Goal: Task Accomplishment & Management: Use online tool/utility

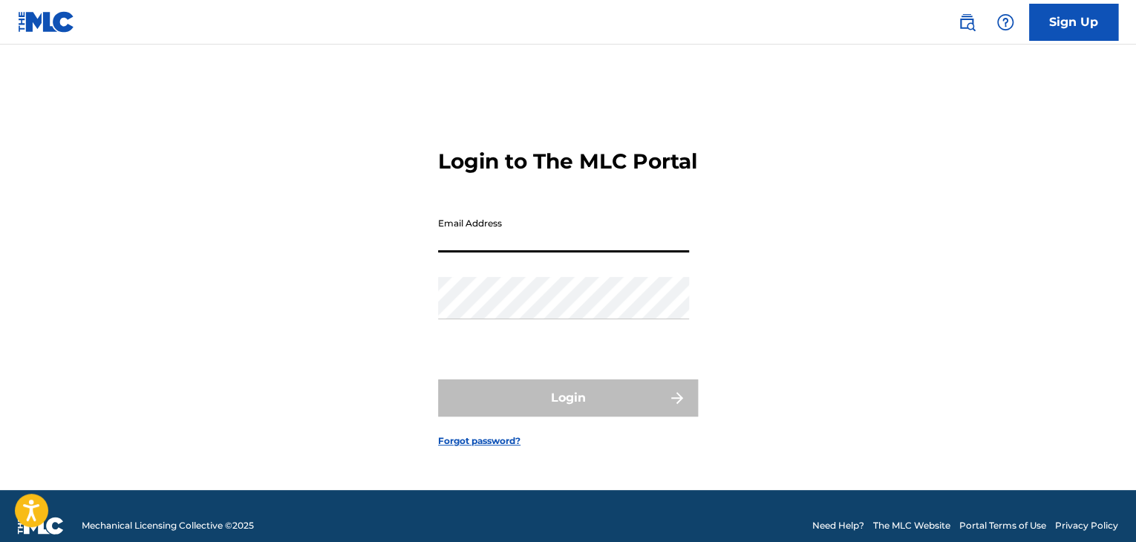
drag, startPoint x: 0, startPoint y: 0, endPoint x: 445, endPoint y: 257, distance: 513.5
click at [445, 252] on input "Email Address" at bounding box center [563, 231] width 251 height 42
type input "[PERSON_NAME][EMAIL_ADDRESS][PERSON_NAME][DOMAIN_NAME]"
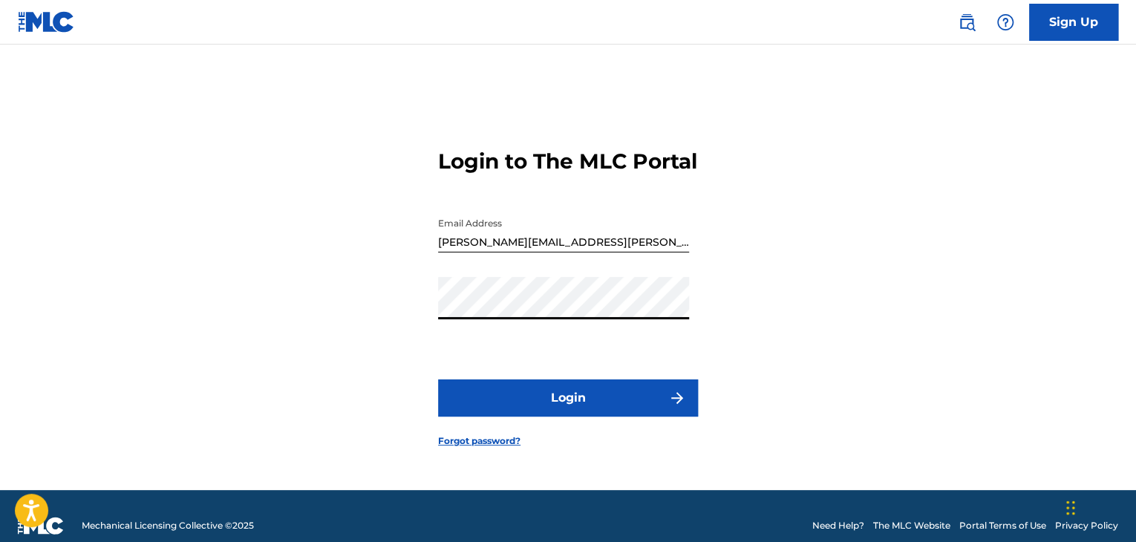
click at [555, 413] on button "Login" at bounding box center [568, 397] width 260 height 37
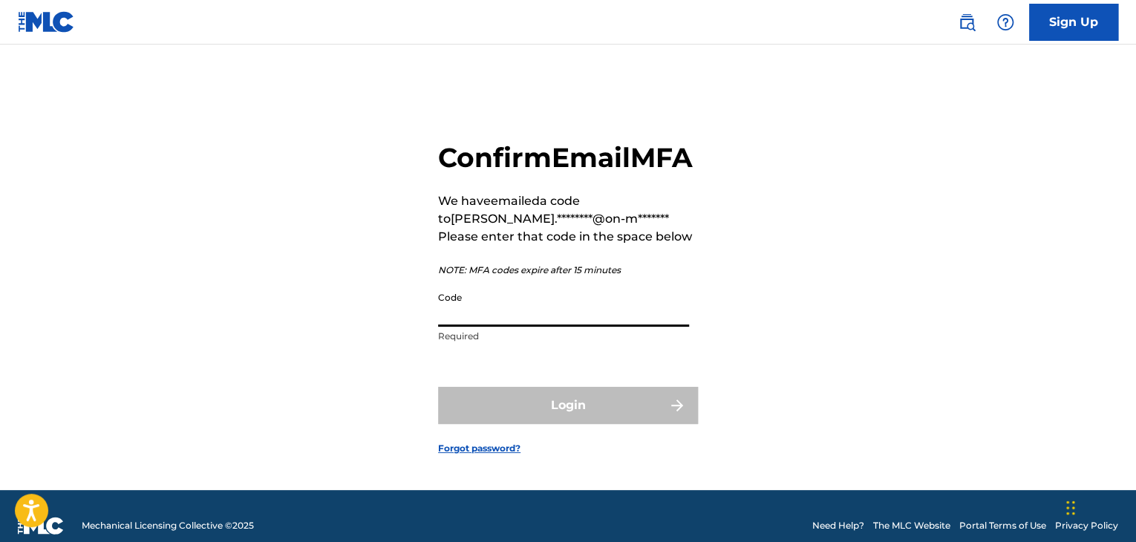
paste input "226925"
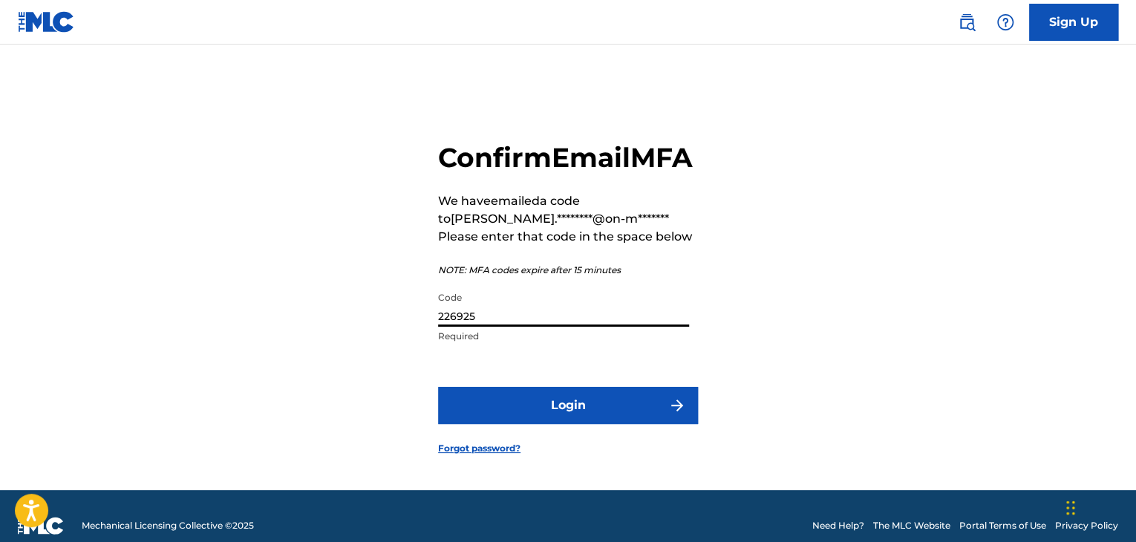
type input "226925"
click at [556, 424] on button "Login" at bounding box center [568, 405] width 260 height 37
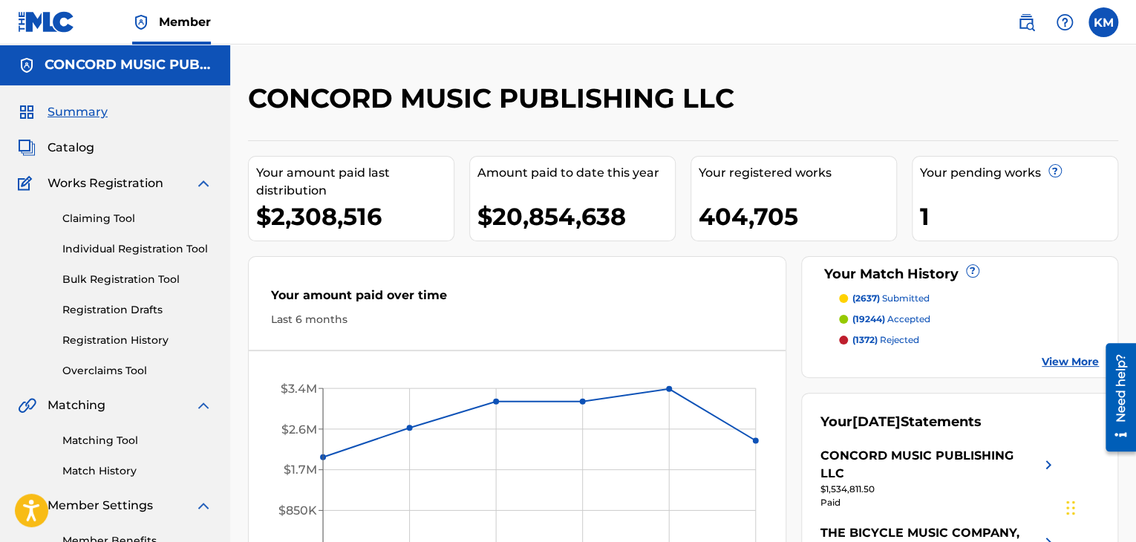
click at [112, 446] on link "Matching Tool" at bounding box center [137, 441] width 150 height 16
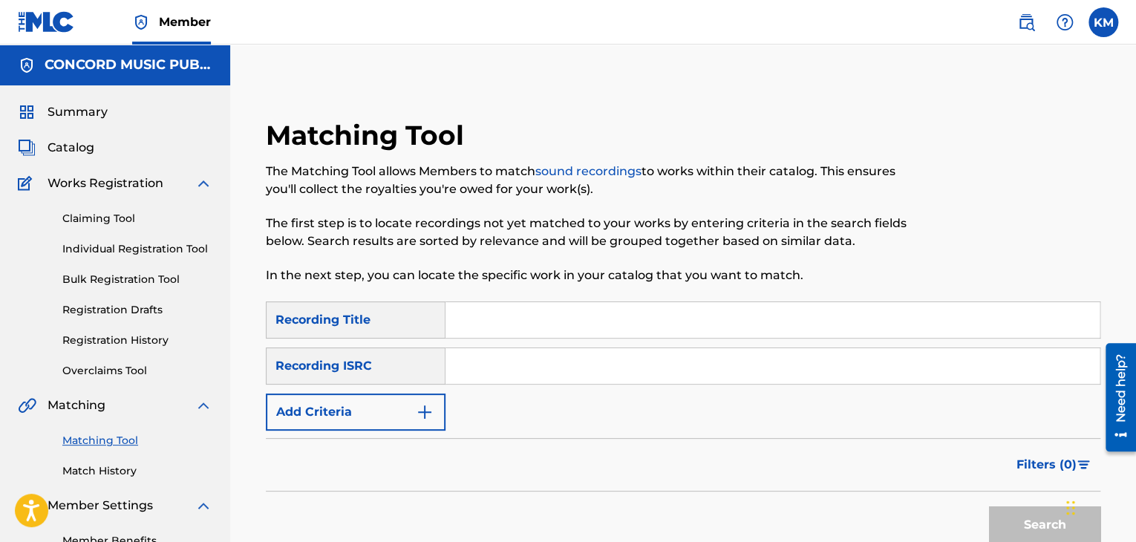
click at [553, 365] on input "Search Form" at bounding box center [772, 366] width 654 height 36
paste input "FR0NT2200320"
type input "FR0NT2200320"
click at [1021, 521] on button "Search" at bounding box center [1044, 524] width 111 height 37
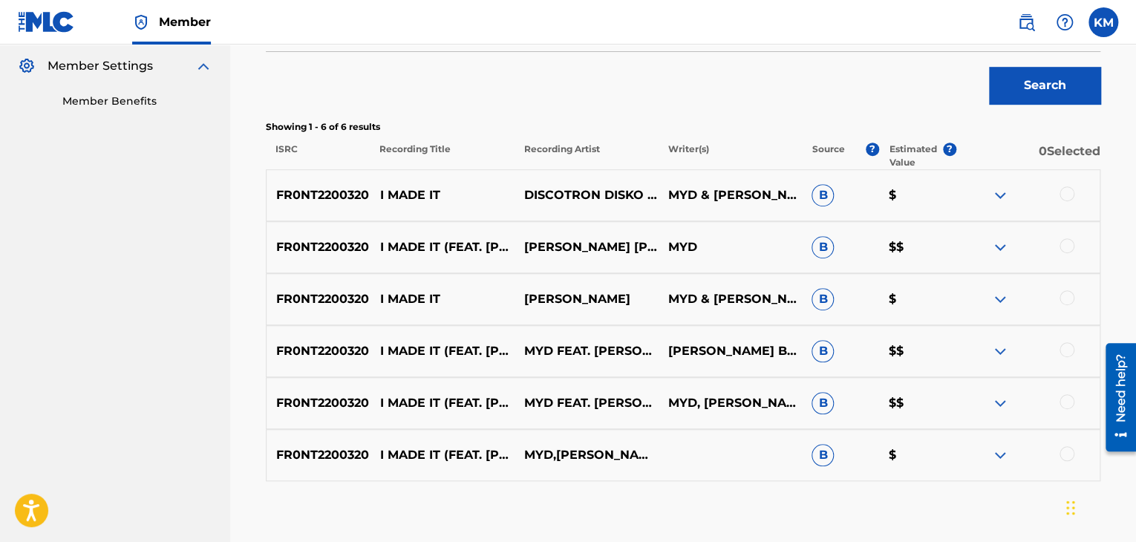
scroll to position [445, 0]
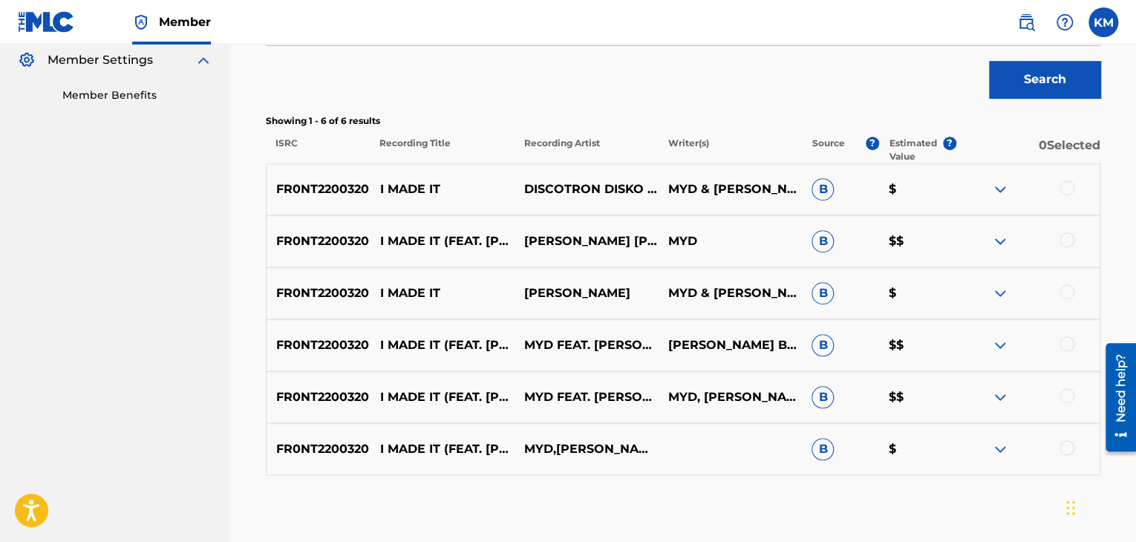
click at [1062, 447] on div at bounding box center [1066, 447] width 15 height 15
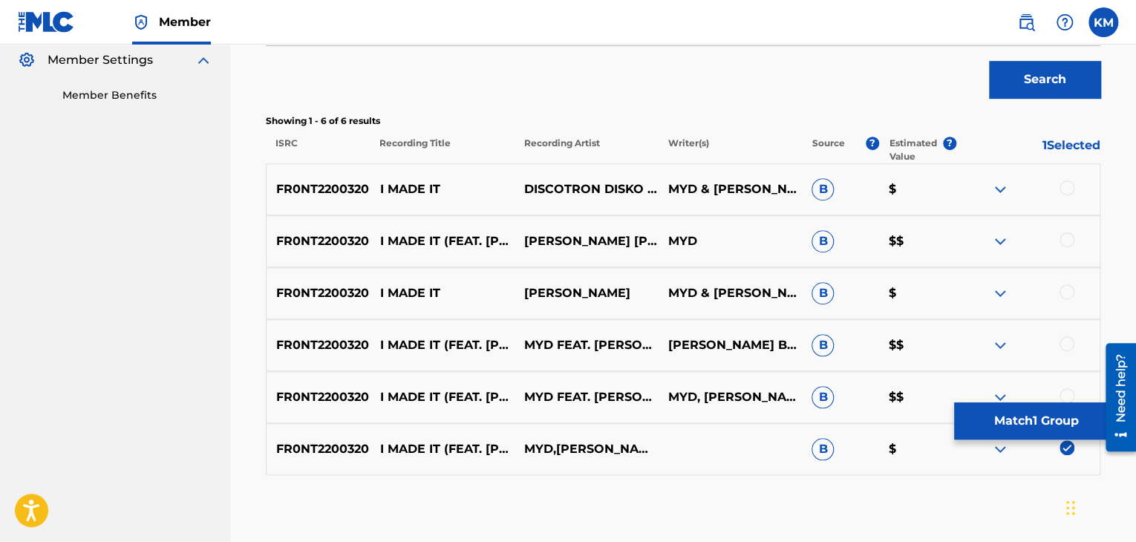
click at [1062, 396] on div at bounding box center [1066, 395] width 15 height 15
click at [1066, 351] on div at bounding box center [1027, 345] width 144 height 18
click at [1063, 347] on div at bounding box center [1066, 343] width 15 height 15
click at [1066, 292] on div at bounding box center [1066, 291] width 15 height 15
click at [1065, 236] on div at bounding box center [1066, 239] width 15 height 15
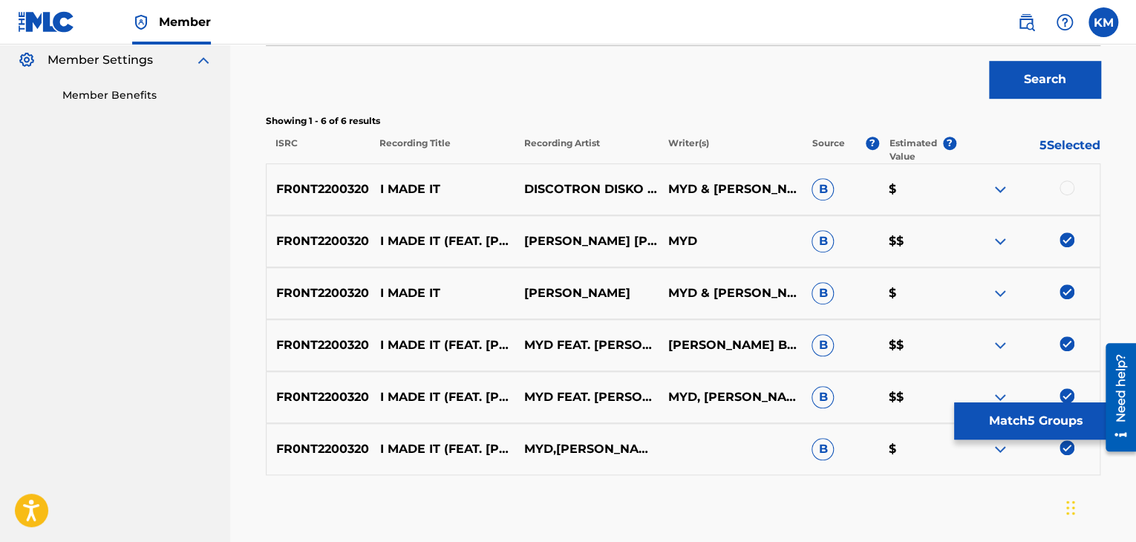
click at [1063, 191] on div at bounding box center [1066, 187] width 15 height 15
click at [1007, 411] on button "Match 6 Groups" at bounding box center [1036, 420] width 164 height 37
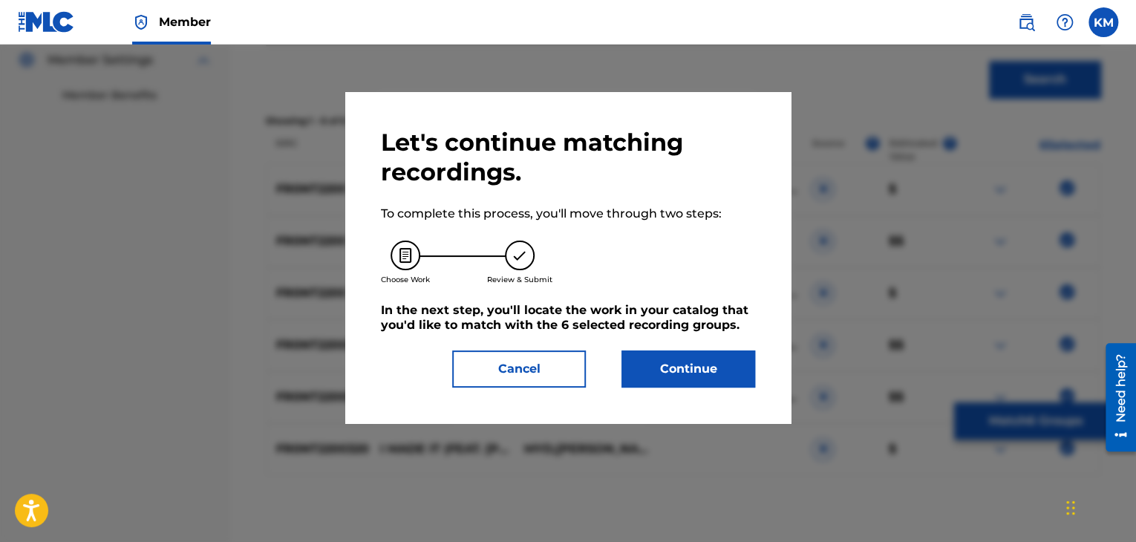
click at [661, 358] on button "Continue" at bounding box center [688, 368] width 134 height 37
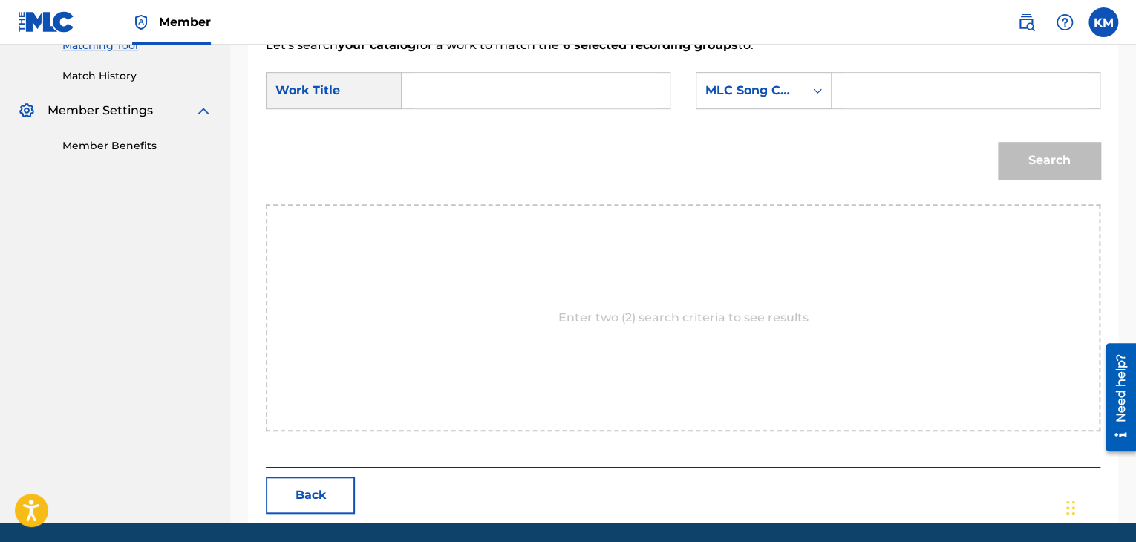
scroll to position [297, 0]
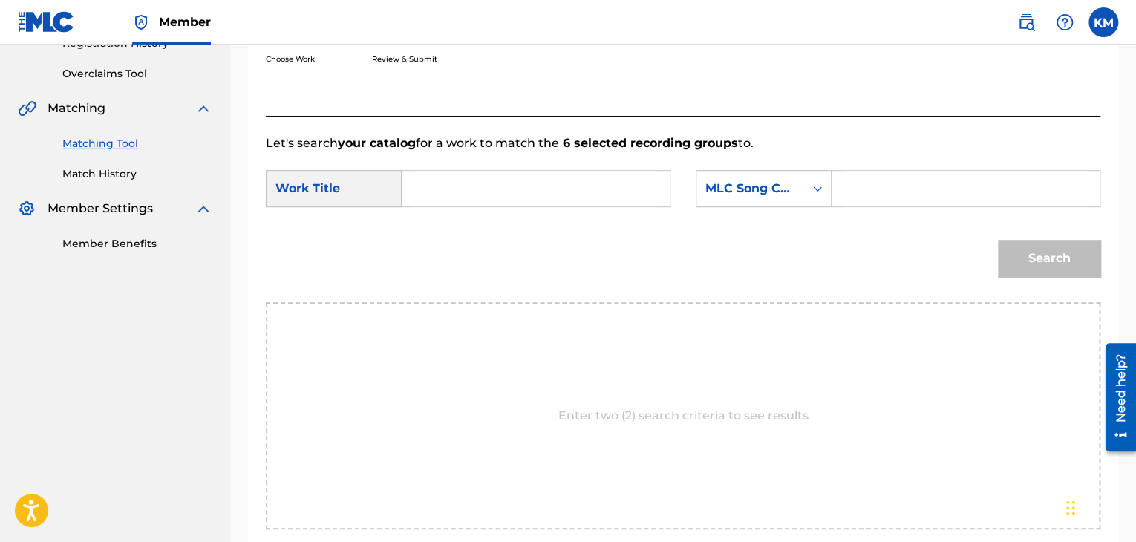
click at [515, 185] on input "Search Form" at bounding box center [535, 189] width 243 height 36
paste input "I Made It"
type input "I Made It"
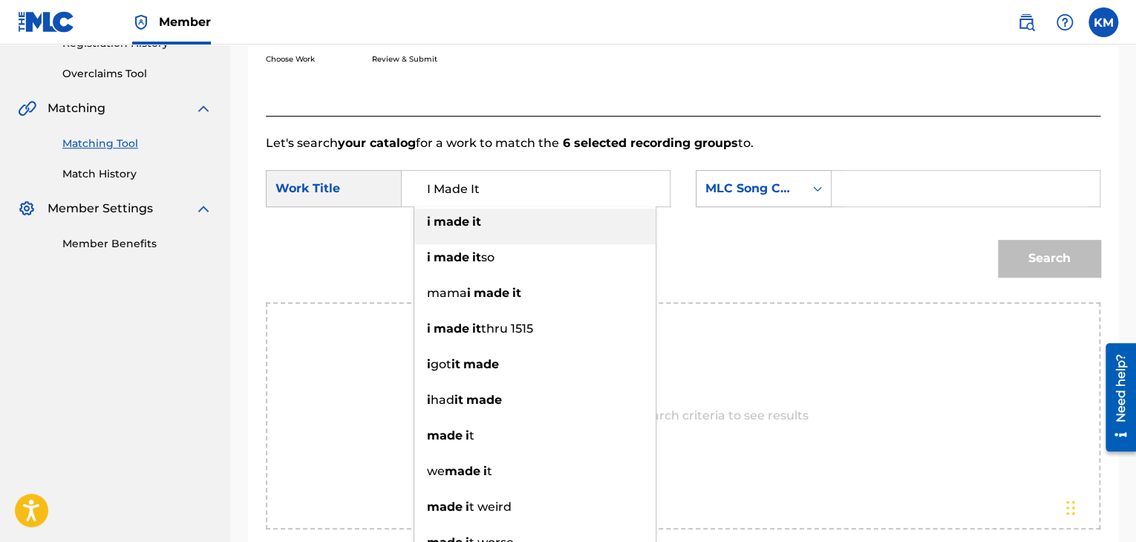
click at [814, 189] on icon "Search Form" at bounding box center [817, 188] width 15 height 15
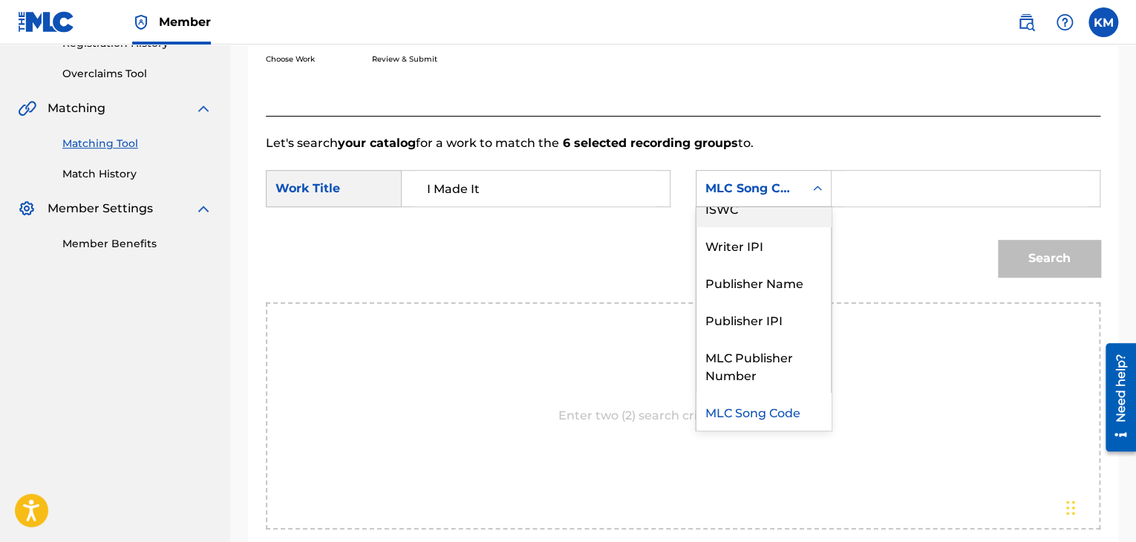
scroll to position [0, 0]
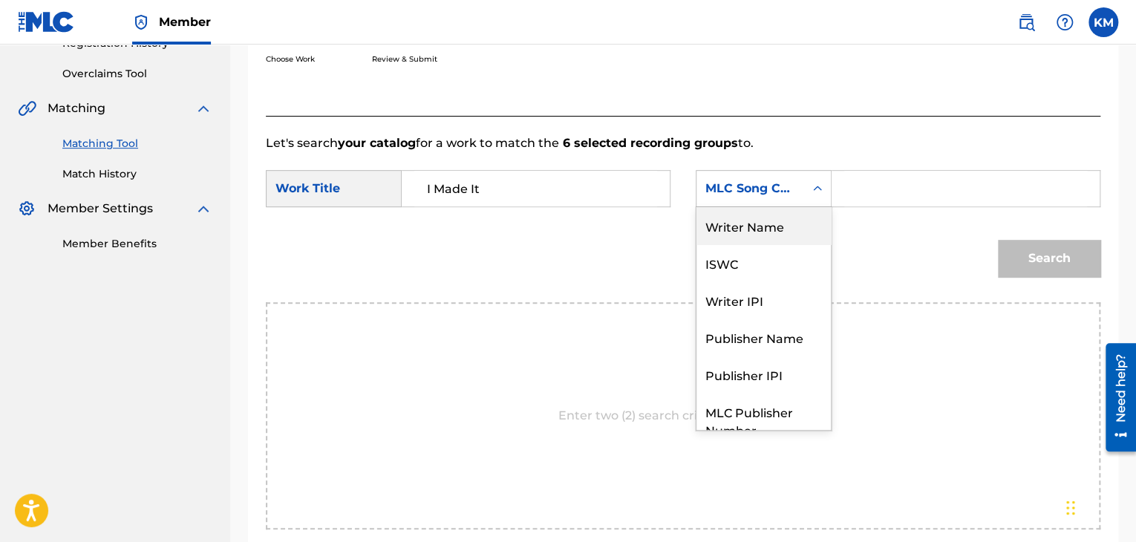
click at [808, 215] on div "Writer Name" at bounding box center [763, 225] width 134 height 37
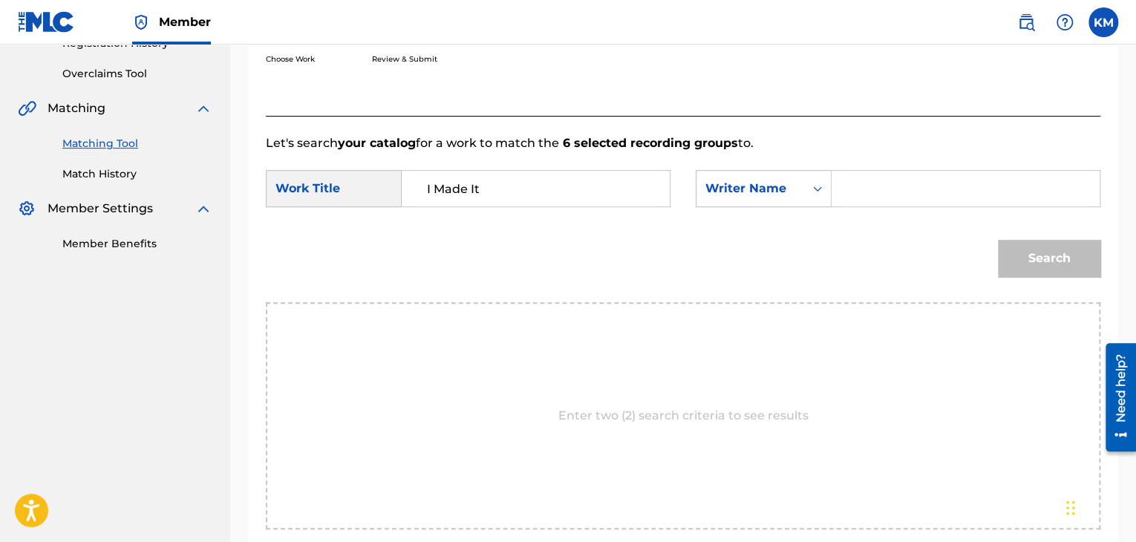
click at [862, 186] on input "Search Form" at bounding box center [965, 189] width 243 height 36
paste input "Picard"
type input "Picard"
click at [1046, 258] on button "Search" at bounding box center [1049, 258] width 102 height 37
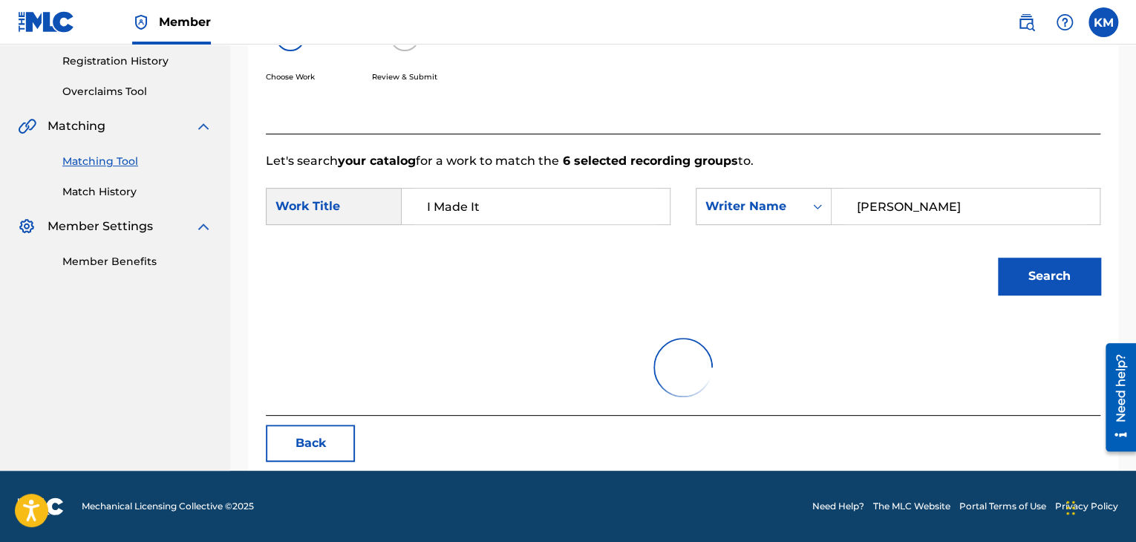
scroll to position [297, 0]
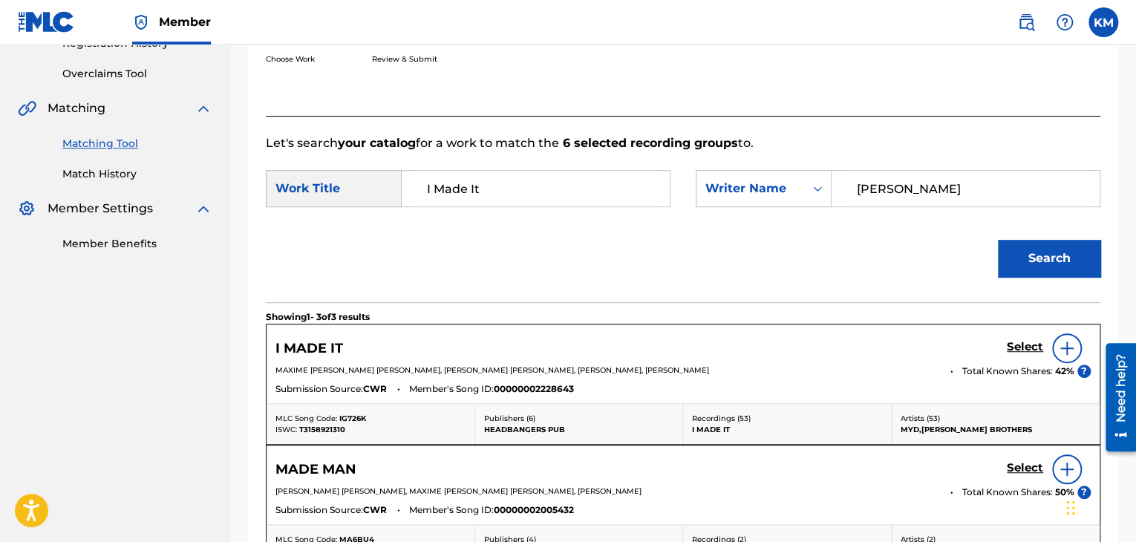
click at [1008, 350] on h5 "Select" at bounding box center [1025, 347] width 36 height 14
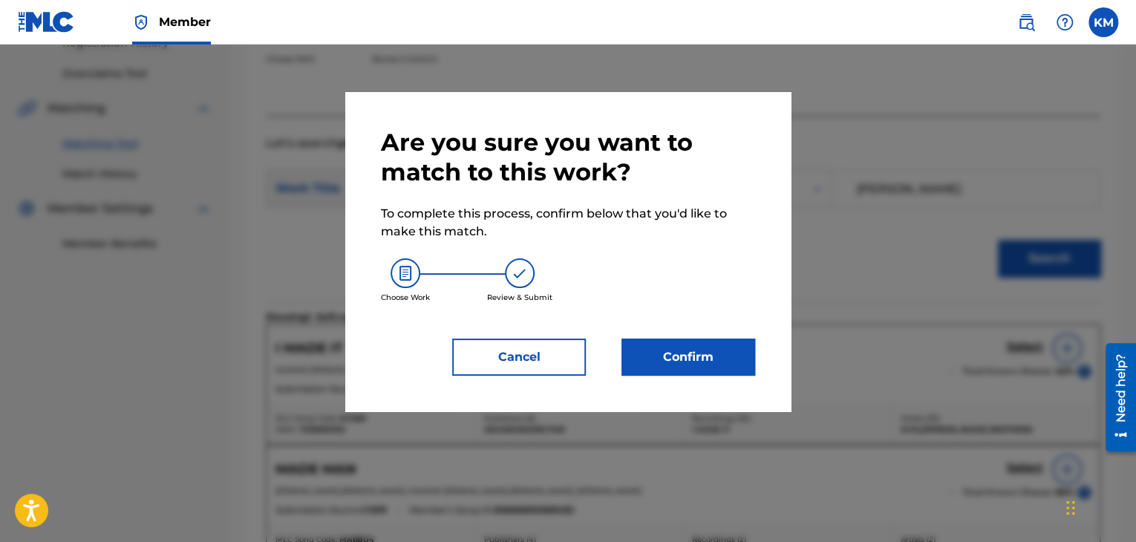
click at [627, 356] on button "Confirm" at bounding box center [688, 357] width 134 height 37
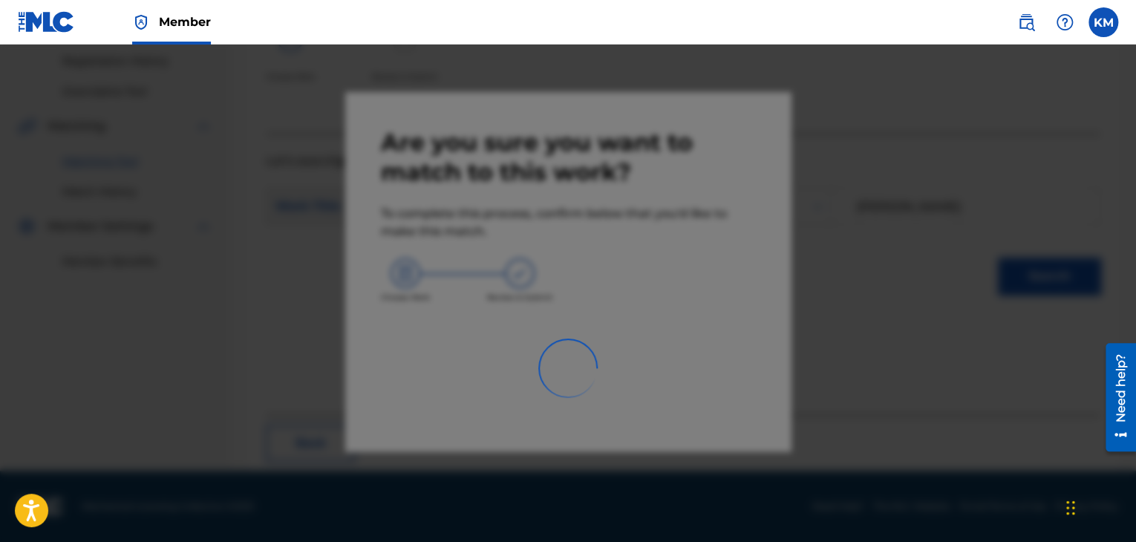
scroll to position [96, 0]
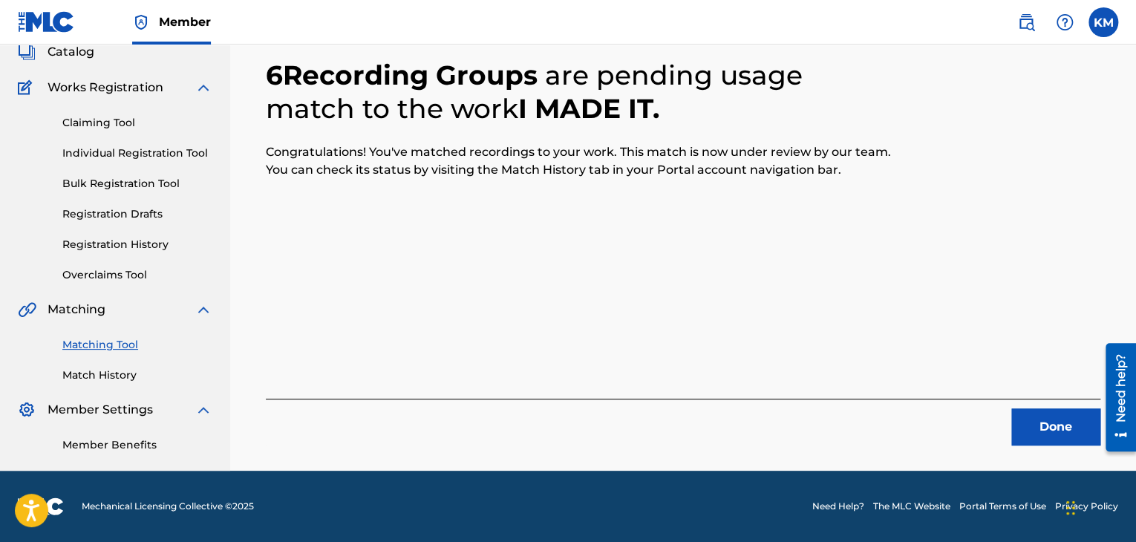
click at [1032, 434] on button "Done" at bounding box center [1055, 426] width 89 height 37
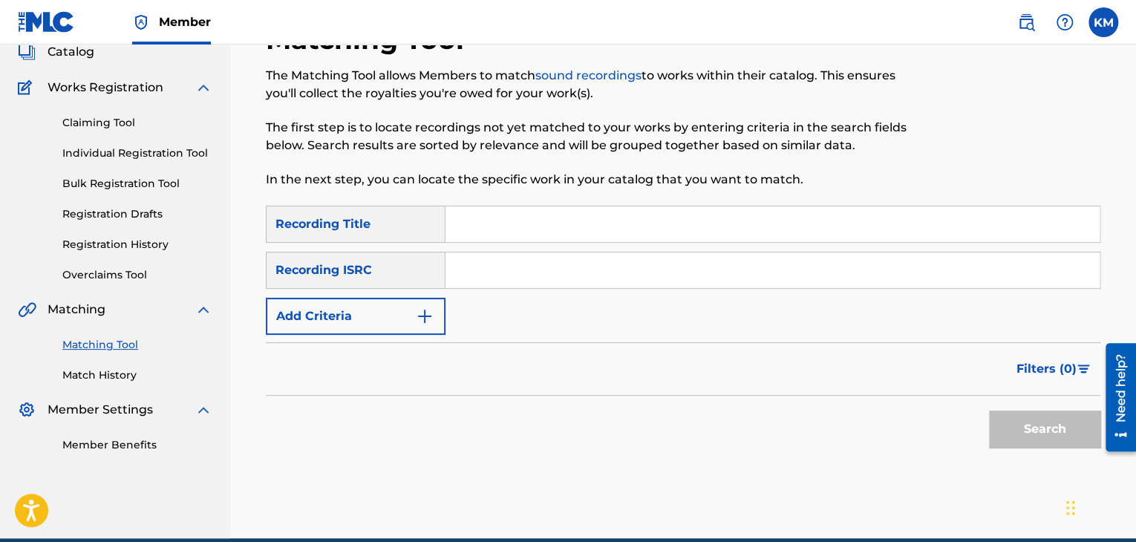
click at [606, 278] on input "Search Form" at bounding box center [772, 270] width 654 height 36
paste input "QMBZ92458543"
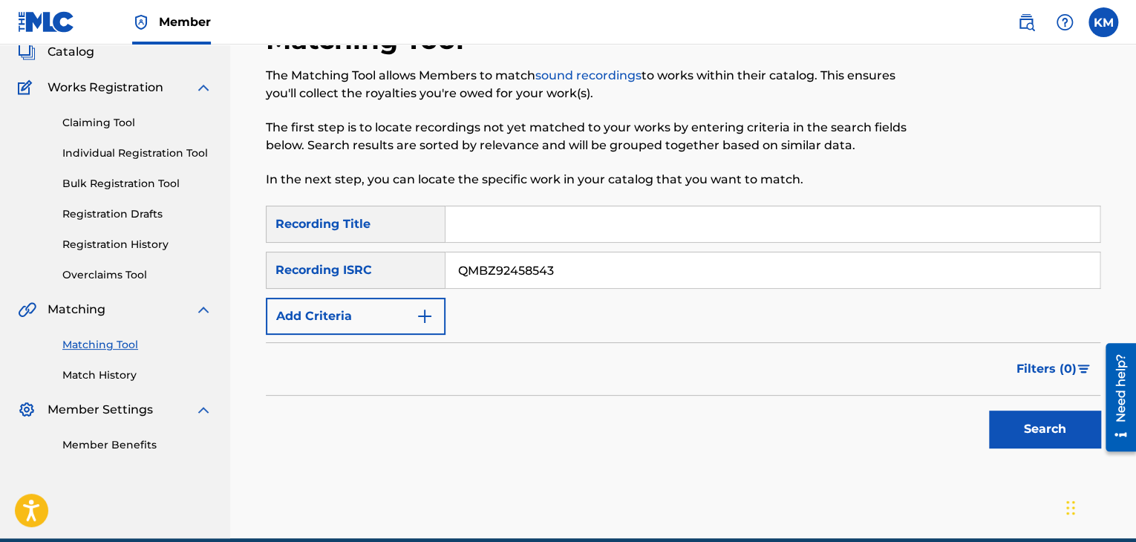
type input "QMBZ92458543"
click at [1030, 429] on button "Search" at bounding box center [1044, 429] width 111 height 37
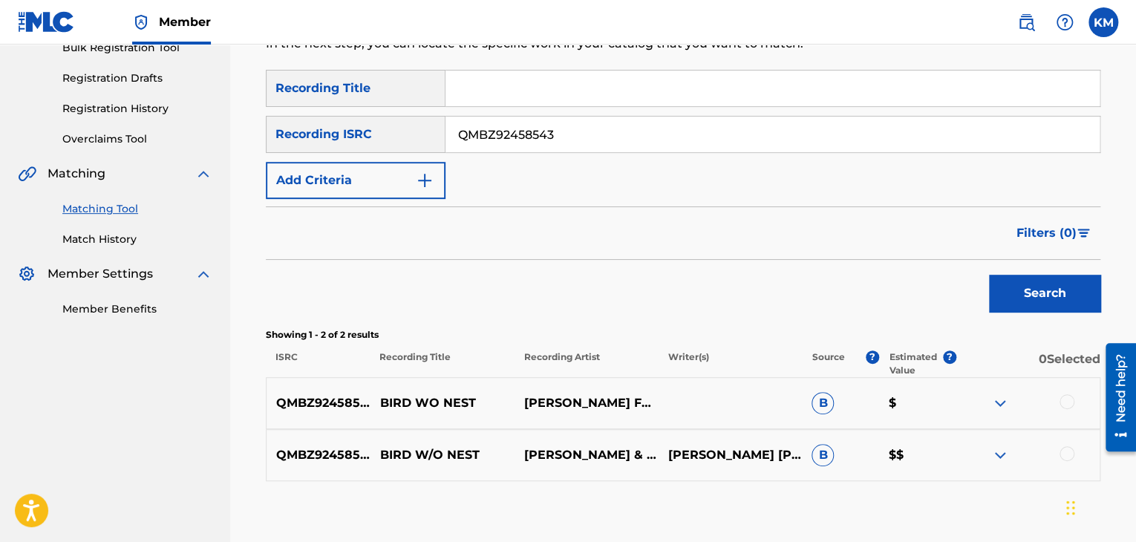
scroll to position [316, 0]
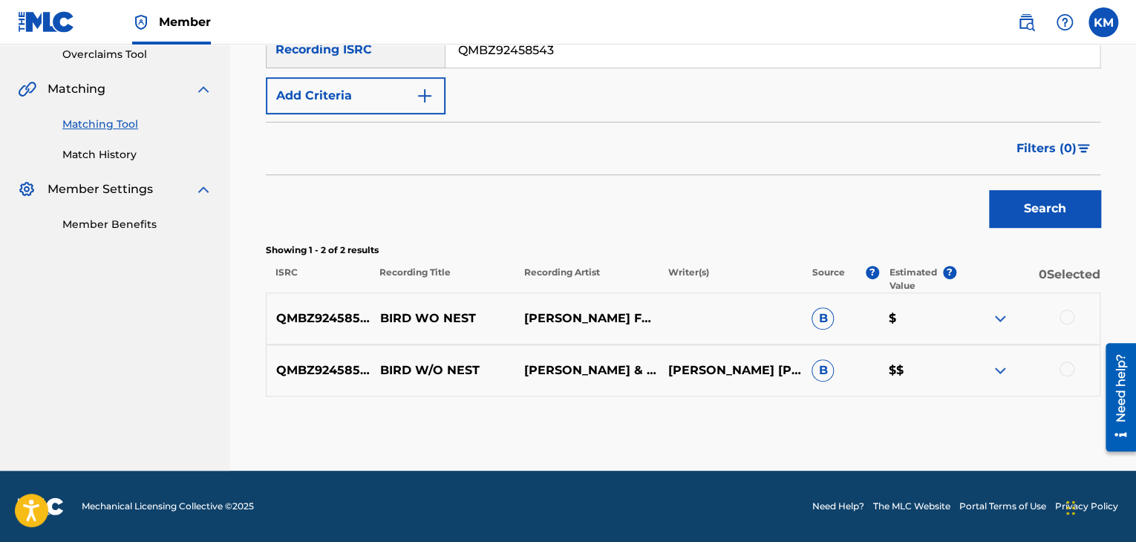
click at [1063, 372] on div at bounding box center [1066, 369] width 15 height 15
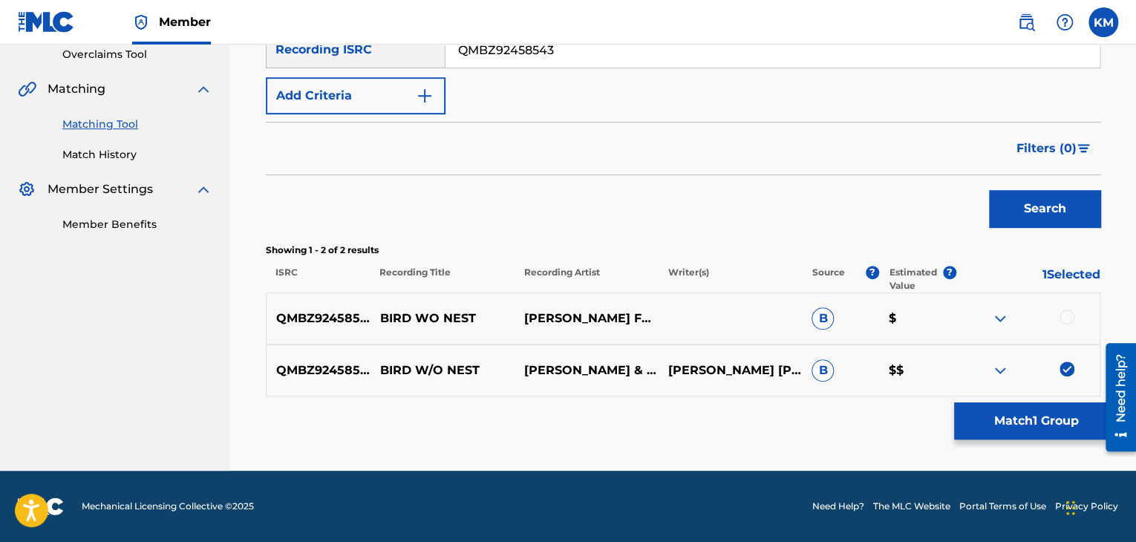
click at [1064, 321] on div at bounding box center [1066, 317] width 15 height 15
click at [1048, 416] on button "Match 2 Groups" at bounding box center [1036, 420] width 164 height 37
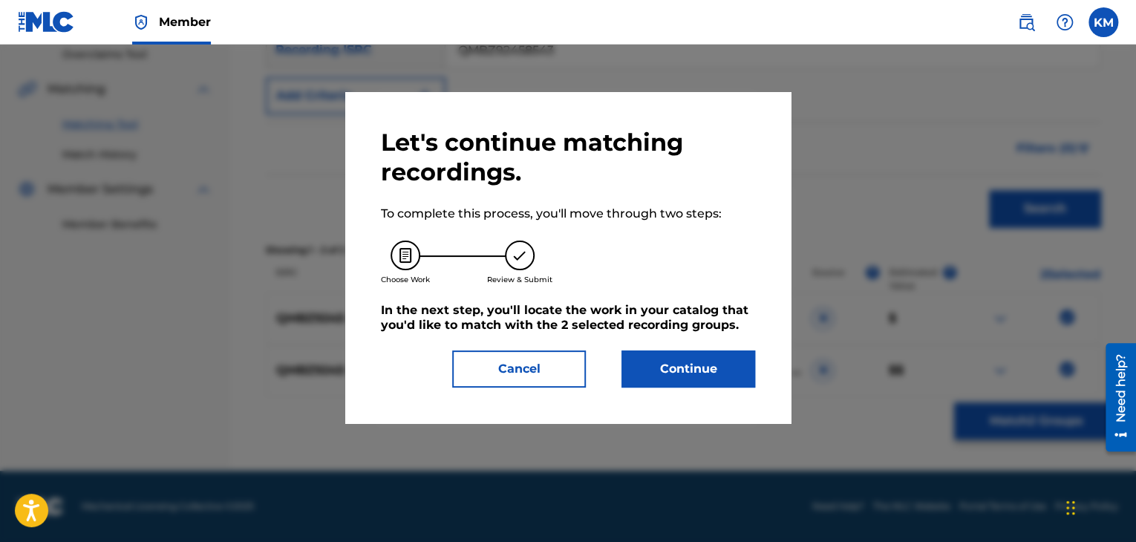
click at [710, 378] on button "Continue" at bounding box center [688, 368] width 134 height 37
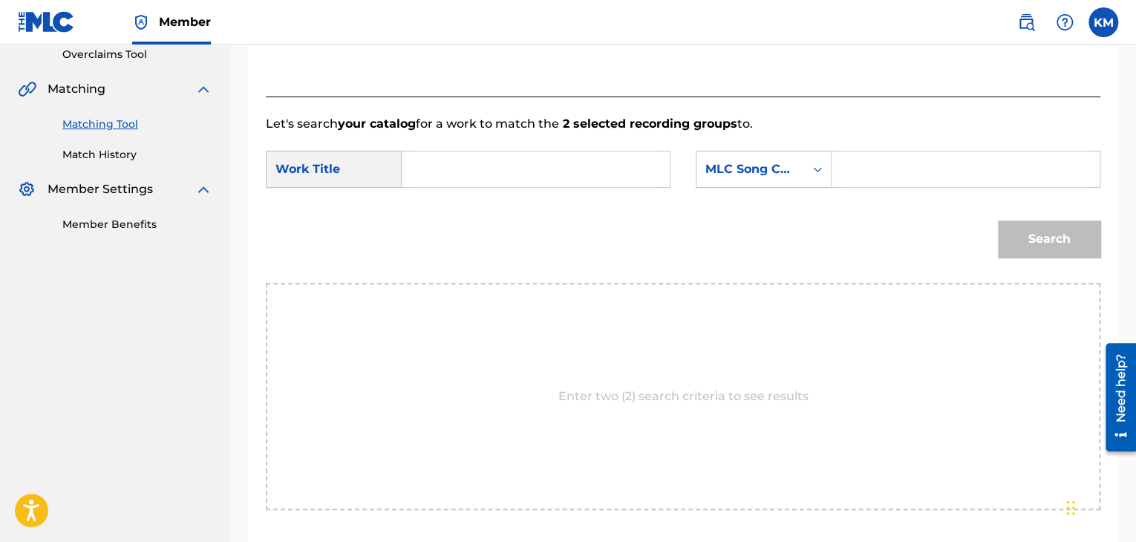
click at [483, 176] on input "Search Form" at bounding box center [535, 169] width 243 height 36
paste input "Bird W/O Nest (feat. Danny Brown)"
type input "Bird W/O Nest (feat. Danny Brown)"
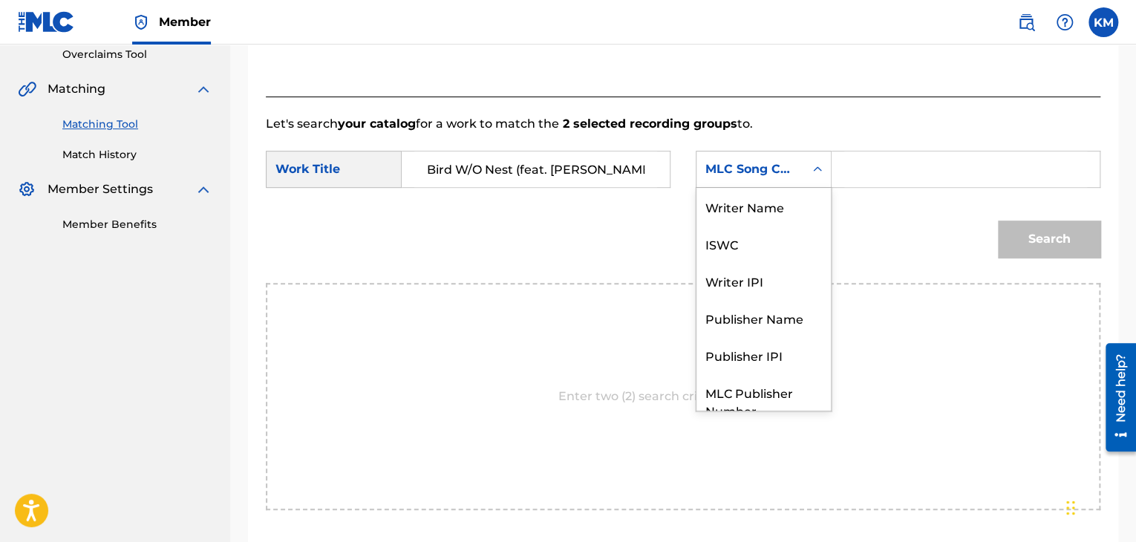
click at [817, 173] on icon "Search Form" at bounding box center [817, 169] width 15 height 15
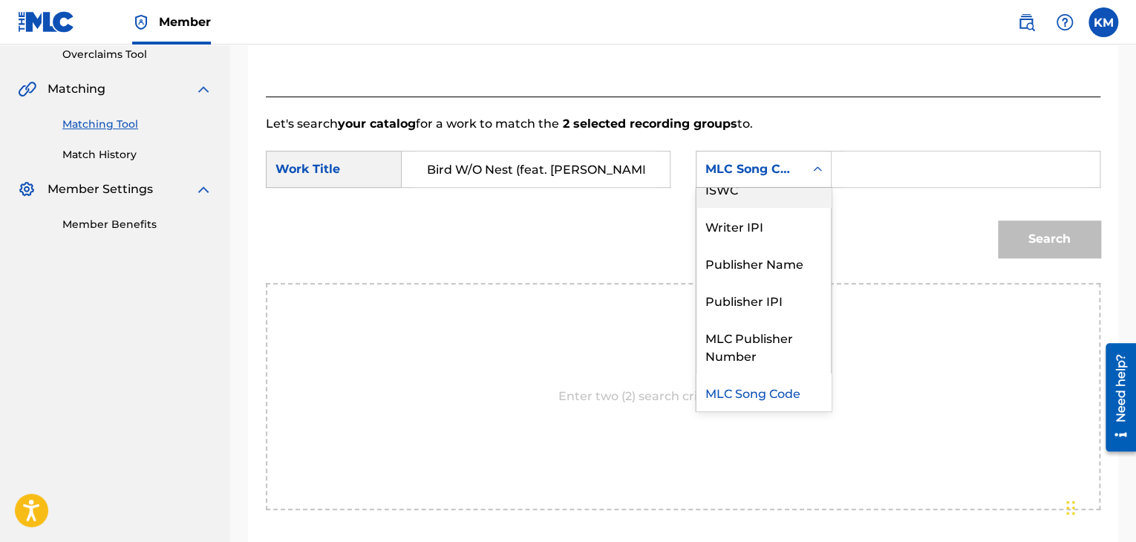
scroll to position [0, 0]
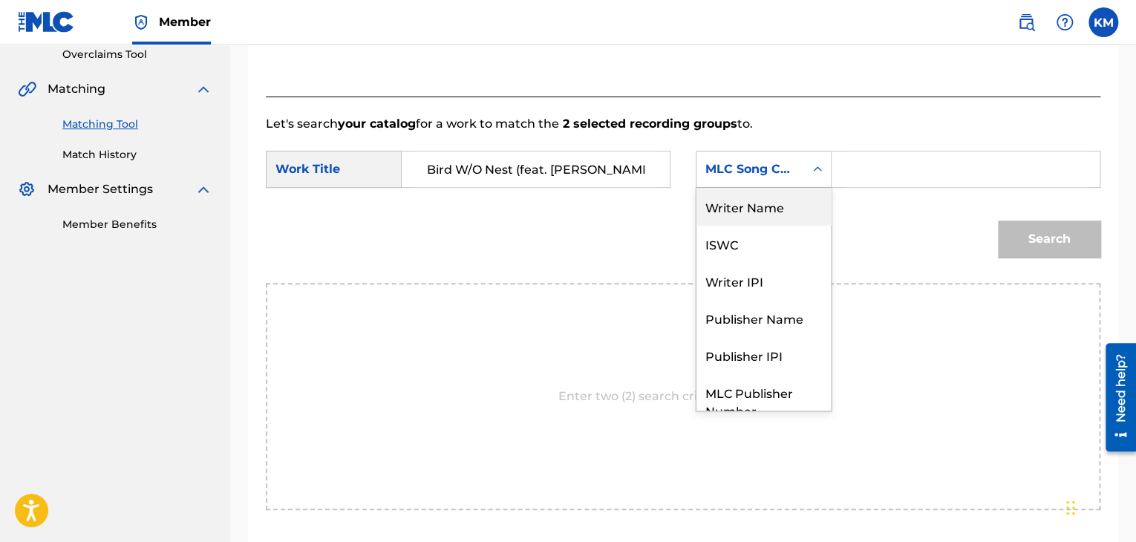
click at [779, 213] on div "Writer Name" at bounding box center [763, 206] width 134 height 37
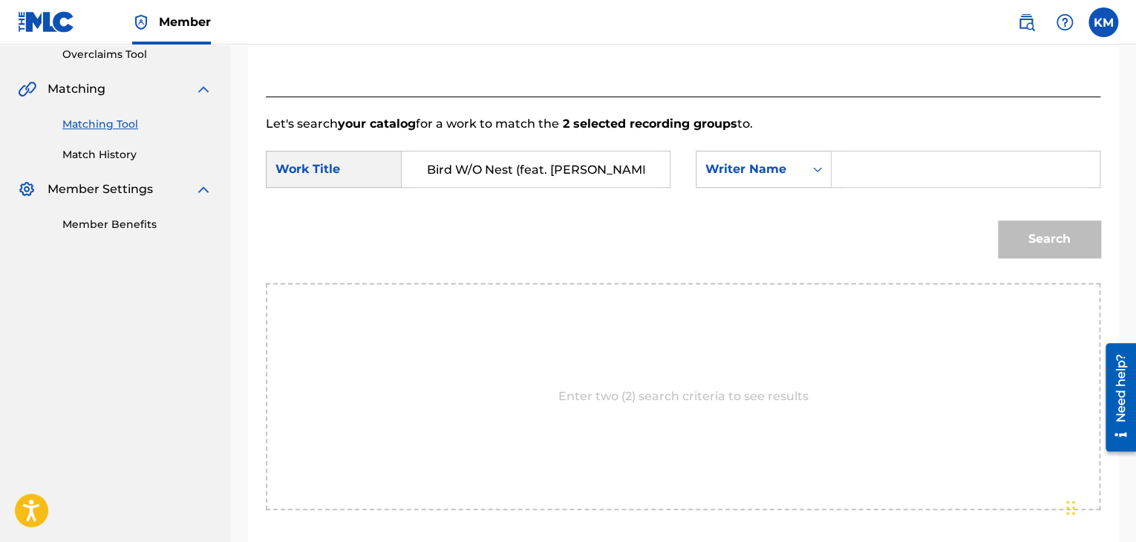
click at [852, 169] on input "Search Form" at bounding box center [965, 169] width 243 height 36
paste input "Bernard"
type input "Bernard"
click at [1055, 235] on button "Search" at bounding box center [1049, 238] width 102 height 37
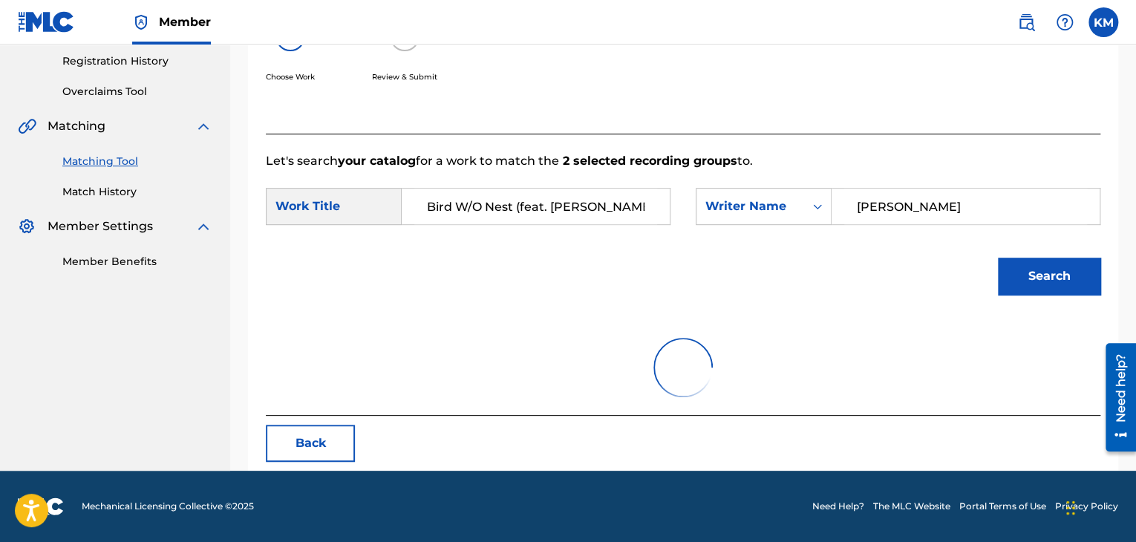
scroll to position [316, 0]
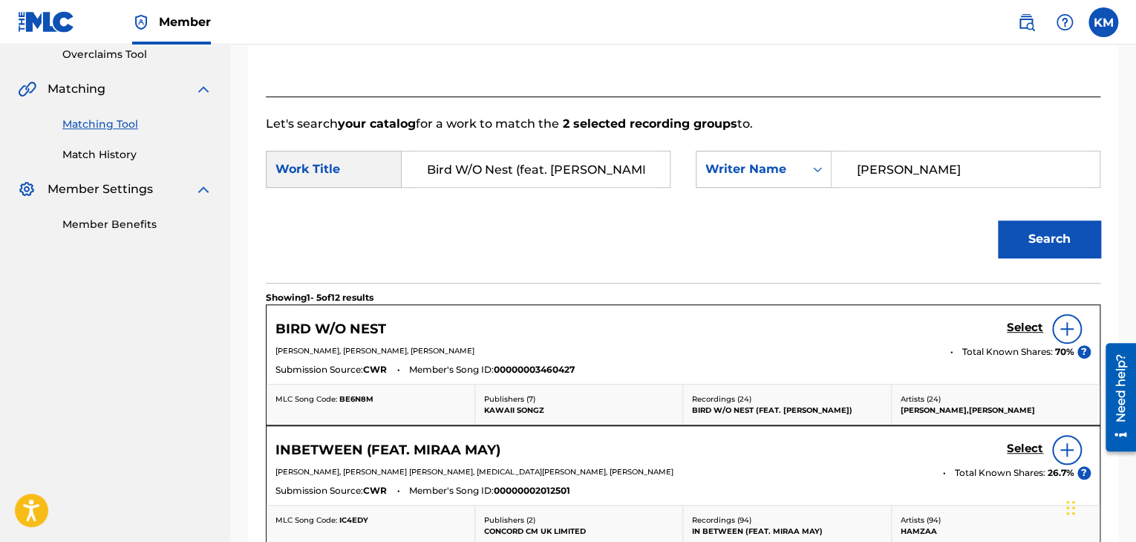
click at [1014, 327] on h5 "Select" at bounding box center [1025, 328] width 36 height 14
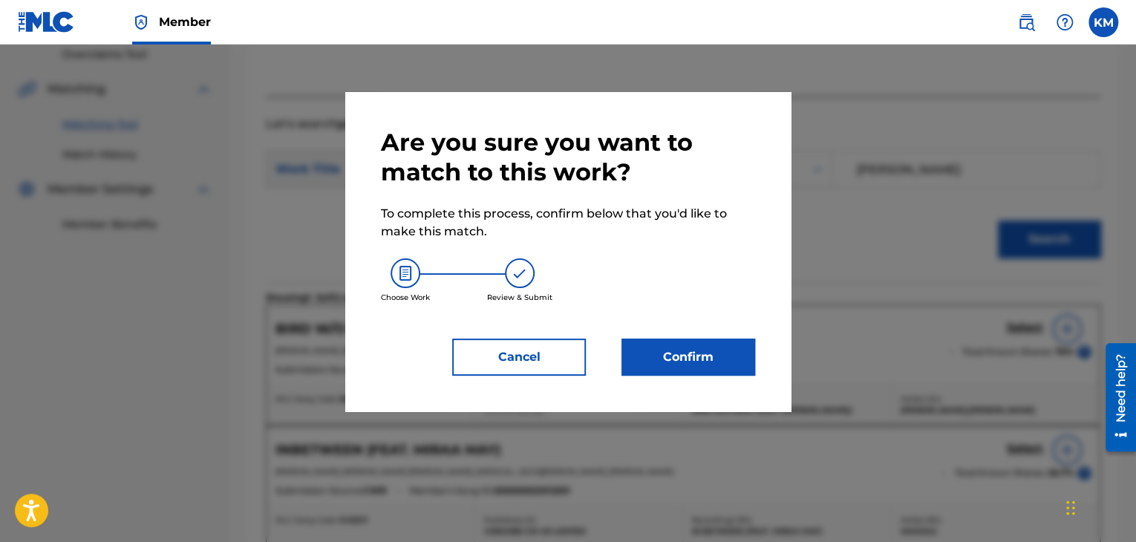
click at [732, 350] on button "Confirm" at bounding box center [688, 357] width 134 height 37
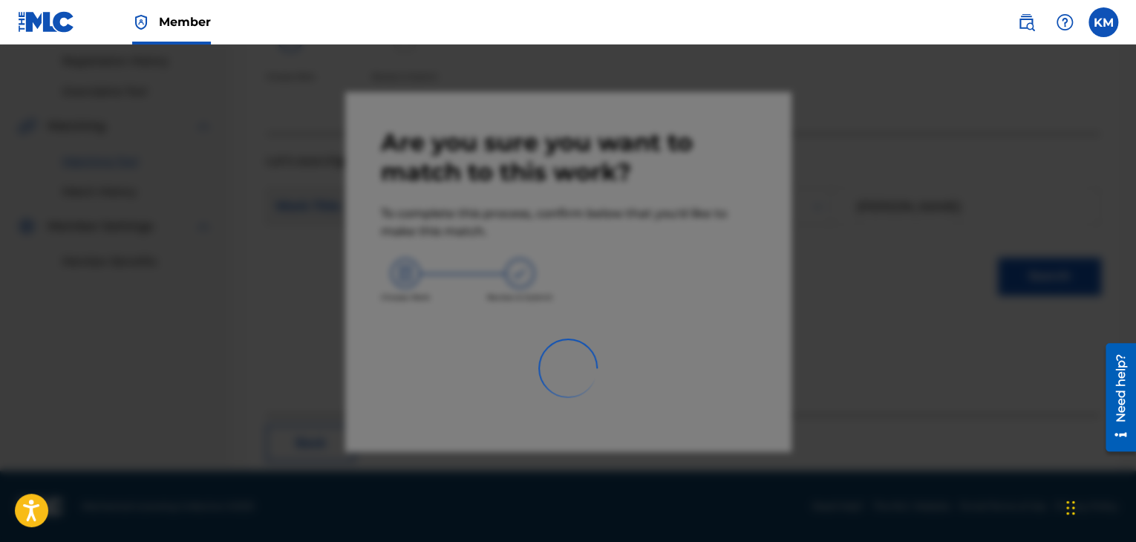
scroll to position [96, 0]
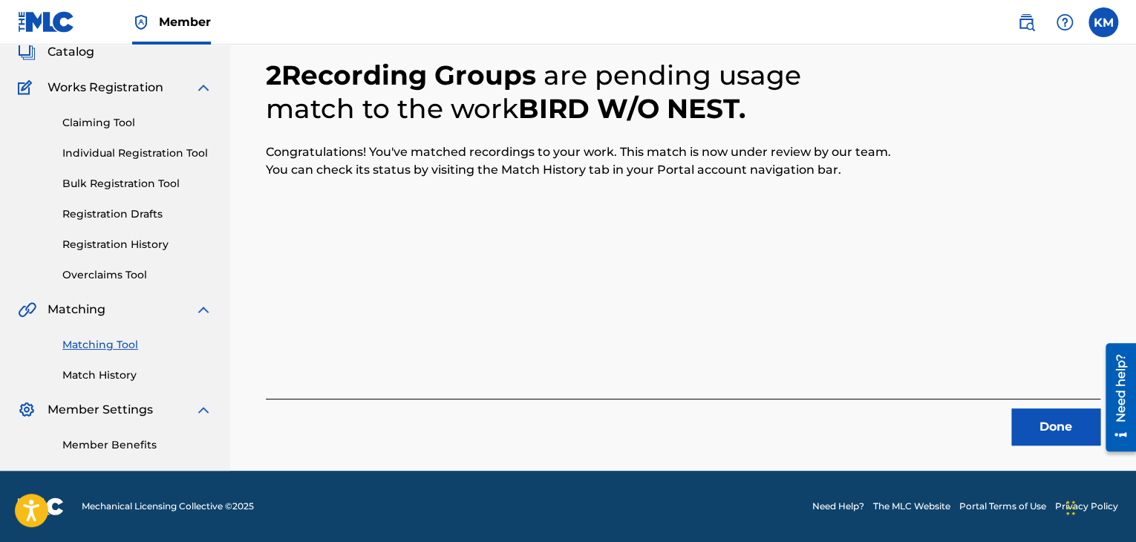
click at [1027, 427] on button "Done" at bounding box center [1055, 426] width 89 height 37
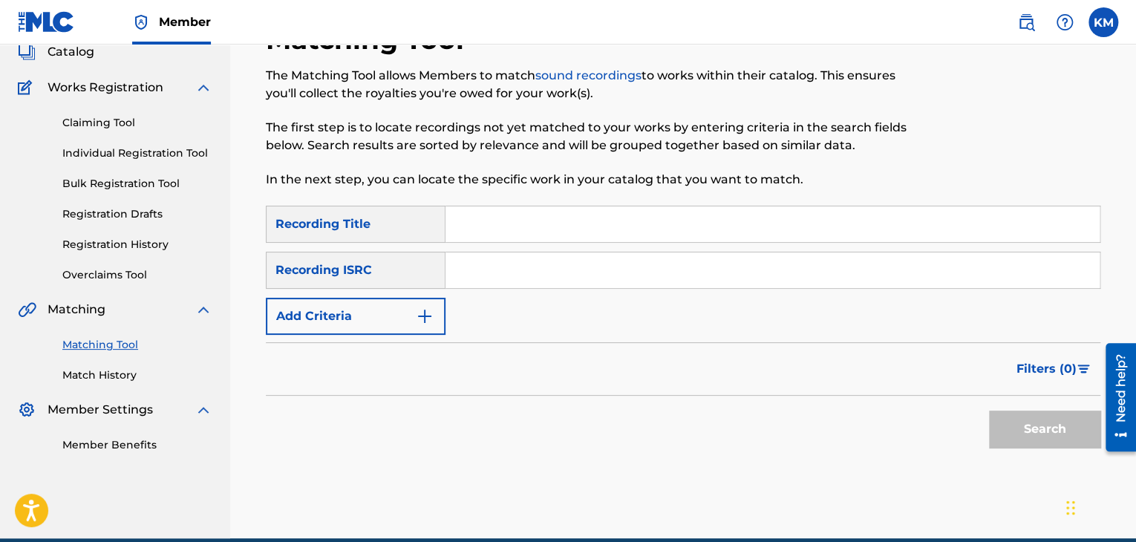
click at [535, 274] on input "Search Form" at bounding box center [772, 270] width 654 height 36
paste input "DEF057200392"
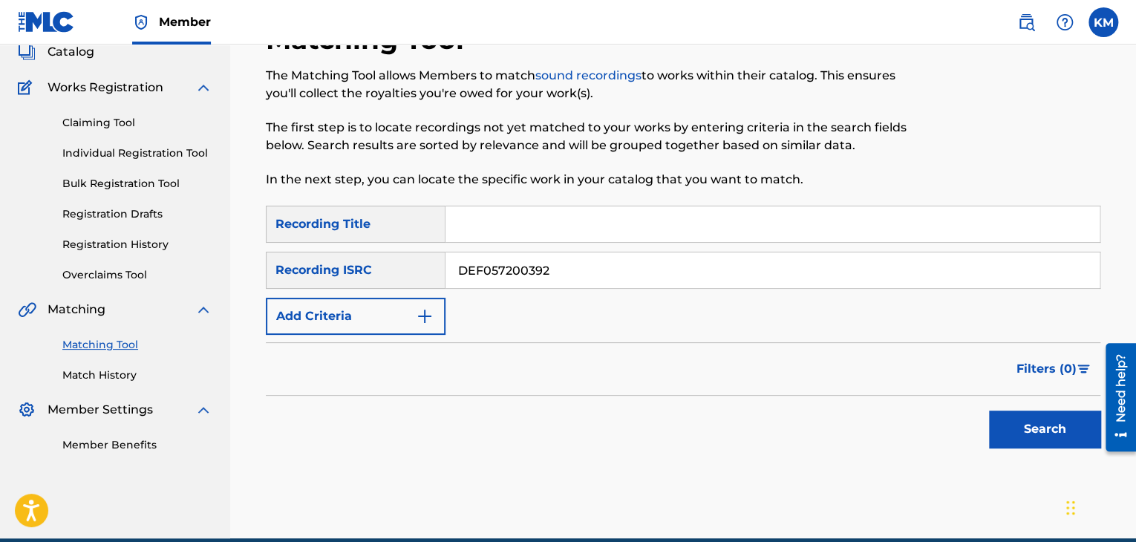
type input "DEF057200392"
click at [1048, 428] on button "Search" at bounding box center [1044, 429] width 111 height 37
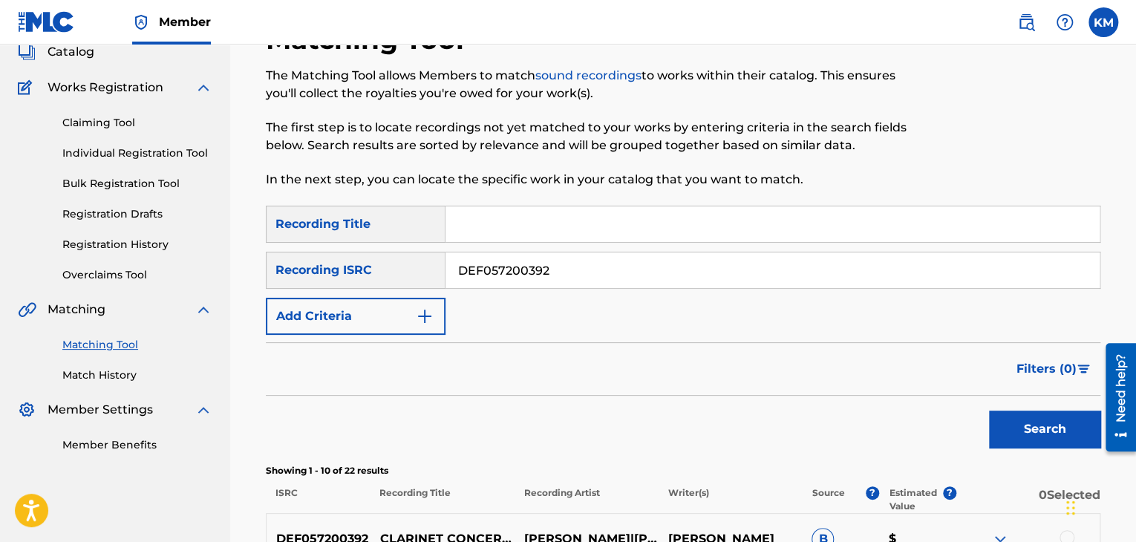
click at [80, 383] on div "Summary Catalog Works Registration Claiming Tool Individual Registration Tool B…" at bounding box center [115, 230] width 230 height 481
click at [81, 373] on link "Match History" at bounding box center [137, 375] width 150 height 16
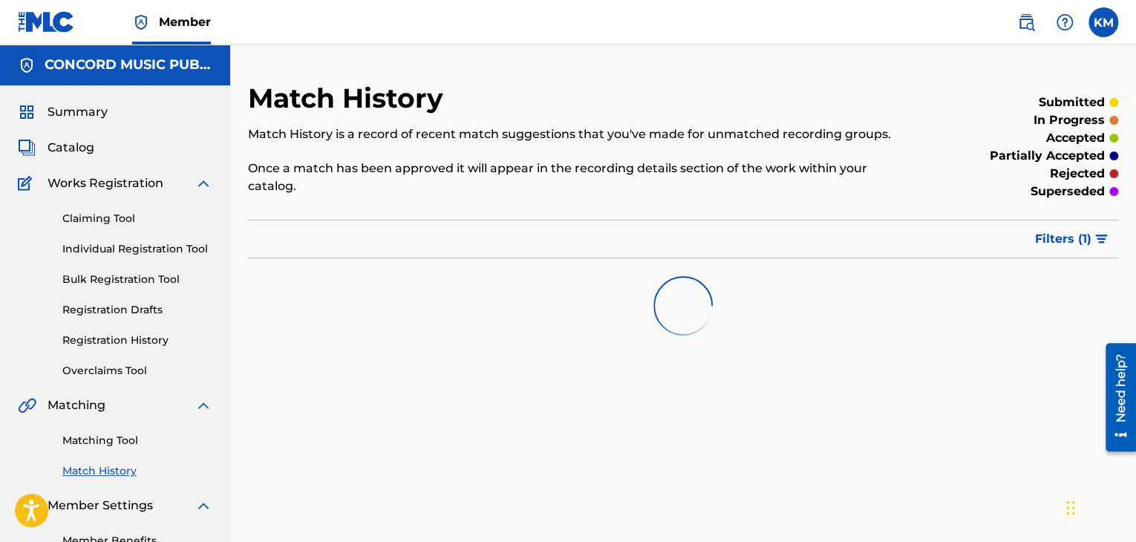
click at [117, 437] on link "Matching Tool" at bounding box center [137, 441] width 150 height 16
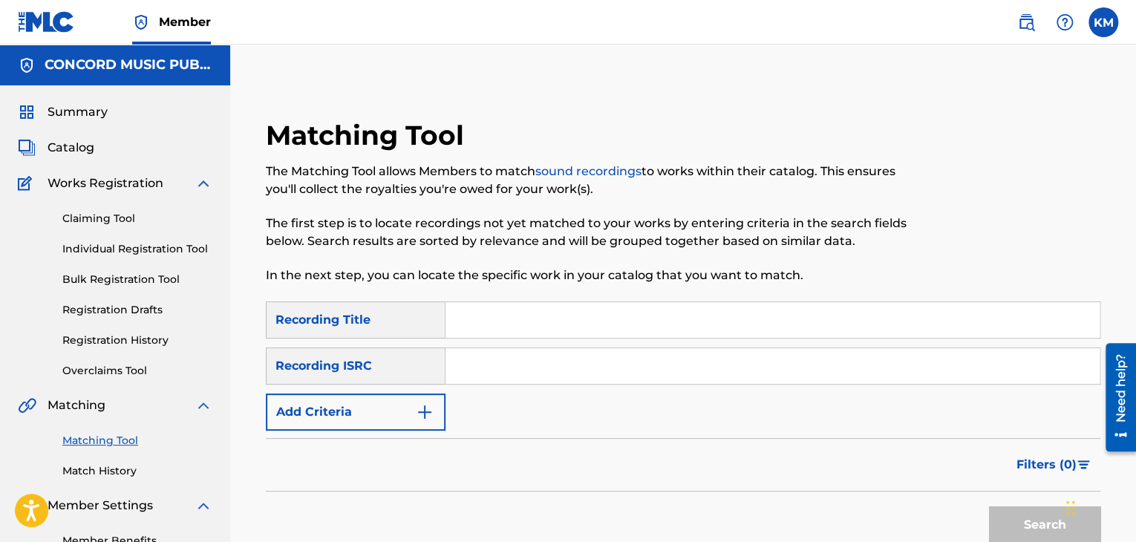
click at [500, 364] on input "Search Form" at bounding box center [772, 366] width 654 height 36
paste input "QMFMG1580918"
type input "QMFMG1580918"
click at [989, 511] on button "Search" at bounding box center [1044, 524] width 111 height 37
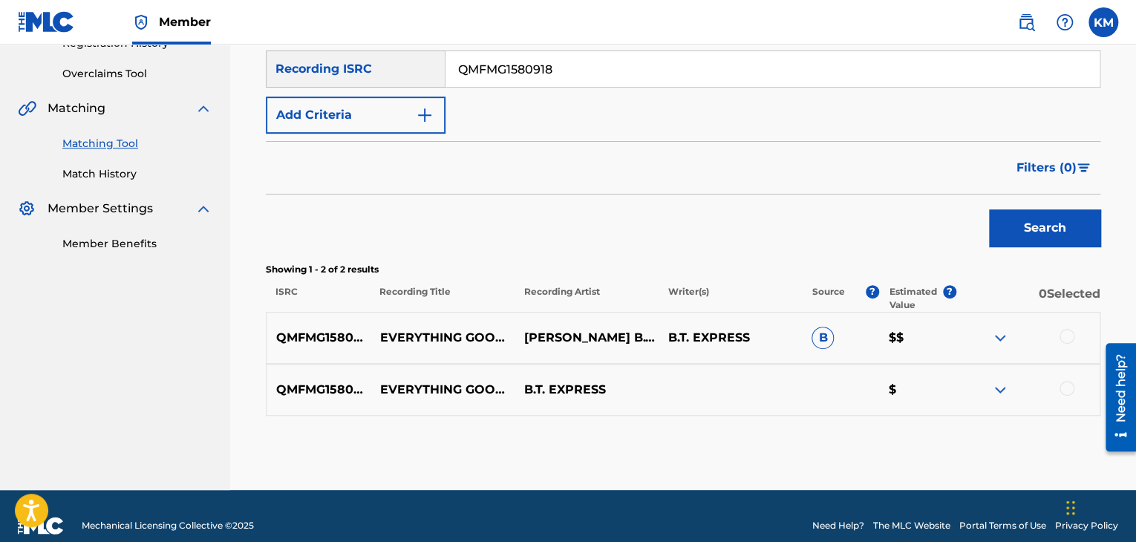
click at [1071, 388] on div at bounding box center [1066, 388] width 15 height 15
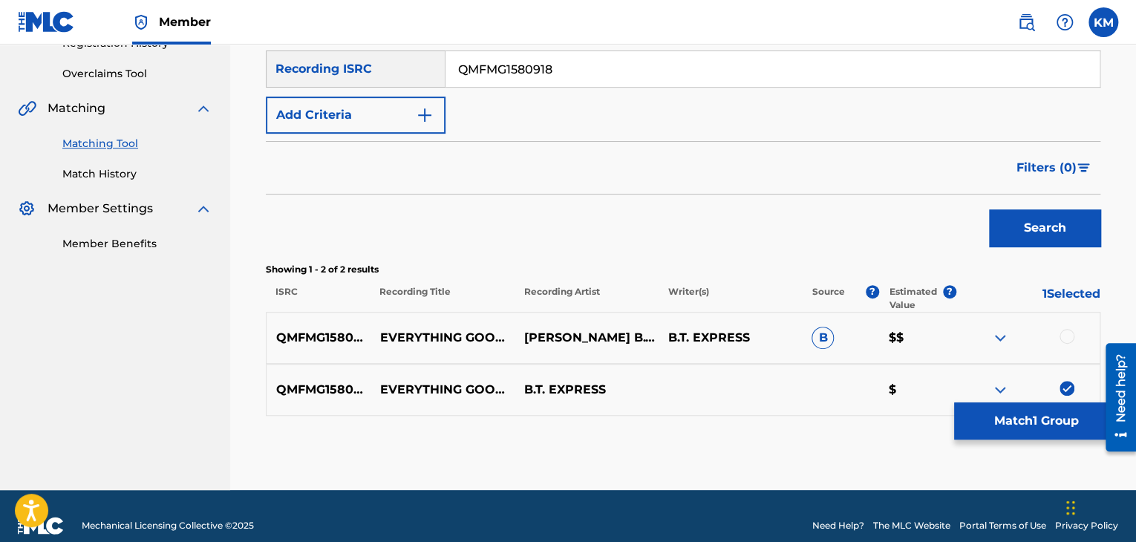
click at [1067, 341] on div at bounding box center [1066, 336] width 15 height 15
click at [1044, 412] on button "Match 2 Groups" at bounding box center [1036, 420] width 164 height 37
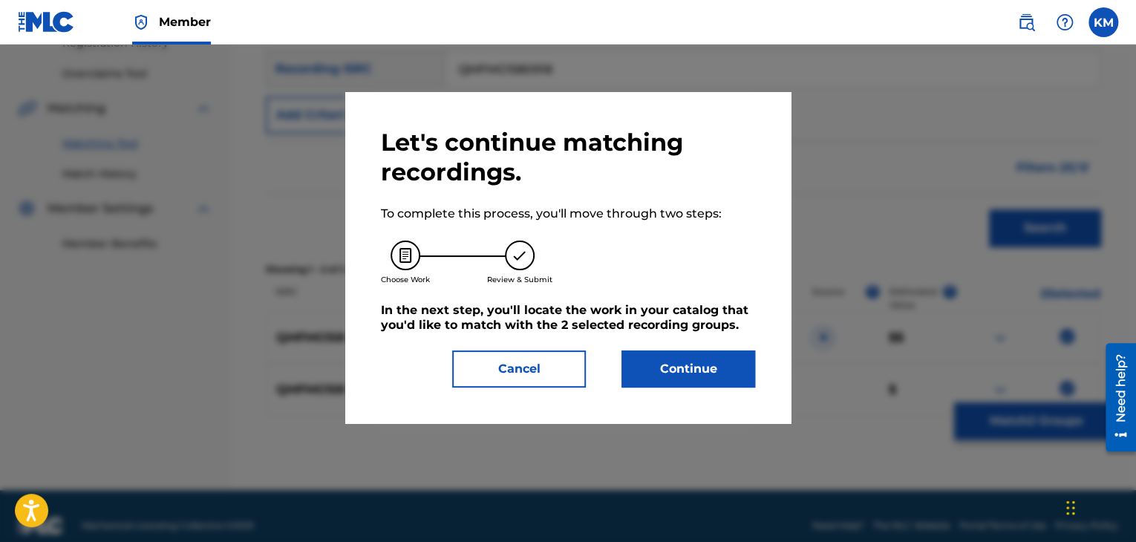
click at [693, 379] on button "Continue" at bounding box center [688, 368] width 134 height 37
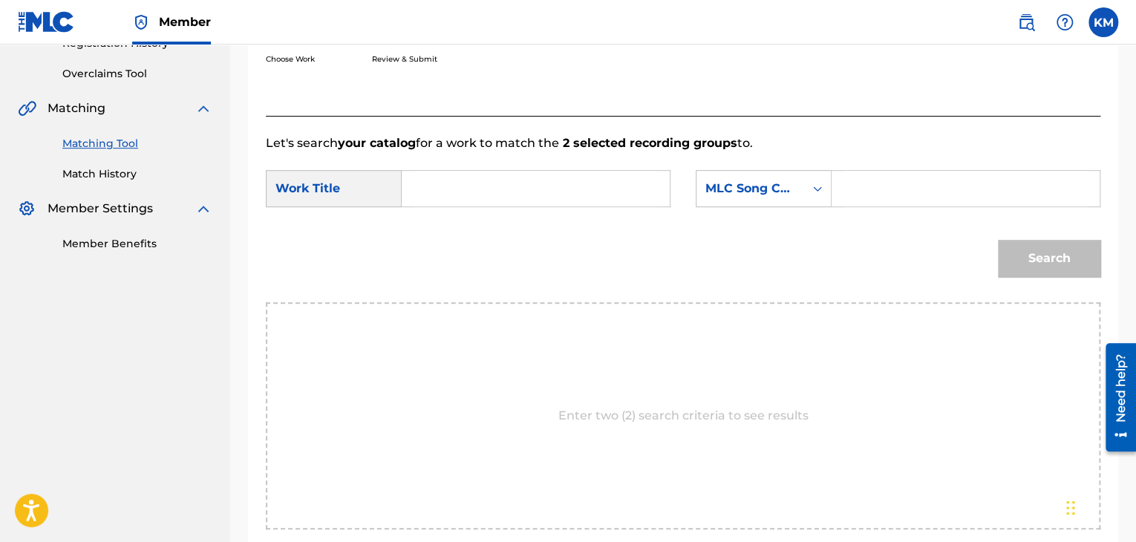
click at [493, 188] on input "Search Form" at bounding box center [535, 189] width 243 height 36
paste input "Everything Good to You (Ain't Always Good for You)"
type input "Everything Good to You (Ain't Always Good for You)"
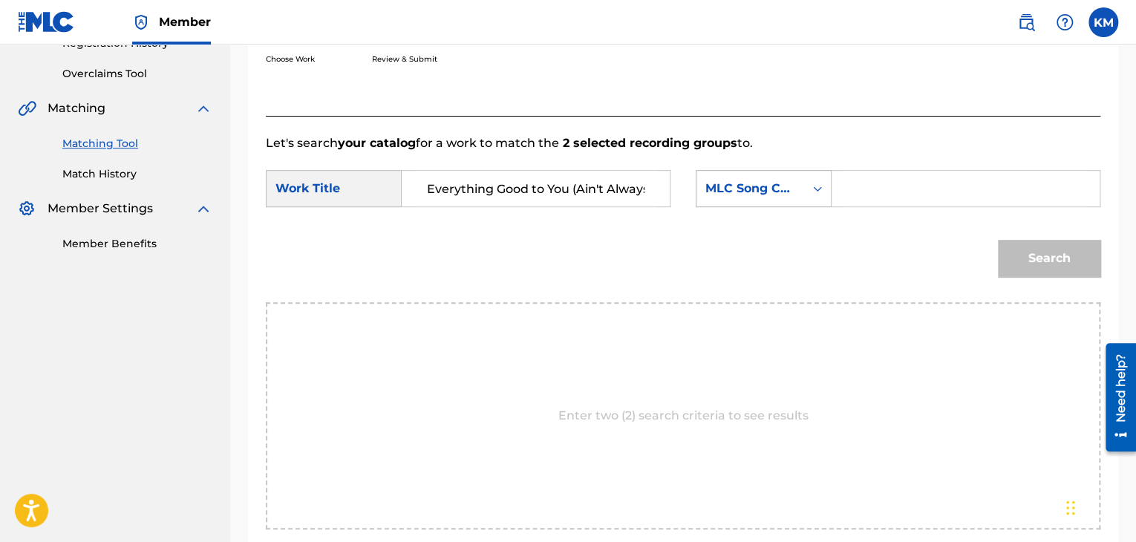
click at [805, 195] on div "Search Form" at bounding box center [817, 188] width 27 height 27
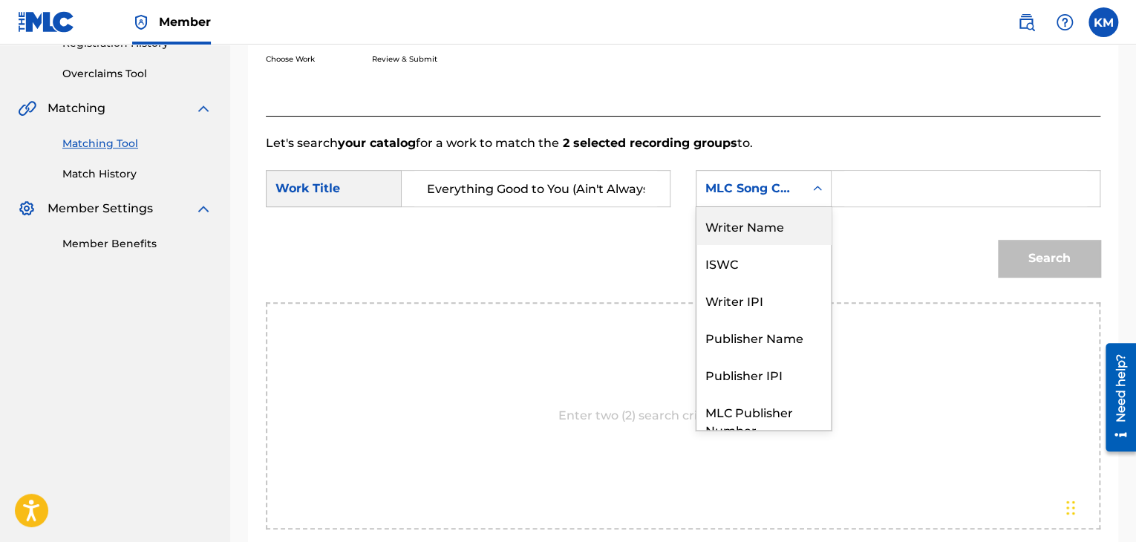
click at [799, 221] on div "Writer Name" at bounding box center [763, 225] width 134 height 37
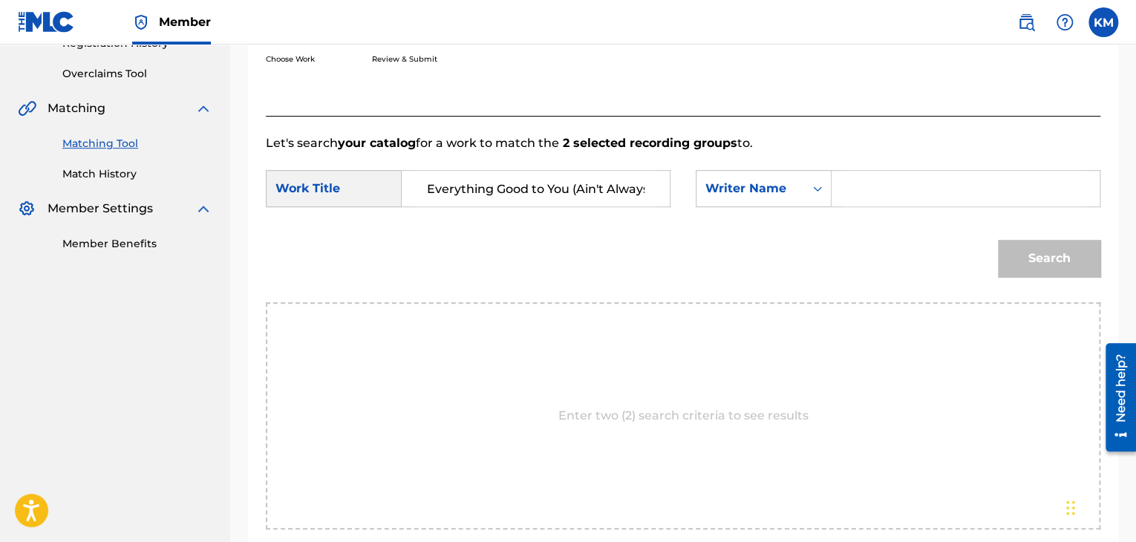
click at [854, 179] on input "Search Form" at bounding box center [965, 189] width 243 height 36
paste input "Muller"
click at [1007, 251] on button "Search" at bounding box center [1049, 258] width 102 height 37
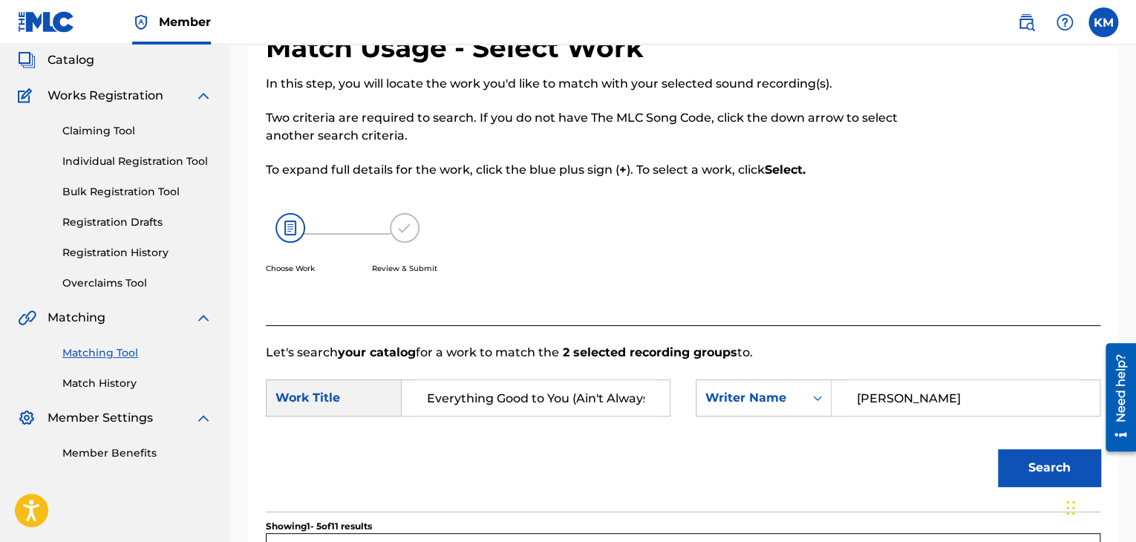
scroll to position [223, 0]
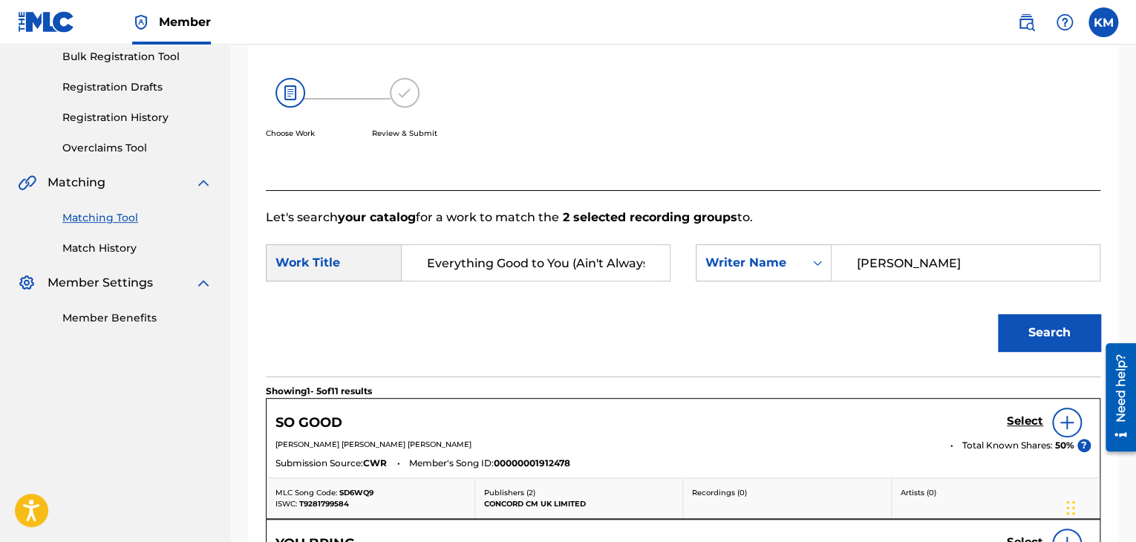
drag, startPoint x: 915, startPoint y: 256, endPoint x: 686, endPoint y: 262, distance: 228.7
click at [686, 262] on div "SearchWithCriteria85e4dee7-589a-4da0-a0eb-5b914fd84f72 Work Title Everything Go…" at bounding box center [683, 267] width 834 height 46
type input "taylor"
click at [998, 314] on button "Search" at bounding box center [1049, 332] width 102 height 37
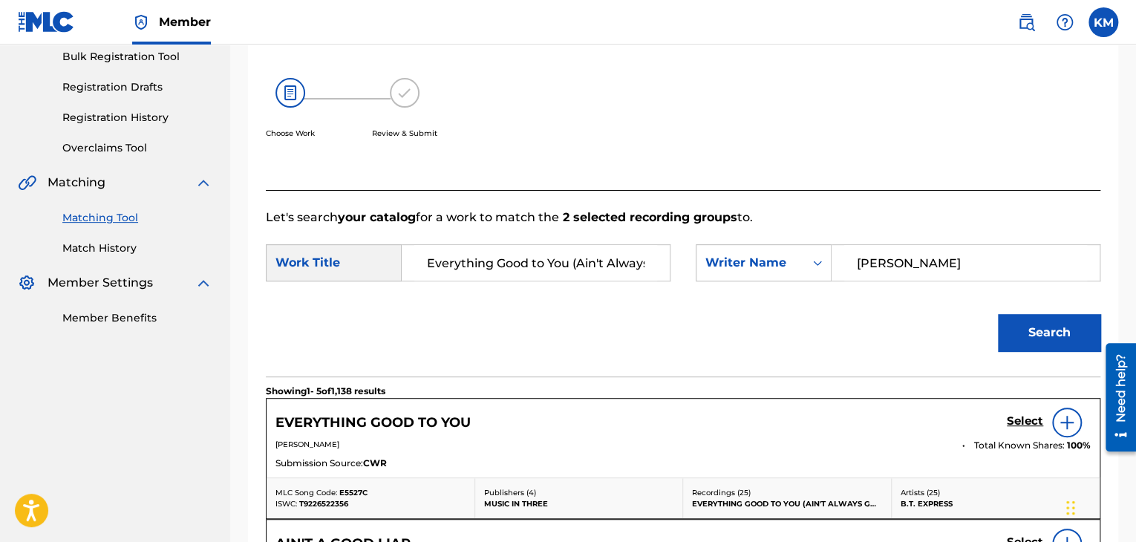
click at [1027, 422] on h5 "Select" at bounding box center [1025, 421] width 36 height 14
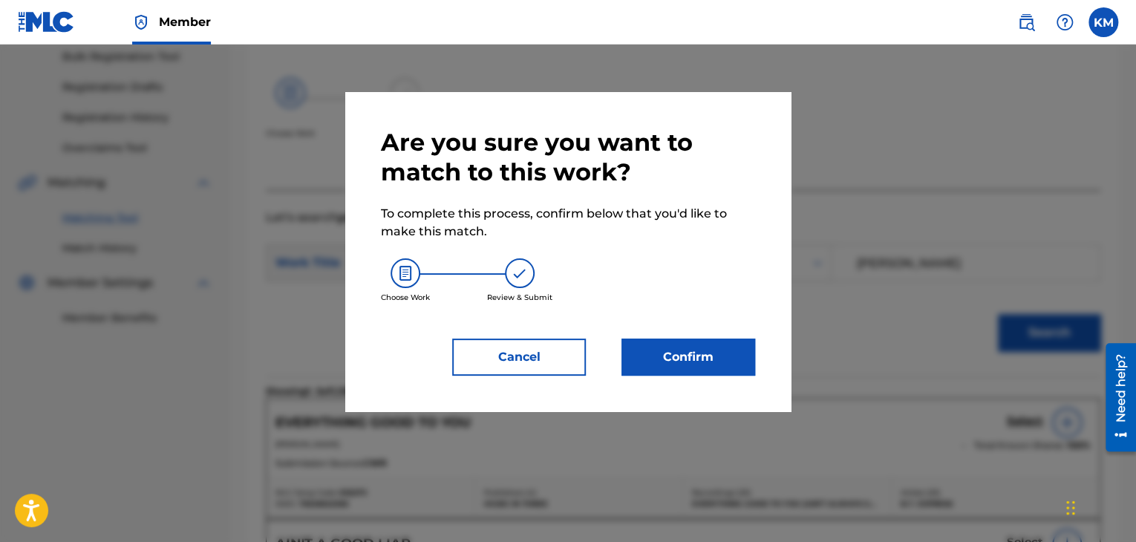
click at [684, 364] on button "Confirm" at bounding box center [688, 357] width 134 height 37
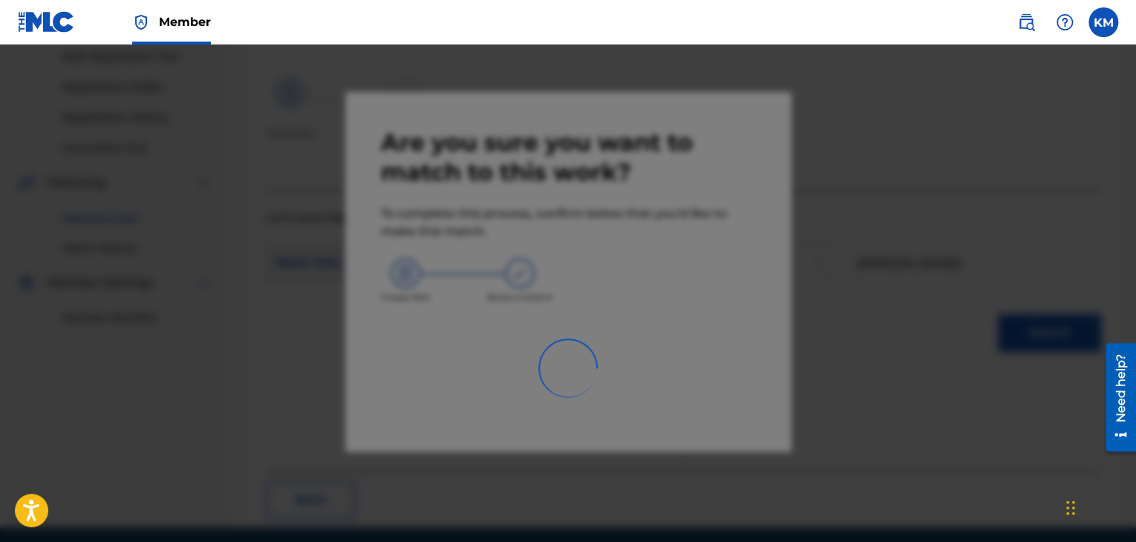
scroll to position [96, 0]
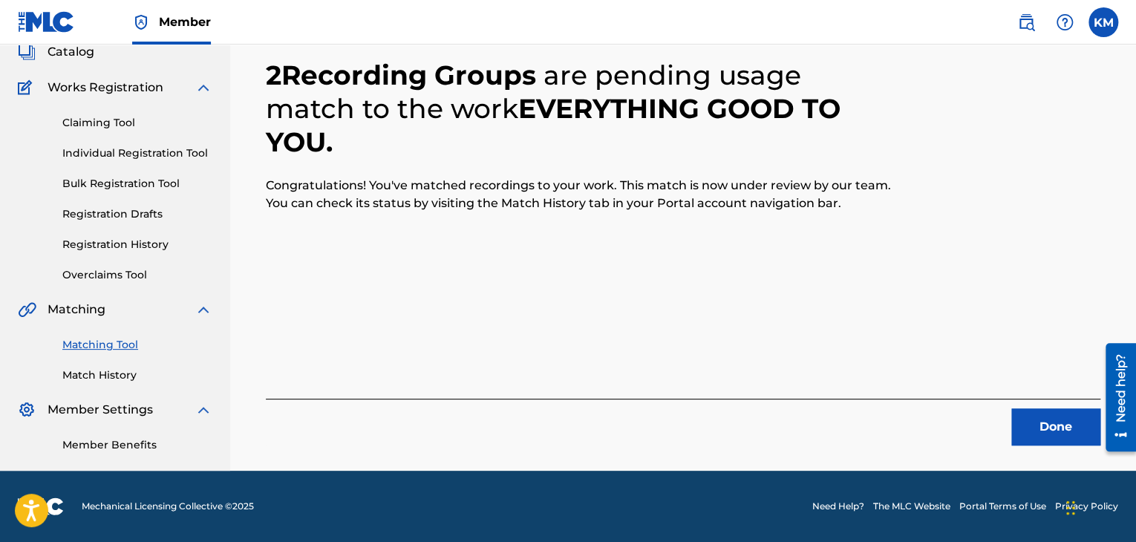
click at [1032, 437] on button "Done" at bounding box center [1055, 426] width 89 height 37
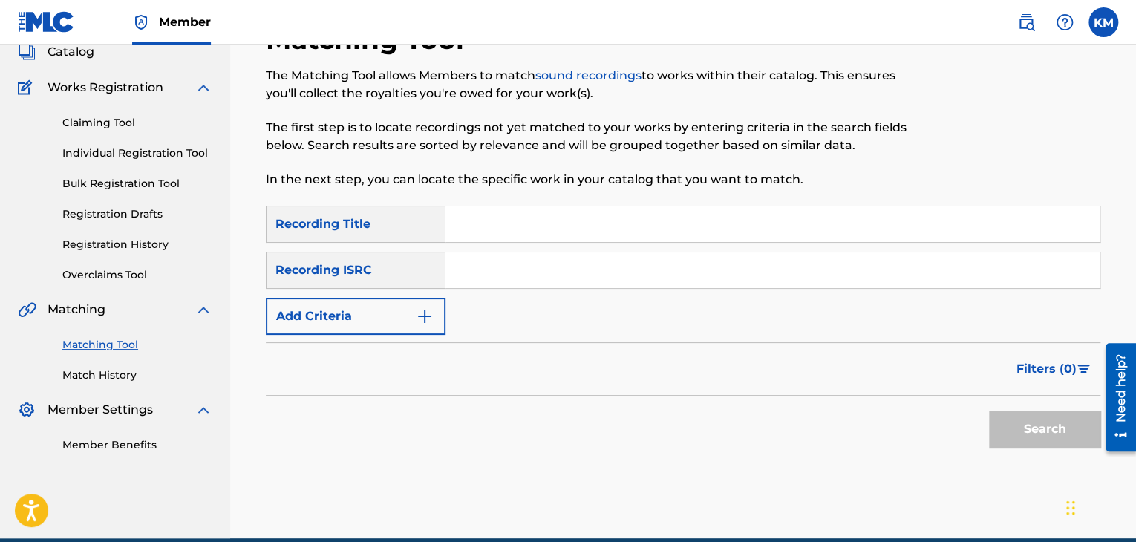
click at [534, 278] on input "Search Form" at bounding box center [772, 270] width 654 height 36
paste input "QMA271600035"
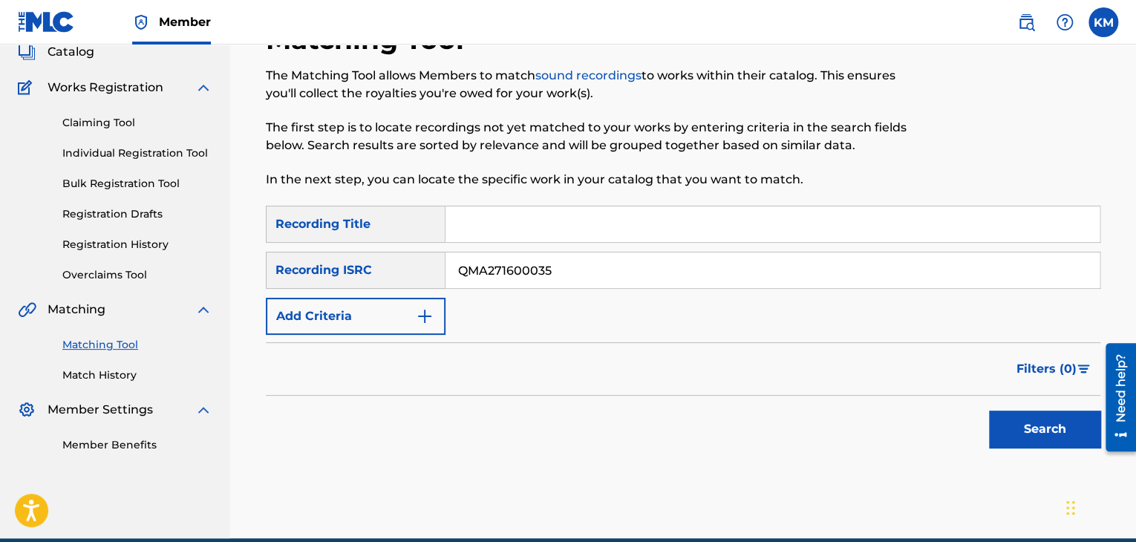
type input "QMA271600035"
click at [1052, 442] on button "Search" at bounding box center [1044, 429] width 111 height 37
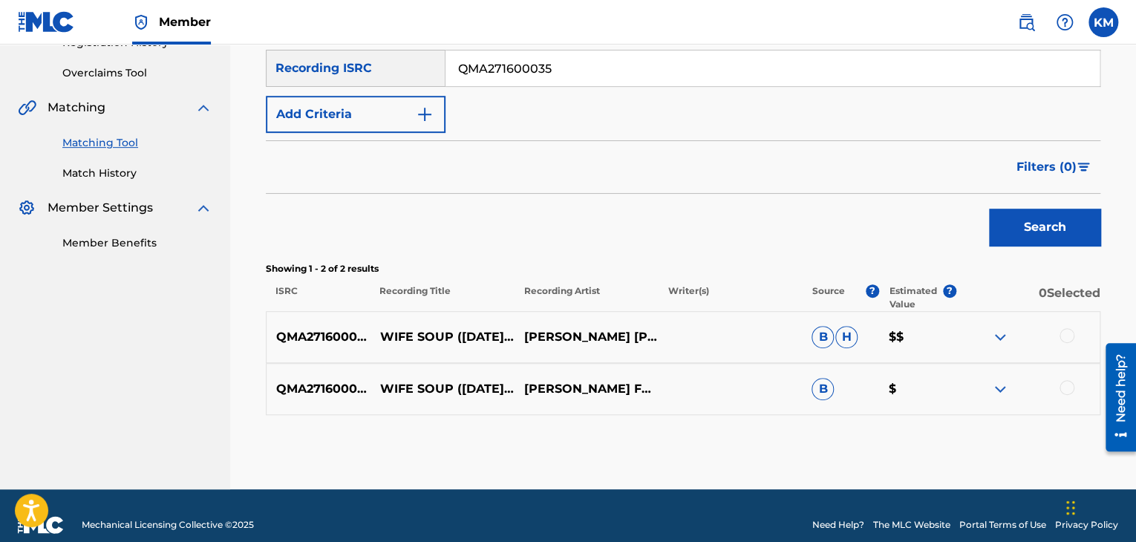
scroll to position [316, 0]
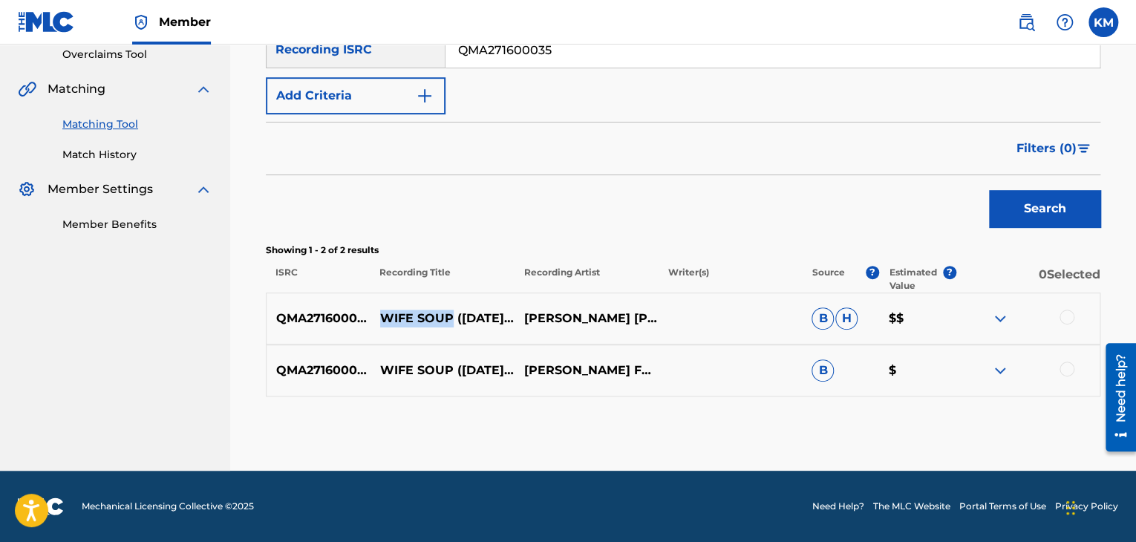
drag, startPoint x: 373, startPoint y: 280, endPoint x: 448, endPoint y: 284, distance: 75.1
click at [448, 310] on p "WIFE SOUP (08.14.15 HIGHLAND PARK, ILLINOIS) [LIVE] [FEAT. CHICAGO MASS CHOIR]" at bounding box center [442, 319] width 144 height 18
copy p "WIFE SOUP"
drag, startPoint x: 523, startPoint y: 315, endPoint x: 648, endPoint y: 322, distance: 124.9
click at [648, 322] on p "UMPHREY'S MCGEE" at bounding box center [586, 319] width 144 height 18
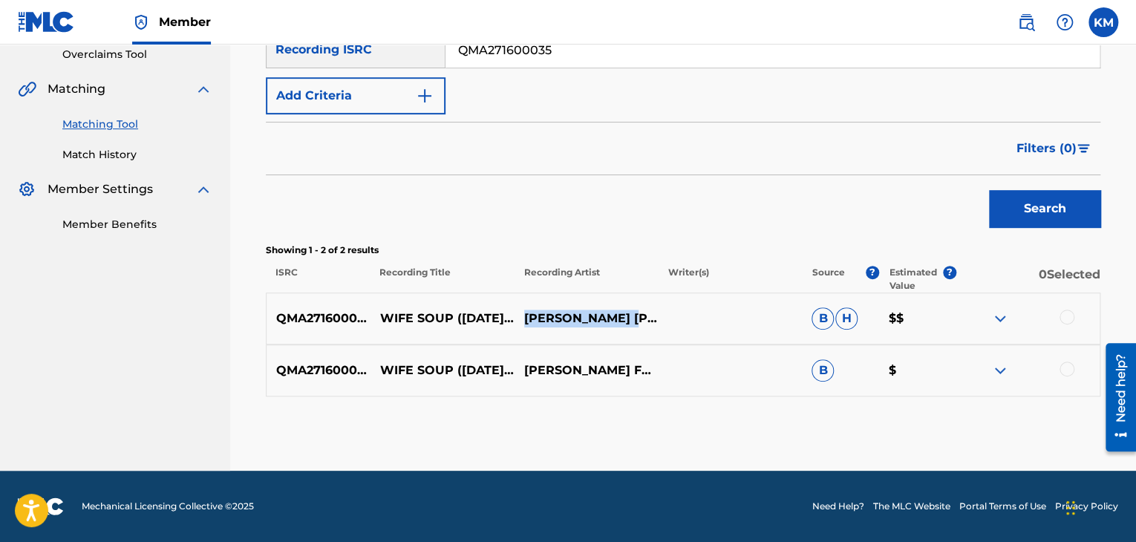
copy p "UMPHREY'S MCGEE"
click at [1064, 315] on div at bounding box center [1066, 317] width 15 height 15
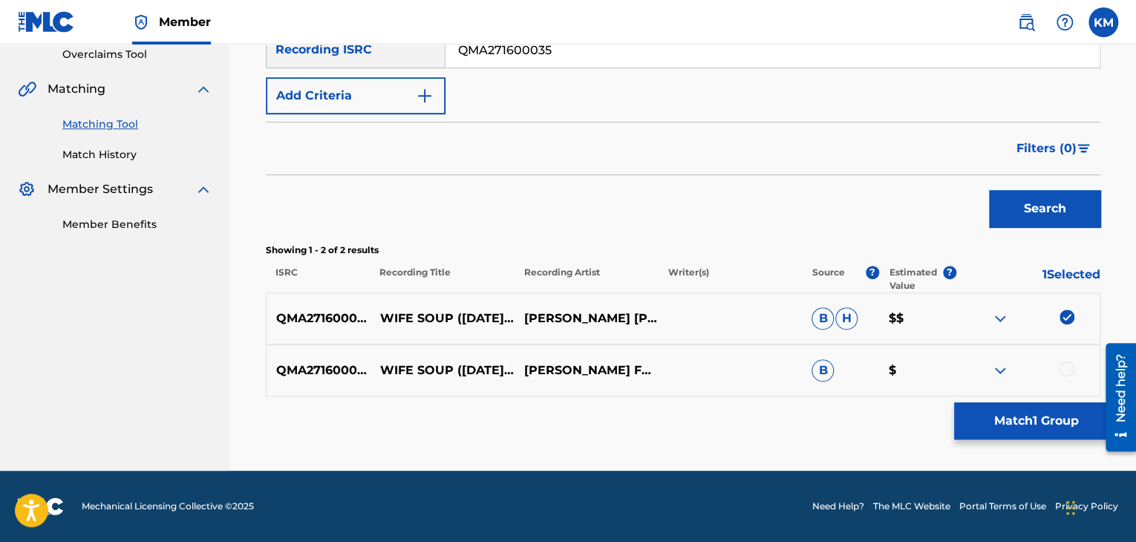
click at [1064, 370] on div at bounding box center [1066, 369] width 15 height 15
click at [1056, 421] on button "Match 2 Groups" at bounding box center [1036, 420] width 164 height 37
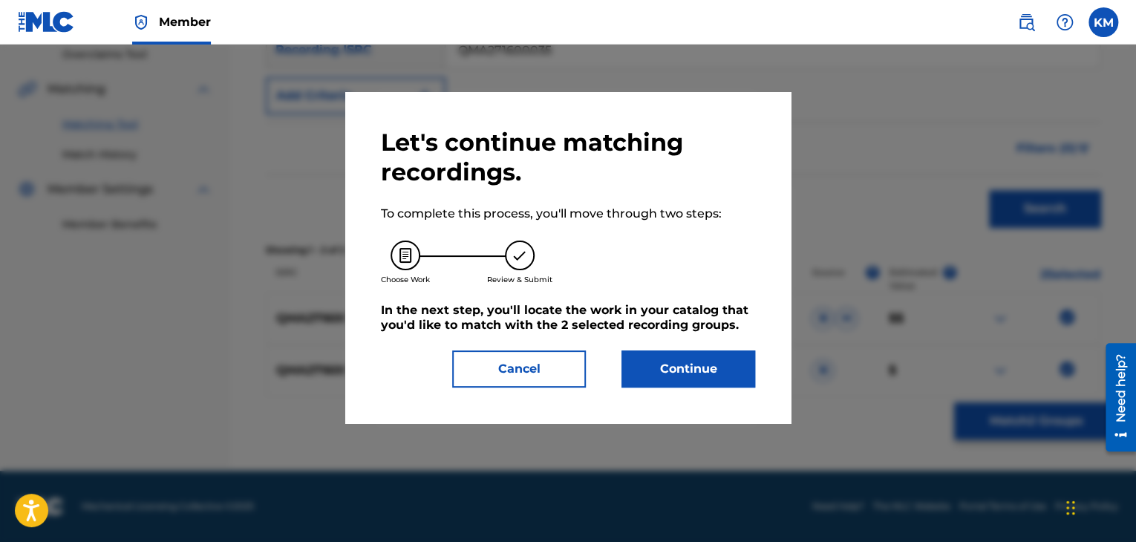
click at [719, 374] on button "Continue" at bounding box center [688, 368] width 134 height 37
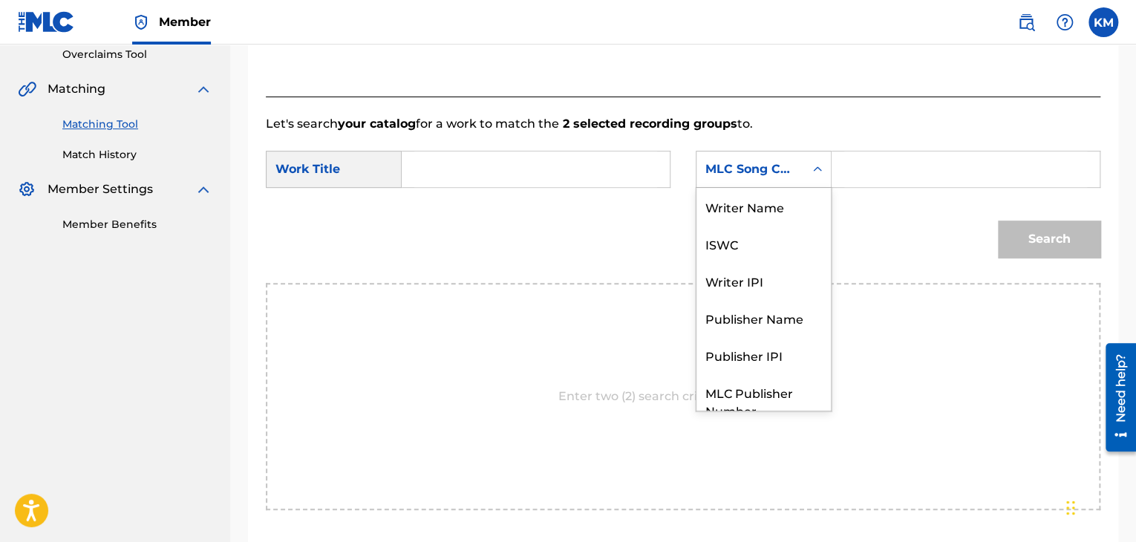
click at [819, 166] on icon "Search Form" at bounding box center [817, 169] width 15 height 15
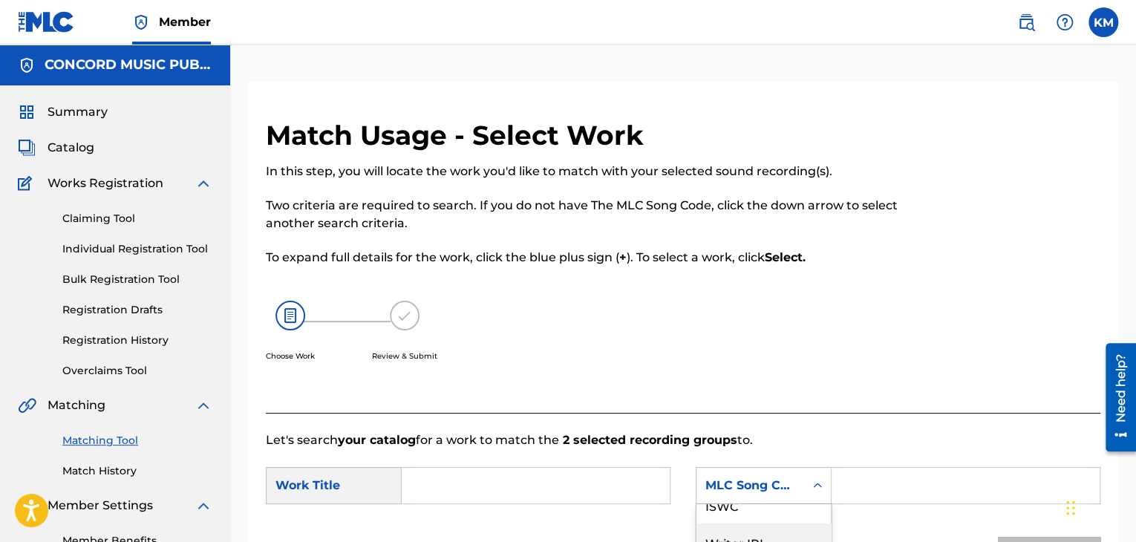
scroll to position [0, 0]
click at [767, 511] on div "Writer Name" at bounding box center [763, 522] width 134 height 37
click at [851, 478] on input "Search Form" at bounding box center [965, 486] width 243 height 36
paste input "Cummins"
type input "Cummins"
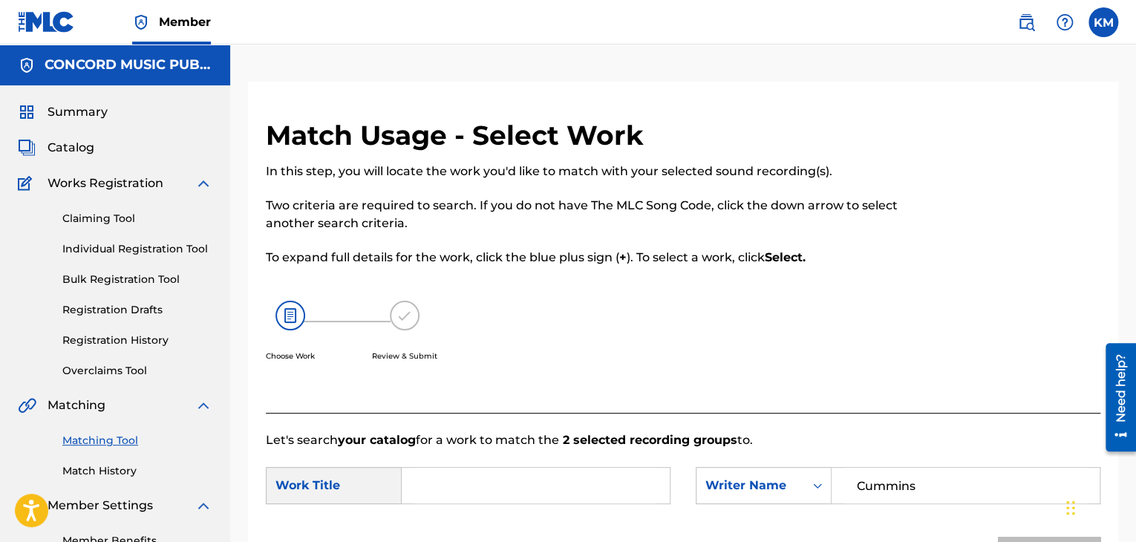
click at [490, 480] on input "Search Form" at bounding box center [535, 486] width 243 height 36
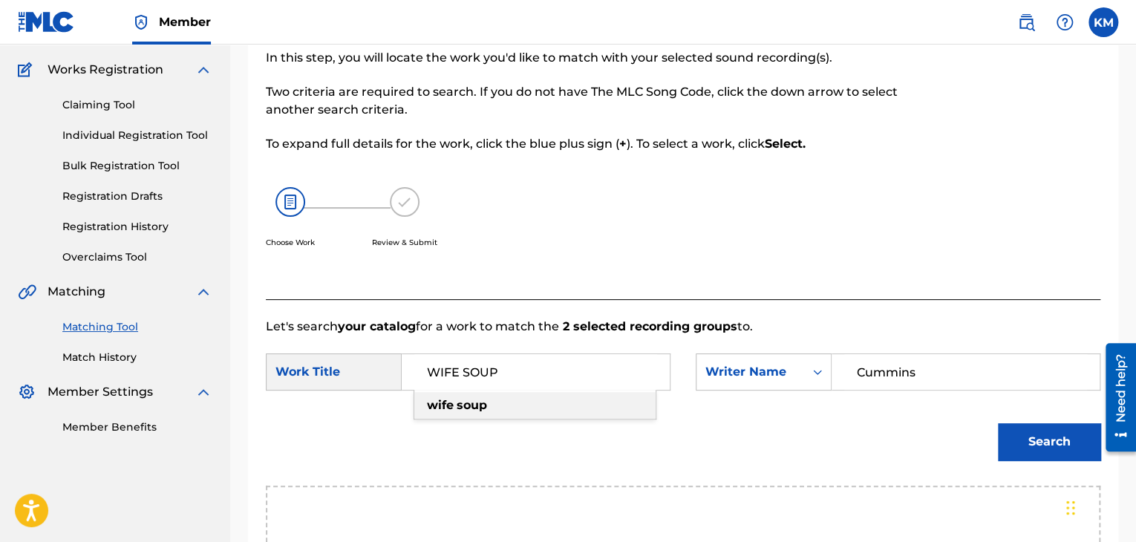
scroll to position [371, 0]
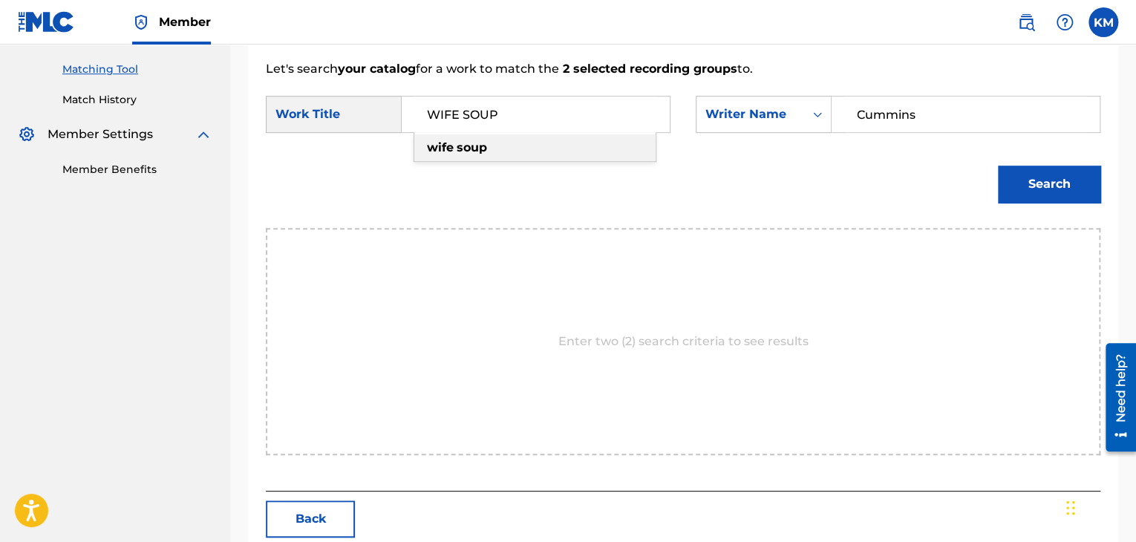
type input "WIFE SOUP"
click at [1036, 173] on button "Search" at bounding box center [1049, 184] width 102 height 37
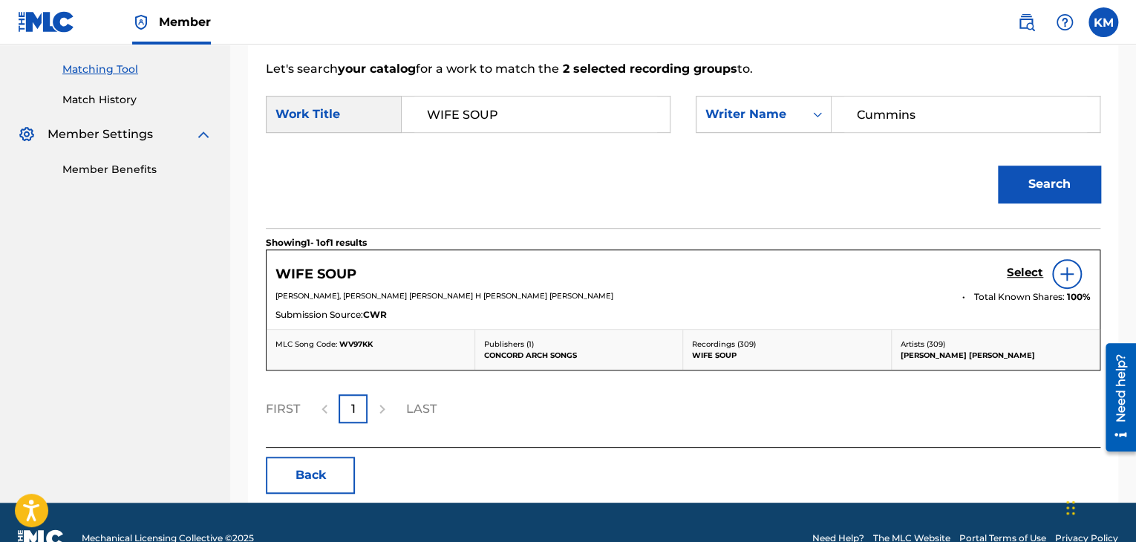
click at [1013, 275] on h5 "Select" at bounding box center [1025, 273] width 36 height 14
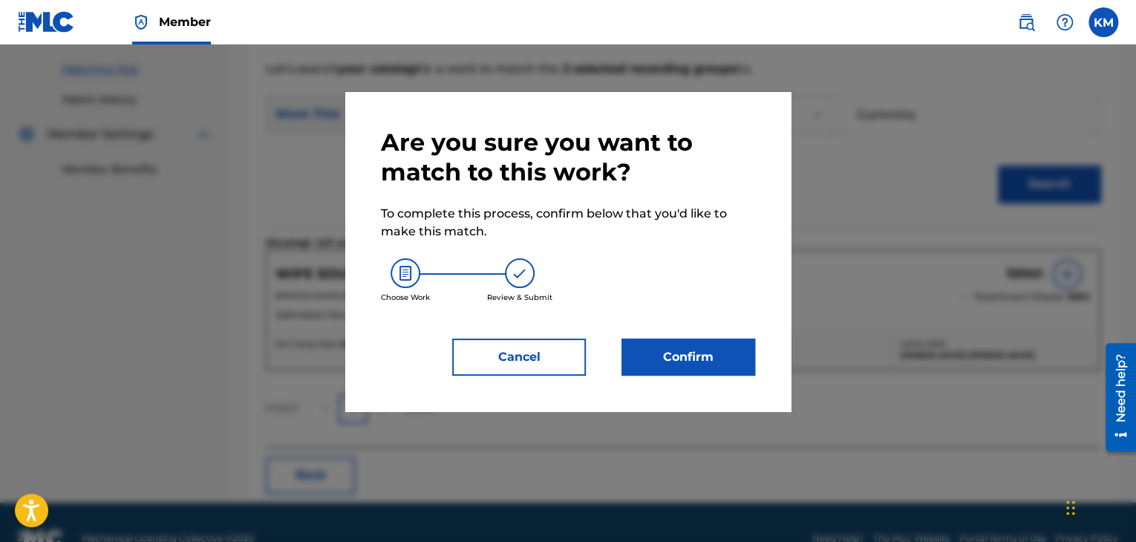
click at [707, 350] on button "Confirm" at bounding box center [688, 357] width 134 height 37
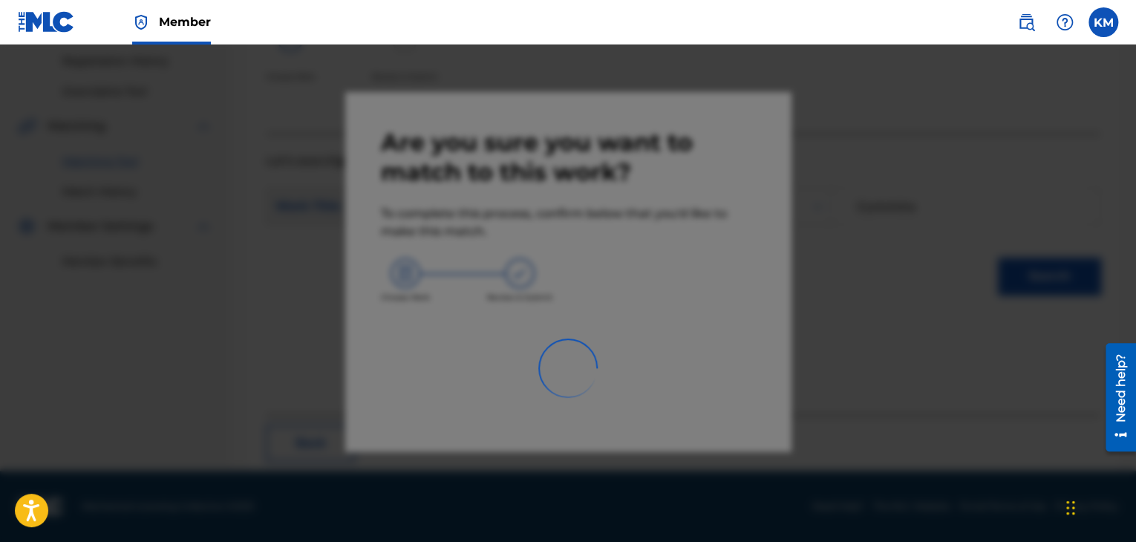
scroll to position [96, 0]
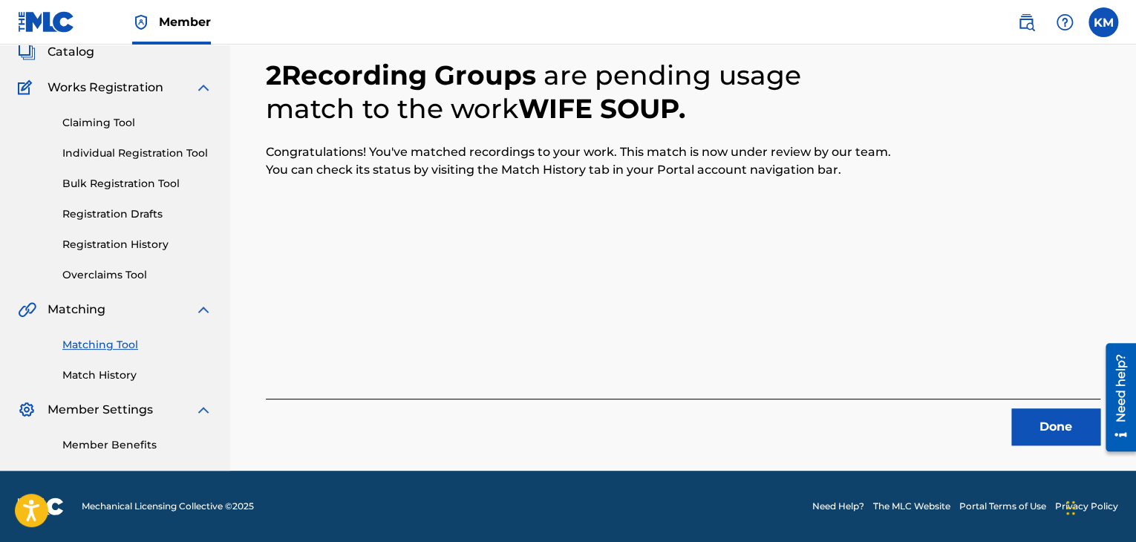
click at [1068, 415] on button "Done" at bounding box center [1055, 426] width 89 height 37
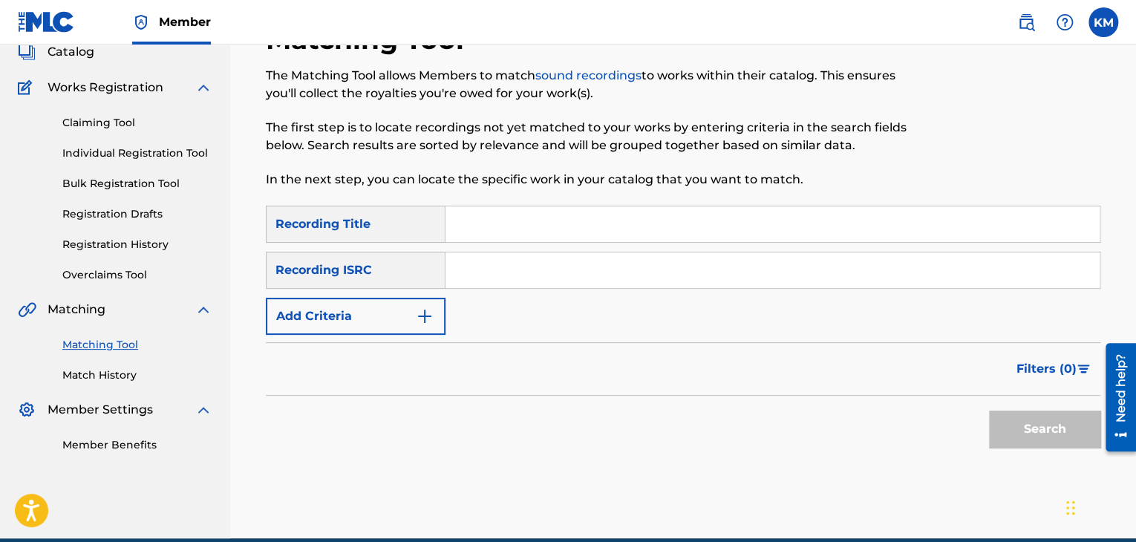
click at [549, 261] on input "Search Form" at bounding box center [772, 270] width 654 height 36
paste input "USQY51094659"
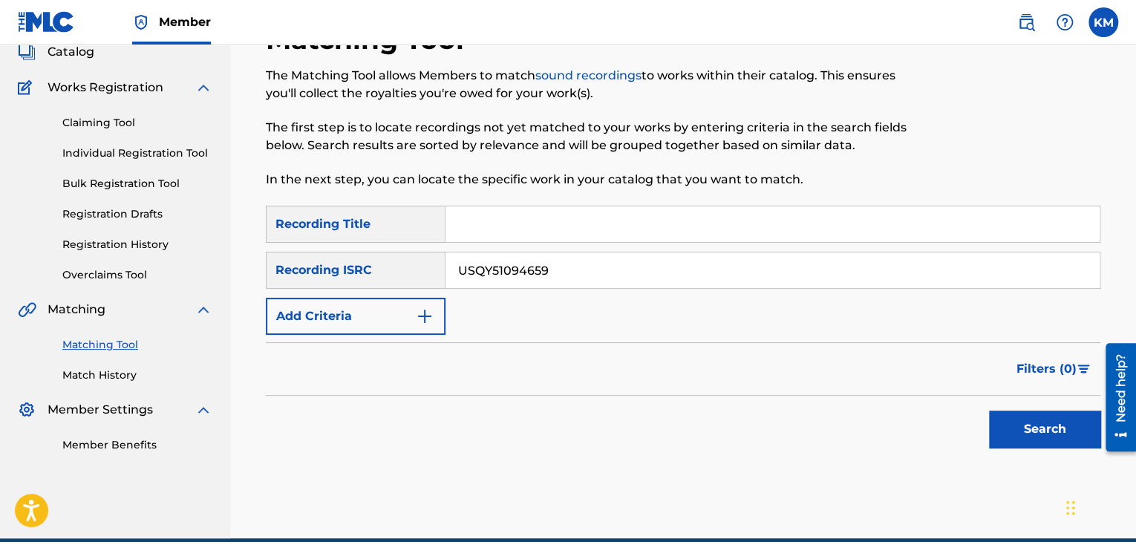
type input "USQY51094659"
click at [1016, 424] on button "Search" at bounding box center [1044, 429] width 111 height 37
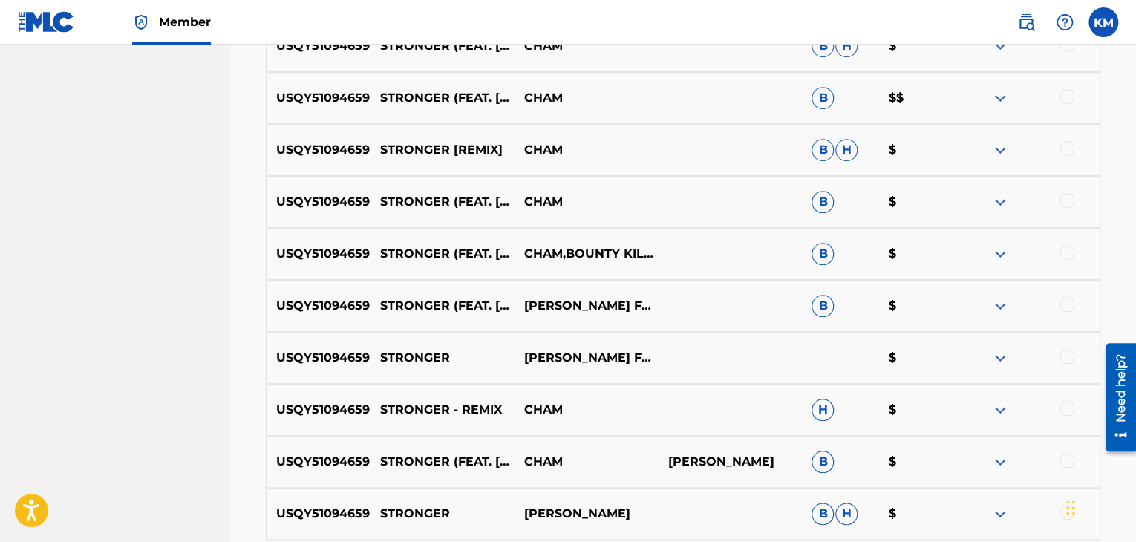
scroll to position [467, 0]
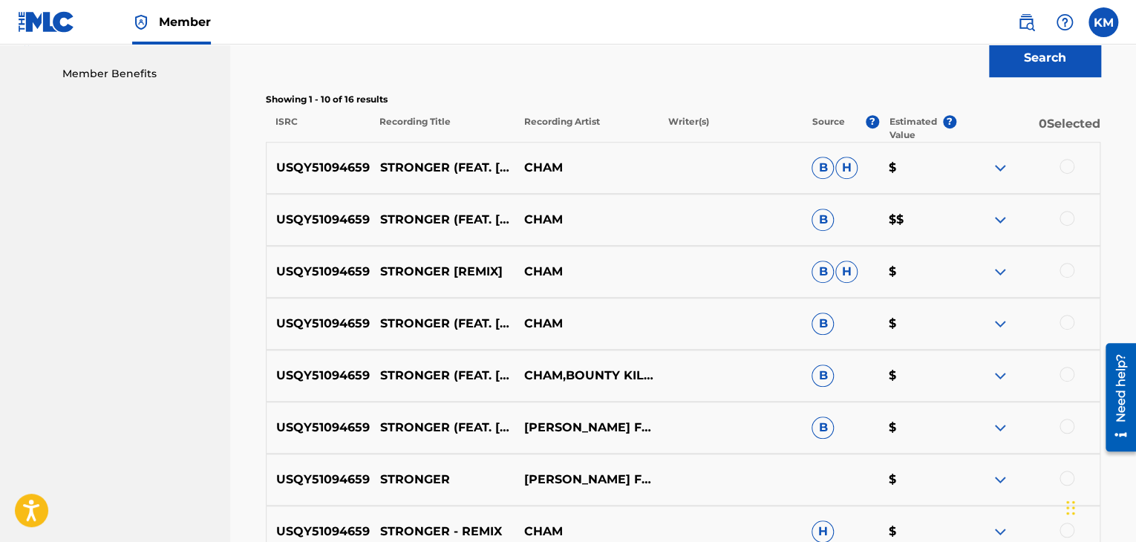
click at [1067, 164] on div at bounding box center [1066, 166] width 15 height 15
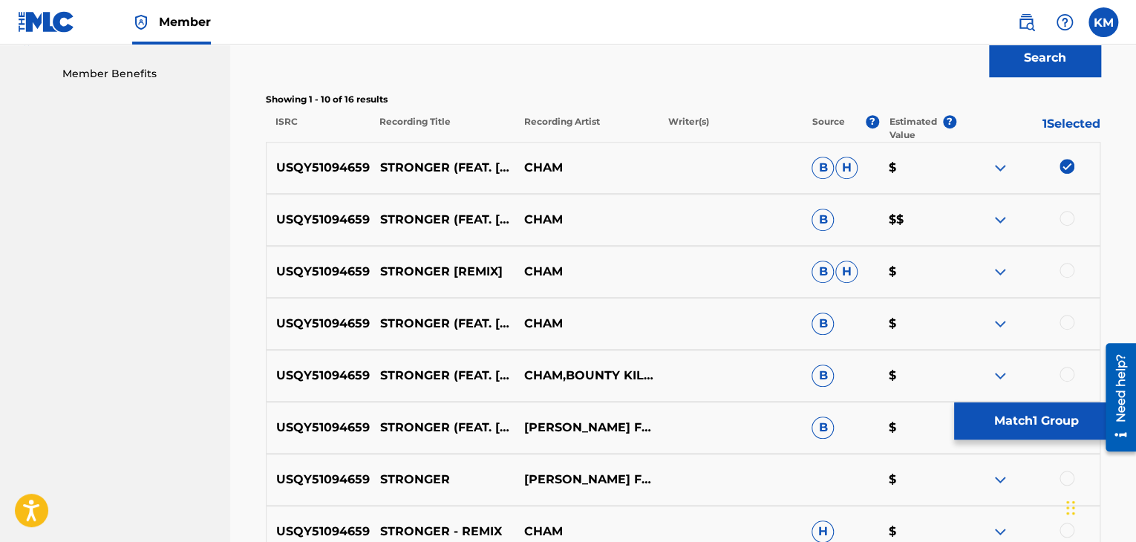
click at [1067, 219] on div at bounding box center [1066, 218] width 15 height 15
click at [1064, 269] on div at bounding box center [1066, 270] width 15 height 15
click at [1064, 324] on div at bounding box center [1066, 322] width 15 height 15
click at [1066, 368] on div at bounding box center [1066, 374] width 15 height 15
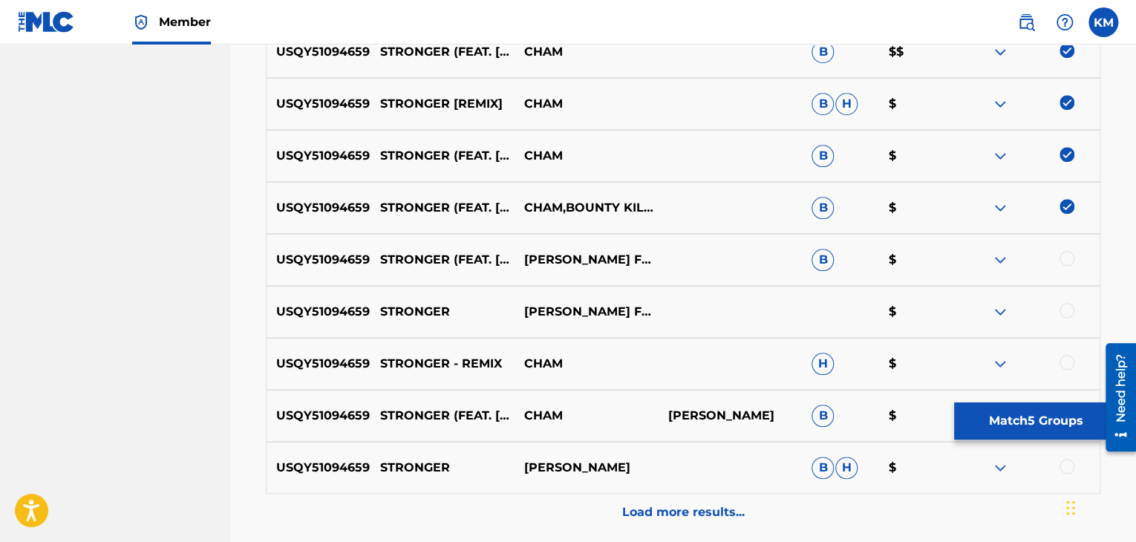
scroll to position [764, 0]
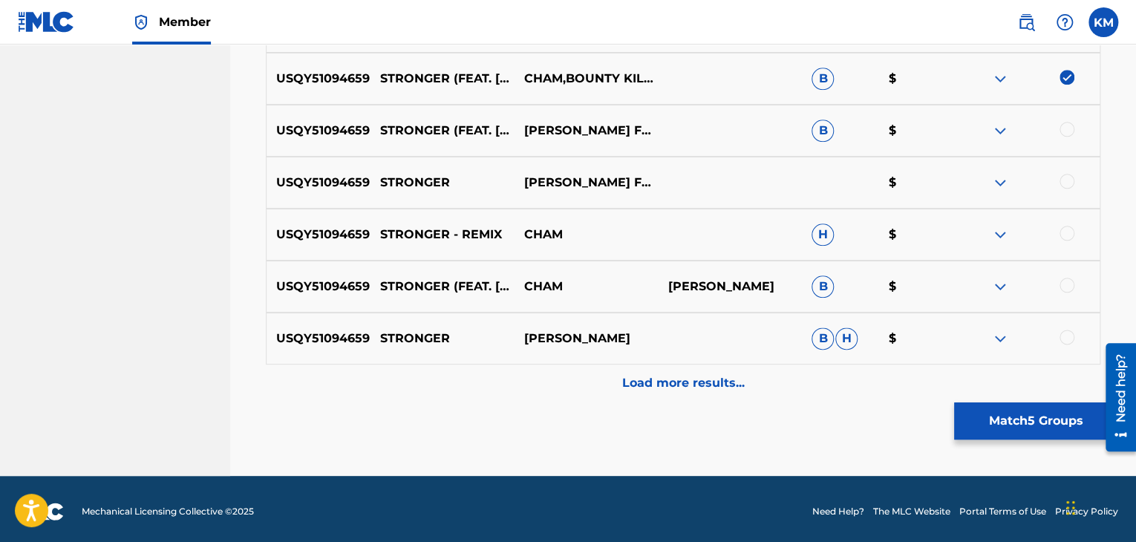
click at [1060, 131] on div at bounding box center [1066, 129] width 15 height 15
click at [1062, 185] on div at bounding box center [1066, 181] width 15 height 15
click at [1068, 232] on div at bounding box center [1066, 233] width 15 height 15
click at [1069, 283] on div at bounding box center [1066, 285] width 15 height 15
click at [1063, 337] on div at bounding box center [1066, 337] width 15 height 15
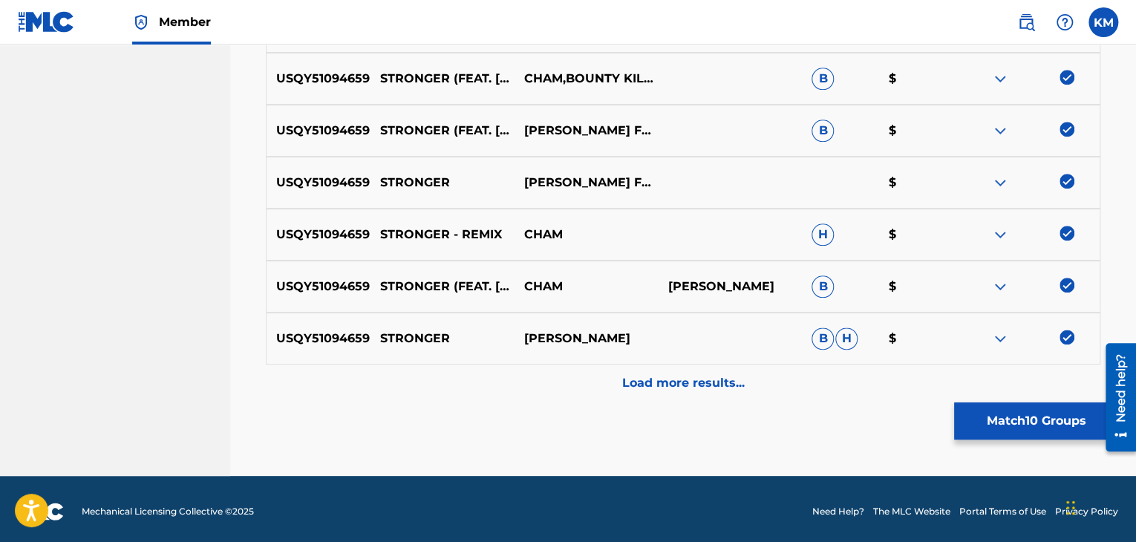
click at [661, 390] on p "Load more results..." at bounding box center [683, 383] width 122 height 18
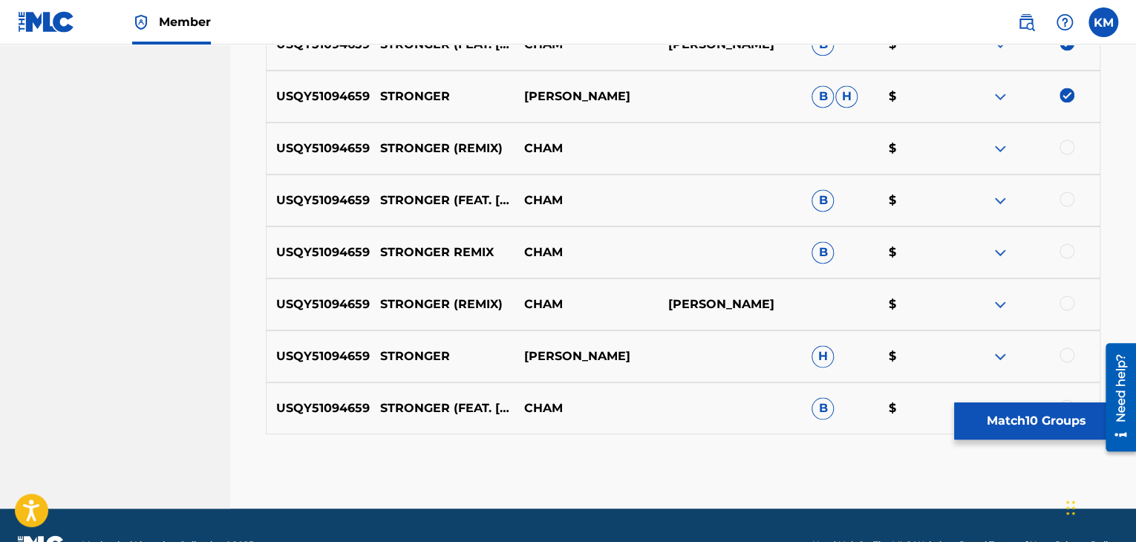
scroll to position [1044, 0]
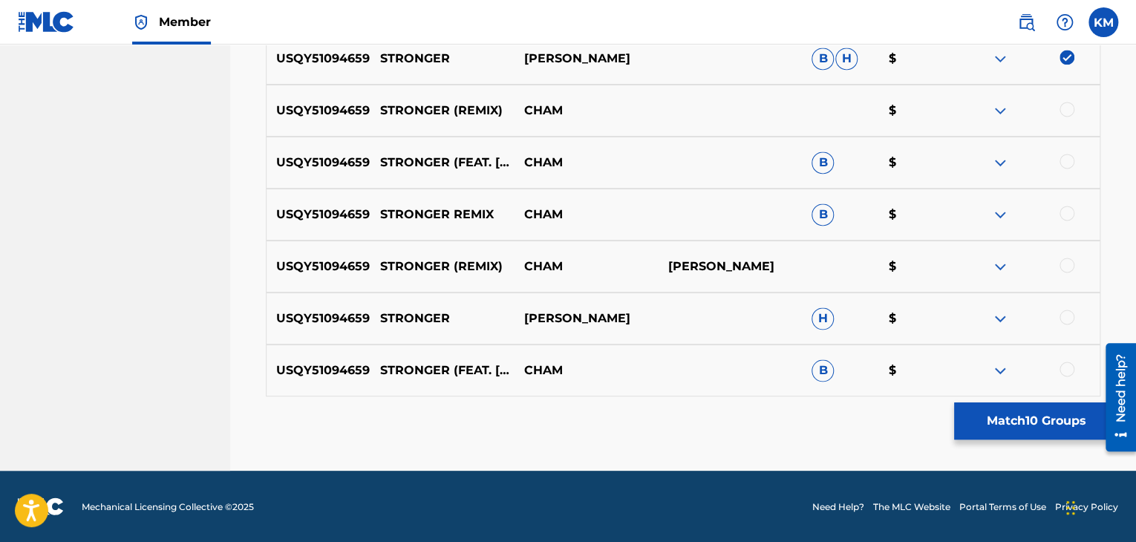
click at [1067, 112] on div at bounding box center [1066, 109] width 15 height 15
click at [1064, 158] on div at bounding box center [1066, 161] width 15 height 15
click at [1062, 209] on div at bounding box center [1066, 213] width 15 height 15
click at [1062, 261] on div at bounding box center [1066, 265] width 15 height 15
click at [1067, 319] on div at bounding box center [1066, 317] width 15 height 15
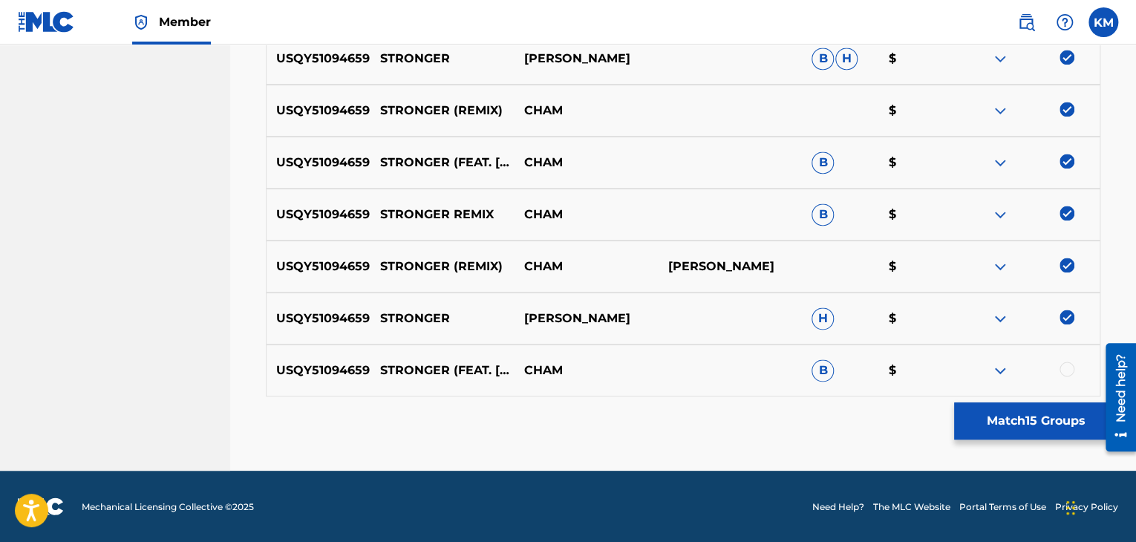
click at [1067, 369] on div at bounding box center [1066, 369] width 15 height 15
click at [1036, 431] on button "Match 16 Groups" at bounding box center [1036, 420] width 164 height 37
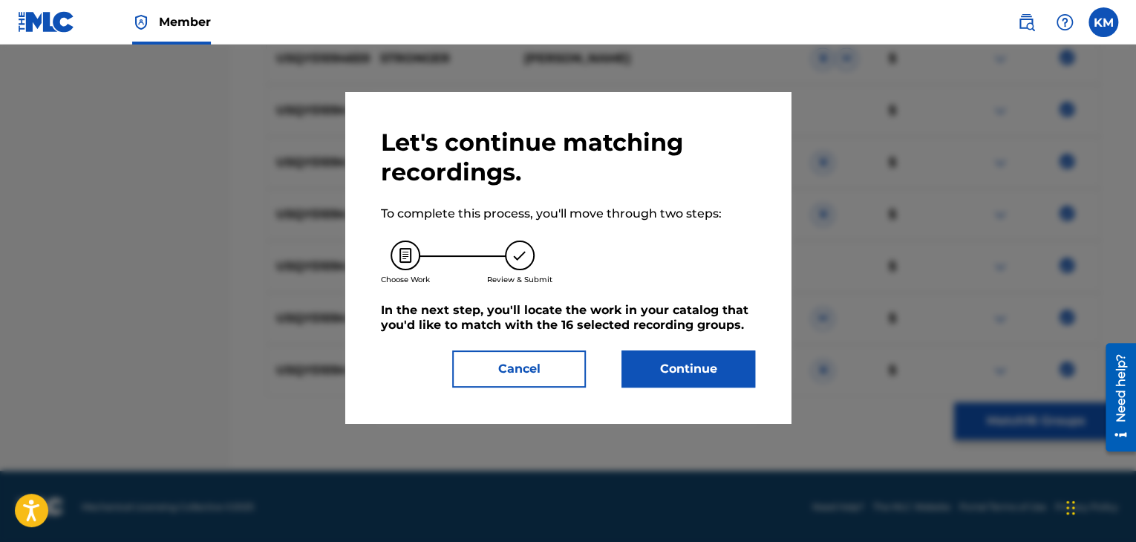
click at [739, 371] on button "Continue" at bounding box center [688, 368] width 134 height 37
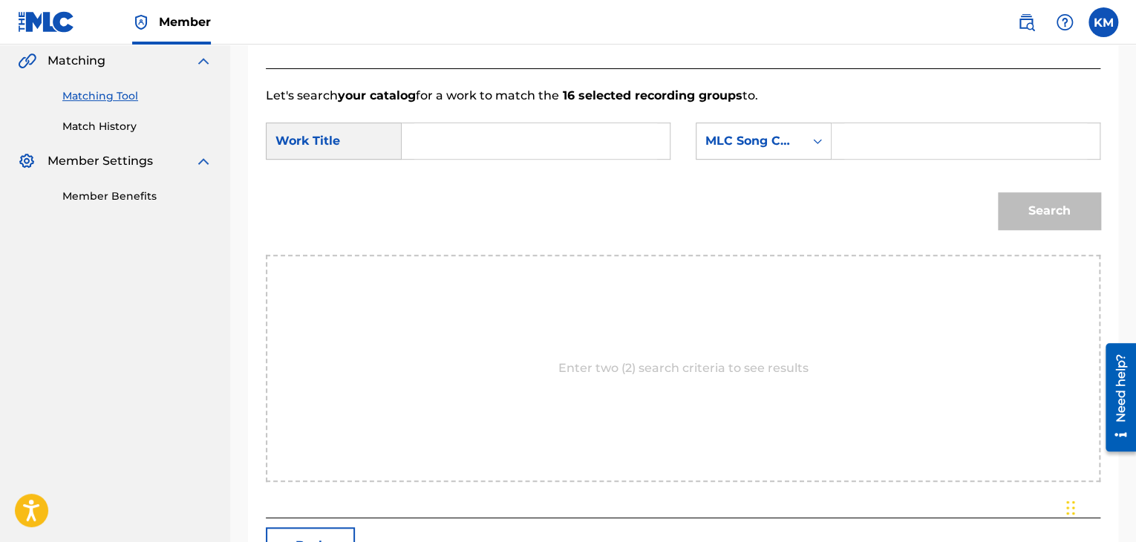
scroll to position [224, 0]
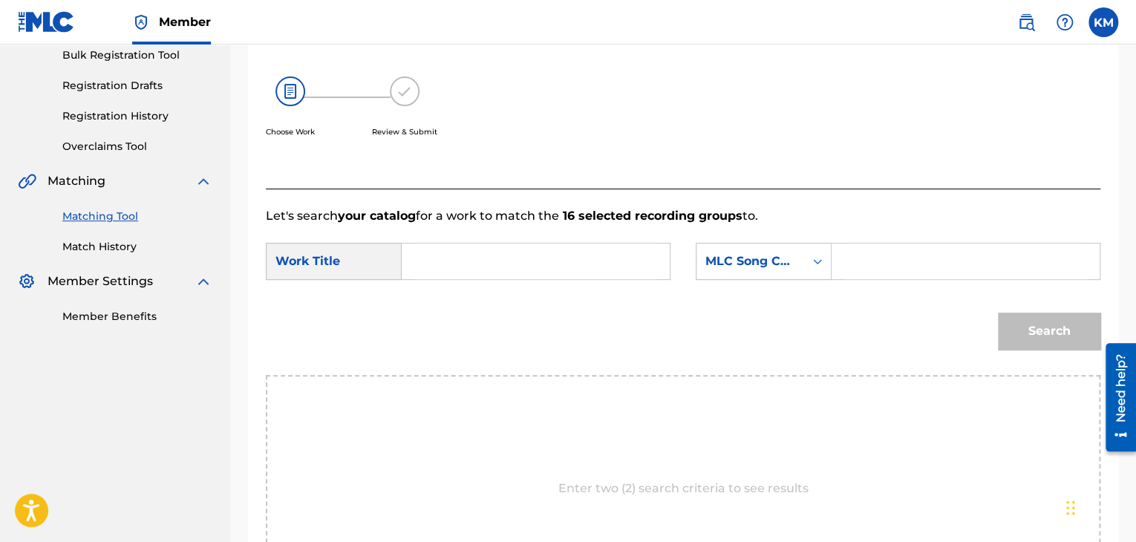
click at [412, 262] on div "Search Form" at bounding box center [536, 261] width 269 height 37
click at [425, 262] on input "Search Form" at bounding box center [535, 261] width 243 height 36
paste input "Kelly"
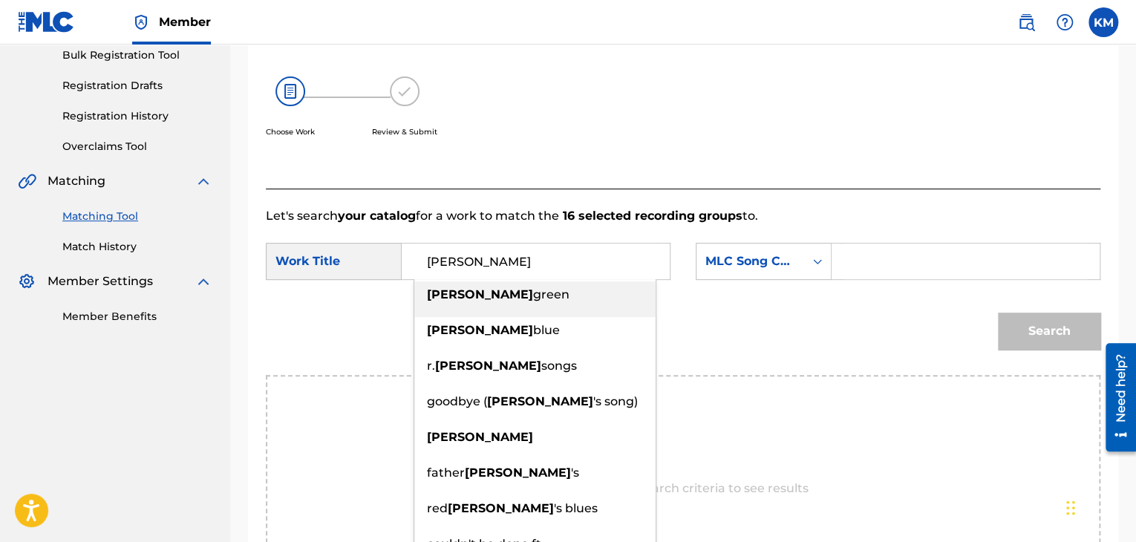
type input "Kelly"
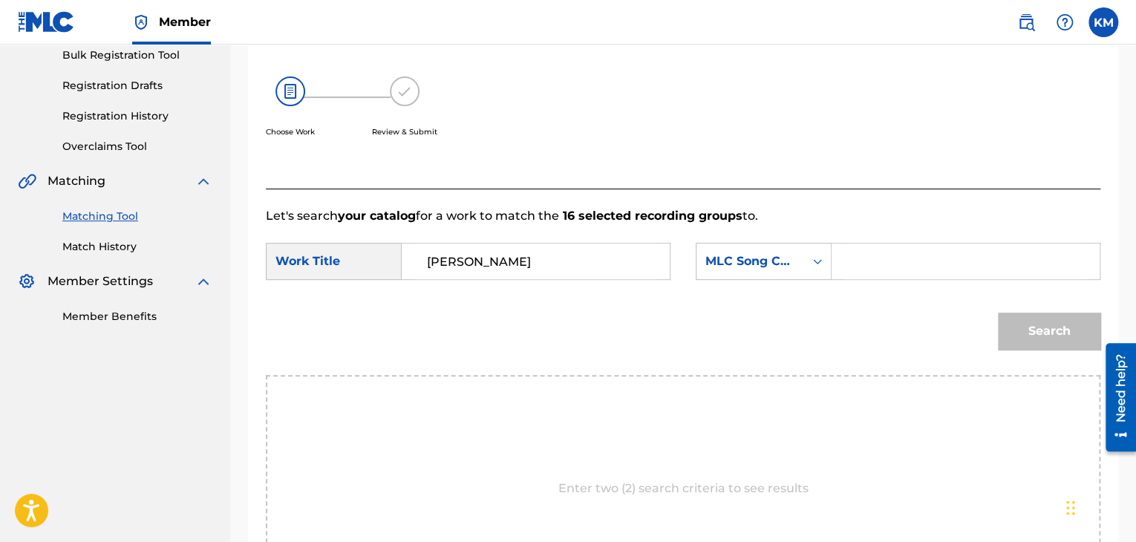
click at [863, 255] on input "Search Form" at bounding box center [965, 261] width 243 height 36
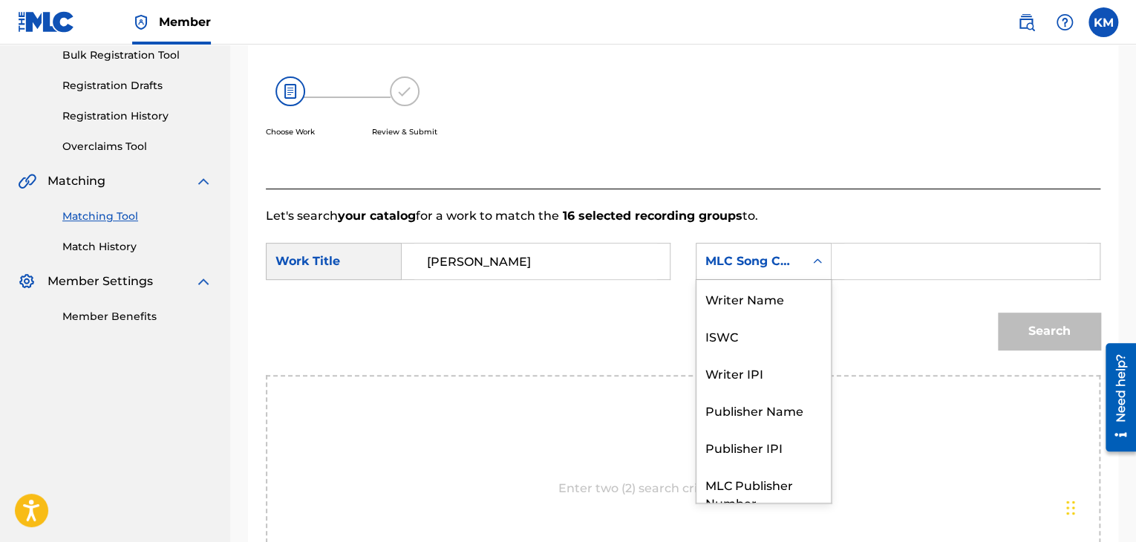
click at [820, 261] on icon "Search Form" at bounding box center [817, 260] width 9 height 5
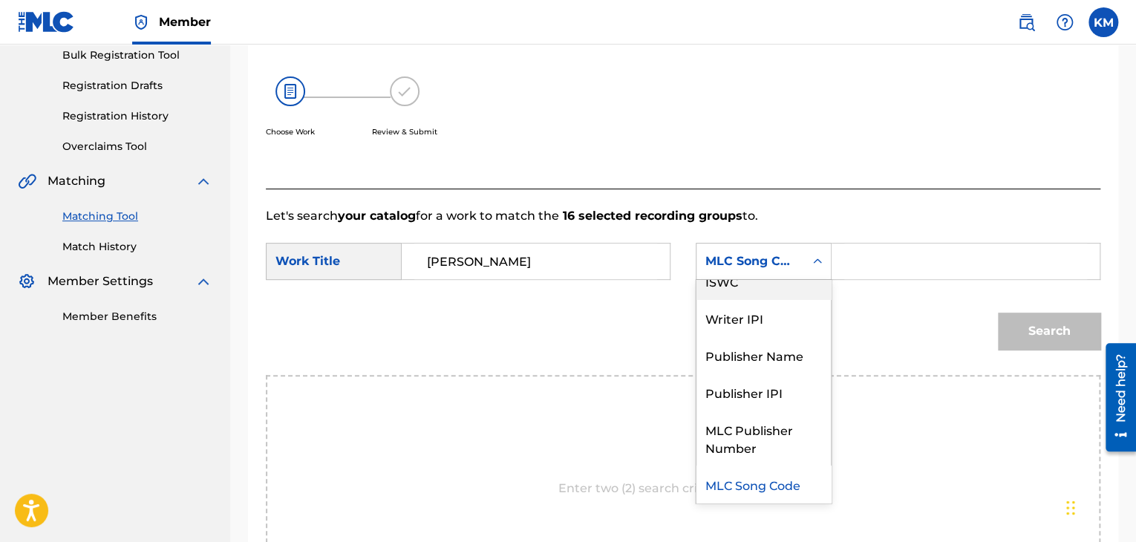
scroll to position [0, 0]
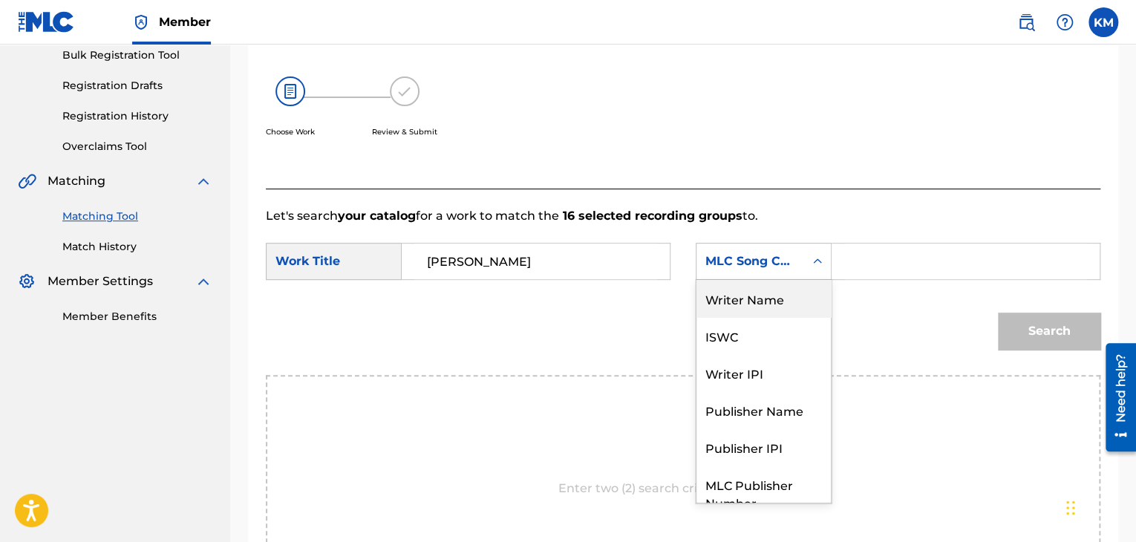
click at [760, 298] on div "Writer Name" at bounding box center [763, 298] width 134 height 37
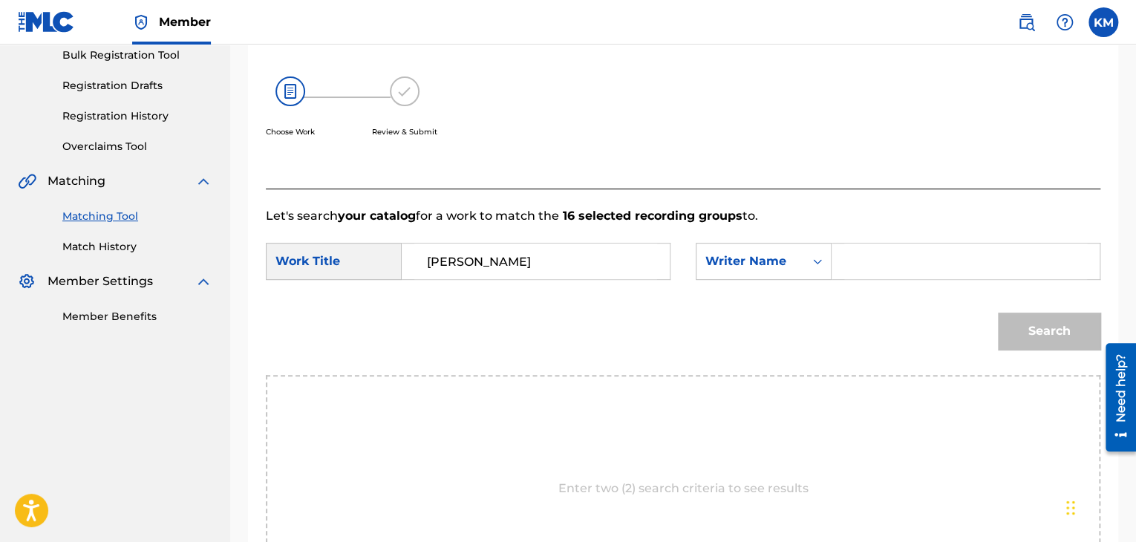
click at [865, 254] on input "Search Form" at bounding box center [965, 261] width 243 height 36
paste input "Kelly"
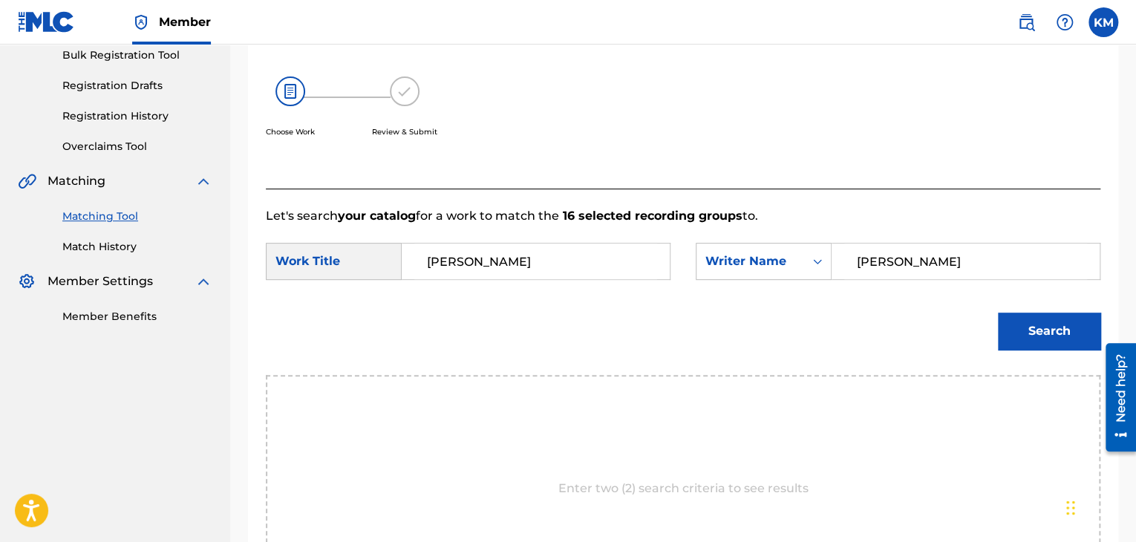
type input "Kelly"
drag, startPoint x: 480, startPoint y: 272, endPoint x: 290, endPoint y: 270, distance: 190.0
click at [290, 270] on div "SearchWithCriteria85e4dee7-589a-4da0-a0eb-5b914fd84f72 Work Title Kelly" at bounding box center [468, 261] width 405 height 37
paste input "Stronger (feat. Mykal Rose, Bounty Killer) - Remix"
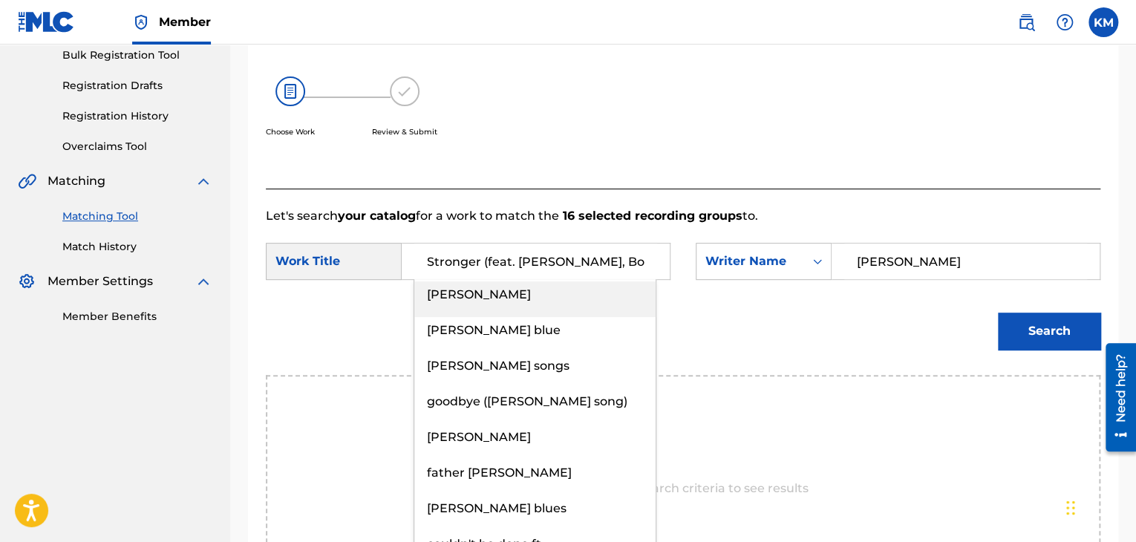
scroll to position [0, 76]
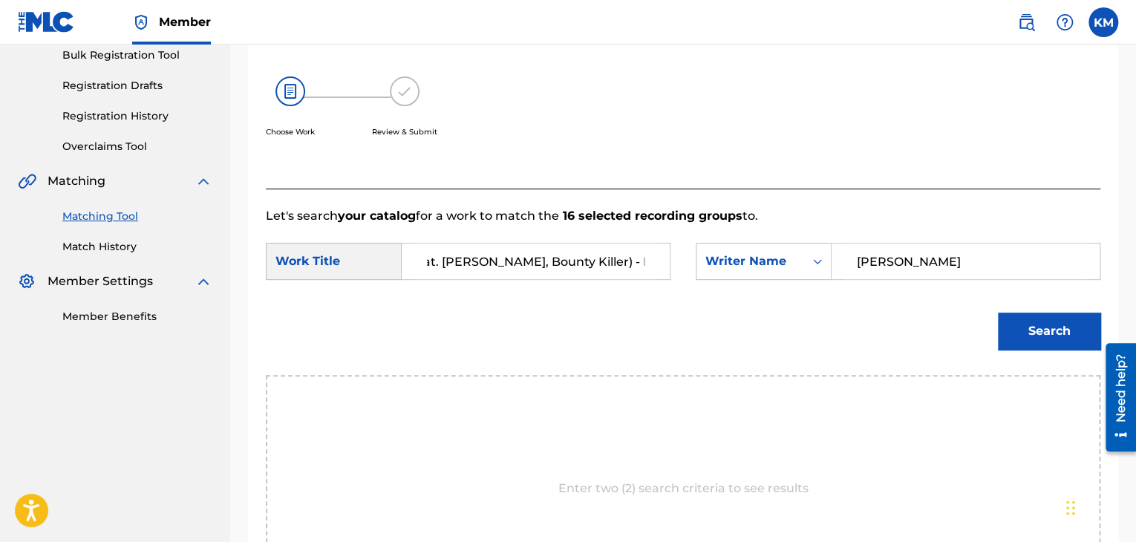
click at [1036, 333] on button "Search" at bounding box center [1049, 331] width 102 height 37
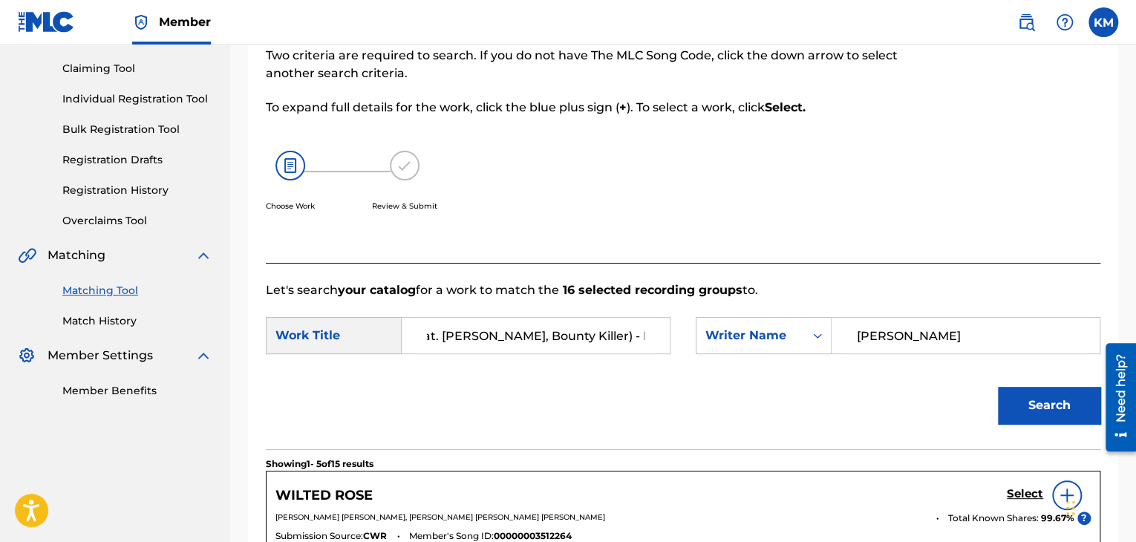
drag, startPoint x: 478, startPoint y: 333, endPoint x: 672, endPoint y: 333, distance: 193.7
click at [672, 333] on div "SearchWithCriteria85e4dee7-589a-4da0-a0eb-5b914fd84f72 Work Title Stronger (fea…" at bounding box center [683, 340] width 834 height 46
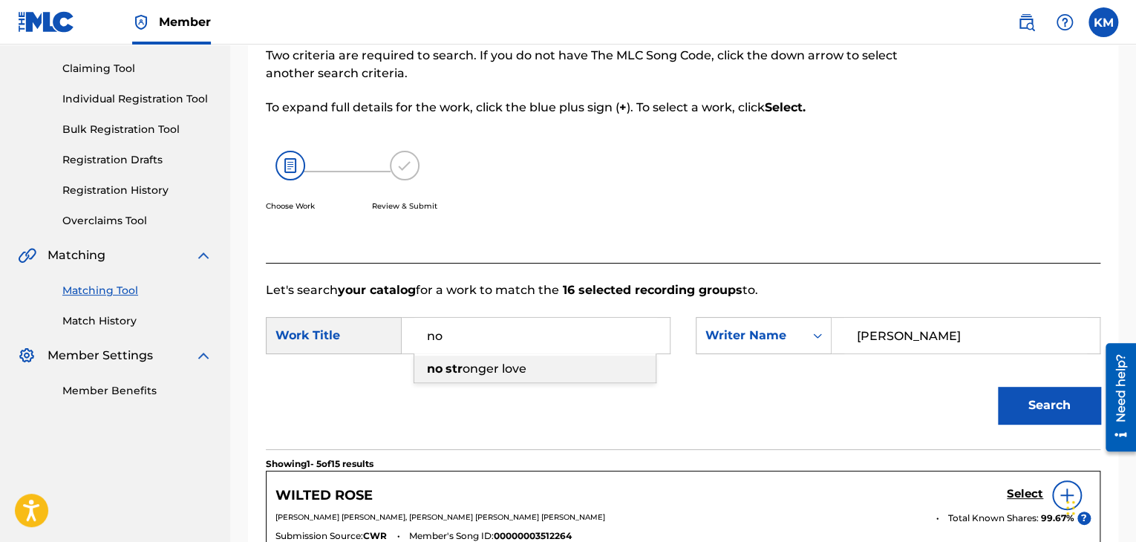
type input "n"
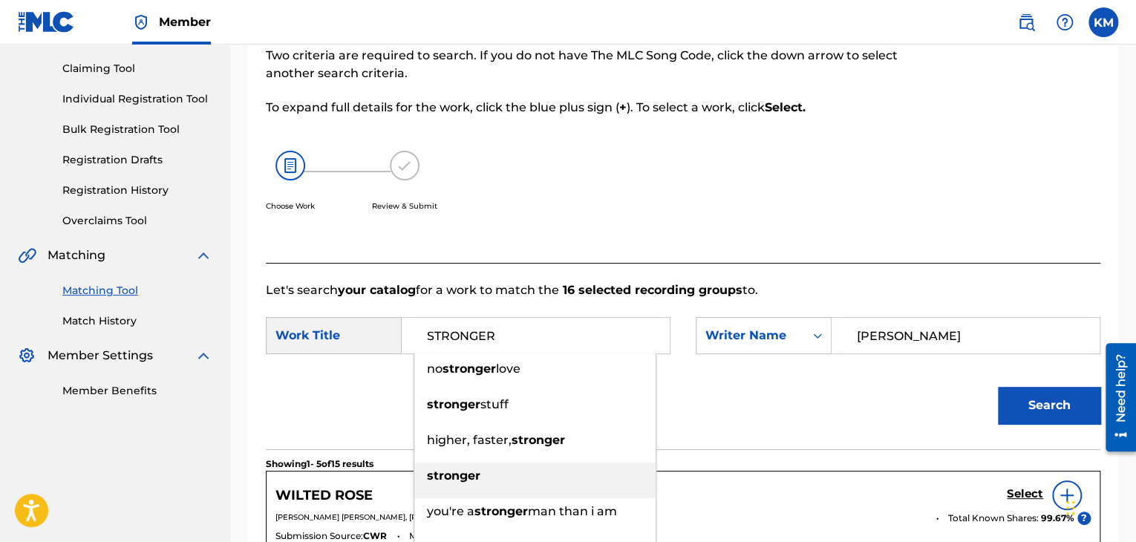
click at [460, 470] on strong "stronger" at bounding box center [453, 475] width 53 height 14
type input "stronger"
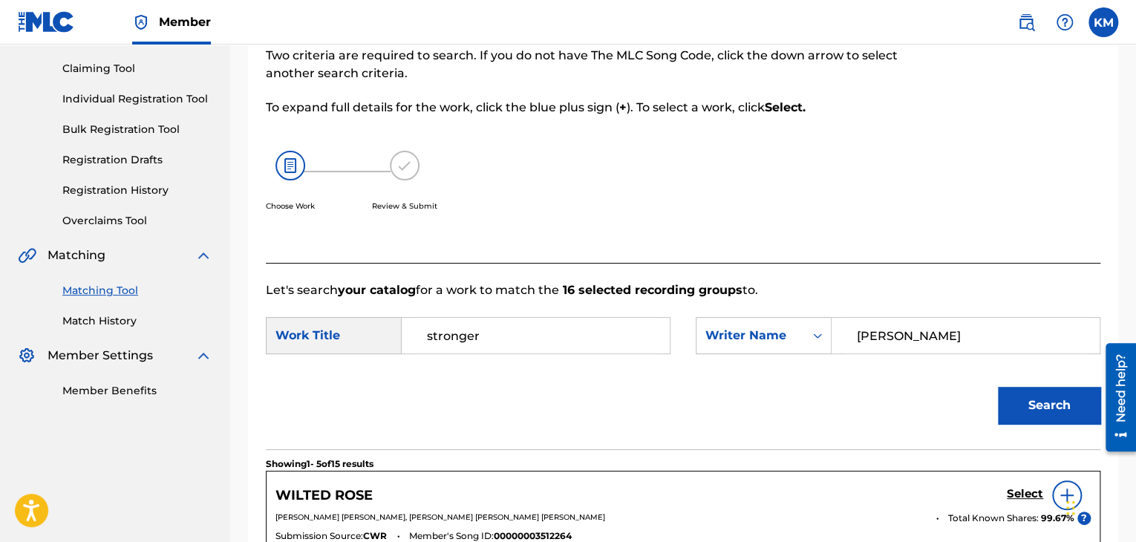
click at [1004, 416] on button "Search" at bounding box center [1049, 405] width 102 height 37
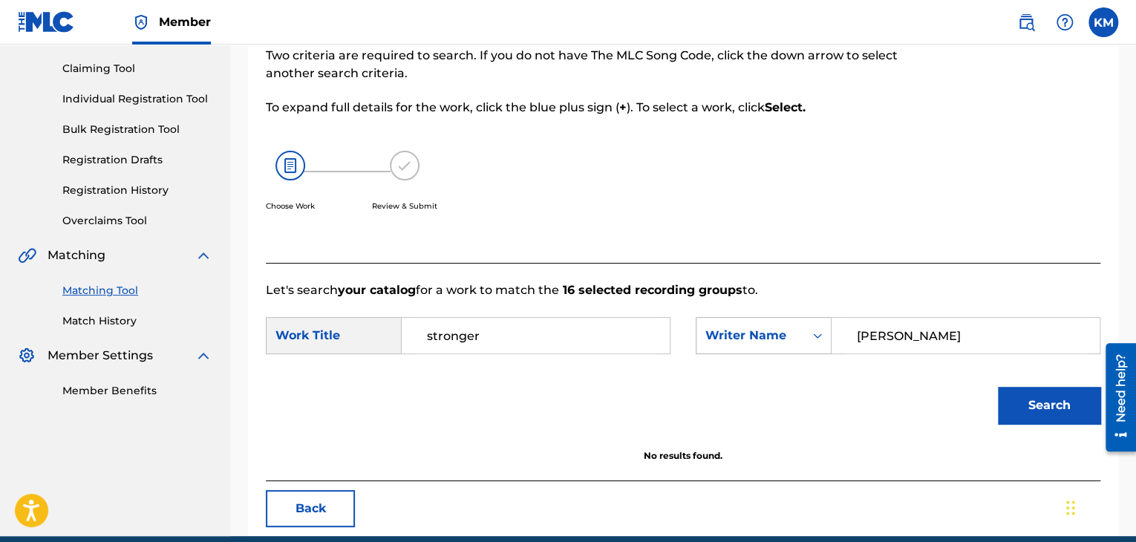
click at [812, 341] on icon "Search Form" at bounding box center [817, 335] width 15 height 15
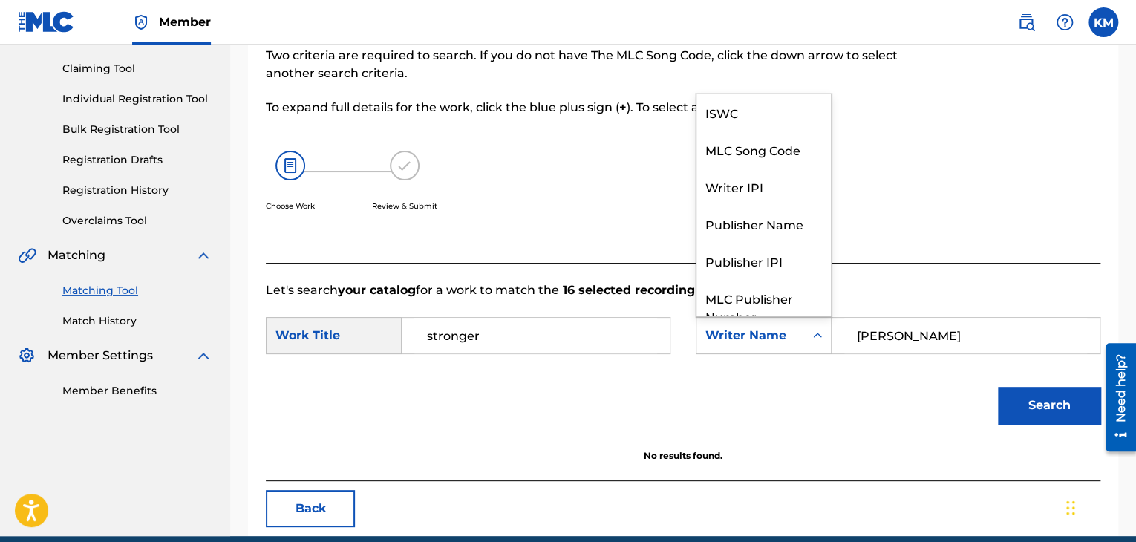
scroll to position [55, 0]
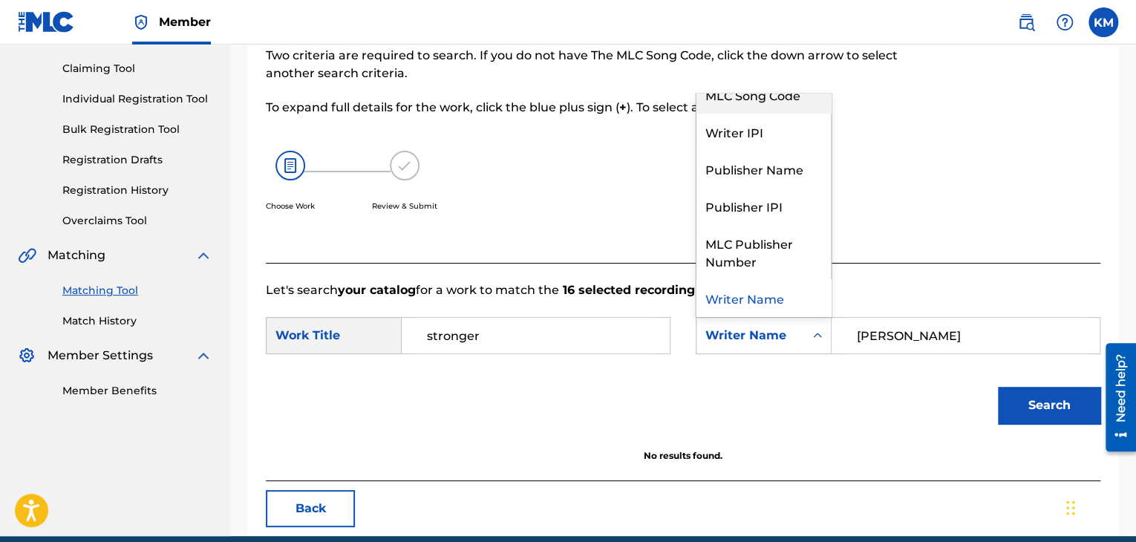
click at [793, 96] on div "MLC Song Code" at bounding box center [763, 94] width 134 height 37
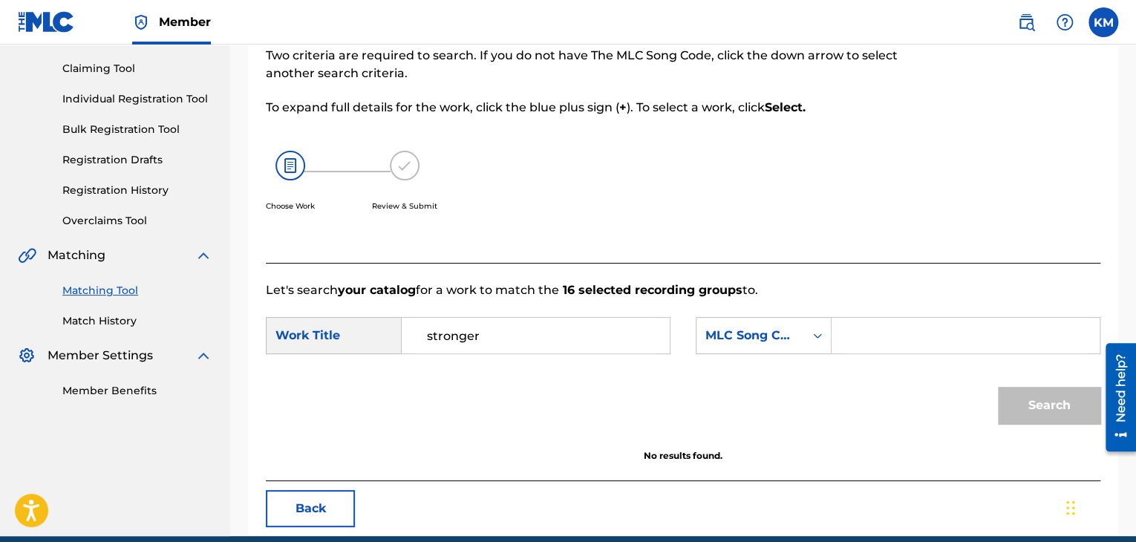
click at [859, 340] on input "Search Form" at bounding box center [965, 336] width 243 height 36
paste input "X1729K"
type input "X1729K"
click at [1034, 405] on button "Search" at bounding box center [1049, 405] width 102 height 37
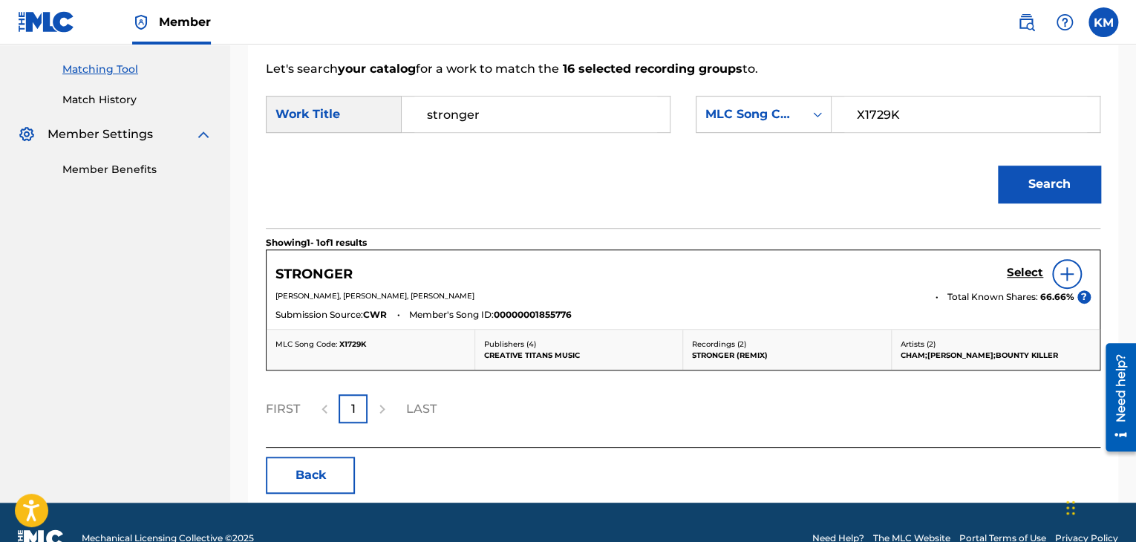
scroll to position [373, 0]
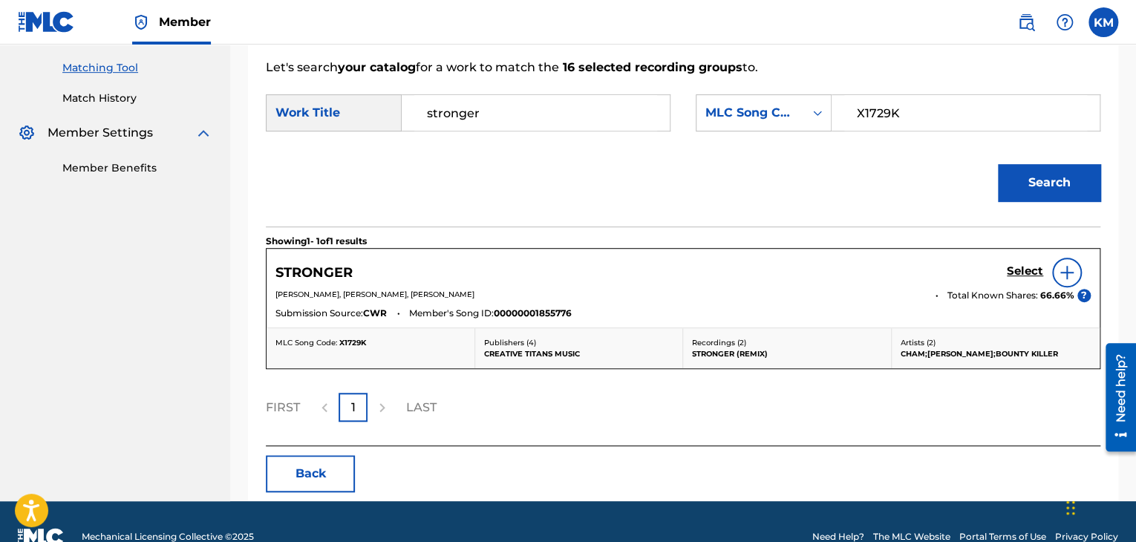
click at [1058, 275] on img at bounding box center [1067, 273] width 18 height 18
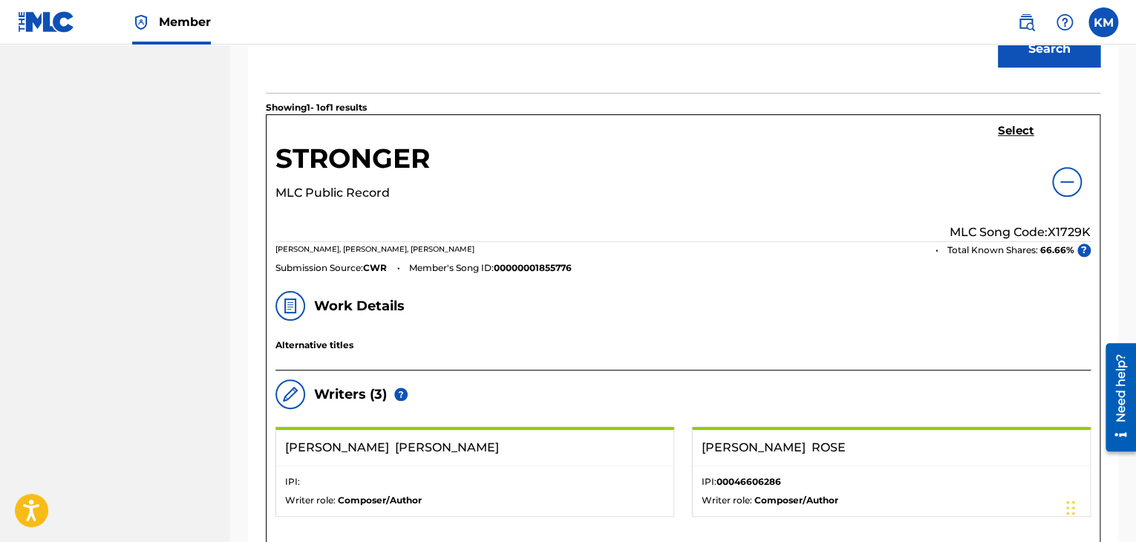
scroll to position [297, 0]
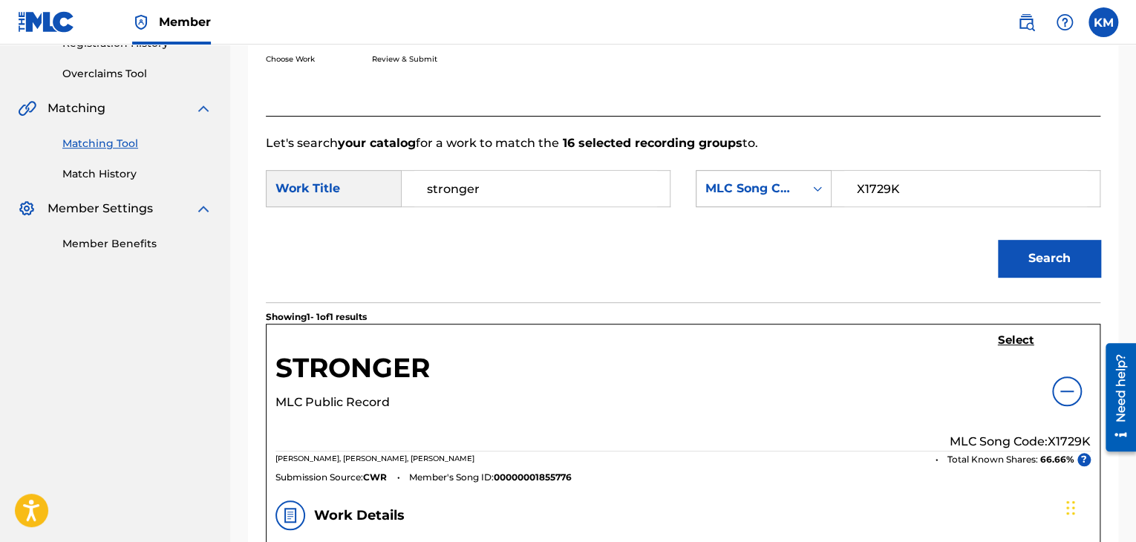
click at [816, 189] on icon "Search Form" at bounding box center [817, 188] width 9 height 5
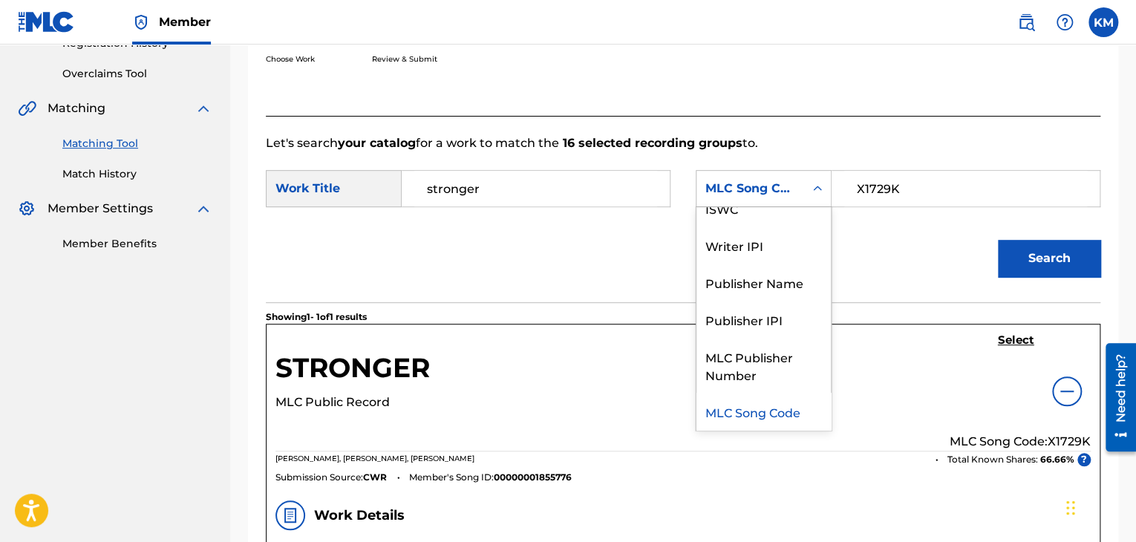
scroll to position [0, 0]
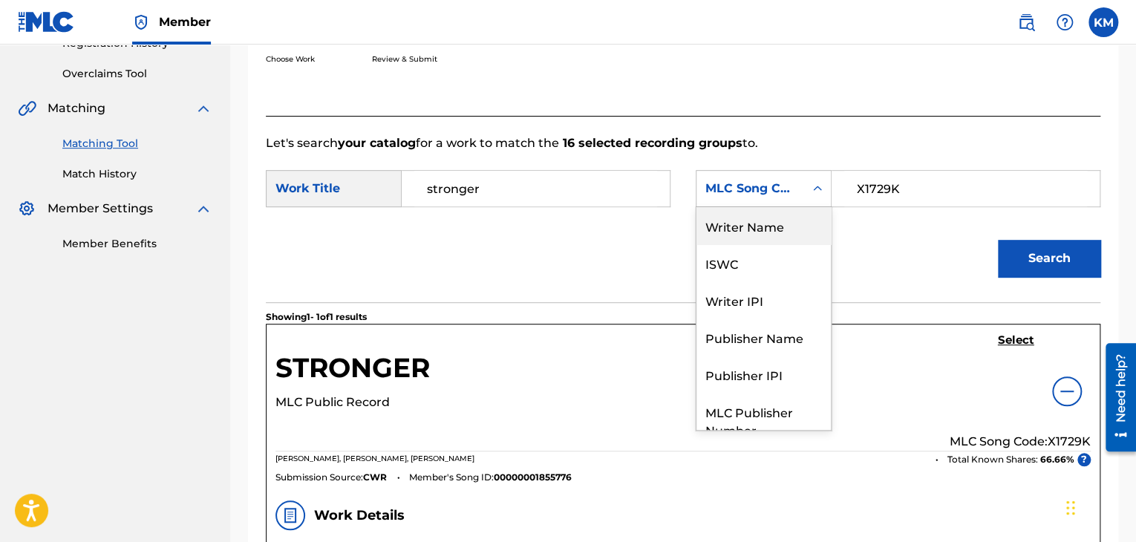
click at [794, 218] on div "Writer Name" at bounding box center [763, 225] width 134 height 37
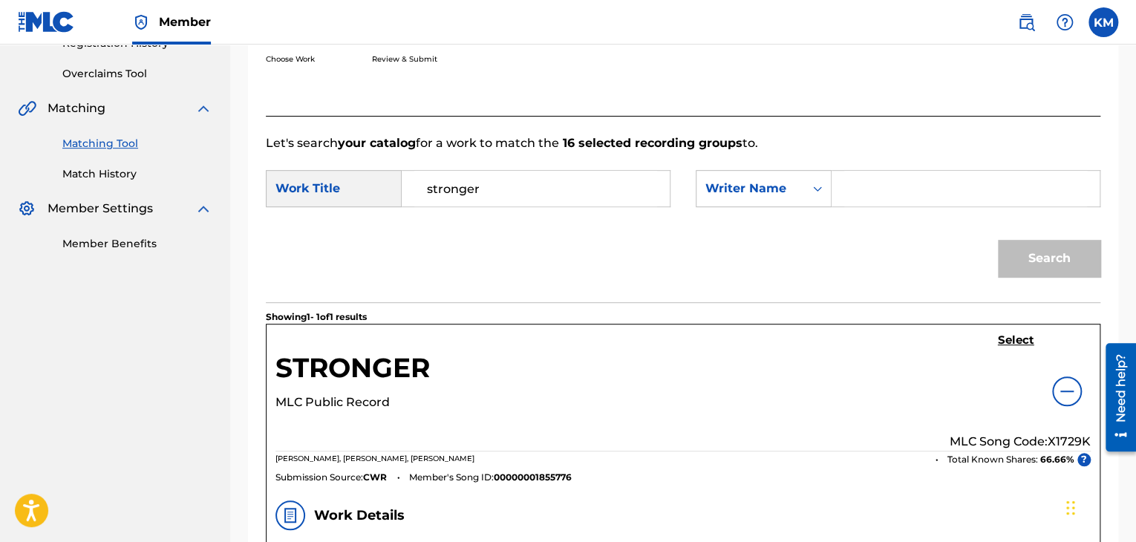
click at [897, 180] on input "Search Form" at bounding box center [965, 189] width 243 height 36
paste input "Pryce"
drag, startPoint x: 1064, startPoint y: 257, endPoint x: 1039, endPoint y: 252, distance: 26.5
click at [1065, 257] on button "Search" at bounding box center [1049, 258] width 102 height 37
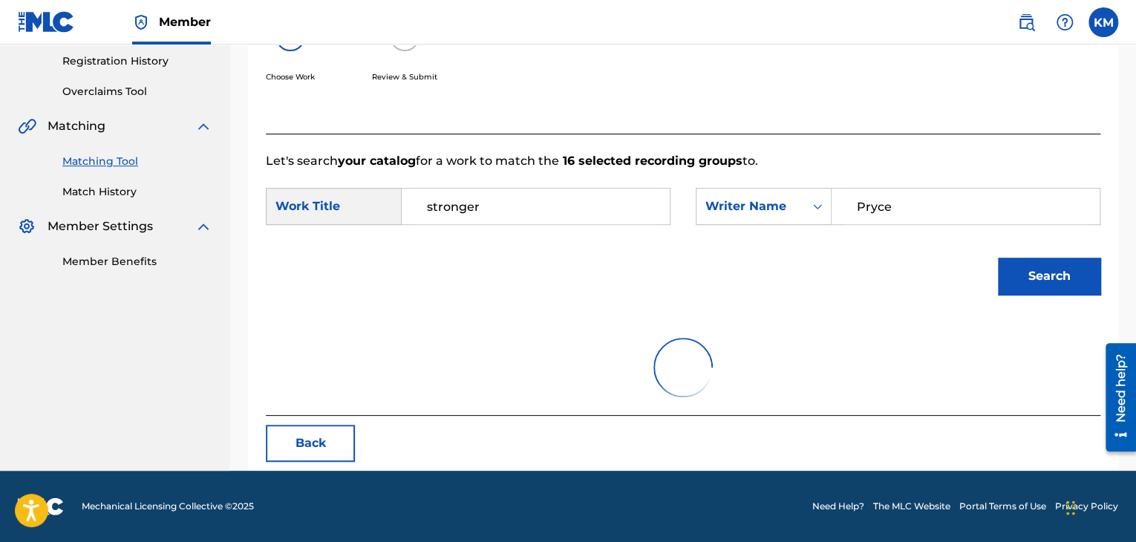
scroll to position [215, 0]
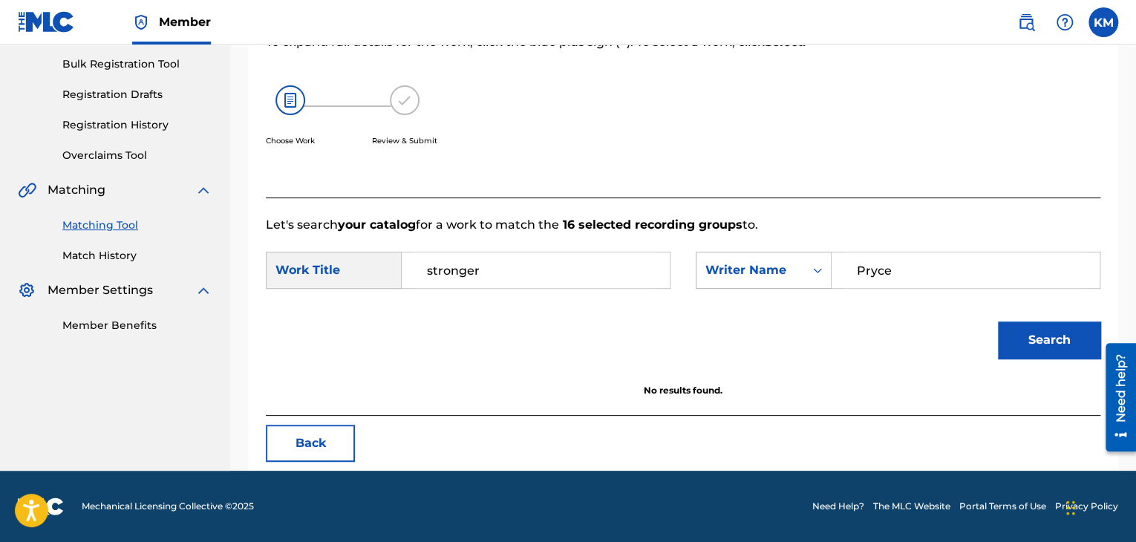
drag, startPoint x: 892, startPoint y: 268, endPoint x: 713, endPoint y: 284, distance: 179.6
click at [713, 284] on div "SearchWithCriteria04248b68-e552-4146-bed8-a8532d7c074a Writer Name Pryce" at bounding box center [898, 270] width 405 height 37
click at [1057, 331] on button "Search" at bounding box center [1049, 339] width 102 height 37
drag, startPoint x: 781, startPoint y: 286, endPoint x: 618, endPoint y: 310, distance: 165.0
click at [618, 310] on form "SearchWithCriteria85e4dee7-589a-4da0-a0eb-5b914fd84f72 Work Title stronger Sear…" at bounding box center [683, 309] width 834 height 150
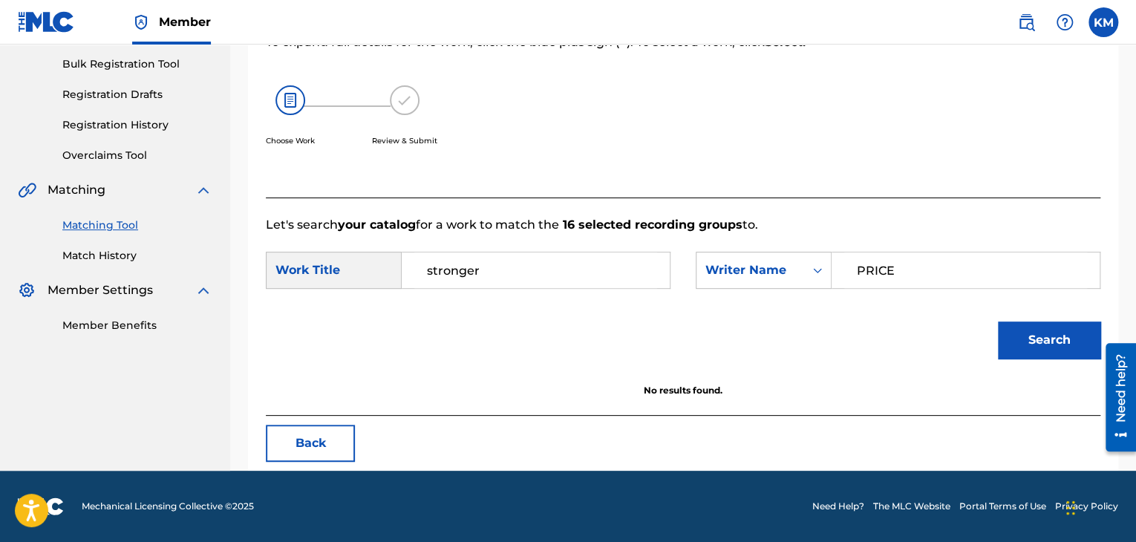
type input "PRICE"
click at [1079, 327] on button "Search" at bounding box center [1049, 339] width 102 height 37
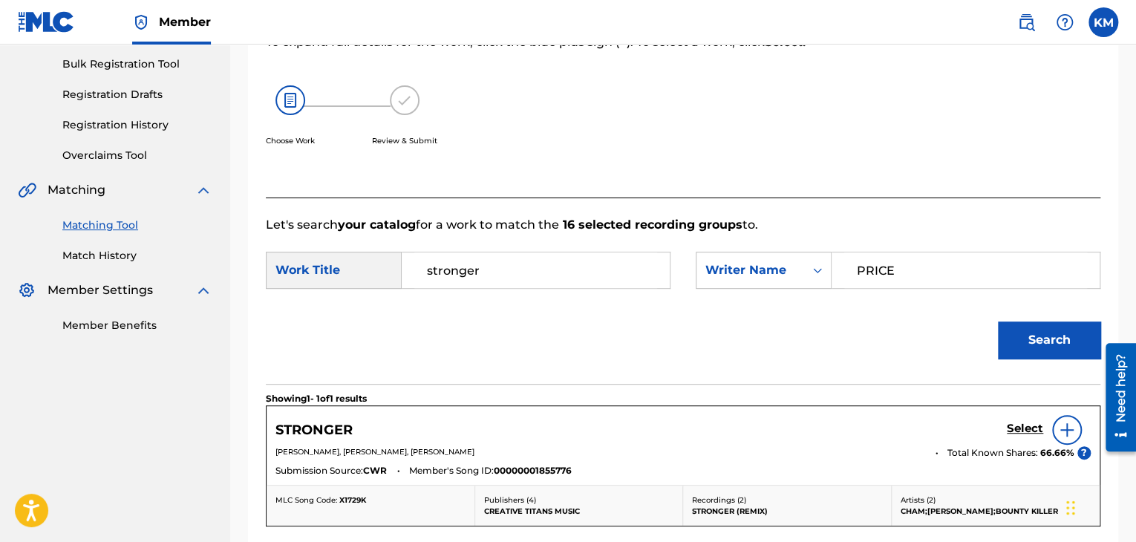
click at [1025, 429] on h5 "Select" at bounding box center [1025, 429] width 36 height 14
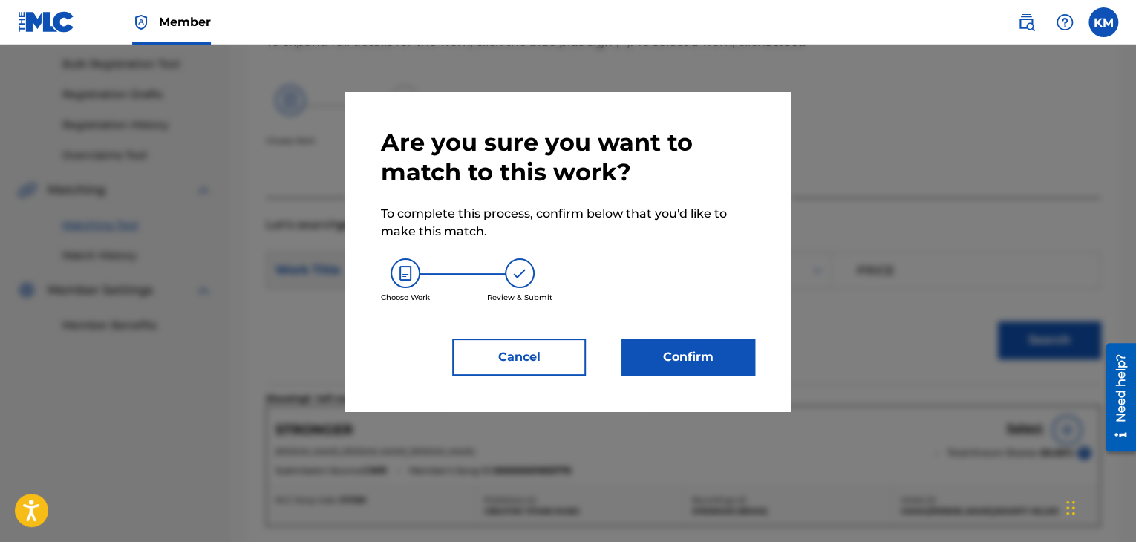
click at [695, 364] on button "Confirm" at bounding box center [688, 357] width 134 height 37
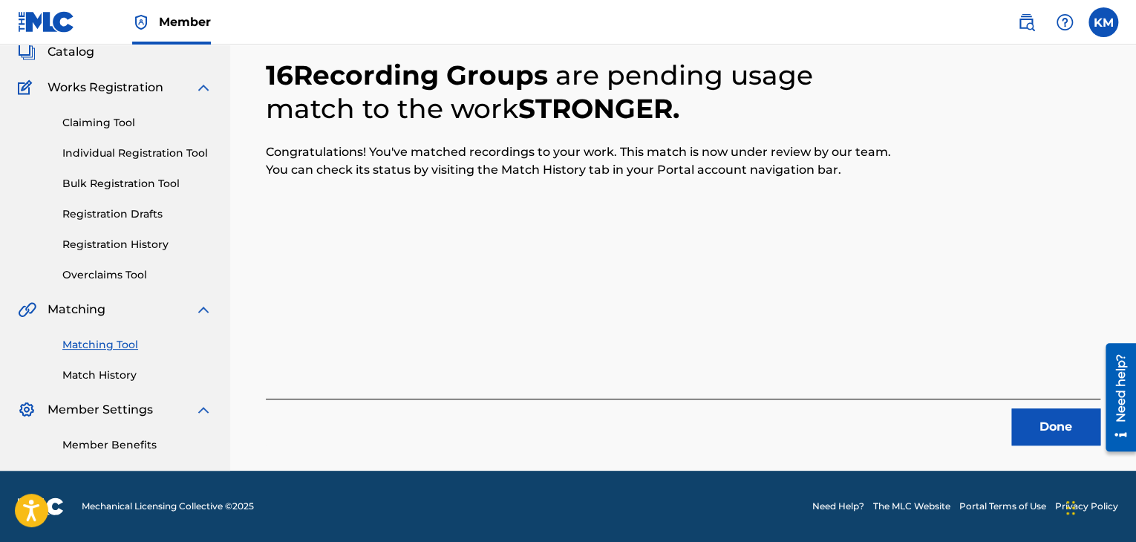
scroll to position [96, 0]
click at [1047, 413] on button "Done" at bounding box center [1055, 426] width 89 height 37
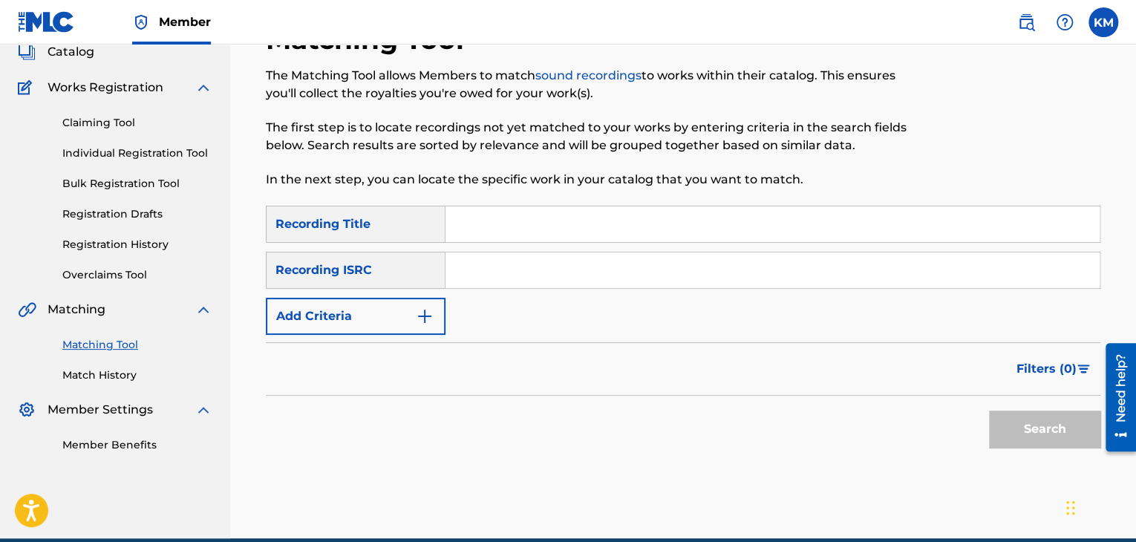
click at [566, 277] on input "Search Form" at bounding box center [772, 270] width 654 height 36
paste input "DK4YA2500016"
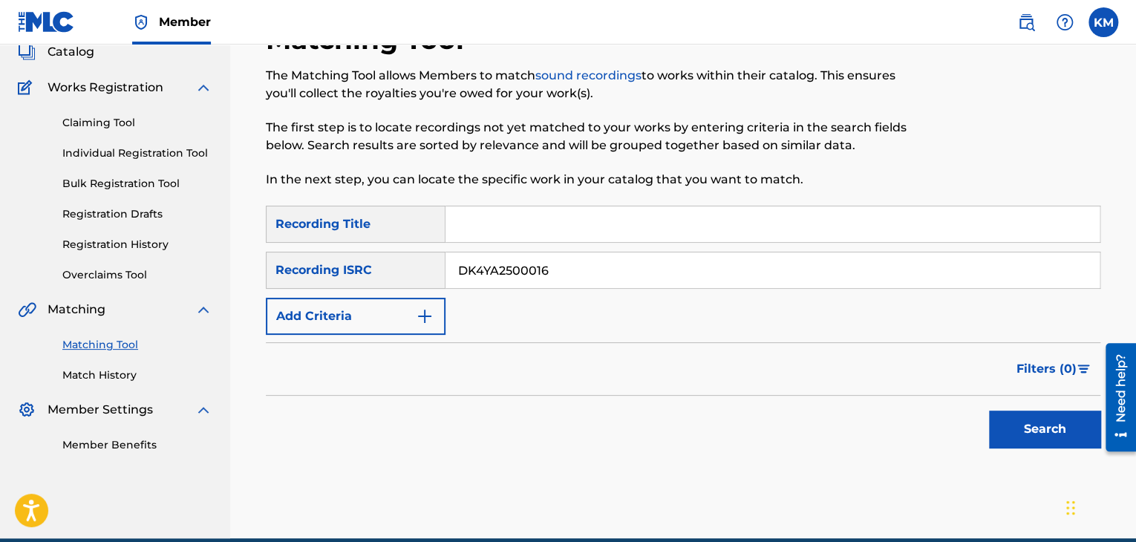
type input "DK4YA2500016"
click at [1006, 439] on button "Search" at bounding box center [1044, 429] width 111 height 37
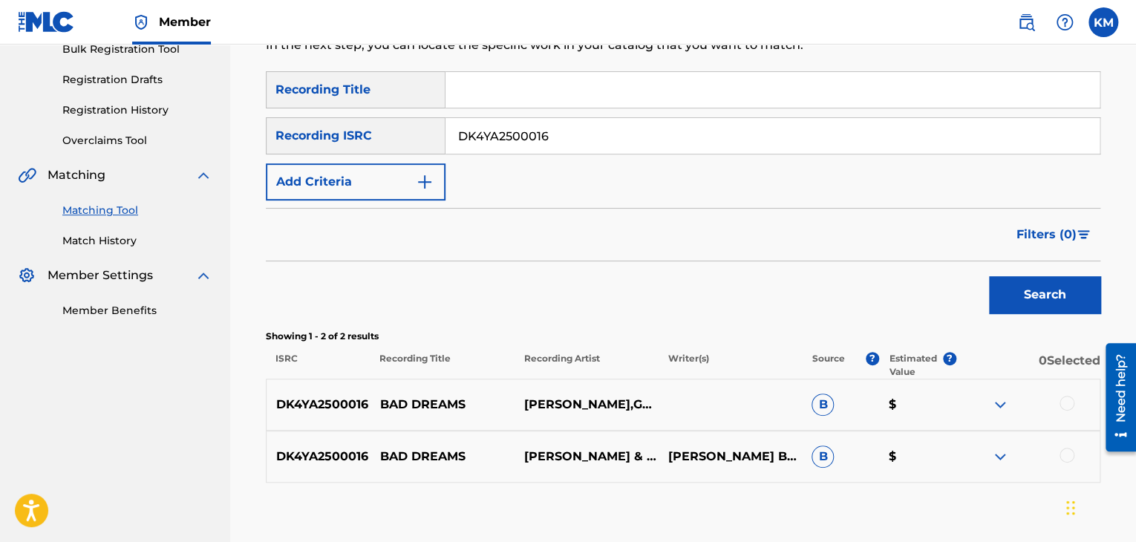
scroll to position [316, 0]
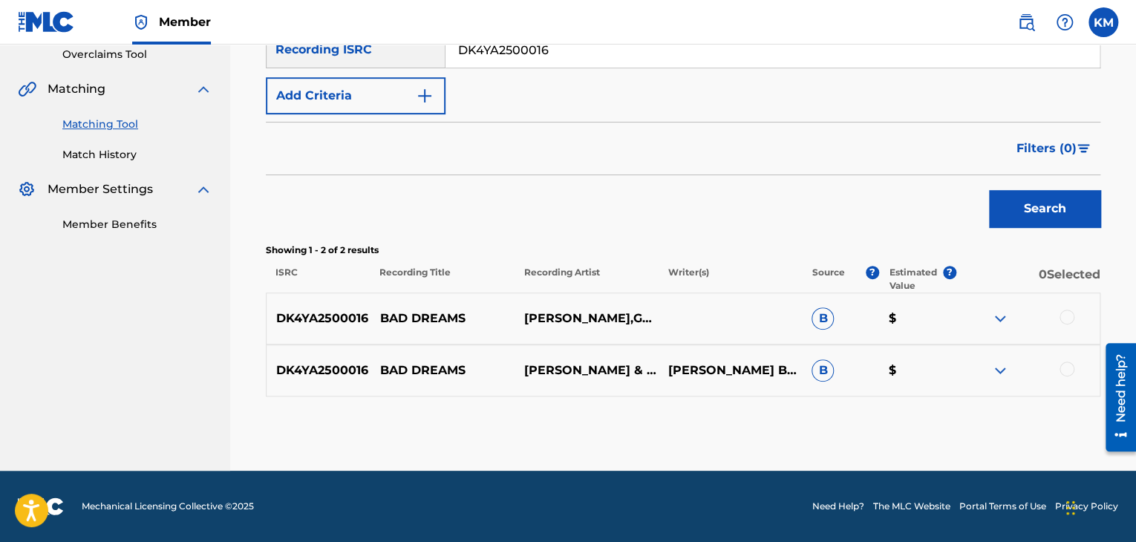
click at [1064, 366] on div at bounding box center [1066, 369] width 15 height 15
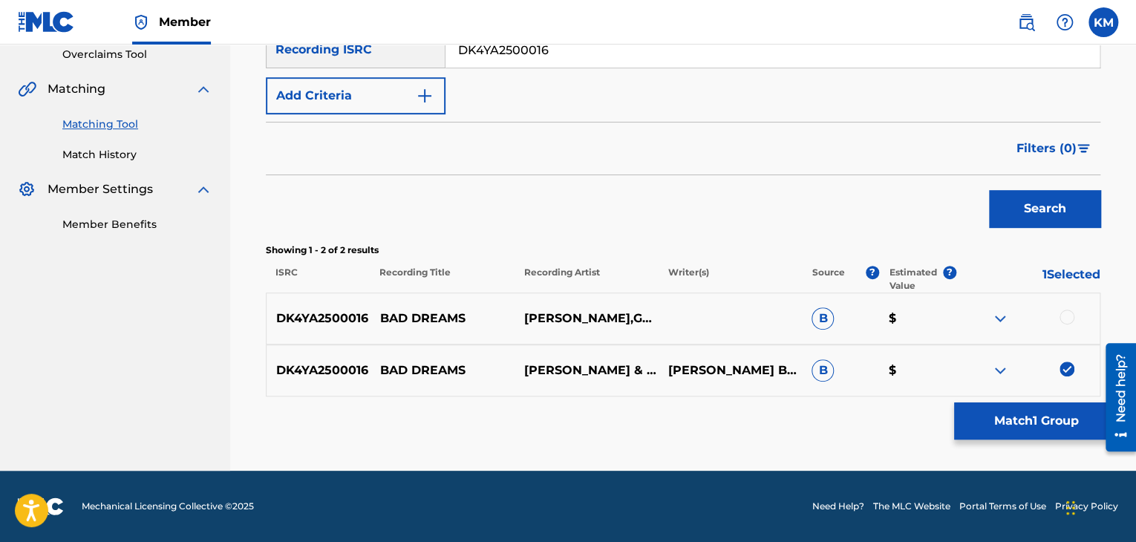
click at [1060, 315] on div at bounding box center [1066, 317] width 15 height 15
click at [1010, 409] on button "Match 2 Groups" at bounding box center [1036, 420] width 164 height 37
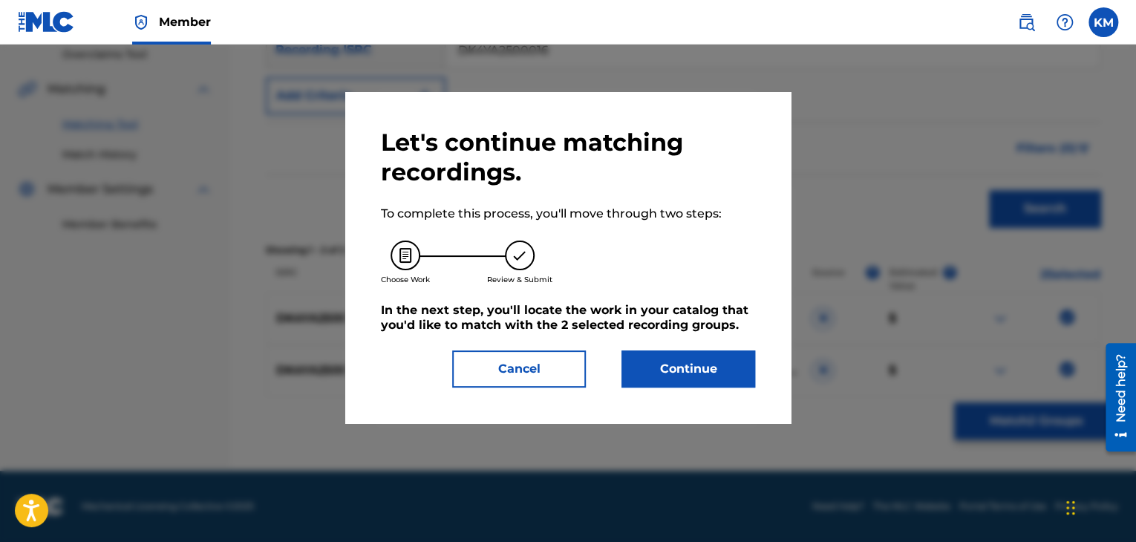
click at [626, 352] on button "Continue" at bounding box center [688, 368] width 134 height 37
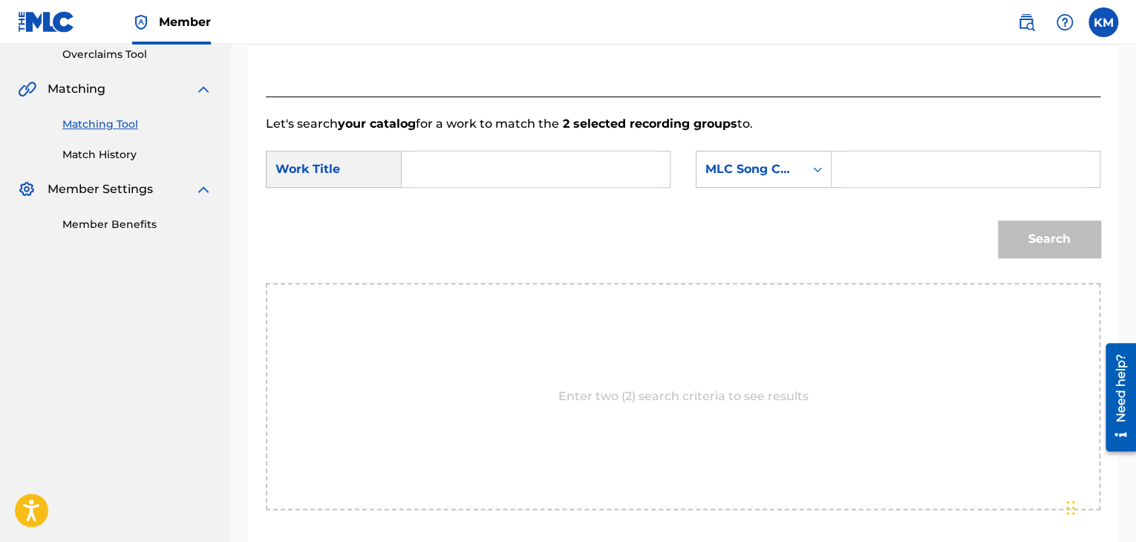
click at [520, 182] on input "Search Form" at bounding box center [535, 169] width 243 height 36
paste input "Bad Dreams"
type input "Bad Dreams"
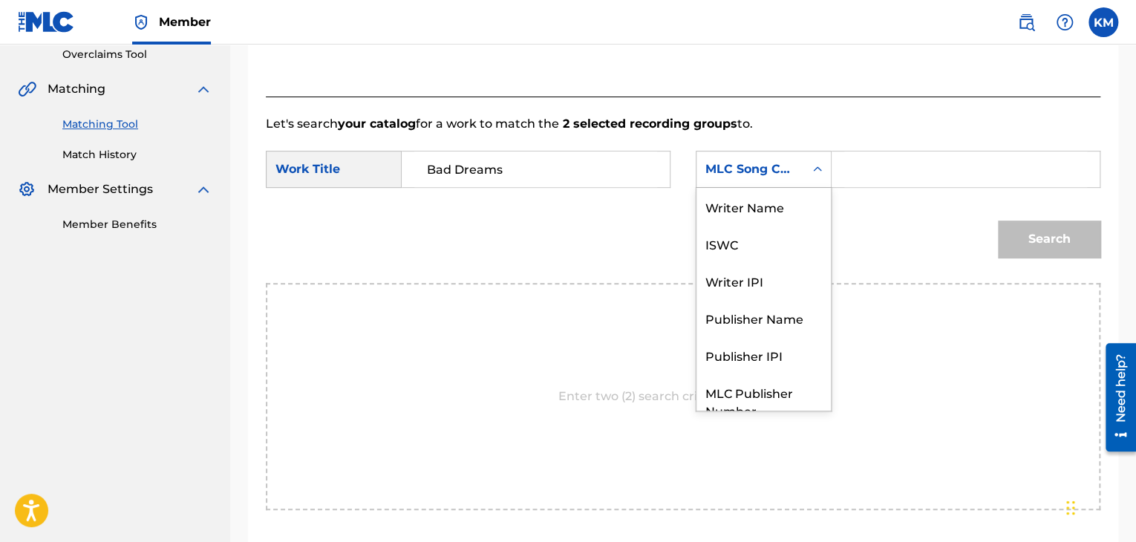
click at [817, 170] on icon "Search Form" at bounding box center [817, 169] width 15 height 15
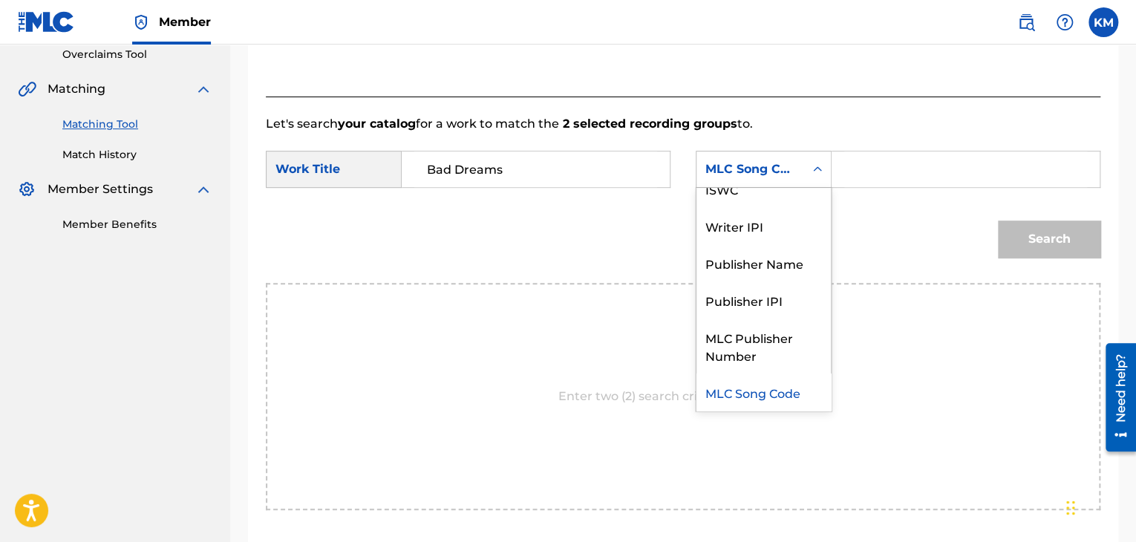
scroll to position [0, 0]
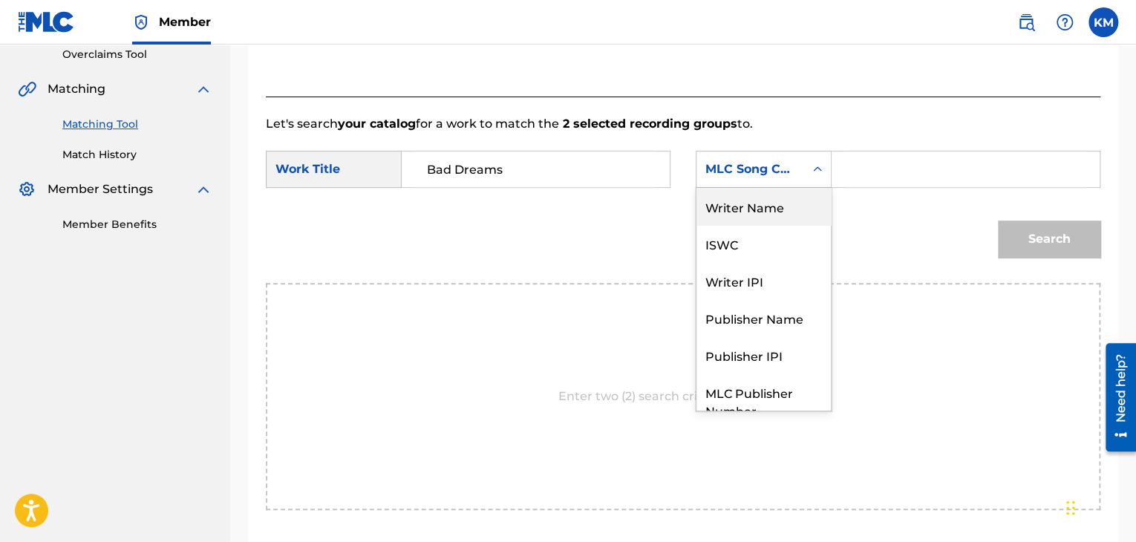
click at [790, 200] on div "Writer Name" at bounding box center [763, 206] width 134 height 37
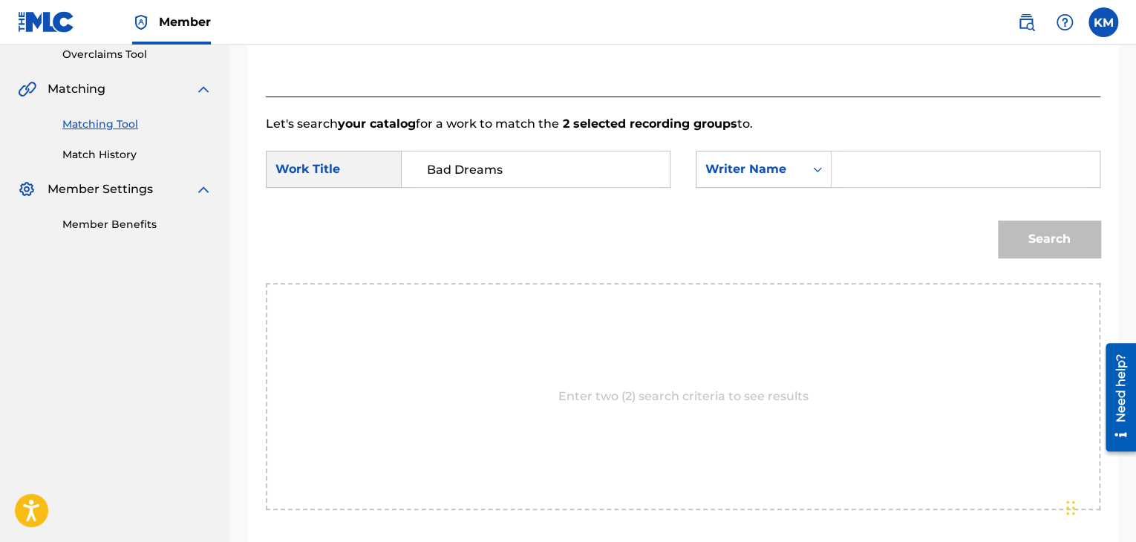
click at [849, 169] on input "Search Form" at bounding box center [965, 169] width 243 height 36
paste input "Bunetta"
type input "Bunetta"
click at [1039, 223] on button "Search" at bounding box center [1049, 238] width 102 height 37
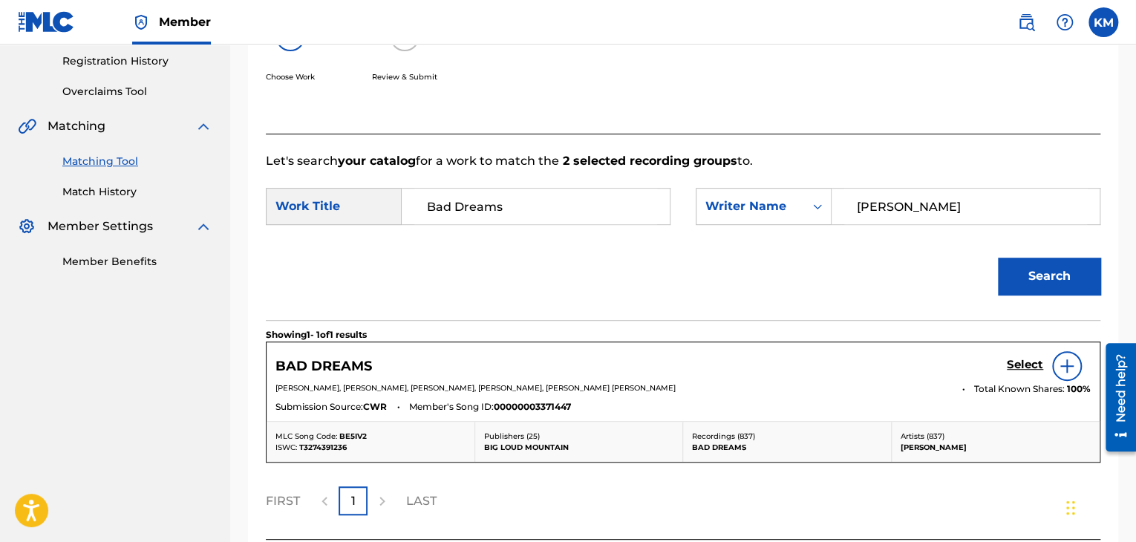
scroll to position [316, 0]
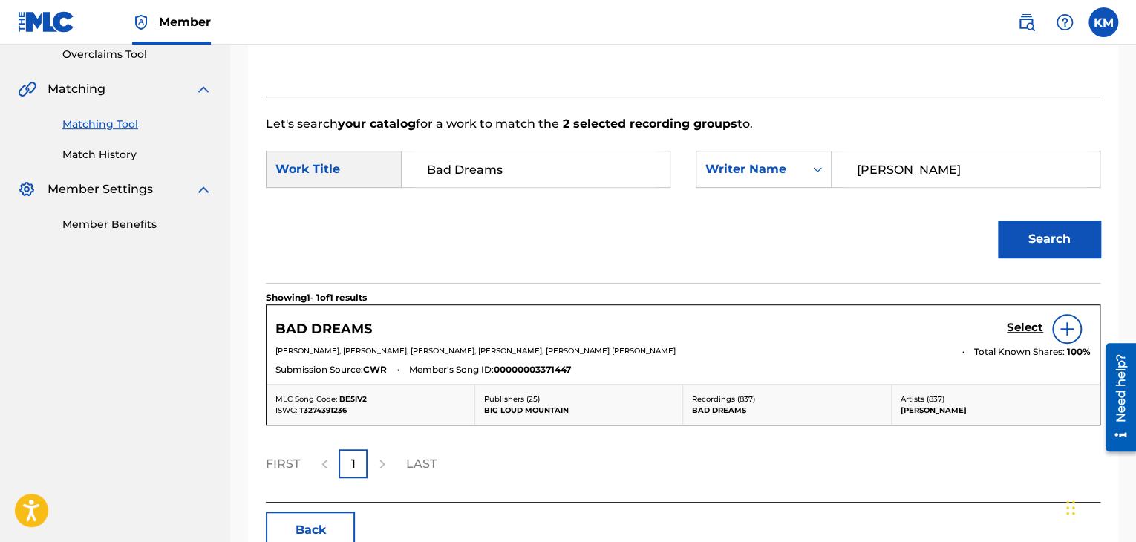
click at [1008, 327] on h5 "Select" at bounding box center [1025, 328] width 36 height 14
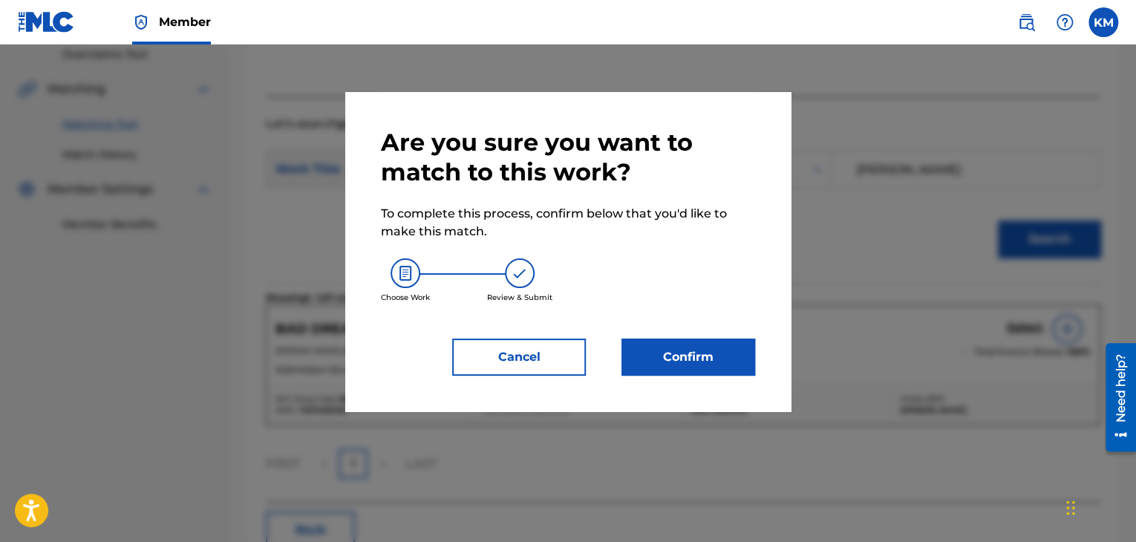
click at [722, 363] on button "Confirm" at bounding box center [688, 357] width 134 height 37
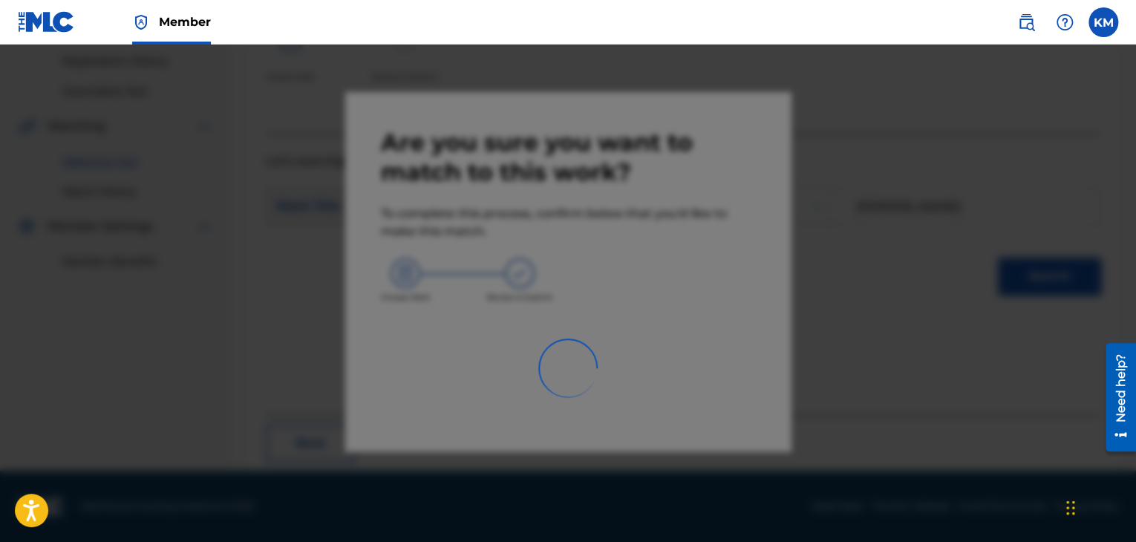
scroll to position [96, 0]
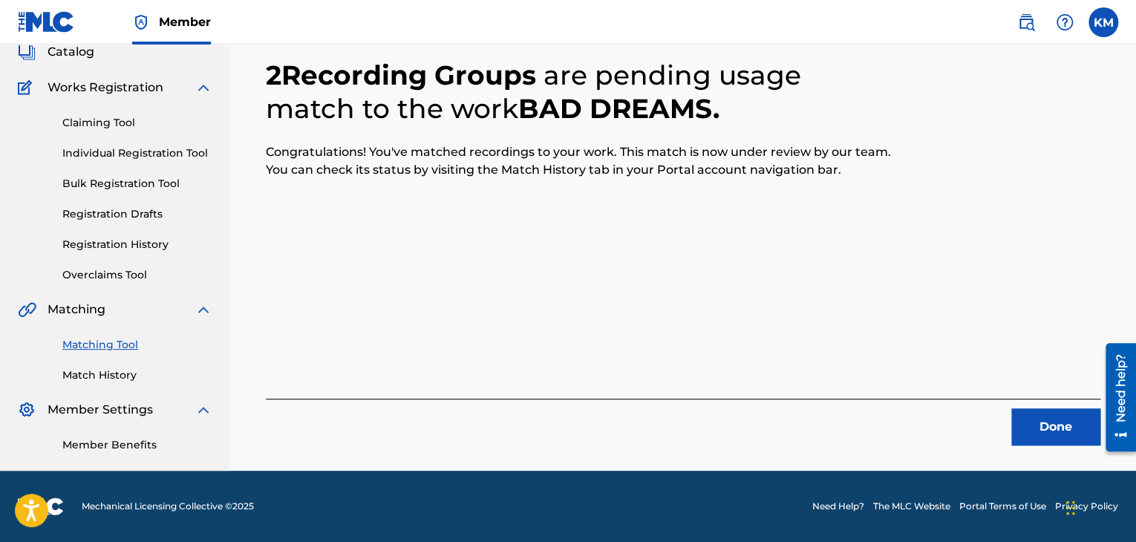
click at [1036, 413] on button "Done" at bounding box center [1055, 426] width 89 height 37
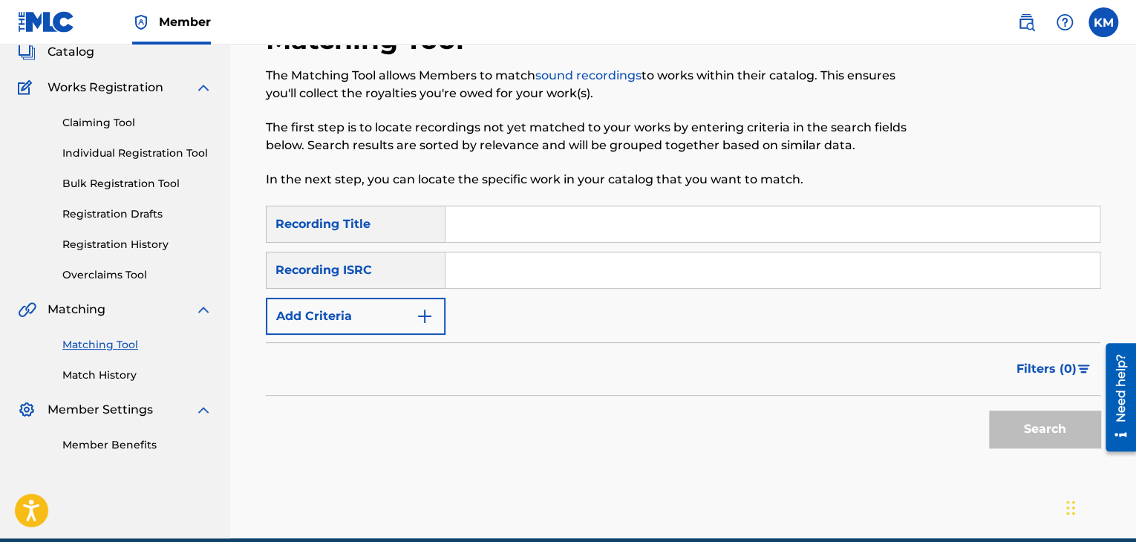
paste input "AUMEV2216653"
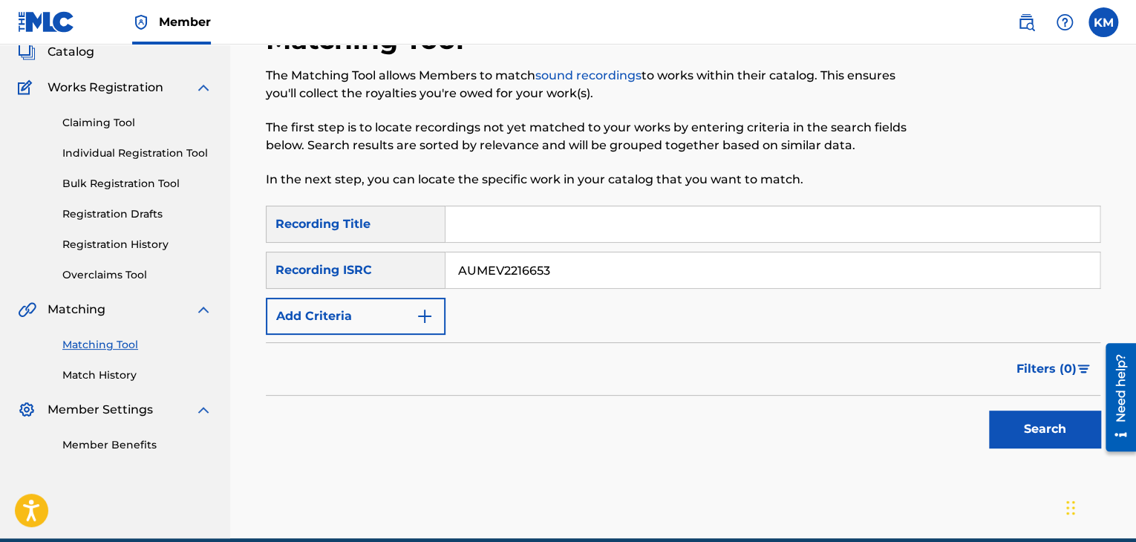
type input "AUMEV2216653"
click at [1007, 428] on button "Search" at bounding box center [1044, 429] width 111 height 37
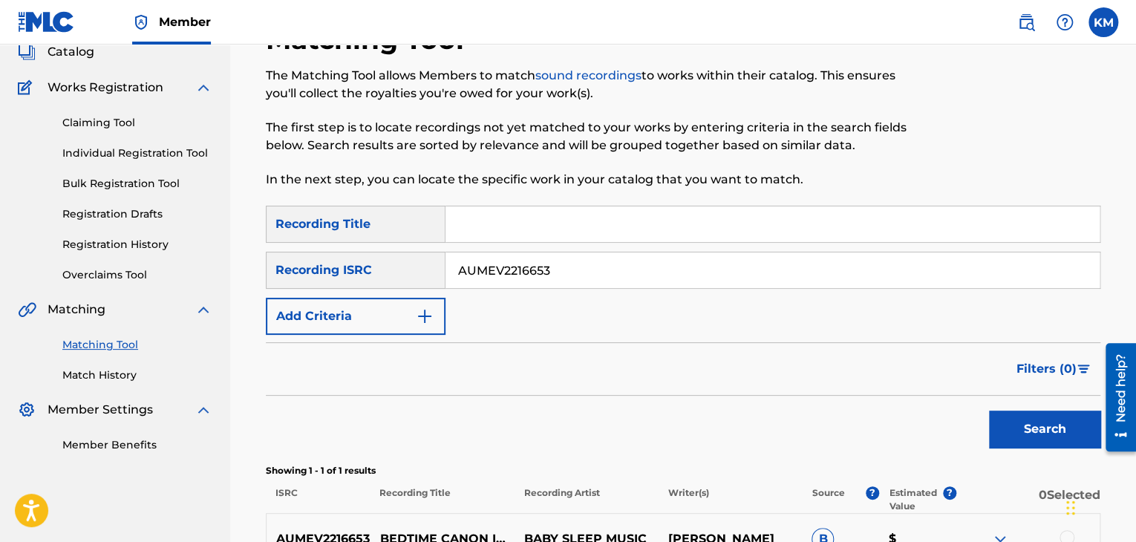
scroll to position [264, 0]
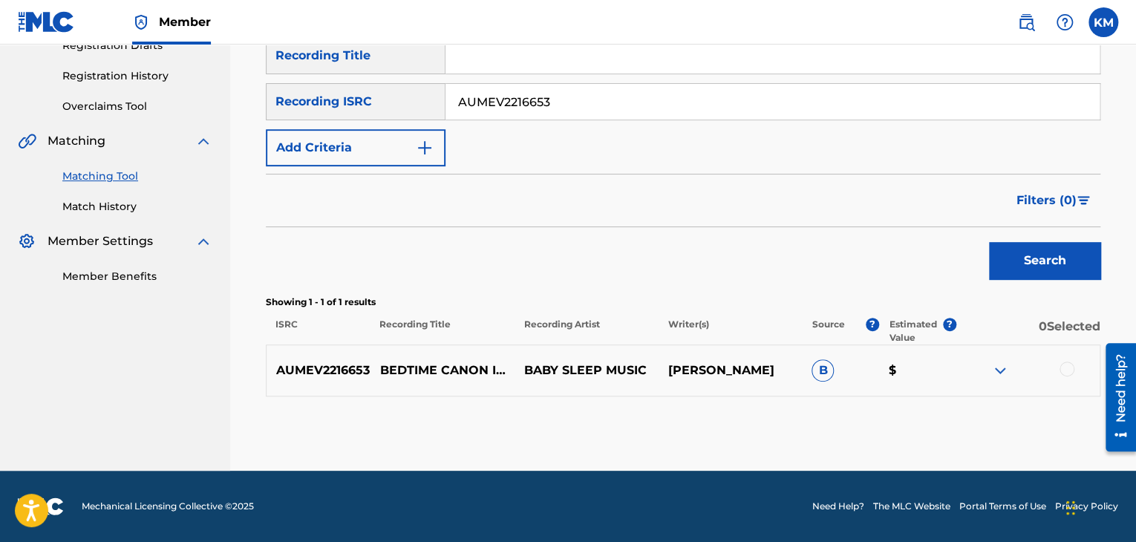
drag, startPoint x: 1067, startPoint y: 363, endPoint x: 1056, endPoint y: 363, distance: 11.1
click at [1067, 363] on div at bounding box center [1066, 369] width 15 height 15
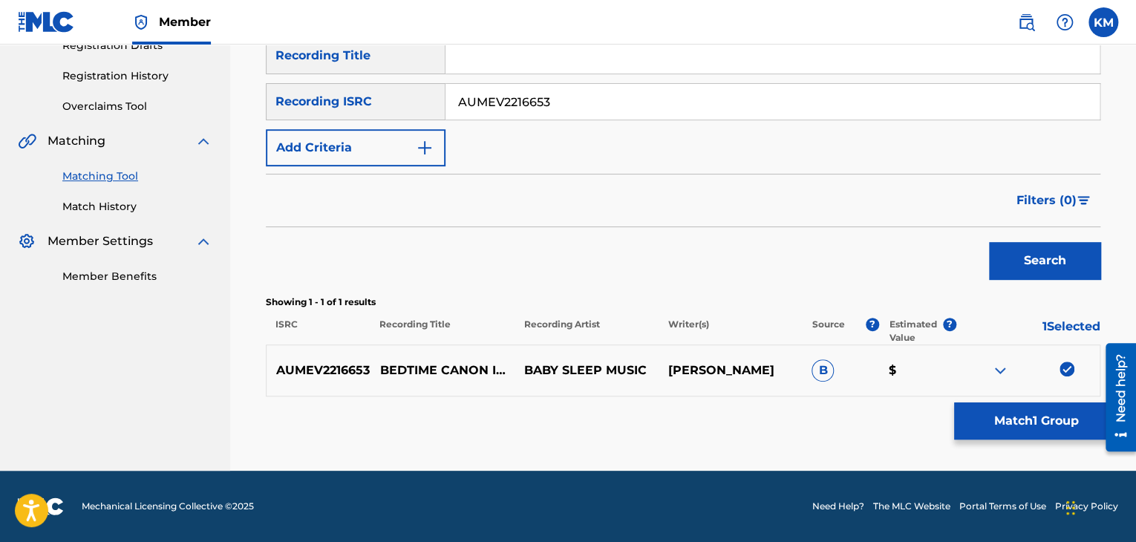
click at [954, 422] on button "Match 1 Group" at bounding box center [1036, 420] width 164 height 37
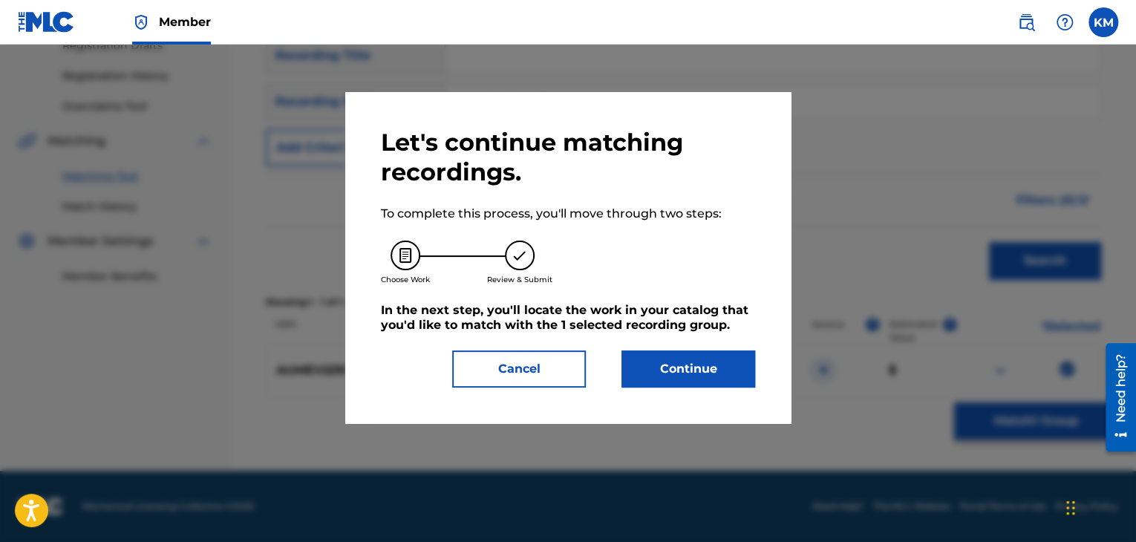
click at [641, 359] on button "Continue" at bounding box center [688, 368] width 134 height 37
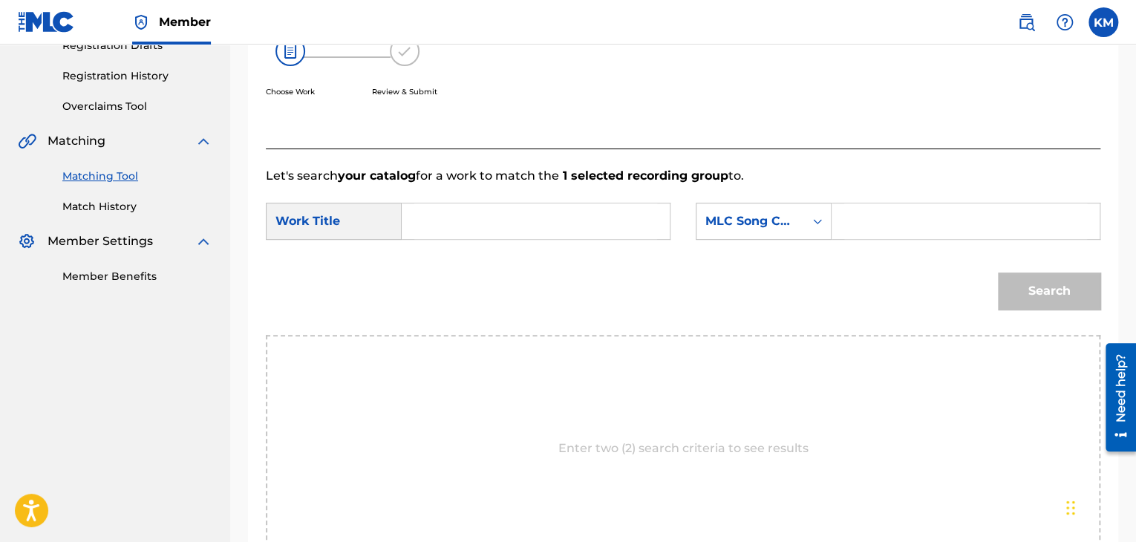
click at [524, 211] on input "Search Form" at bounding box center [535, 221] width 243 height 36
paste input "Bedtime Canon in D"
type input "Bedtime Canon in D"
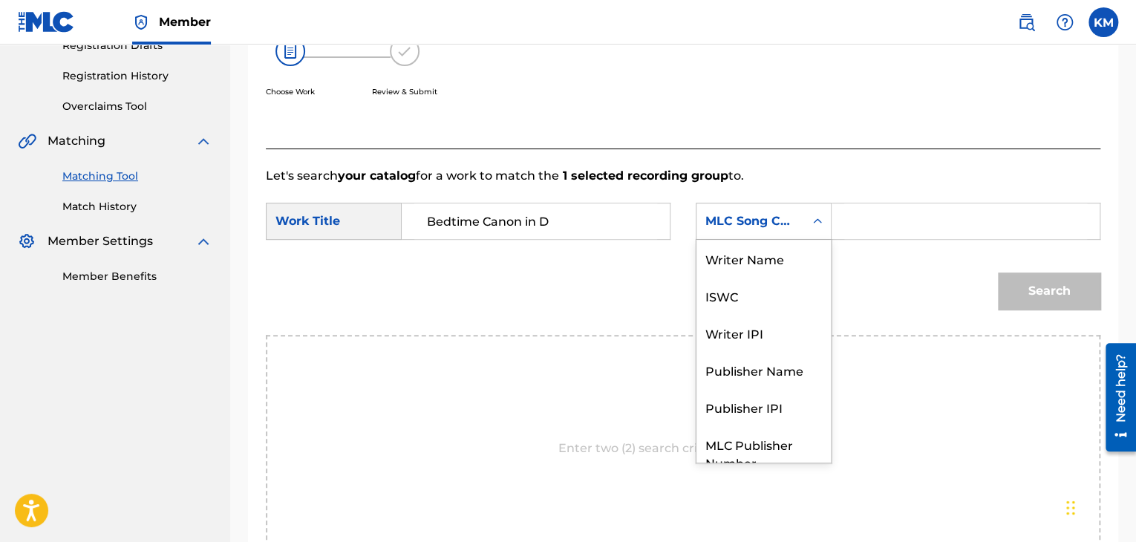
click at [812, 227] on icon "Search Form" at bounding box center [817, 221] width 15 height 15
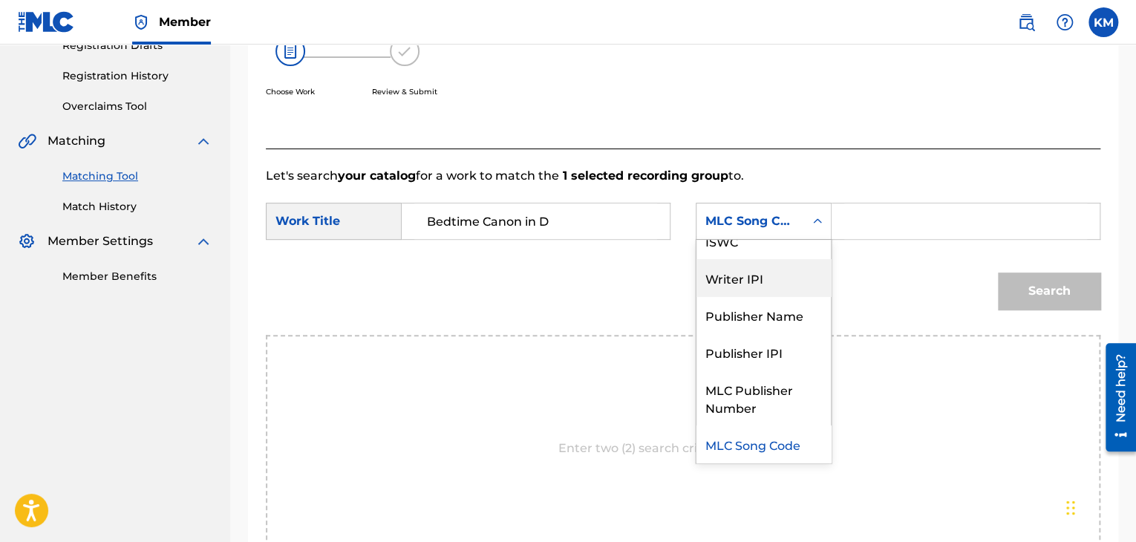
scroll to position [0, 0]
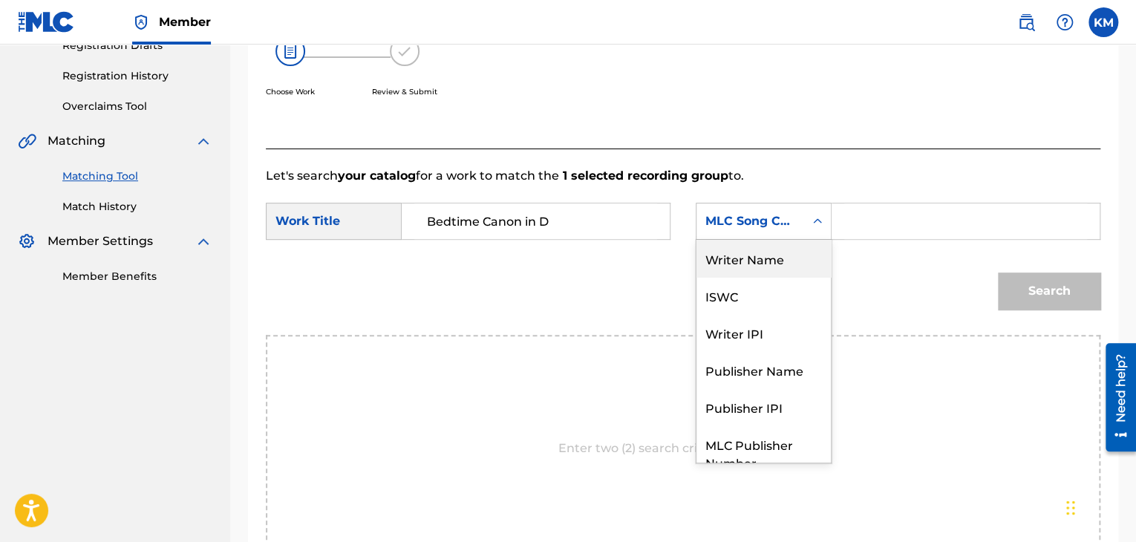
click at [781, 274] on div "Writer Name" at bounding box center [763, 258] width 134 height 37
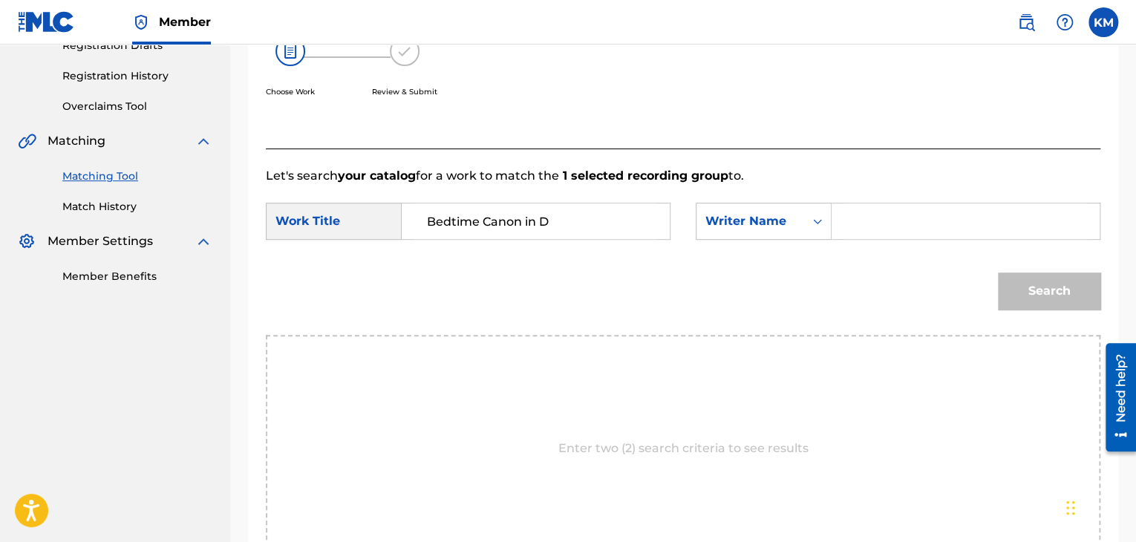
click at [846, 227] on input "Search Form" at bounding box center [965, 221] width 243 height 36
paste input "Martin"
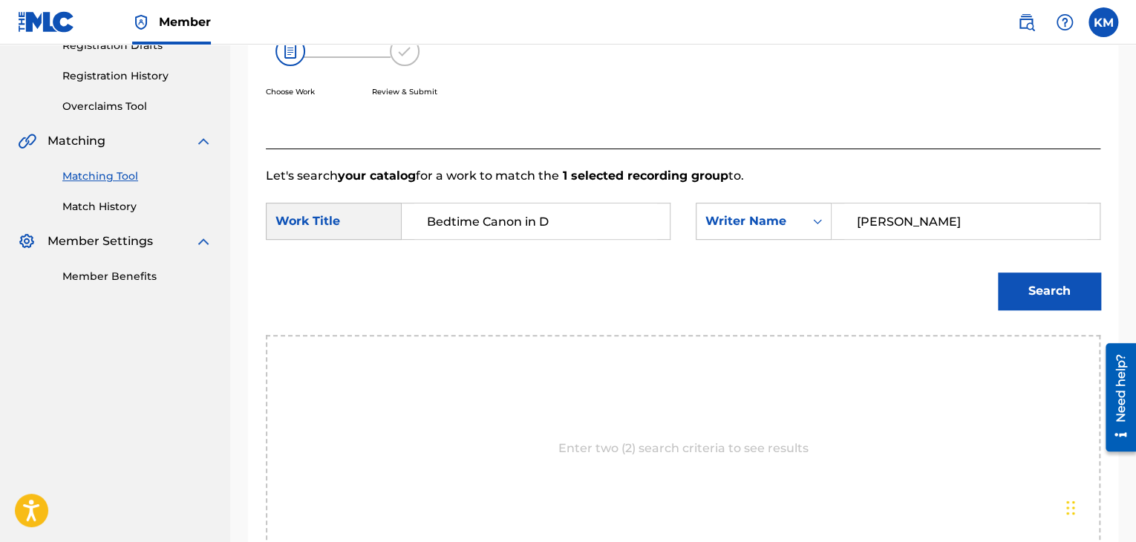
click at [1070, 292] on button "Search" at bounding box center [1049, 290] width 102 height 37
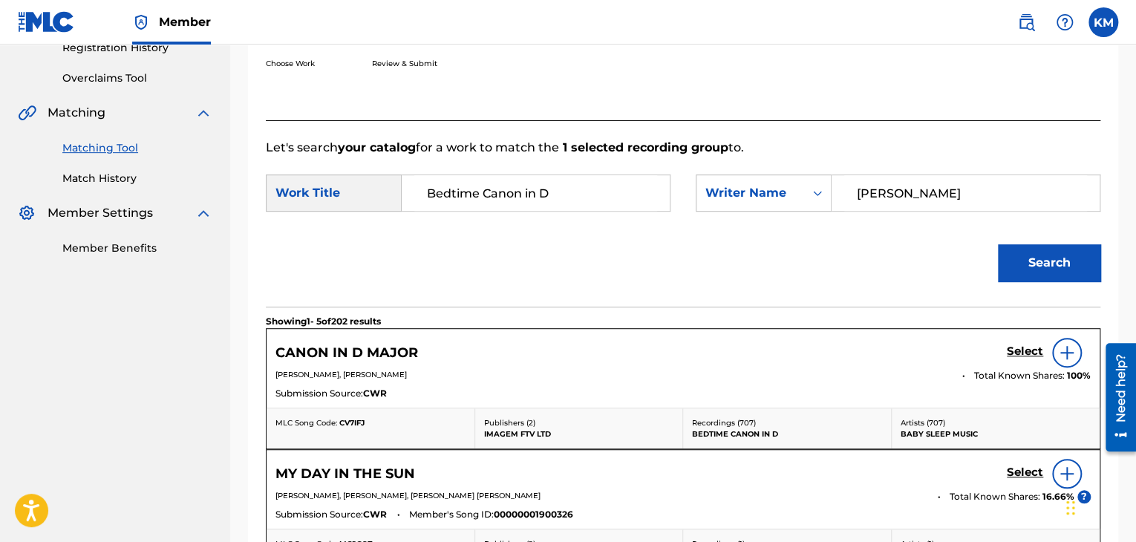
scroll to position [116, 0]
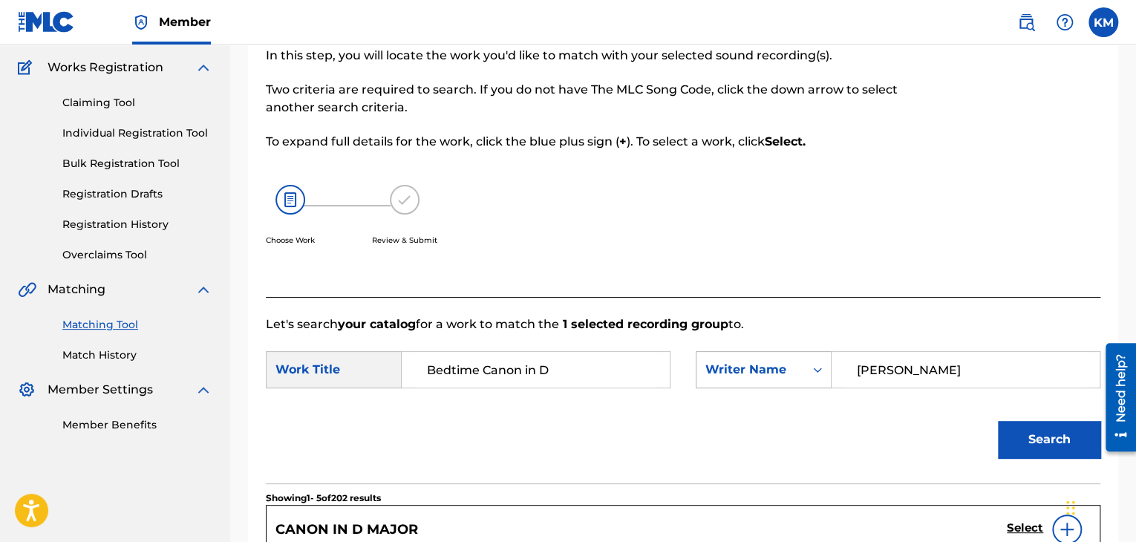
drag, startPoint x: 906, startPoint y: 367, endPoint x: 696, endPoint y: 370, distance: 210.1
click at [699, 370] on div "SearchWithCriteria188ab977-9f41-4eb6-bce3-cbf58a965b58 Writer Name Martin" at bounding box center [898, 369] width 405 height 37
type input "THOMAS"
click at [1064, 436] on button "Search" at bounding box center [1049, 439] width 102 height 37
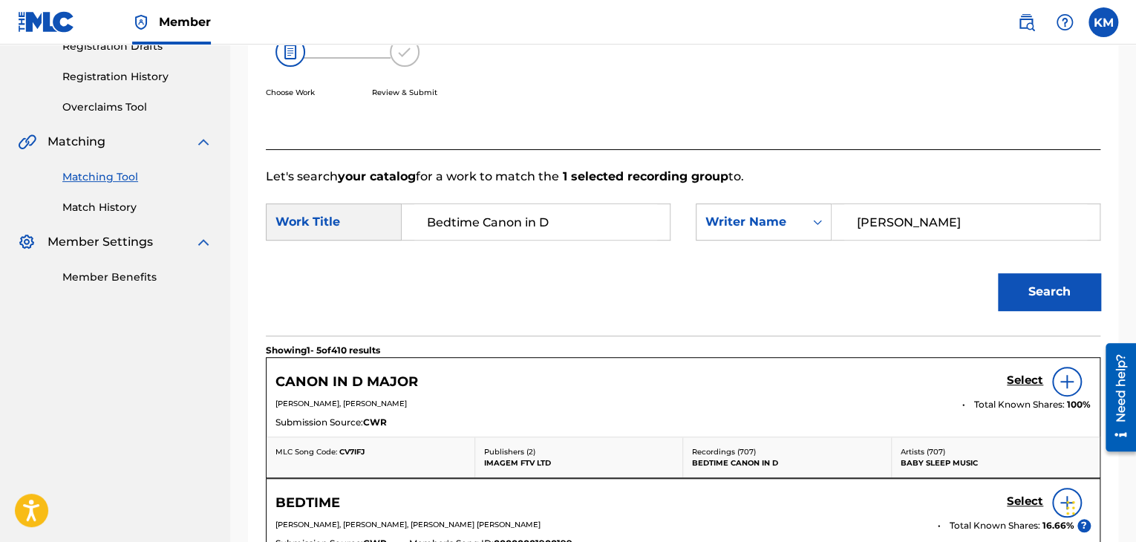
scroll to position [264, 0]
click at [88, 203] on link "Match History" at bounding box center [137, 207] width 150 height 16
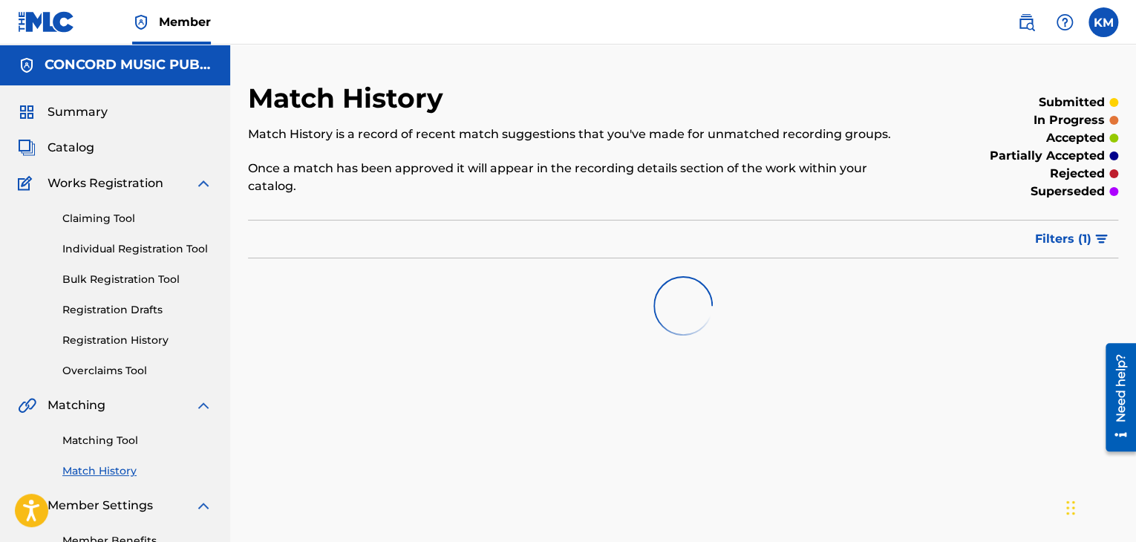
click at [108, 434] on link "Matching Tool" at bounding box center [137, 441] width 150 height 16
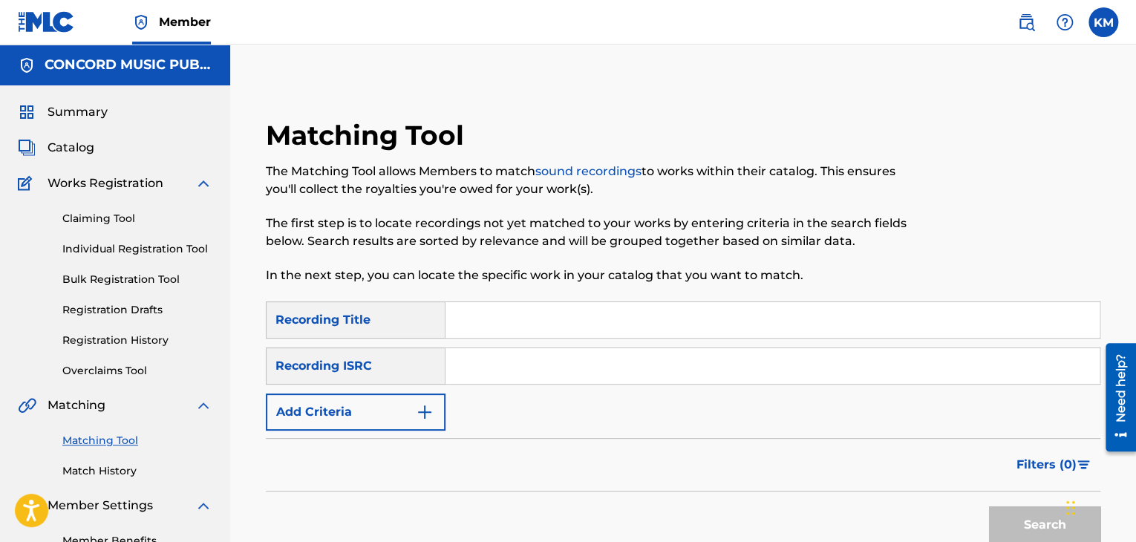
click at [492, 354] on input "Search Form" at bounding box center [772, 366] width 654 height 36
paste input "FR9W12116100"
type input "FR9W12116100"
click at [1038, 511] on button "Search" at bounding box center [1044, 524] width 111 height 37
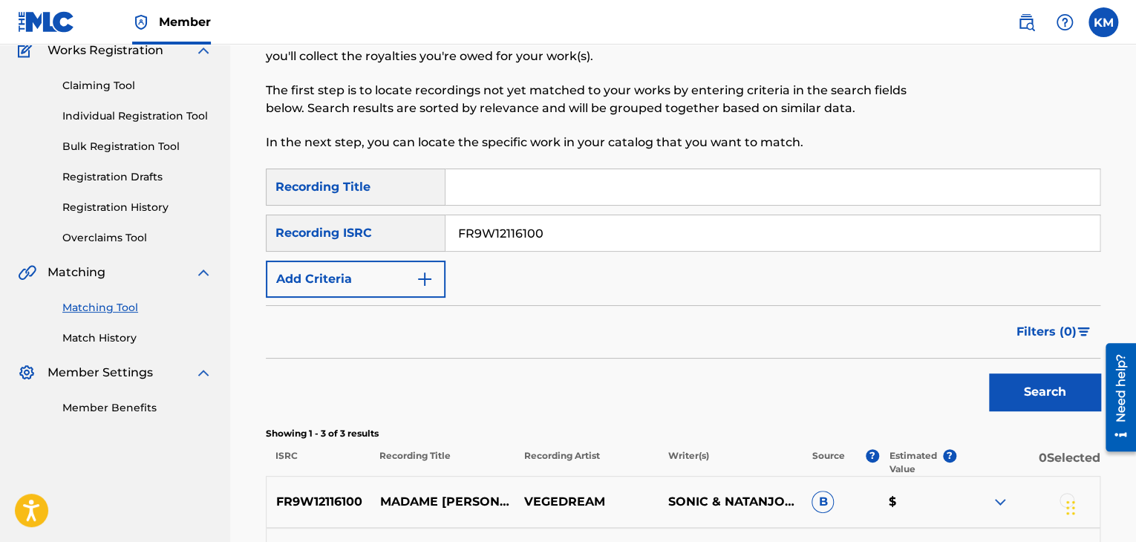
scroll to position [297, 0]
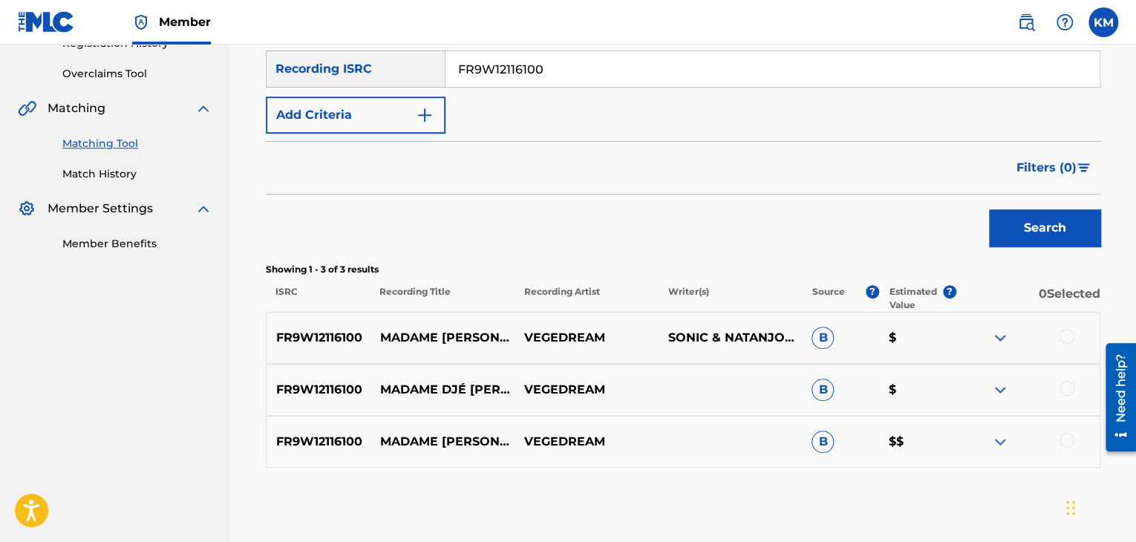
click at [1060, 435] on div at bounding box center [1066, 440] width 15 height 15
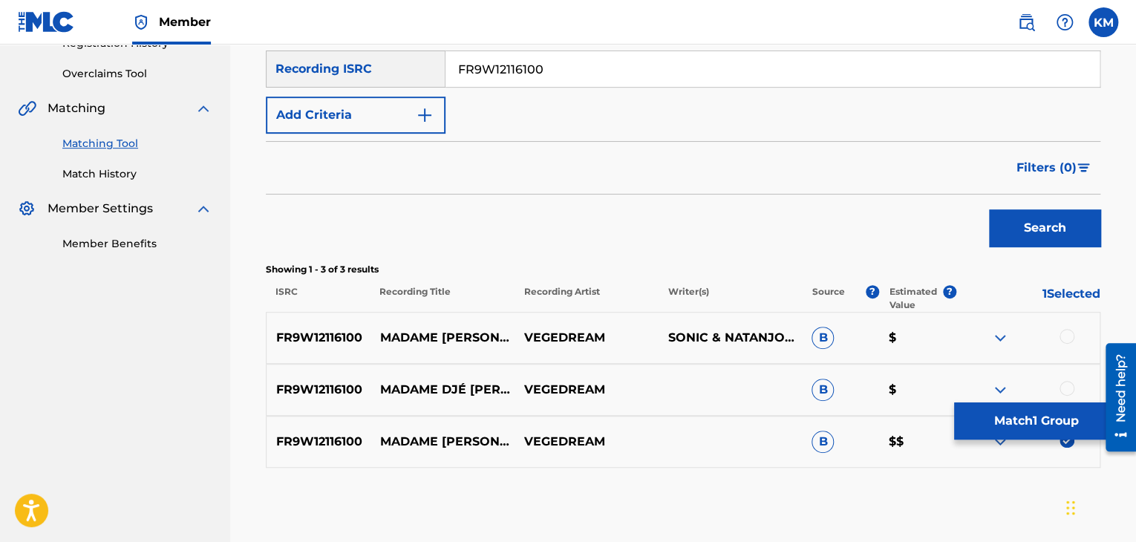
click at [1064, 385] on div at bounding box center [1066, 388] width 15 height 15
click at [1063, 330] on div at bounding box center [1066, 336] width 15 height 15
click at [1047, 411] on button "Match 3 Groups" at bounding box center [1036, 420] width 164 height 37
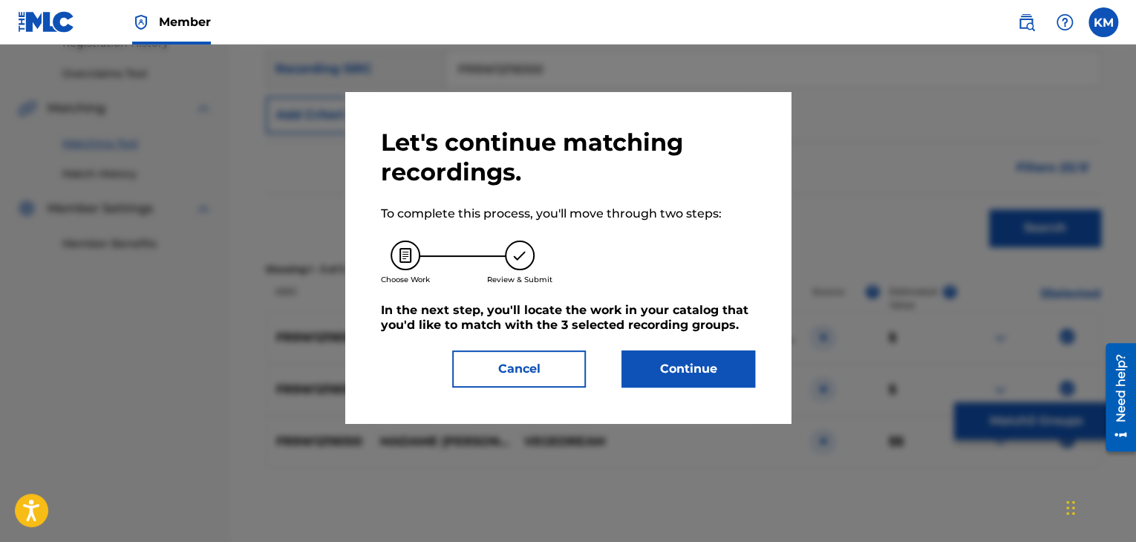
click at [684, 369] on button "Continue" at bounding box center [688, 368] width 134 height 37
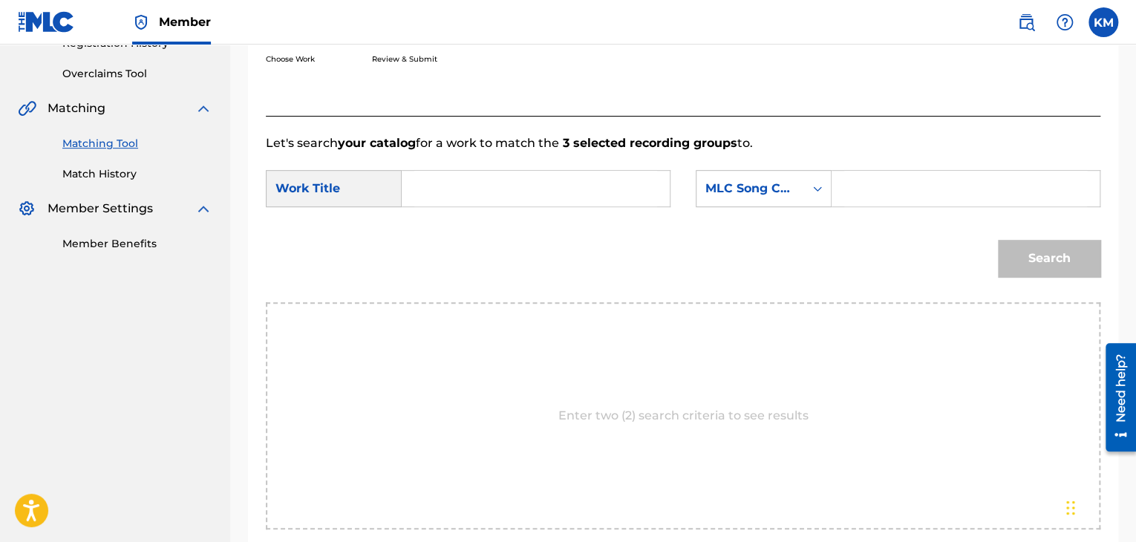
click at [457, 186] on input "Search Form" at bounding box center [535, 189] width 243 height 36
paste input "Madame Djé (Djenaba)"
type input "Madame Djé (Djenaba)"
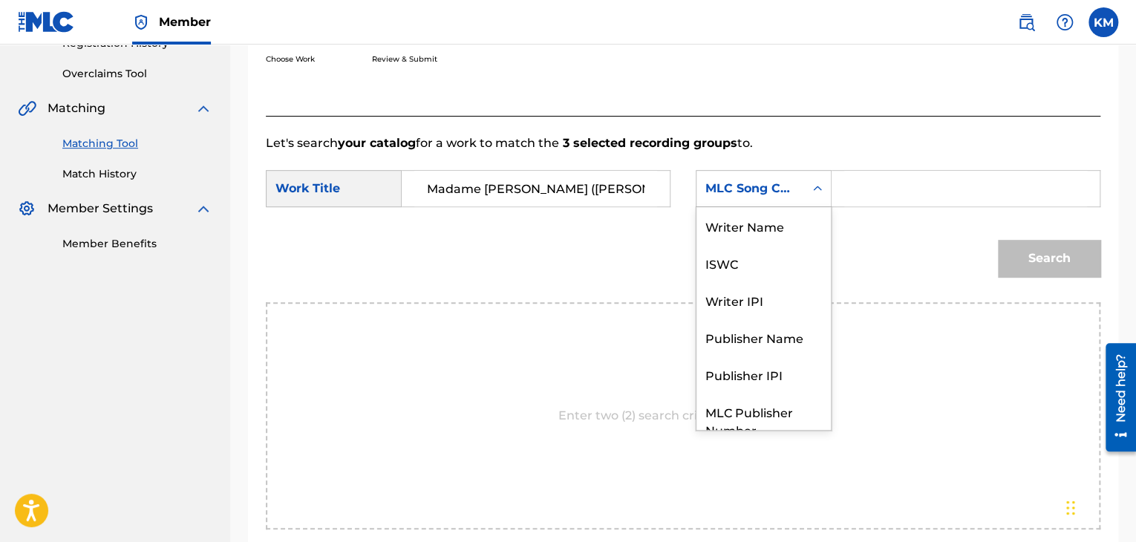
click at [820, 191] on icon "Search Form" at bounding box center [817, 188] width 15 height 15
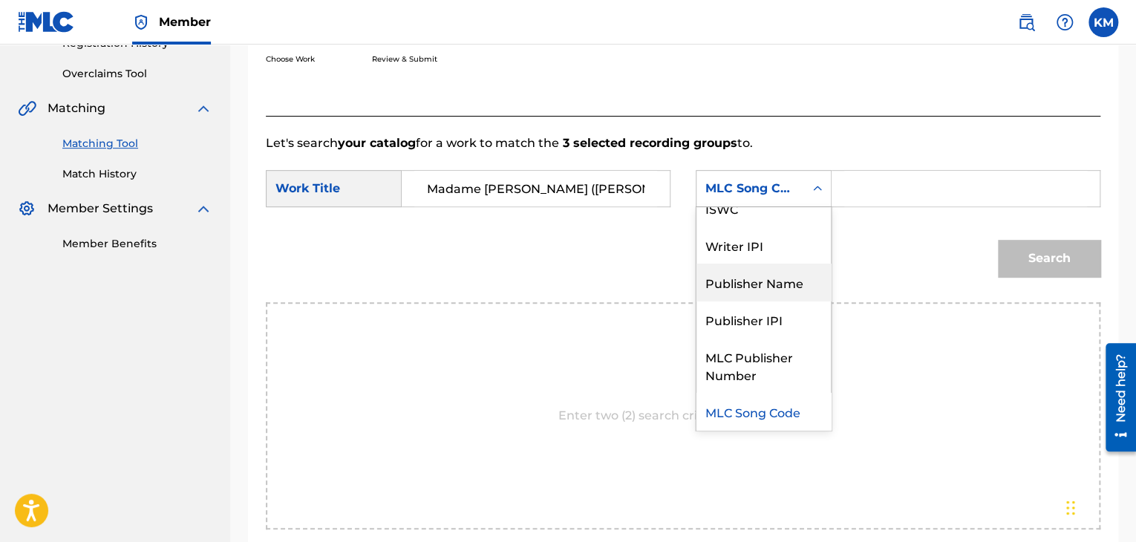
scroll to position [0, 0]
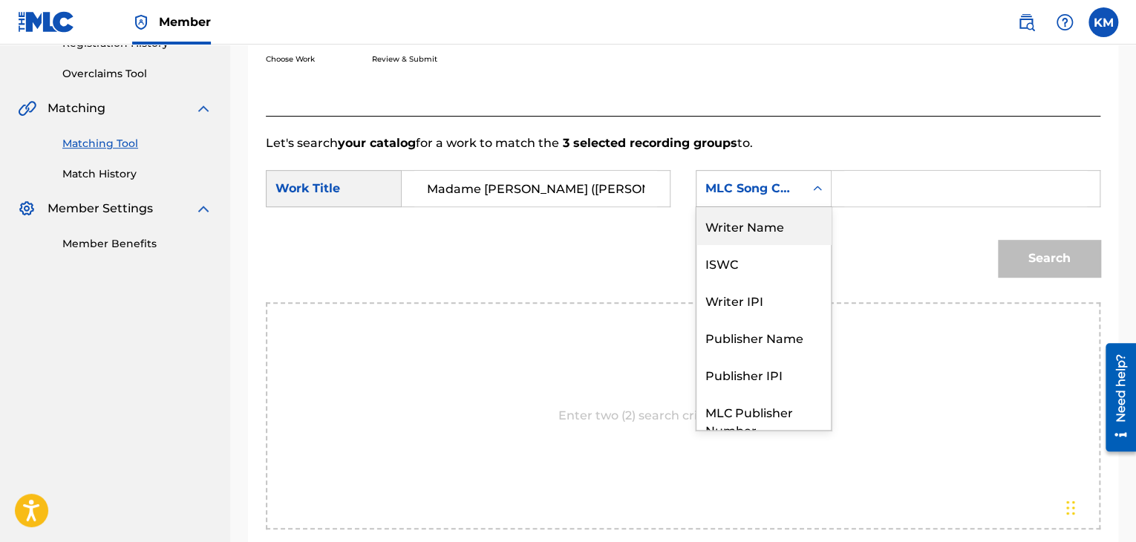
click at [775, 234] on div "Writer Name" at bounding box center [763, 225] width 134 height 37
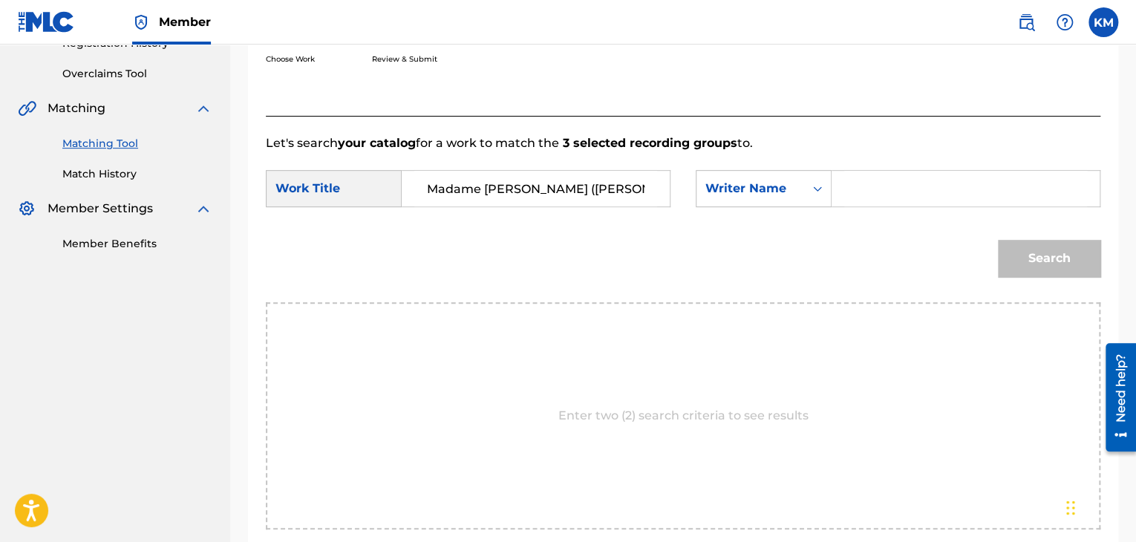
click at [853, 191] on input "Search Form" at bounding box center [965, 189] width 243 height 36
paste input "Djedje"
type input "Djedje"
click at [1027, 262] on button "Search" at bounding box center [1049, 258] width 102 height 37
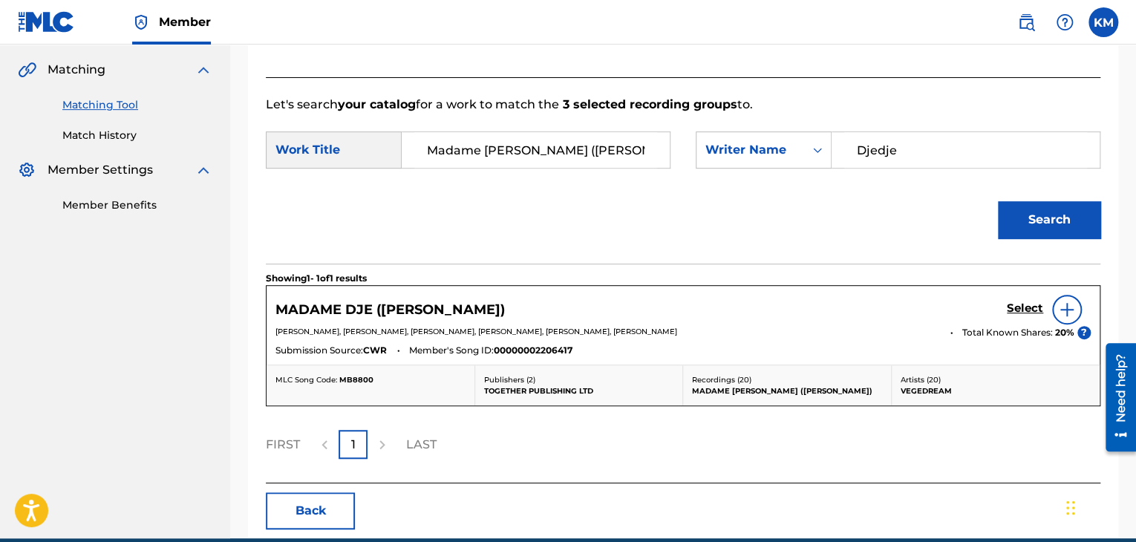
scroll to position [371, 0]
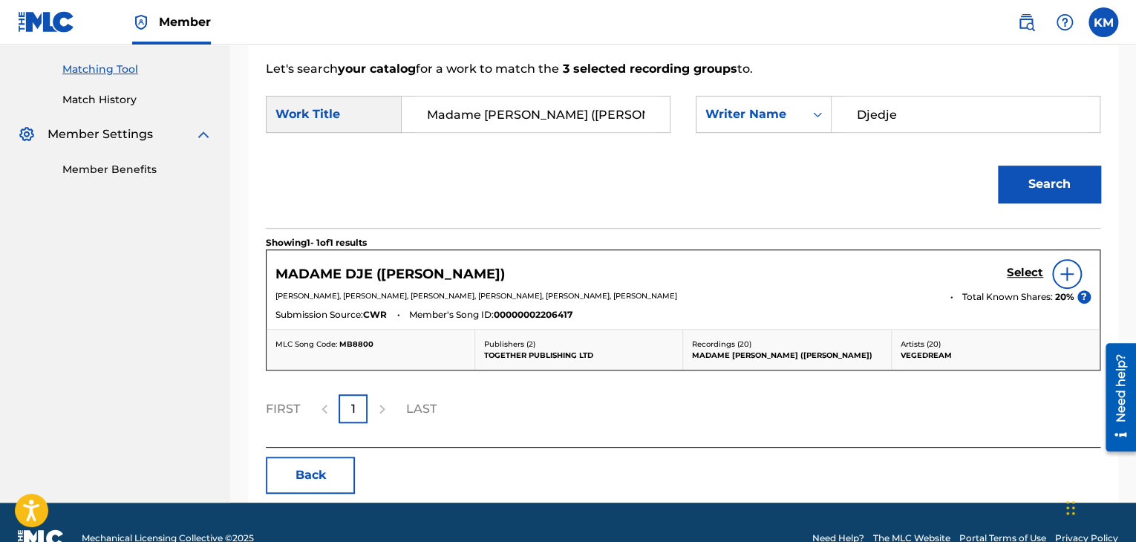
click at [1009, 275] on h5 "Select" at bounding box center [1025, 273] width 36 height 14
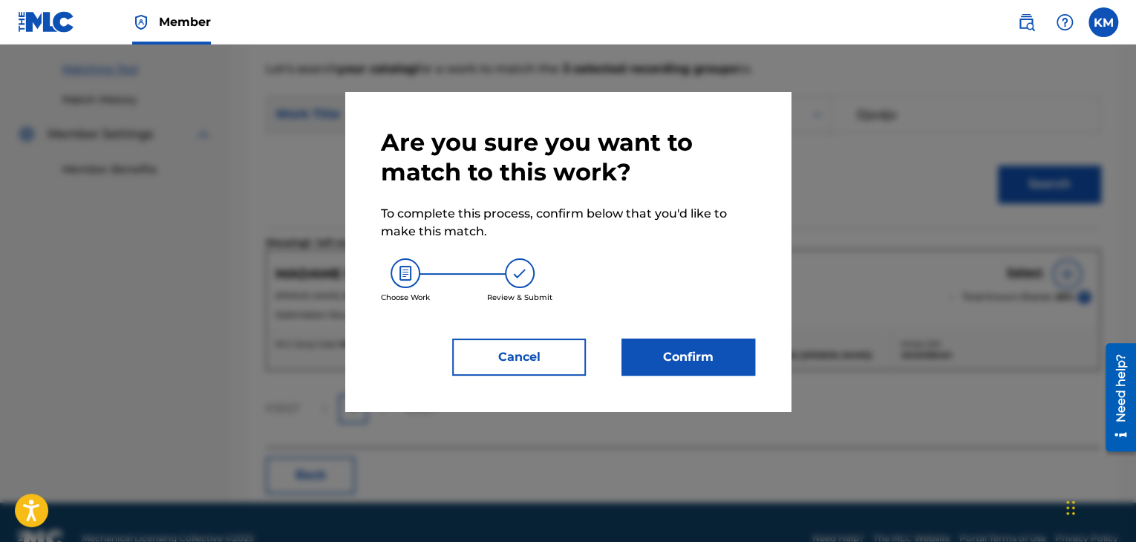
click at [699, 351] on button "Confirm" at bounding box center [688, 357] width 134 height 37
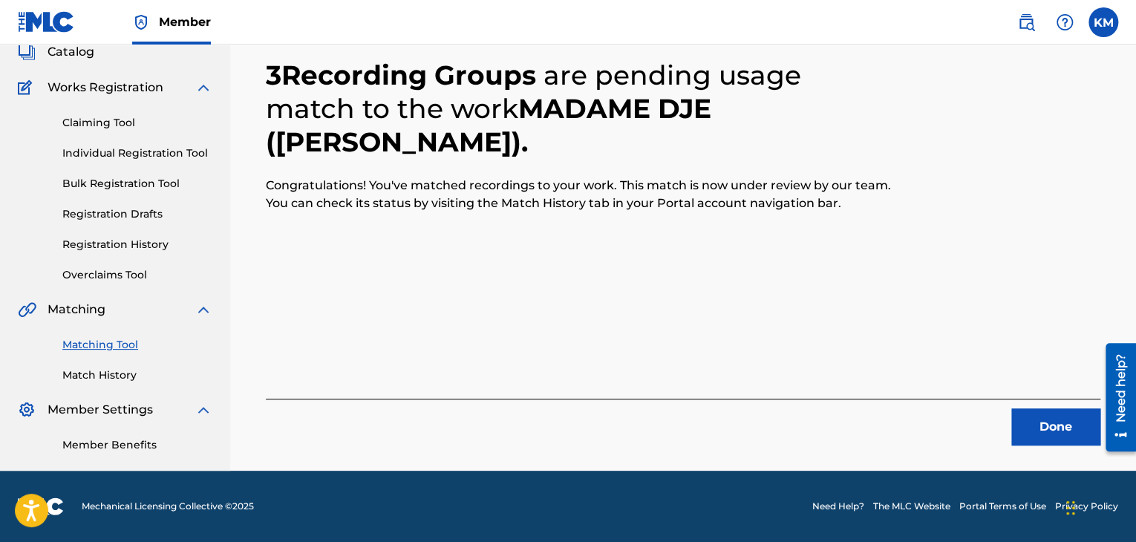
scroll to position [96, 0]
click at [1050, 431] on button "Done" at bounding box center [1055, 426] width 89 height 37
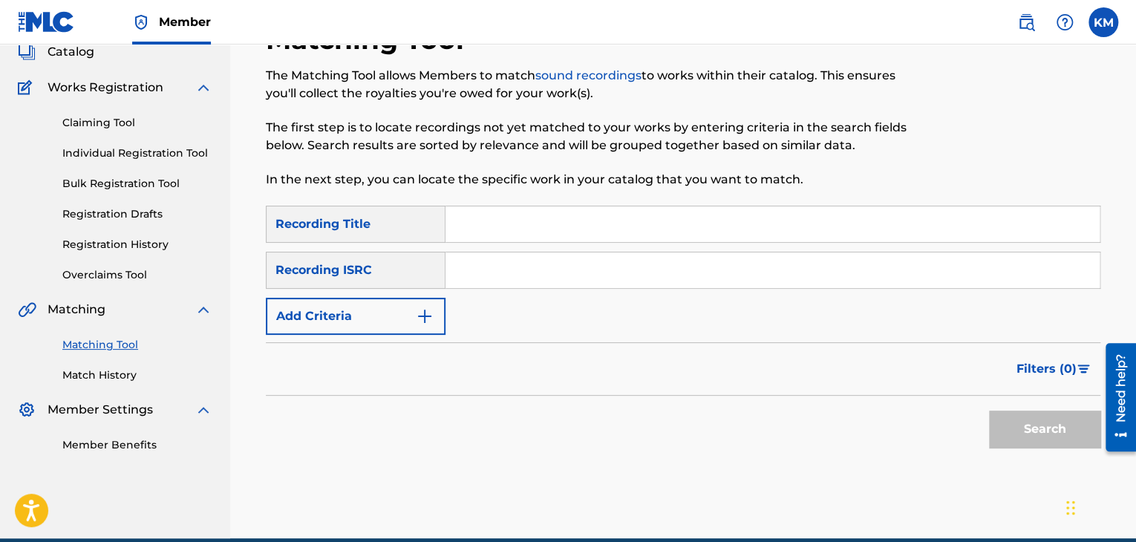
click at [549, 259] on input "Search Form" at bounding box center [772, 270] width 654 height 36
paste input "US6YG1750754"
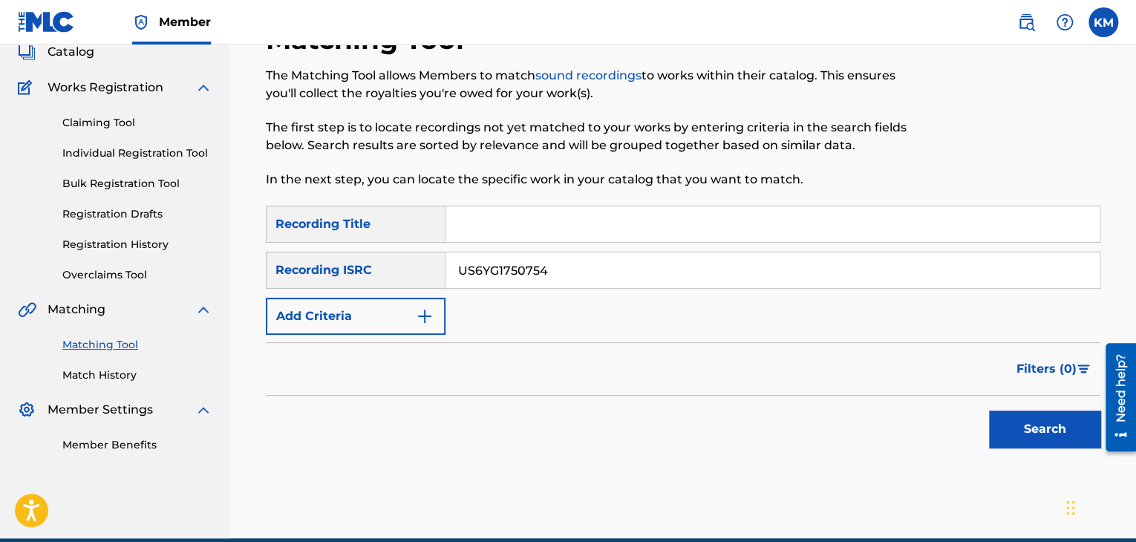
type input "US6YG1750754"
click at [1059, 411] on button "Search" at bounding box center [1044, 429] width 111 height 37
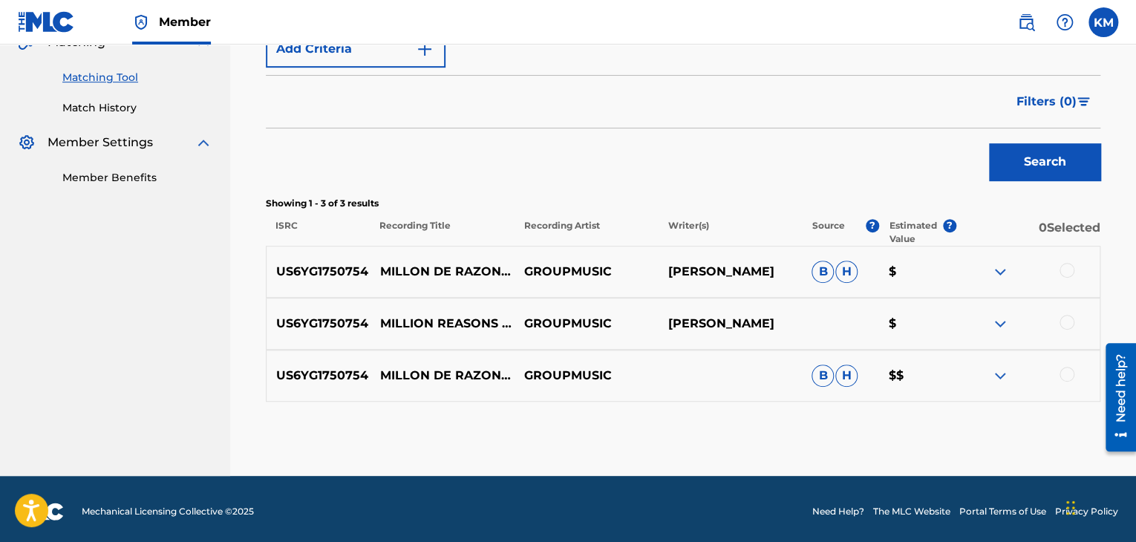
scroll to position [368, 0]
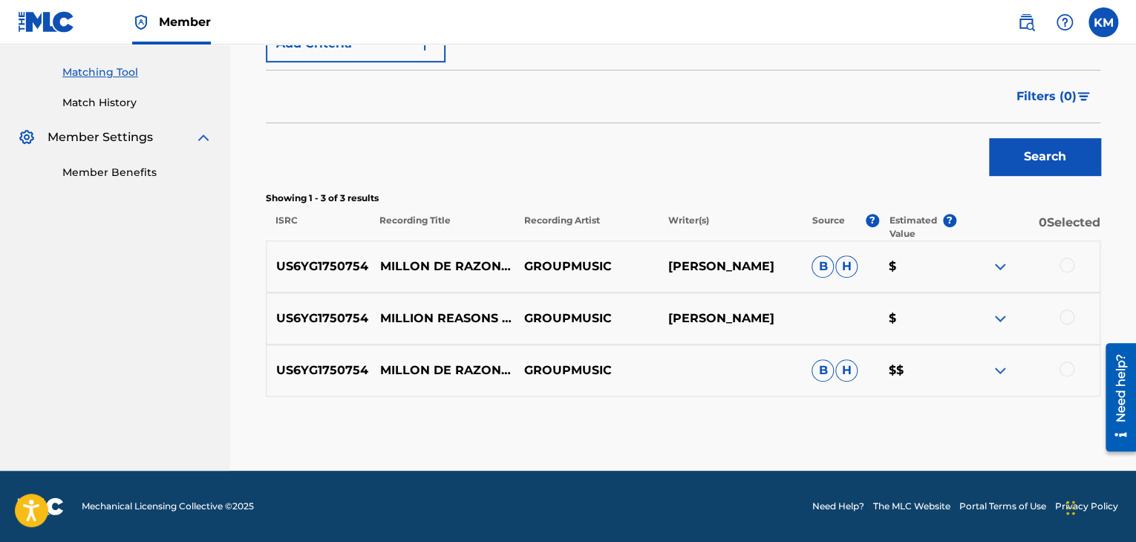
click at [1063, 369] on div at bounding box center [1066, 369] width 15 height 15
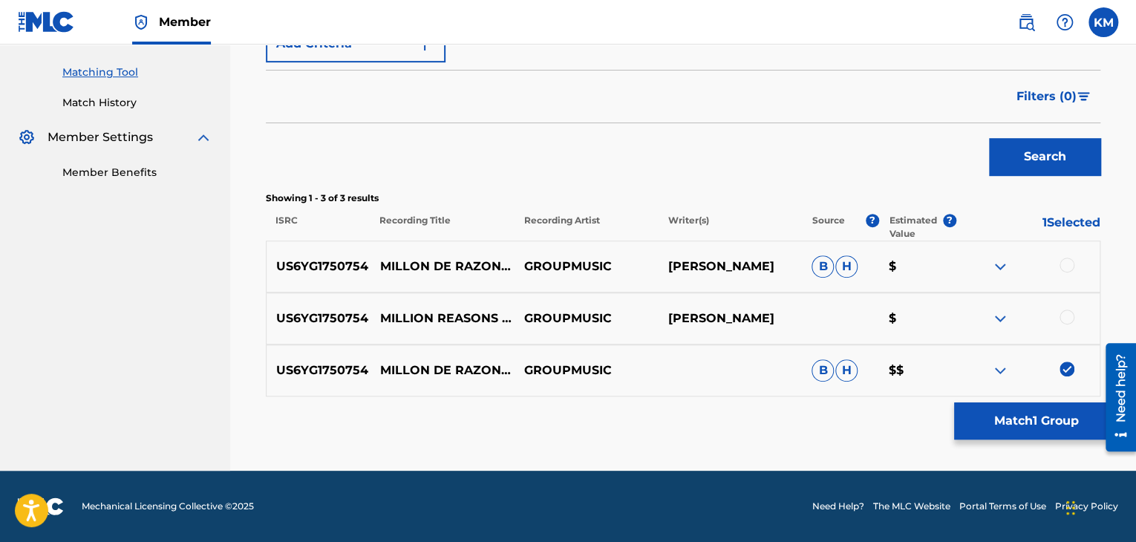
click at [1064, 321] on div at bounding box center [1066, 317] width 15 height 15
click at [1062, 262] on div at bounding box center [1066, 265] width 15 height 15
click at [1021, 419] on button "Match 3 Groups" at bounding box center [1036, 420] width 164 height 37
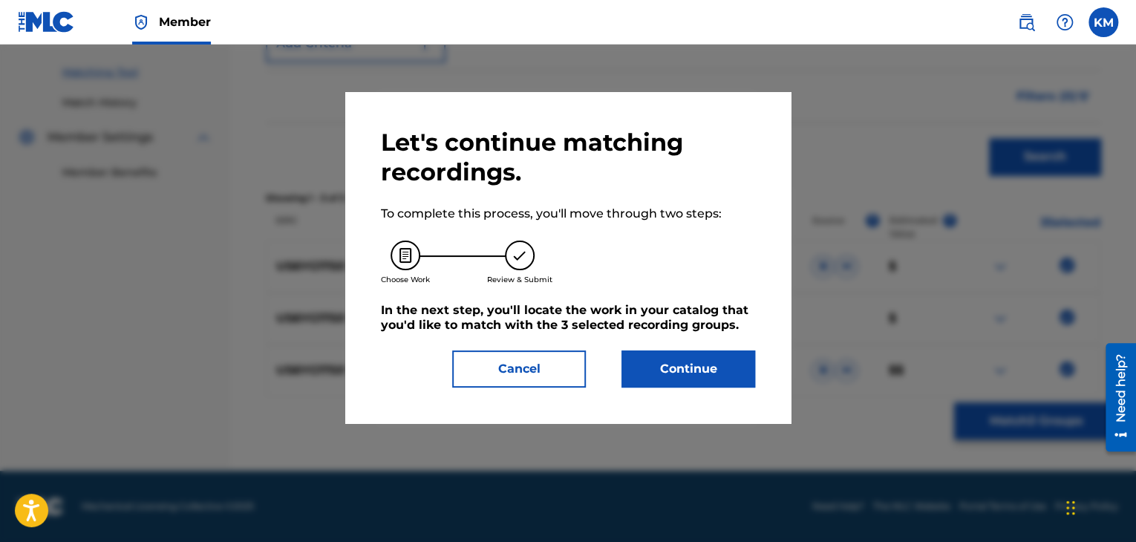
click at [674, 378] on button "Continue" at bounding box center [688, 368] width 134 height 37
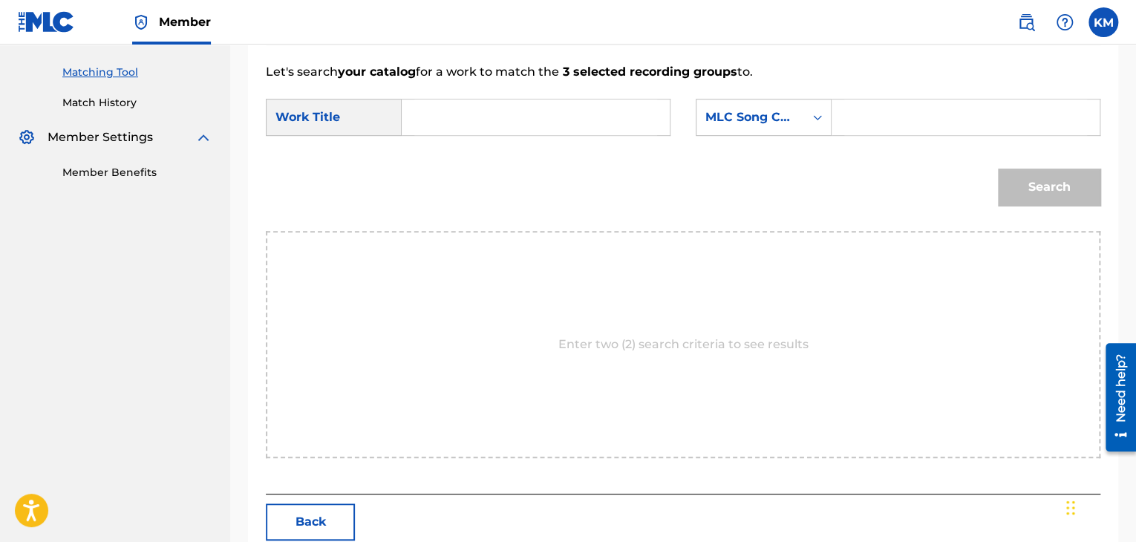
click at [425, 114] on input "Search Form" at bounding box center [535, 117] width 243 height 36
paste input "Million Reasons - Instrumental"
type input "Million Reasons - Instrumental"
click at [822, 108] on div "Search Form" at bounding box center [817, 117] width 27 height 27
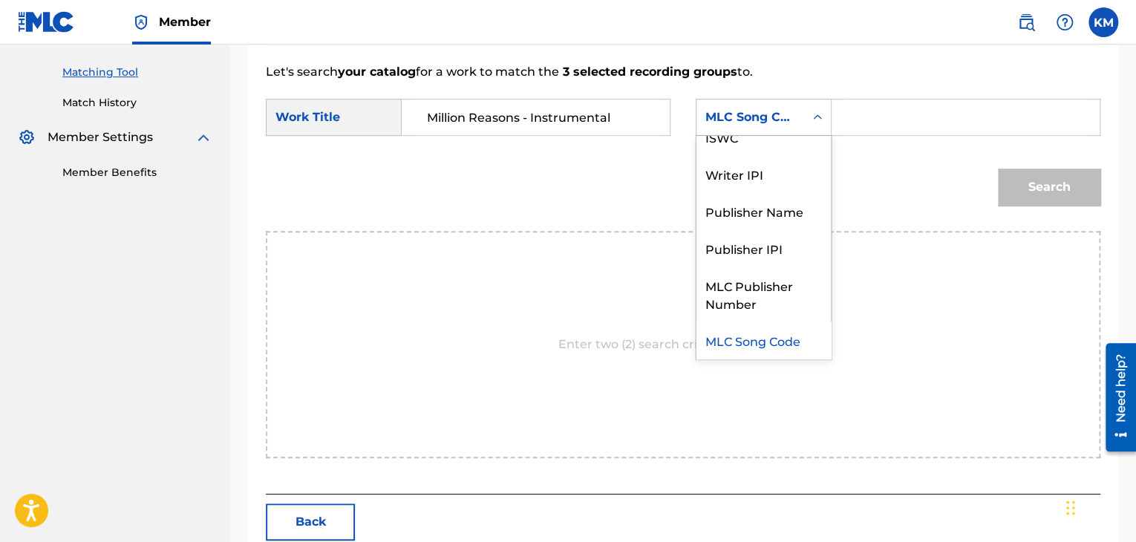
scroll to position [0, 0]
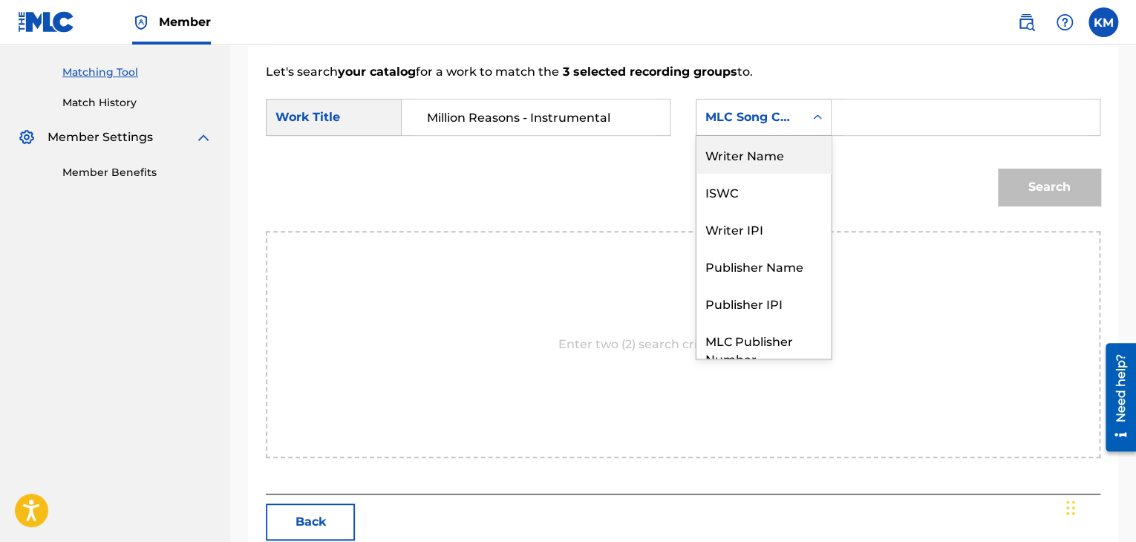
click at [781, 149] on div "Writer Name" at bounding box center [763, 154] width 134 height 37
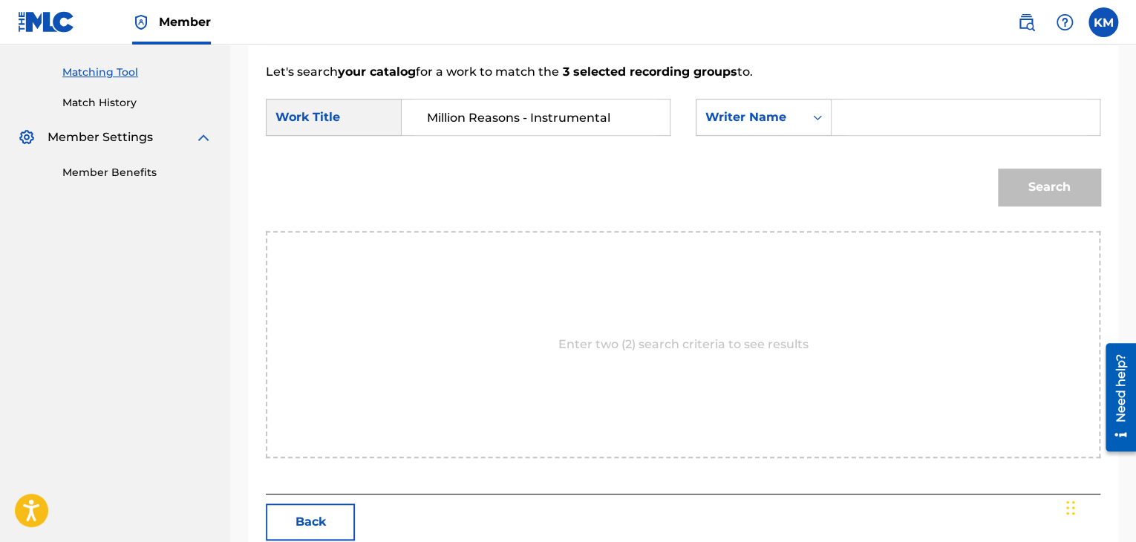
click at [854, 122] on input "Search Form" at bounding box center [965, 117] width 243 height 36
paste input "Stocker"
type input "Stocker"
click at [1061, 189] on button "Search" at bounding box center [1049, 187] width 102 height 37
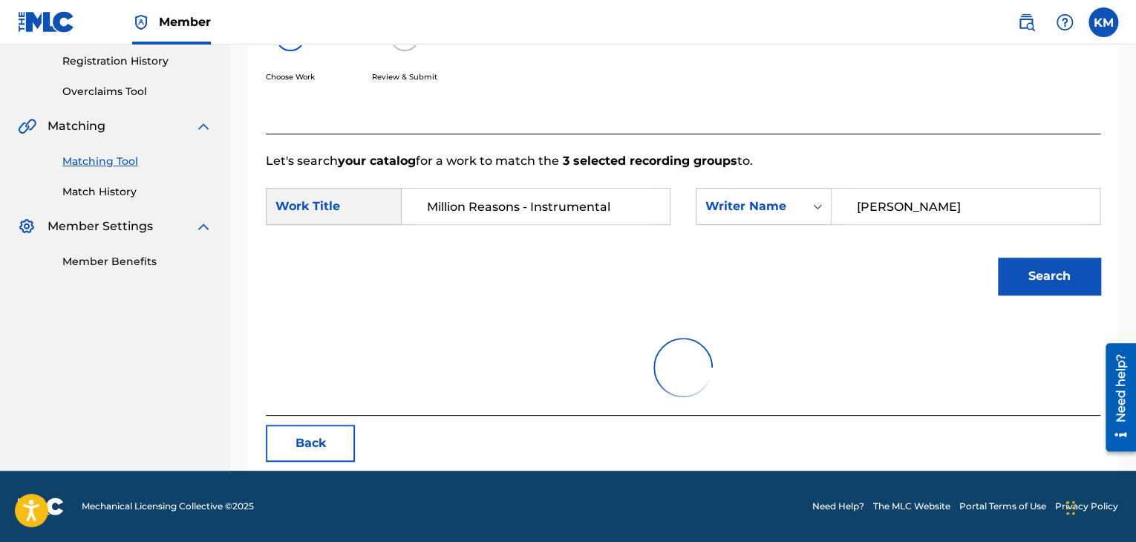
scroll to position [215, 0]
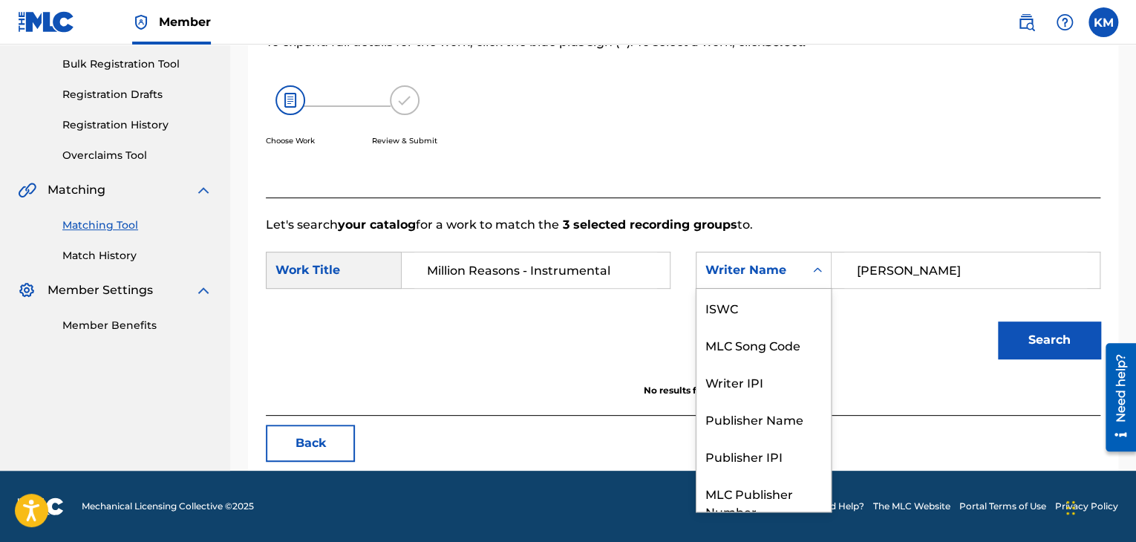
click at [811, 270] on icon "Search Form" at bounding box center [817, 270] width 15 height 15
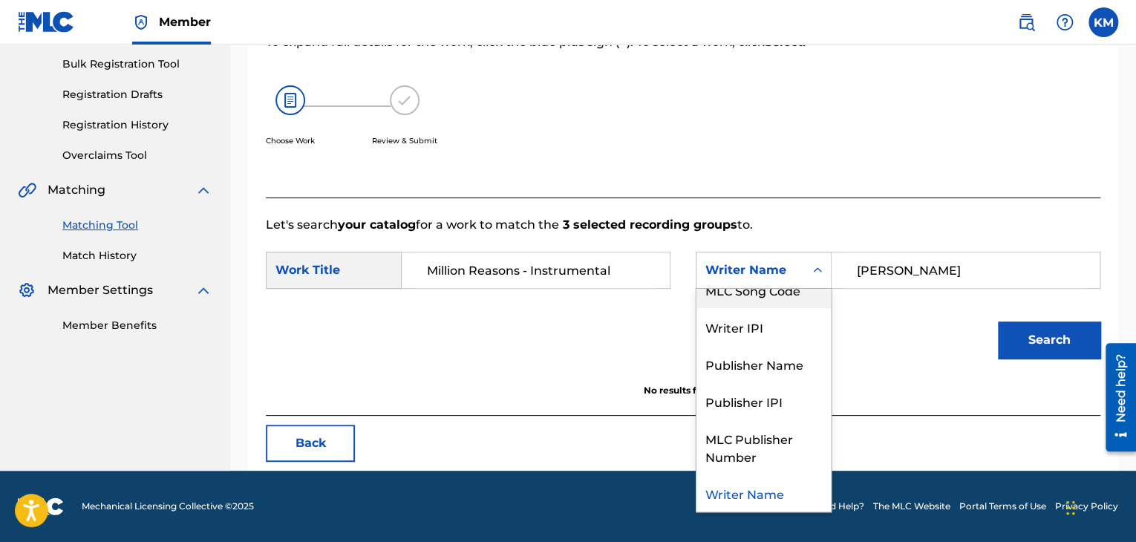
click at [802, 295] on div "MLC Song Code" at bounding box center [763, 289] width 134 height 37
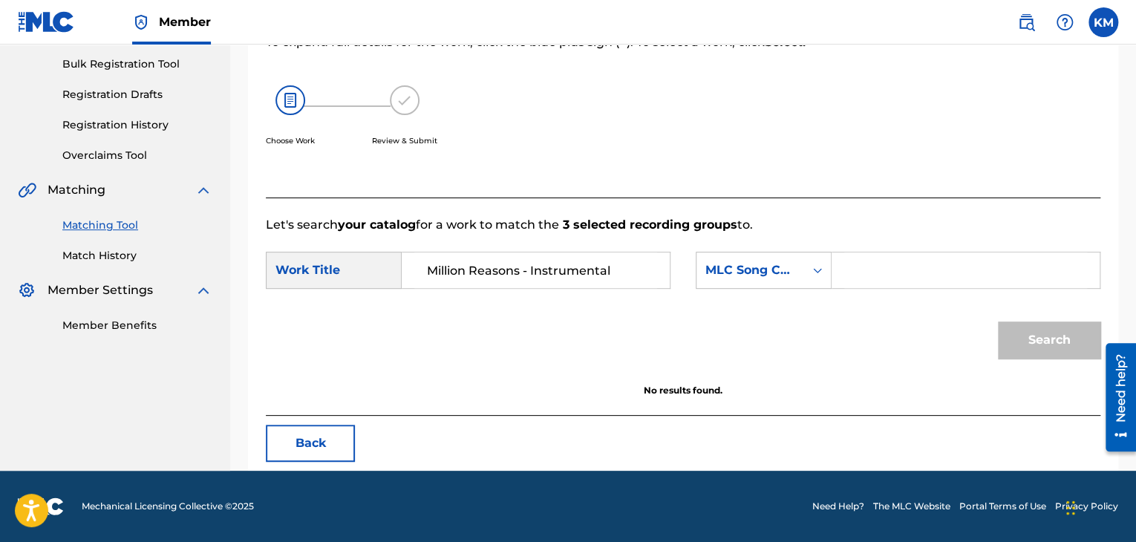
click at [860, 273] on input "Search Form" at bounding box center [965, 270] width 243 height 36
paste input "MVALLA"
type input "MVALLA"
click at [1036, 330] on button "Search" at bounding box center [1049, 339] width 102 height 37
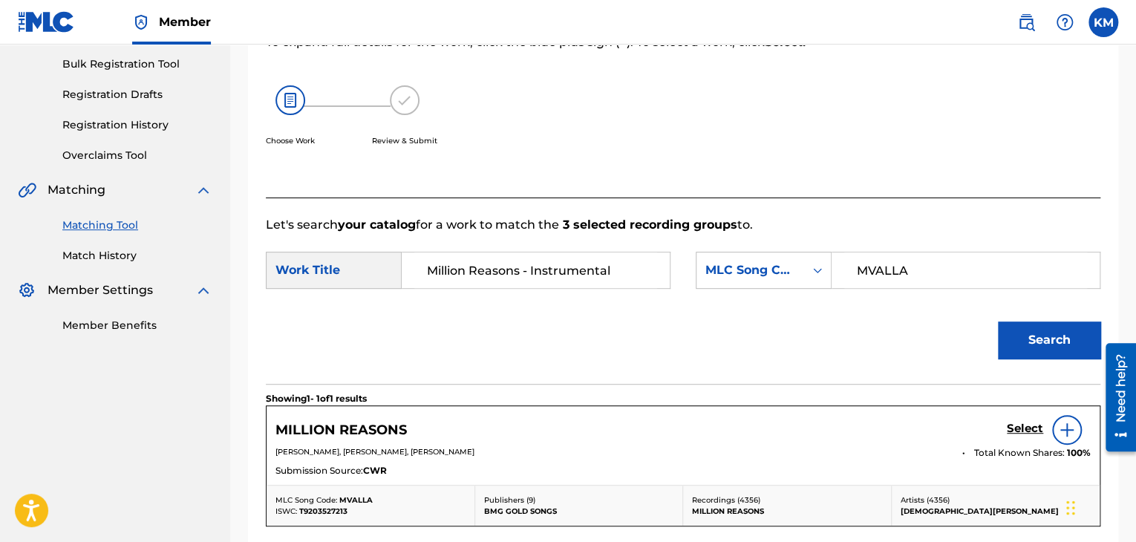
click at [122, 251] on link "Match History" at bounding box center [137, 256] width 150 height 16
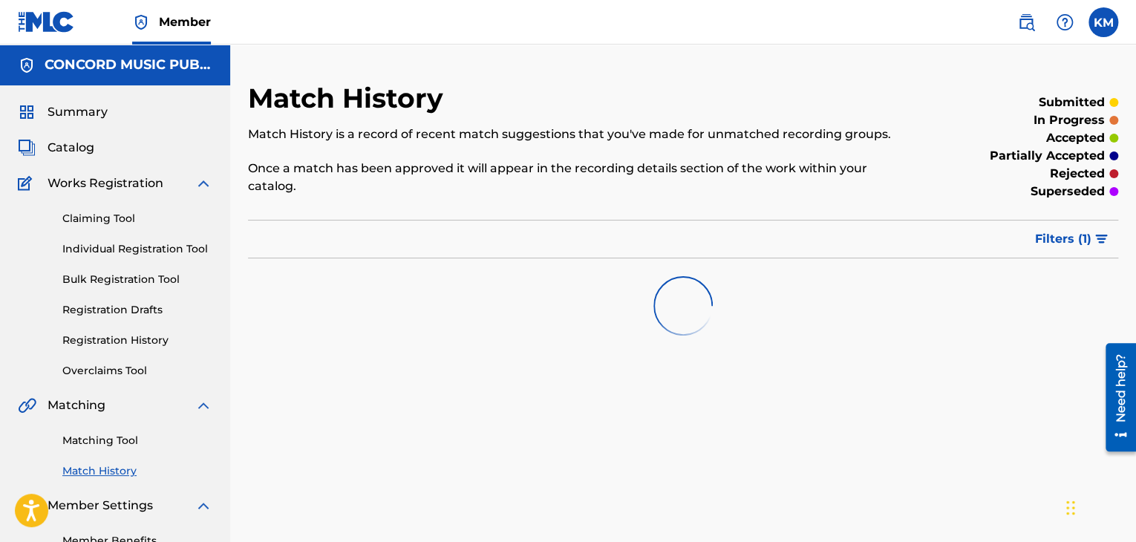
click at [109, 439] on link "Matching Tool" at bounding box center [137, 441] width 150 height 16
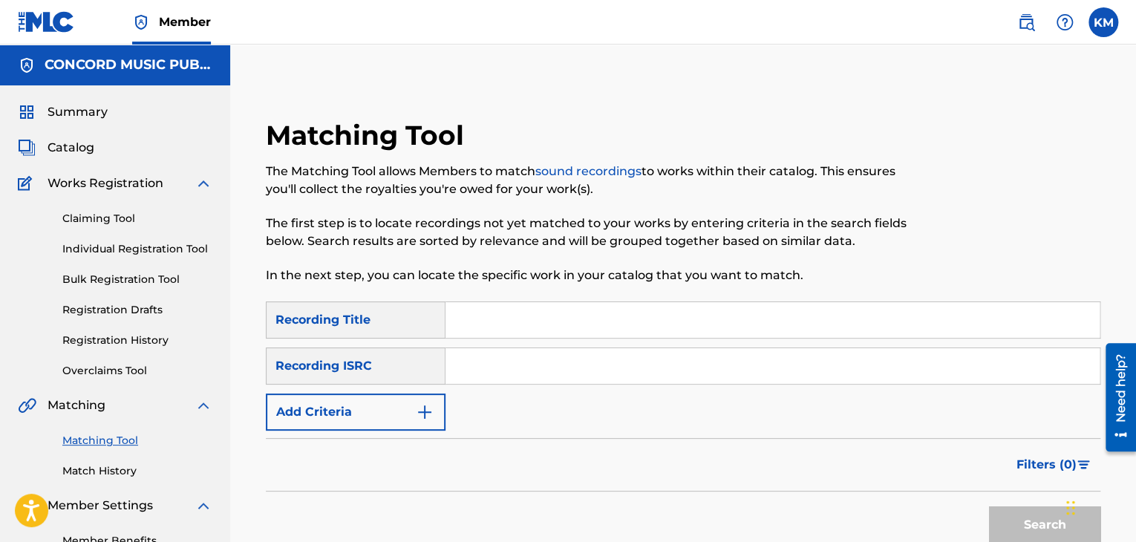
click at [512, 366] on input "Search Form" at bounding box center [772, 366] width 654 height 36
paste input "US9FL1000024"
type input "US9FL1000024"
click at [1021, 522] on button "Search" at bounding box center [1044, 524] width 111 height 37
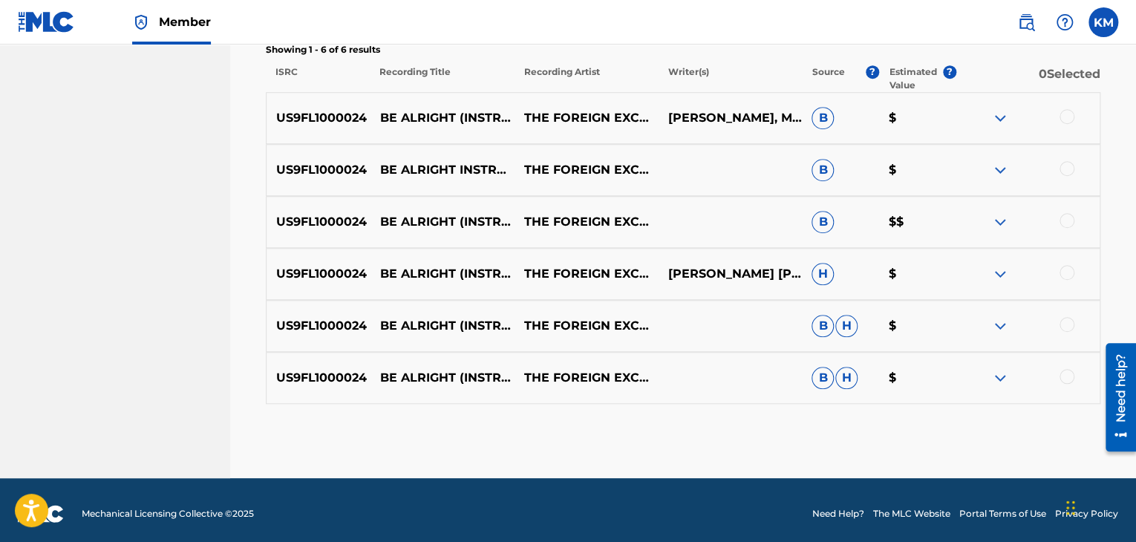
scroll to position [524, 0]
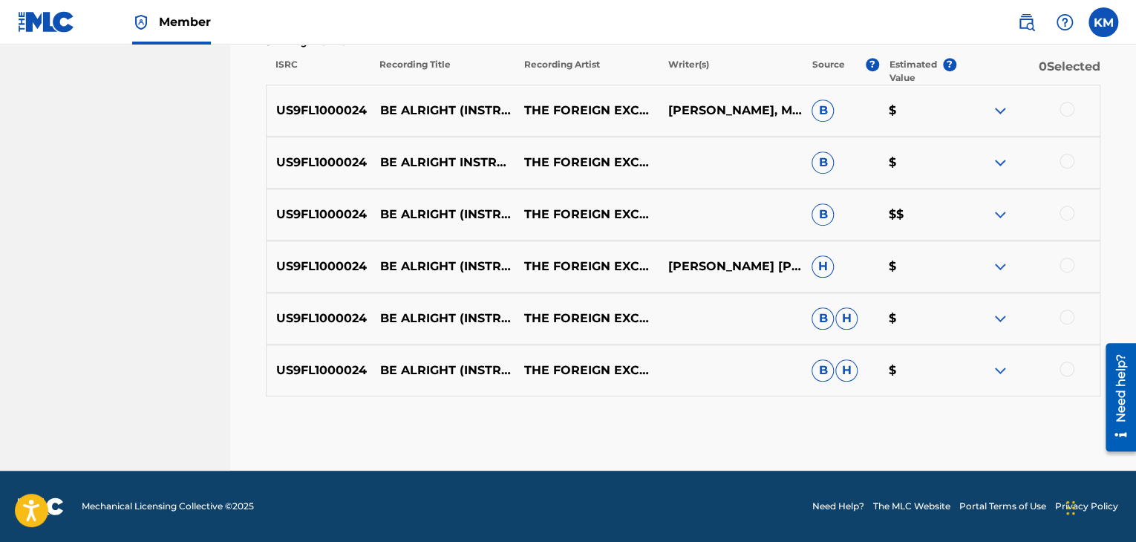
click at [1064, 372] on div at bounding box center [1066, 369] width 15 height 15
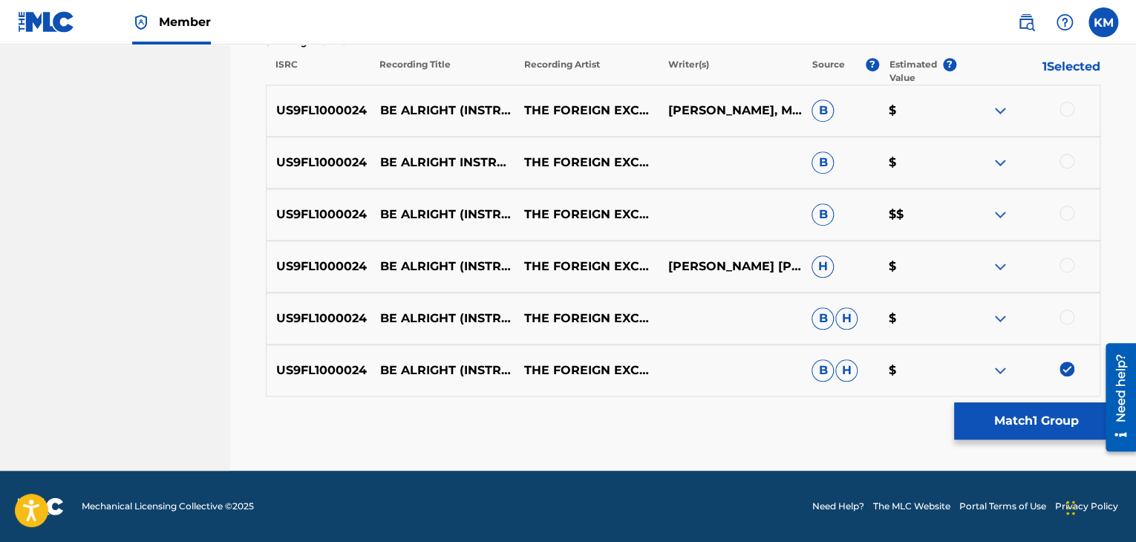
click at [1065, 308] on div "US9FL1000024 BE ALRIGHT (INSTRUMENTAL) (NICOLAY'S EASYBREEZY SUNDAY AFTERNOON R…" at bounding box center [683, 318] width 834 height 52
click at [1068, 310] on div at bounding box center [1066, 317] width 15 height 15
click at [1068, 261] on div at bounding box center [1066, 265] width 15 height 15
click at [1066, 206] on div at bounding box center [1066, 213] width 15 height 15
click at [1068, 154] on div at bounding box center [1066, 161] width 15 height 15
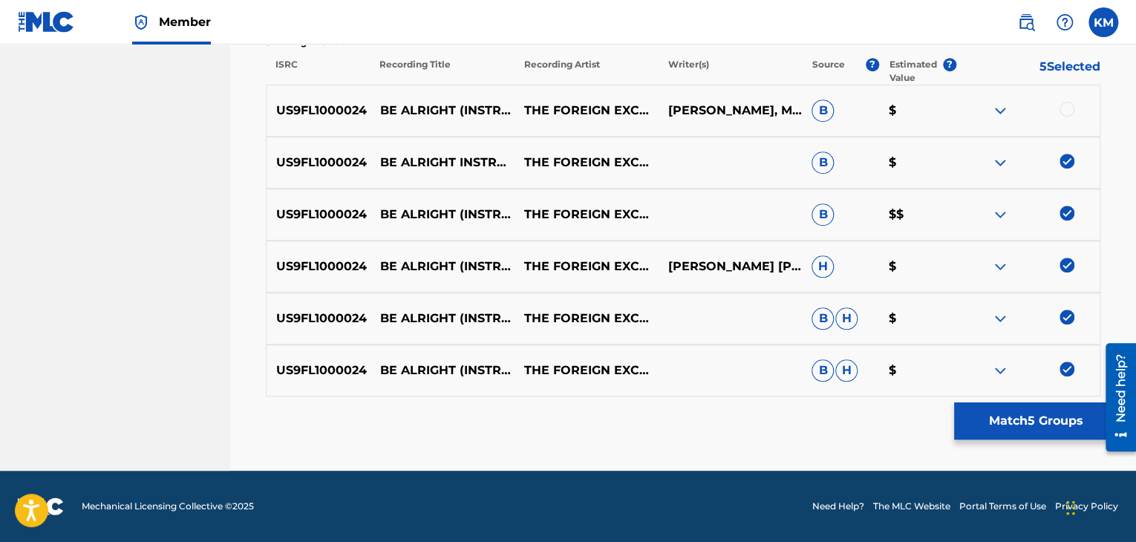
click at [1066, 111] on div at bounding box center [1066, 109] width 15 height 15
click at [1023, 408] on button "Match 6 Groups" at bounding box center [1036, 420] width 164 height 37
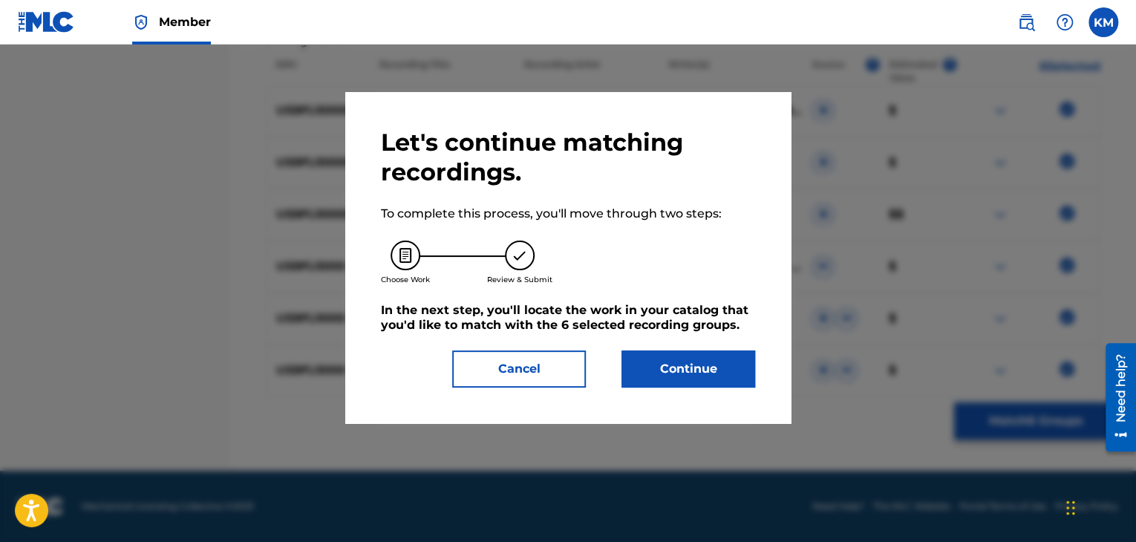
click at [742, 368] on button "Continue" at bounding box center [688, 368] width 134 height 37
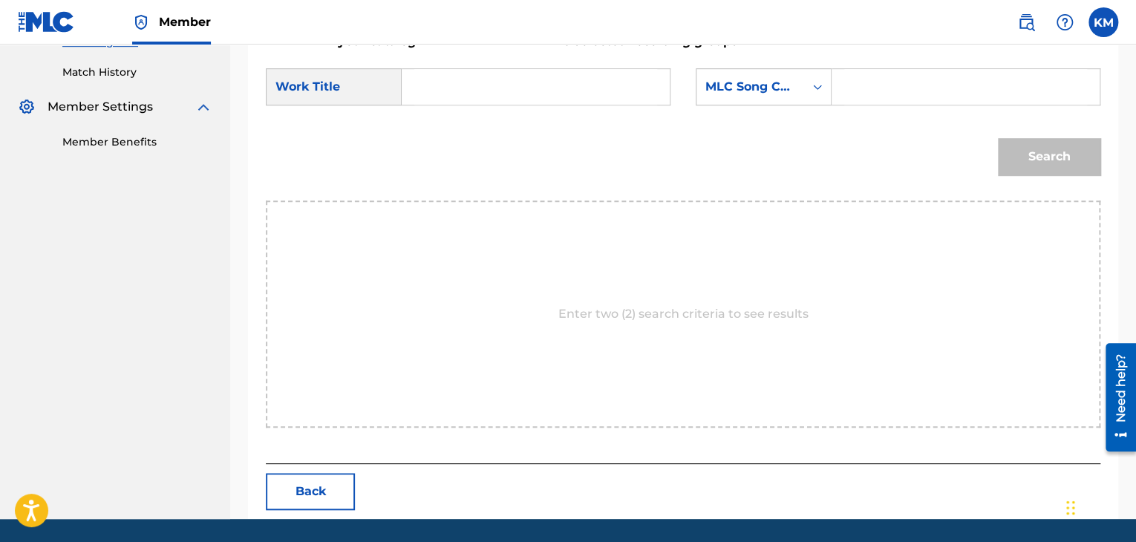
scroll to position [373, 0]
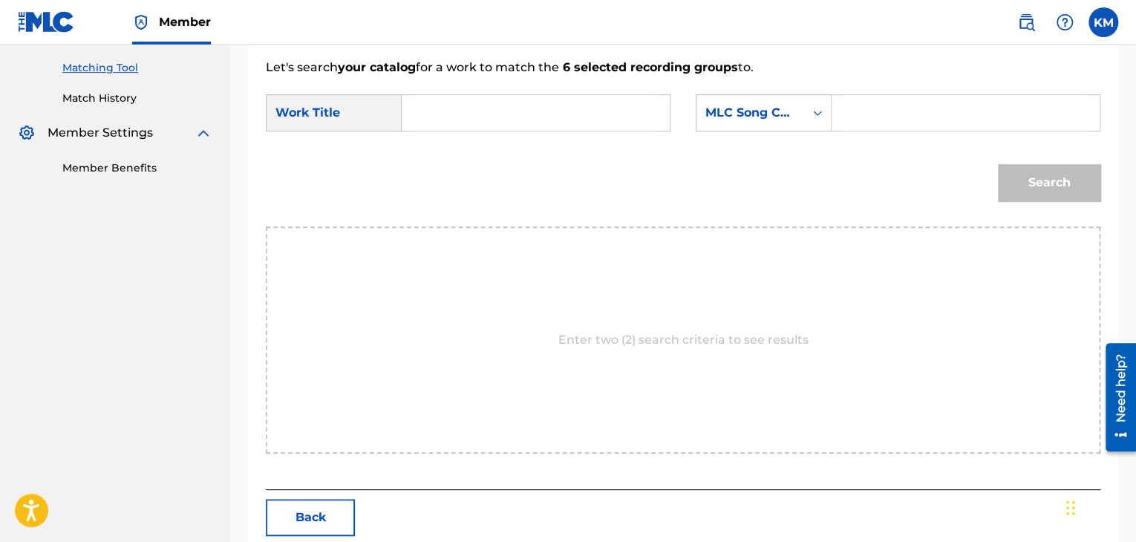
click at [460, 120] on input "Search Form" at bounding box center [535, 113] width 243 height 36
paste input "Be Alright (Instrumental) - Nicolay's Easybreezy Sunday Afternoon Remix"
type input "Be Alright (Instrumental) - Nicolay's Easybreezy Sunday Afternoon Remix"
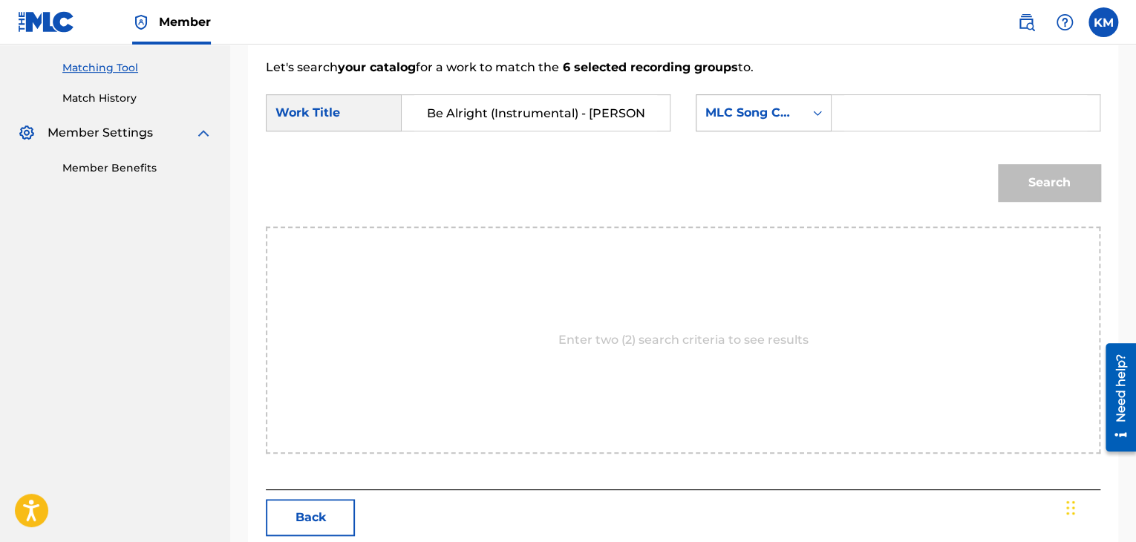
click at [811, 114] on icon "Search Form" at bounding box center [817, 112] width 15 height 15
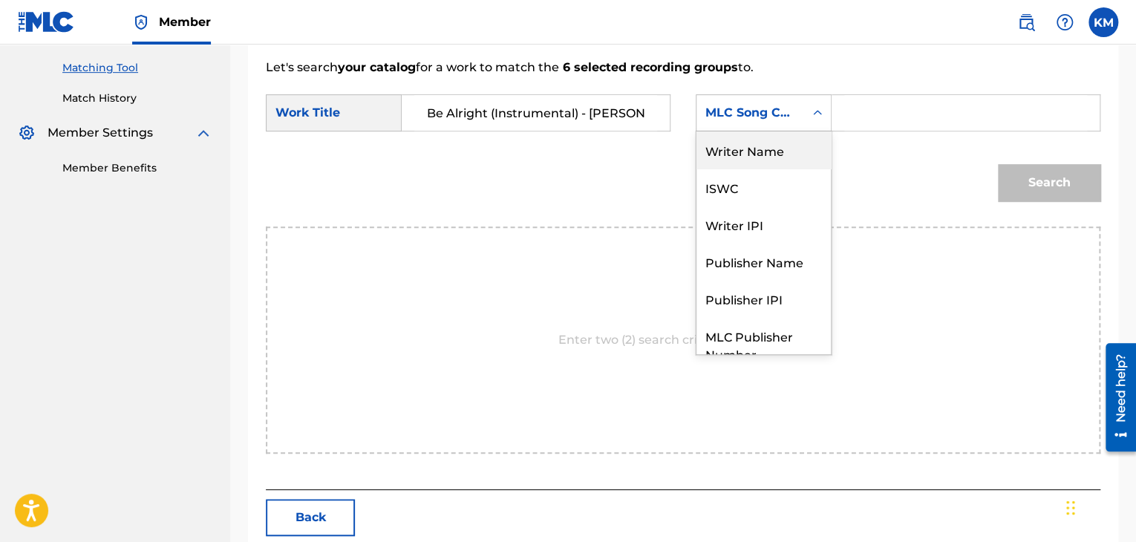
click at [749, 142] on div "Writer Name" at bounding box center [763, 149] width 134 height 37
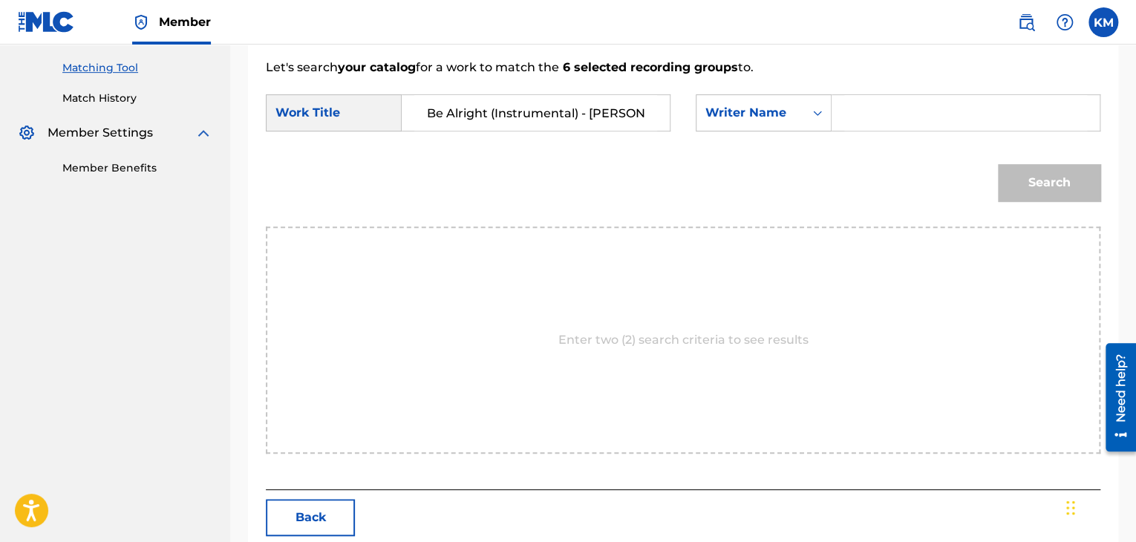
paste input "Coleman"
click at [1050, 197] on button "Search" at bounding box center [1049, 182] width 102 height 37
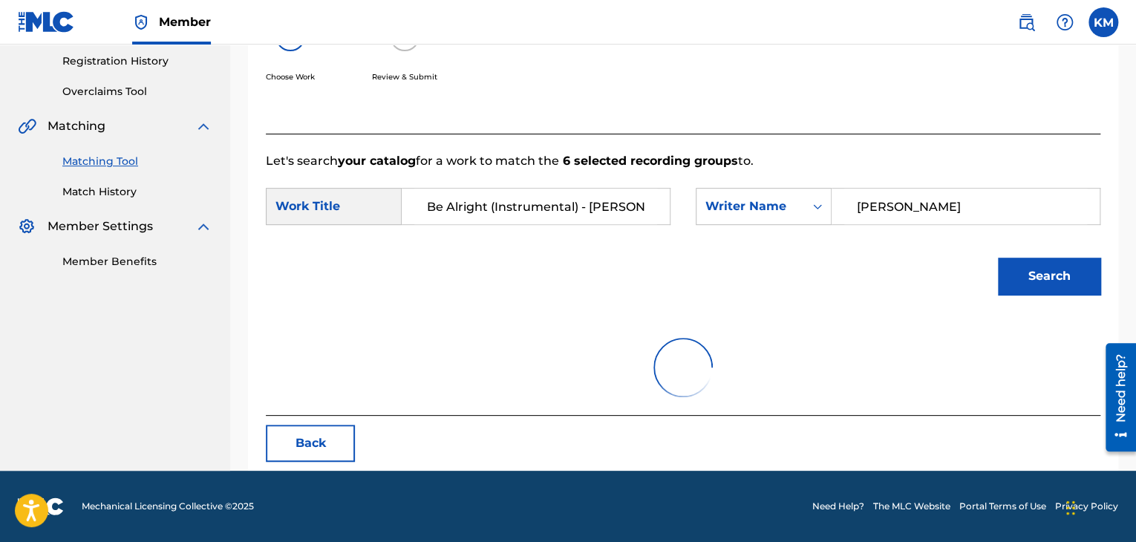
scroll to position [373, 0]
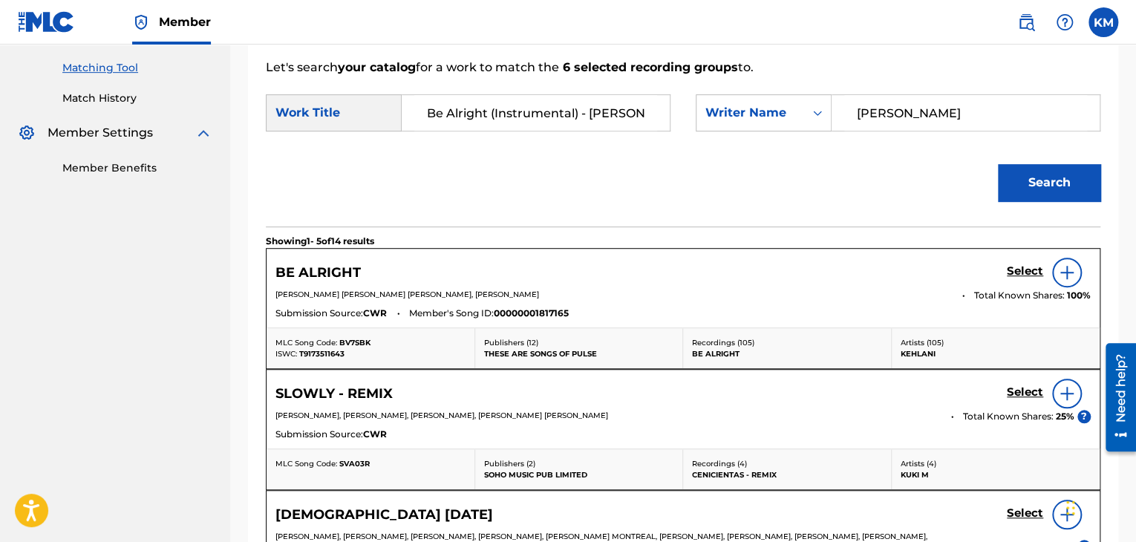
drag, startPoint x: 917, startPoint y: 108, endPoint x: 665, endPoint y: 142, distance: 254.0
click at [665, 142] on form "SearchWithCriteria85e4dee7-589a-4da0-a0eb-5b914fd84f72 Work Title Be Alright (I…" at bounding box center [683, 151] width 834 height 150
type input "LIVINGSTON"
click at [998, 164] on button "Search" at bounding box center [1049, 182] width 102 height 37
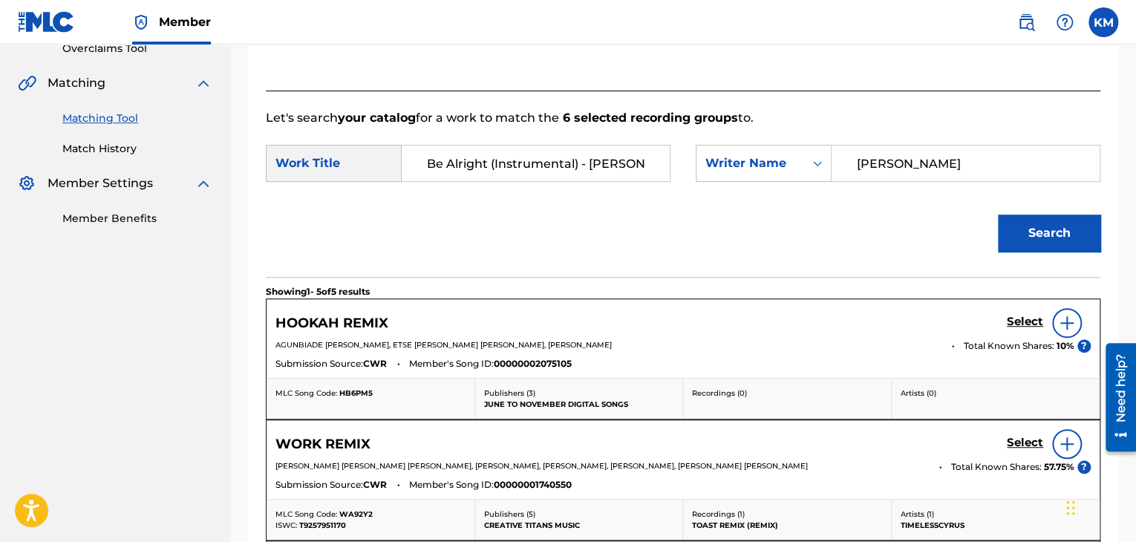
scroll to position [224, 0]
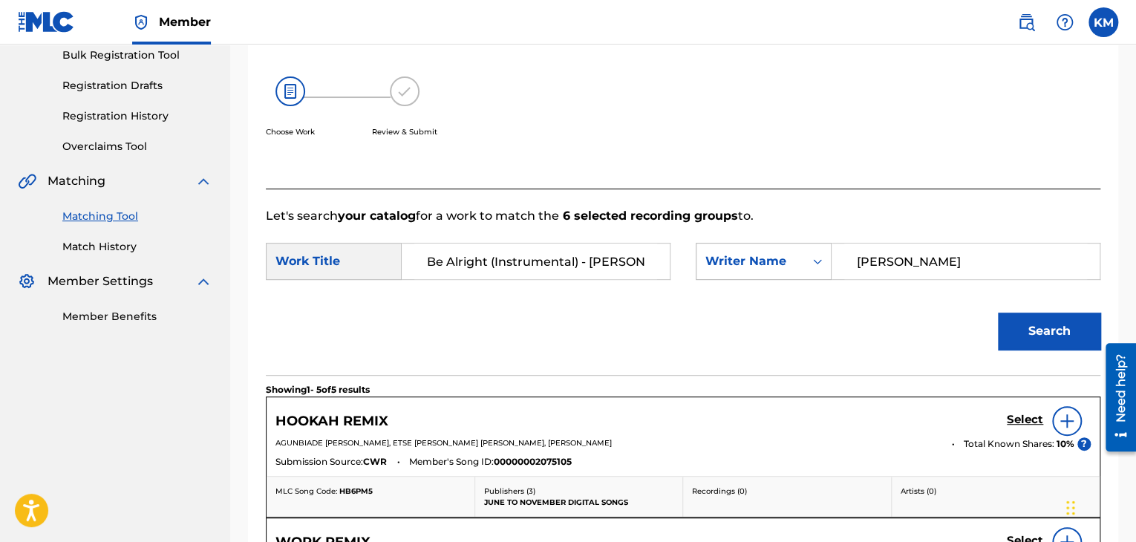
click at [822, 262] on icon "Search Form" at bounding box center [817, 261] width 15 height 15
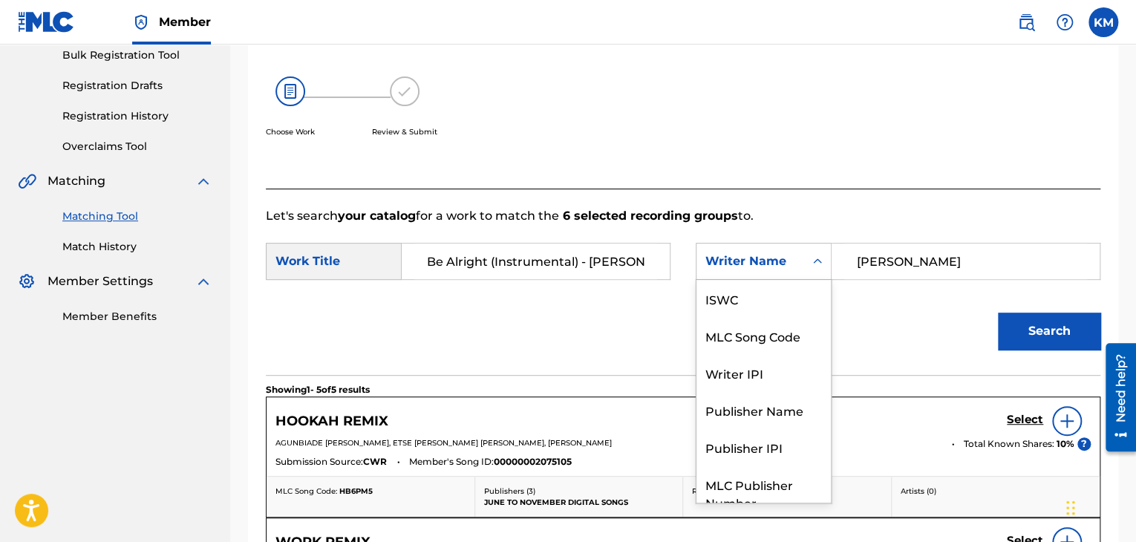
scroll to position [55, 0]
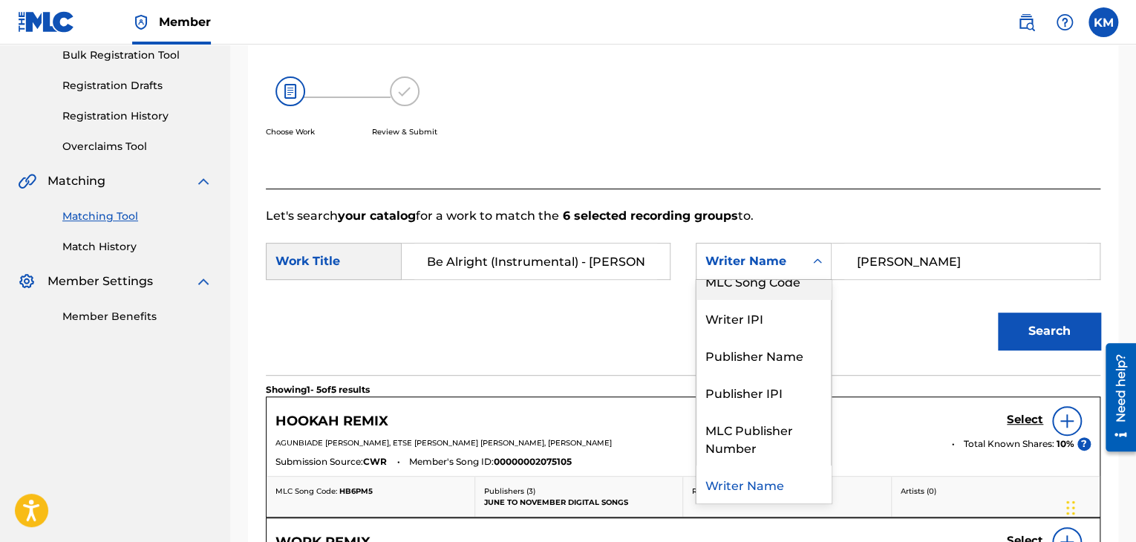
click at [803, 285] on div "MLC Song Code" at bounding box center [763, 280] width 134 height 37
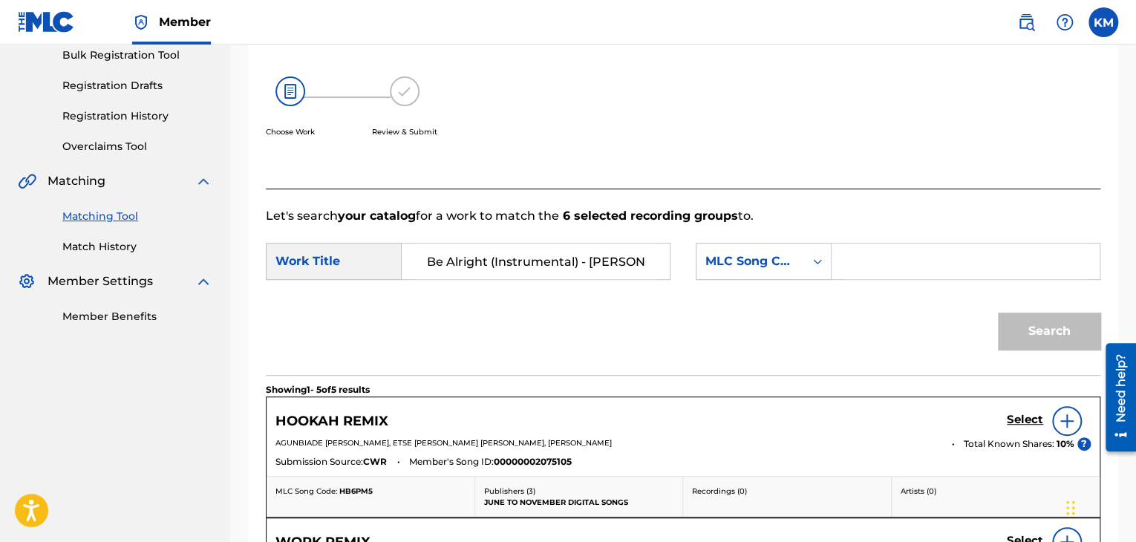
paste input "BV9NMG"
type input "BV9NMG"
click at [1035, 326] on button "Search" at bounding box center [1049, 331] width 102 height 37
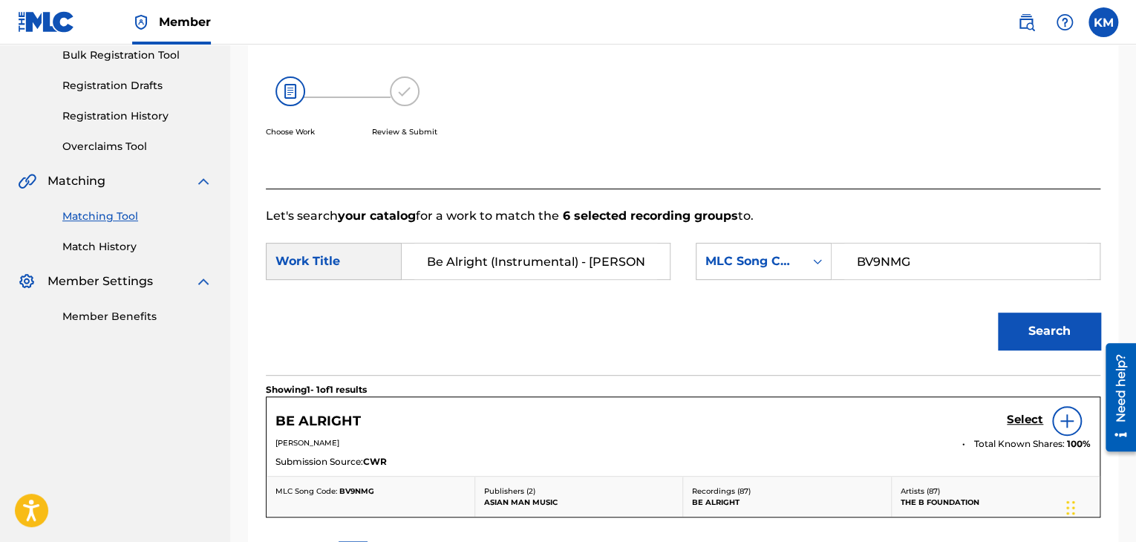
click at [119, 254] on div "Summary Catalog Works Registration Claiming Tool Individual Registration Tool B…" at bounding box center [115, 101] width 230 height 481
click at [111, 241] on link "Match History" at bounding box center [137, 247] width 150 height 16
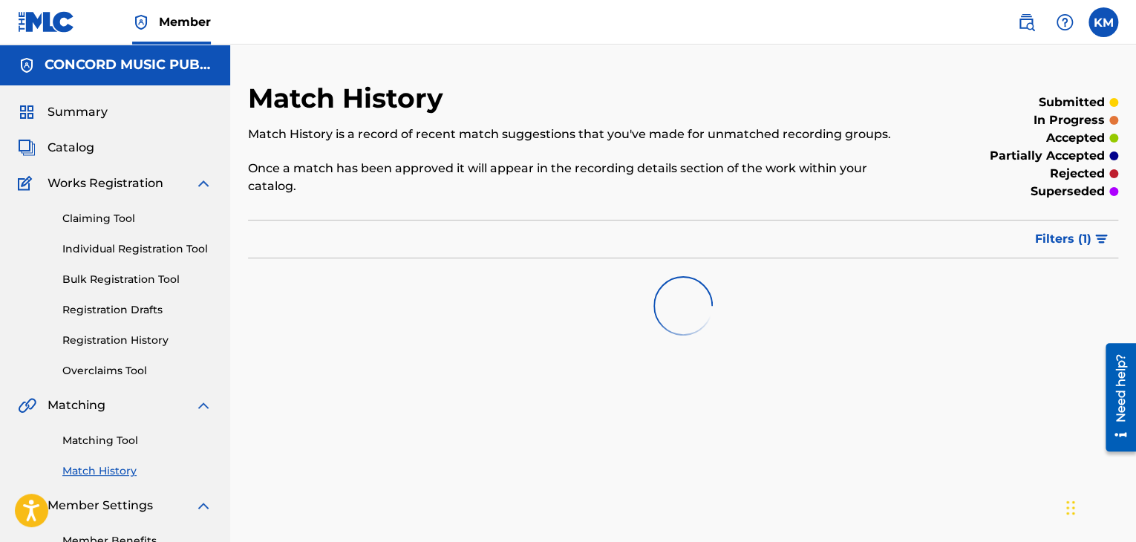
click at [122, 437] on link "Matching Tool" at bounding box center [137, 441] width 150 height 16
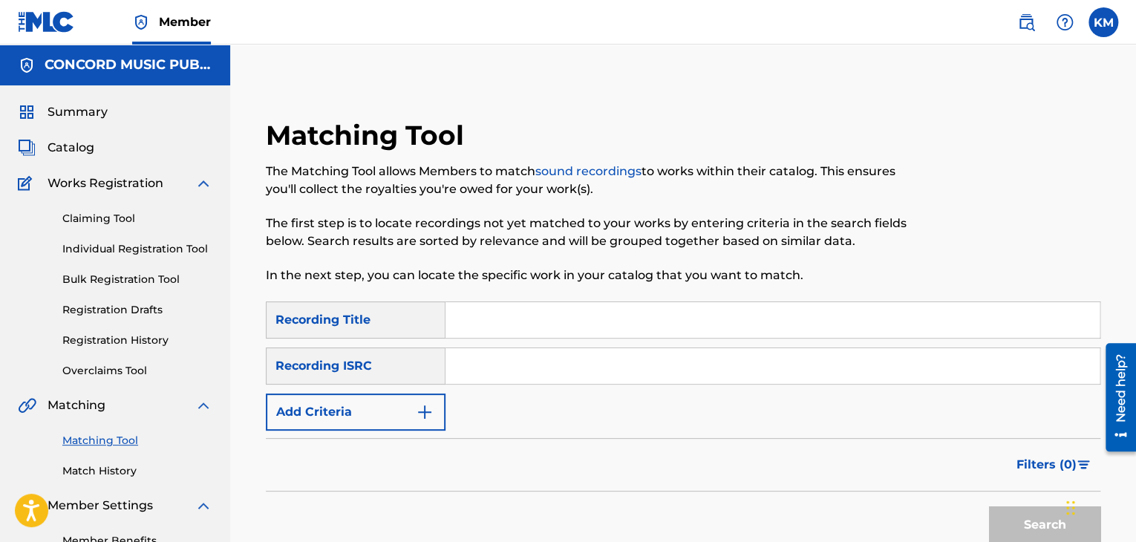
click at [521, 371] on input "Search Form" at bounding box center [772, 366] width 654 height 36
paste input "USMC10400571"
type input "USMC10400571"
click at [1008, 517] on button "Search" at bounding box center [1044, 524] width 111 height 37
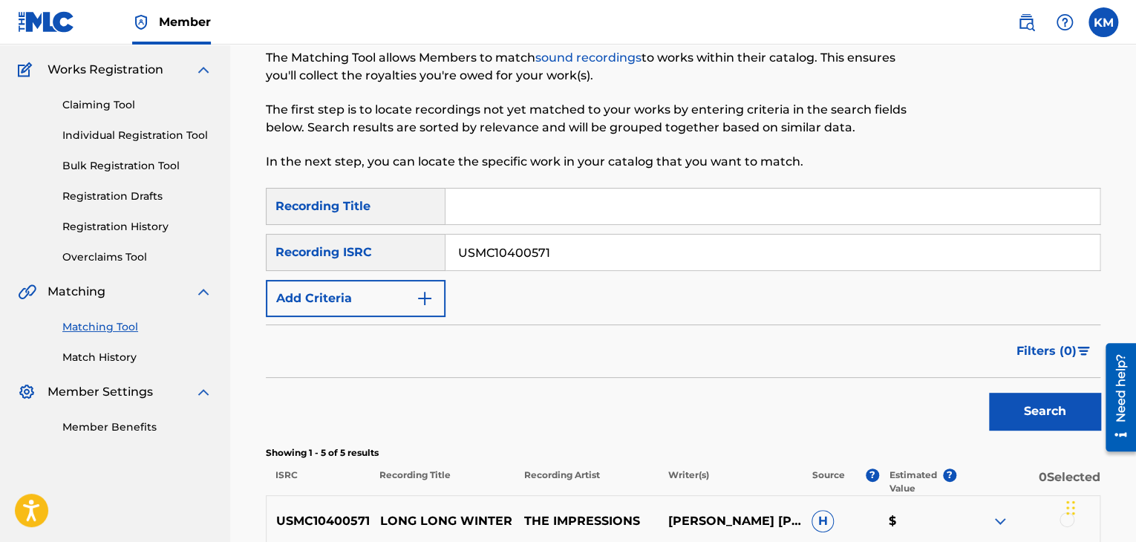
scroll to position [371, 0]
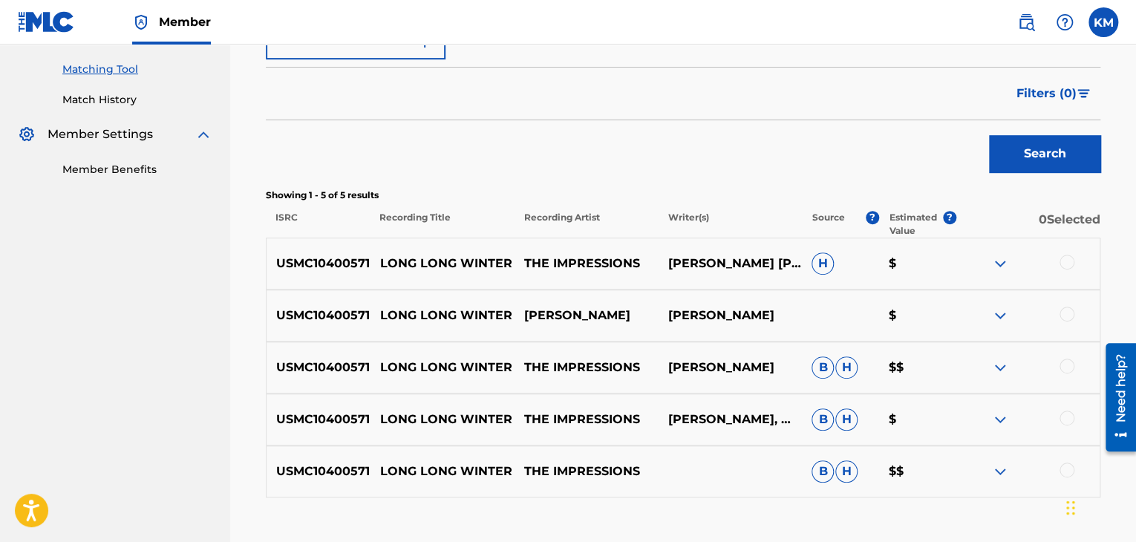
click at [1070, 465] on div at bounding box center [1066, 469] width 15 height 15
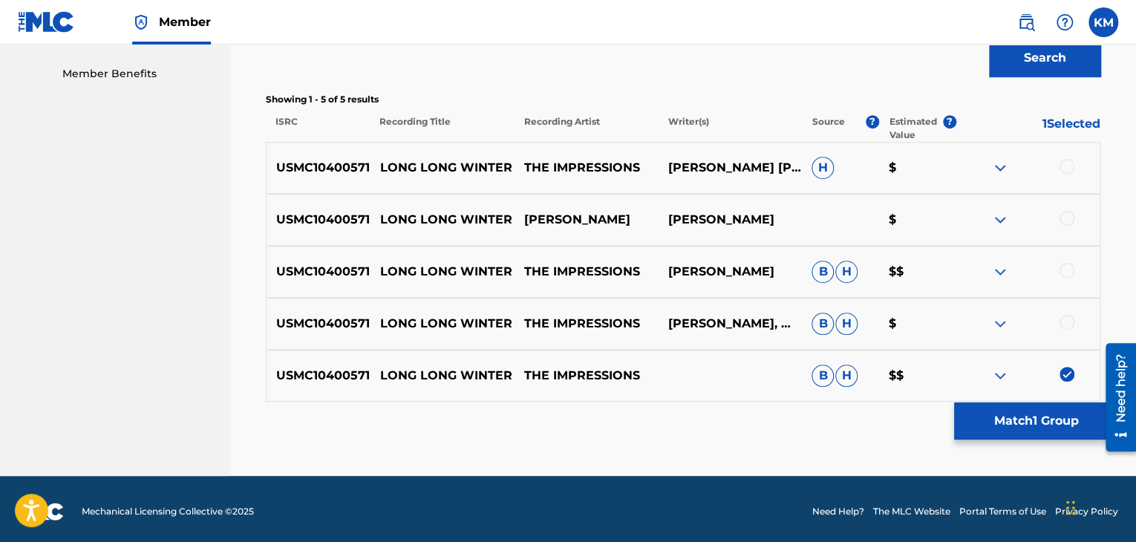
scroll to position [472, 0]
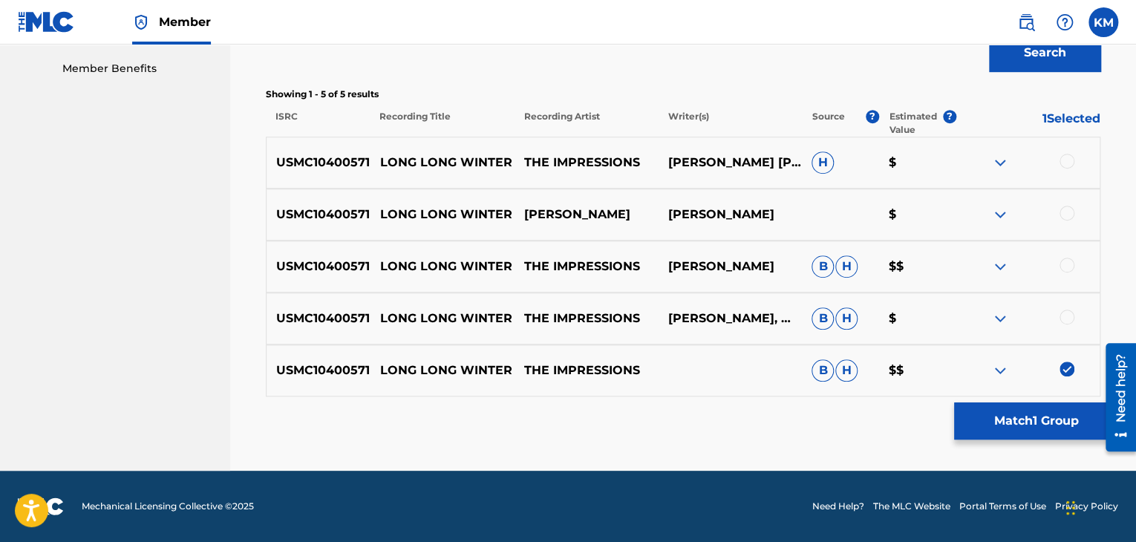
click at [1062, 317] on div at bounding box center [1066, 317] width 15 height 15
click at [1062, 265] on div at bounding box center [1066, 265] width 15 height 15
click at [1065, 218] on div at bounding box center [1066, 213] width 15 height 15
click at [1065, 158] on div at bounding box center [1066, 161] width 15 height 15
click at [1041, 413] on button "Match 5 Groups" at bounding box center [1036, 420] width 164 height 37
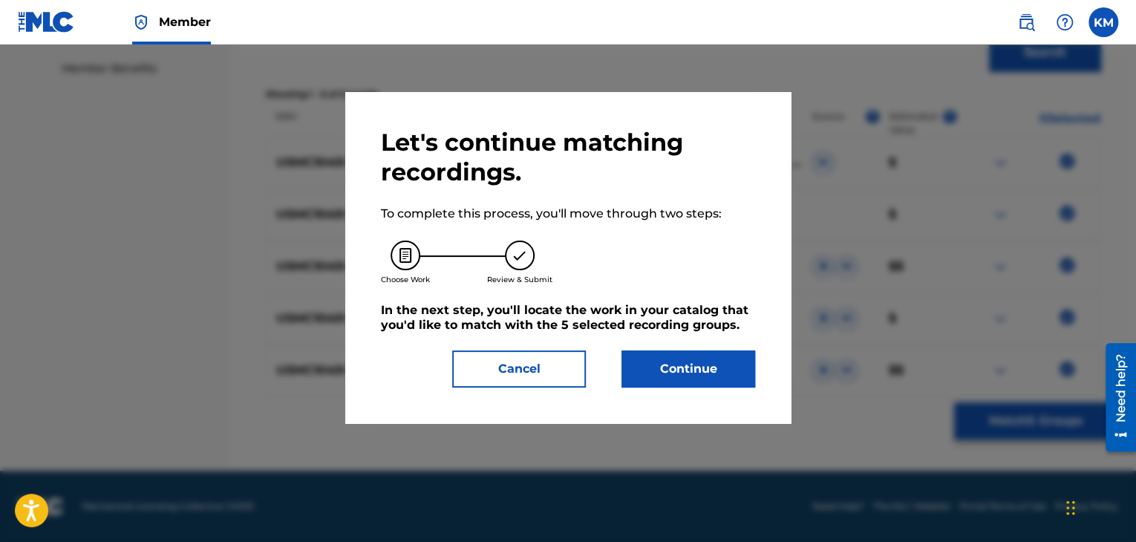
click at [676, 371] on button "Continue" at bounding box center [688, 368] width 134 height 37
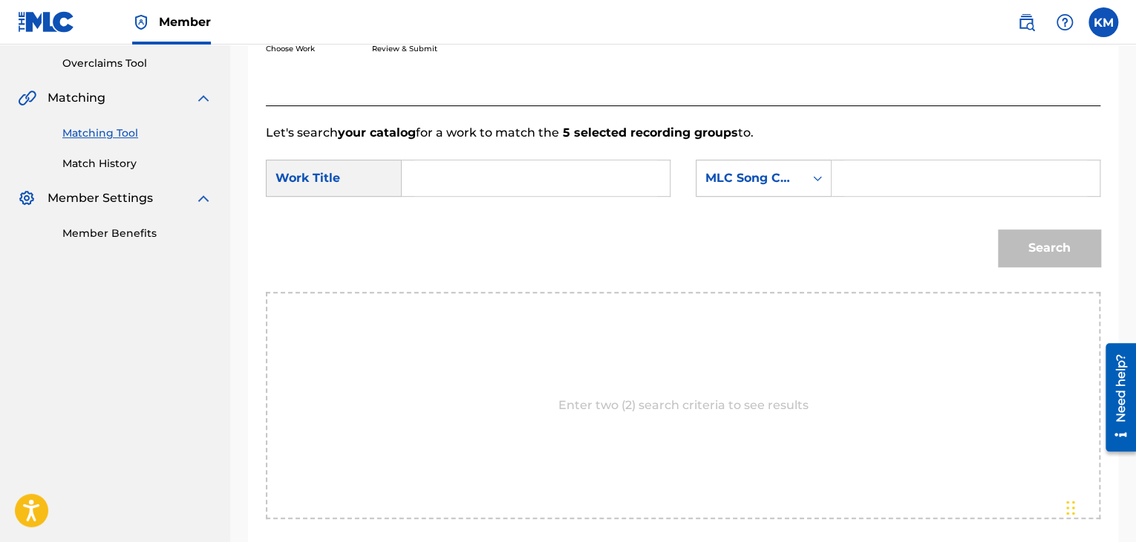
scroll to position [298, 0]
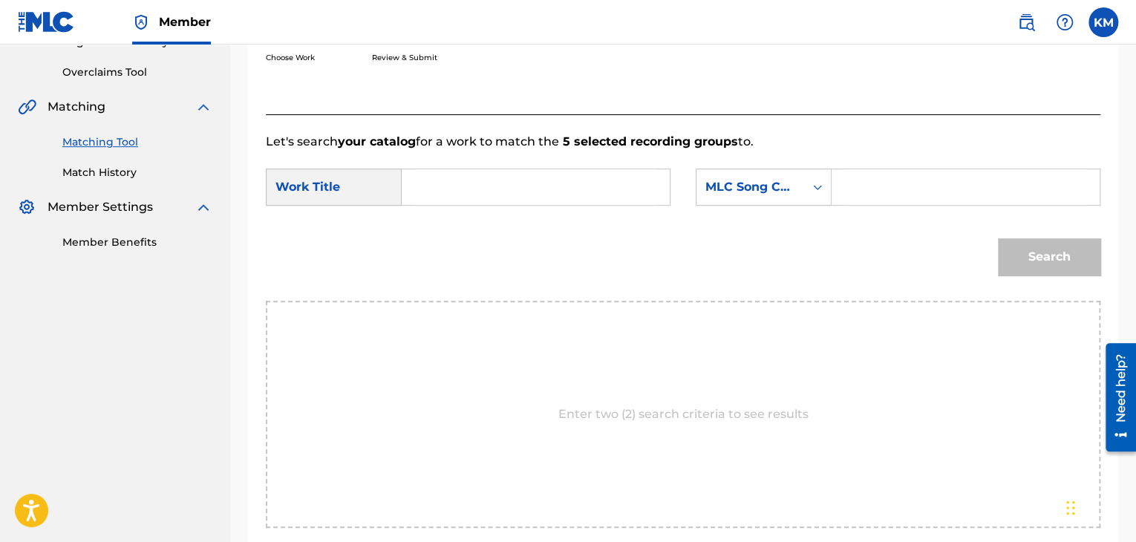
click at [445, 189] on input "Search Form" at bounding box center [535, 187] width 243 height 36
paste input "Long Long Winter"
type input "Long Long Winter"
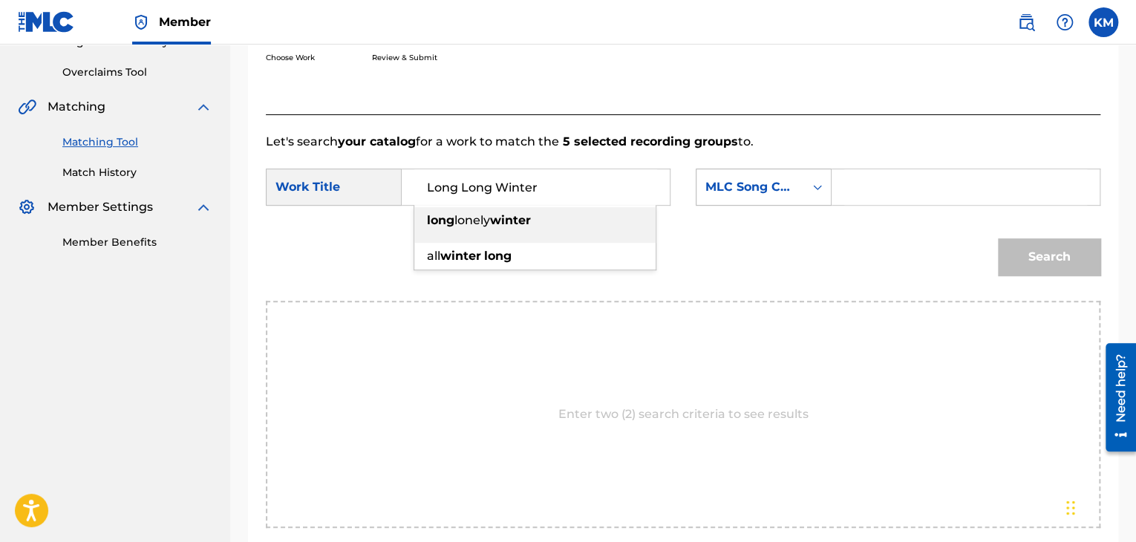
click at [817, 180] on icon "Search Form" at bounding box center [817, 187] width 15 height 15
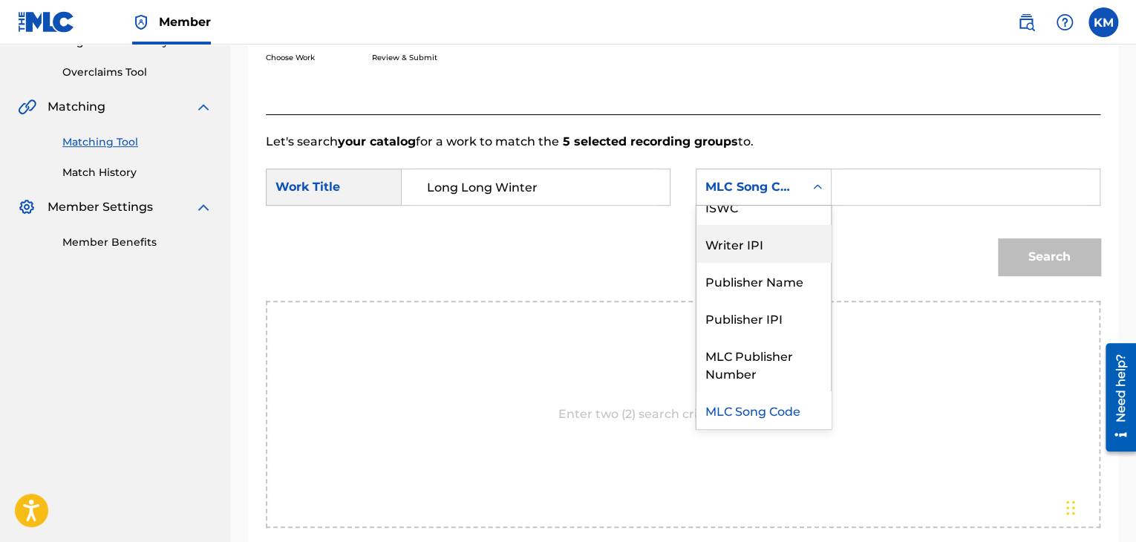
scroll to position [0, 0]
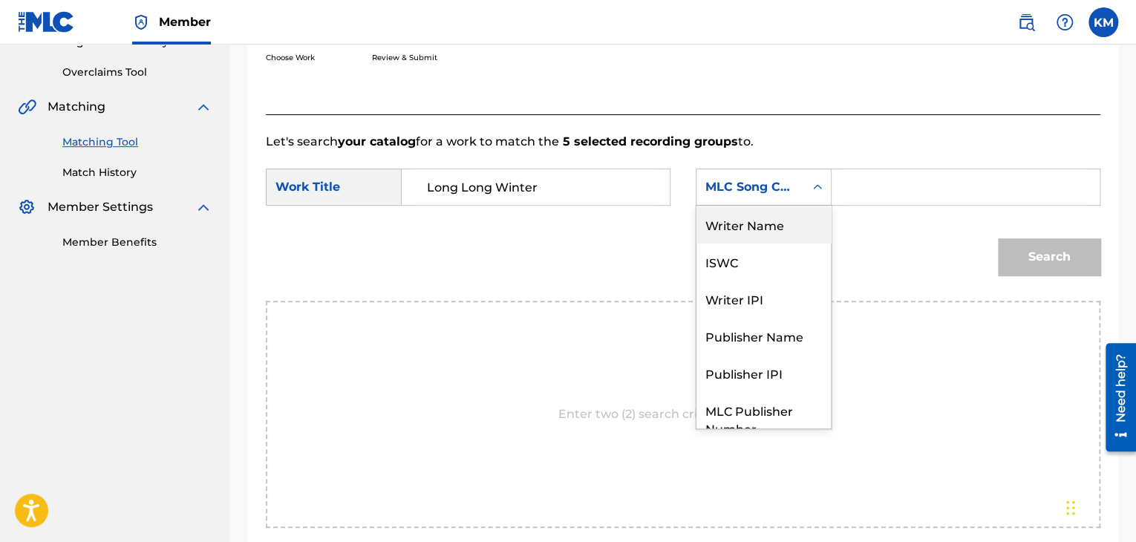
click at [802, 230] on div "Writer Name" at bounding box center [763, 224] width 134 height 37
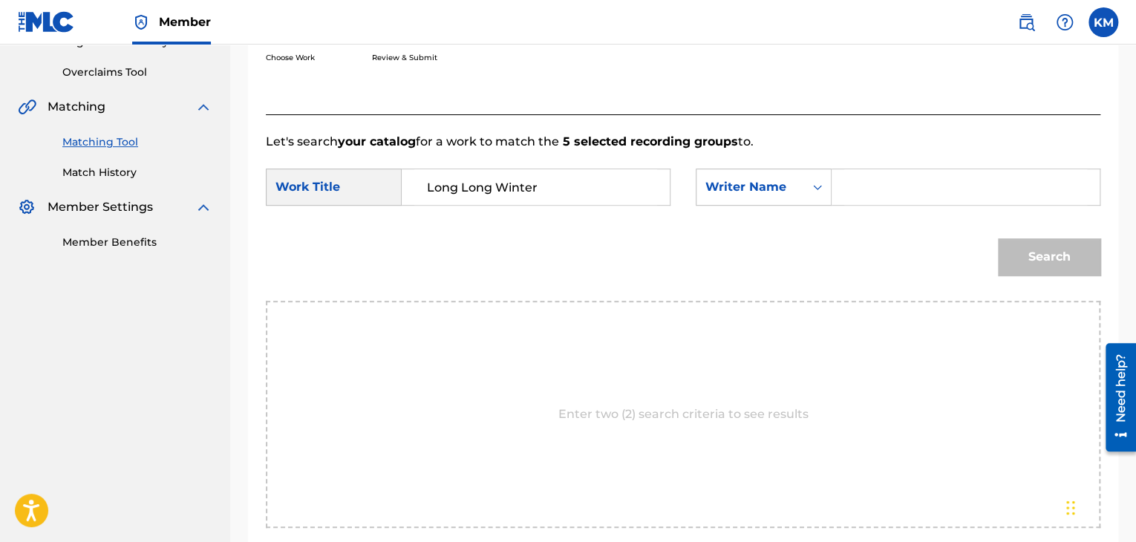
click at [848, 189] on input "Search Form" at bounding box center [965, 187] width 243 height 36
paste input "Mayfield"
click at [1033, 249] on button "Search" at bounding box center [1049, 256] width 102 height 37
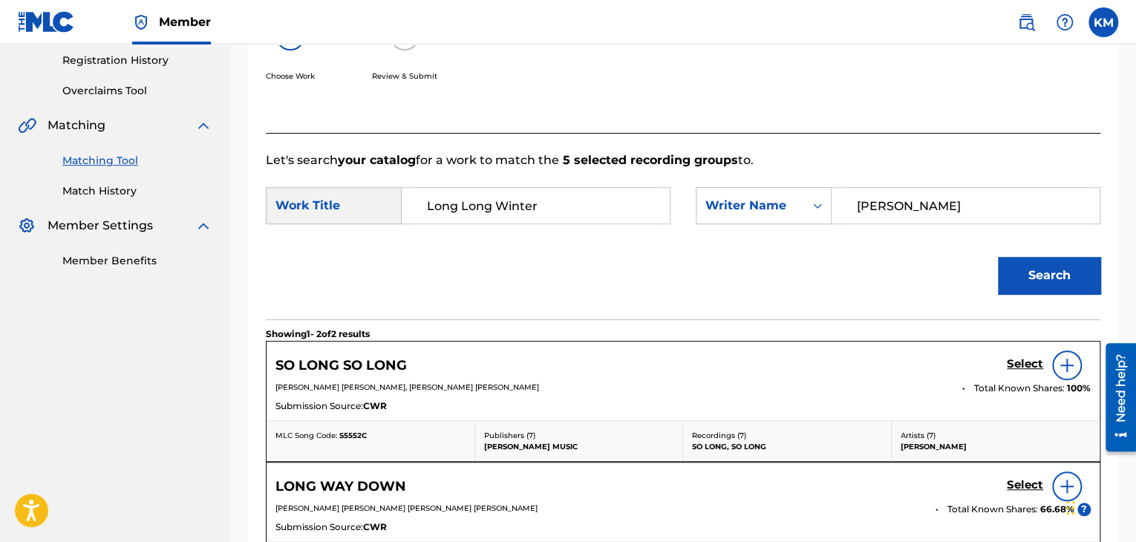
scroll to position [226, 0]
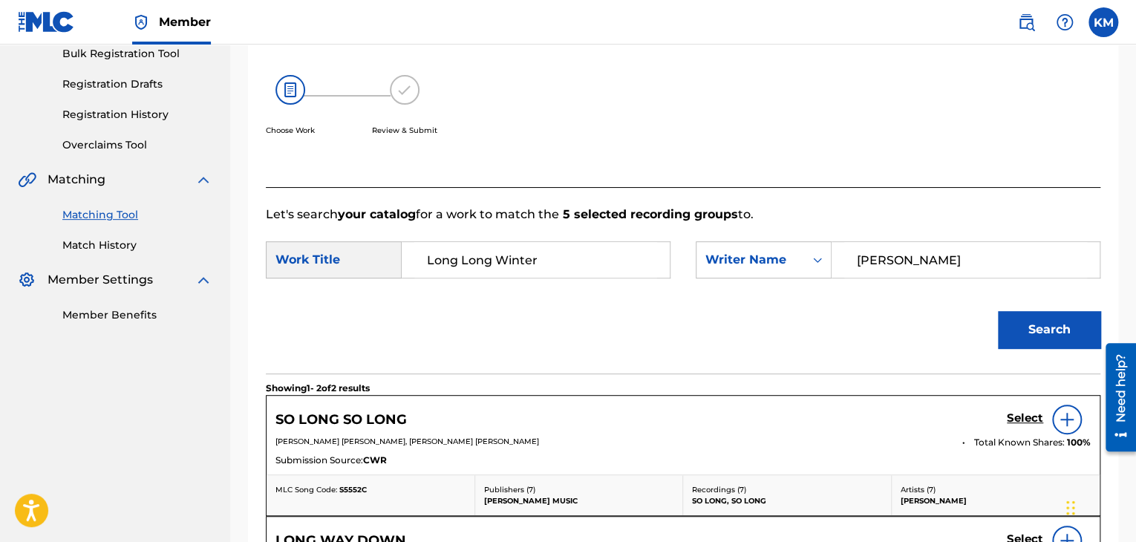
drag, startPoint x: 915, startPoint y: 252, endPoint x: 686, endPoint y: 258, distance: 228.7
click at [686, 258] on div "SearchWithCriteria85e4dee7-589a-4da0-a0eb-5b914fd84f72 Work Title Long Long Win…" at bounding box center [683, 264] width 834 height 46
type input "CAHN"
click at [1084, 336] on button "Search" at bounding box center [1049, 329] width 102 height 37
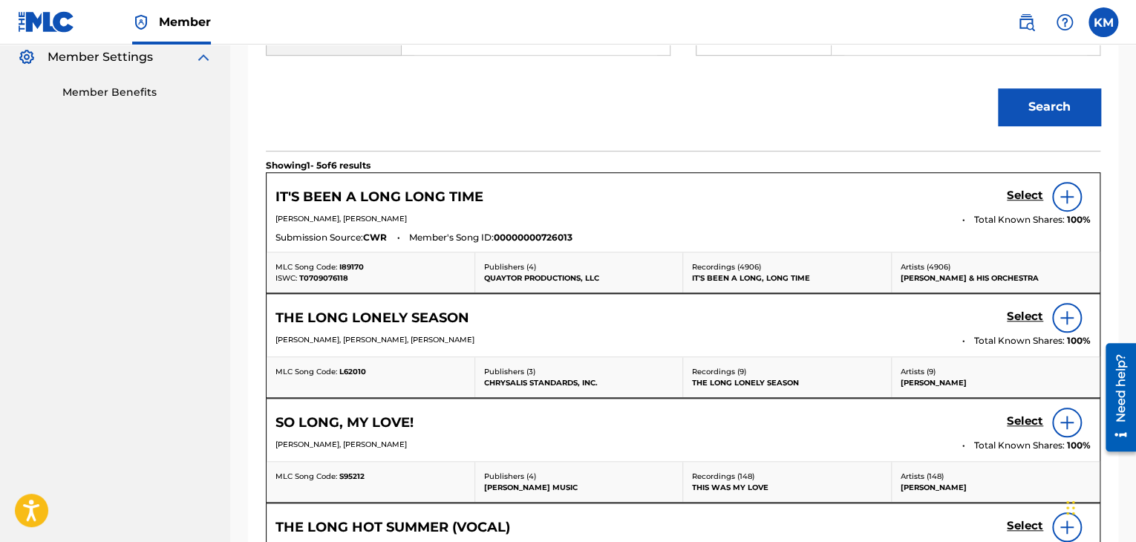
scroll to position [3, 0]
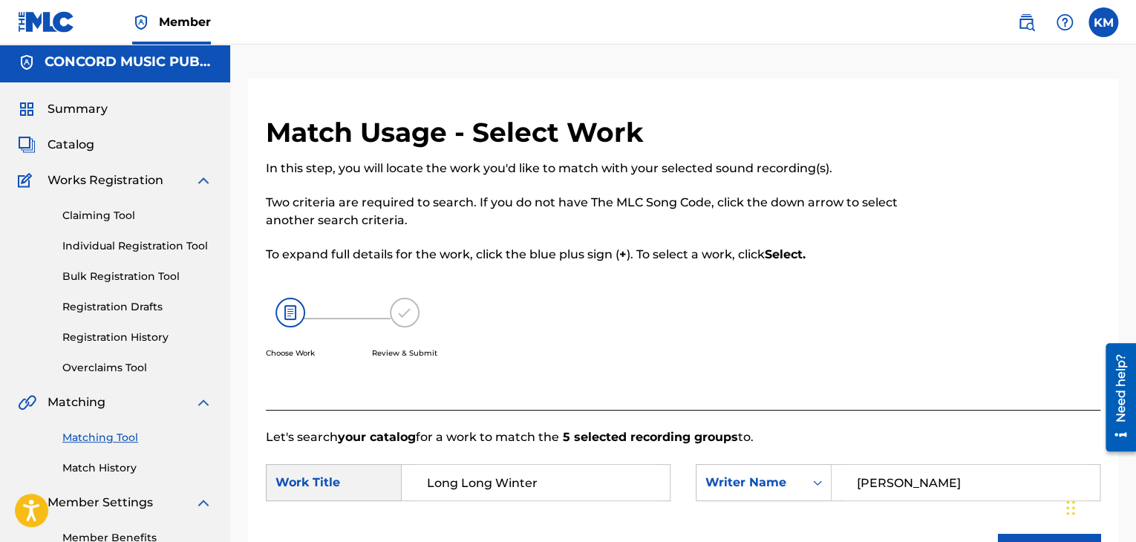
click at [117, 462] on link "Match History" at bounding box center [137, 468] width 150 height 16
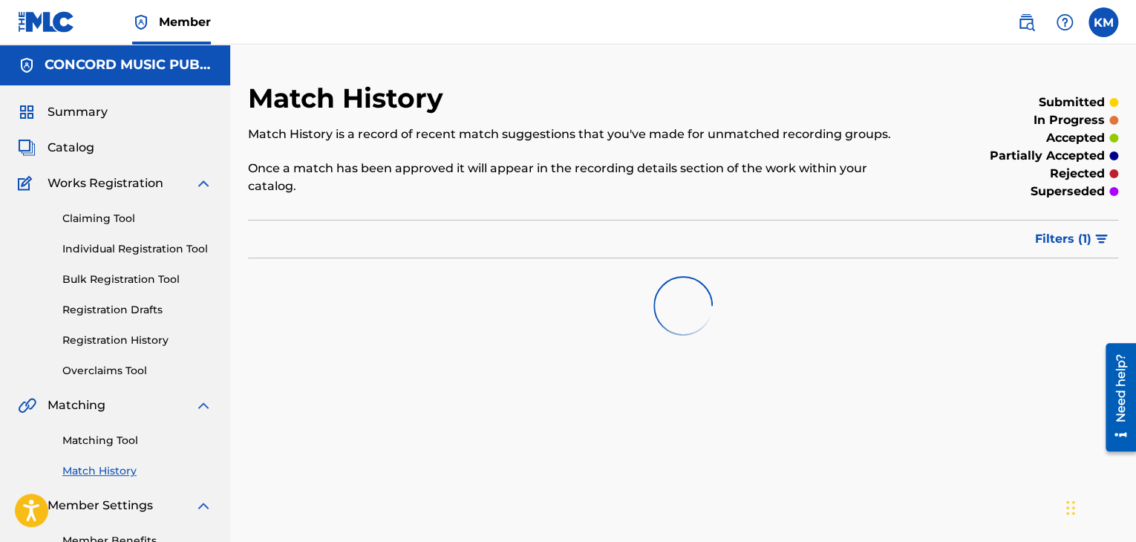
click at [123, 442] on link "Matching Tool" at bounding box center [137, 441] width 150 height 16
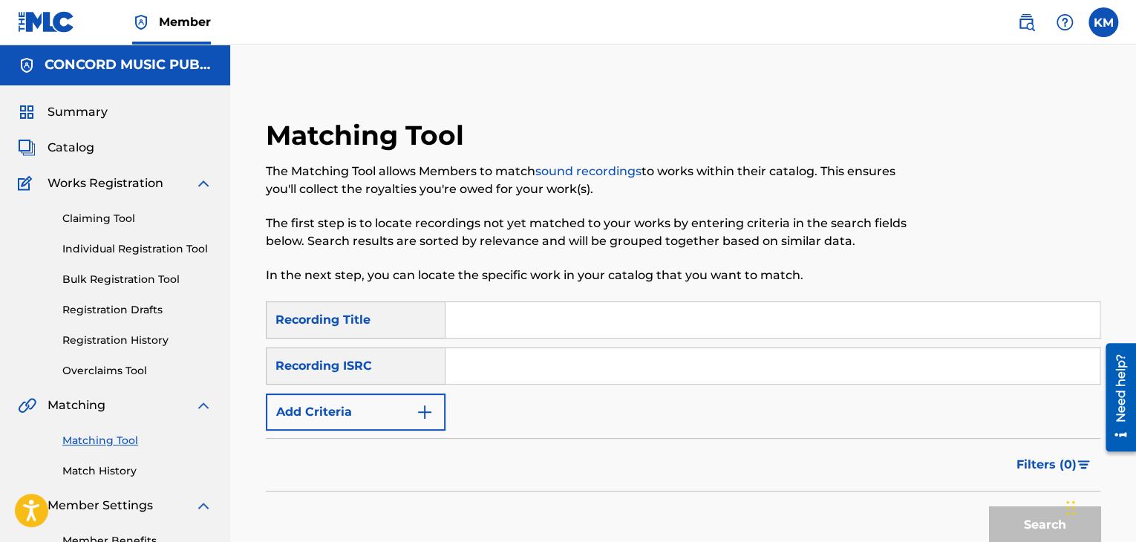
click at [466, 372] on input "Search Form" at bounding box center [772, 366] width 654 height 36
paste input "USDMG0623909"
type input "USDMG0623909"
click at [998, 511] on button "Search" at bounding box center [1044, 524] width 111 height 37
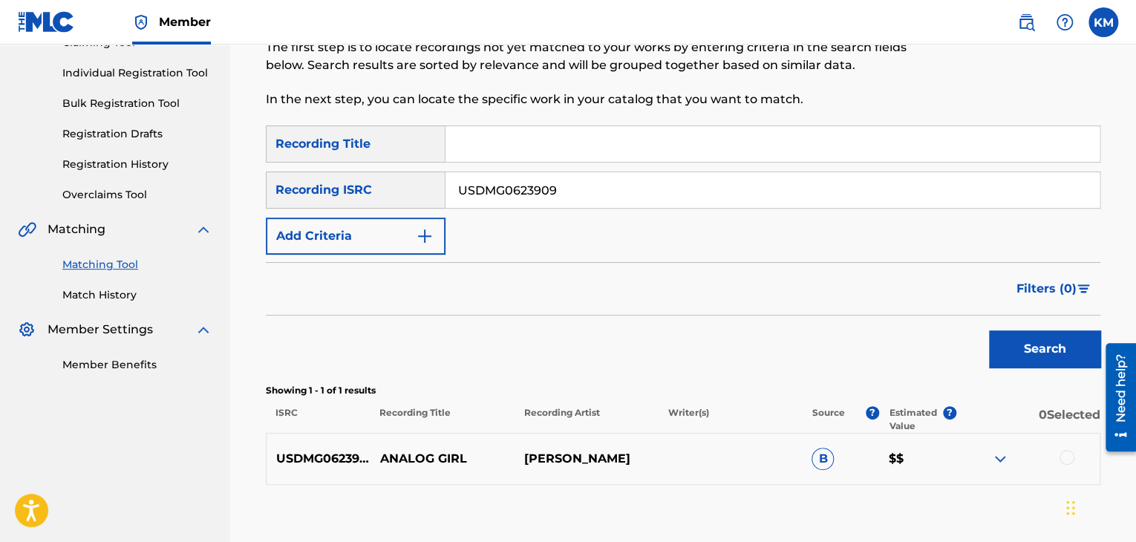
scroll to position [264, 0]
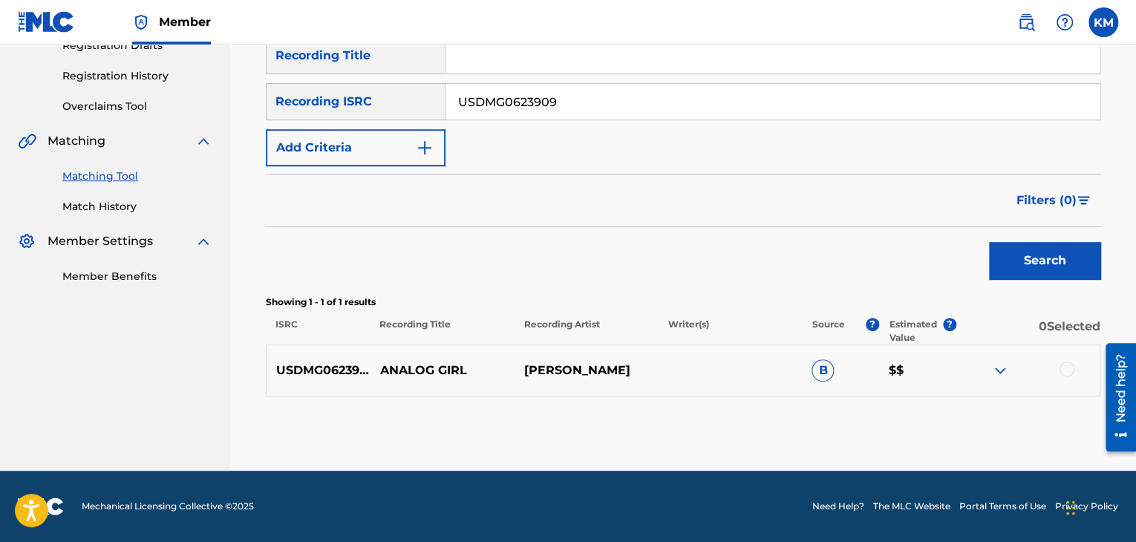
click at [1061, 366] on div at bounding box center [1066, 369] width 15 height 15
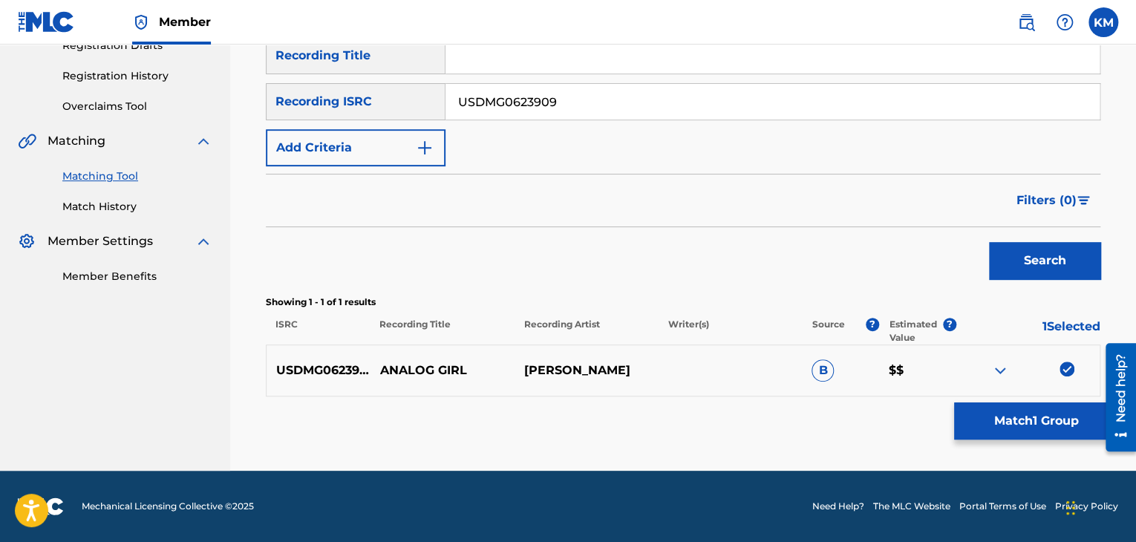
click at [1039, 412] on button "Match 1 Group" at bounding box center [1036, 420] width 164 height 37
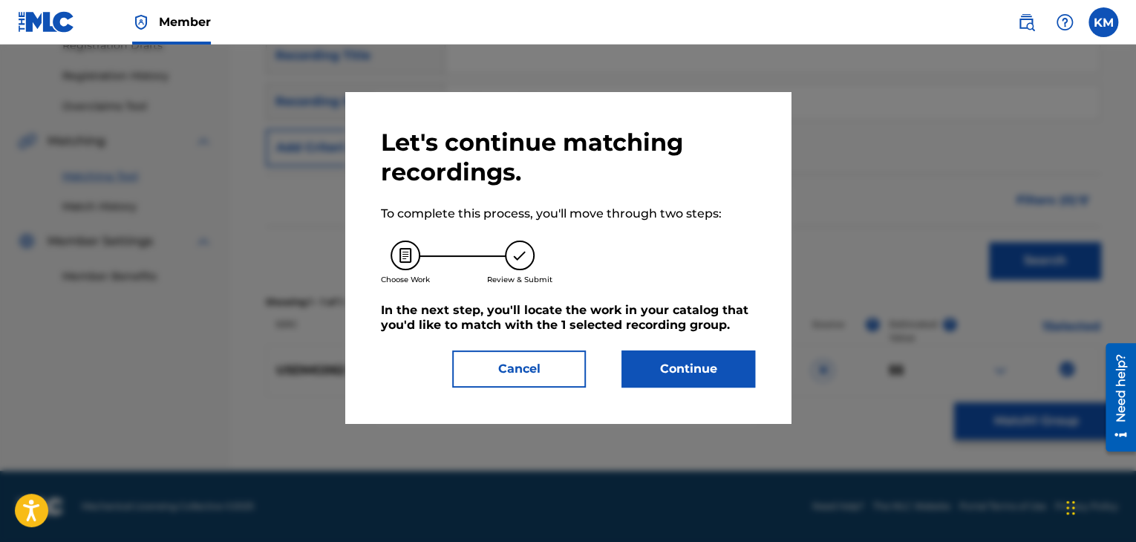
click at [644, 364] on button "Continue" at bounding box center [688, 368] width 134 height 37
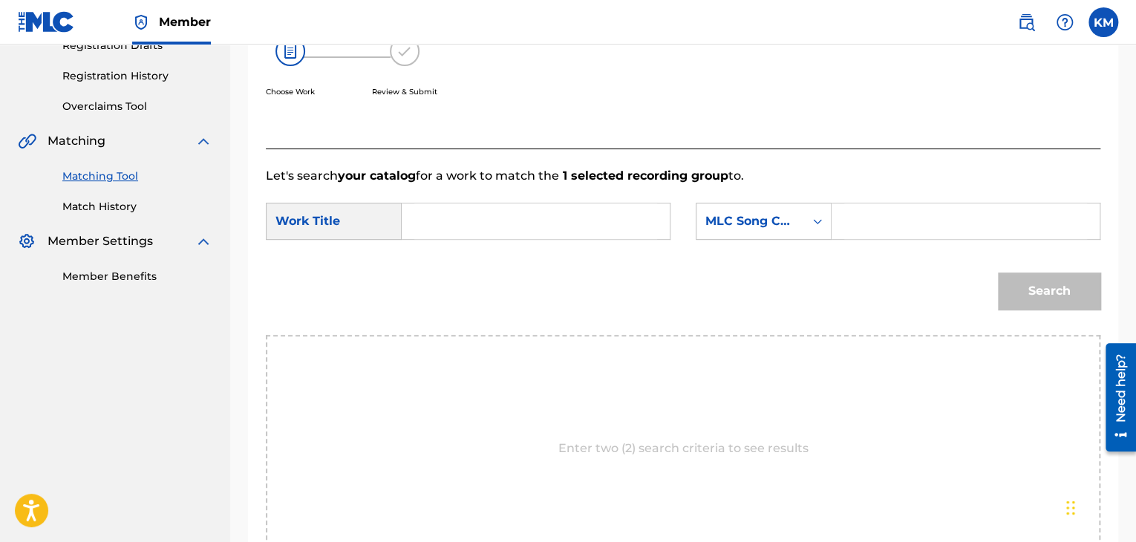
click at [501, 226] on input "Search Form" at bounding box center [535, 221] width 243 height 36
paste input "Analog Girl"
type input "Analog Girl"
click at [819, 220] on icon "Search Form" at bounding box center [817, 221] width 9 height 5
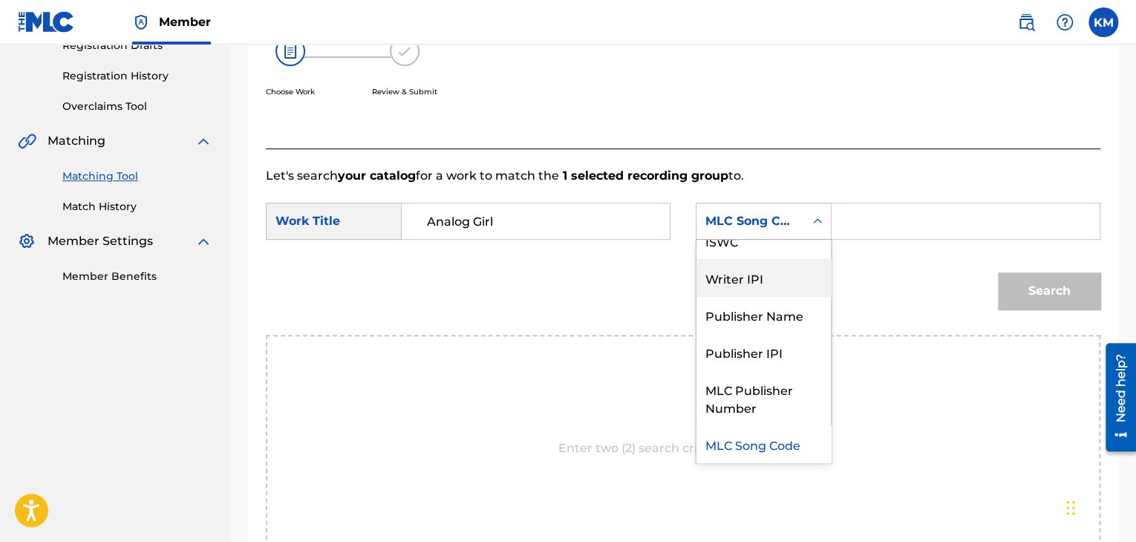
scroll to position [0, 0]
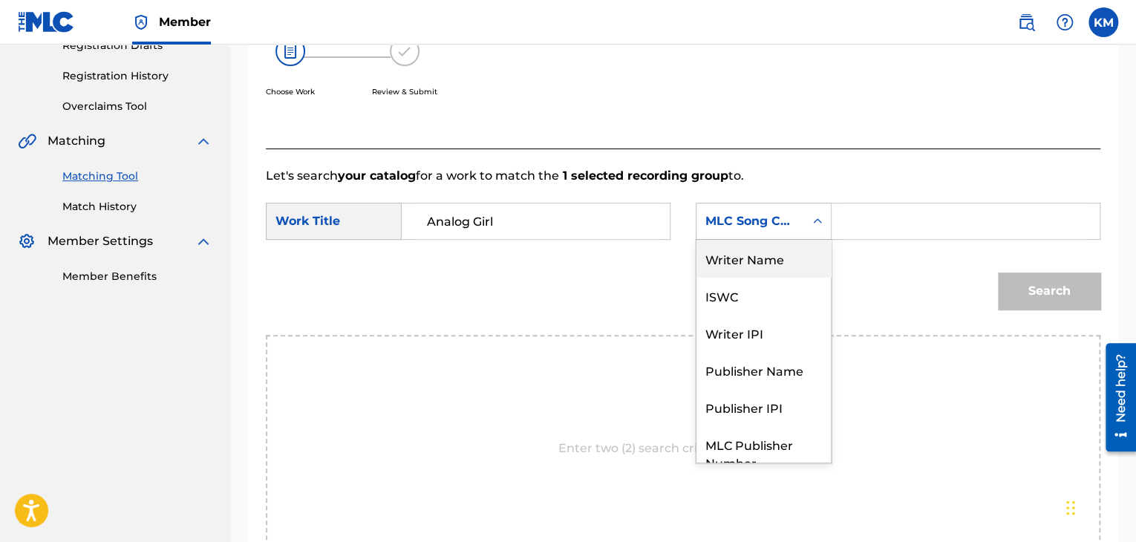
click at [791, 261] on div "Writer Name" at bounding box center [763, 258] width 134 height 37
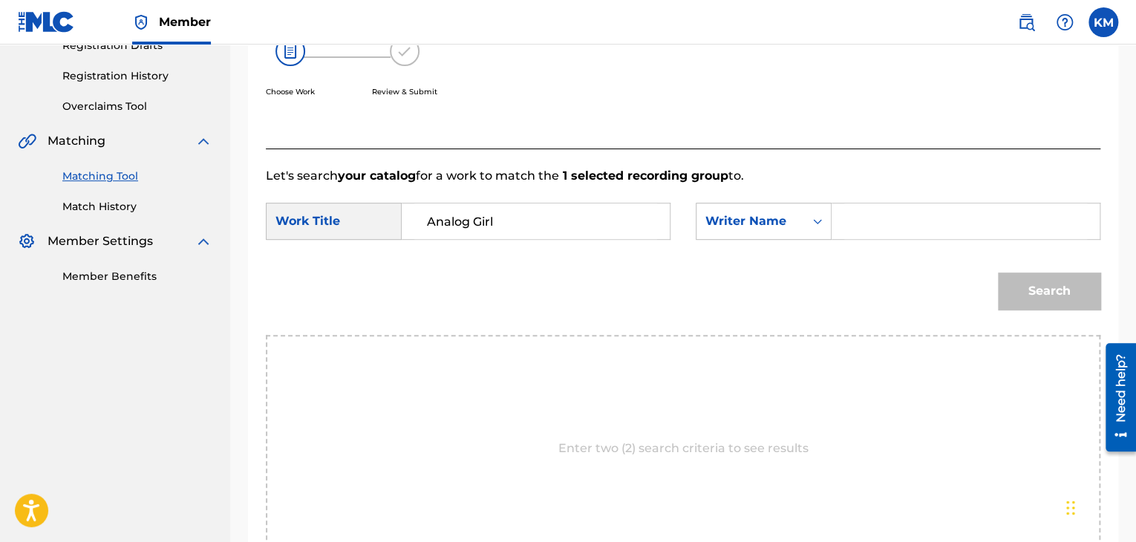
click at [840, 215] on div "Search Form" at bounding box center [965, 221] width 269 height 37
click at [849, 235] on input "Search Form" at bounding box center [965, 221] width 243 height 36
paste input "Thompson"
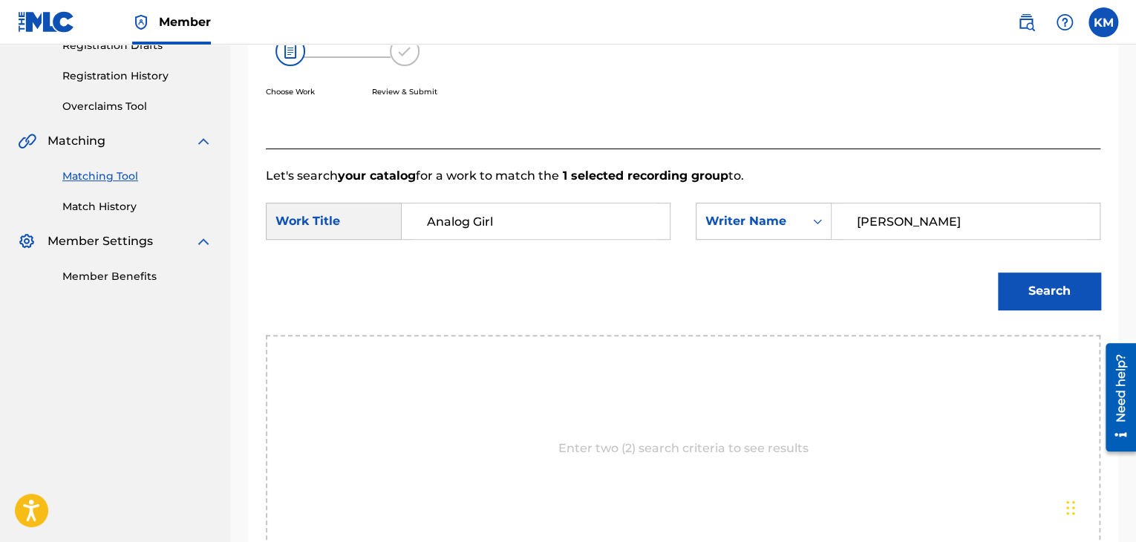
type input "Thompson"
click at [1051, 287] on button "Search" at bounding box center [1049, 290] width 102 height 37
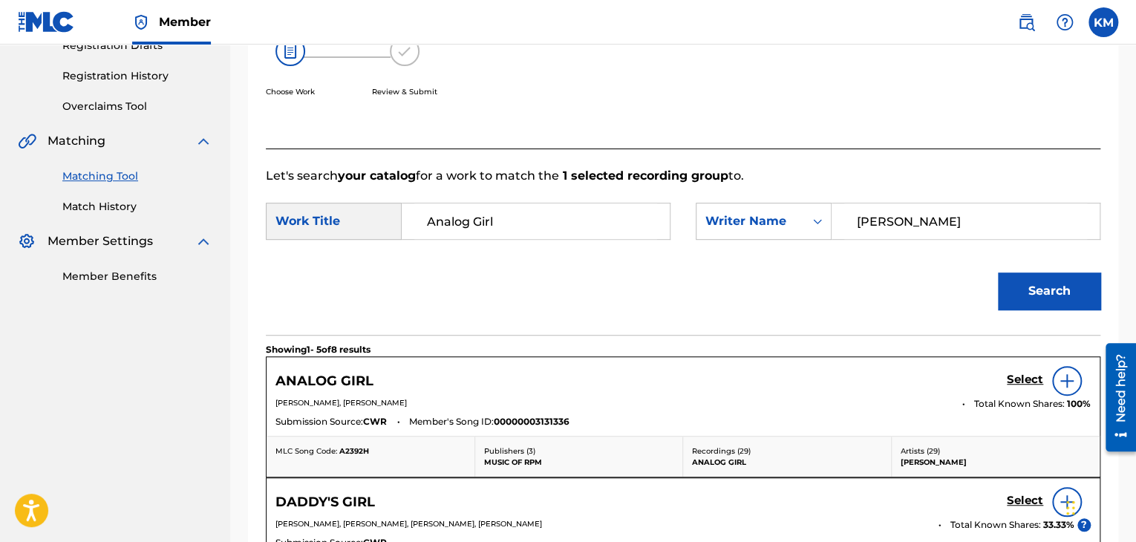
click at [1024, 376] on h5 "Select" at bounding box center [1025, 380] width 36 height 14
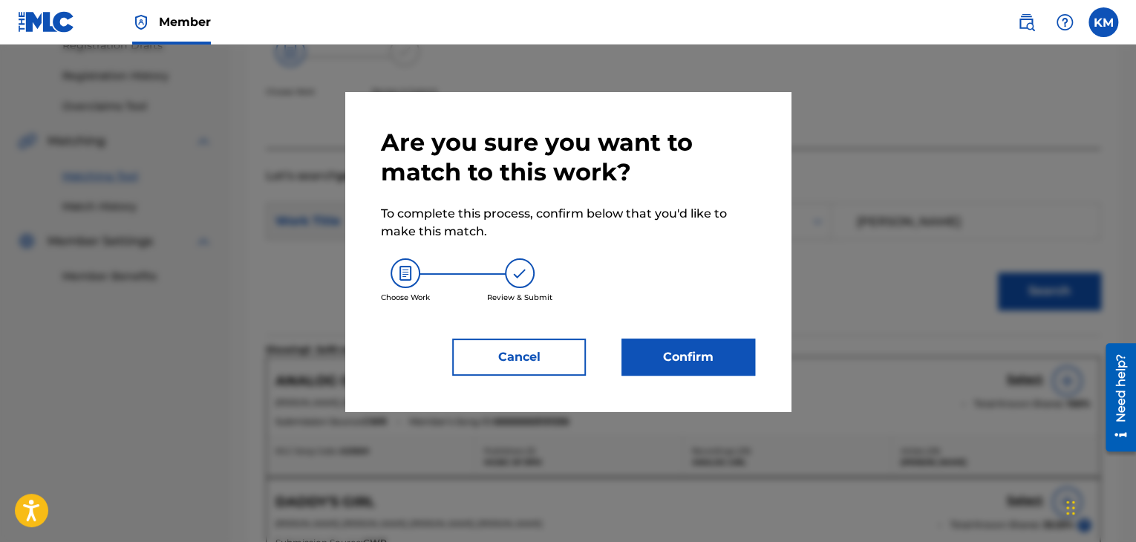
click at [692, 353] on button "Confirm" at bounding box center [688, 357] width 134 height 37
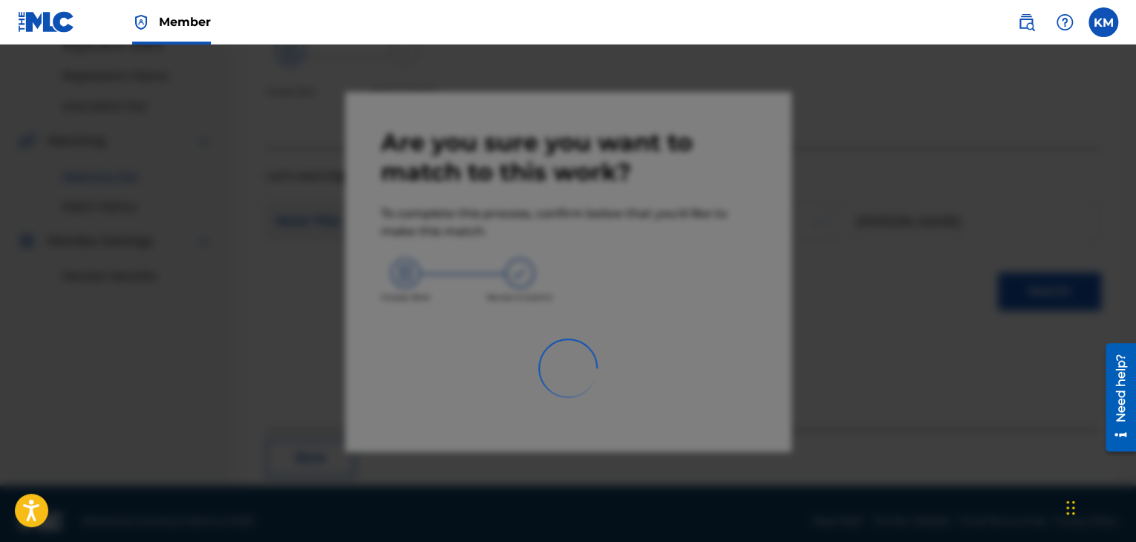
scroll to position [96, 0]
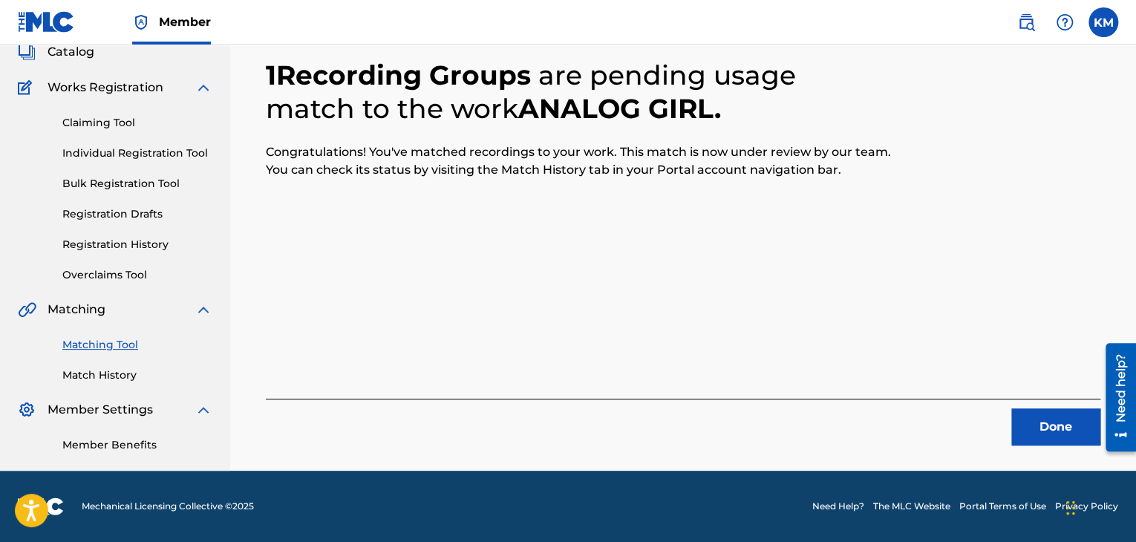
click at [1030, 437] on button "Done" at bounding box center [1055, 426] width 89 height 37
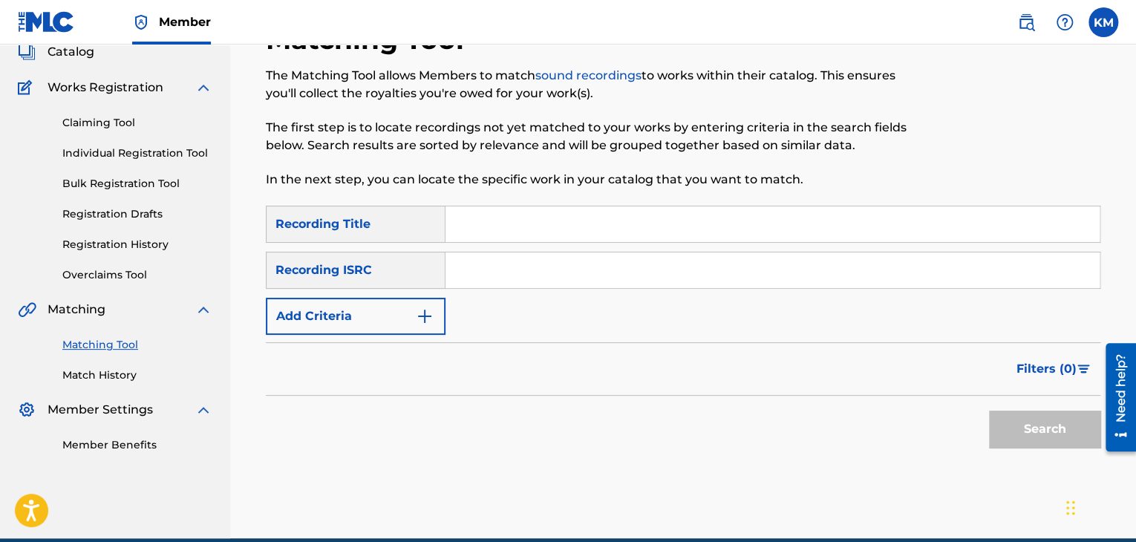
click at [535, 255] on input "Search Form" at bounding box center [772, 270] width 654 height 36
paste input "GBF077400014"
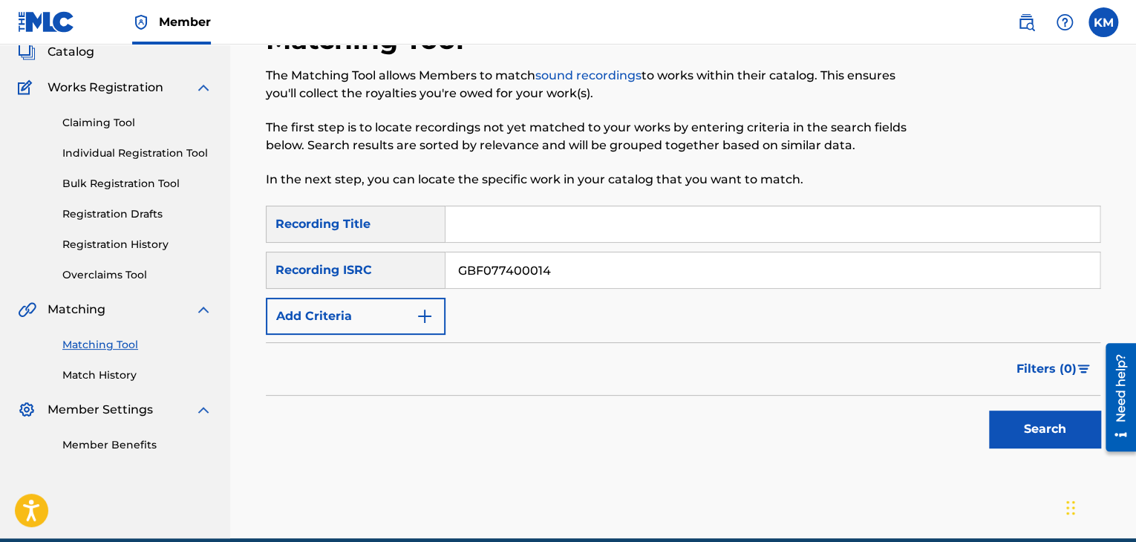
type input "GBF077400014"
click at [1082, 422] on button "Search" at bounding box center [1044, 429] width 111 height 37
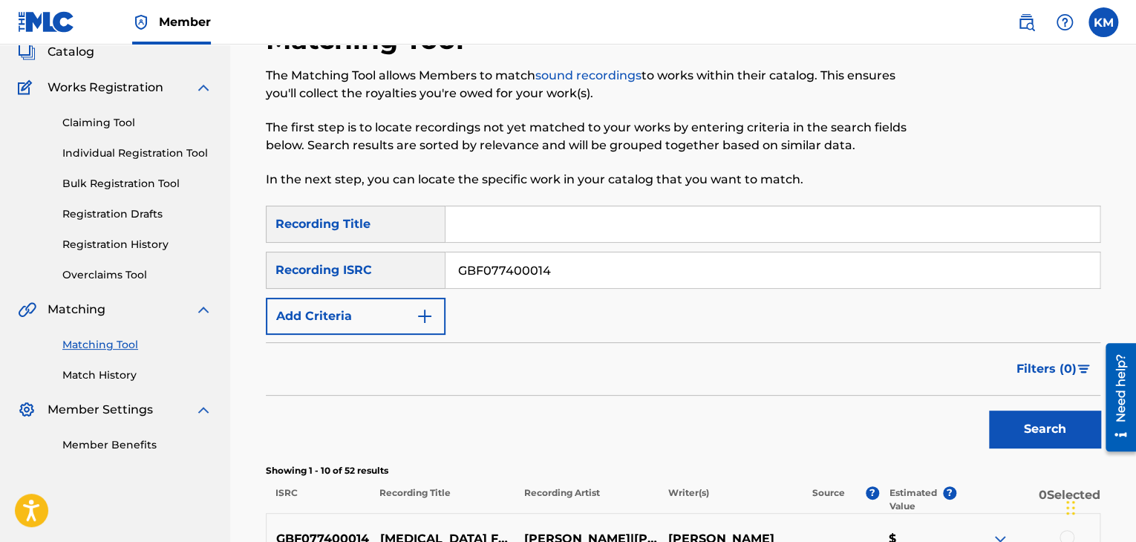
click at [124, 381] on link "Match History" at bounding box center [137, 375] width 150 height 16
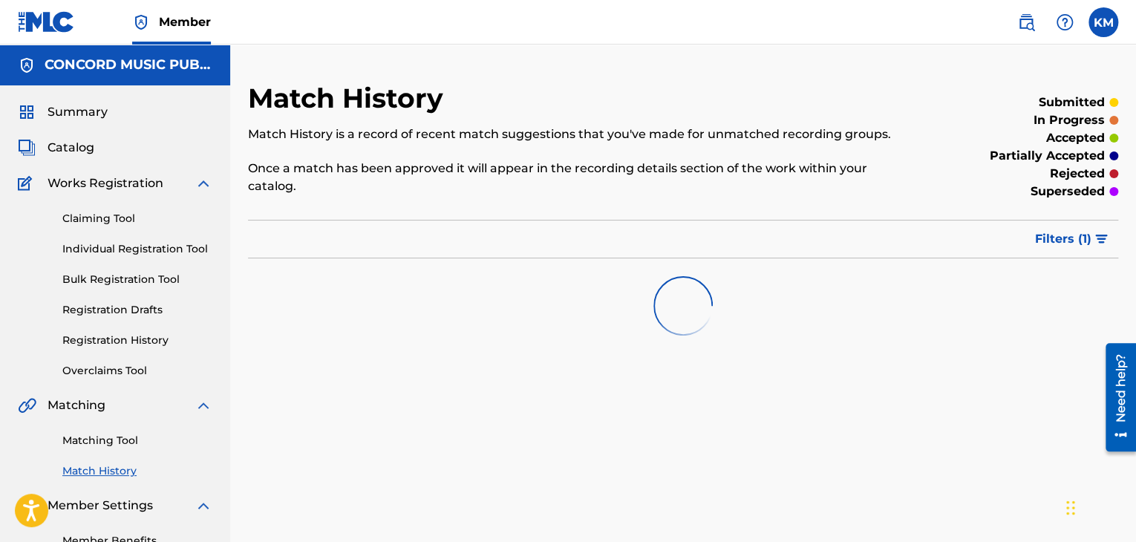
click at [130, 434] on link "Matching Tool" at bounding box center [137, 441] width 150 height 16
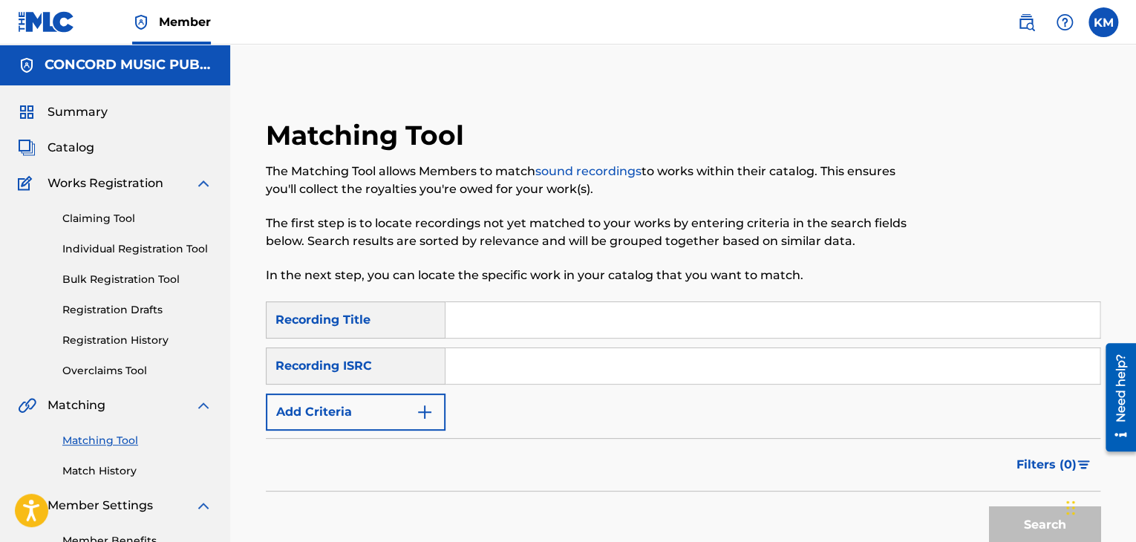
paste input "US57M1599004"
type input "US57M1599004"
click at [1028, 517] on button "Search" at bounding box center [1044, 524] width 111 height 37
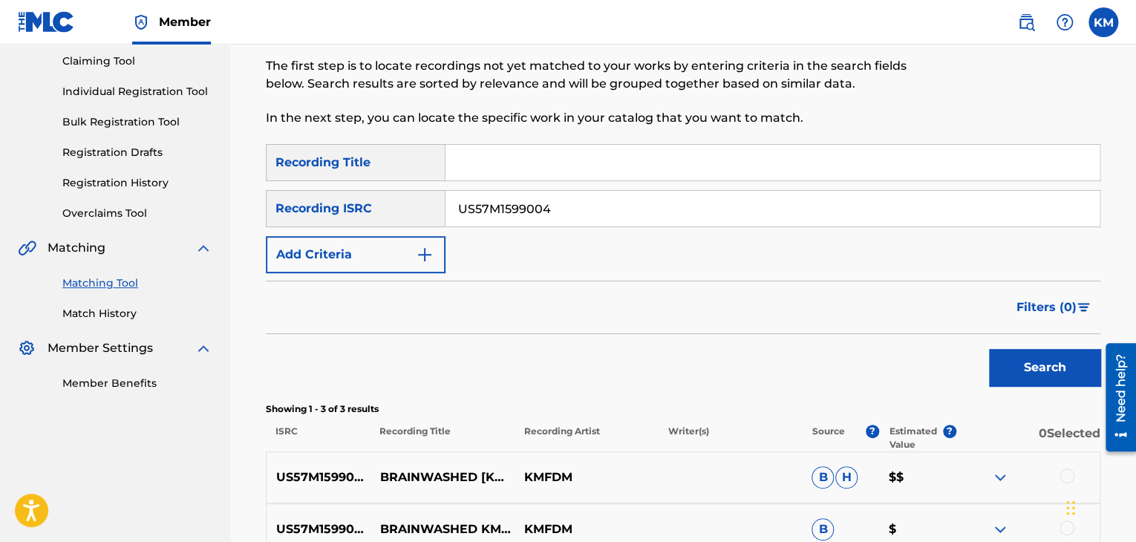
scroll to position [368, 0]
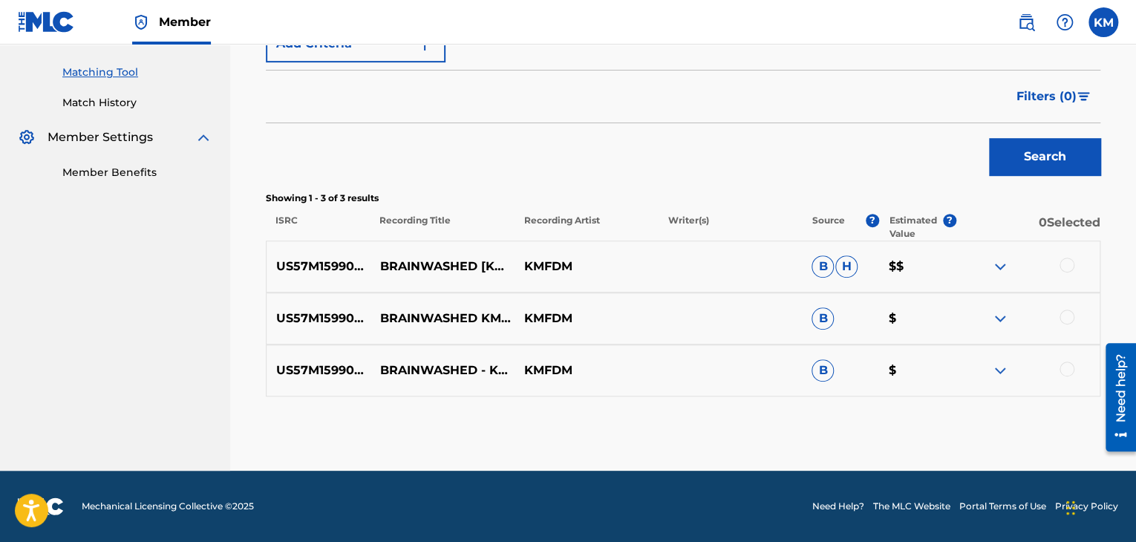
click at [1066, 369] on div at bounding box center [1066, 369] width 15 height 15
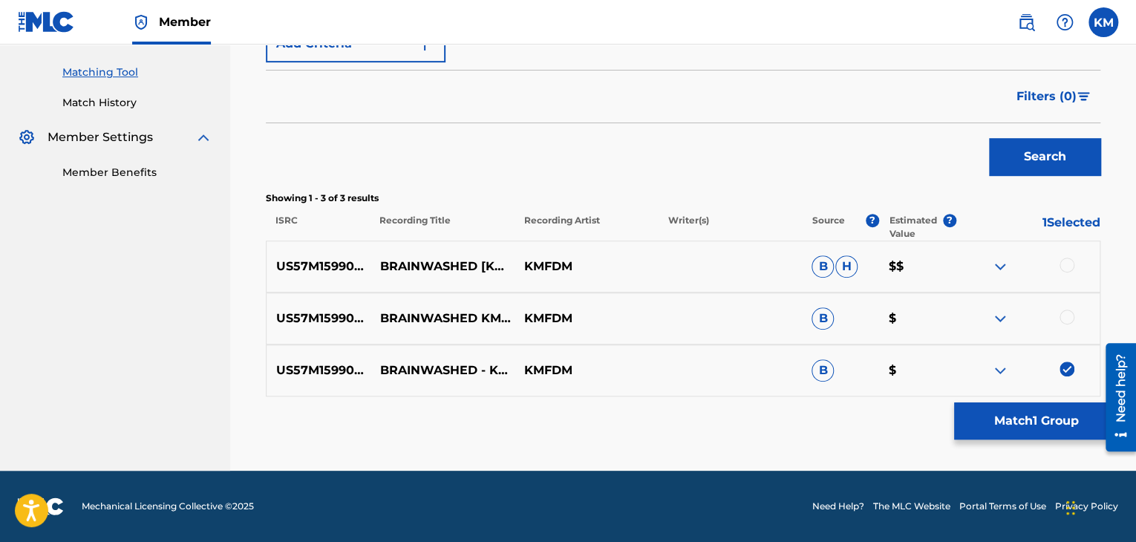
click at [1066, 312] on div at bounding box center [1066, 317] width 15 height 15
click at [1067, 264] on div at bounding box center [1066, 265] width 15 height 15
click at [1039, 416] on button "Match 3 Groups" at bounding box center [1036, 420] width 164 height 37
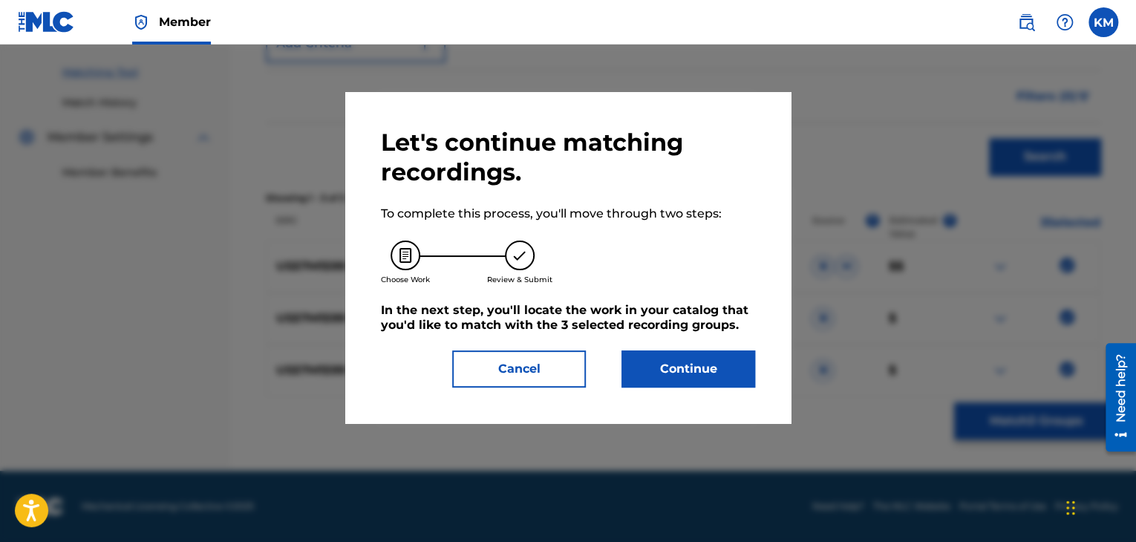
click at [650, 364] on button "Continue" at bounding box center [688, 368] width 134 height 37
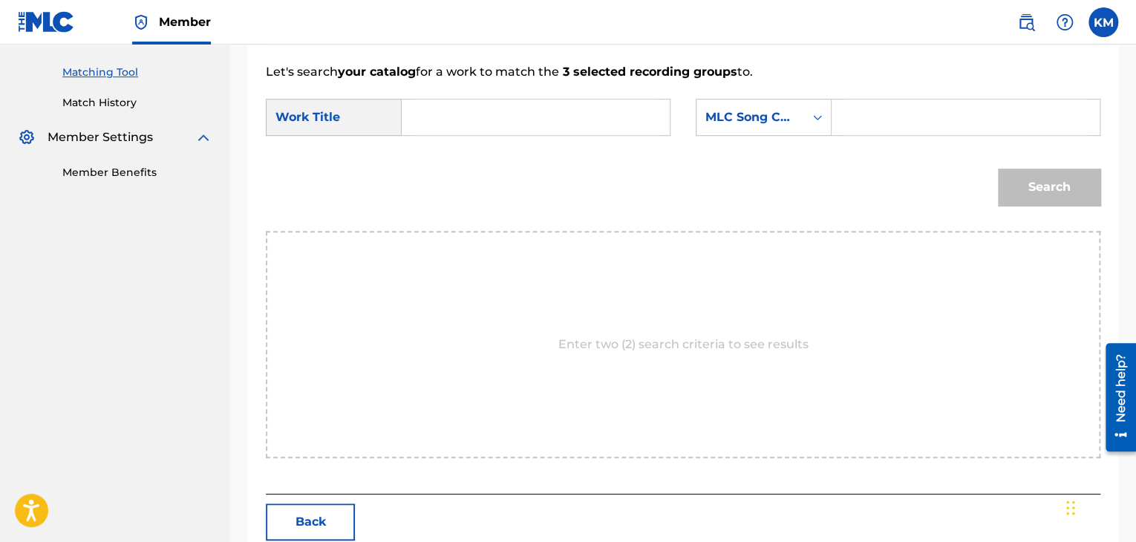
paste input "Brainwashed (KMFDM Remix)"
type input "Brainwashed (KMFDM Remix)"
click at [817, 117] on icon "Search Form" at bounding box center [817, 117] width 15 height 15
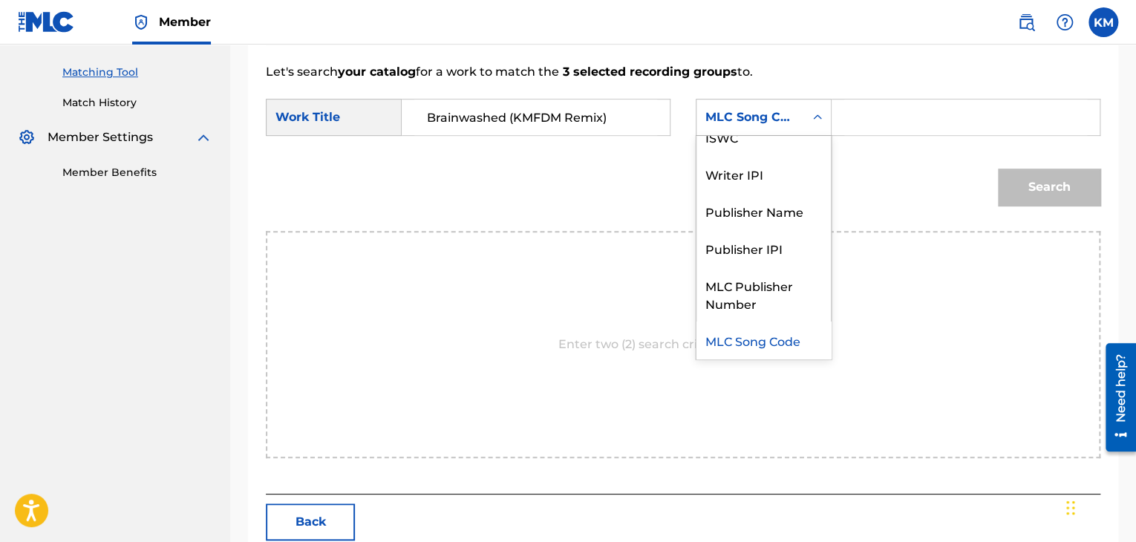
scroll to position [0, 0]
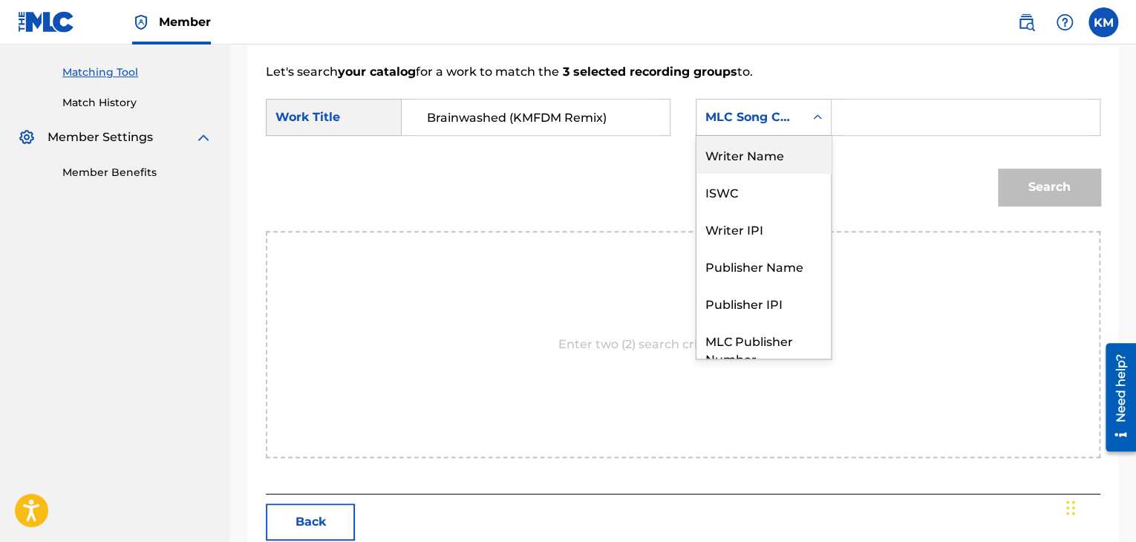
click at [791, 151] on div "Writer Name" at bounding box center [763, 154] width 134 height 37
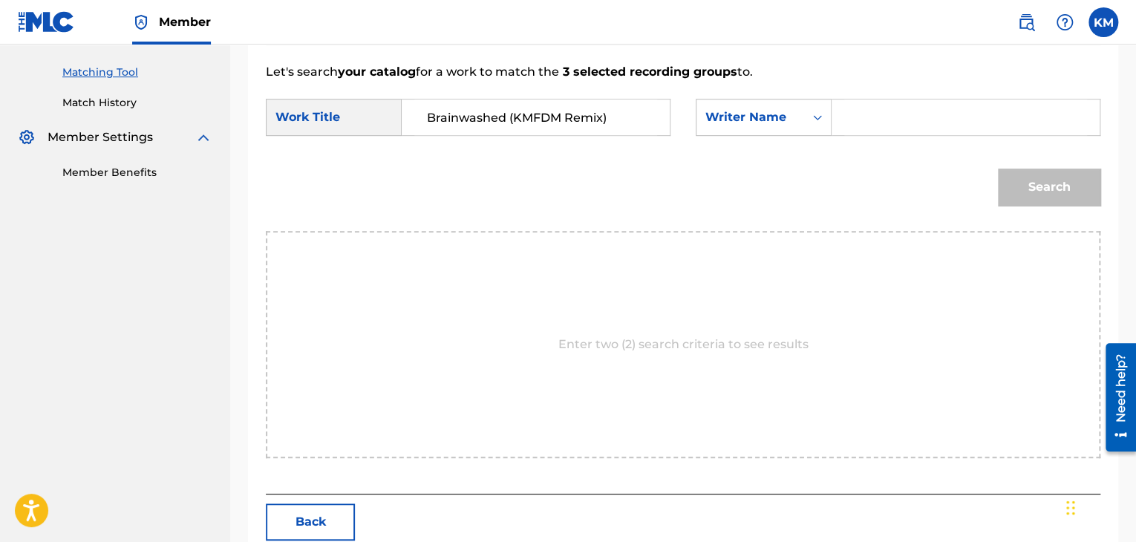
paste input "Konietzko"
click at [1042, 171] on button "Search" at bounding box center [1049, 187] width 102 height 37
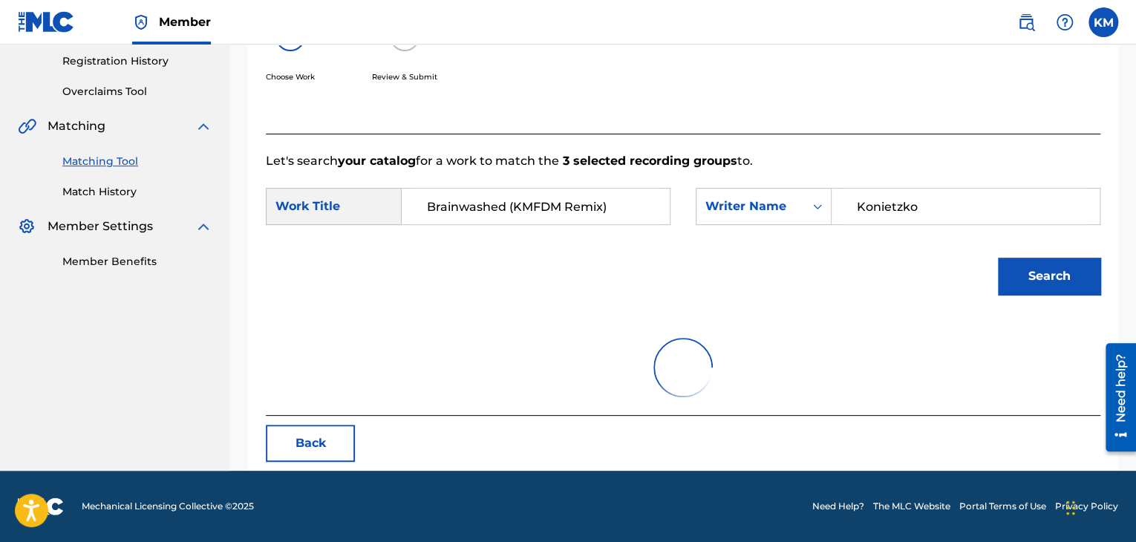
scroll to position [215, 0]
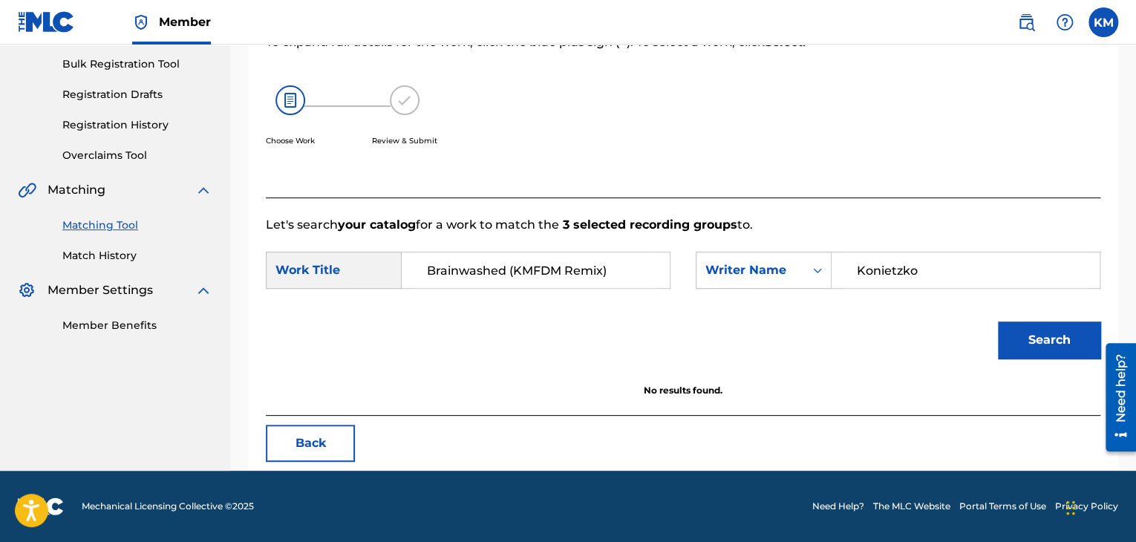
drag, startPoint x: 924, startPoint y: 270, endPoint x: 843, endPoint y: 271, distance: 81.7
click at [843, 271] on div "Konietzko" at bounding box center [965, 270] width 269 height 37
paste input "Hodgson"
type input "Hodgson"
click at [1038, 349] on button "Search" at bounding box center [1049, 339] width 102 height 37
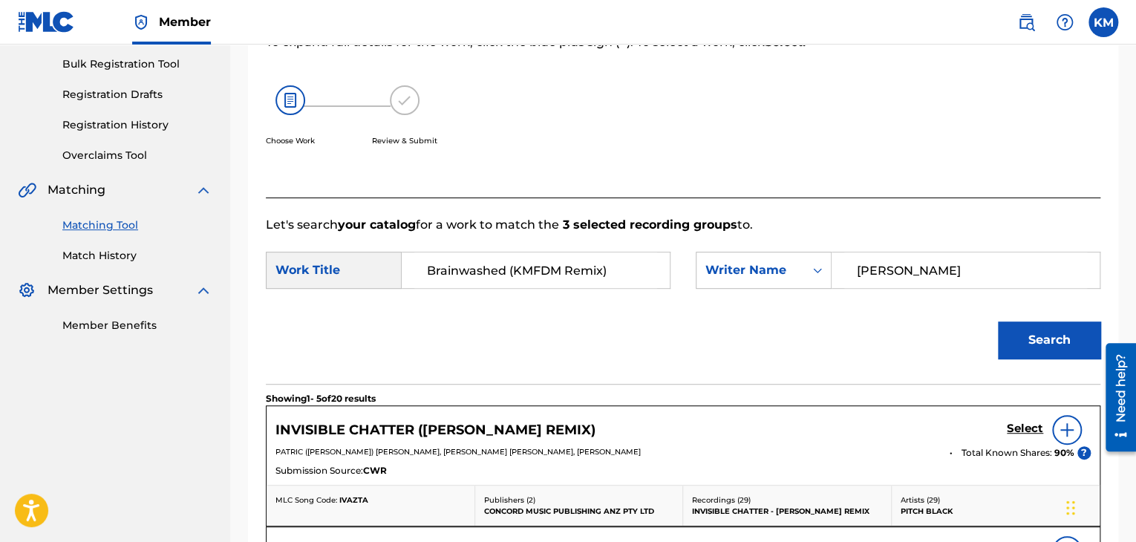
click at [120, 256] on link "Match History" at bounding box center [137, 256] width 150 height 16
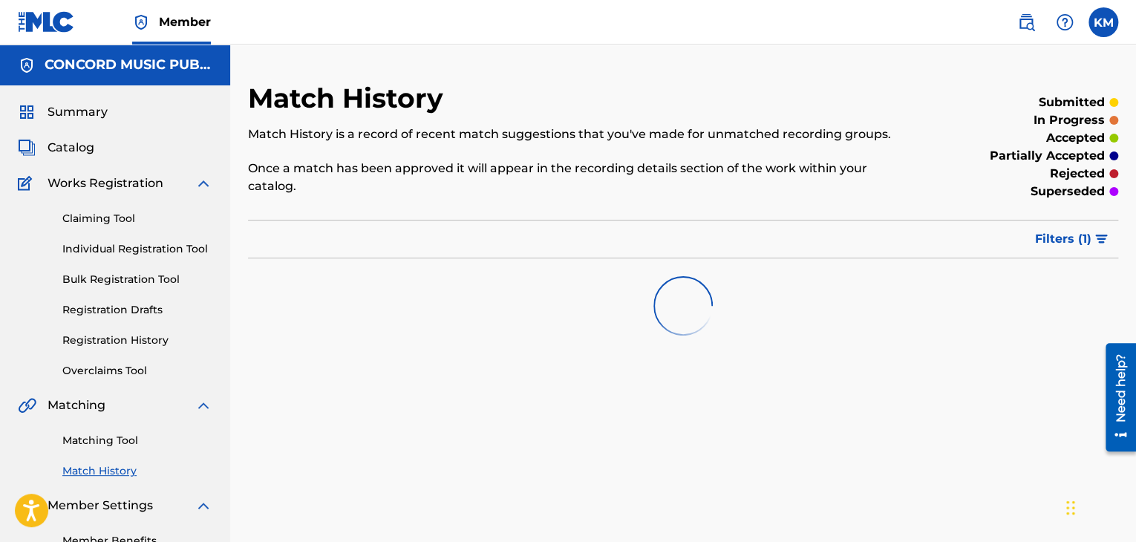
click at [120, 438] on link "Matching Tool" at bounding box center [137, 441] width 150 height 16
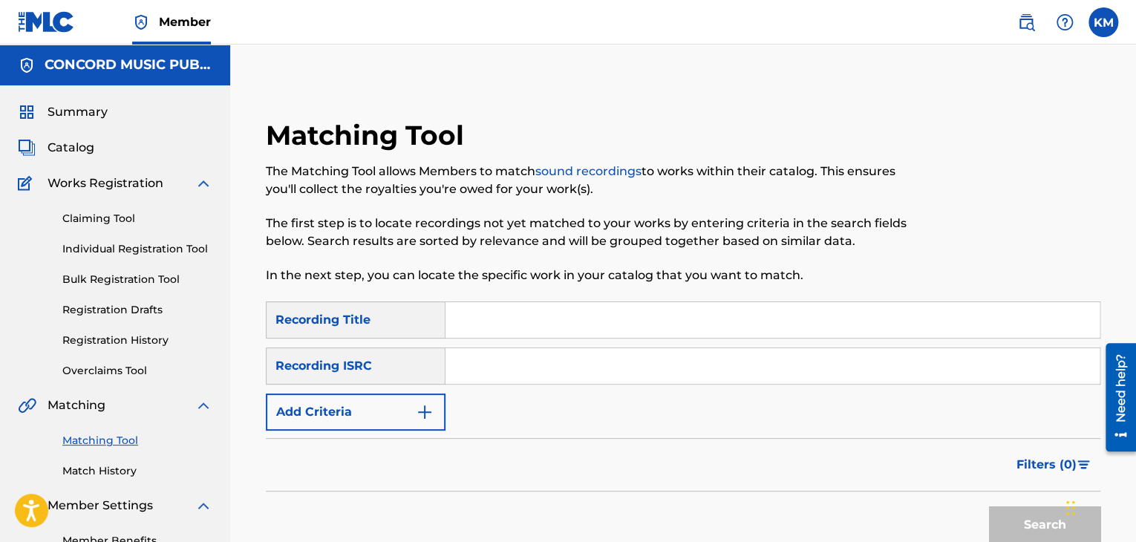
paste input "USZEG1500706"
type input "USZEG1500706"
click at [1024, 517] on button "Search" at bounding box center [1044, 524] width 111 height 37
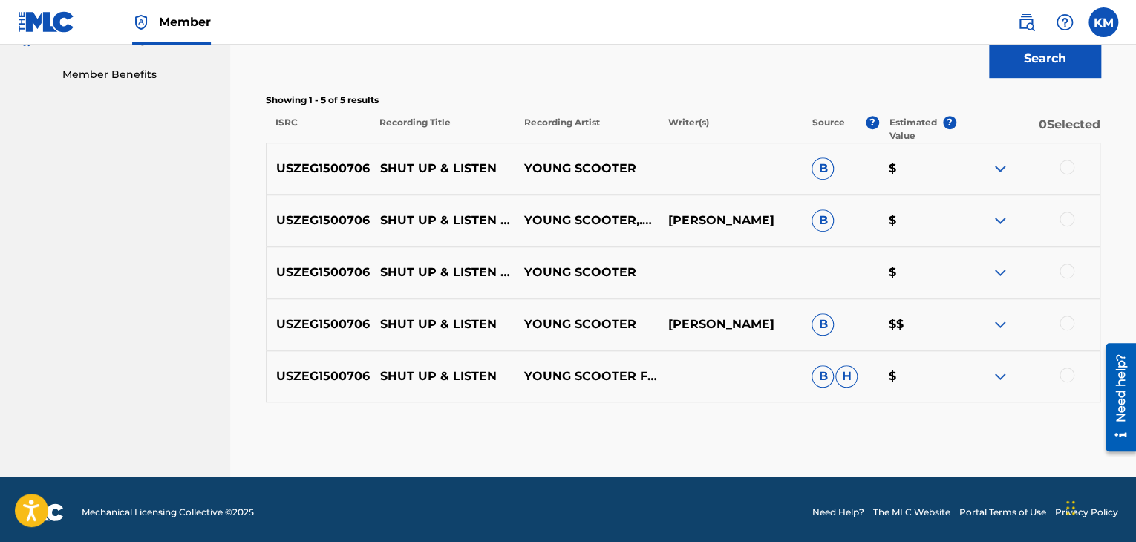
scroll to position [472, 0]
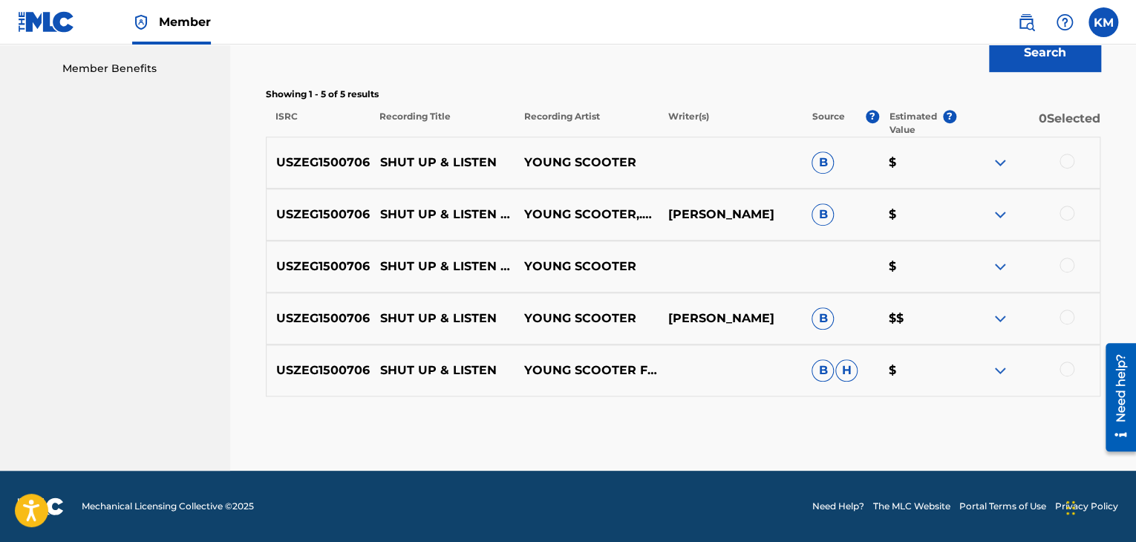
click at [1063, 367] on div at bounding box center [1066, 369] width 15 height 15
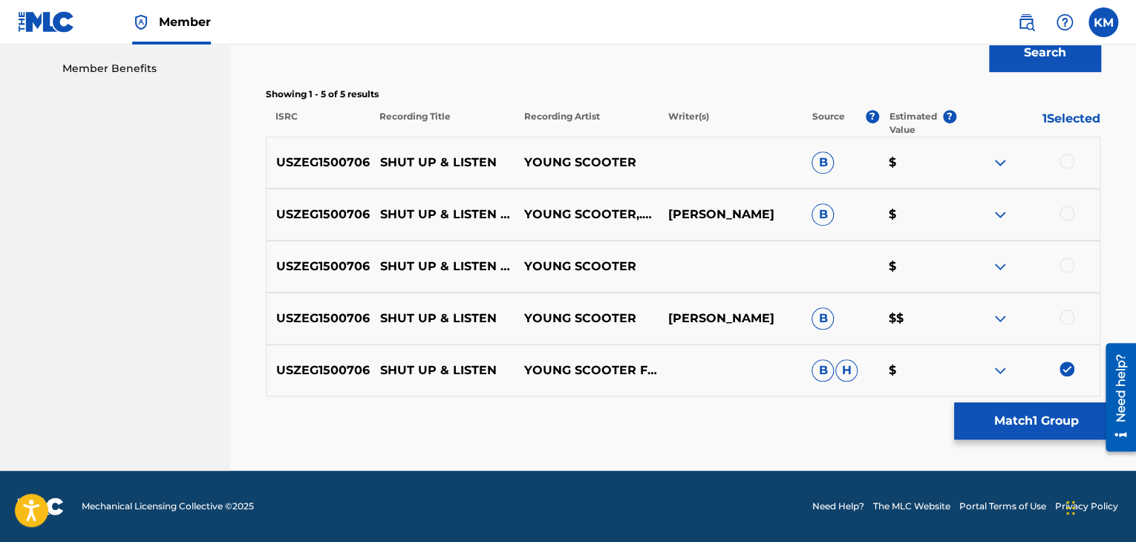
click at [1061, 315] on div at bounding box center [1066, 317] width 15 height 15
click at [1064, 265] on div at bounding box center [1066, 265] width 15 height 15
click at [1063, 213] on div at bounding box center [1066, 213] width 15 height 15
click at [1066, 158] on div at bounding box center [1066, 161] width 15 height 15
click at [1048, 411] on button "Match 5 Groups" at bounding box center [1036, 420] width 164 height 37
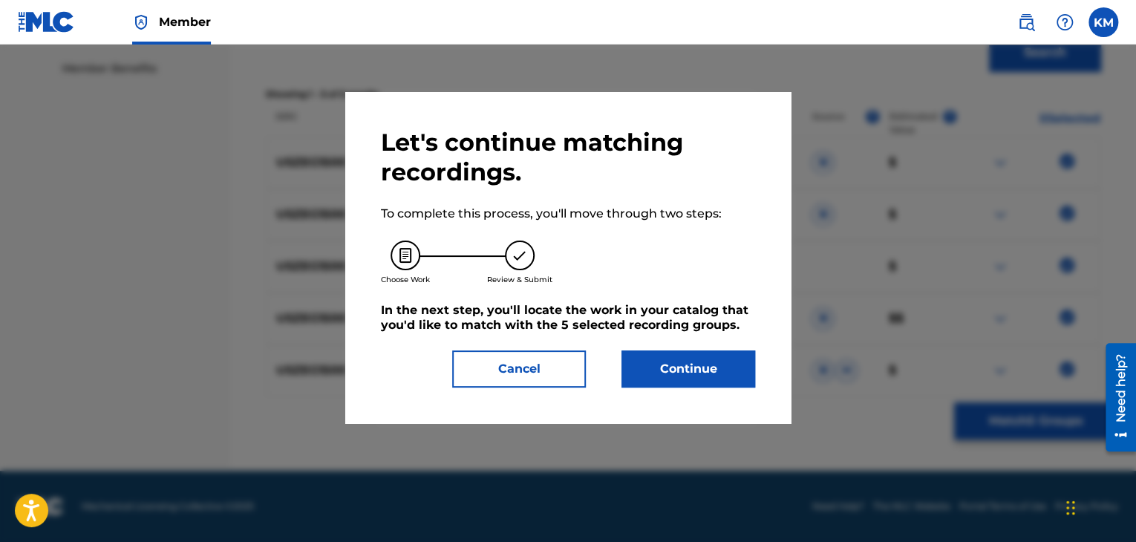
click at [712, 362] on button "Continue" at bounding box center [688, 368] width 134 height 37
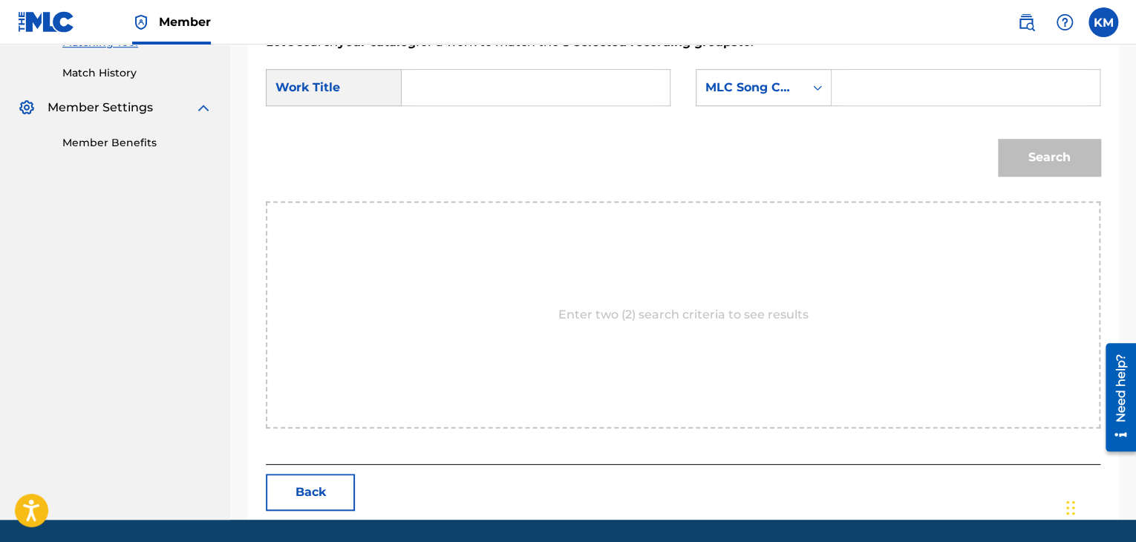
scroll to position [373, 0]
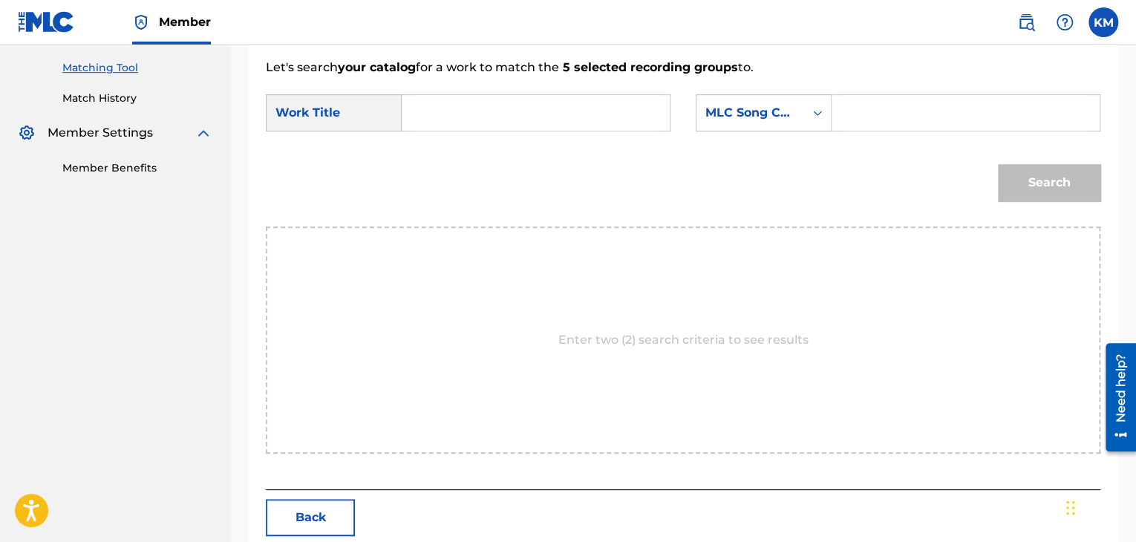
paste input "Shut up & Listen (feat. 38 Special & Jadakiss)"
type input "Shut up & Listen (feat. 38 Special & Jadakiss)"
click at [811, 114] on icon "Search Form" at bounding box center [817, 112] width 15 height 15
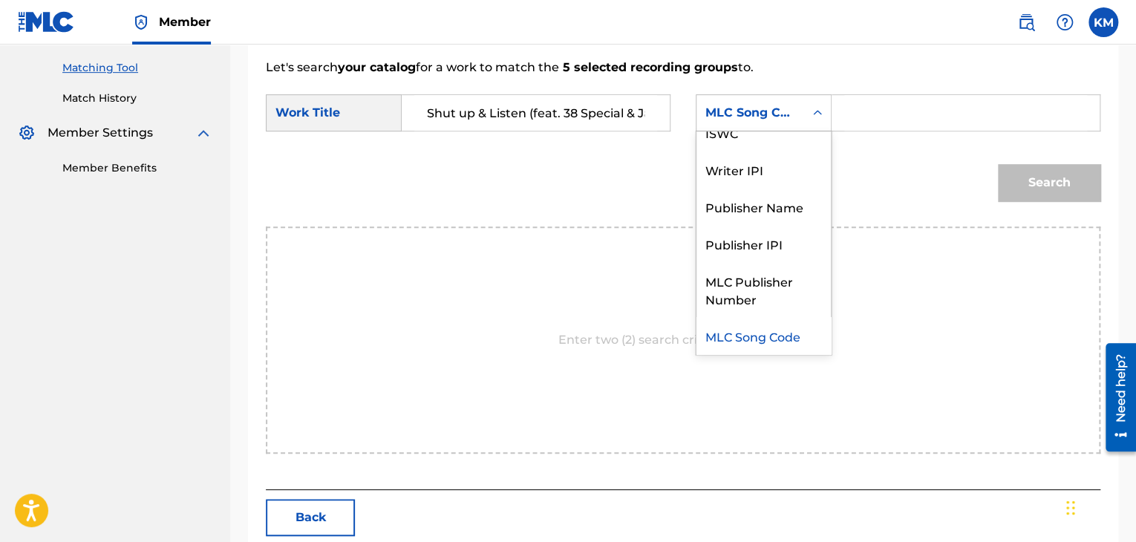
scroll to position [0, 0]
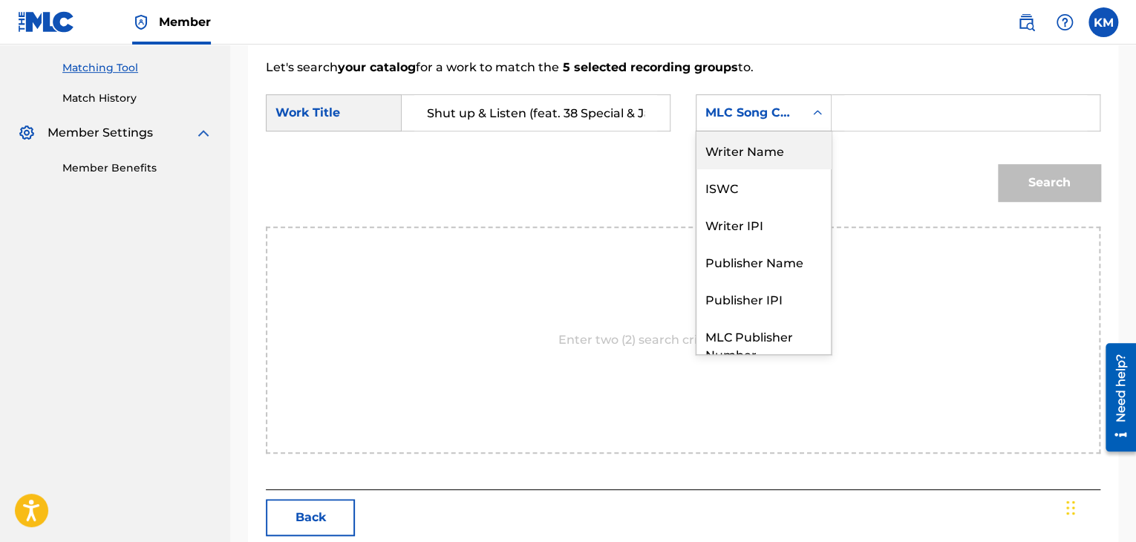
click at [771, 140] on div "Writer Name" at bounding box center [763, 149] width 134 height 37
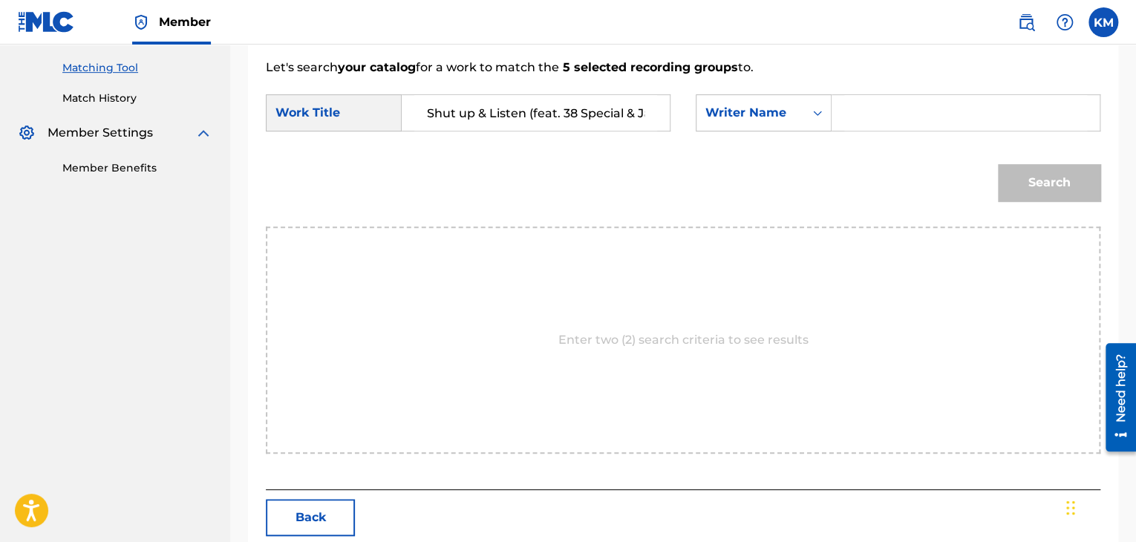
paste input "Bailey"
type input "Bailey"
click at [1086, 173] on button "Search" at bounding box center [1049, 182] width 102 height 37
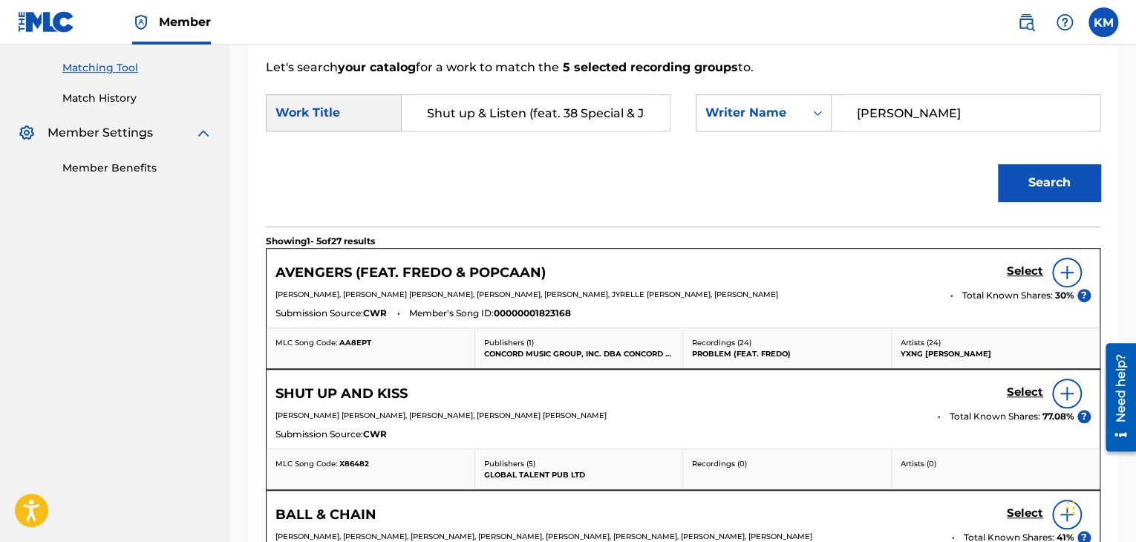
scroll to position [0, 48]
drag, startPoint x: 526, startPoint y: 108, endPoint x: 671, endPoint y: 108, distance: 145.5
click at [671, 108] on div "SearchWithCriteria85e4dee7-589a-4da0-a0eb-5b914fd84f72 Work Title Shut up & Lis…" at bounding box center [683, 117] width 834 height 46
type input "Shut up & Listen"
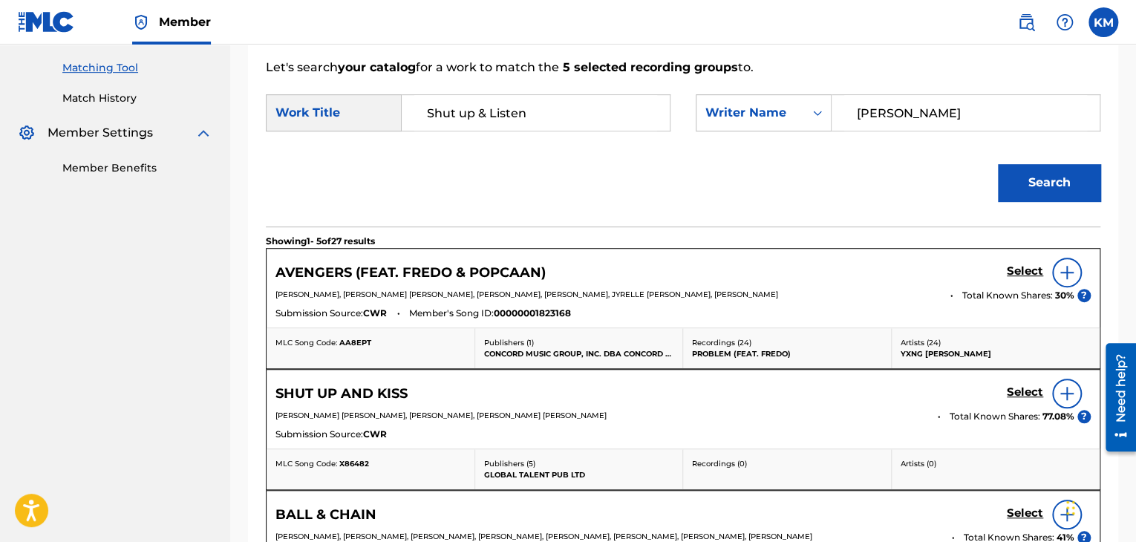
click at [1042, 175] on button "Search" at bounding box center [1049, 182] width 102 height 37
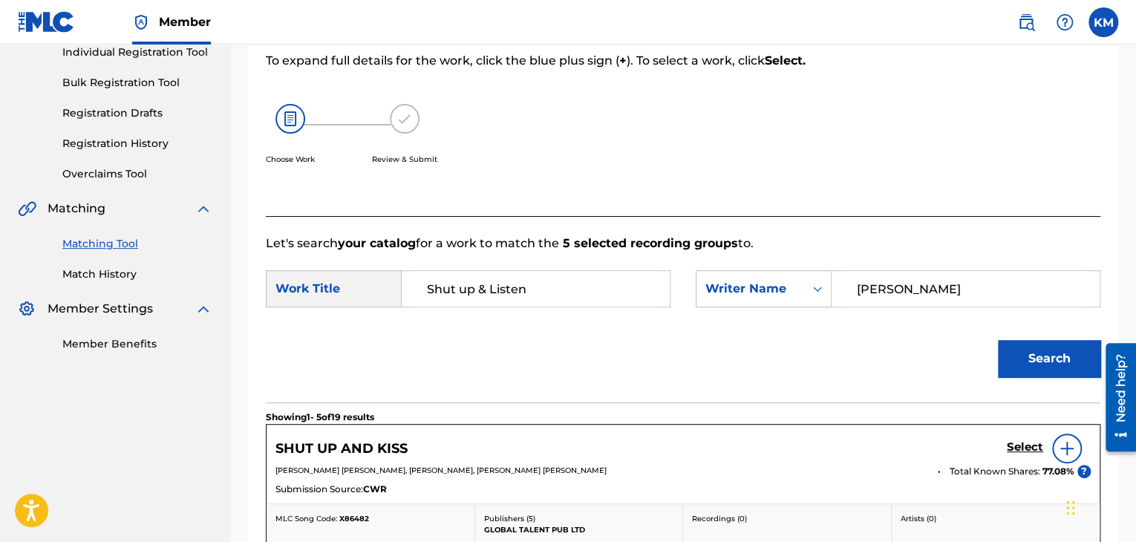
scroll to position [1, 0]
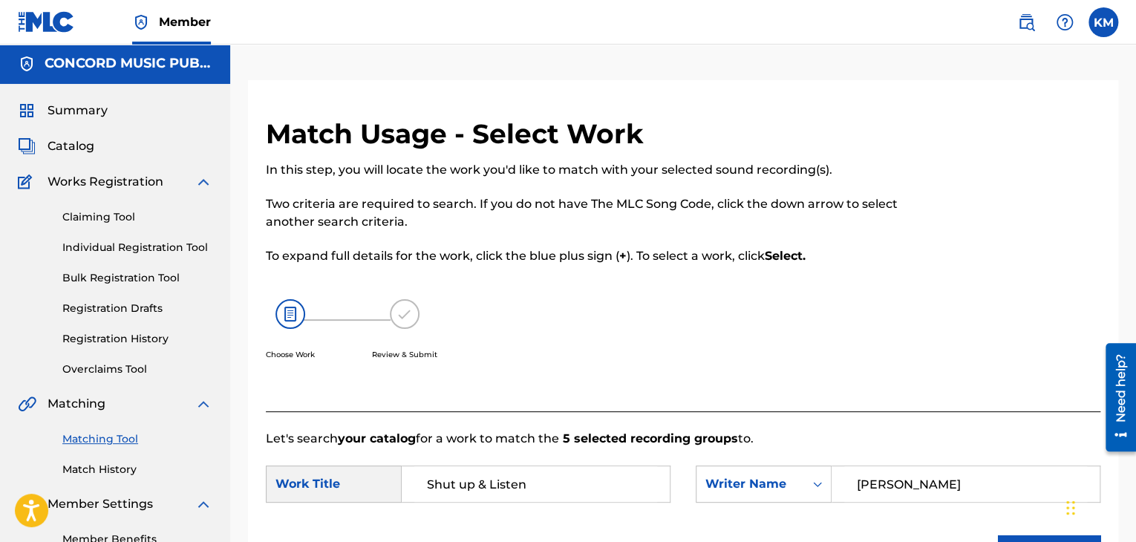
click at [116, 467] on link "Match History" at bounding box center [137, 470] width 150 height 16
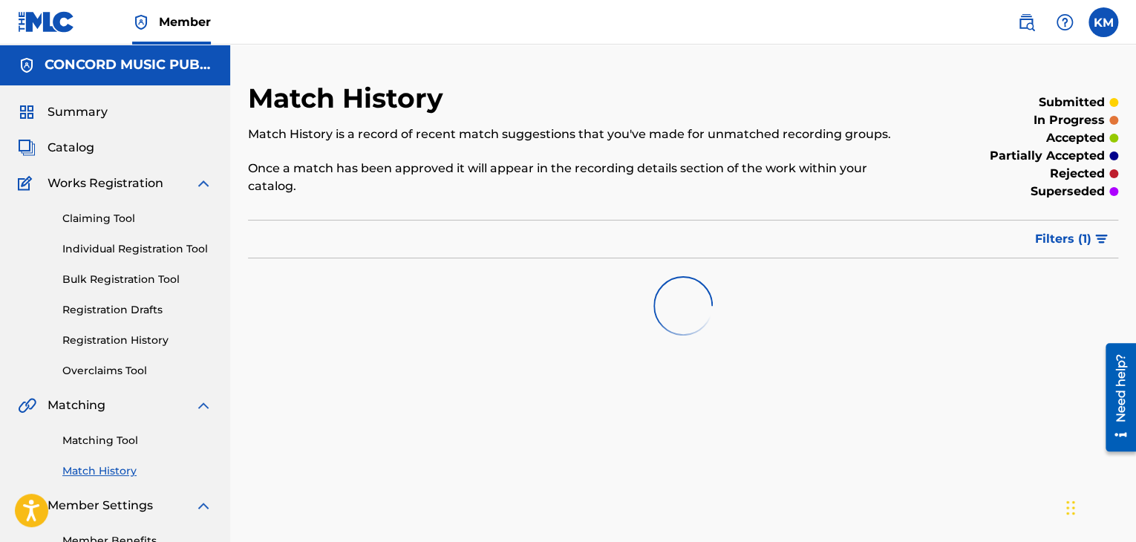
click at [111, 443] on link "Matching Tool" at bounding box center [137, 441] width 150 height 16
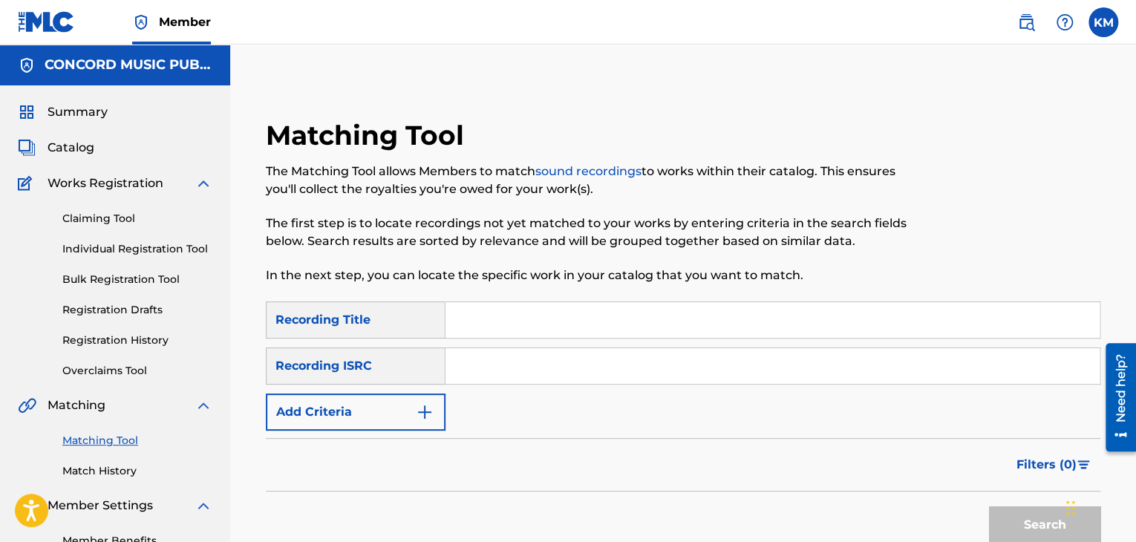
paste input "USUYG1076485"
type input "USUYG1076485"
click at [1010, 511] on button "Search" at bounding box center [1044, 524] width 111 height 37
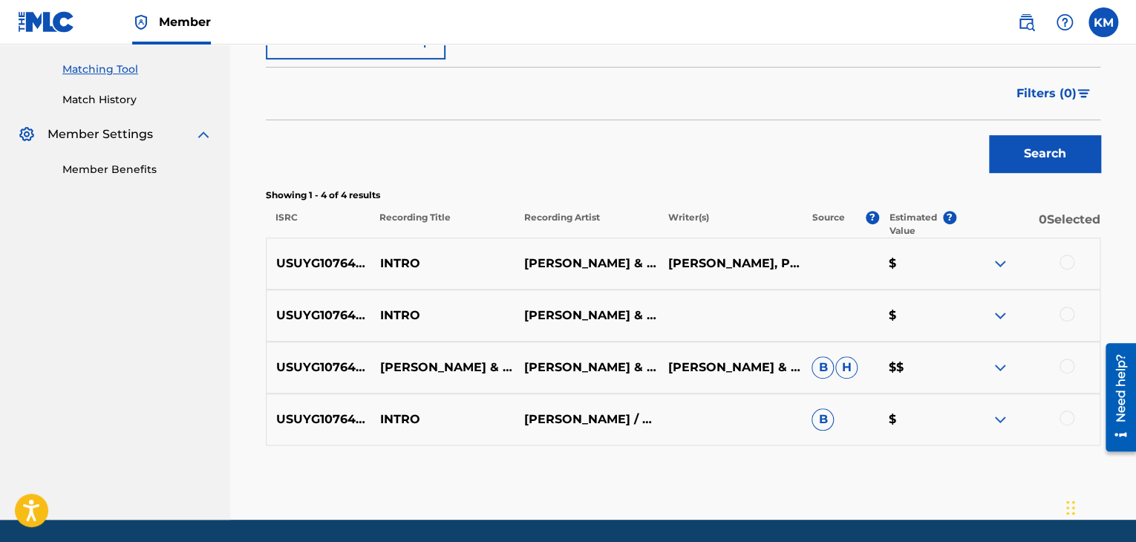
click at [1064, 416] on div at bounding box center [1066, 418] width 15 height 15
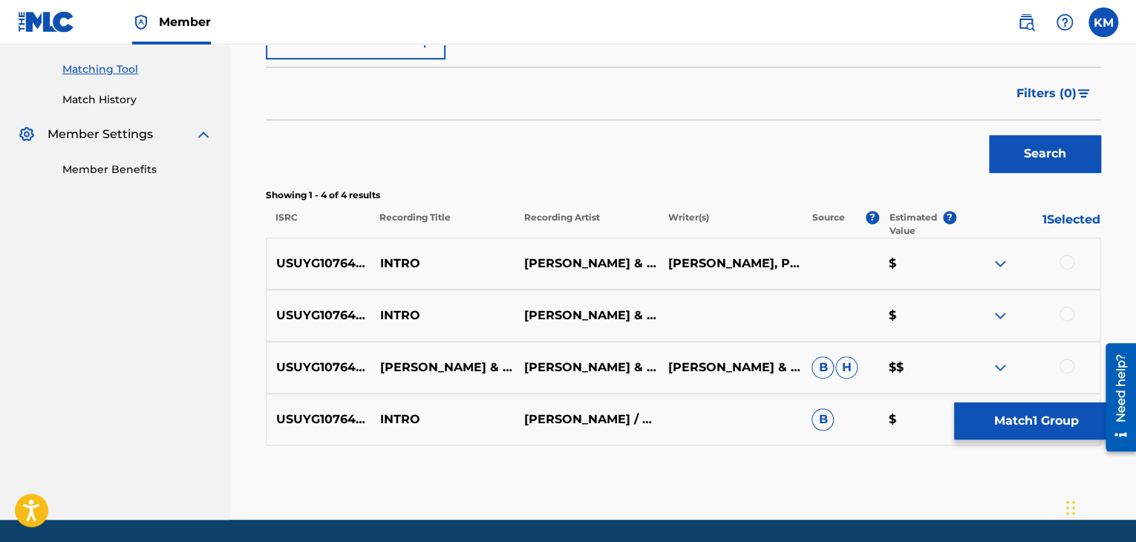
click at [1070, 362] on div at bounding box center [1066, 366] width 15 height 15
click at [1067, 310] on div at bounding box center [1066, 314] width 15 height 15
click at [1066, 256] on div at bounding box center [1066, 262] width 15 height 15
click at [1020, 411] on button "Match 4 Groups" at bounding box center [1036, 420] width 164 height 37
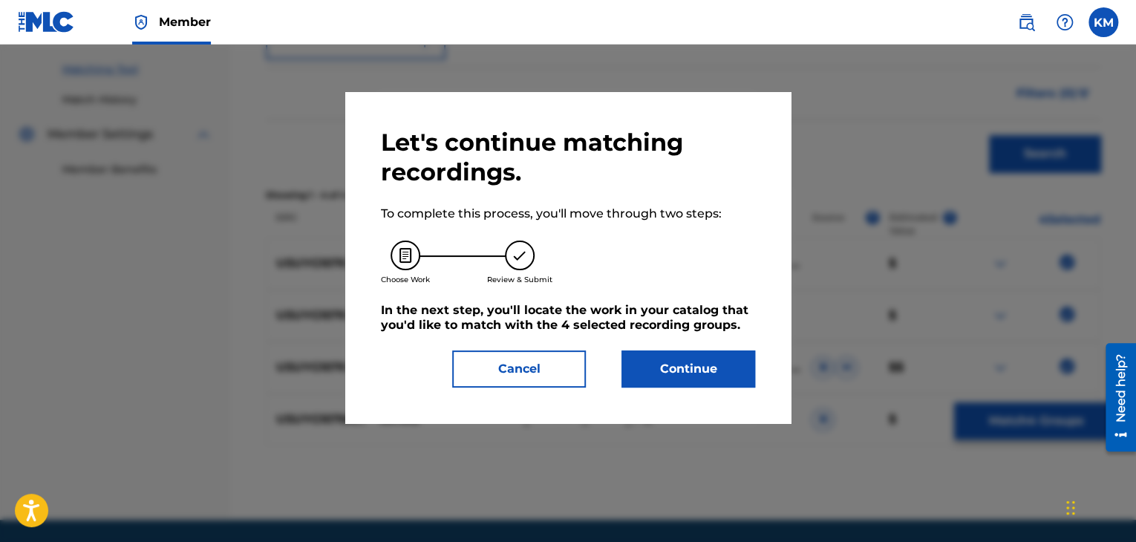
click at [687, 368] on button "Continue" at bounding box center [688, 368] width 134 height 37
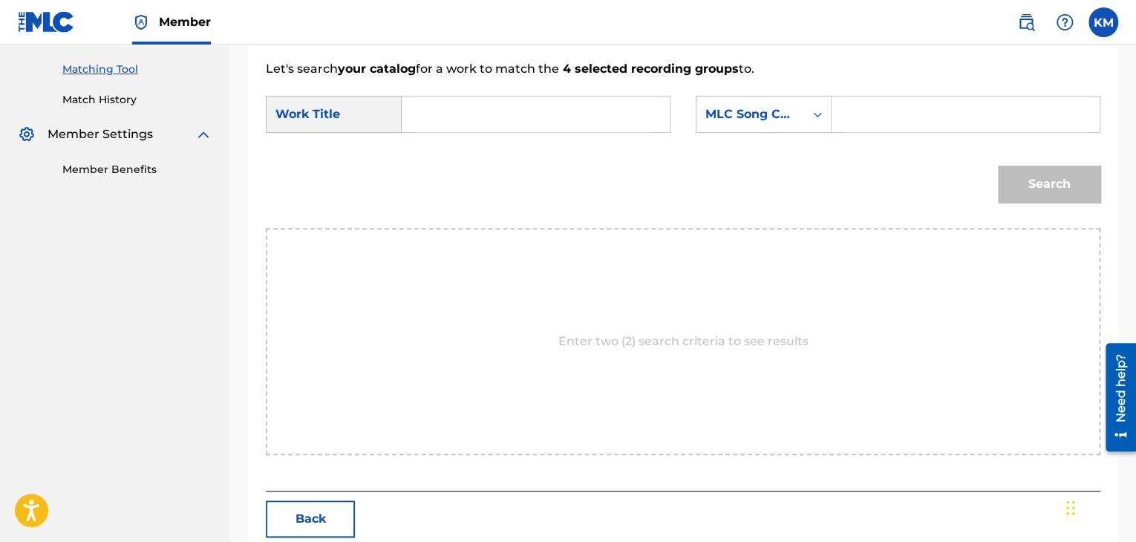
click at [537, 110] on input "Search Form" at bounding box center [535, 115] width 243 height 36
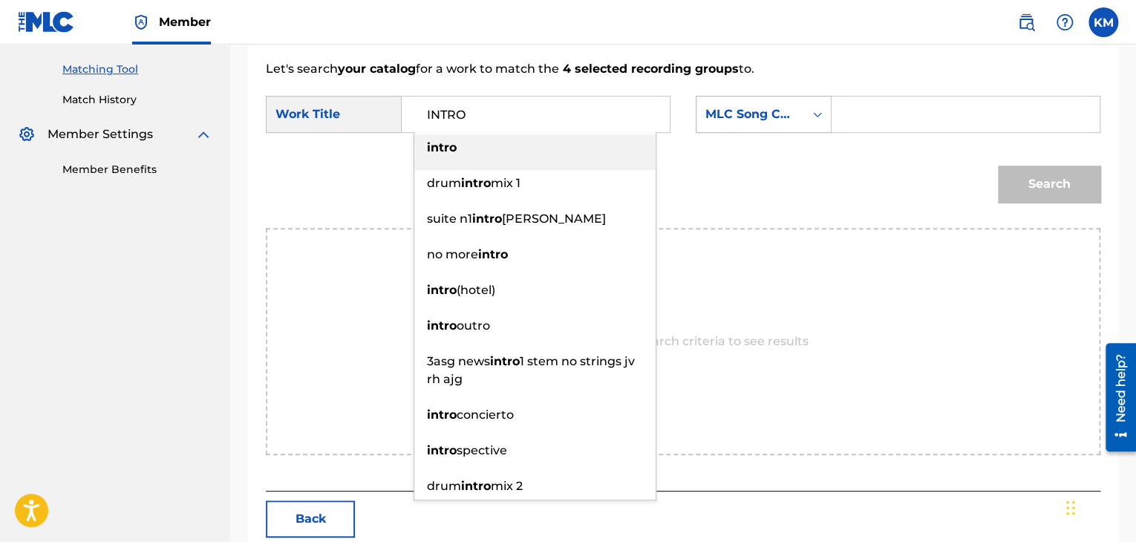
type input "INTRO"
click at [820, 113] on icon "Search Form" at bounding box center [817, 114] width 9 height 5
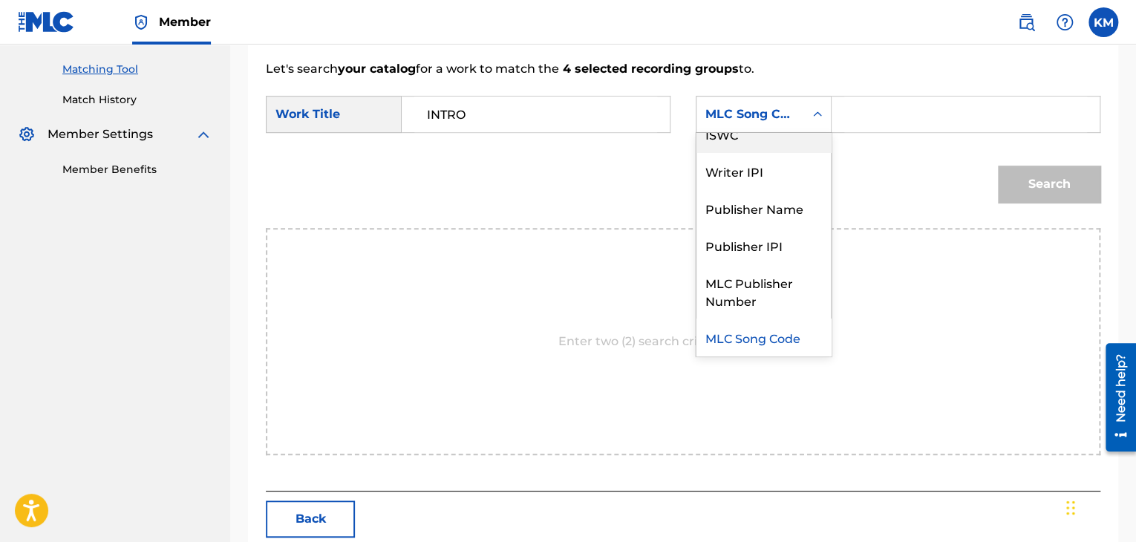
scroll to position [0, 0]
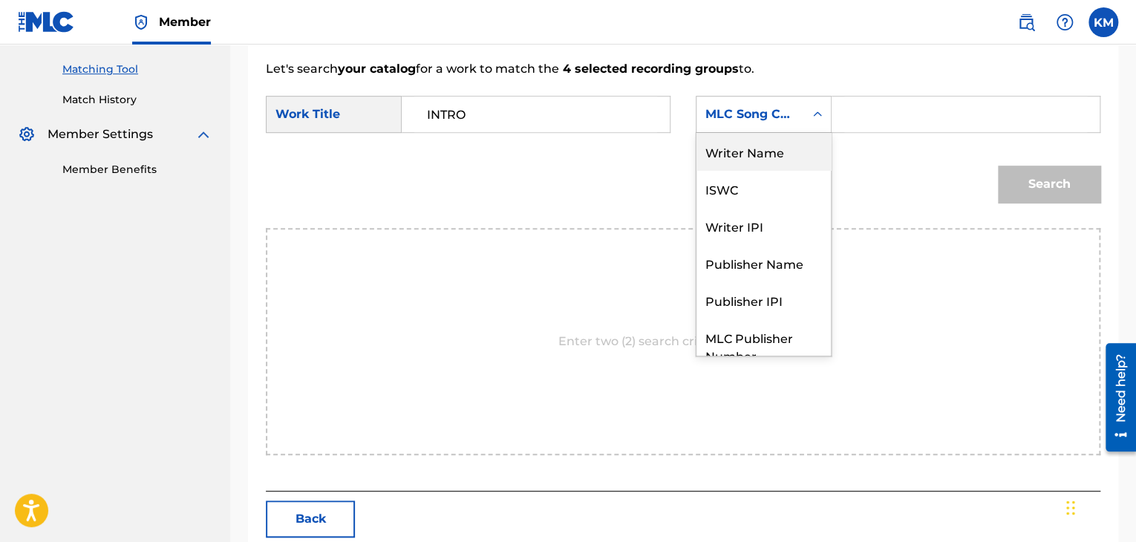
click at [804, 134] on div "Writer Name" at bounding box center [763, 151] width 134 height 37
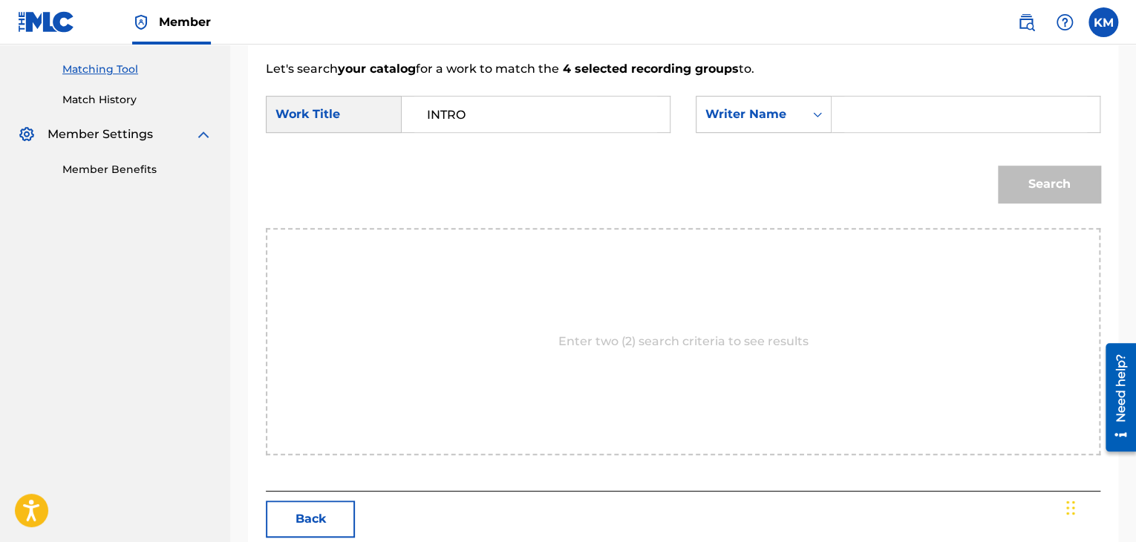
click at [839, 117] on div "Search Form" at bounding box center [965, 114] width 269 height 37
click at [869, 106] on input "Search Form" at bounding box center [965, 115] width 243 height 36
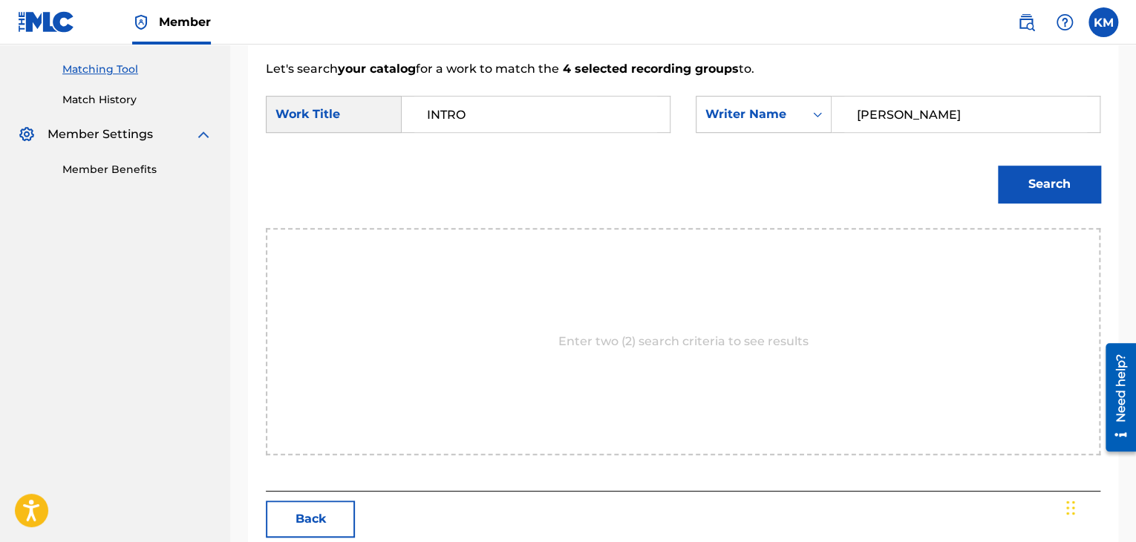
click at [1062, 182] on button "Search" at bounding box center [1049, 184] width 102 height 37
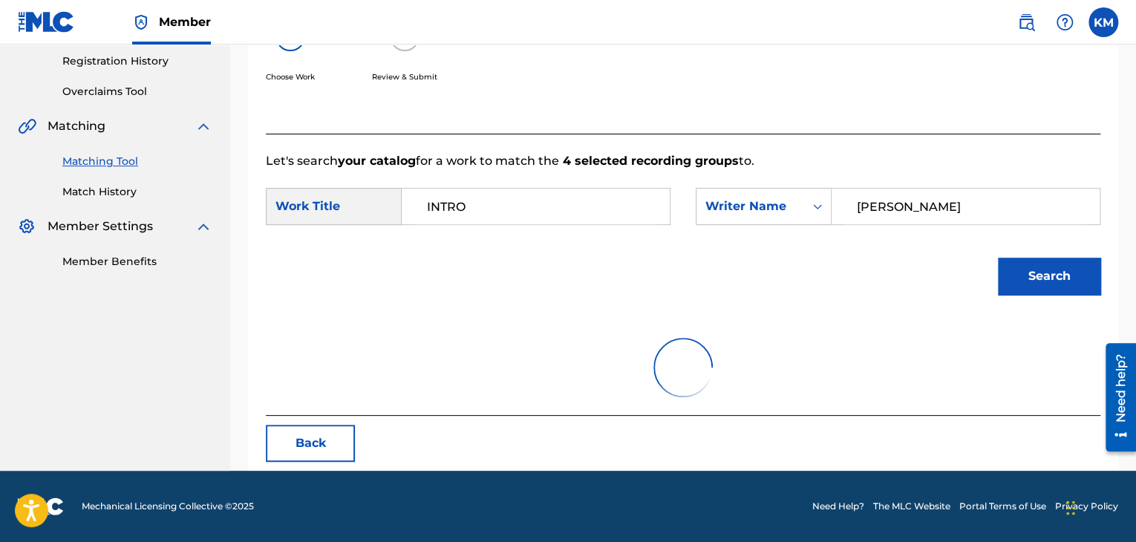
scroll to position [371, 0]
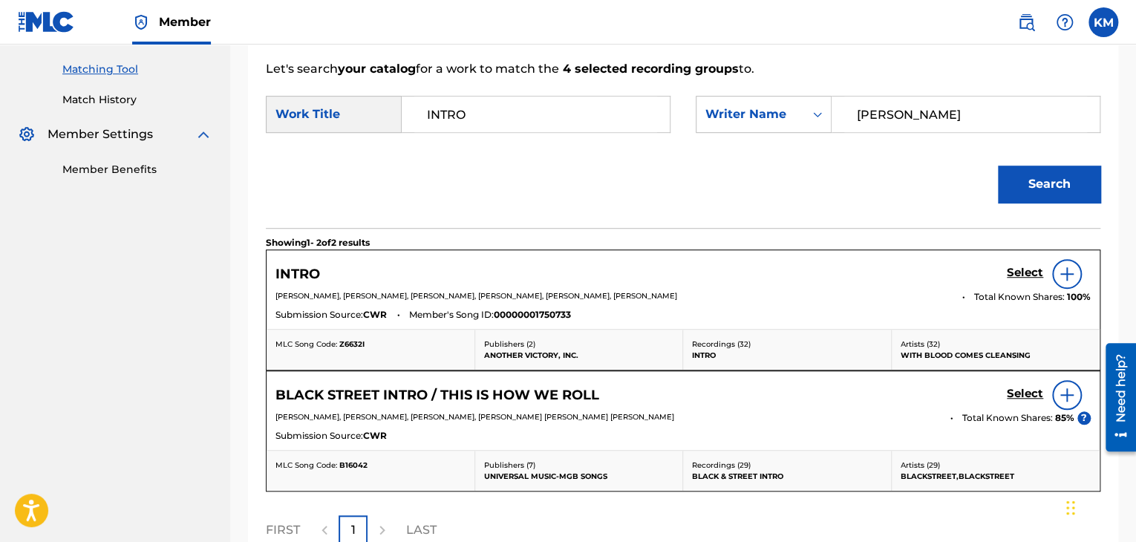
drag, startPoint x: 906, startPoint y: 105, endPoint x: 439, endPoint y: 115, distance: 467.0
click at [439, 115] on div "SearchWithCriteria85e4dee7-589a-4da0-a0eb-5b914fd84f72 Work Title INTRO SearchW…" at bounding box center [683, 119] width 834 height 46
type input "WEST"
click at [1050, 189] on button "Search" at bounding box center [1049, 184] width 102 height 37
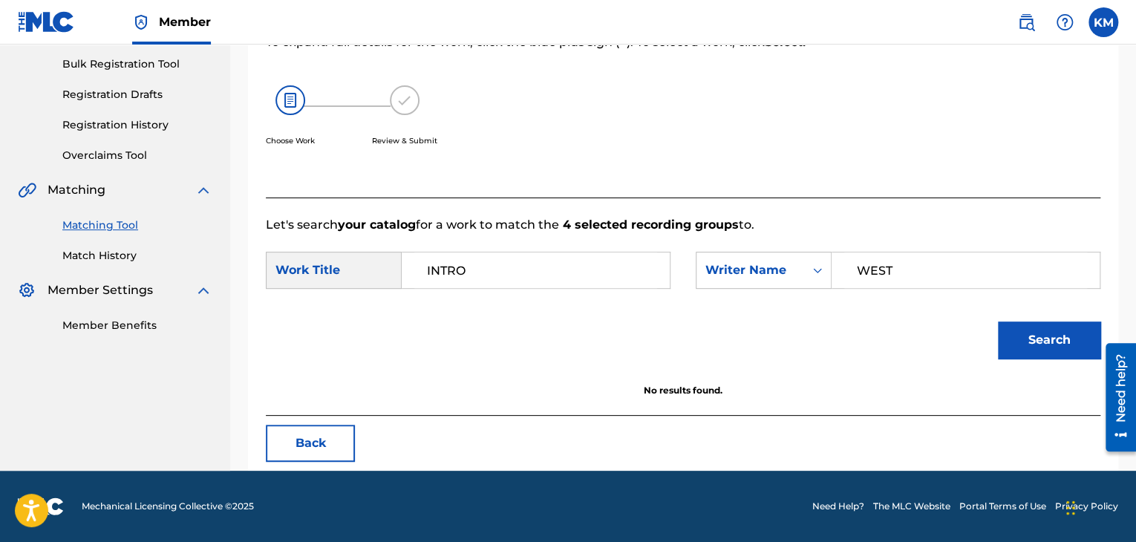
scroll to position [215, 0]
click at [73, 265] on div "Summary Catalog Works Registration Claiming Tool Individual Registration Tool B…" at bounding box center [115, 110] width 230 height 481
click at [74, 257] on link "Match History" at bounding box center [137, 256] width 150 height 16
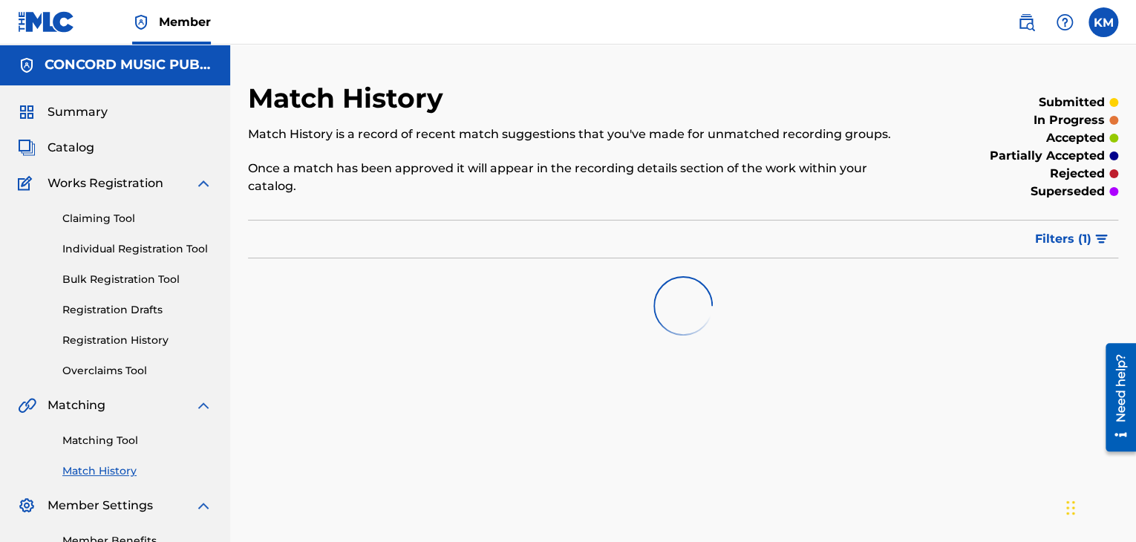
click at [116, 445] on link "Matching Tool" at bounding box center [137, 441] width 150 height 16
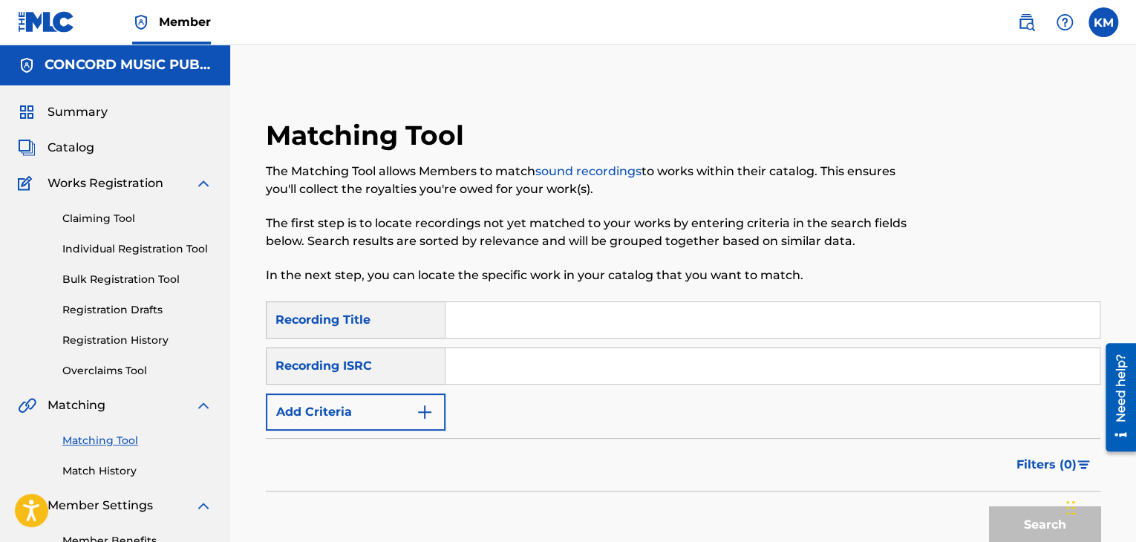
click at [532, 369] on input "Search Form" at bounding box center [772, 366] width 654 height 36
paste input "QMKSC1901013"
type input "QMKSC1901013"
click at [1004, 512] on button "Search" at bounding box center [1044, 524] width 111 height 37
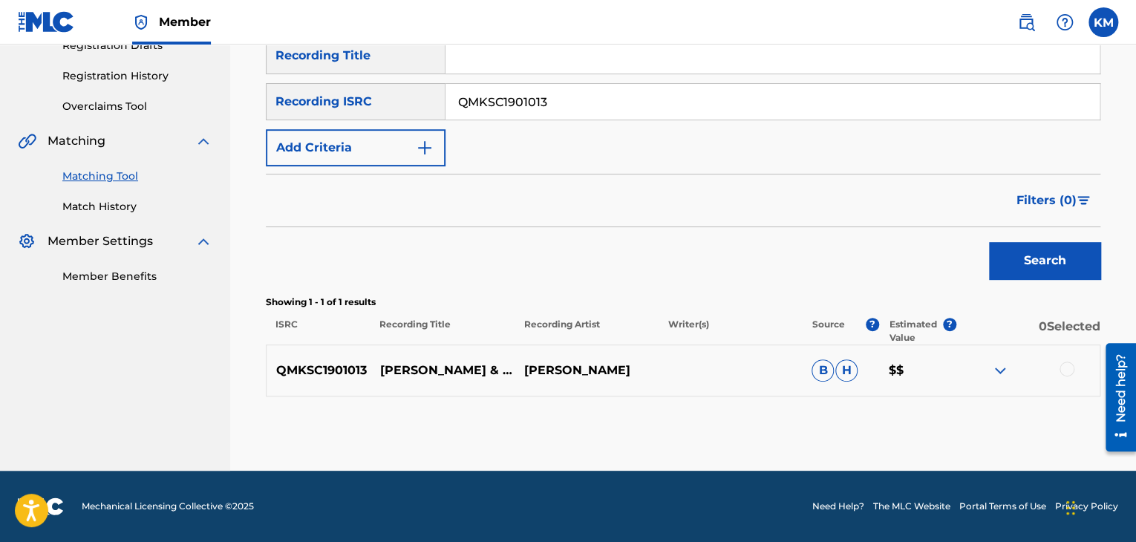
click at [1065, 367] on div at bounding box center [1066, 369] width 15 height 15
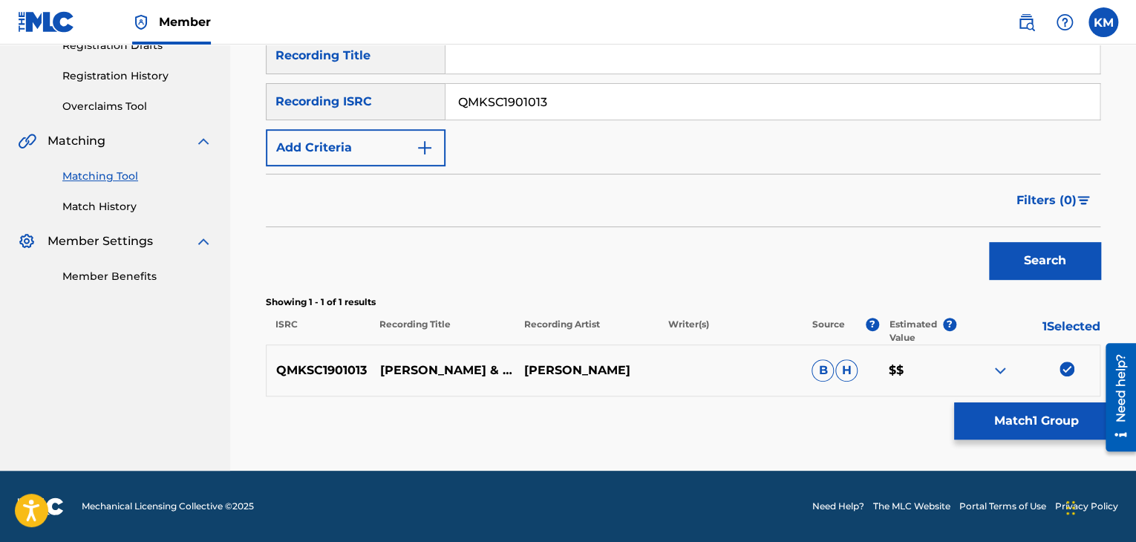
click at [1048, 425] on button "Match 1 Group" at bounding box center [1036, 420] width 164 height 37
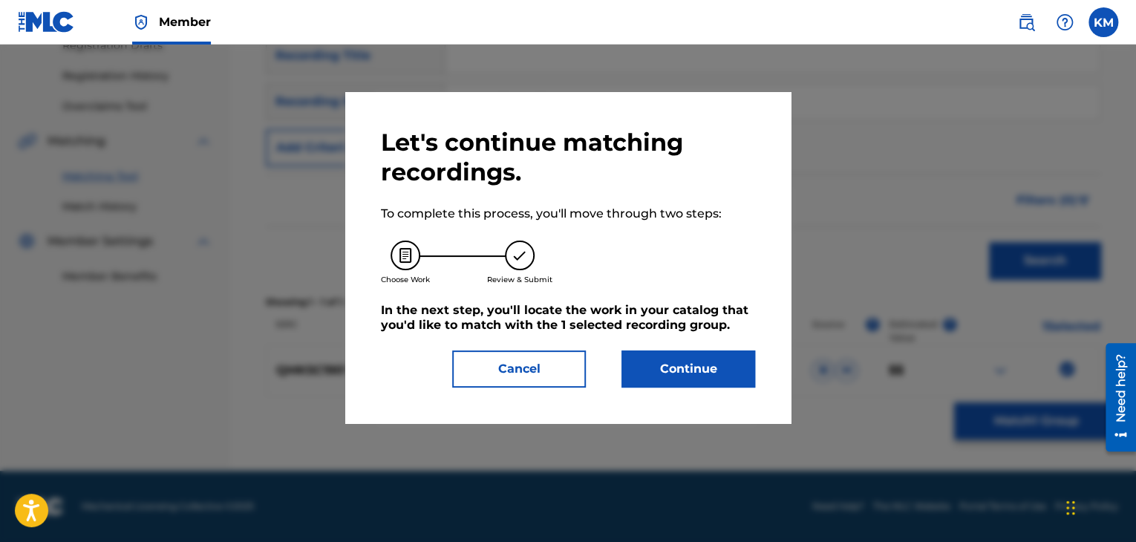
click at [636, 370] on button "Continue" at bounding box center [688, 368] width 134 height 37
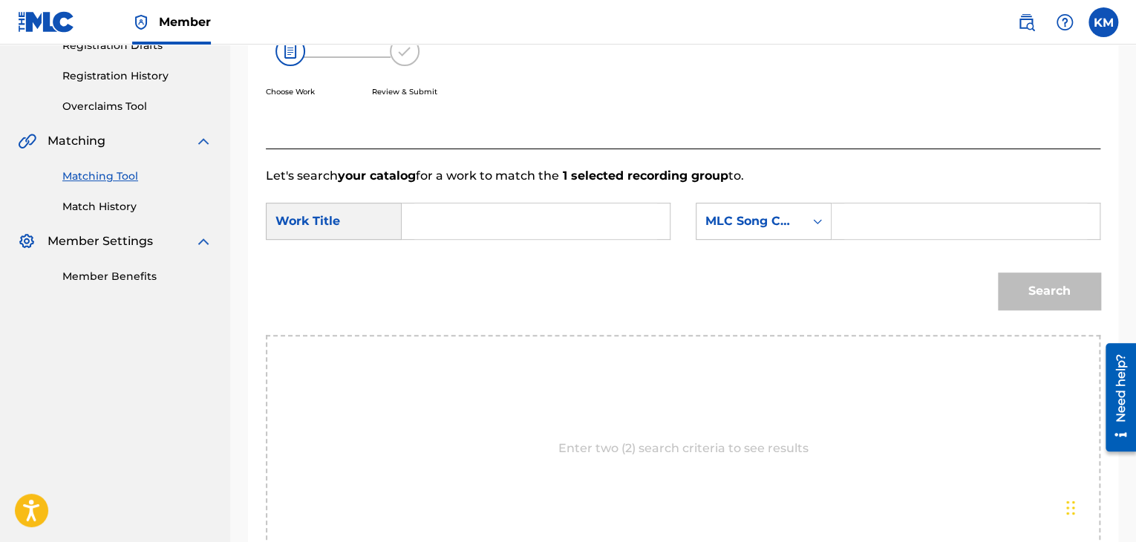
click at [510, 226] on input "Search Form" at bounding box center [535, 221] width 243 height 36
paste input "Woke Up"
type input "Woke Up"
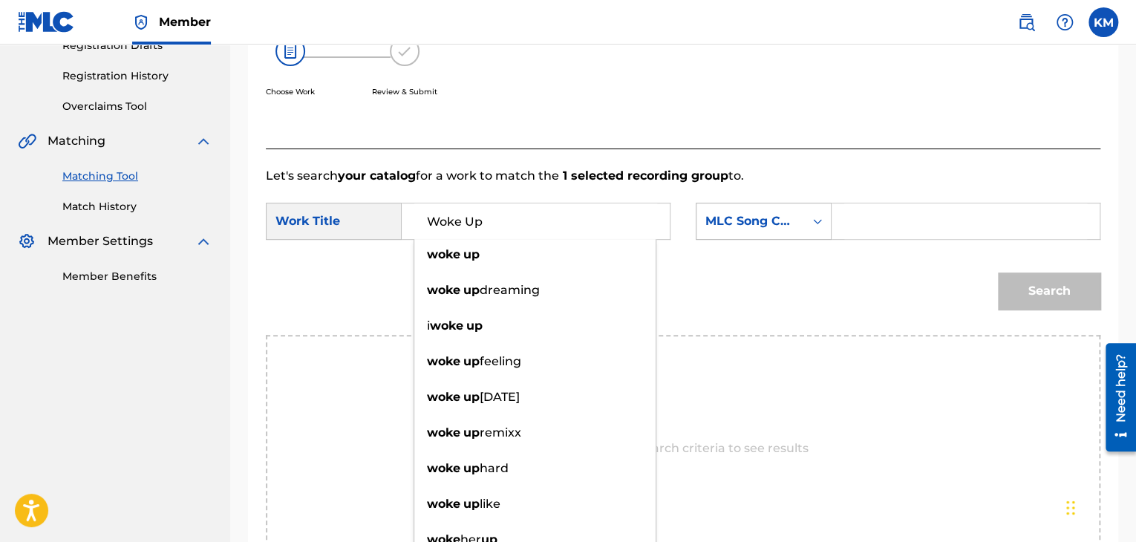
click at [815, 217] on icon "Search Form" at bounding box center [817, 221] width 15 height 15
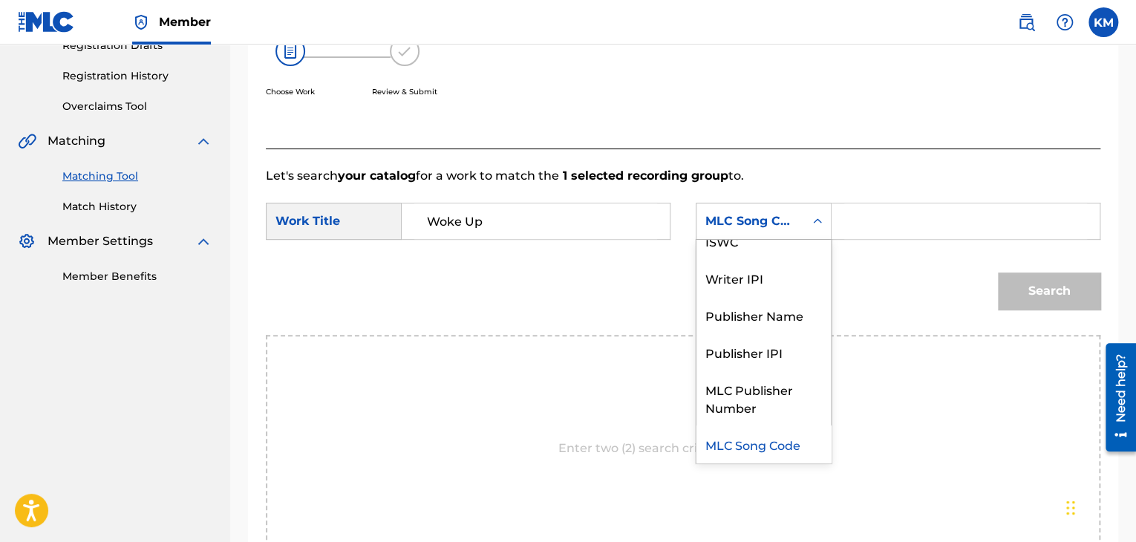
scroll to position [0, 0]
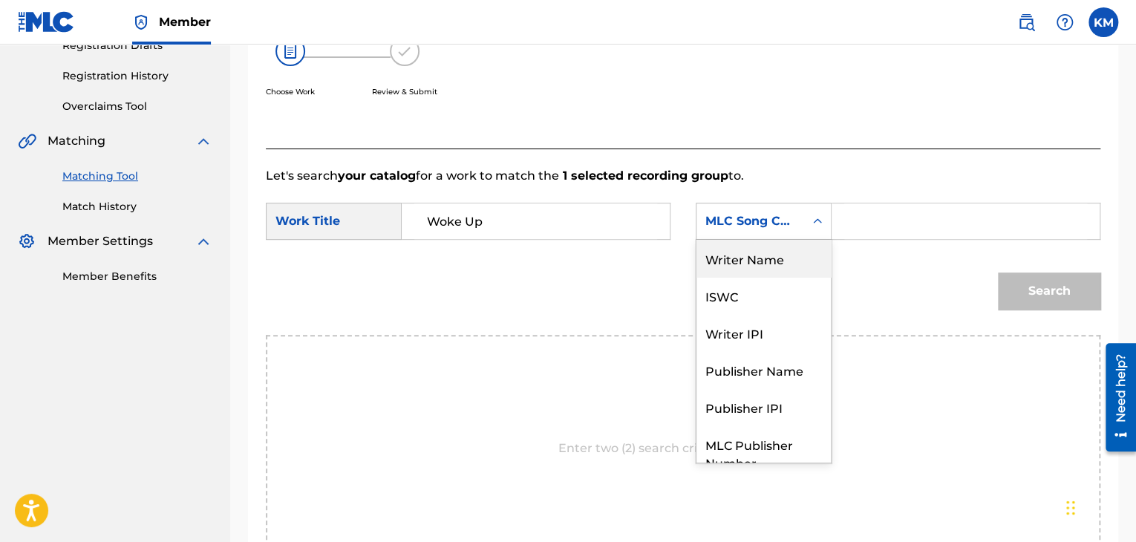
click at [805, 247] on div "Writer Name" at bounding box center [763, 258] width 134 height 37
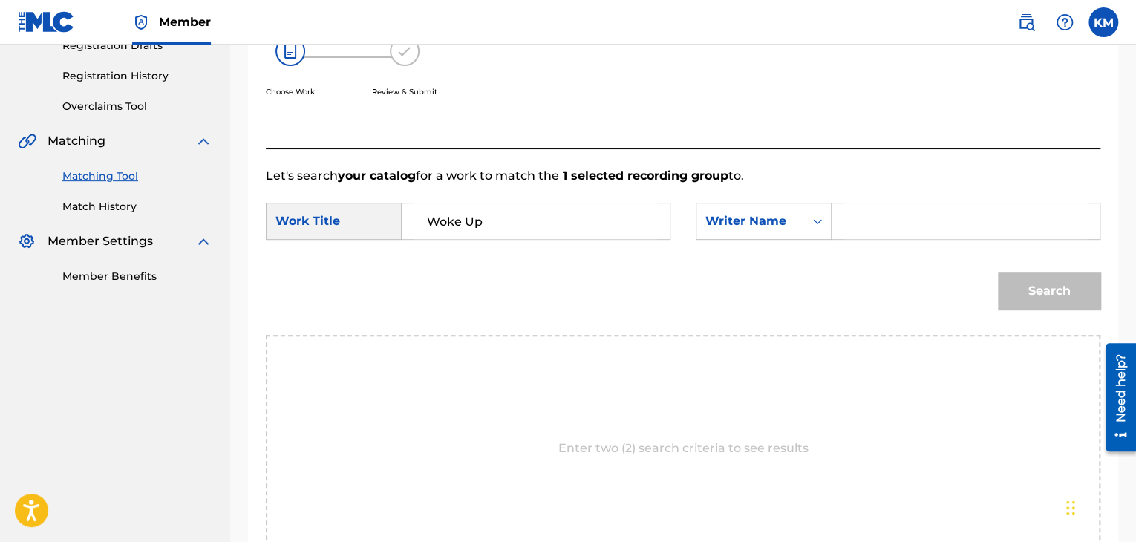
click at [866, 220] on input "Search Form" at bounding box center [965, 221] width 243 height 36
paste input "Ferm"
type input "Ferm"
click at [1075, 279] on button "Search" at bounding box center [1049, 290] width 102 height 37
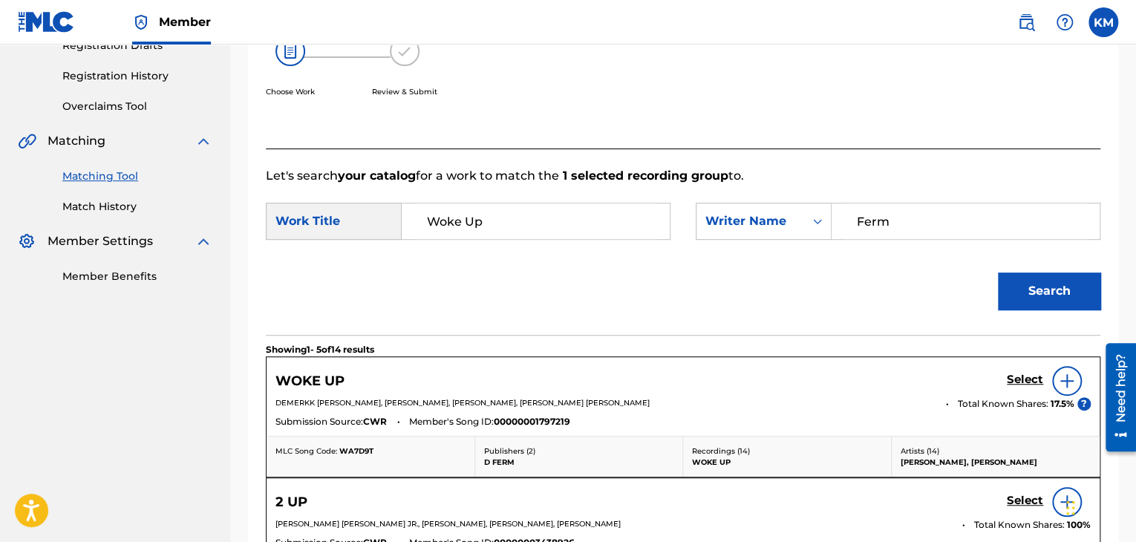
click at [1013, 382] on h5 "Select" at bounding box center [1025, 380] width 36 height 14
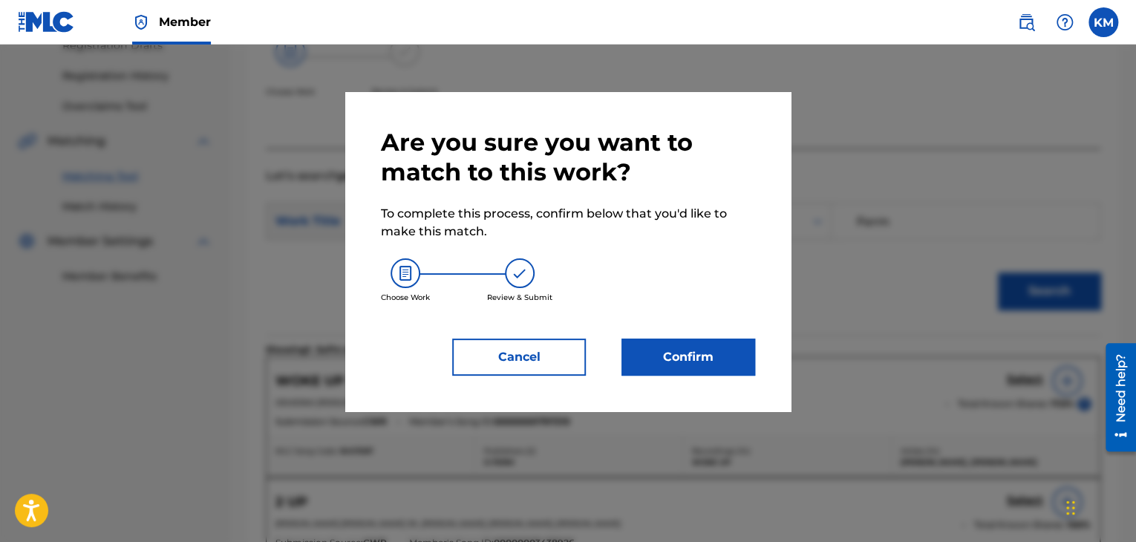
click at [667, 363] on button "Confirm" at bounding box center [688, 357] width 134 height 37
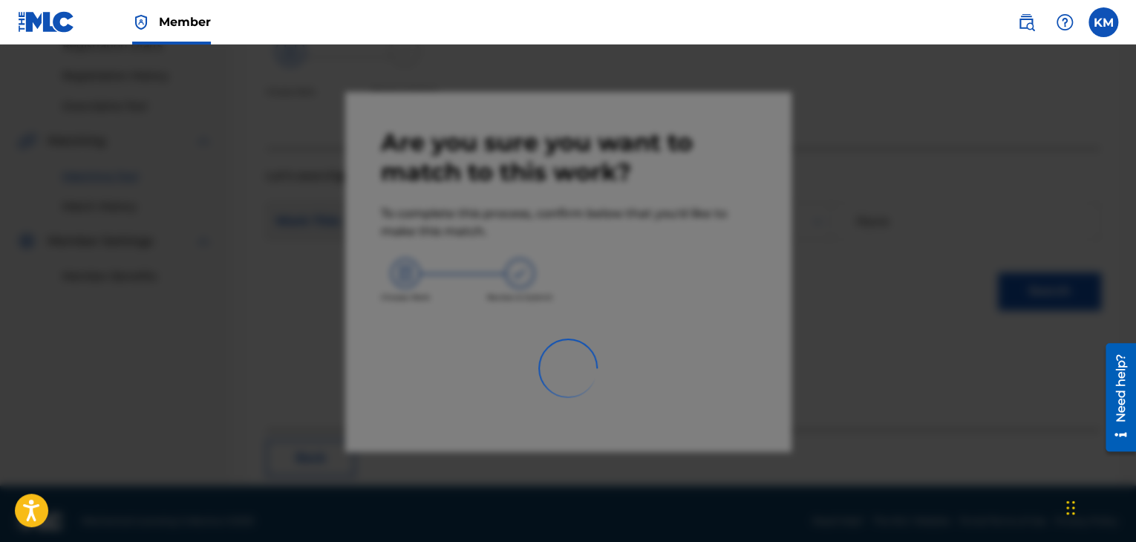
scroll to position [96, 0]
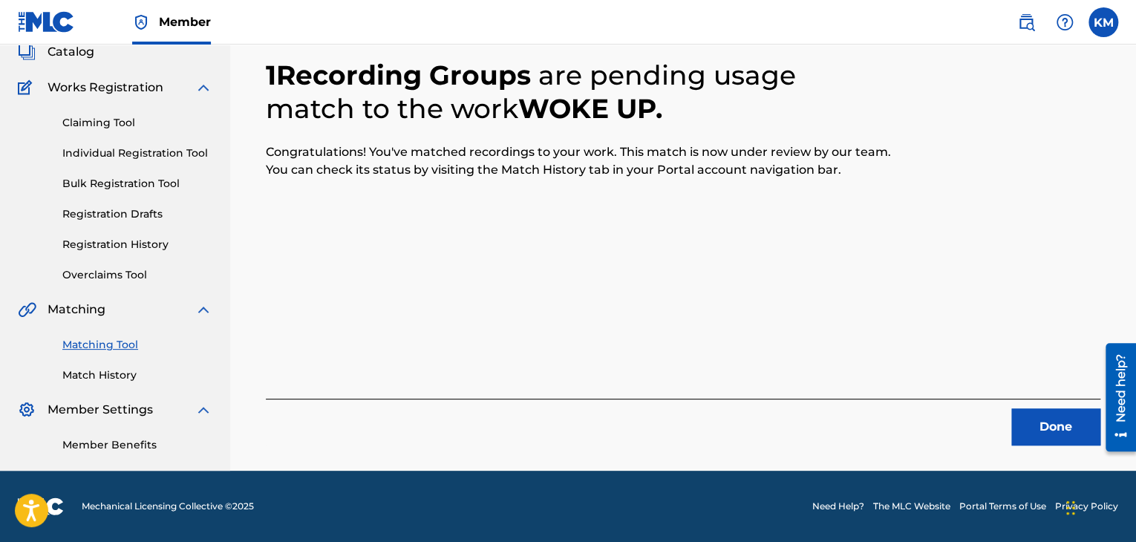
click at [1050, 440] on button "Done" at bounding box center [1055, 426] width 89 height 37
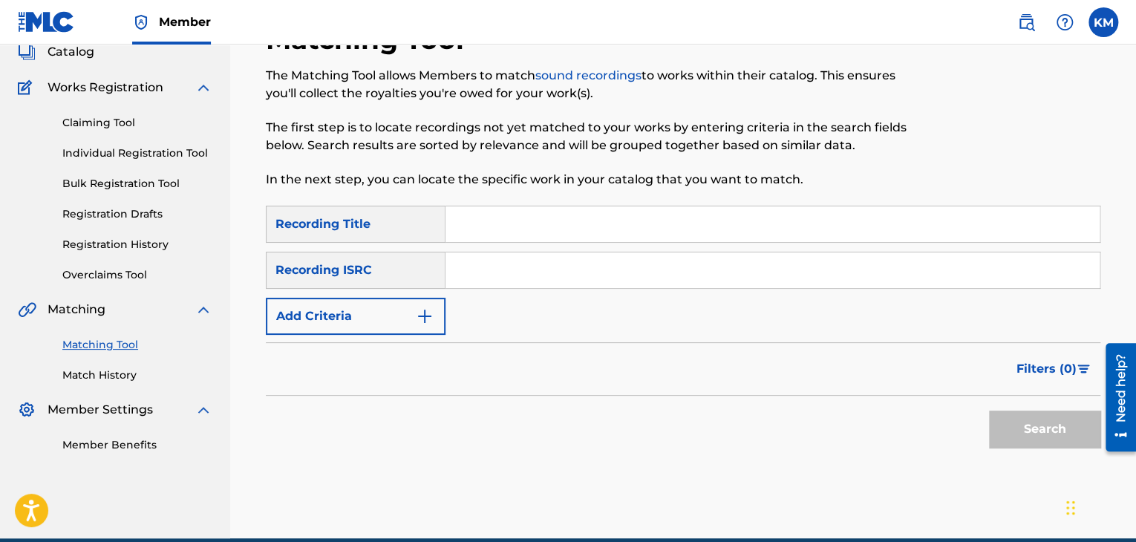
click at [496, 259] on input "Search Form" at bounding box center [772, 270] width 654 height 36
paste input "QZDQH2106113"
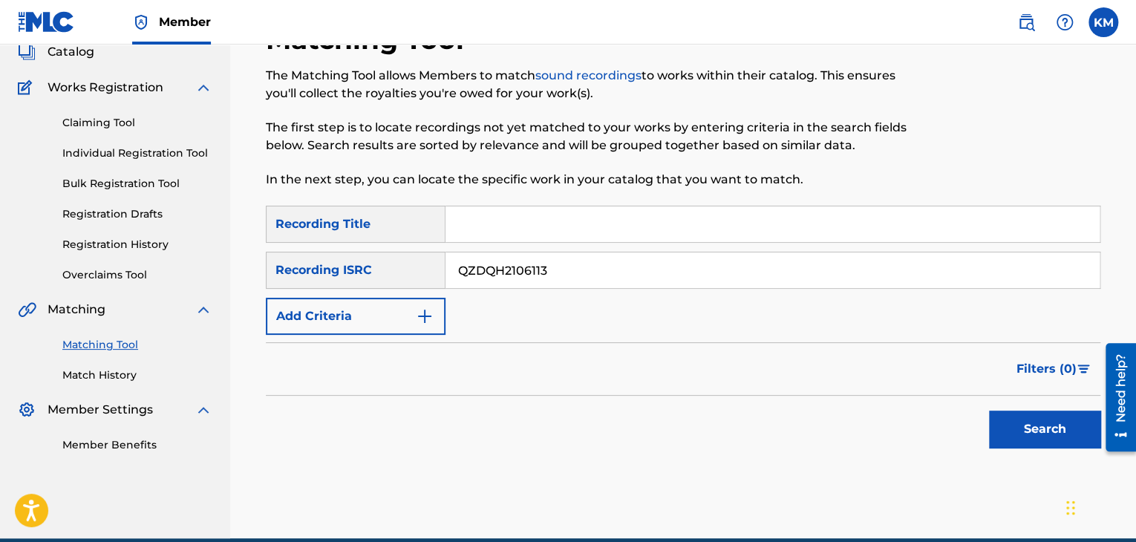
type input "QZDQH2106113"
click at [1037, 423] on button "Search" at bounding box center [1044, 429] width 111 height 37
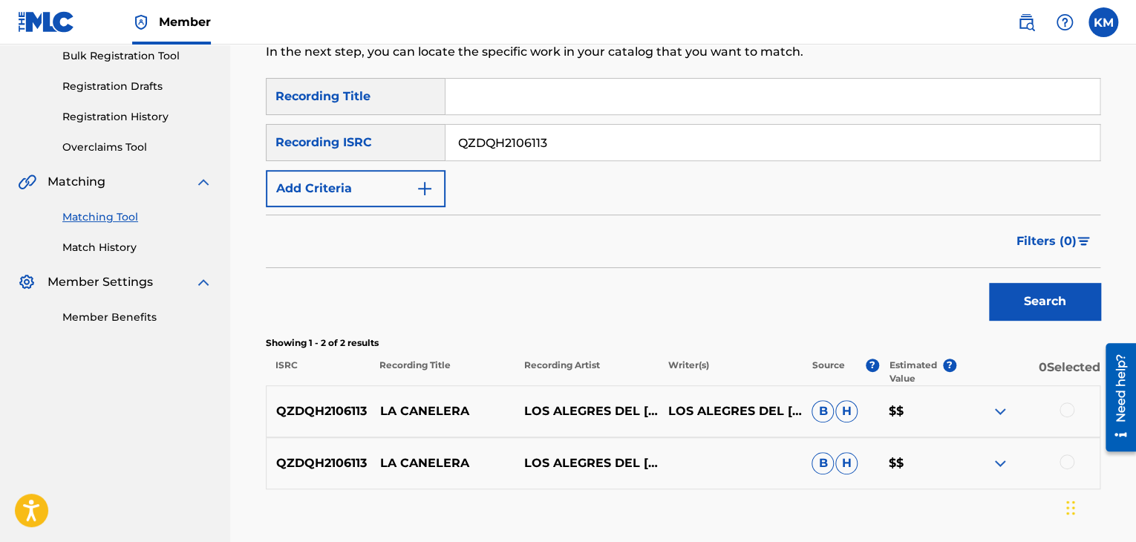
scroll to position [316, 0]
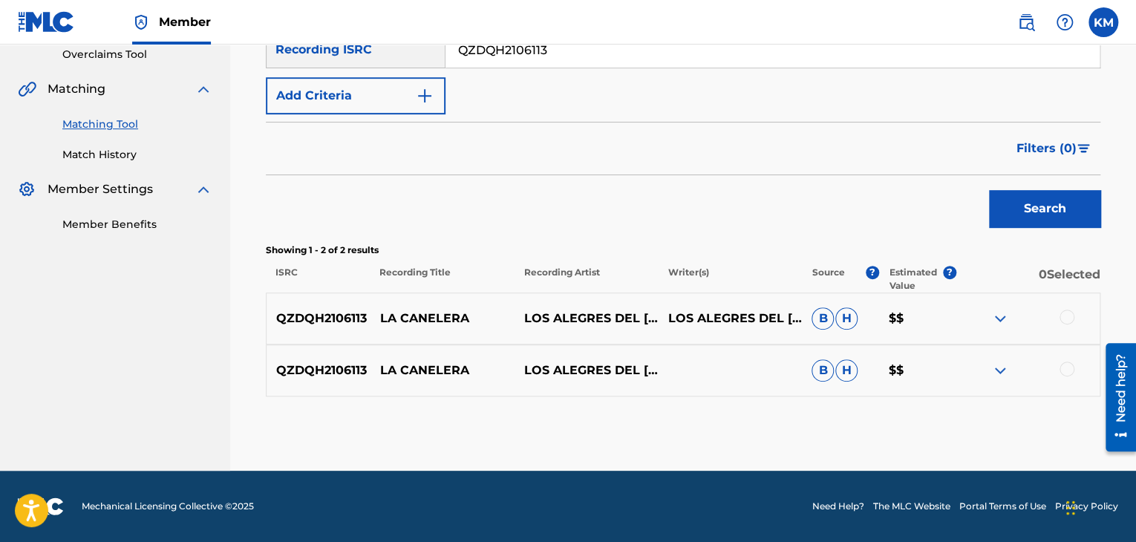
drag, startPoint x: 1066, startPoint y: 367, endPoint x: 1063, endPoint y: 311, distance: 56.5
click at [1066, 367] on div at bounding box center [1066, 369] width 15 height 15
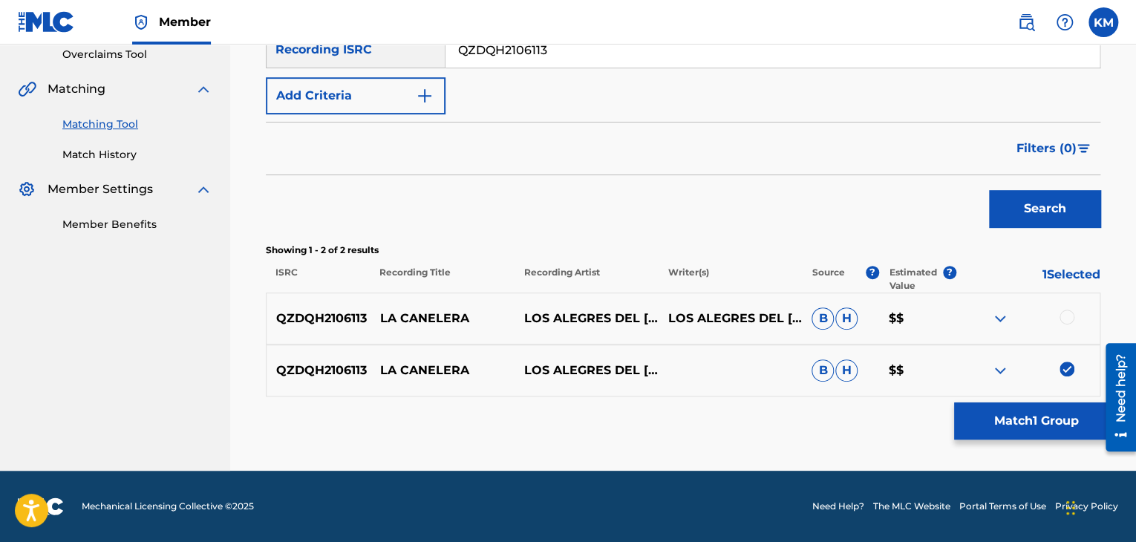
click at [1068, 318] on div at bounding box center [1066, 317] width 15 height 15
click at [1038, 417] on button "Match 2 Groups" at bounding box center [1036, 420] width 164 height 37
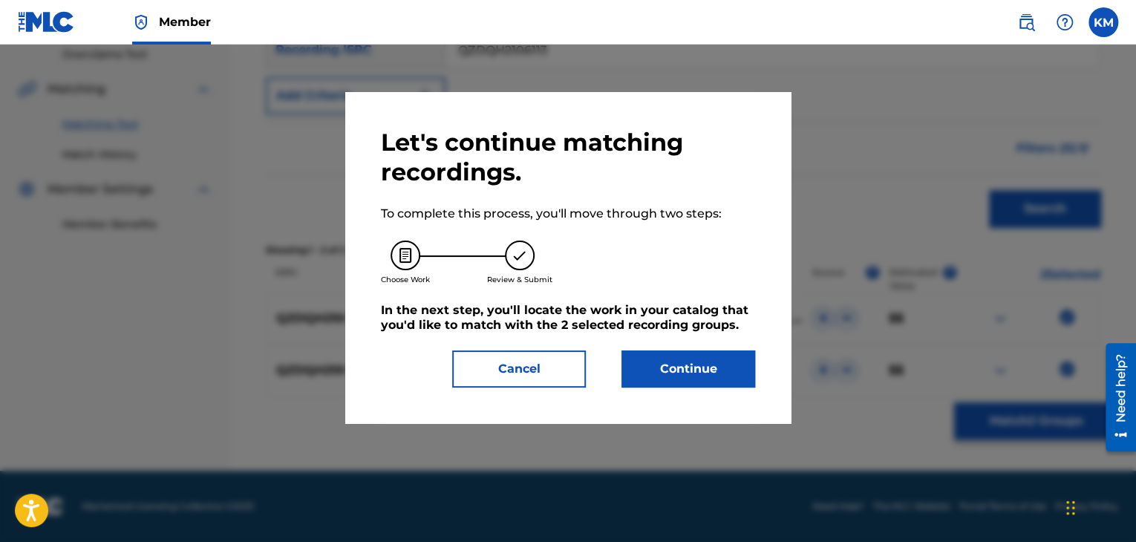
click at [684, 387] on button "Continue" at bounding box center [688, 368] width 134 height 37
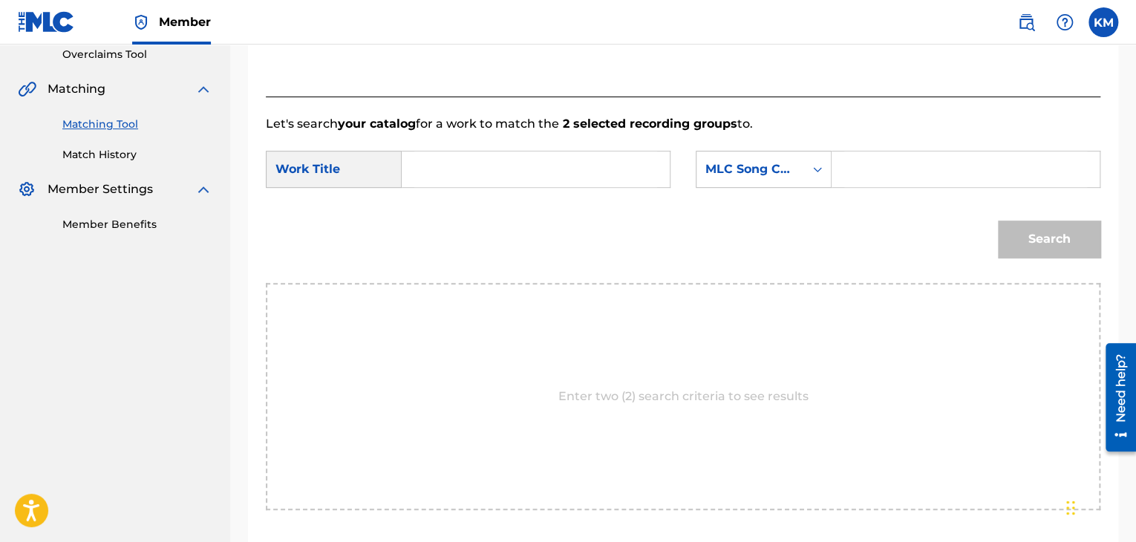
click at [428, 173] on input "Search Form" at bounding box center [535, 169] width 243 height 36
paste input "La Canelera"
type input "La Canelera"
click at [817, 167] on icon "Search Form" at bounding box center [817, 169] width 15 height 15
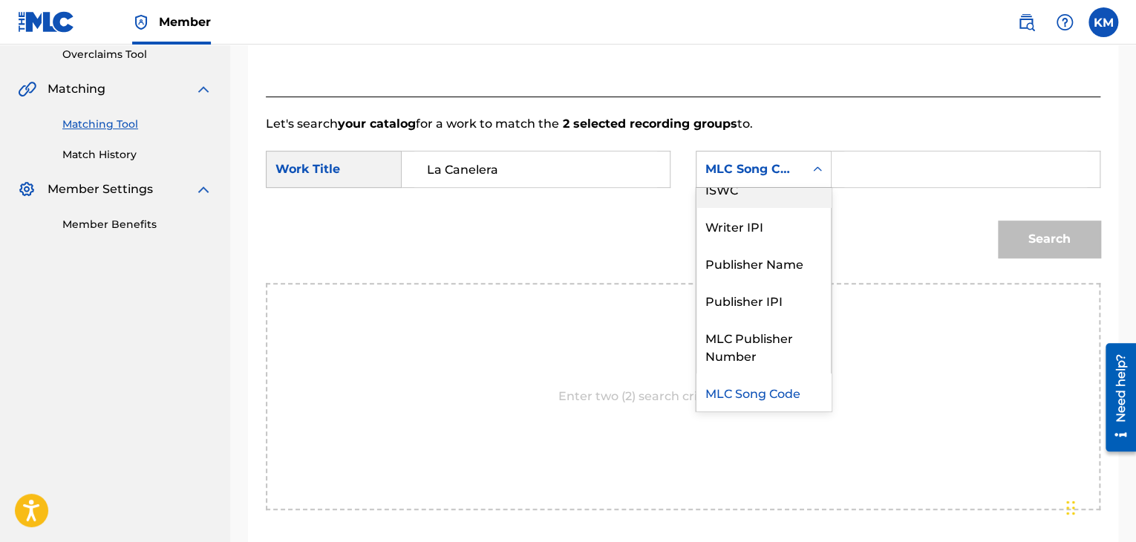
scroll to position [0, 0]
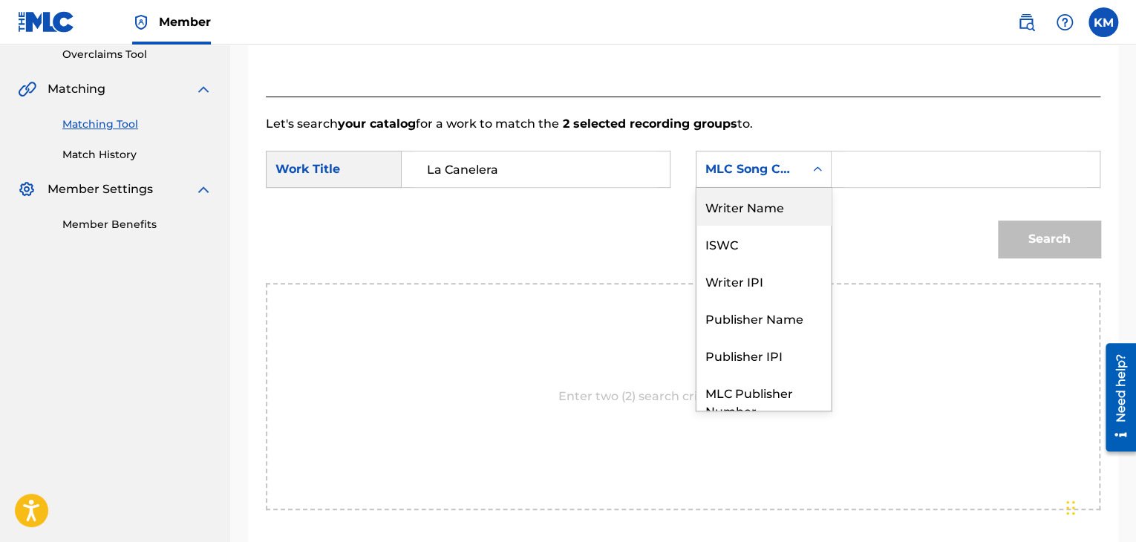
click at [751, 195] on div "Writer Name" at bounding box center [763, 206] width 134 height 37
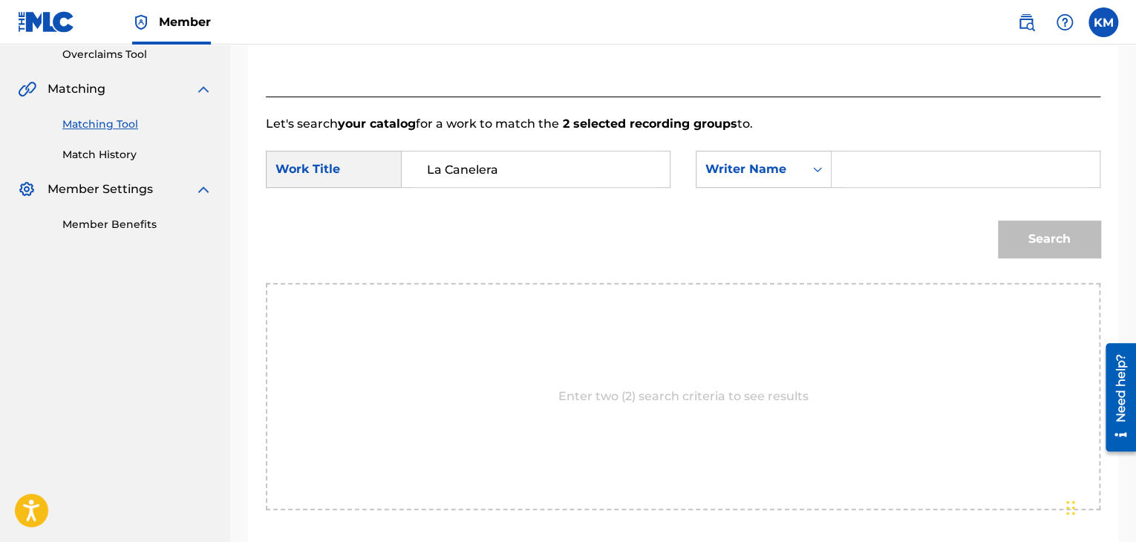
click at [854, 171] on input "Search Form" at bounding box center [965, 169] width 243 height 36
paste input "Higuera"
type input "Higuera"
click at [1048, 237] on button "Search" at bounding box center [1049, 238] width 102 height 37
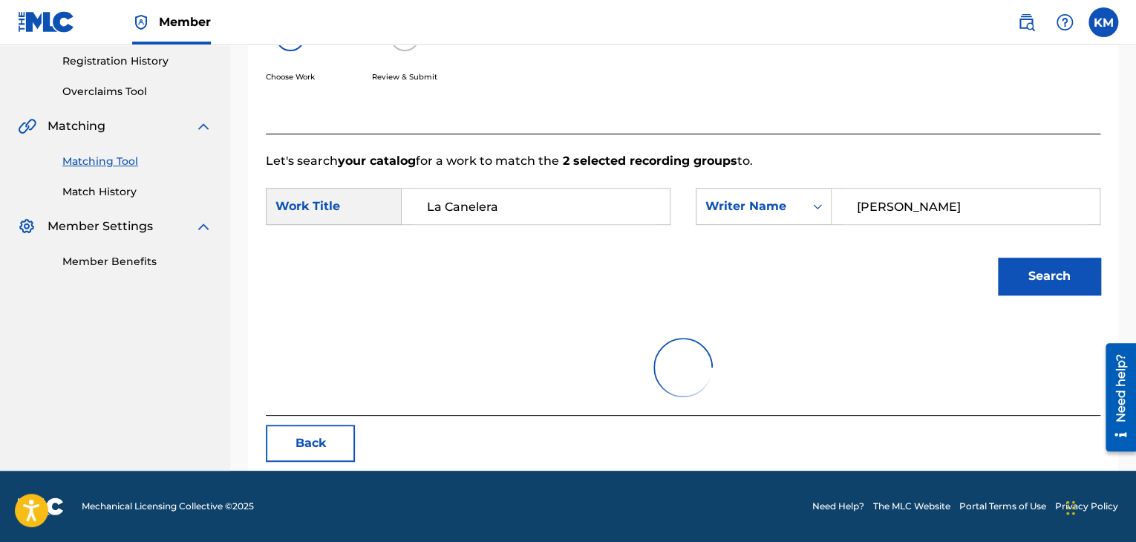
scroll to position [316, 0]
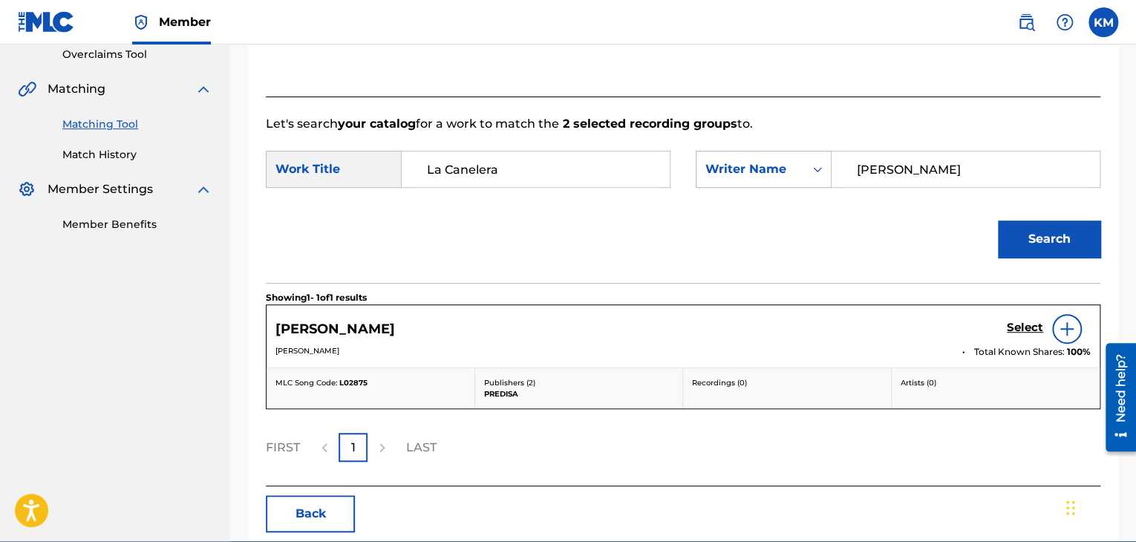
click at [820, 167] on icon "Search Form" at bounding box center [817, 169] width 15 height 15
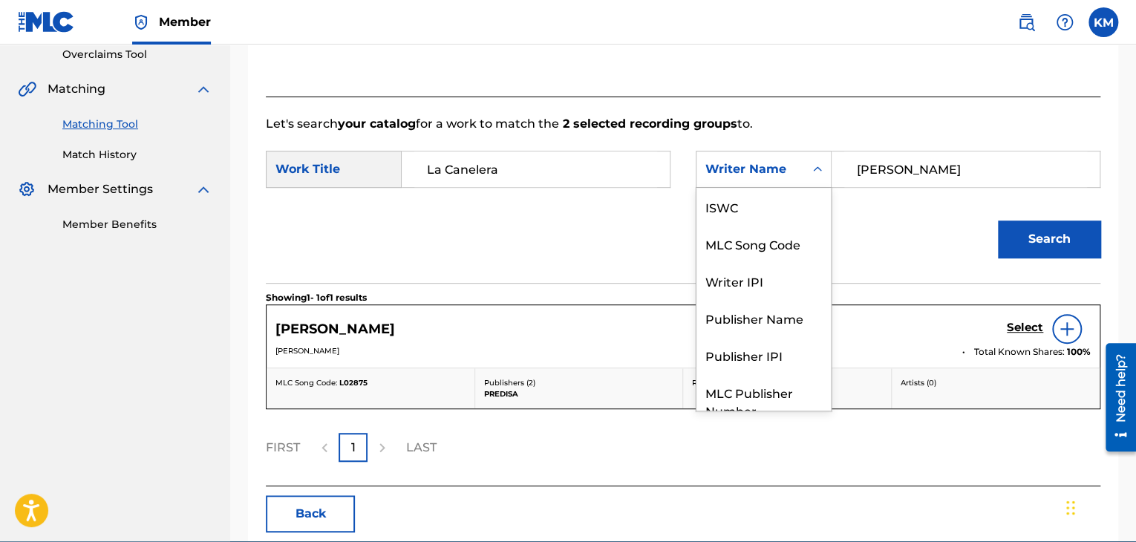
scroll to position [55, 0]
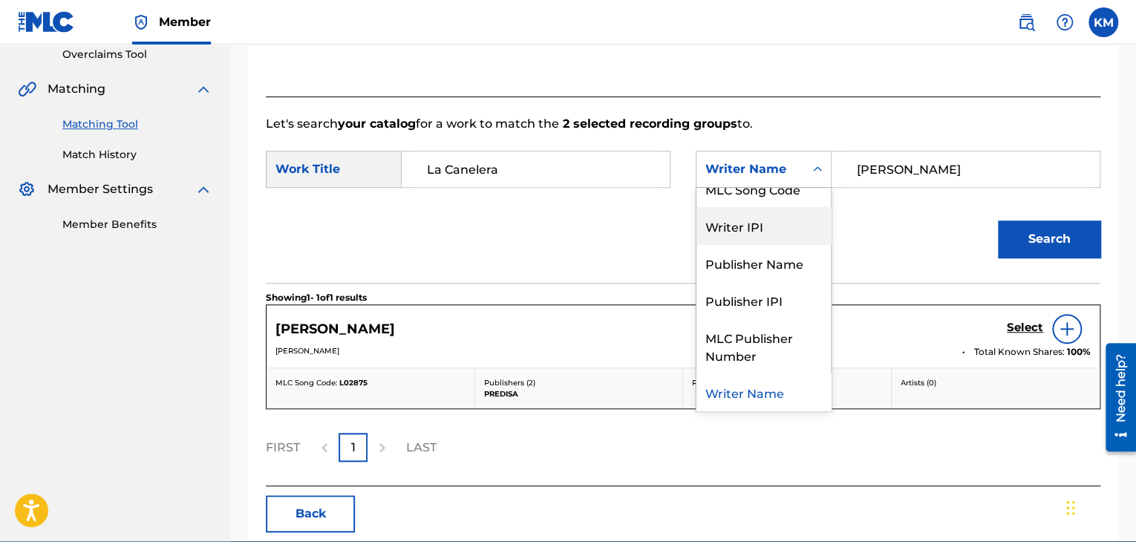
click at [805, 207] on div "Writer IPI" at bounding box center [763, 225] width 134 height 37
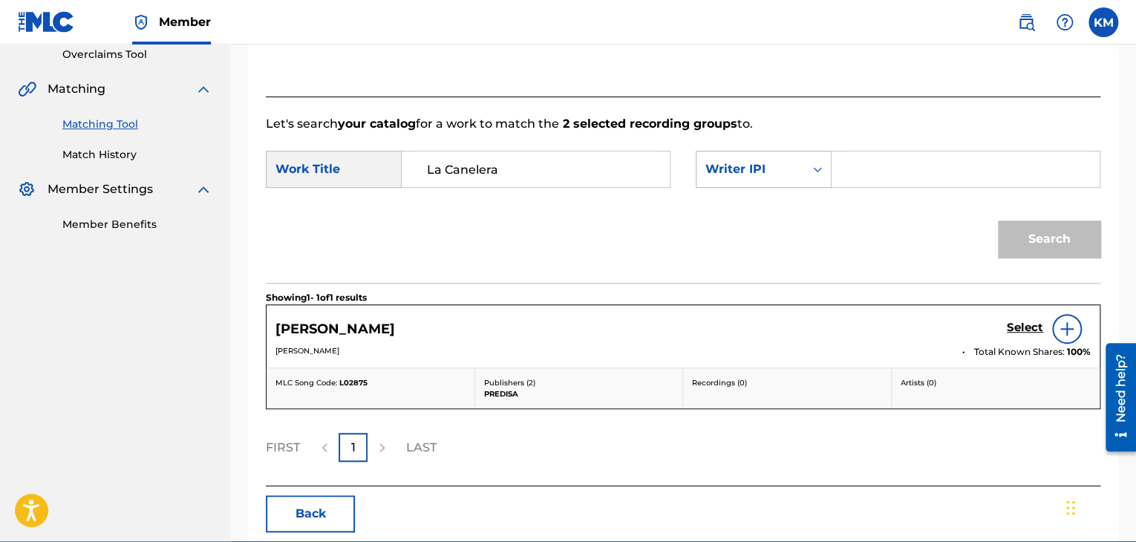
click at [806, 167] on div "Search Form" at bounding box center [817, 169] width 27 height 27
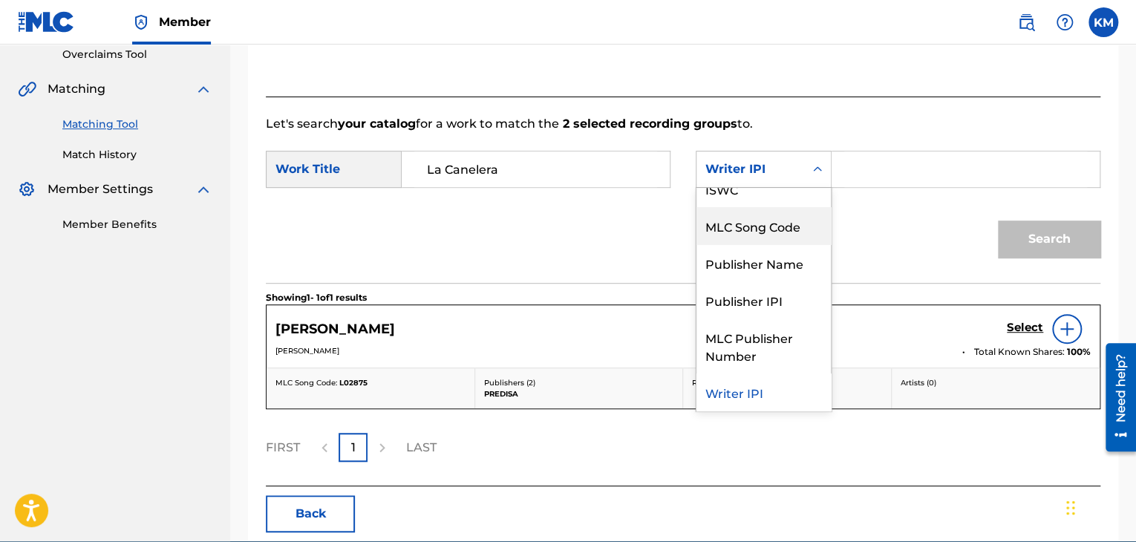
click at [786, 223] on div "MLC Song Code" at bounding box center [763, 225] width 134 height 37
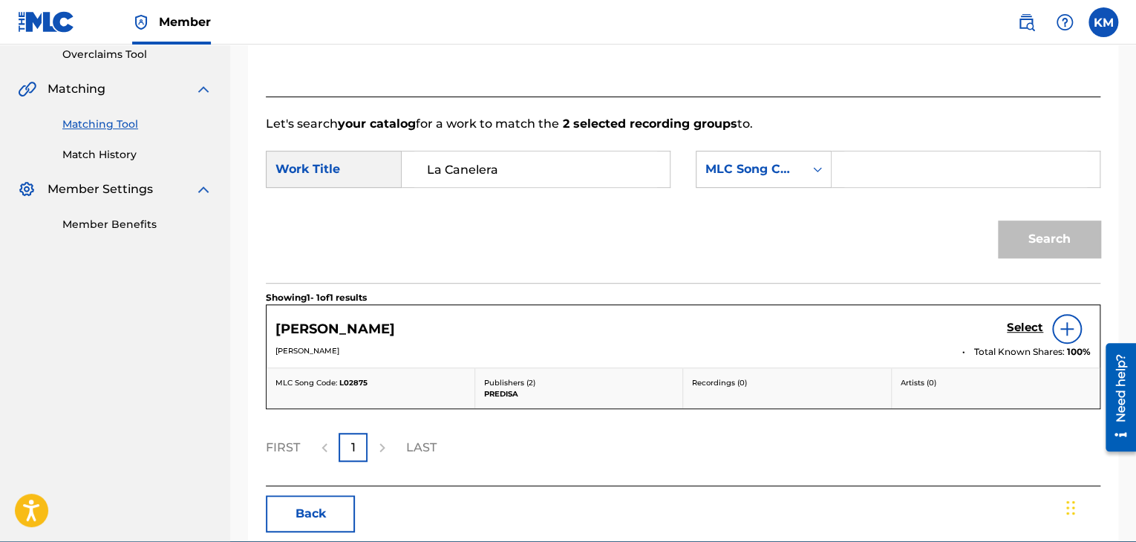
click at [854, 170] on input "Search Form" at bounding box center [965, 169] width 243 height 36
paste input "L02125"
type input "L02125"
click at [1034, 238] on button "Search" at bounding box center [1049, 238] width 102 height 37
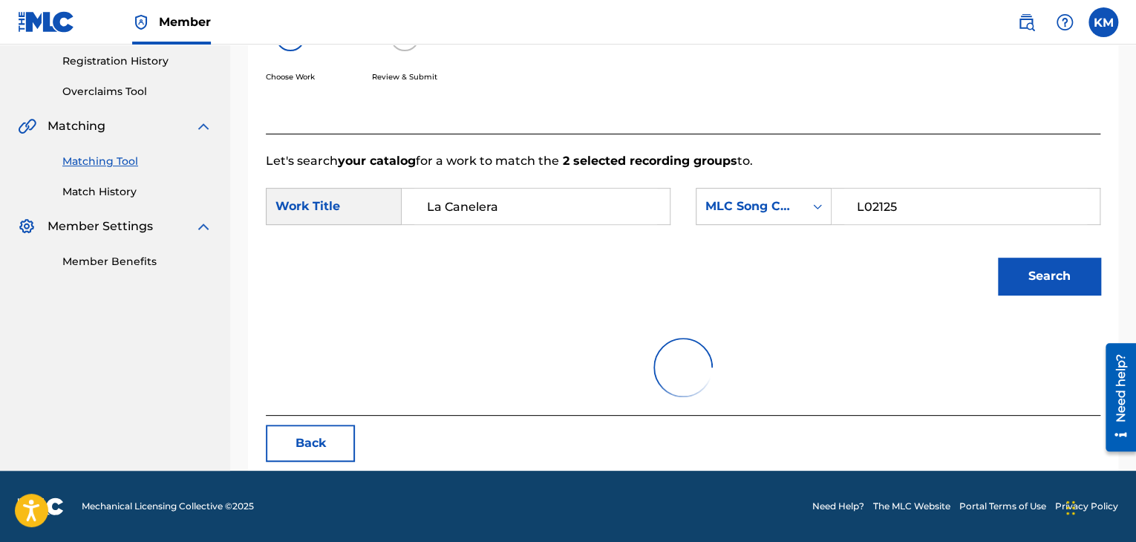
scroll to position [316, 0]
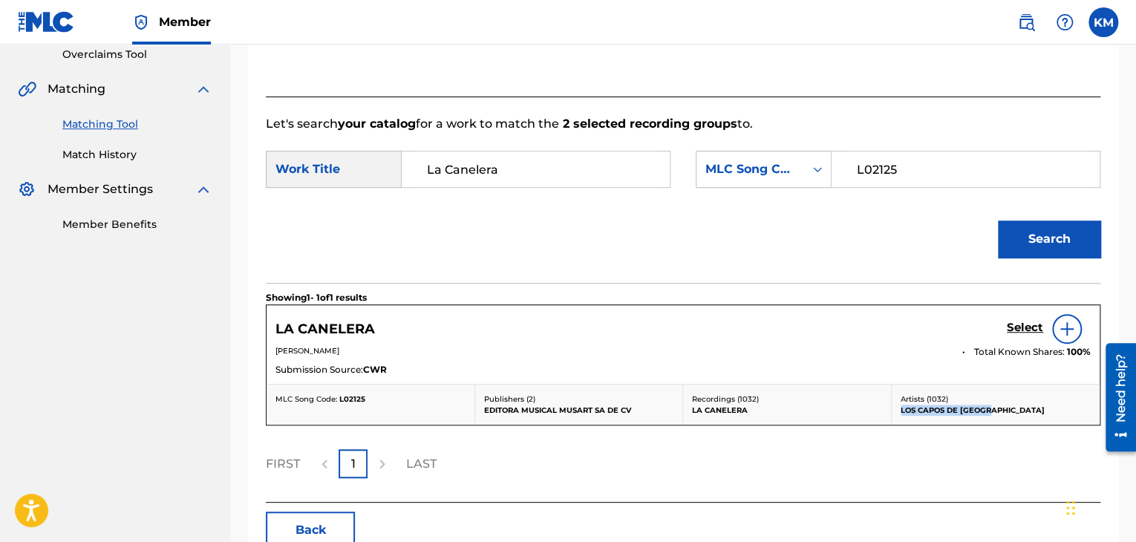
drag, startPoint x: 897, startPoint y: 408, endPoint x: 989, endPoint y: 412, distance: 92.1
click at [989, 412] on div "Artists ( 1032 ) LOS CAPOS DE MEXICO" at bounding box center [996, 405] width 209 height 40
copy p "LOS CAPOS DE MEXICO"
drag, startPoint x: 271, startPoint y: 350, endPoint x: 387, endPoint y: 351, distance: 116.6
click at [387, 351] on div "LA CANELERA Select DONACIANO RODRIGUEZ Total Known Shares: 100 % Submission Sou…" at bounding box center [682, 344] width 833 height 79
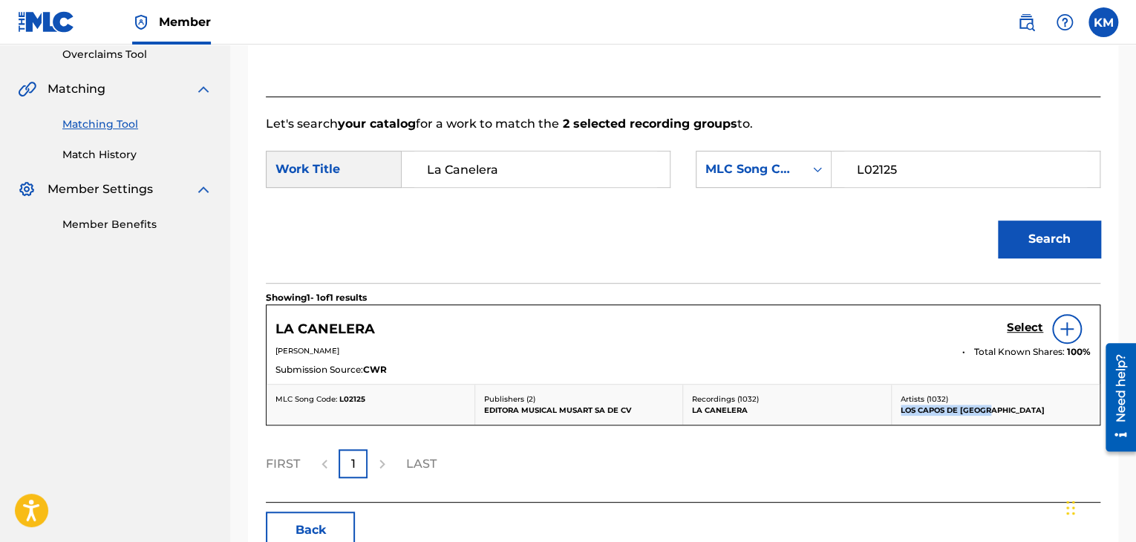
copy span "DONACIANO RODRIGUEZ"
click at [1010, 324] on h5 "Select" at bounding box center [1025, 328] width 36 height 14
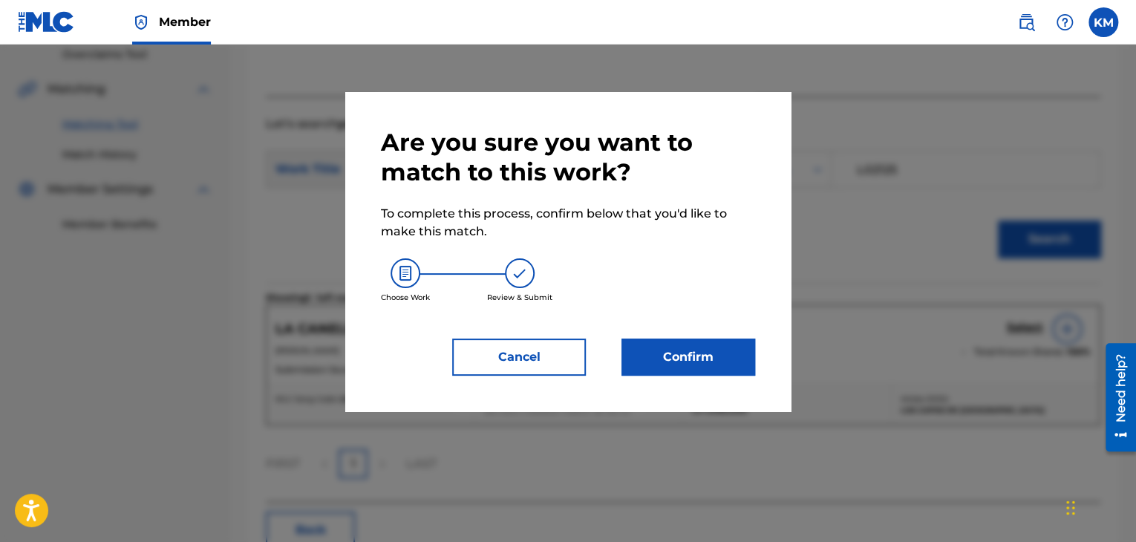
click at [702, 353] on button "Confirm" at bounding box center [688, 357] width 134 height 37
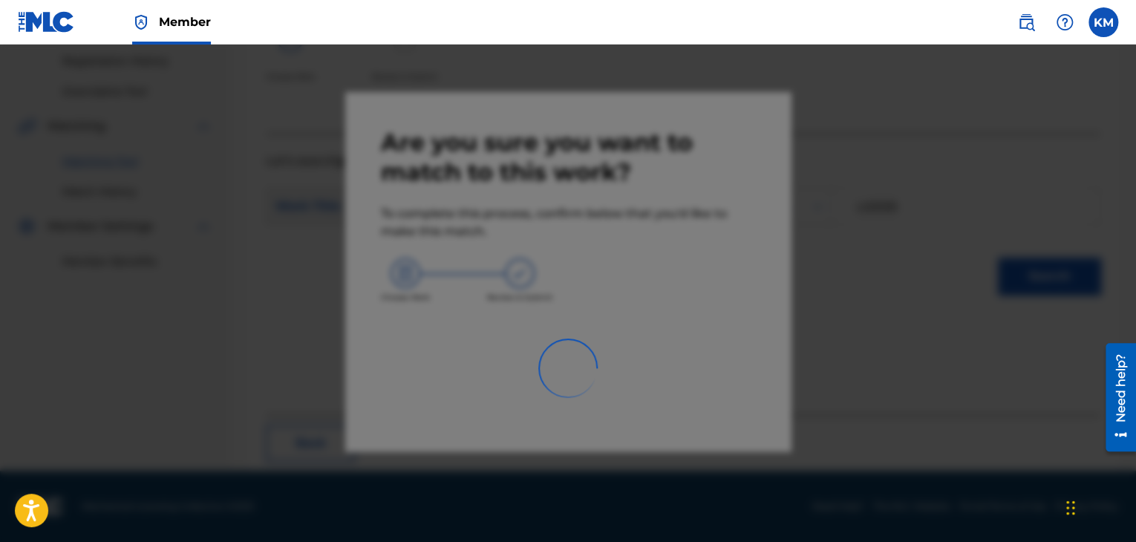
scroll to position [96, 0]
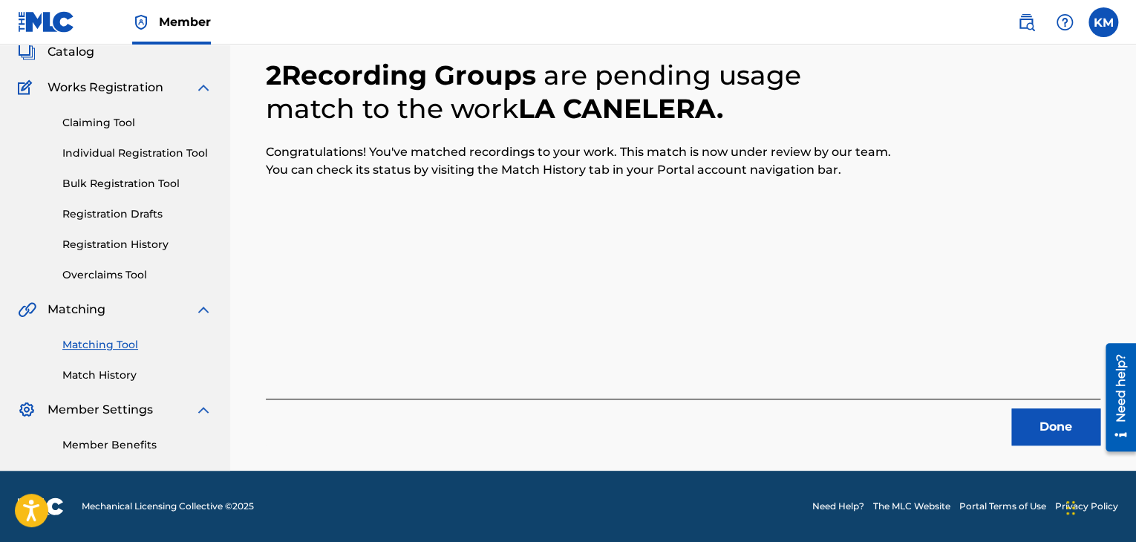
click at [1024, 424] on button "Done" at bounding box center [1055, 426] width 89 height 37
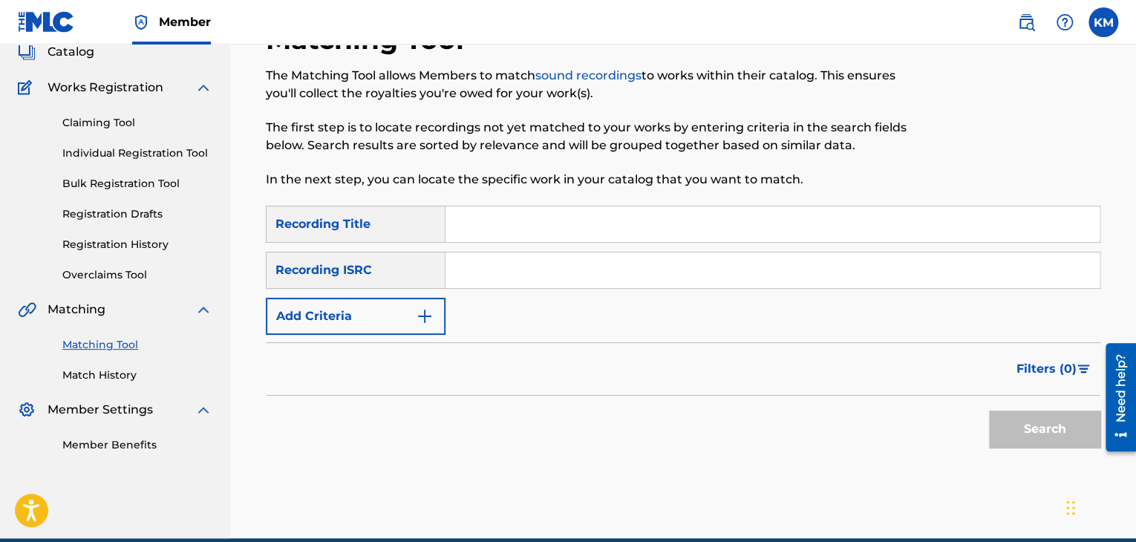
click at [557, 270] on input "Search Form" at bounding box center [772, 270] width 654 height 36
paste input "GBPS81516903"
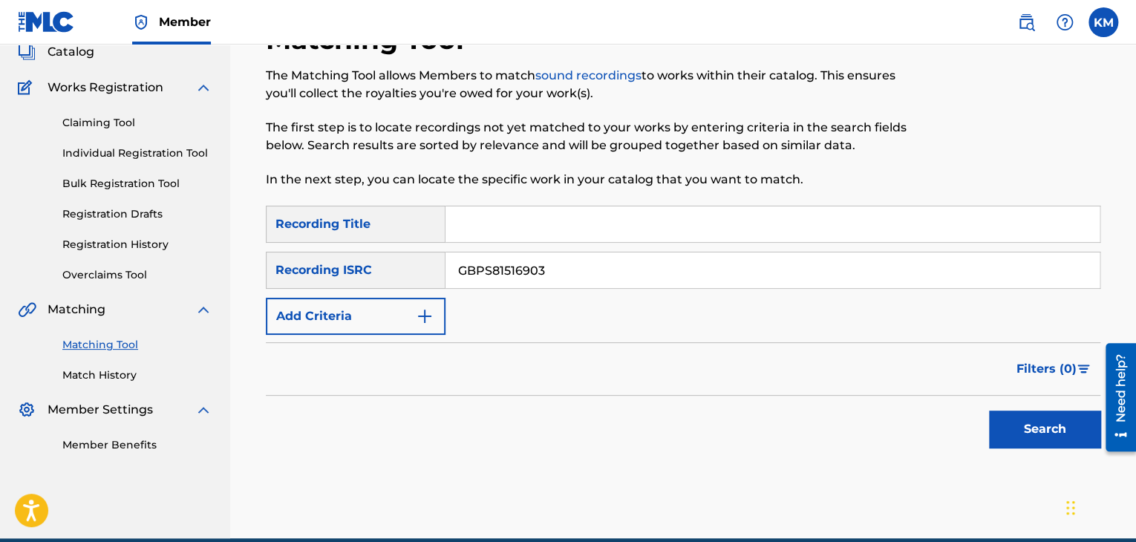
type input "GBPS81516903"
click at [1042, 428] on button "Search" at bounding box center [1044, 429] width 111 height 37
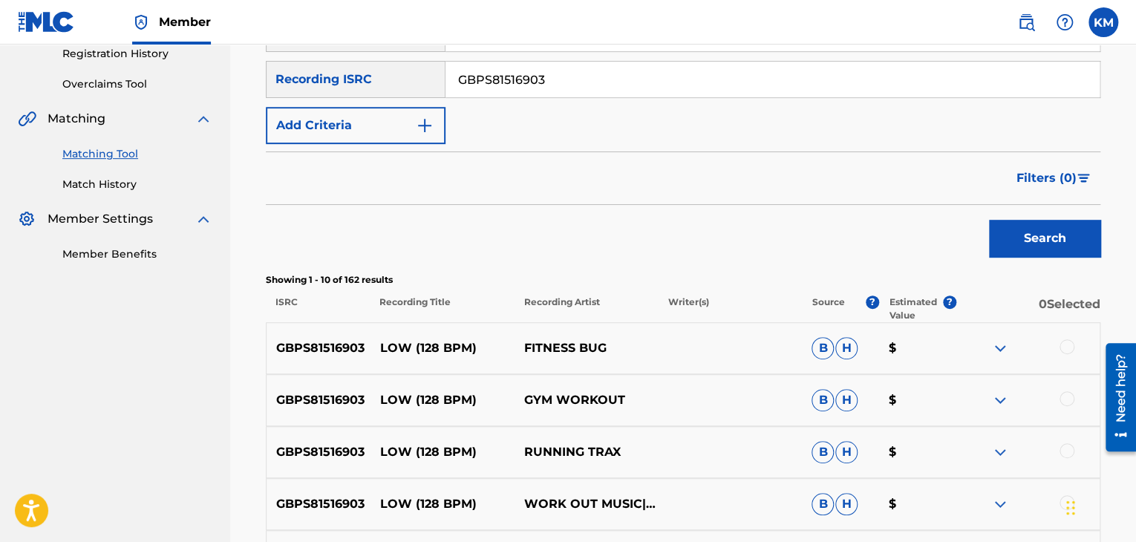
scroll to position [244, 0]
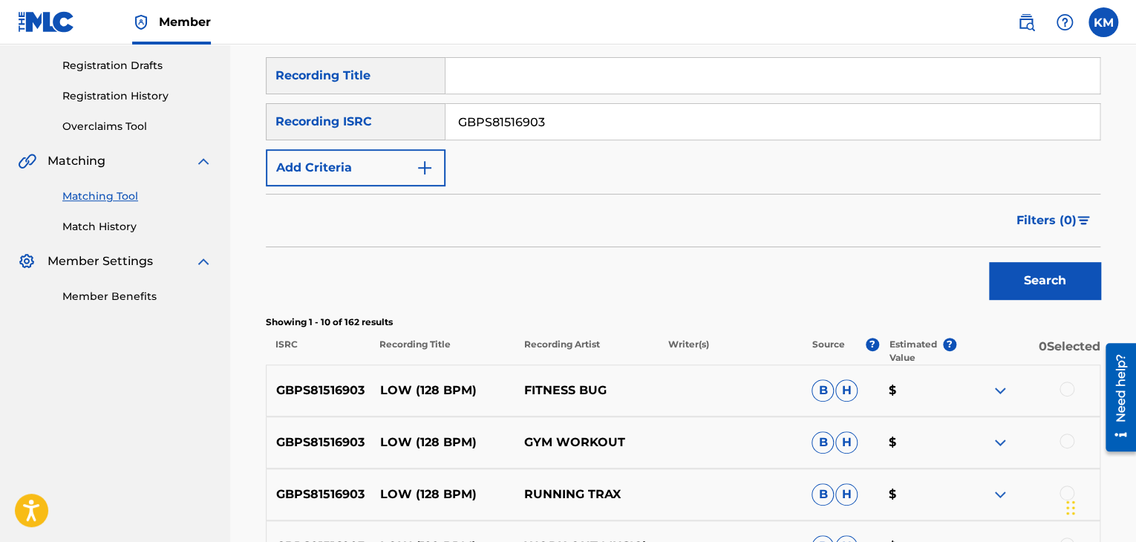
click at [106, 223] on link "Match History" at bounding box center [137, 227] width 150 height 16
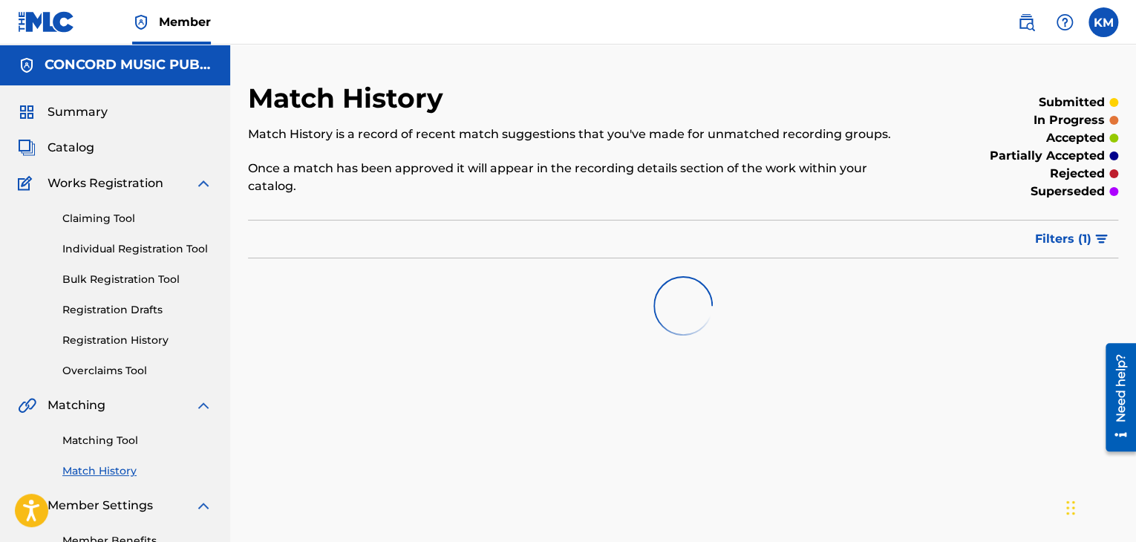
click at [120, 440] on link "Matching Tool" at bounding box center [137, 441] width 150 height 16
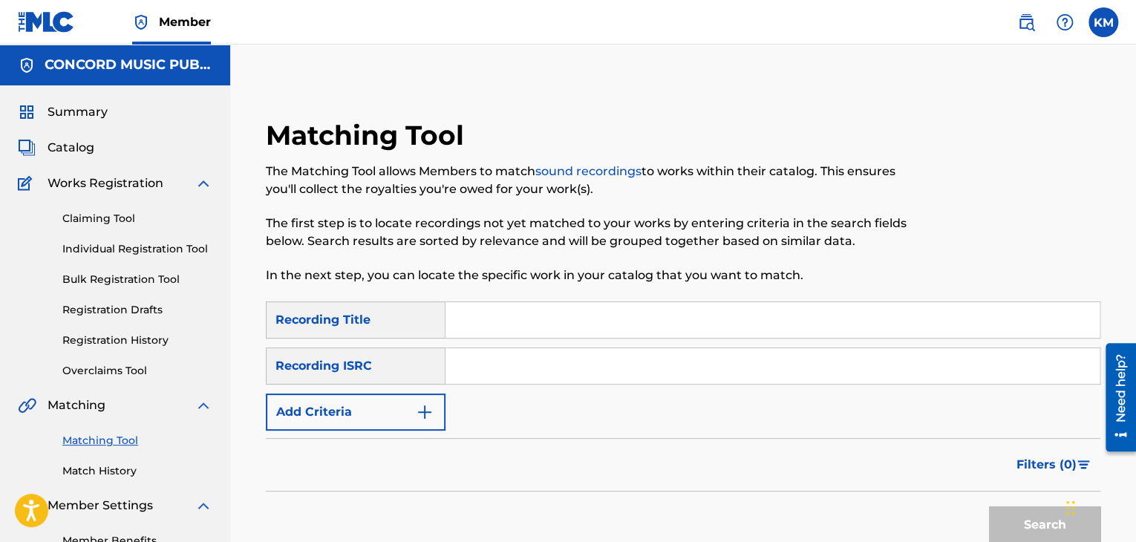
click at [555, 362] on input "Search Form" at bounding box center [772, 366] width 654 height 36
paste input "ITO101300924"
type input "ITO101300924"
click at [1016, 519] on button "Search" at bounding box center [1044, 524] width 111 height 37
click at [113, 470] on link "Match History" at bounding box center [137, 471] width 150 height 16
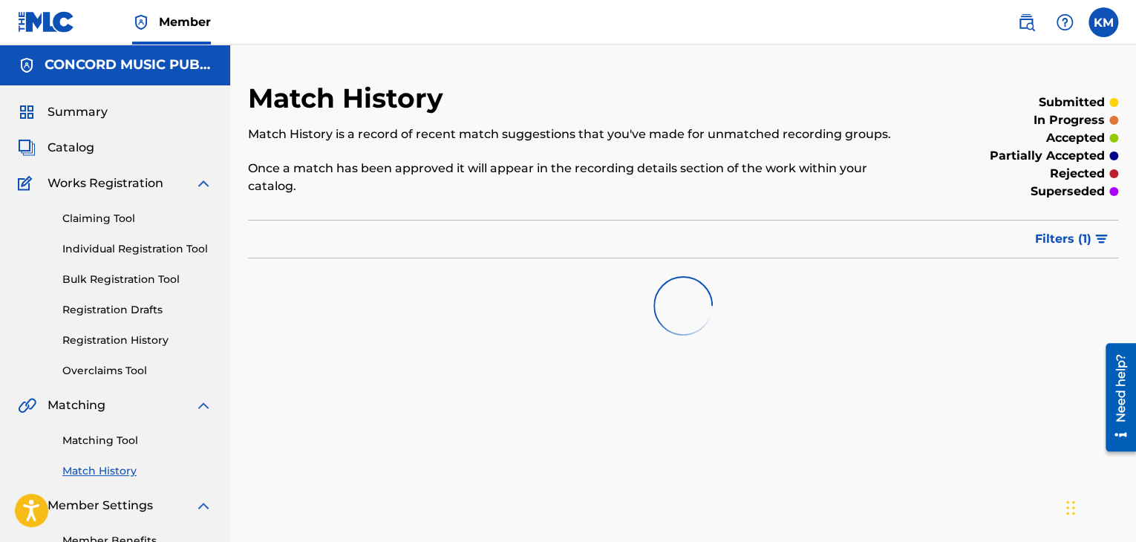
click at [124, 437] on link "Matching Tool" at bounding box center [137, 441] width 150 height 16
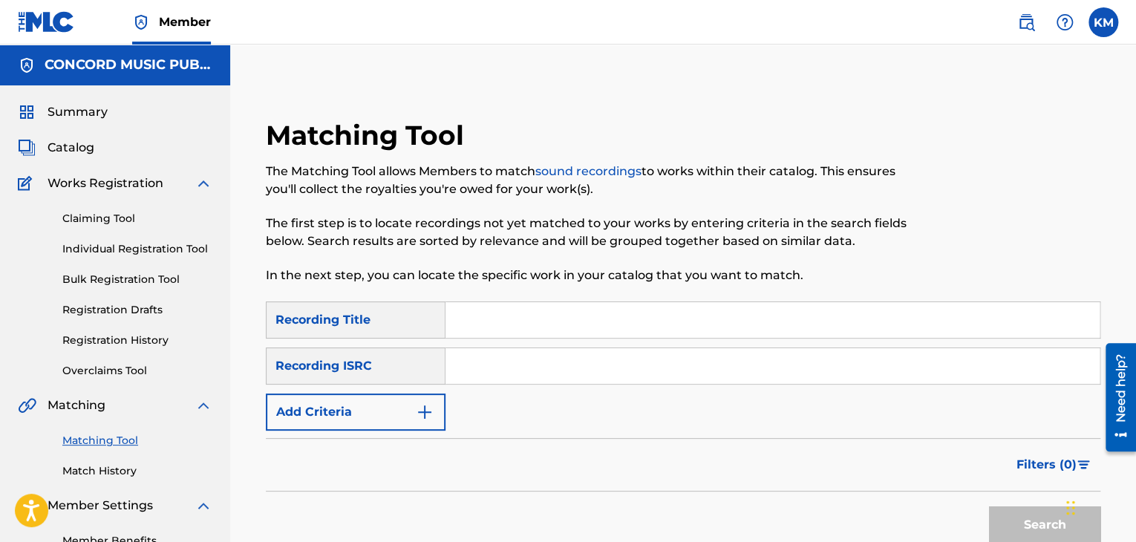
click at [480, 370] on input "Search Form" at bounding box center [772, 366] width 654 height 36
paste input "USWR61602088"
type input "USWR61602088"
click at [1019, 525] on button "Search" at bounding box center [1044, 524] width 111 height 37
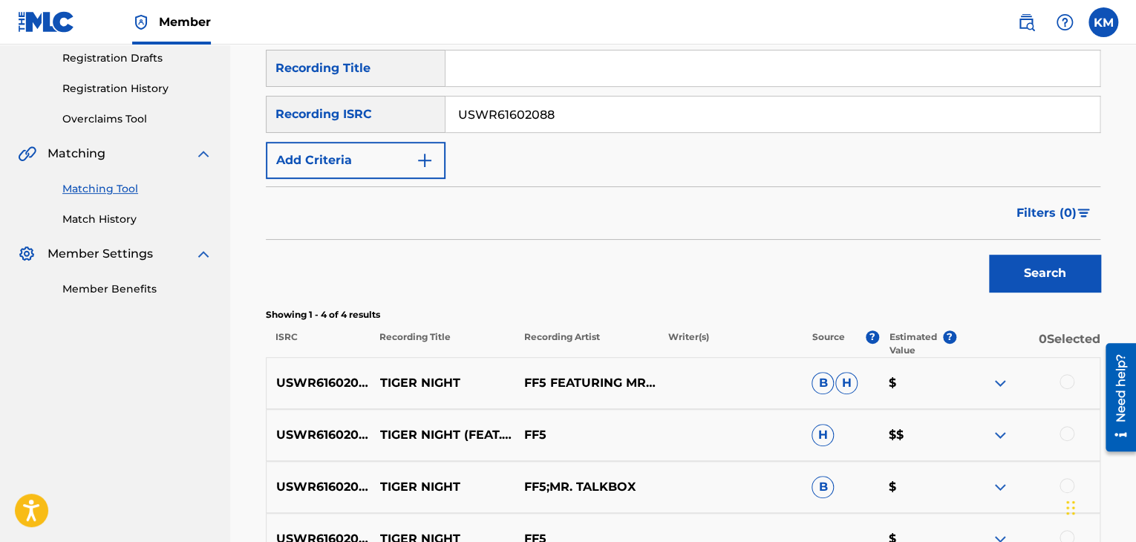
scroll to position [371, 0]
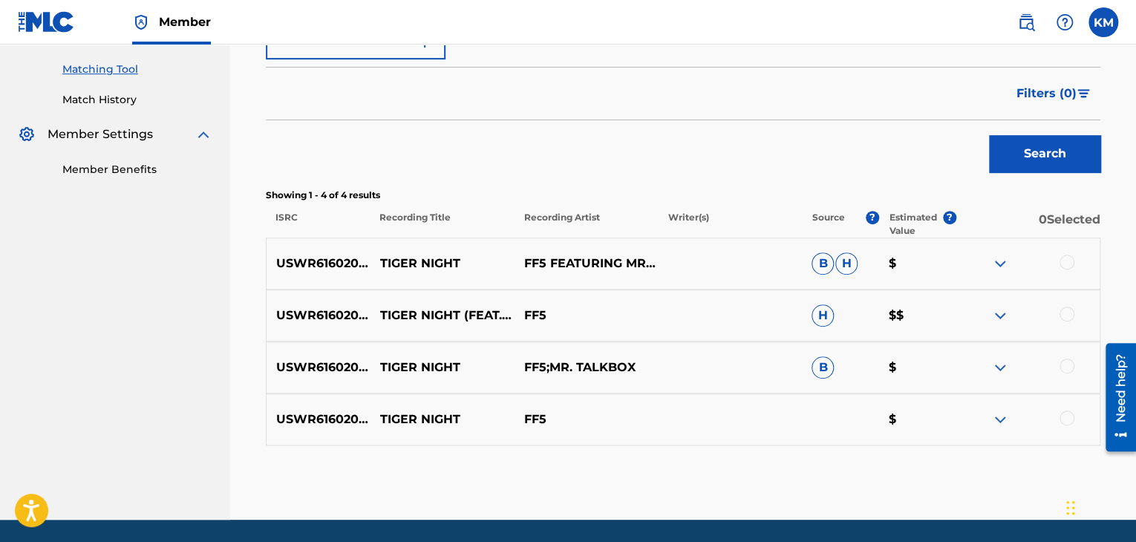
click at [1067, 260] on div at bounding box center [1066, 262] width 15 height 15
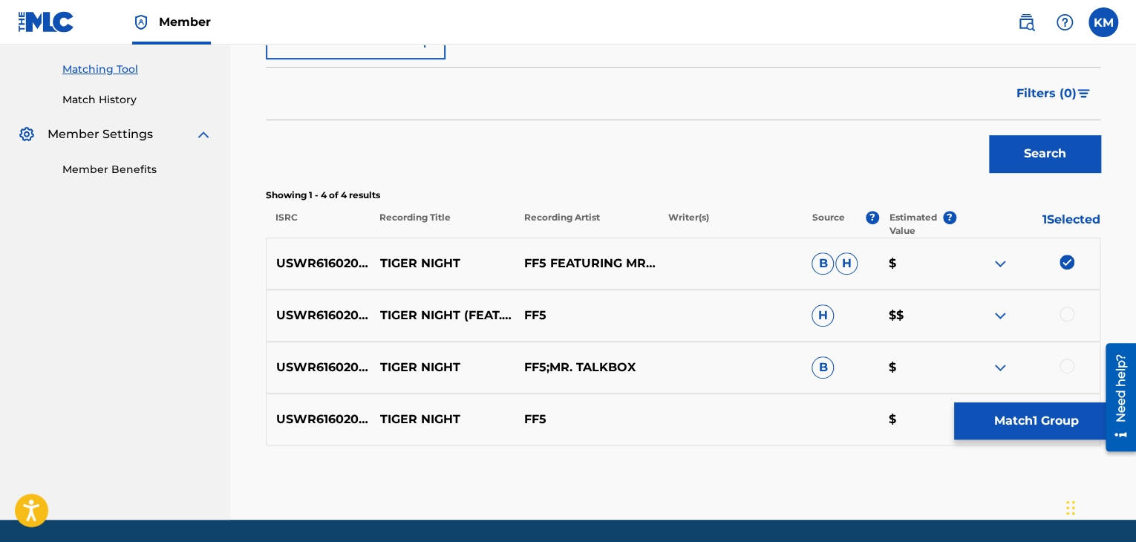
click at [1064, 307] on div at bounding box center [1066, 314] width 15 height 15
click at [1069, 359] on div at bounding box center [1066, 366] width 15 height 15
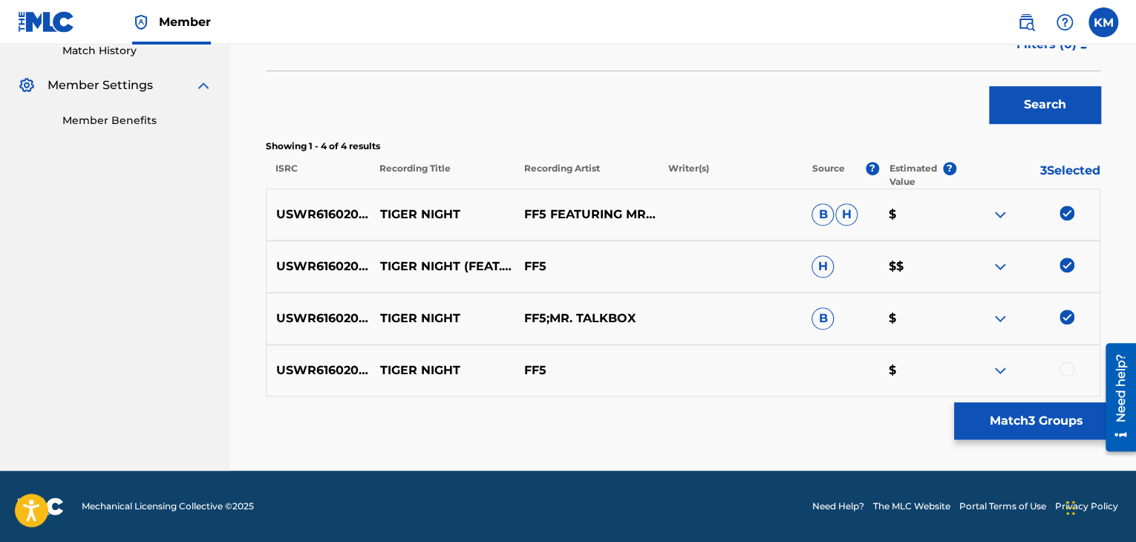
click at [1069, 358] on div "USWR61602088 TIGER NIGHT FF5 $" at bounding box center [683, 370] width 834 height 52
click at [1068, 368] on div at bounding box center [1066, 369] width 15 height 15
click at [1057, 418] on button "Match 4 Groups" at bounding box center [1036, 420] width 164 height 37
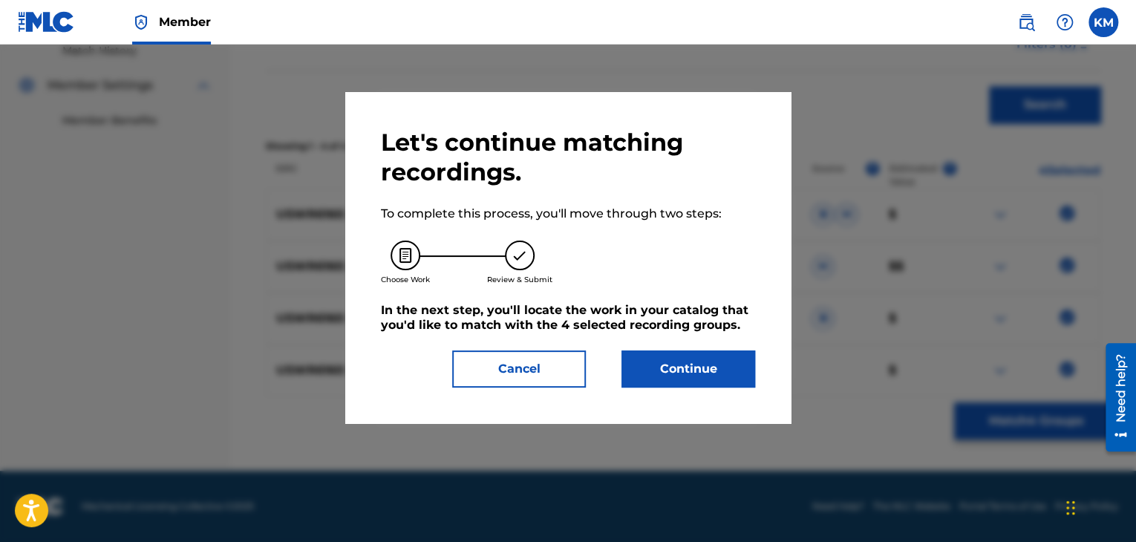
click at [715, 357] on button "Continue" at bounding box center [688, 368] width 134 height 37
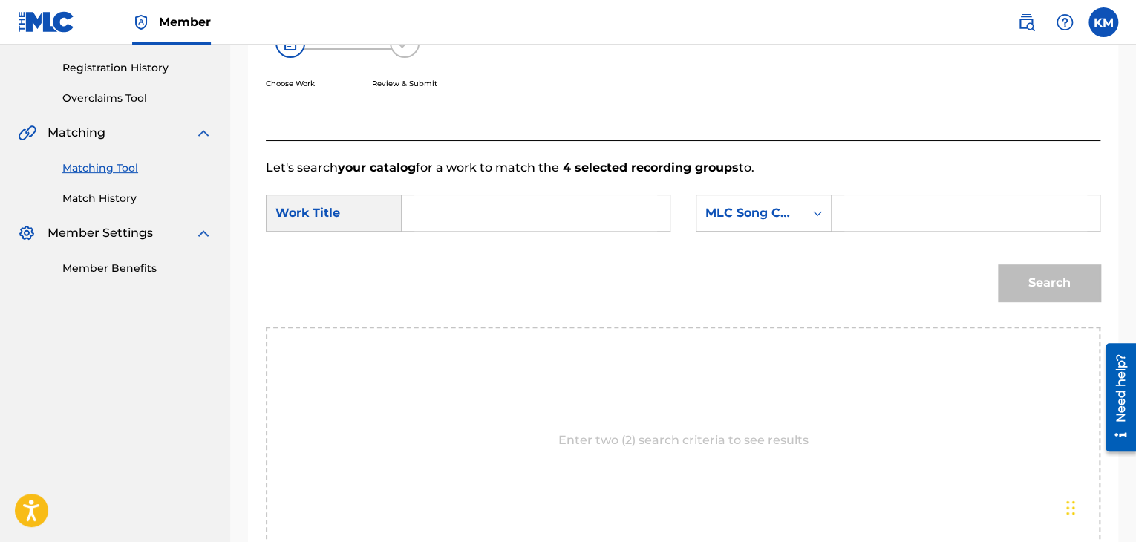
scroll to position [272, 0]
click at [494, 206] on input "Search Form" at bounding box center [535, 214] width 243 height 36
paste input "Tiger Night"
type input "Tiger Night"
click at [819, 198] on div "Search Form" at bounding box center [817, 214] width 27 height 36
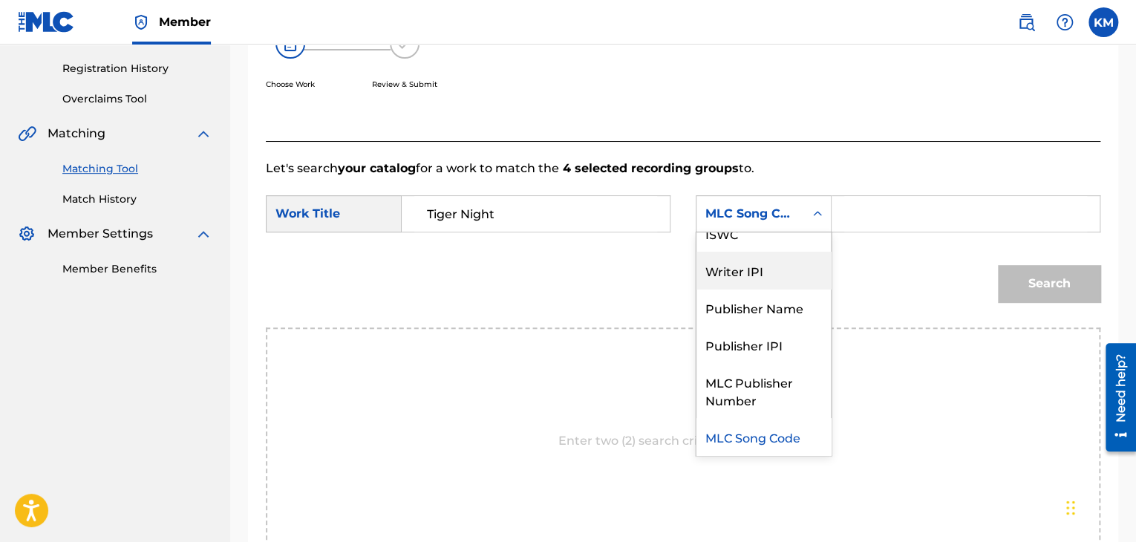
scroll to position [0, 0]
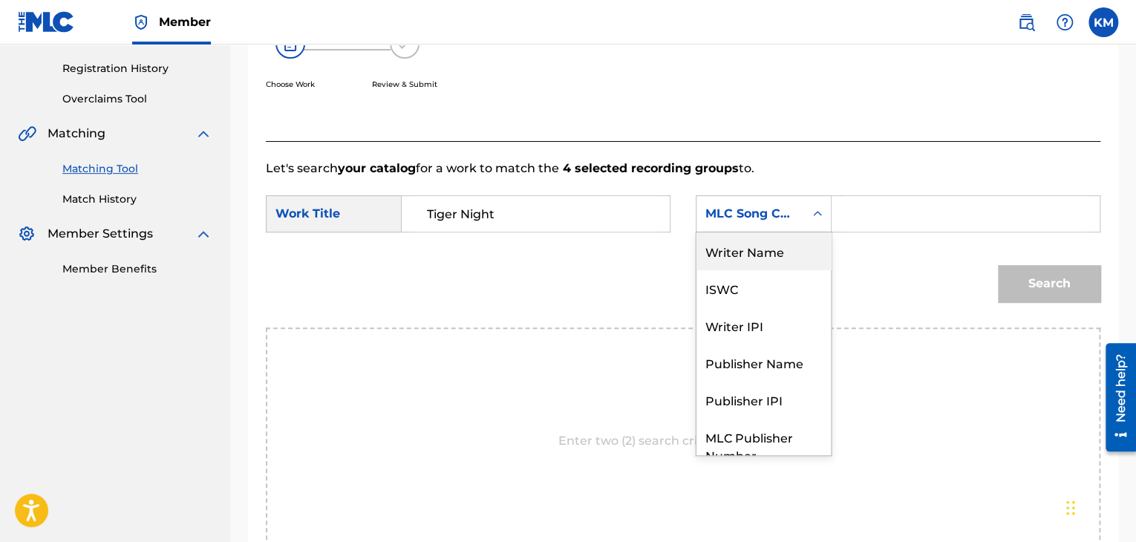
click at [788, 248] on div "Writer Name" at bounding box center [763, 250] width 134 height 37
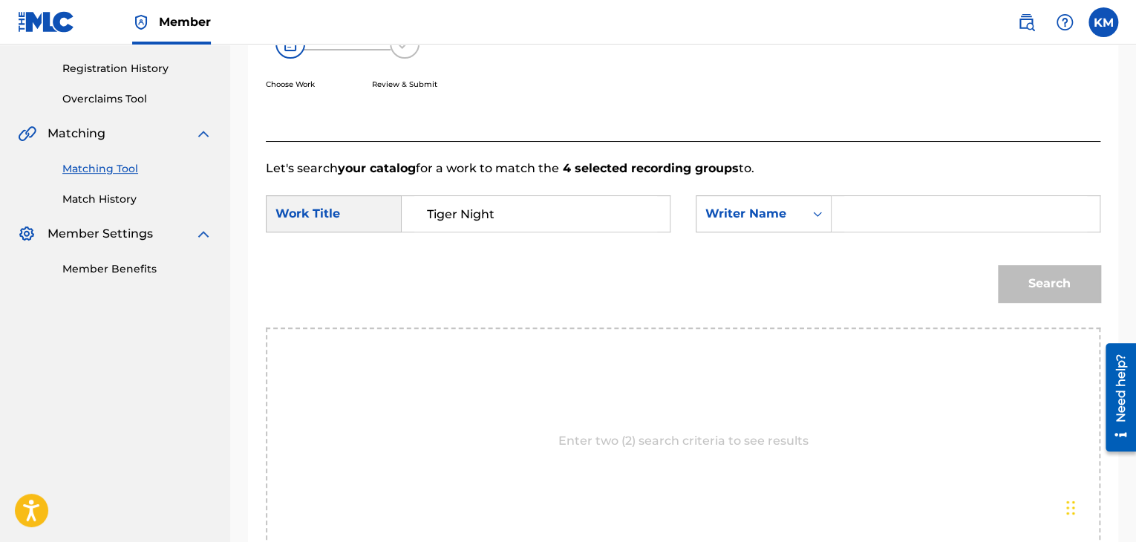
click at [846, 216] on input "Search Form" at bounding box center [965, 214] width 243 height 36
drag, startPoint x: 871, startPoint y: 220, endPoint x: 801, endPoint y: 220, distance: 69.8
click at [801, 220] on div "SearchWithCriteria63186ddd-2465-4164-9234-6e2aea2e35c5 Writer Name v" at bounding box center [898, 213] width 405 height 37
paste input "Tiger Night Performed by FF5Mr. Talkbox"
paste input "Boldt"
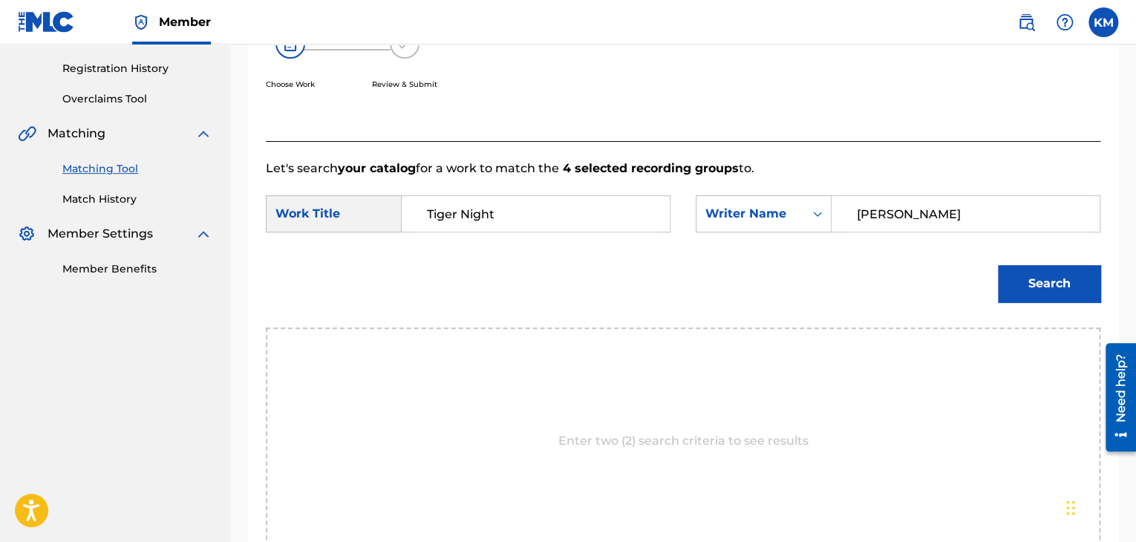
click at [1034, 274] on button "Search" at bounding box center [1049, 283] width 102 height 37
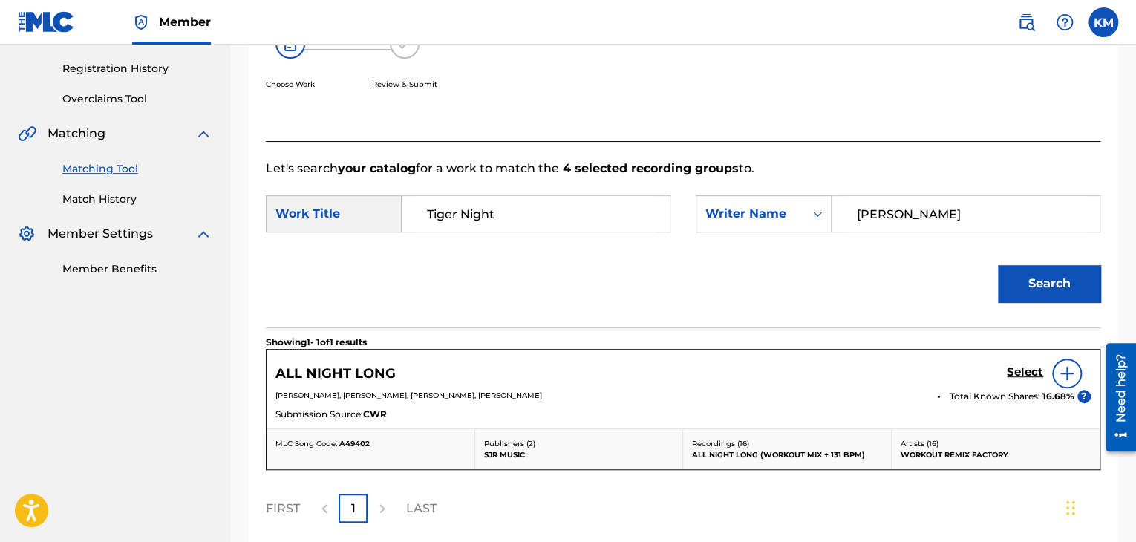
drag, startPoint x: 912, startPoint y: 209, endPoint x: 650, endPoint y: 238, distance: 263.0
click at [653, 238] on div "SearchWithCriteria85e4dee7-589a-4da0-a0eb-5b914fd84f72 Work Title Tiger Night S…" at bounding box center [683, 218] width 834 height 46
paste input "Prielozny"
click at [1042, 279] on button "Search" at bounding box center [1049, 283] width 102 height 37
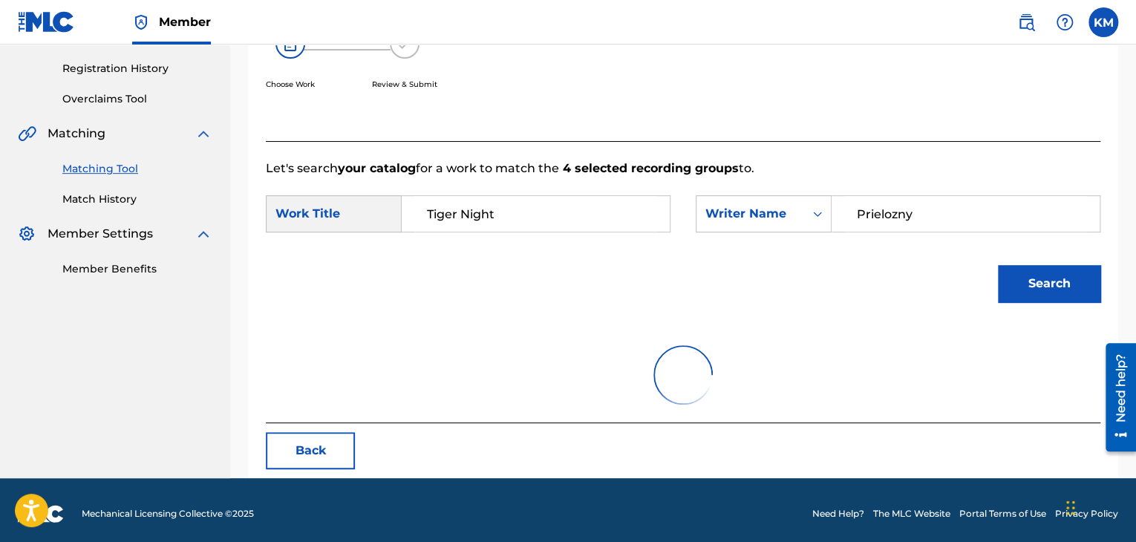
scroll to position [215, 0]
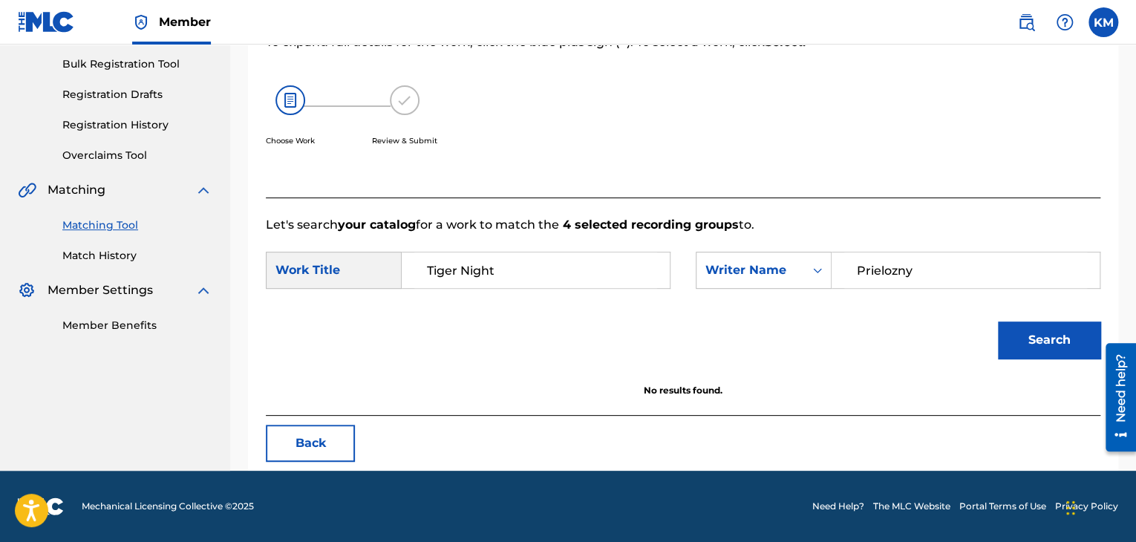
drag, startPoint x: 927, startPoint y: 264, endPoint x: 689, endPoint y: 297, distance: 240.6
click at [690, 297] on div "SearchWithCriteria85e4dee7-589a-4da0-a0eb-5b914fd84f72 Work Title Tiger Night S…" at bounding box center [683, 275] width 834 height 46
paste input "Macke"
type input "Mackey"
click at [1033, 336] on button "Search" at bounding box center [1049, 339] width 102 height 37
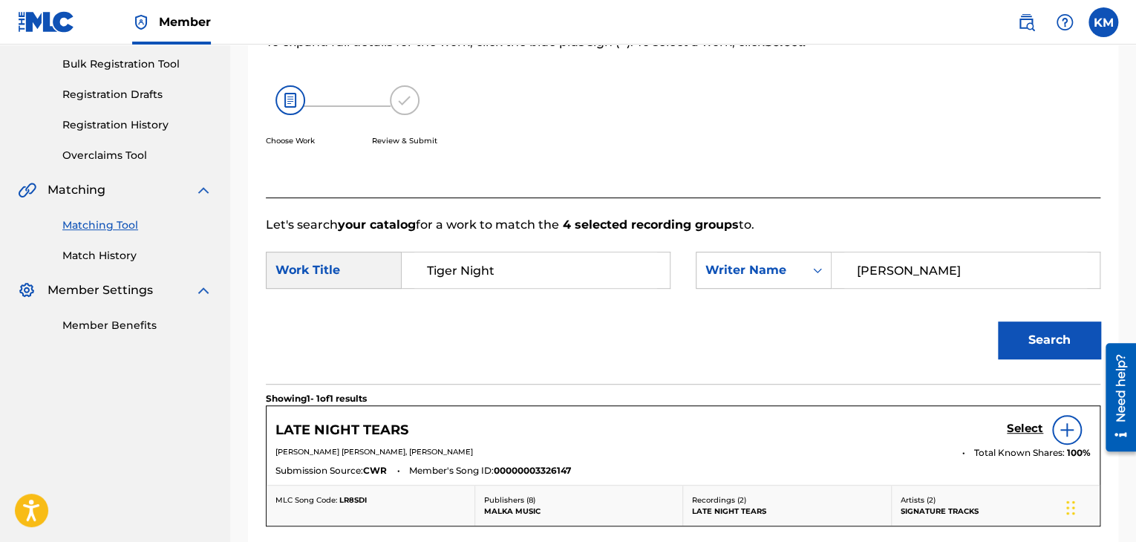
click at [116, 260] on link "Match History" at bounding box center [137, 256] width 150 height 16
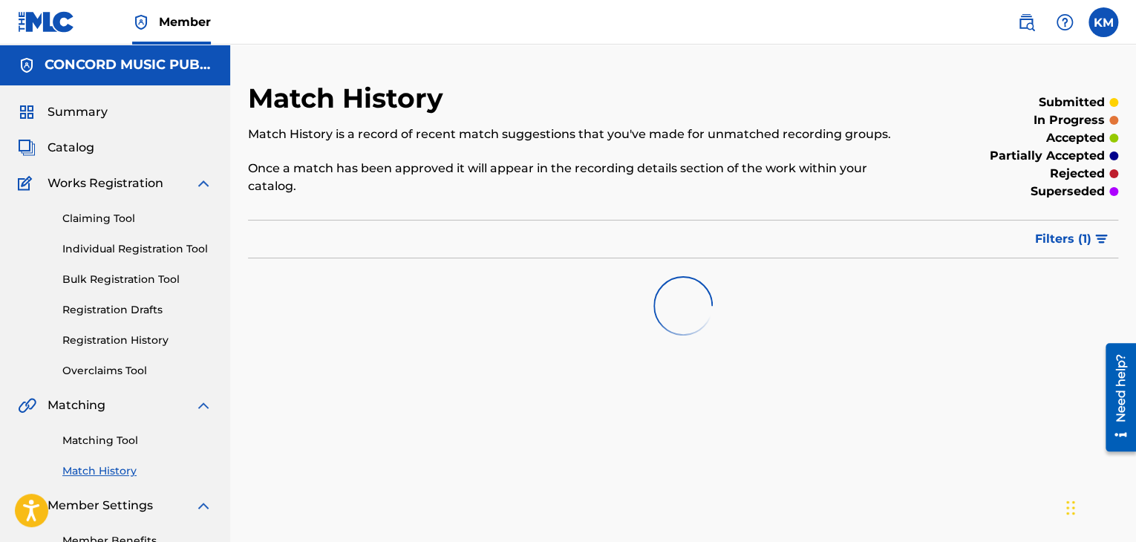
click at [117, 447] on link "Matching Tool" at bounding box center [137, 441] width 150 height 16
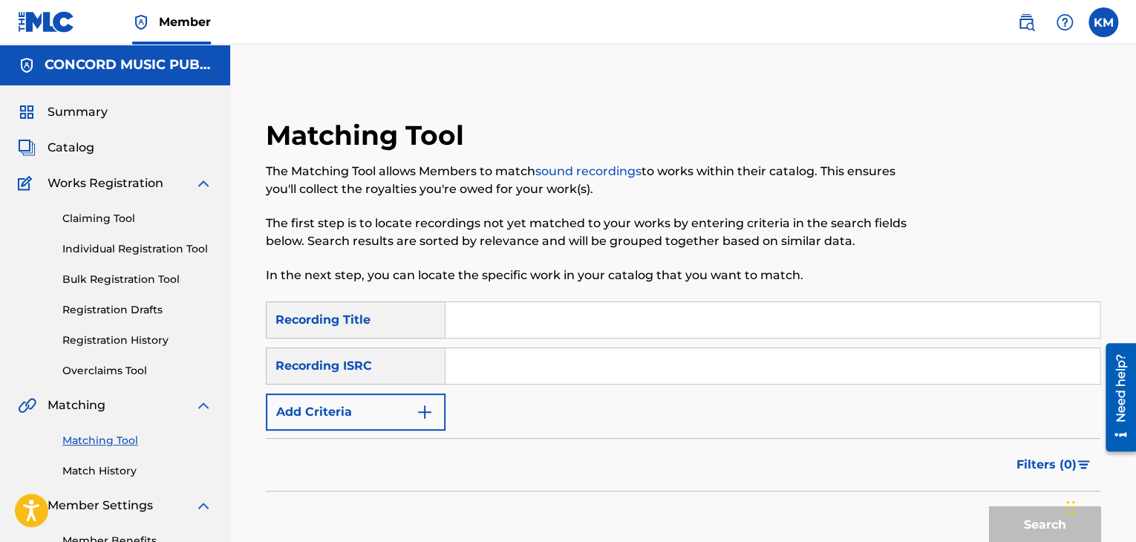
click at [511, 367] on input "Search Form" at bounding box center [772, 366] width 654 height 36
paste input "USKO11400994"
type input "USKO11400994"
click at [1011, 511] on button "Search" at bounding box center [1044, 524] width 111 height 37
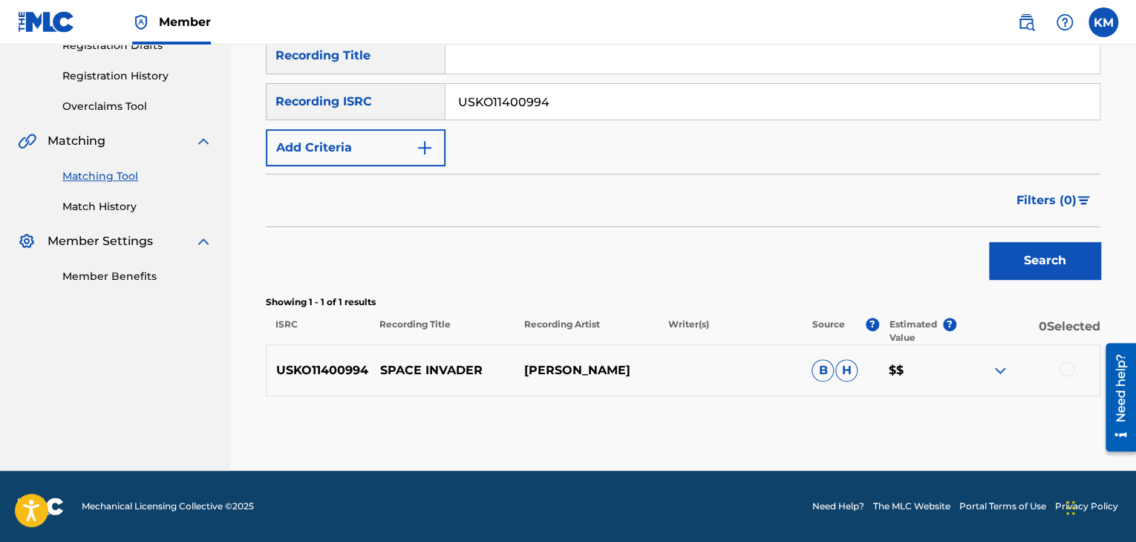
click at [1067, 367] on div at bounding box center [1066, 369] width 15 height 15
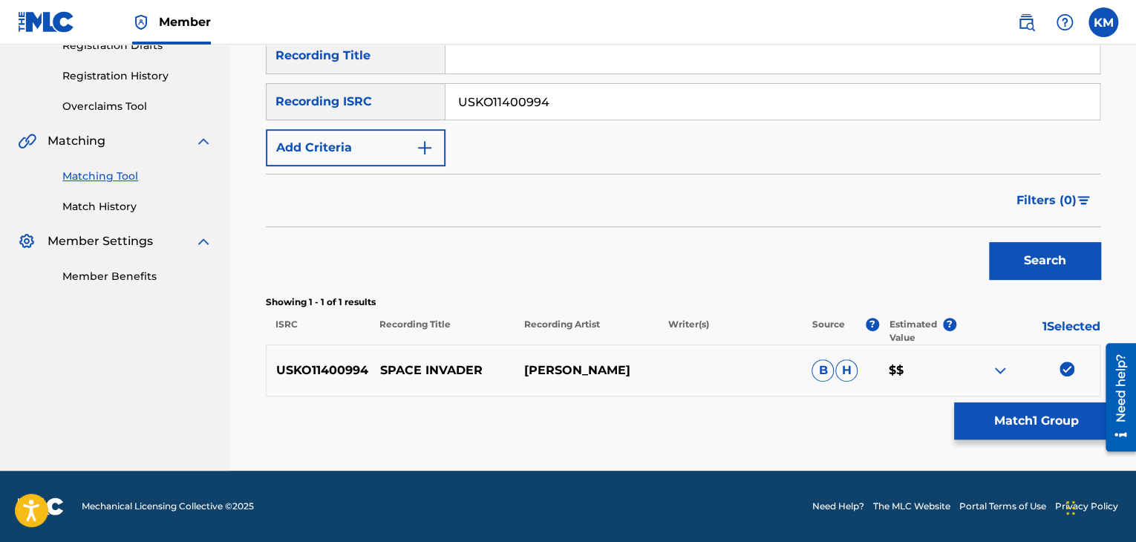
click at [1019, 425] on button "Match 1 Group" at bounding box center [1036, 420] width 164 height 37
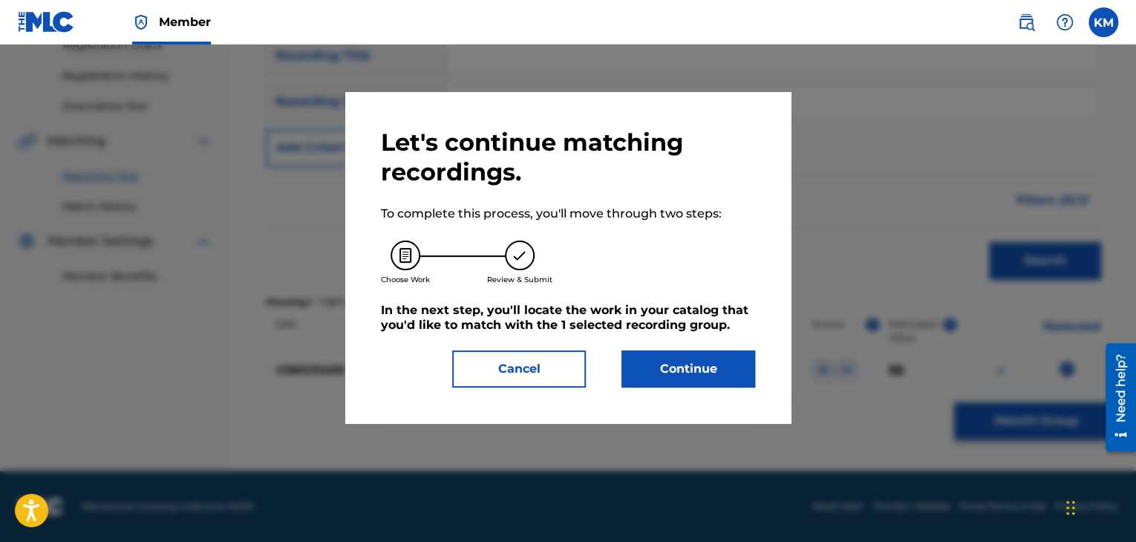
click at [704, 365] on button "Continue" at bounding box center [688, 368] width 134 height 37
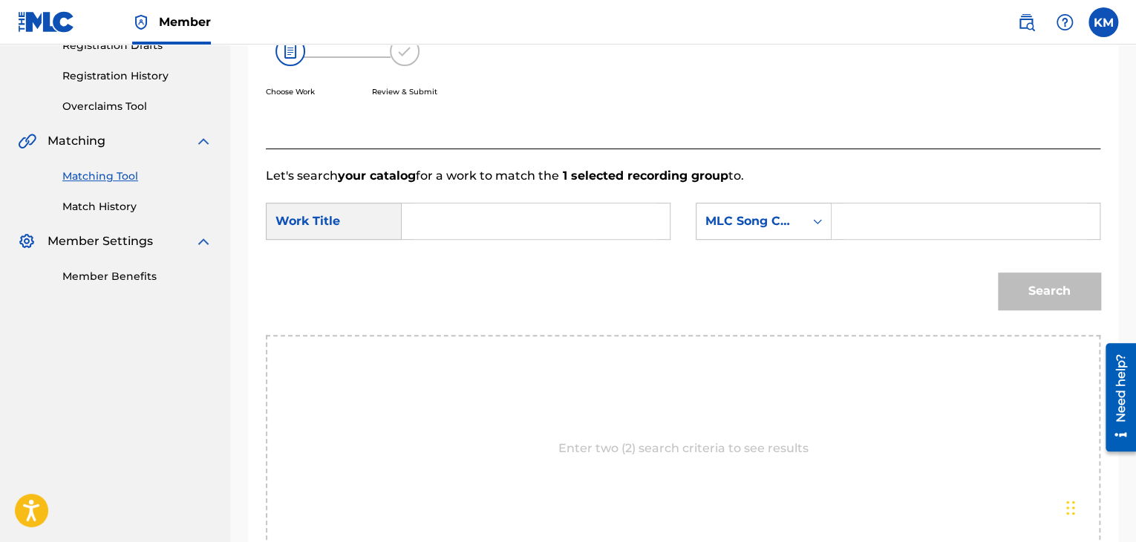
click at [548, 235] on input "Search Form" at bounding box center [535, 221] width 243 height 36
paste input "Space Invader"
type input "Space Invader"
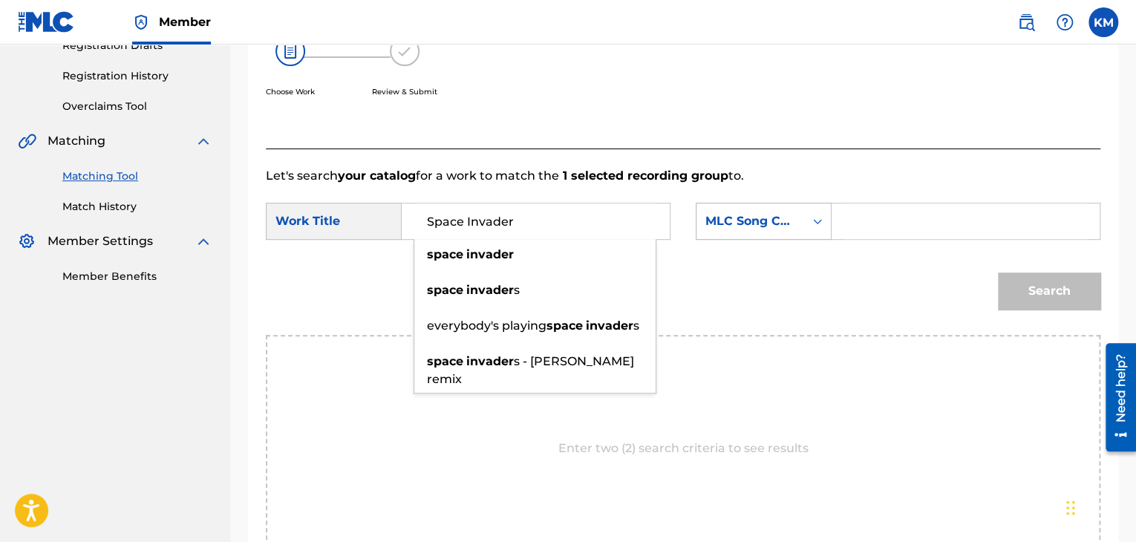
click at [820, 221] on icon "Search Form" at bounding box center [817, 221] width 9 height 5
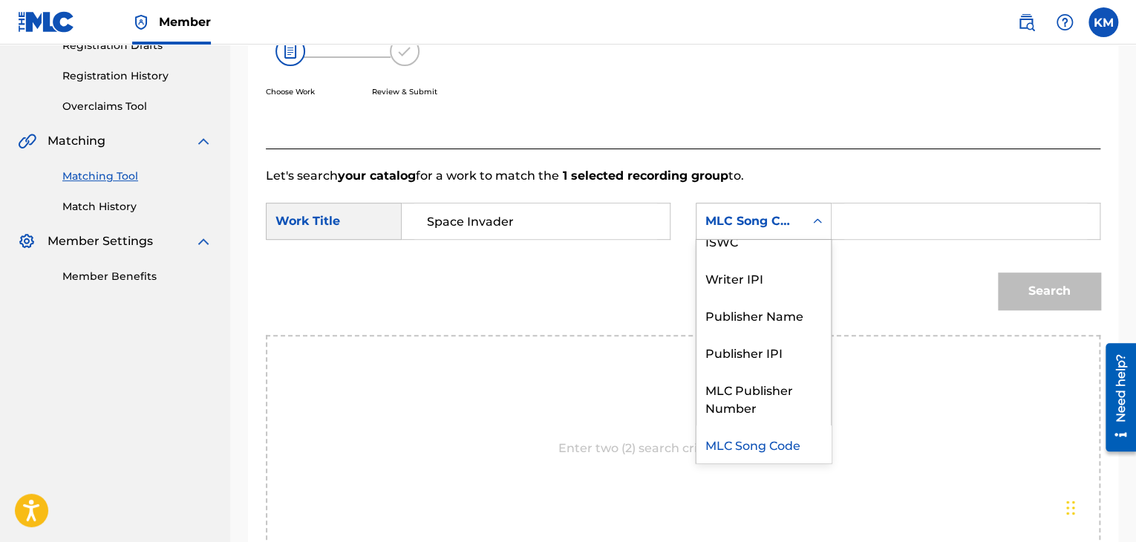
scroll to position [0, 0]
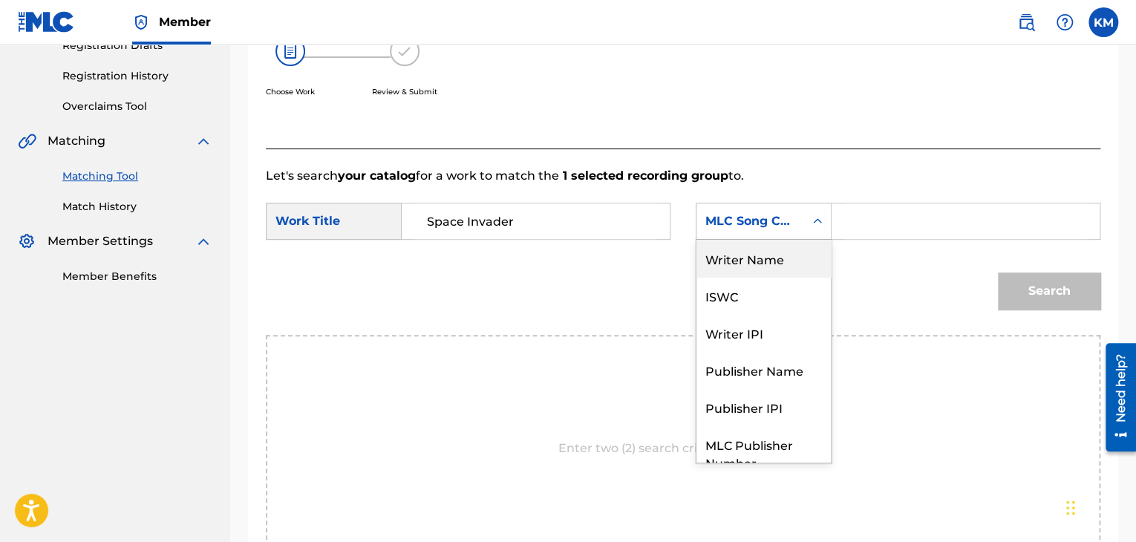
click at [778, 259] on div "Writer Name" at bounding box center [763, 258] width 134 height 37
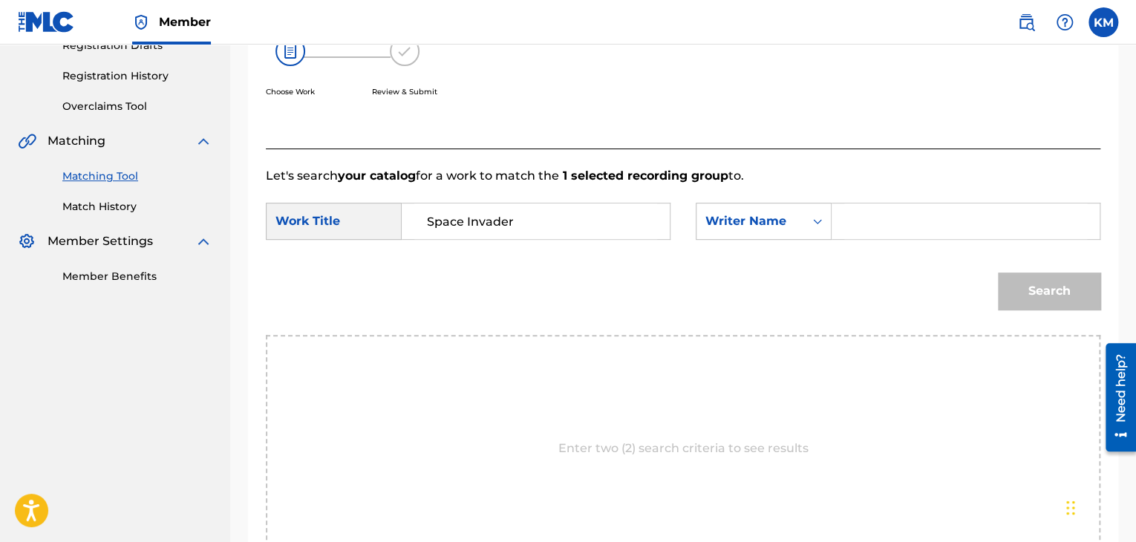
click at [851, 218] on input "Search Form" at bounding box center [965, 221] width 243 height 36
click at [890, 218] on input "frehely" at bounding box center [965, 221] width 243 height 36
type input "frehley"
click at [1044, 275] on button "Search" at bounding box center [1049, 290] width 102 height 37
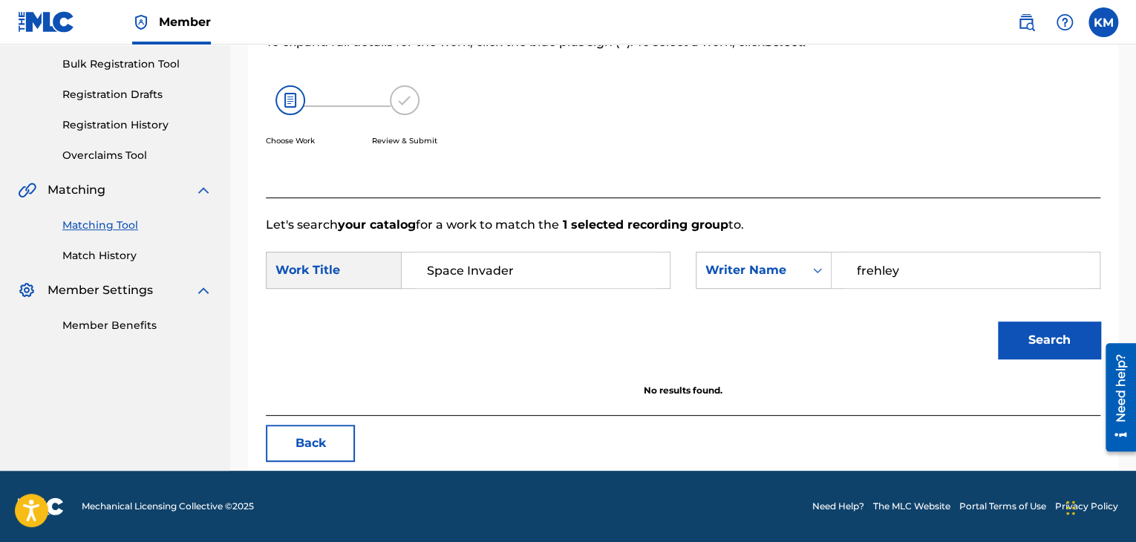
scroll to position [215, 0]
click at [102, 256] on link "Match History" at bounding box center [137, 256] width 150 height 16
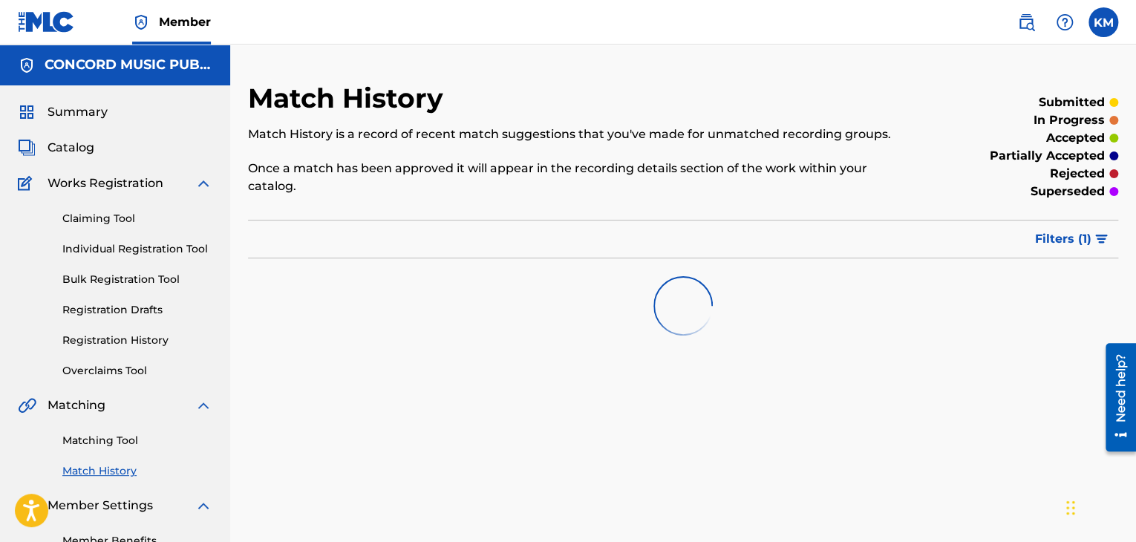
click at [122, 443] on link "Matching Tool" at bounding box center [137, 441] width 150 height 16
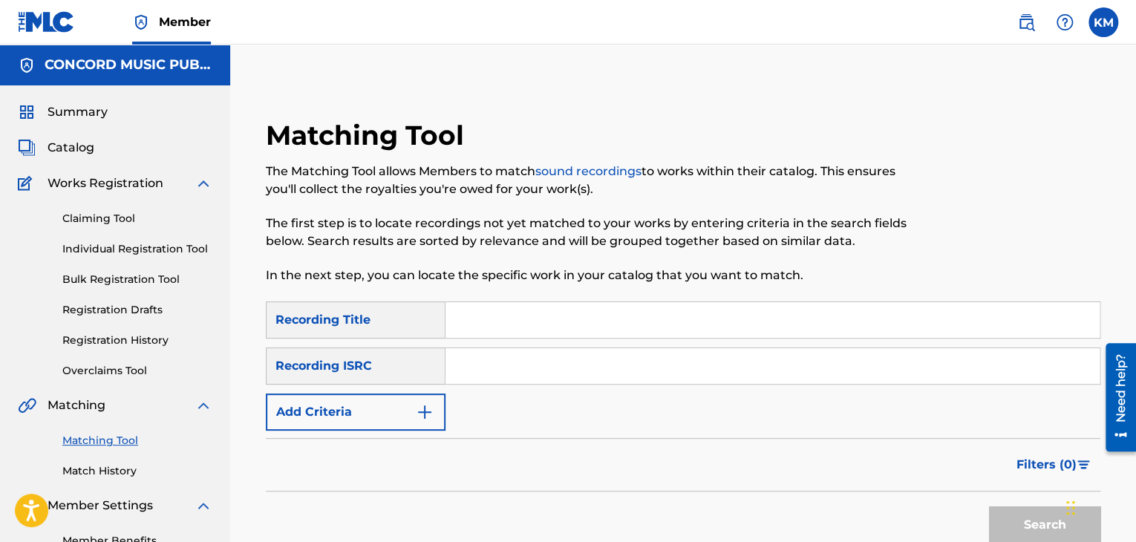
click at [510, 369] on input "Search Form" at bounding box center [772, 366] width 654 height 36
paste input "DEF059003812"
type input "DEF059003812"
click at [1012, 520] on button "Search" at bounding box center [1044, 524] width 111 height 37
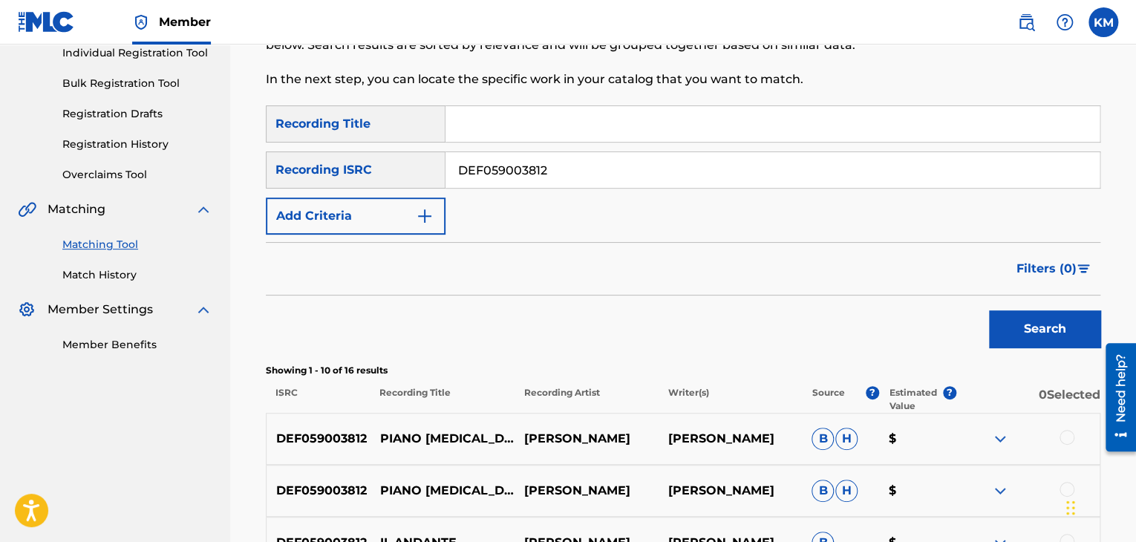
scroll to position [371, 0]
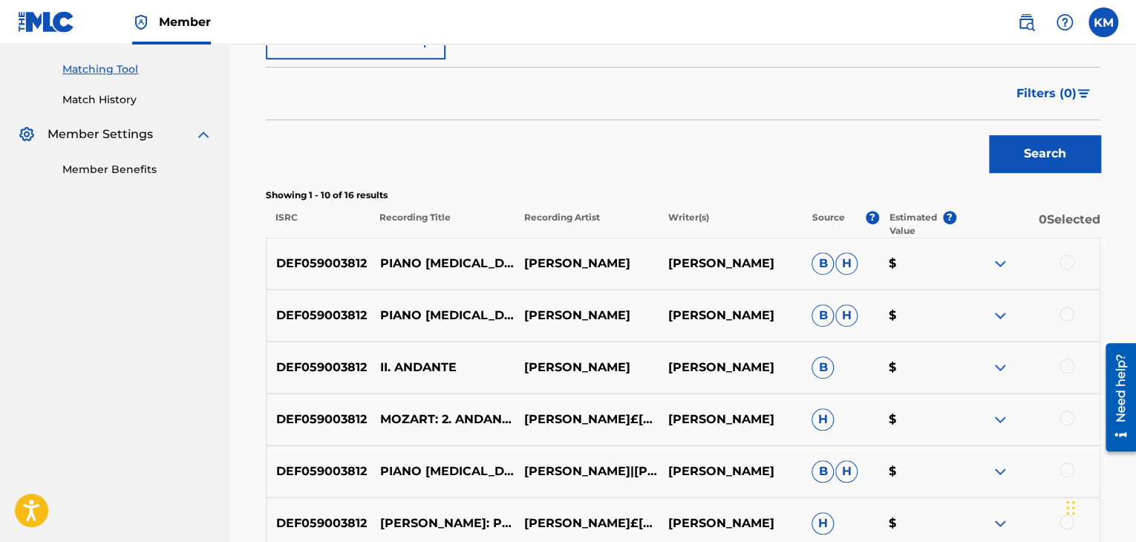
click at [122, 102] on link "Match History" at bounding box center [137, 100] width 150 height 16
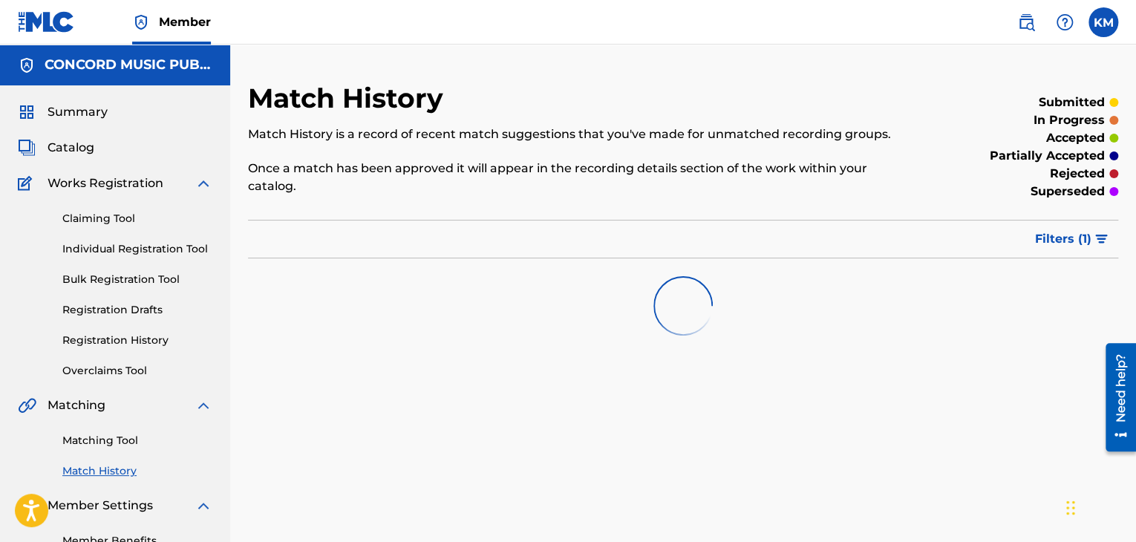
click at [111, 443] on link "Matching Tool" at bounding box center [137, 441] width 150 height 16
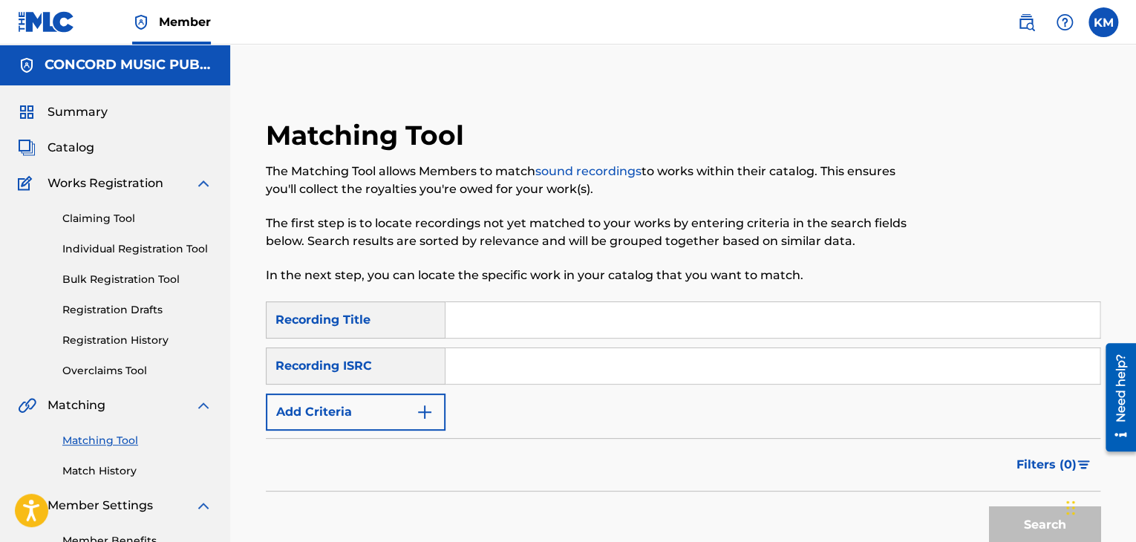
click at [485, 356] on input "Search Form" at bounding box center [772, 366] width 654 height 36
paste input "USWD12430009"
type input "USWD12430009"
click at [1044, 519] on button "Search" at bounding box center [1044, 524] width 111 height 37
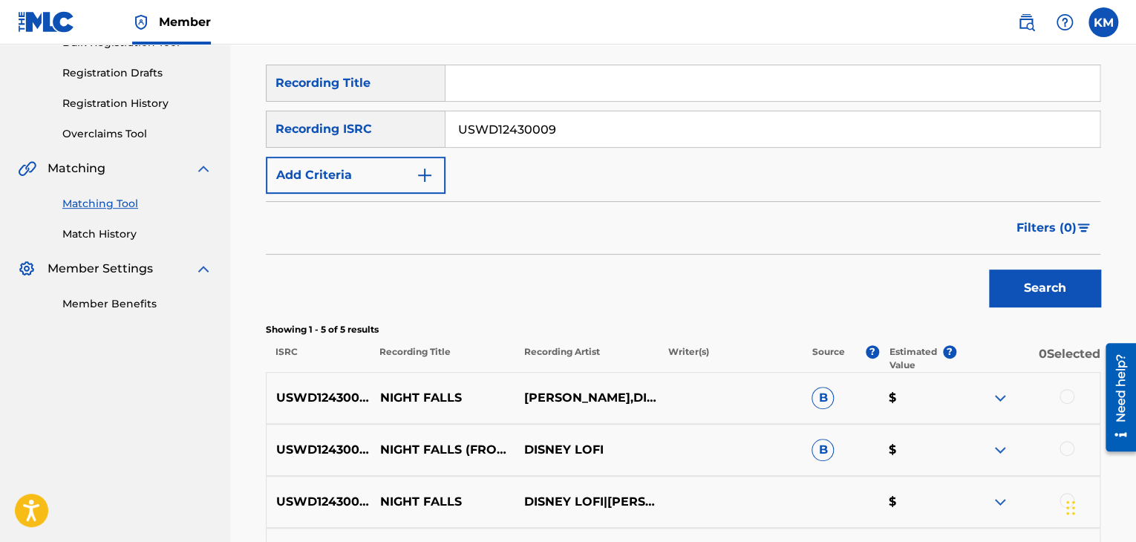
scroll to position [371, 0]
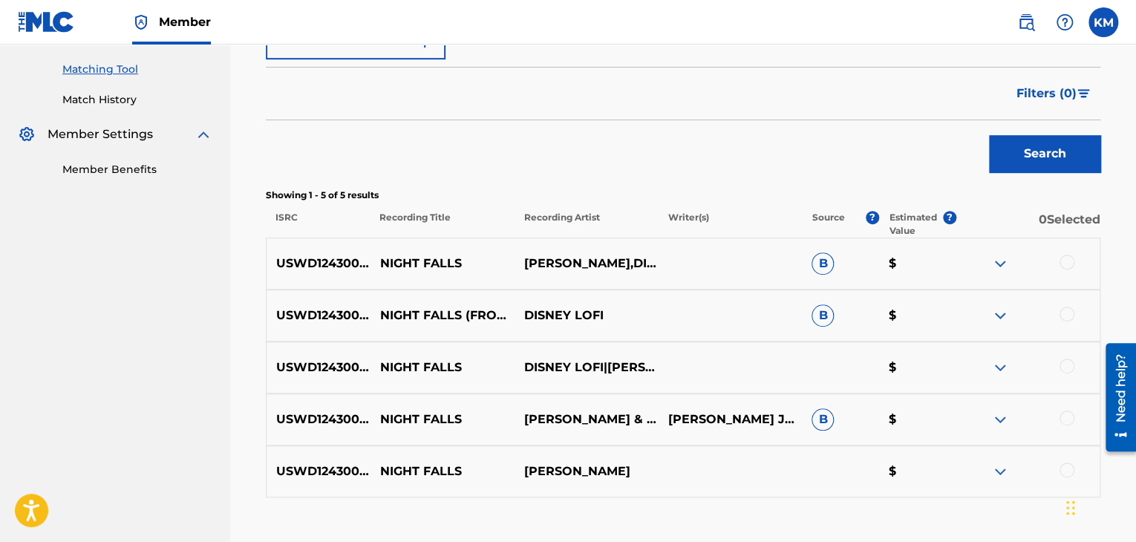
click at [1064, 261] on div at bounding box center [1066, 262] width 15 height 15
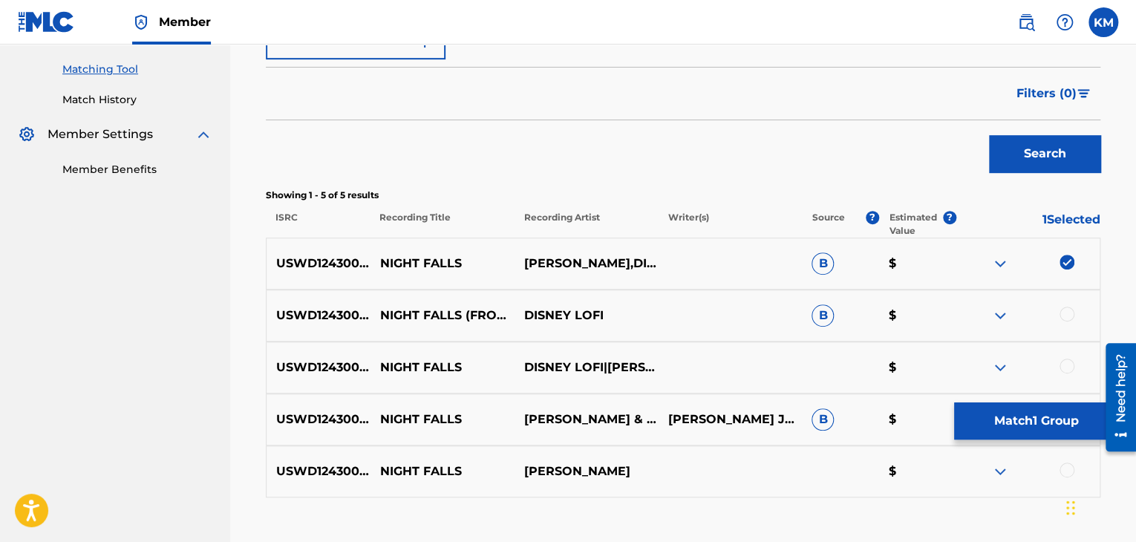
click at [1064, 307] on div at bounding box center [1066, 314] width 15 height 15
click at [1062, 362] on div at bounding box center [1066, 366] width 15 height 15
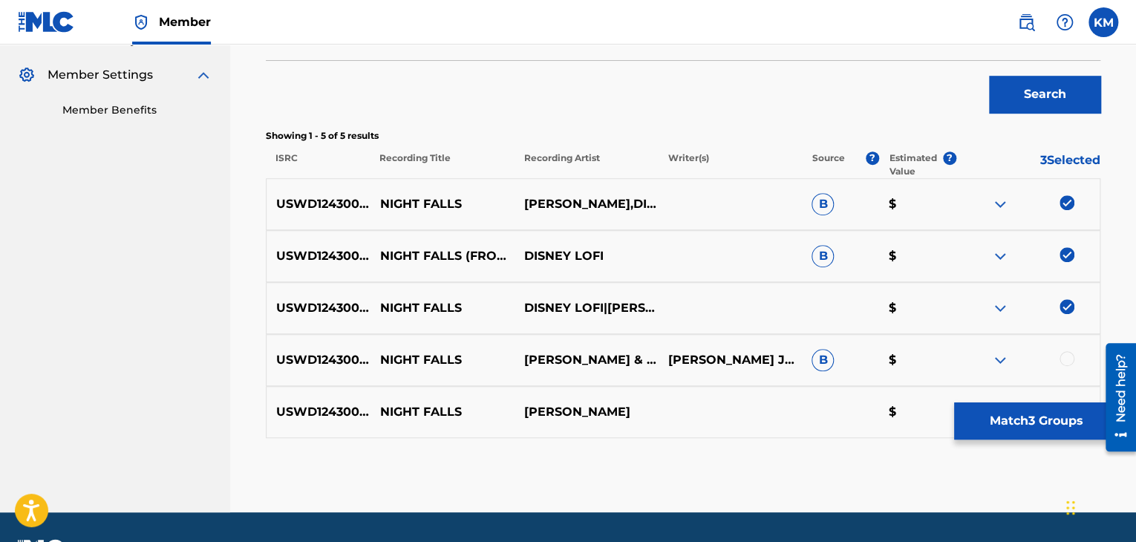
scroll to position [472, 0]
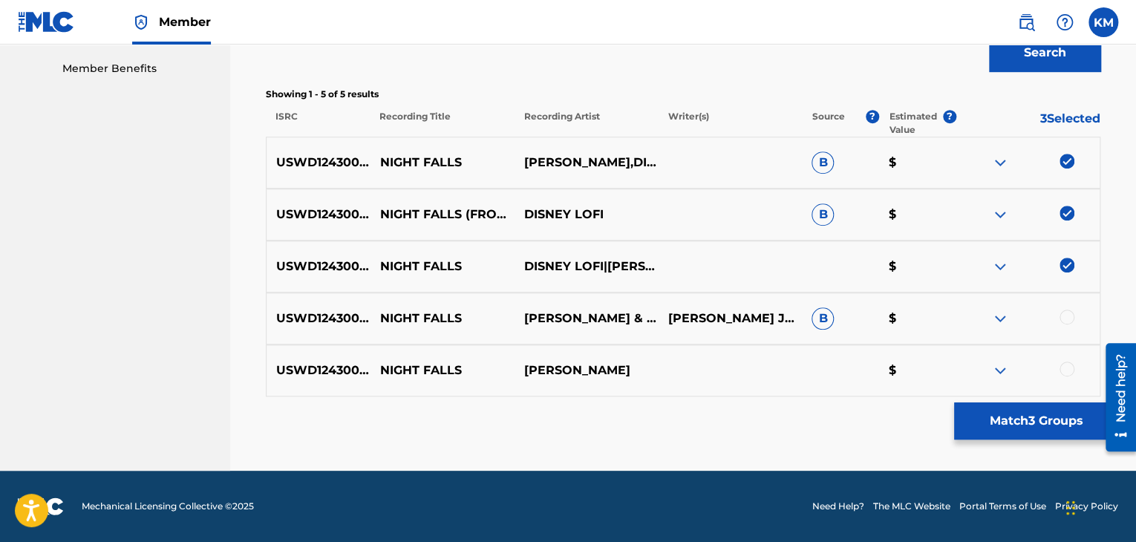
click at [1063, 313] on div at bounding box center [1066, 317] width 15 height 15
click at [1064, 367] on div at bounding box center [1066, 369] width 15 height 15
click at [1034, 416] on button "Match 5 Groups" at bounding box center [1036, 420] width 164 height 37
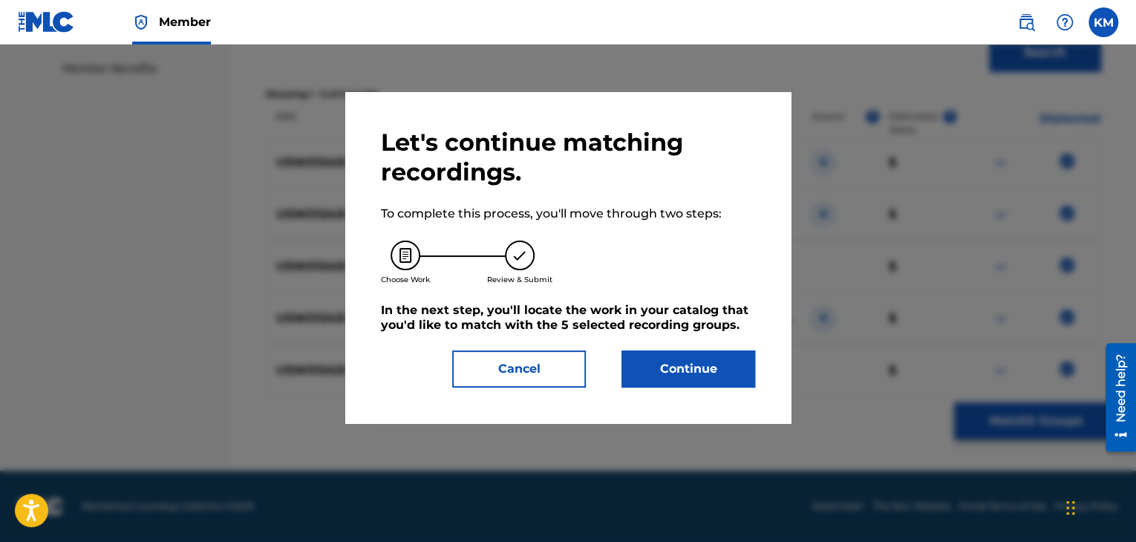
click at [685, 373] on button "Continue" at bounding box center [688, 368] width 134 height 37
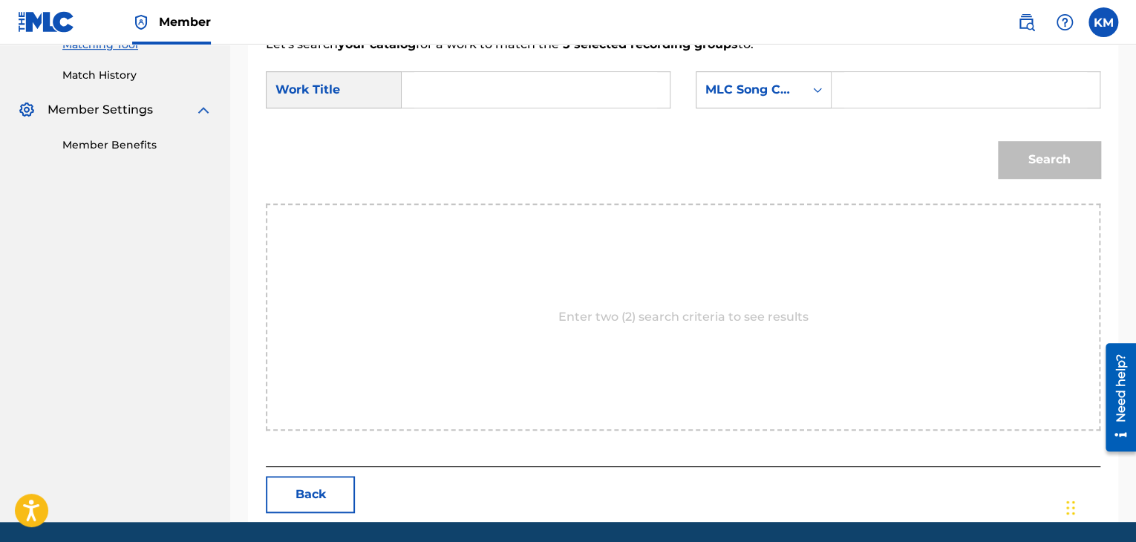
scroll to position [373, 0]
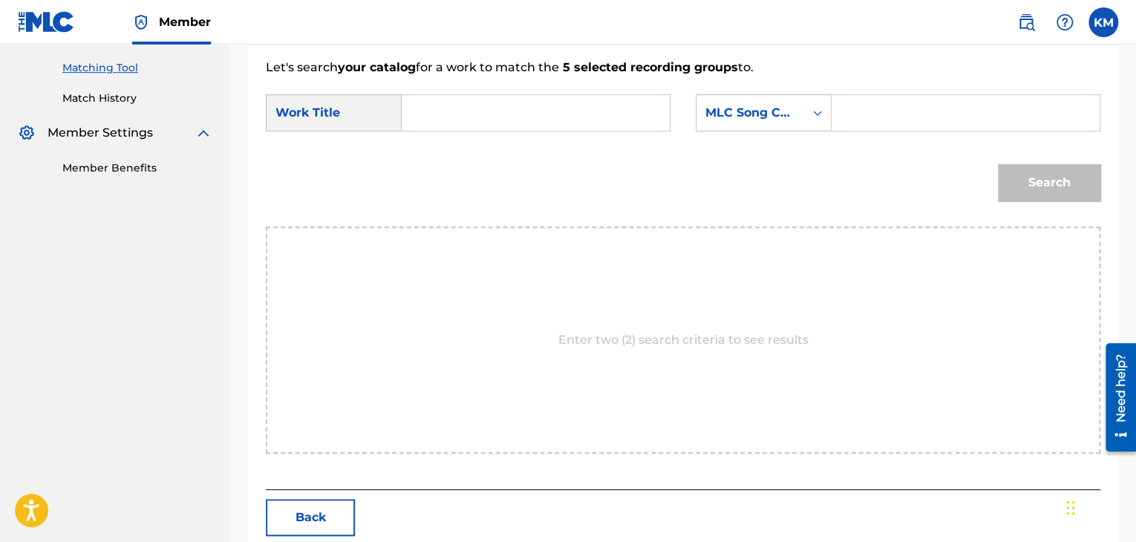
click at [425, 114] on input "Search Form" at bounding box center [535, 113] width 243 height 36
paste input "Night Falls"
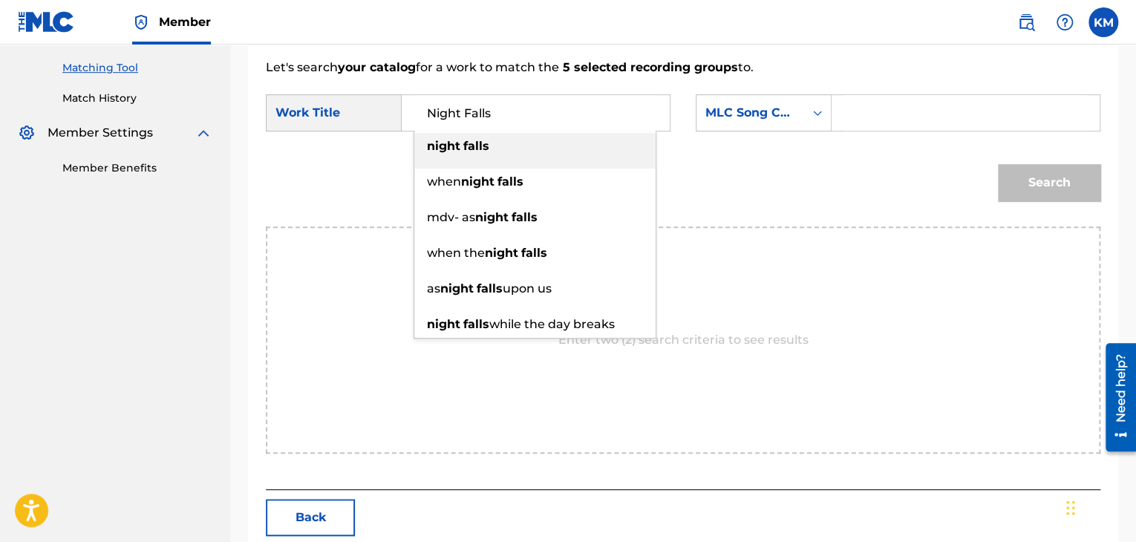
type input "Night Falls"
click at [813, 111] on icon "Search Form" at bounding box center [817, 112] width 15 height 15
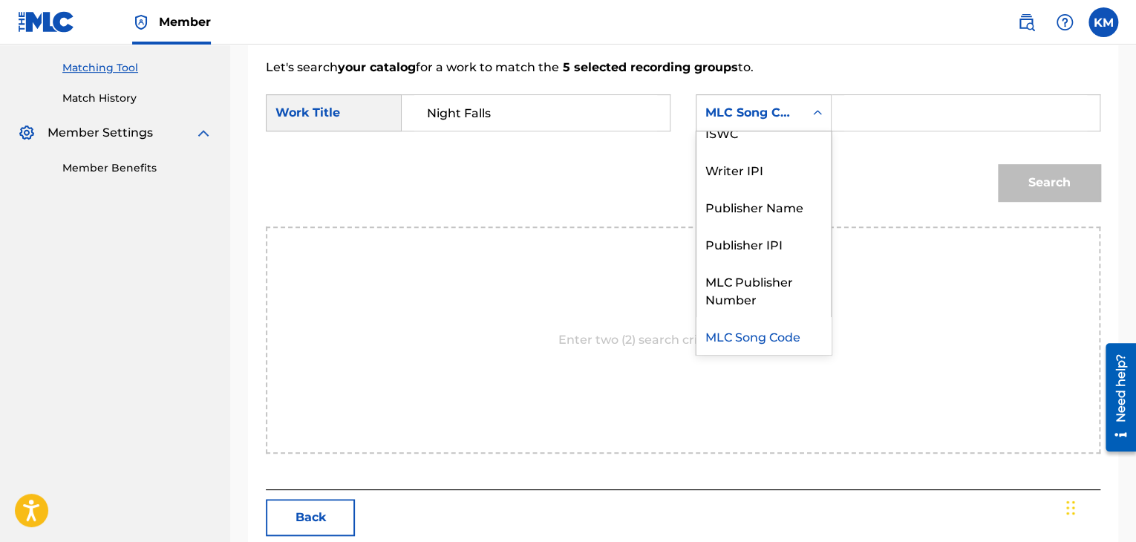
scroll to position [0, 0]
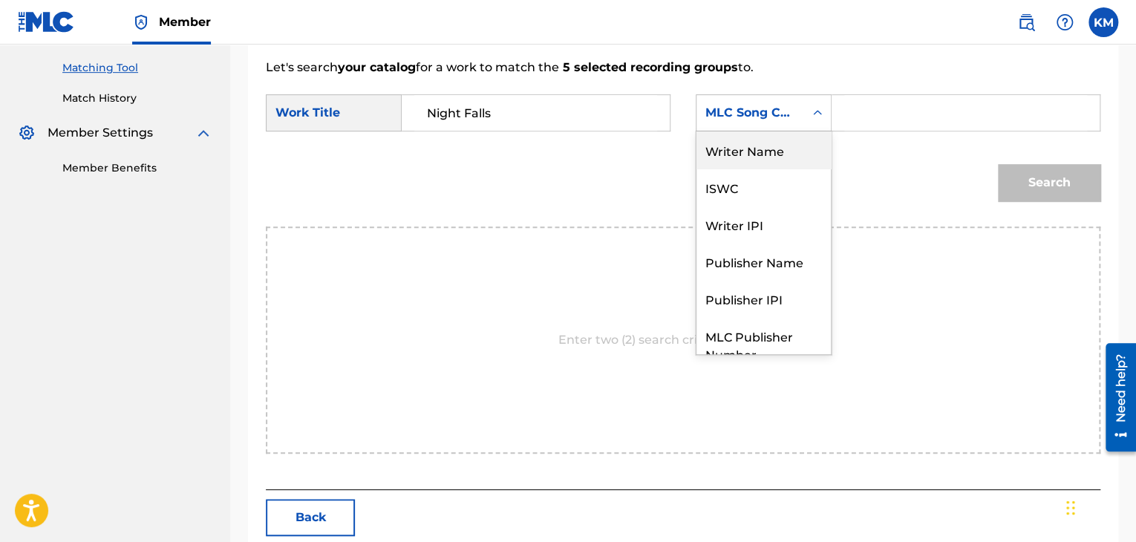
click at [765, 146] on div "Writer Name" at bounding box center [763, 149] width 134 height 37
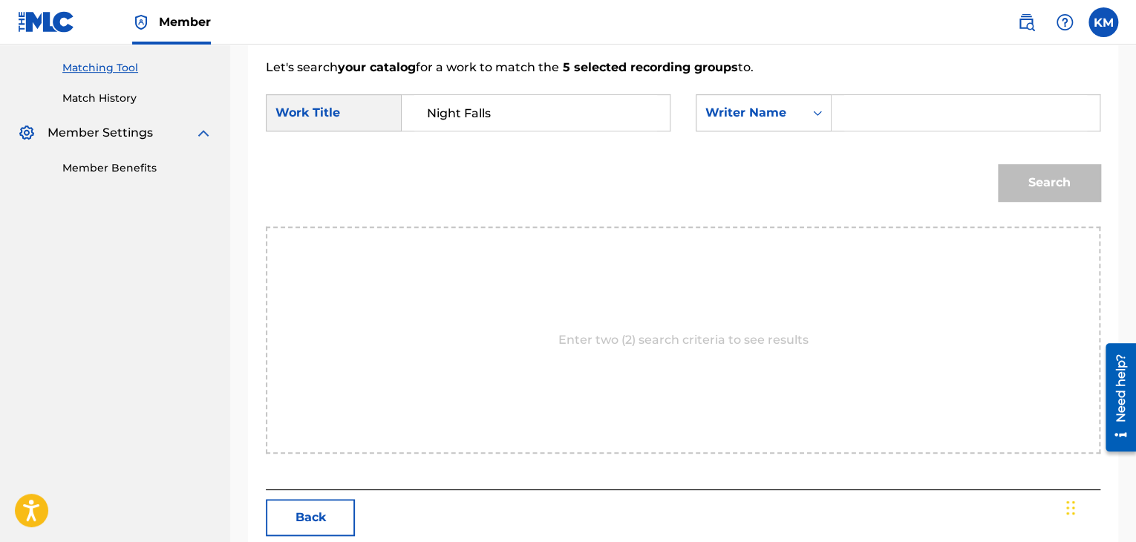
click at [852, 108] on input "Search Form" at bounding box center [965, 113] width 243 height 36
paste input "Schmalholz"
click at [1056, 165] on button "Search" at bounding box center [1049, 182] width 102 height 37
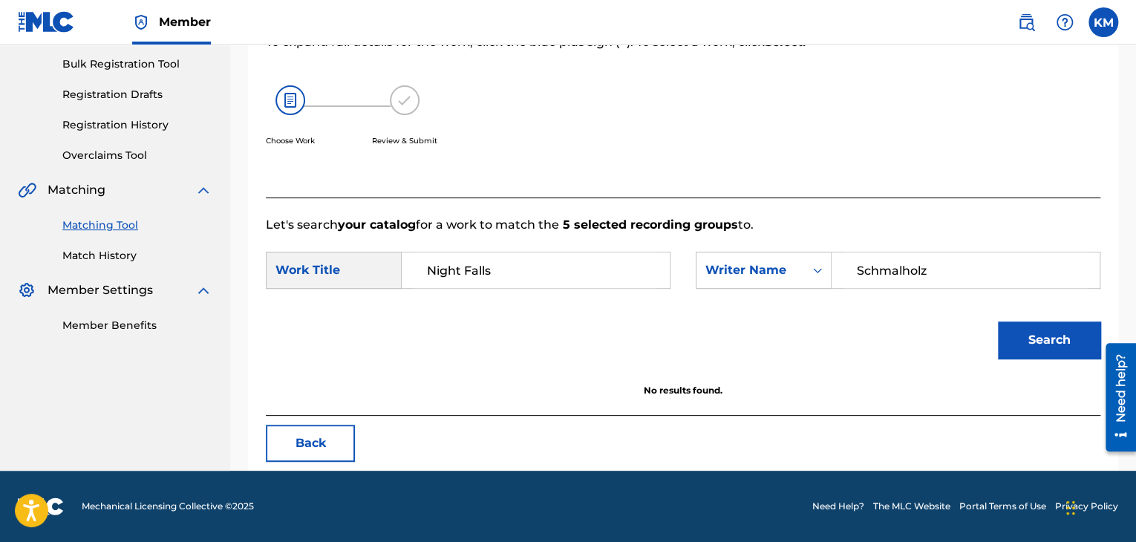
scroll to position [215, 0]
drag, startPoint x: 949, startPoint y: 262, endPoint x: 751, endPoint y: 252, distance: 197.7
click at [758, 253] on div "SearchWithCriteria3ac923e1-53e3-4039-8277-6beee9d36ef9 Writer Name Schmalholz" at bounding box center [898, 270] width 405 height 37
paste input "Armato"
click at [1079, 331] on button "Search" at bounding box center [1049, 339] width 102 height 37
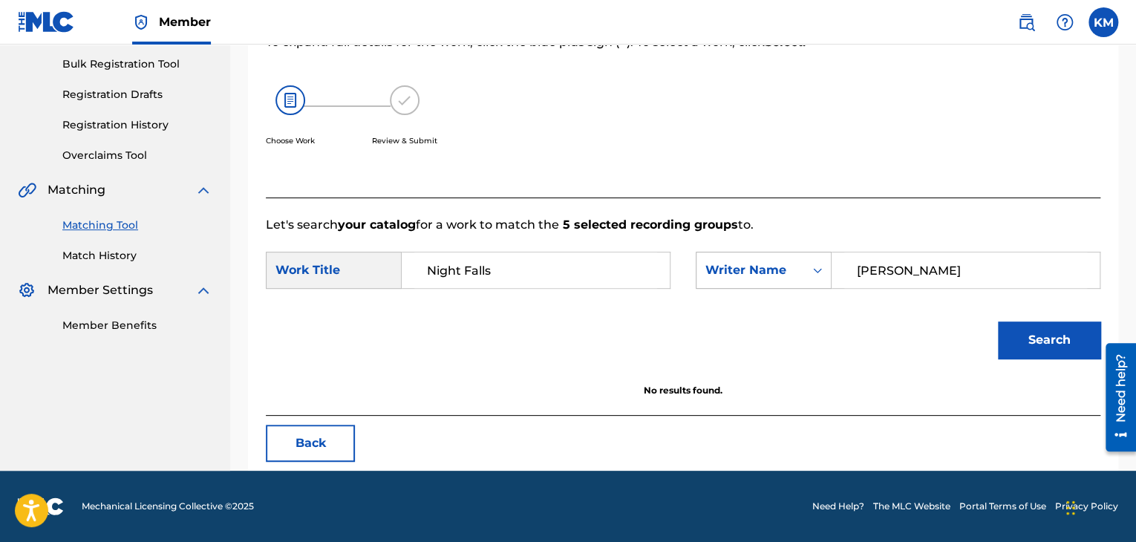
drag, startPoint x: 915, startPoint y: 263, endPoint x: 734, endPoint y: 259, distance: 180.4
click at [734, 259] on div "SearchWithCriteria3ac923e1-53e3-4039-8277-6beee9d36ef9 Writer Name Armato" at bounding box center [898, 270] width 405 height 37
paste input "Sturges"
click at [1021, 327] on button "Search" at bounding box center [1049, 339] width 102 height 37
paste input "Jam"
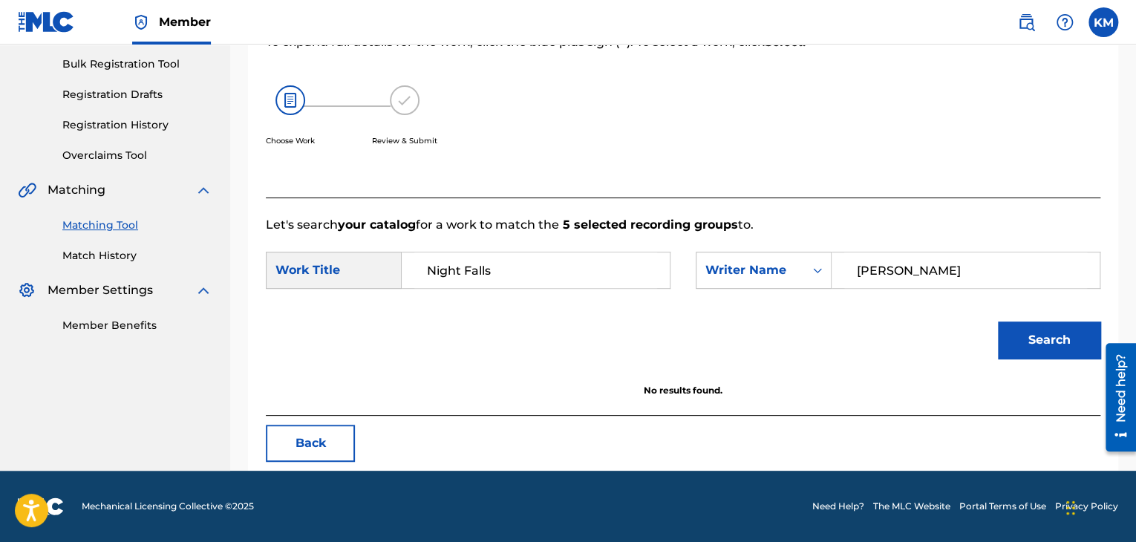
drag, startPoint x: 941, startPoint y: 268, endPoint x: 600, endPoint y: 327, distance: 345.7
click at [600, 327] on form "SearchWithCriteria85e4dee7-589a-4da0-a0eb-5b914fd84f72 Work Title Night Falls S…" at bounding box center [683, 309] width 834 height 150
type input "James"
click at [1069, 336] on button "Search" at bounding box center [1049, 339] width 102 height 37
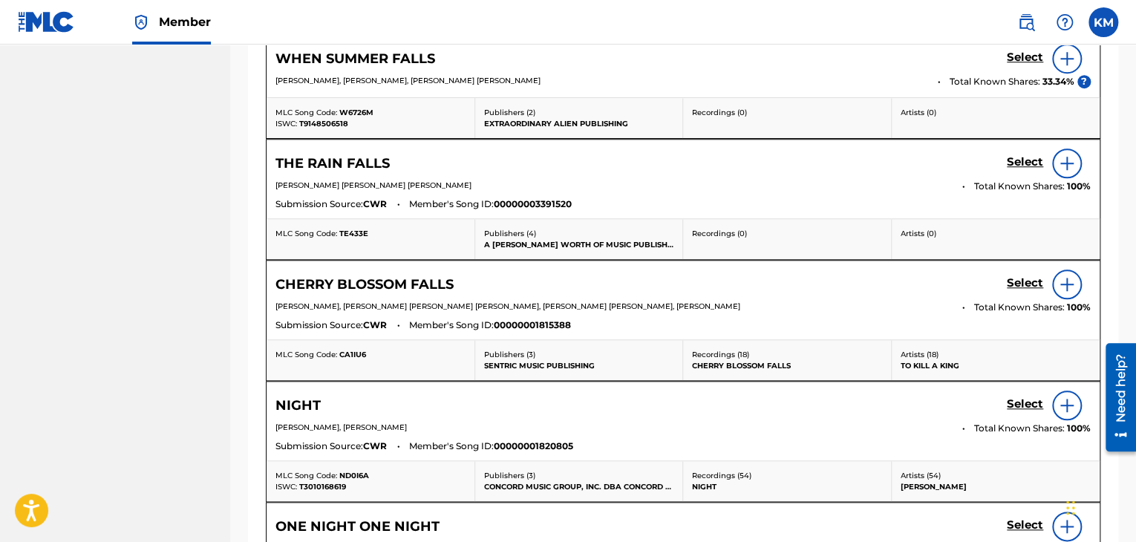
scroll to position [290, 0]
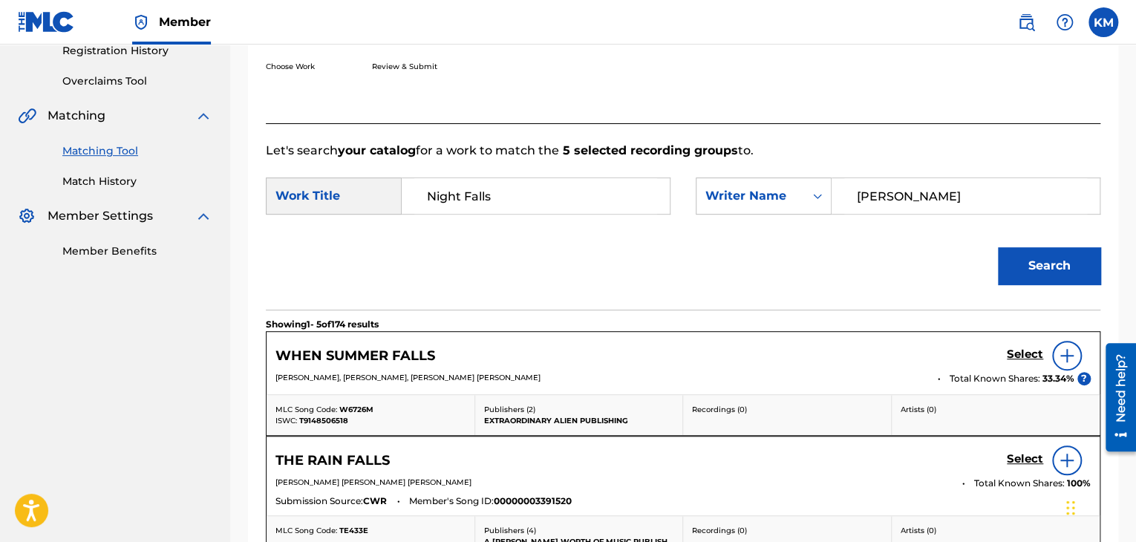
click at [125, 177] on link "Match History" at bounding box center [137, 182] width 150 height 16
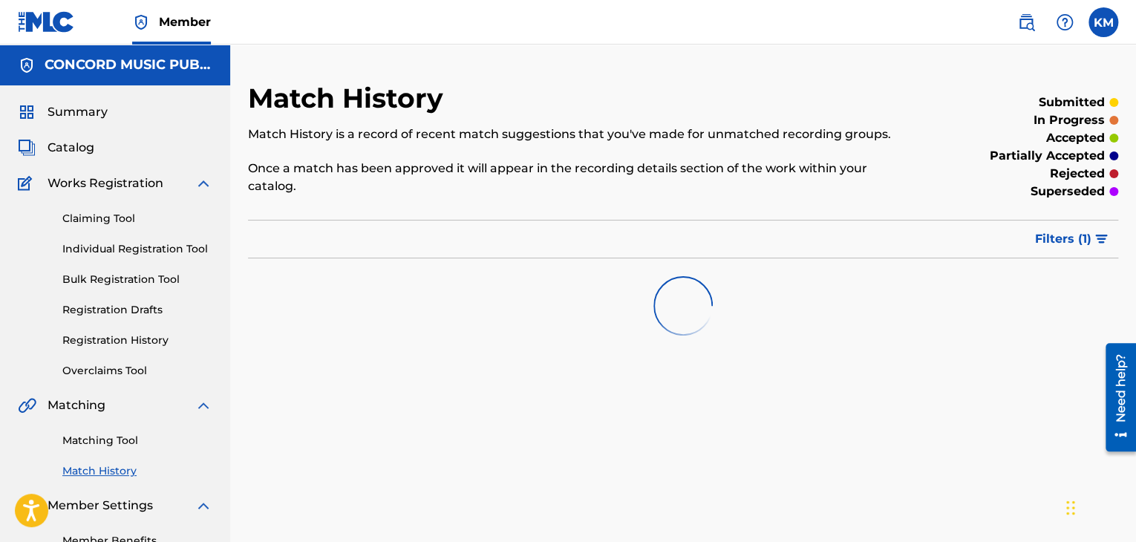
click at [117, 441] on link "Matching Tool" at bounding box center [137, 441] width 150 height 16
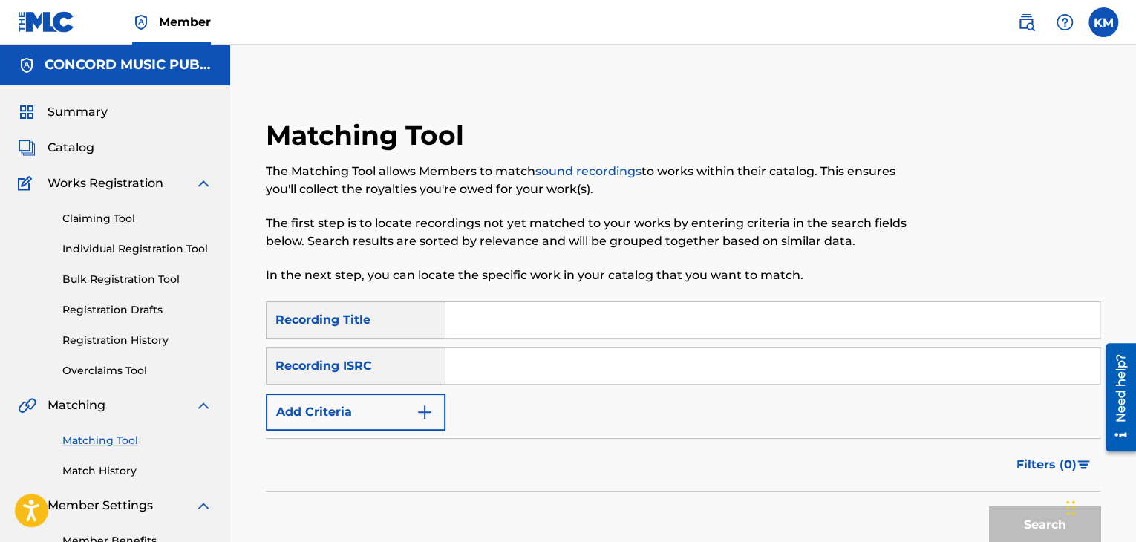
click at [529, 363] on input "Search Form" at bounding box center [772, 366] width 654 height 36
paste input "DEF970757554"
type input "DEF970757554"
click at [1001, 524] on button "Search" at bounding box center [1044, 524] width 111 height 37
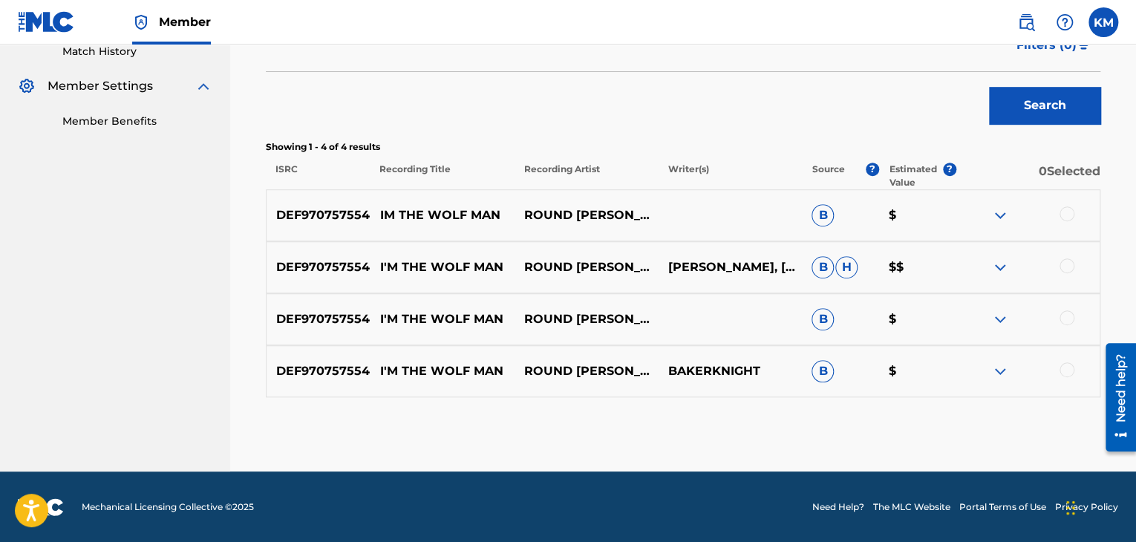
scroll to position [420, 0]
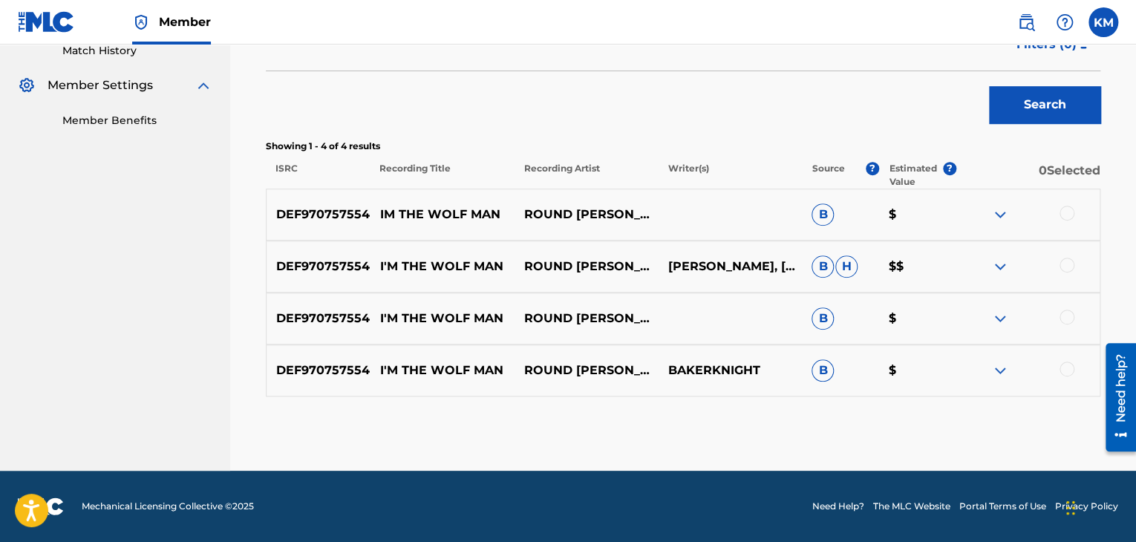
click at [1066, 366] on div at bounding box center [1066, 369] width 15 height 15
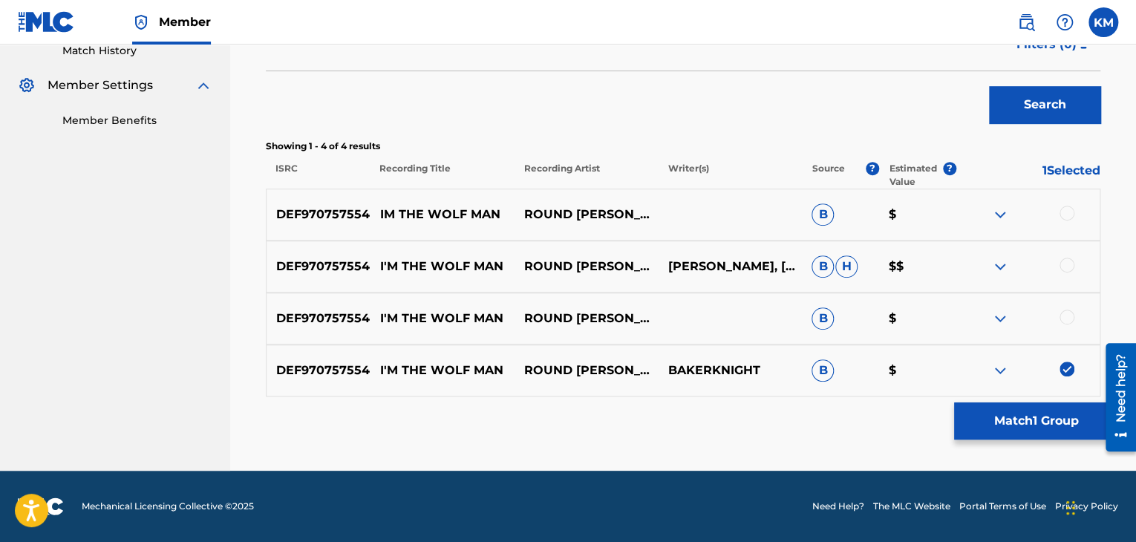
click at [1065, 311] on div at bounding box center [1066, 317] width 15 height 15
click at [1064, 264] on div at bounding box center [1066, 265] width 15 height 15
click at [1063, 210] on div at bounding box center [1066, 213] width 15 height 15
click at [1022, 413] on button "Match 4 Groups" at bounding box center [1036, 420] width 164 height 37
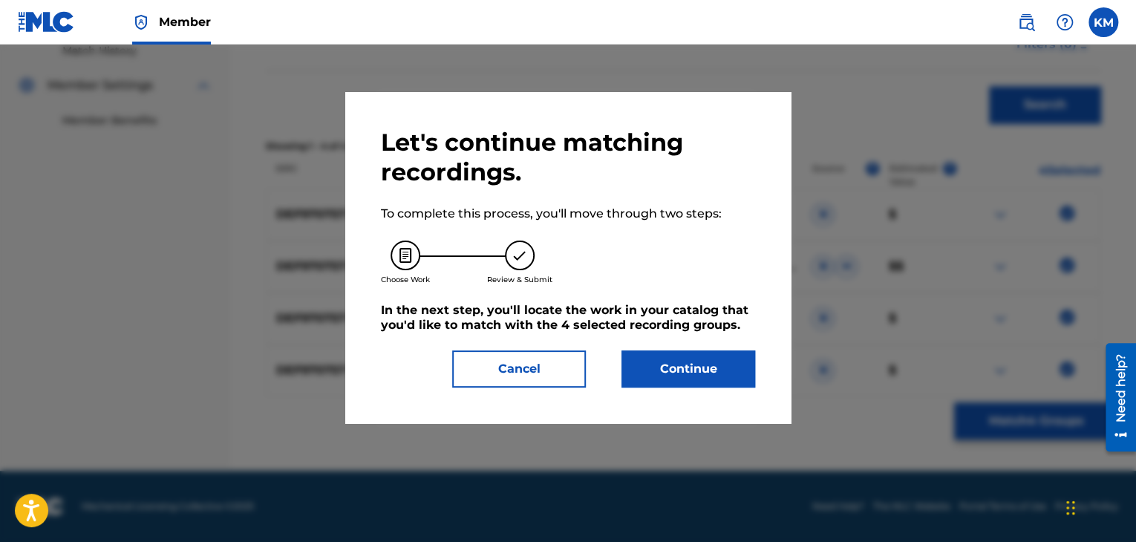
click at [658, 373] on button "Continue" at bounding box center [688, 368] width 134 height 37
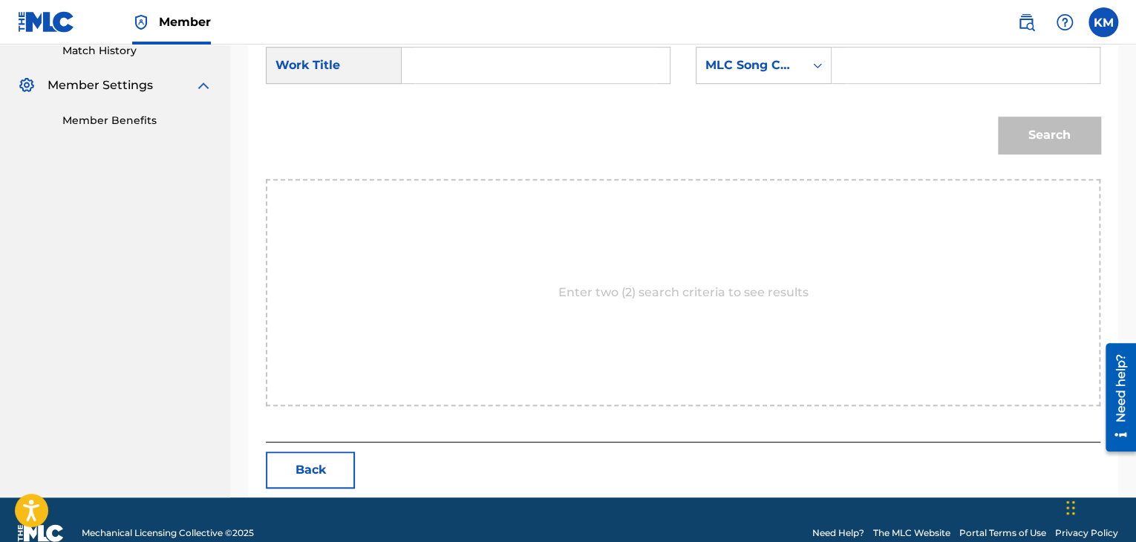
click at [419, 62] on input "Search Form" at bounding box center [535, 66] width 243 height 36
paste input "I'm the Wolf Man"
type input "I'm the Wolf Man"
click at [812, 68] on icon "Search Form" at bounding box center [817, 65] width 15 height 15
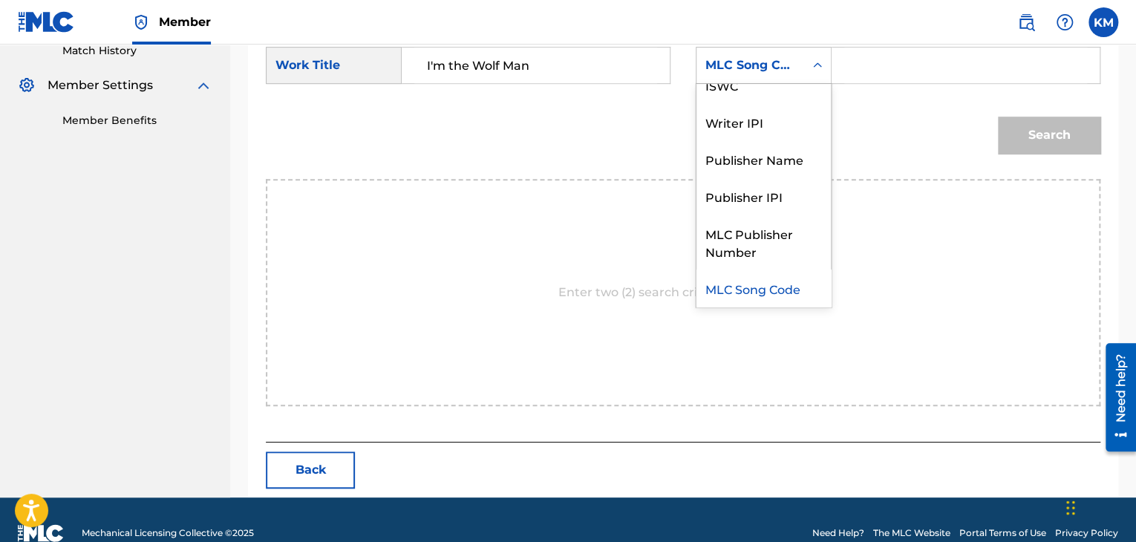
scroll to position [0, 0]
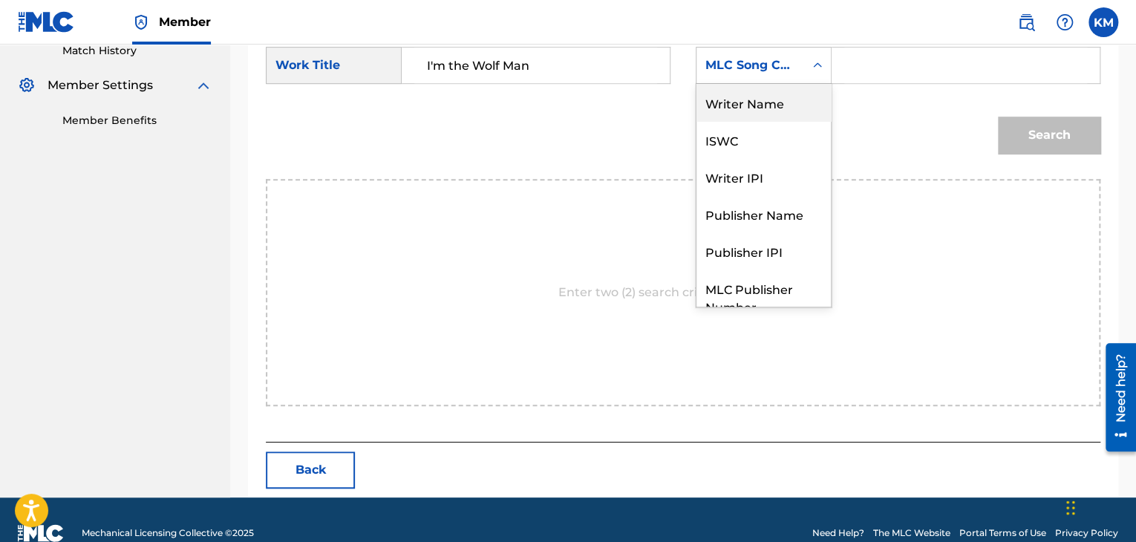
click at [793, 96] on div "Writer Name" at bounding box center [763, 102] width 134 height 37
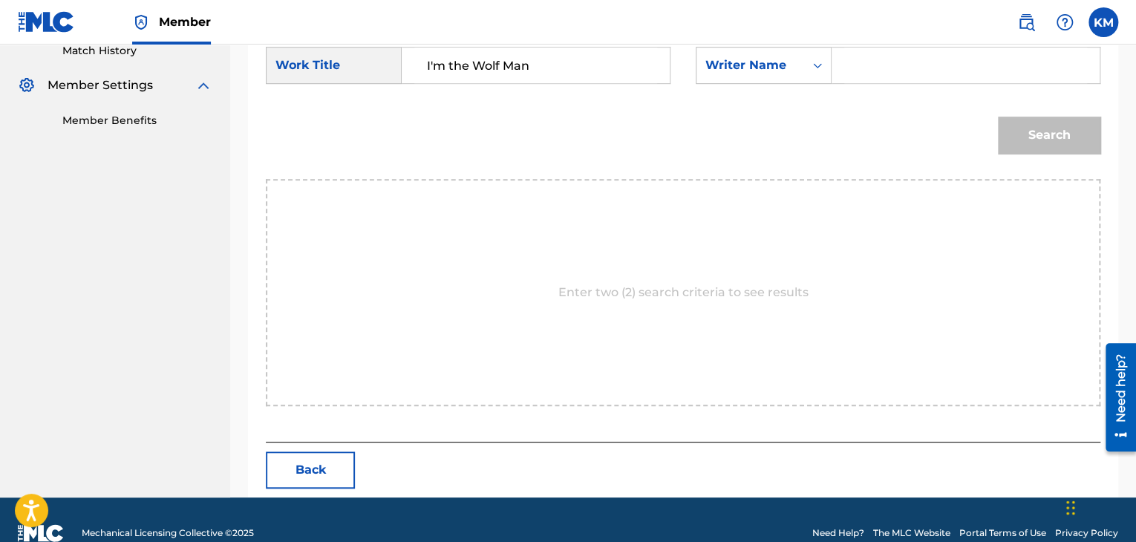
click at [854, 63] on input "Search Form" at bounding box center [965, 66] width 243 height 36
paste input "Knight"
type input "Knight"
click at [1093, 131] on button "Search" at bounding box center [1049, 135] width 102 height 37
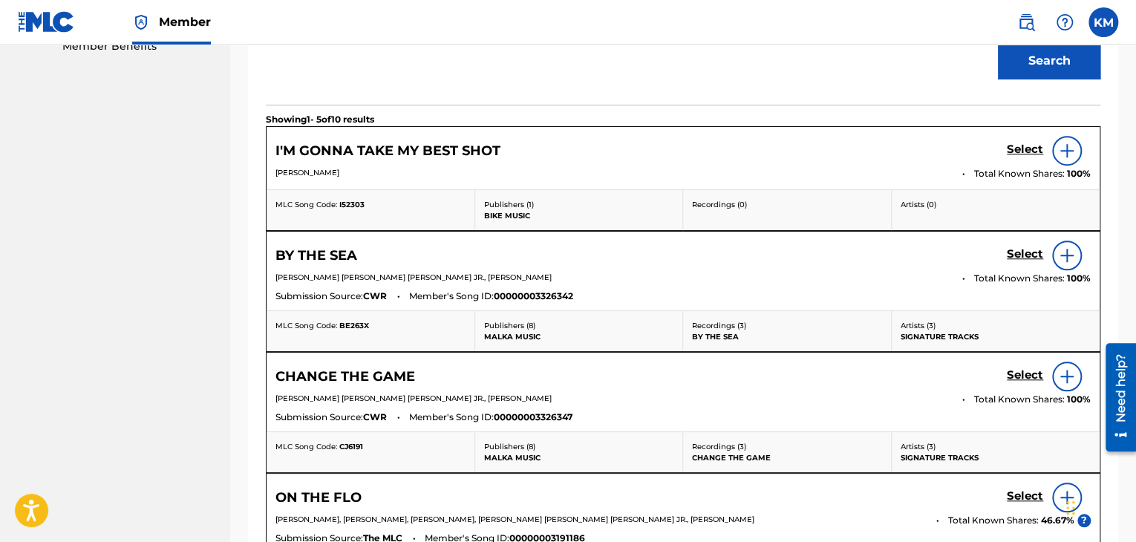
scroll to position [346, 0]
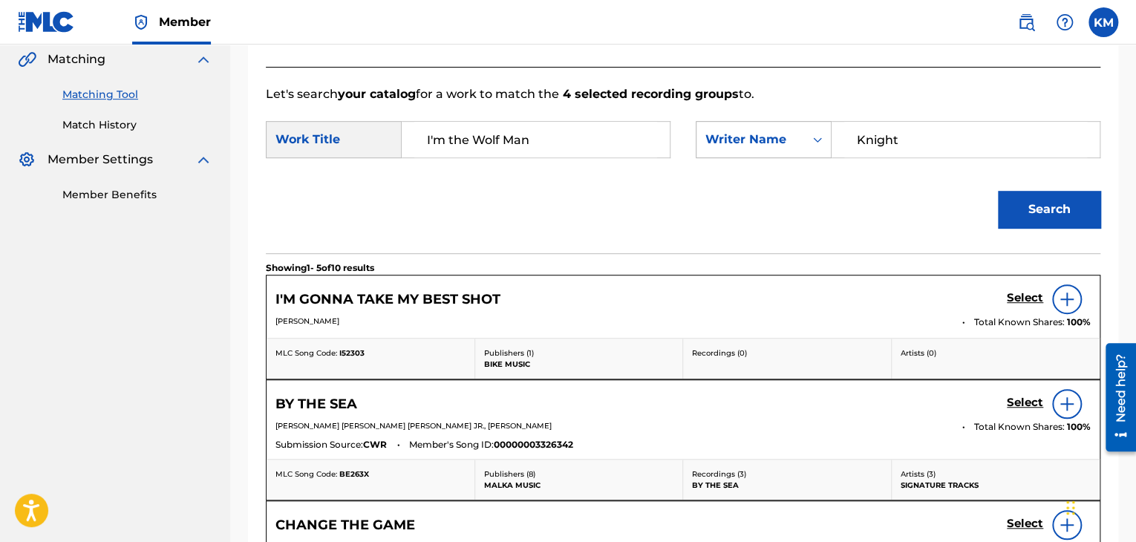
click at [820, 136] on icon "Search Form" at bounding box center [817, 139] width 15 height 15
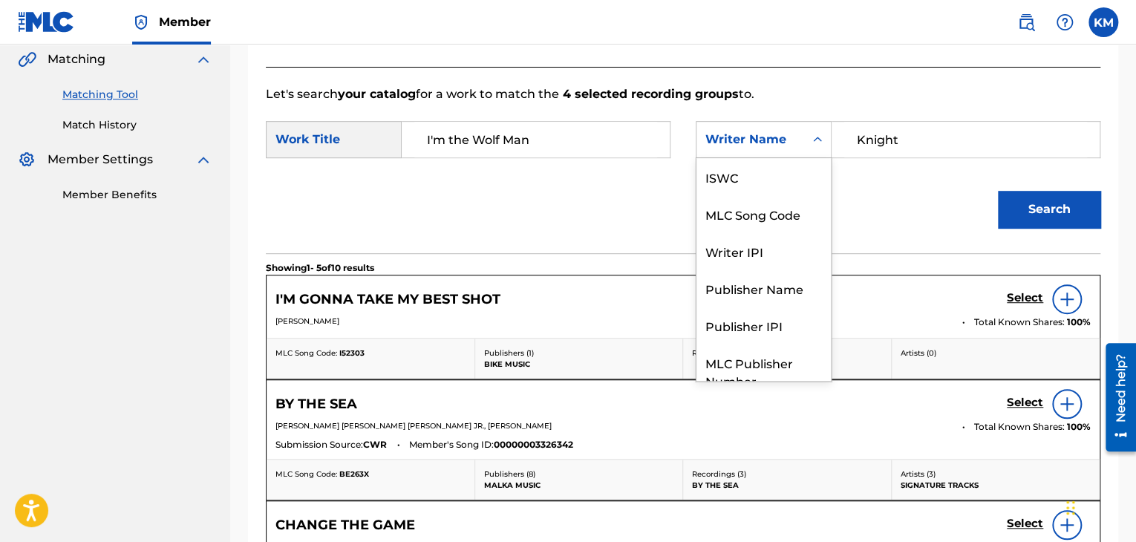
scroll to position [55, 0]
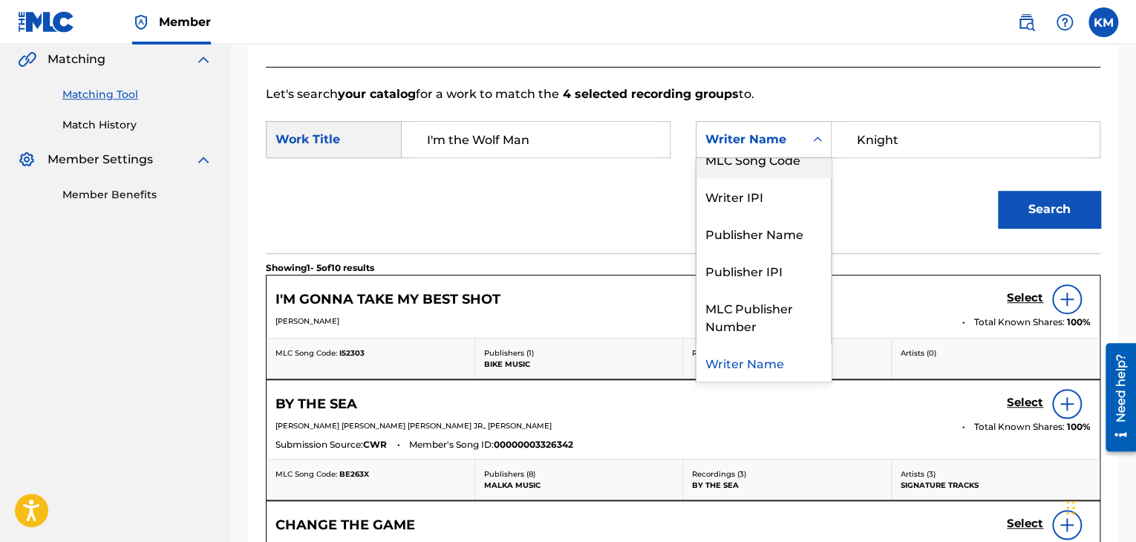
click at [791, 171] on div "MLC Song Code" at bounding box center [763, 158] width 134 height 37
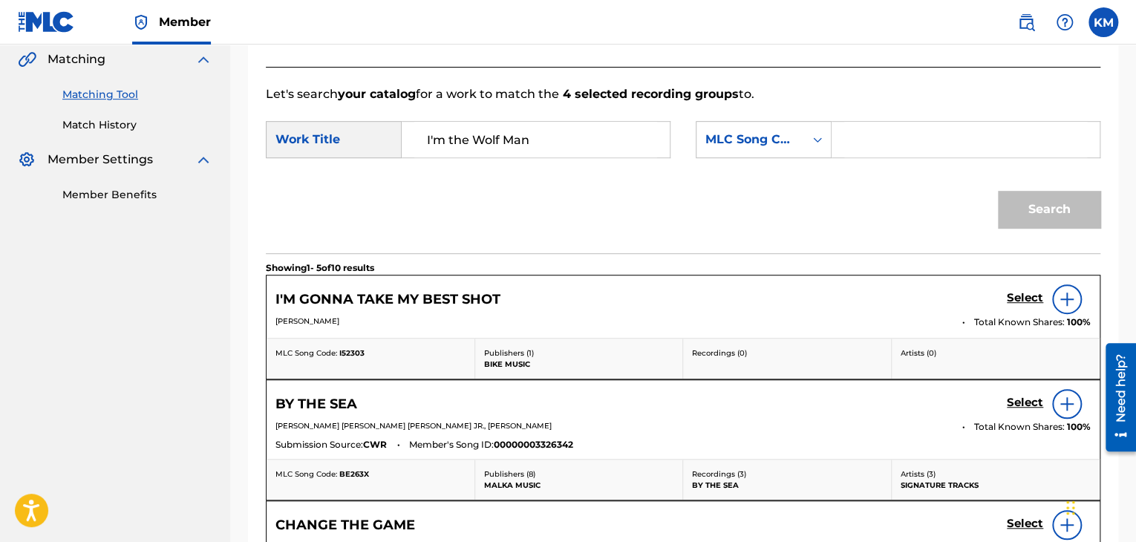
paste input "I4562W"
type input "I4562W"
click at [1017, 220] on button "Search" at bounding box center [1049, 209] width 102 height 37
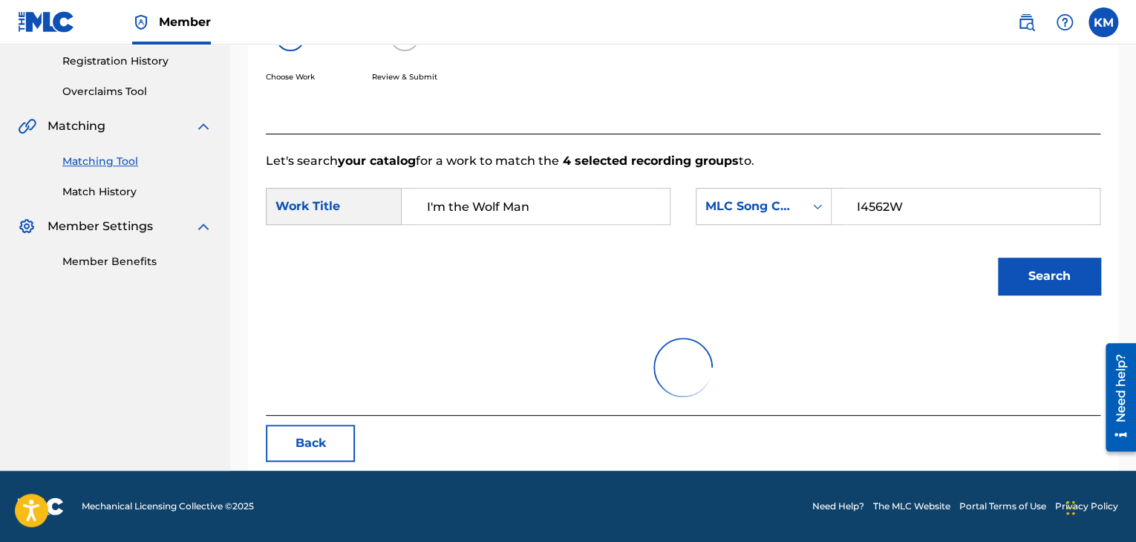
scroll to position [346, 0]
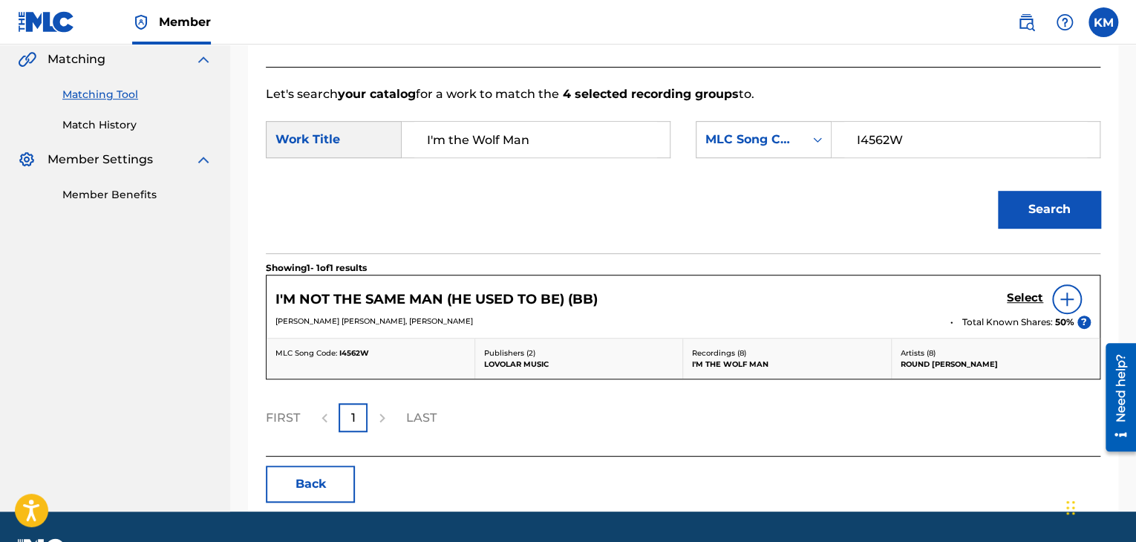
click at [117, 124] on link "Match History" at bounding box center [137, 125] width 150 height 16
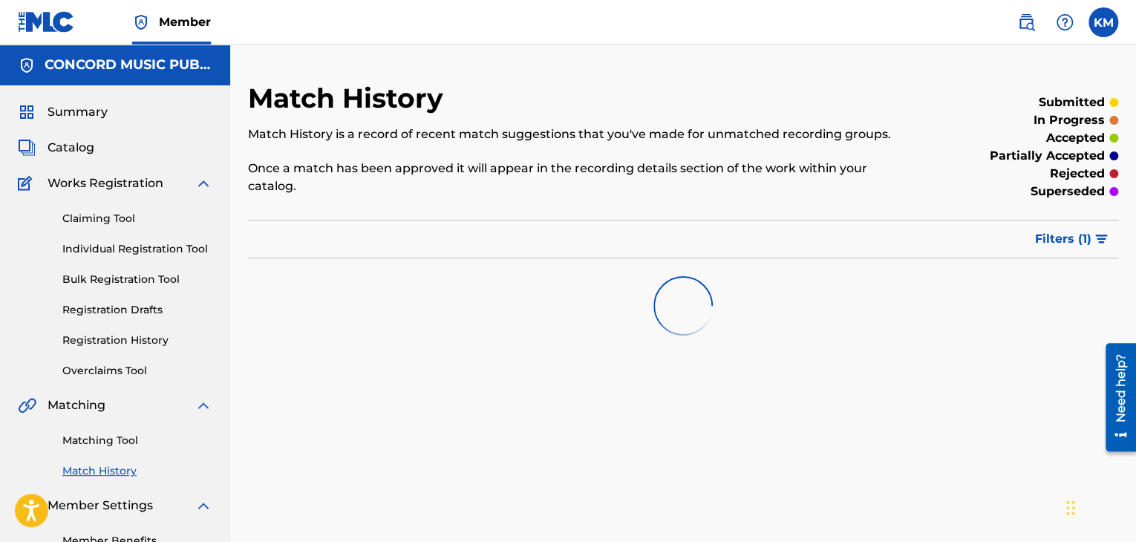
click at [114, 439] on link "Matching Tool" at bounding box center [137, 441] width 150 height 16
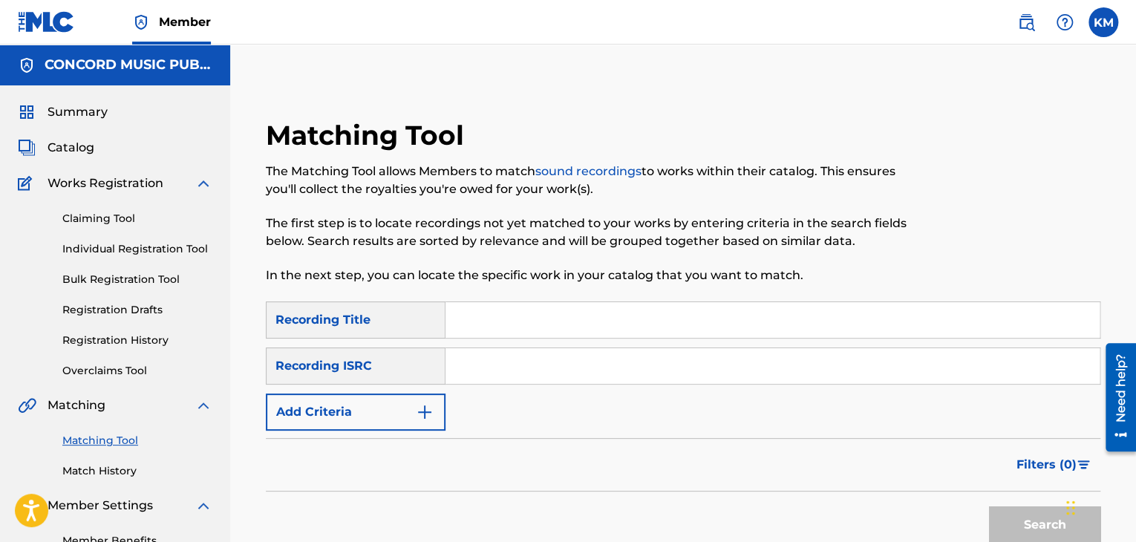
click at [470, 364] on input "Search Form" at bounding box center [772, 366] width 654 height 36
paste input "QZWFT2460713"
type input "QZWFT2460713"
click at [1023, 510] on button "Search" at bounding box center [1044, 524] width 111 height 37
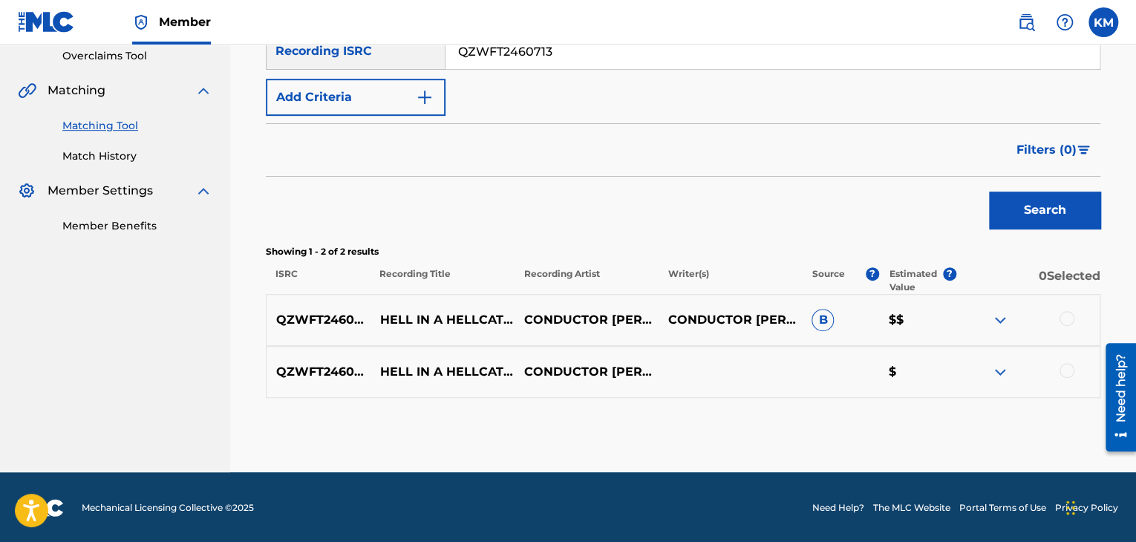
scroll to position [316, 0]
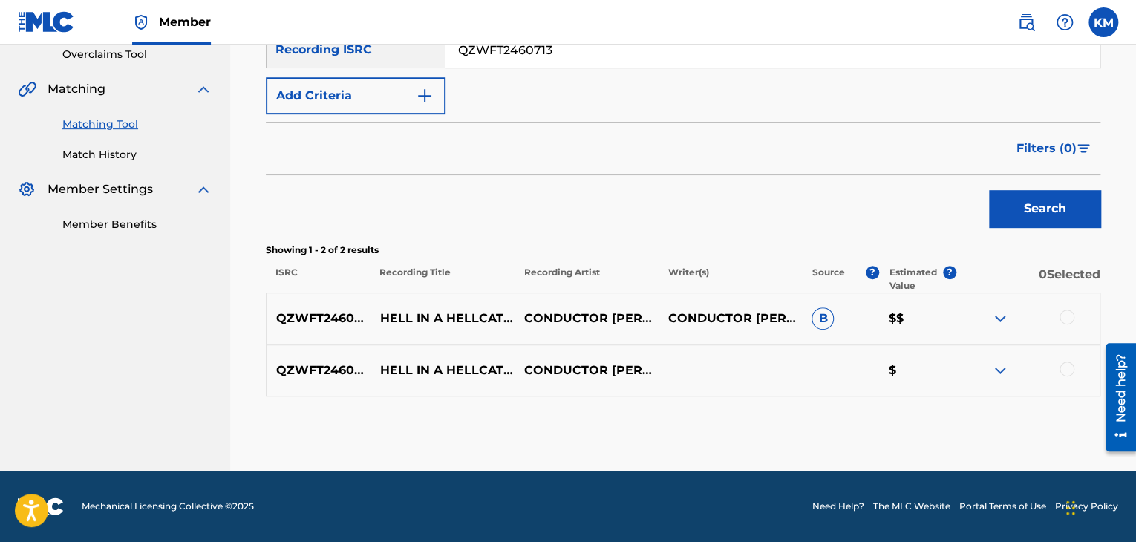
click at [1066, 318] on div at bounding box center [1066, 317] width 15 height 15
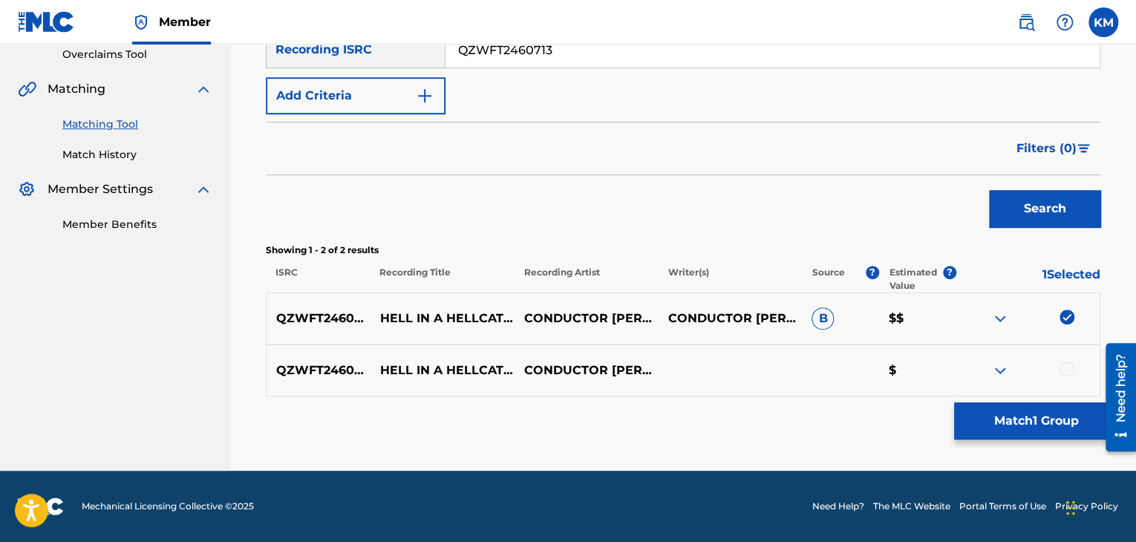
click at [1069, 363] on div at bounding box center [1066, 369] width 15 height 15
click at [1047, 406] on button "Match 2 Groups" at bounding box center [1036, 420] width 164 height 37
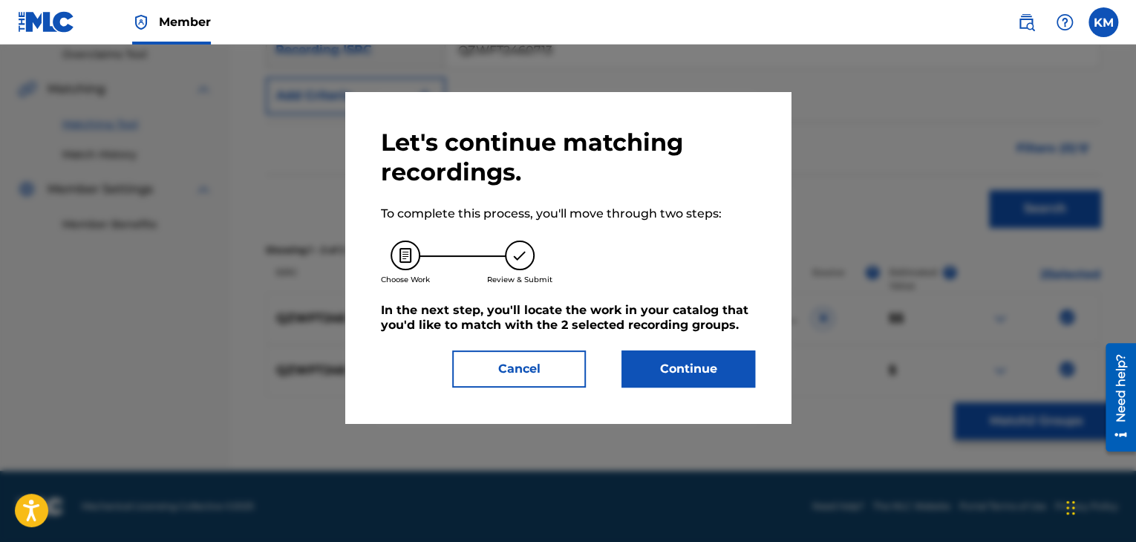
click at [728, 363] on button "Continue" at bounding box center [688, 368] width 134 height 37
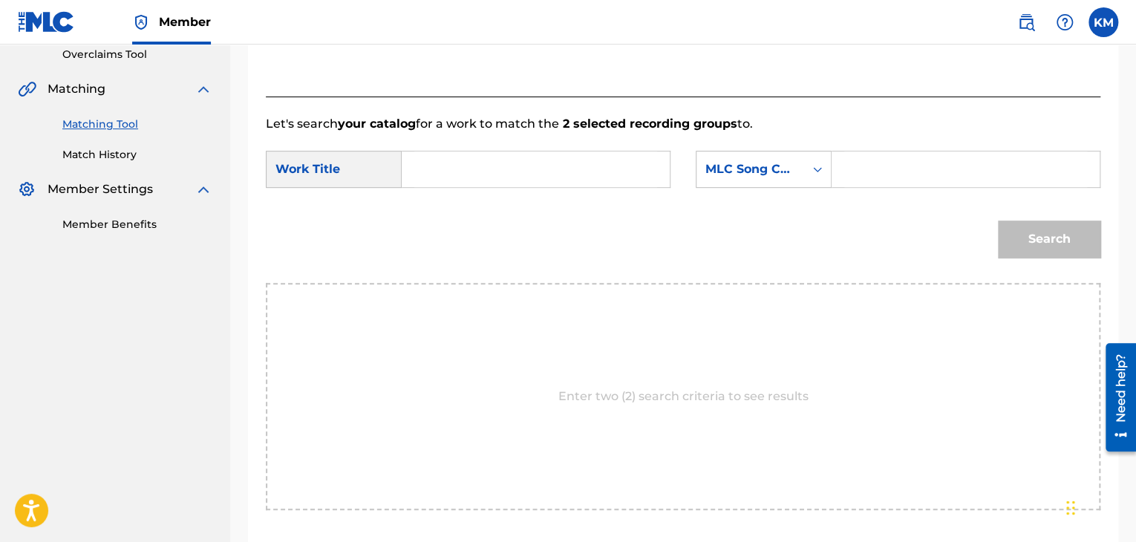
click at [483, 173] on input "Search Form" at bounding box center [535, 169] width 243 height 36
paste input "Hell in a Hellcat"
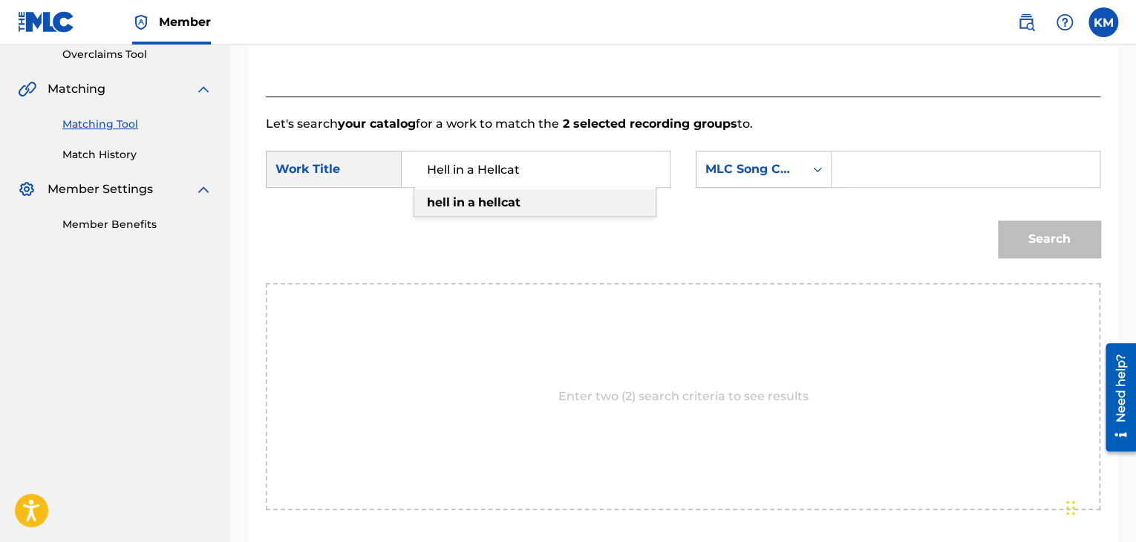
type input "Hell in a Hellcat"
click at [820, 158] on div "Search Form" at bounding box center [817, 169] width 27 height 27
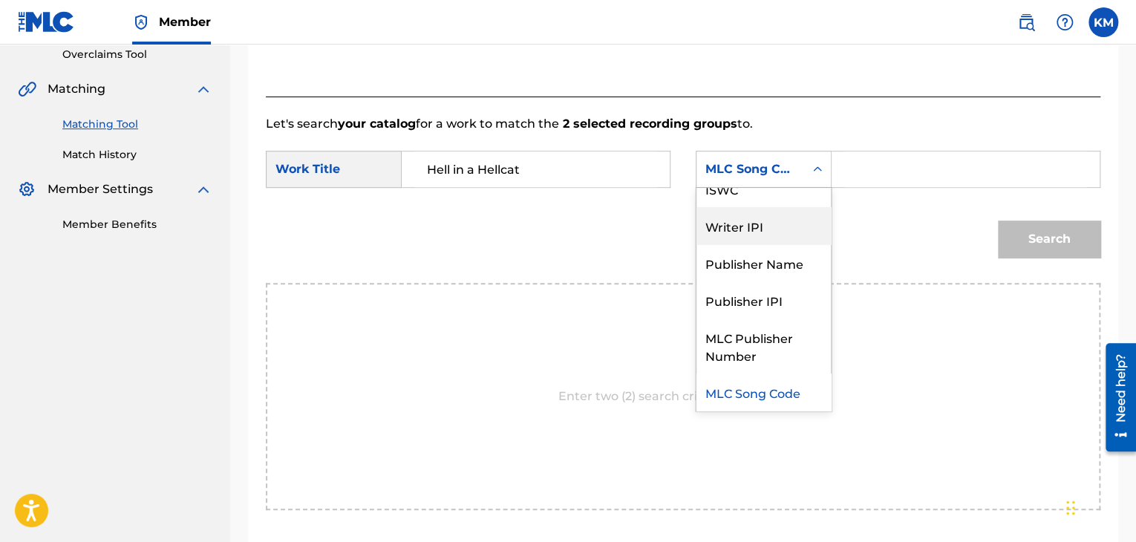
scroll to position [0, 0]
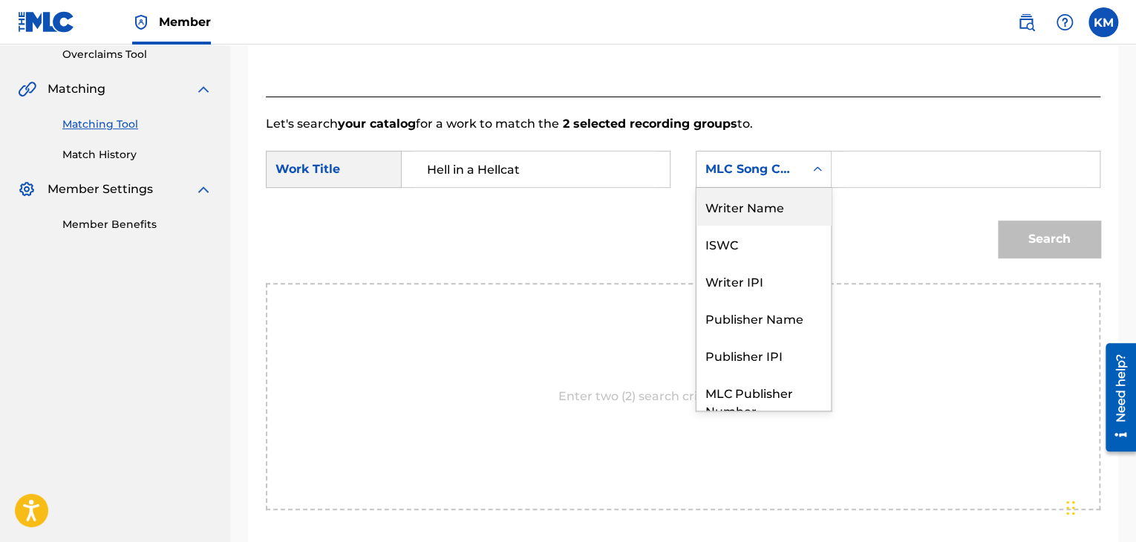
click at [785, 212] on div "Writer Name" at bounding box center [763, 206] width 134 height 37
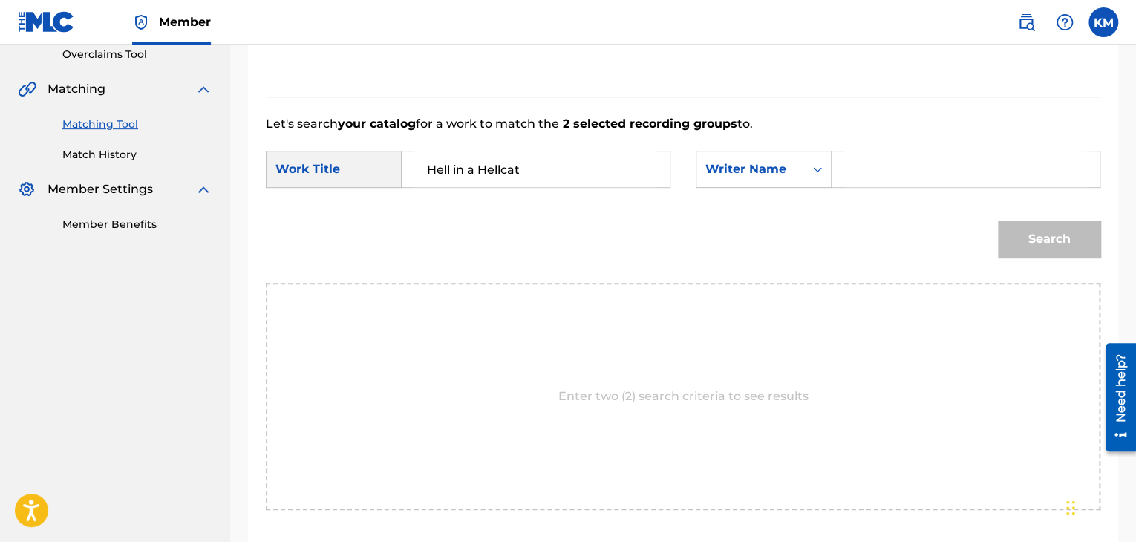
drag, startPoint x: 843, startPoint y: 188, endPoint x: 876, endPoint y: 166, distance: 39.7
click at [876, 166] on input "Search Form" at bounding box center [965, 169] width 243 height 36
paste input "Williams"
type input "Williams"
click at [1060, 237] on button "Search" at bounding box center [1049, 238] width 102 height 37
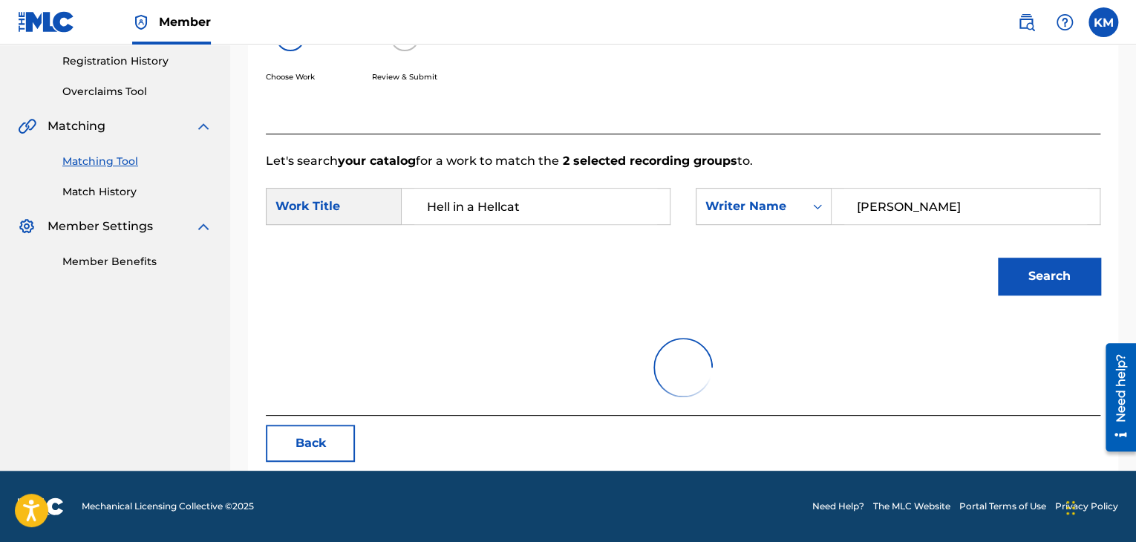
scroll to position [316, 0]
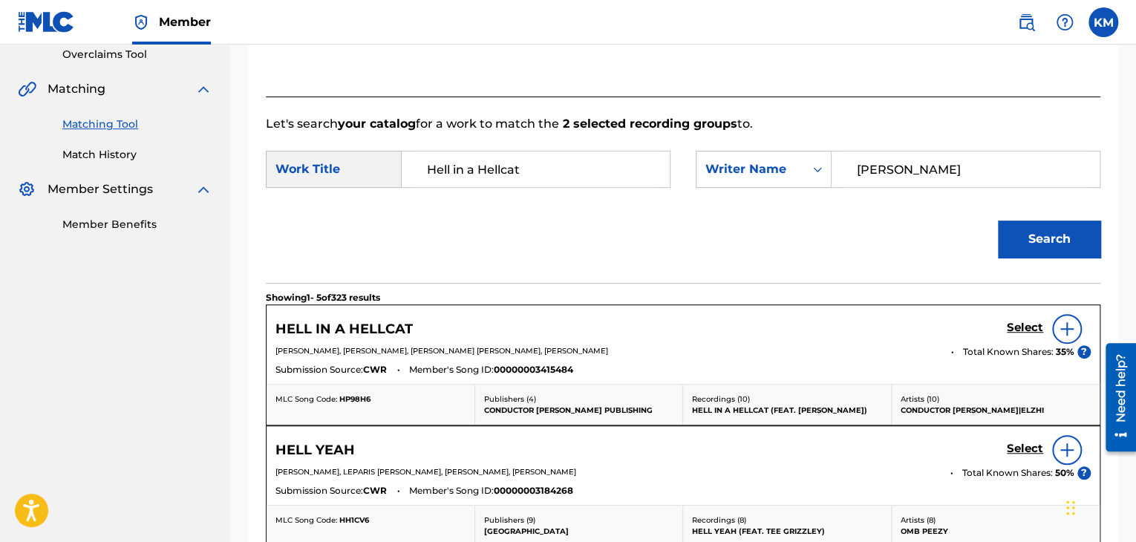
click at [1030, 324] on h5 "Select" at bounding box center [1025, 328] width 36 height 14
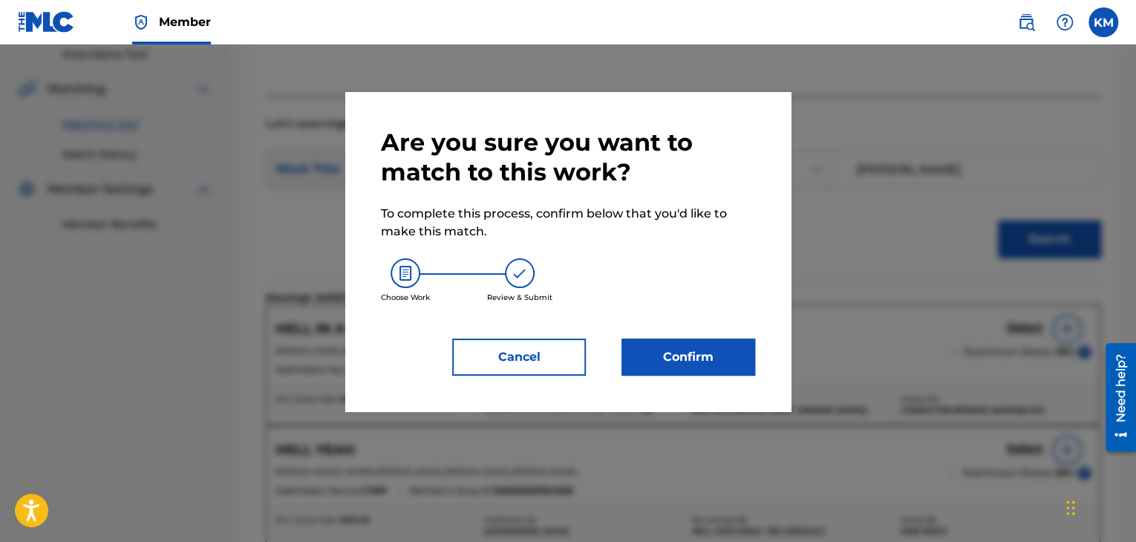
click at [728, 348] on button "Confirm" at bounding box center [688, 357] width 134 height 37
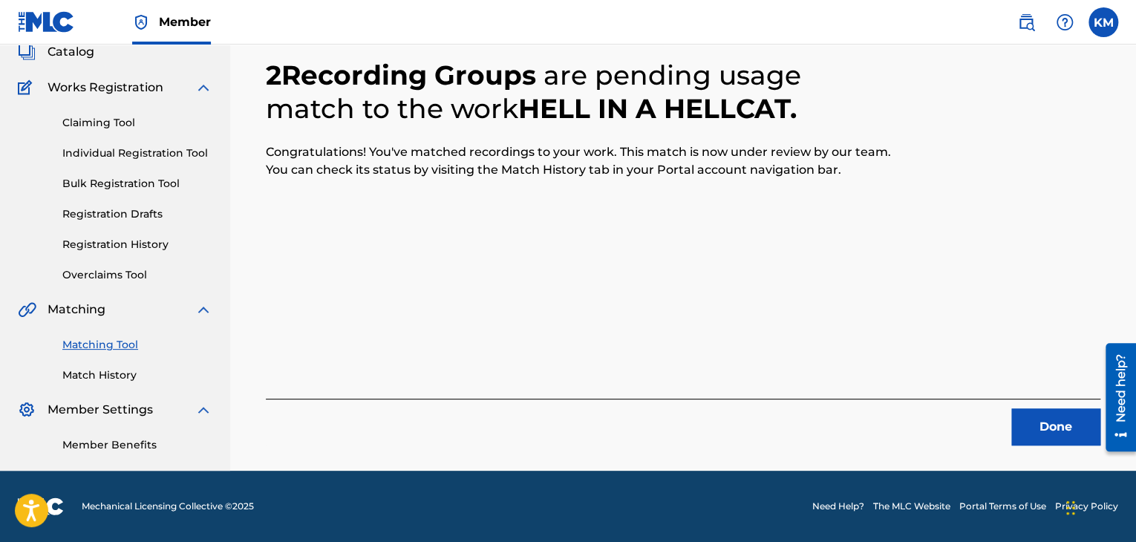
scroll to position [96, 0]
click at [1036, 421] on button "Done" at bounding box center [1055, 426] width 89 height 37
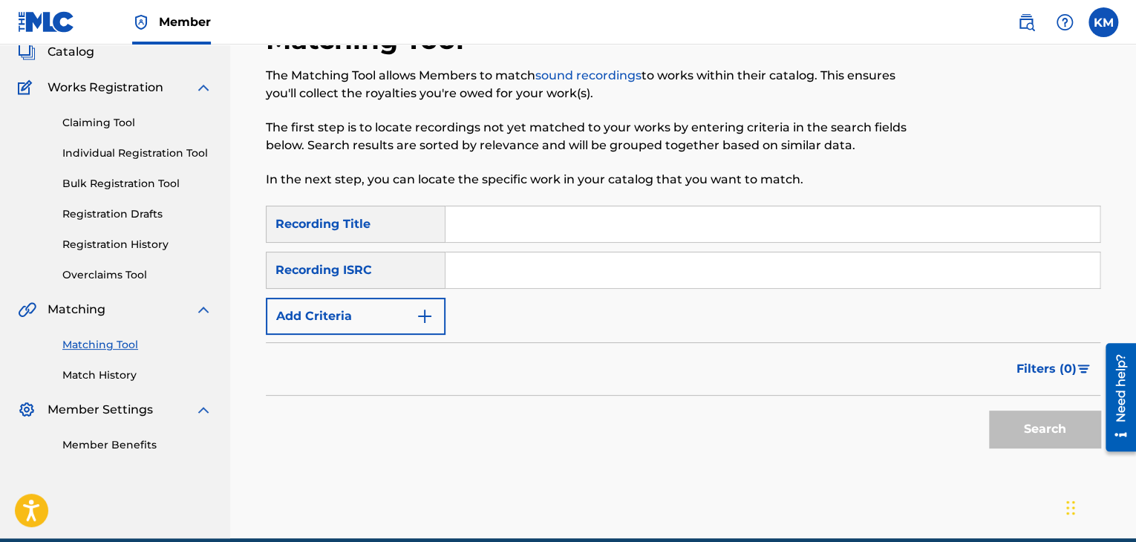
paste input "USNPD0900775"
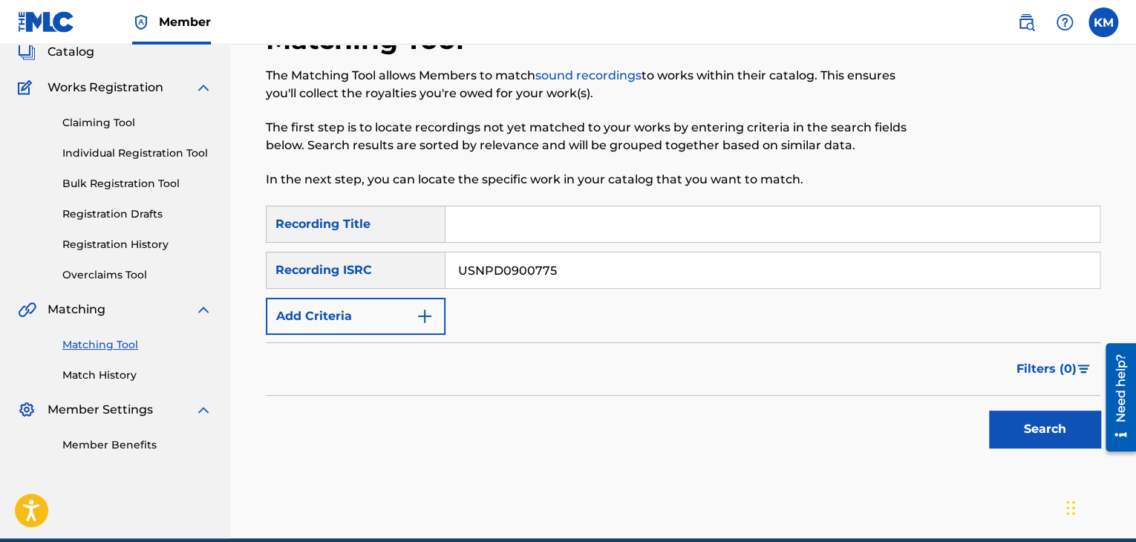
type input "USNPD0900775"
click at [1022, 417] on button "Search" at bounding box center [1044, 429] width 111 height 37
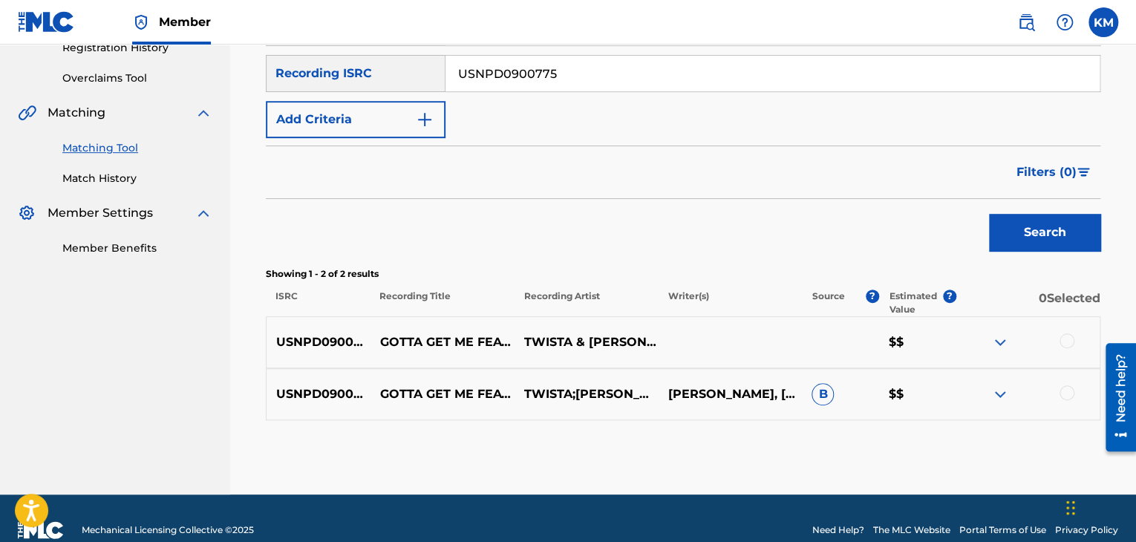
scroll to position [316, 0]
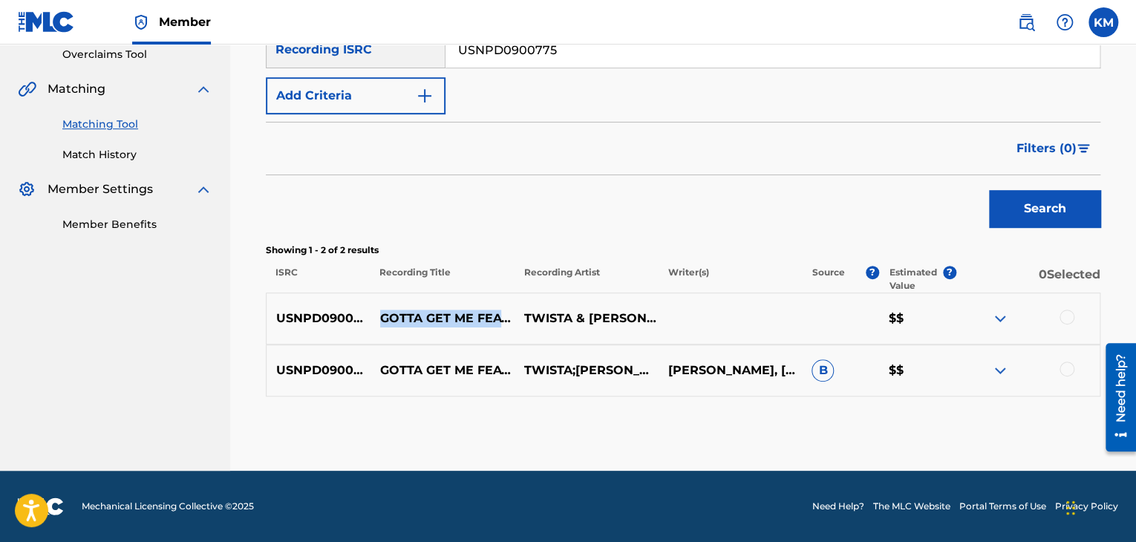
drag, startPoint x: 378, startPoint y: 298, endPoint x: 489, endPoint y: 336, distance: 117.6
click at [489, 327] on p "GOTTA GET ME FEATURING STATIC MAJOR (EDITED)" at bounding box center [442, 319] width 144 height 18
copy p "GOTTA GET ME FEATURING STATIC MAJOR (EDITED)"
click at [1070, 315] on div at bounding box center [1066, 317] width 15 height 15
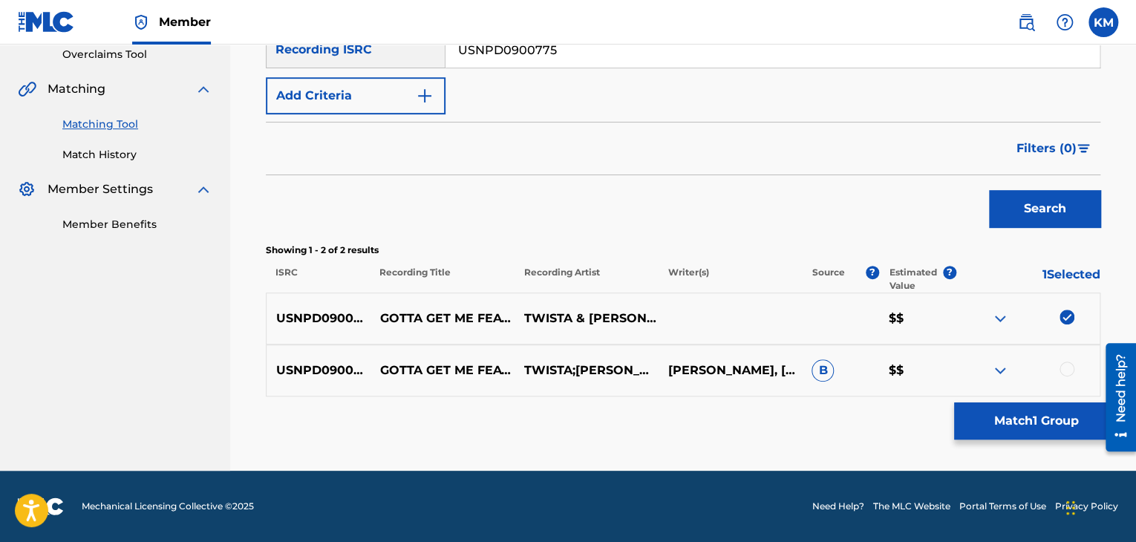
click at [1065, 368] on div at bounding box center [1066, 369] width 15 height 15
click at [1035, 417] on button "Match 2 Groups" at bounding box center [1036, 420] width 164 height 37
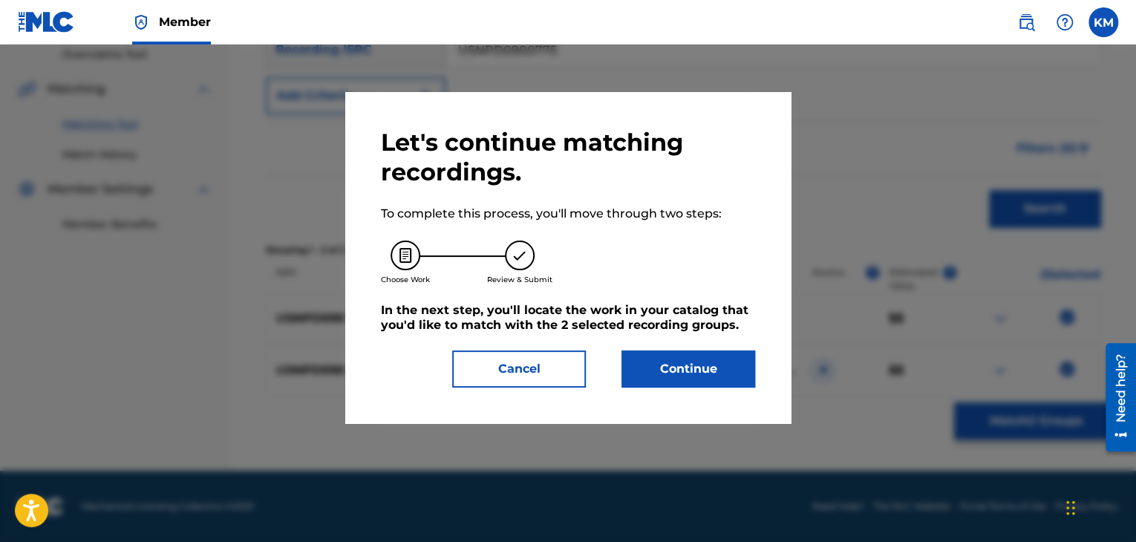
click at [698, 359] on button "Continue" at bounding box center [688, 368] width 134 height 37
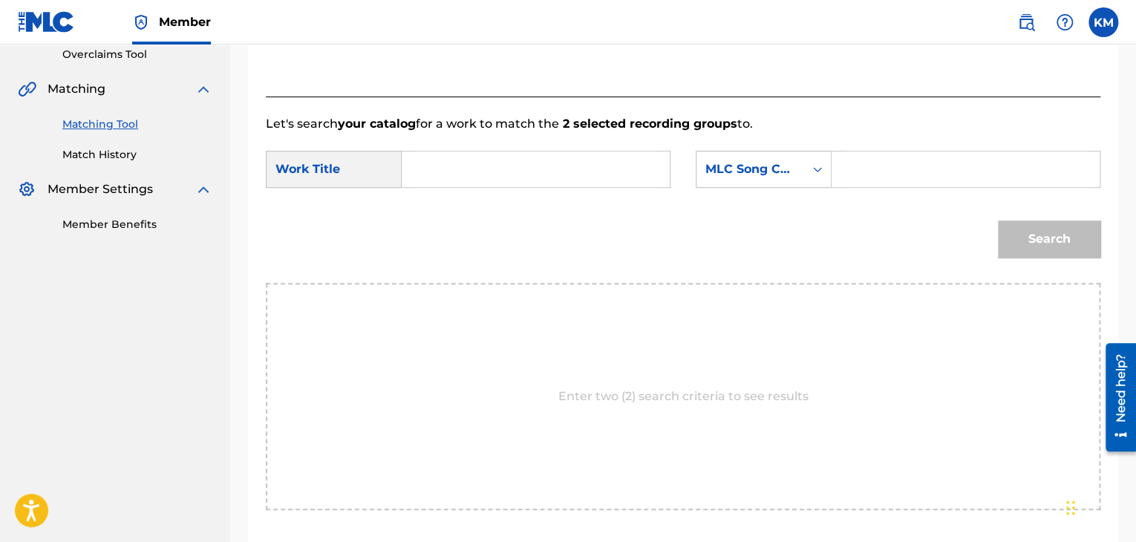
click at [486, 166] on input "Search Form" at bounding box center [535, 169] width 243 height 36
paste input "GOTTA GET ME FEATURING STATIC MAJOR (EDITED)"
type input "GOTTA GET ME FEATURING STATIC MAJOR (EDITED)"
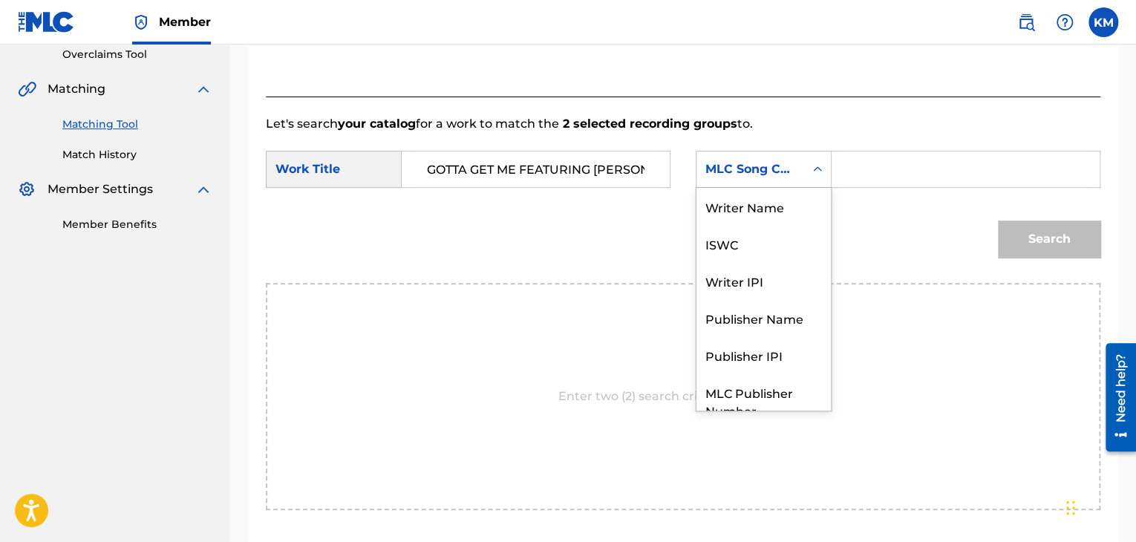
click at [811, 178] on div "Search Form" at bounding box center [817, 169] width 27 height 27
click at [778, 220] on div "Writer Name" at bounding box center [763, 206] width 134 height 37
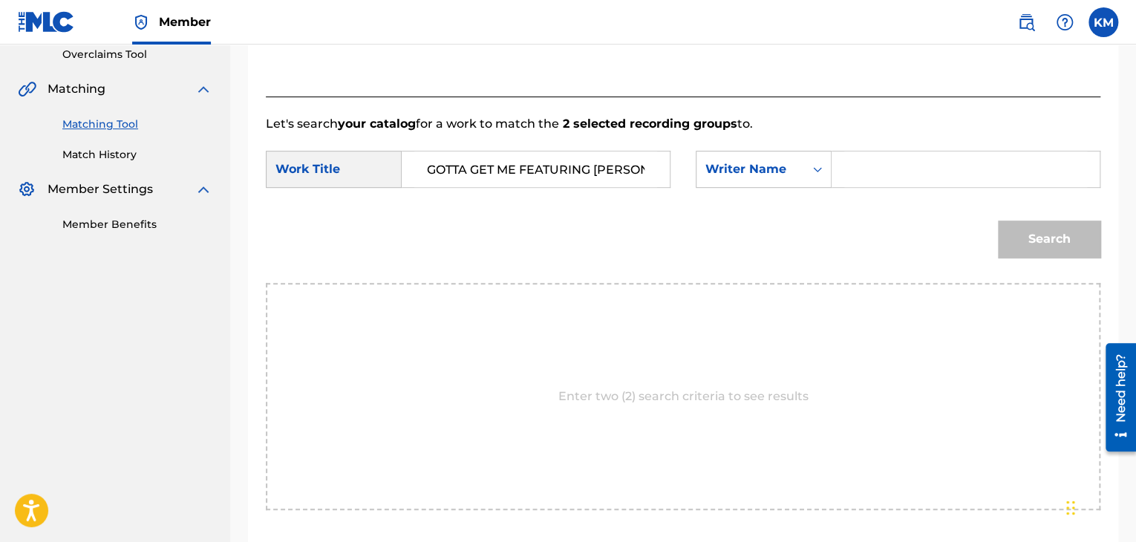
click at [857, 174] on input "Search Form" at bounding box center [965, 169] width 243 height 36
paste input "Mitchell"
click at [1017, 226] on button "Search" at bounding box center [1049, 238] width 102 height 37
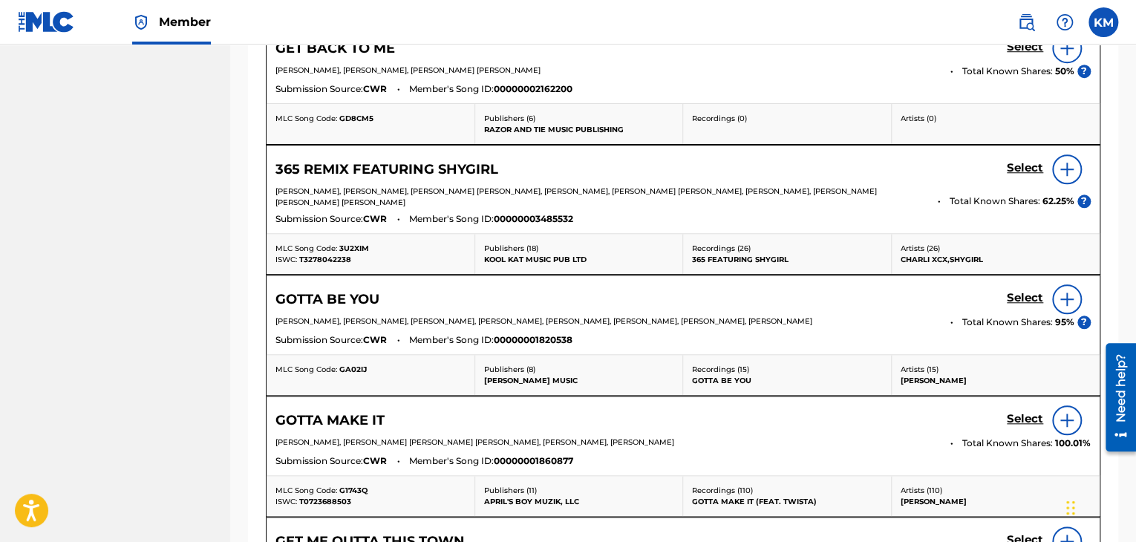
scroll to position [226, 0]
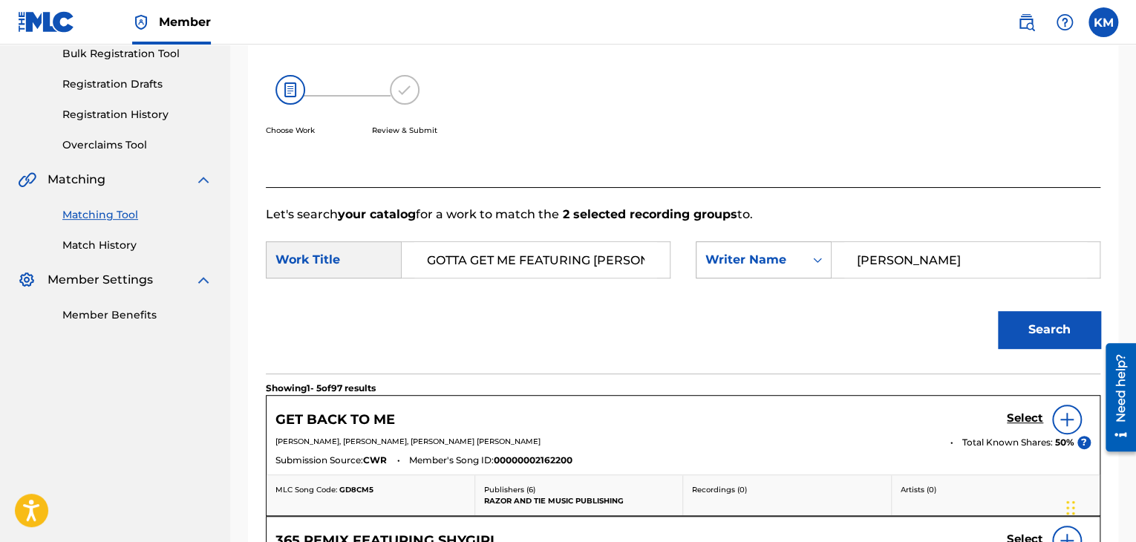
drag, startPoint x: 926, startPoint y: 258, endPoint x: 722, endPoint y: 258, distance: 204.1
click at [722, 258] on div "SearchWithCriteria3a2133be-922c-460c-a3de-914f7db36fcf Writer Name Mitchell" at bounding box center [898, 259] width 405 height 37
paste input "Lindley"
type input "Lindley"
click at [1075, 324] on button "Search" at bounding box center [1049, 329] width 102 height 37
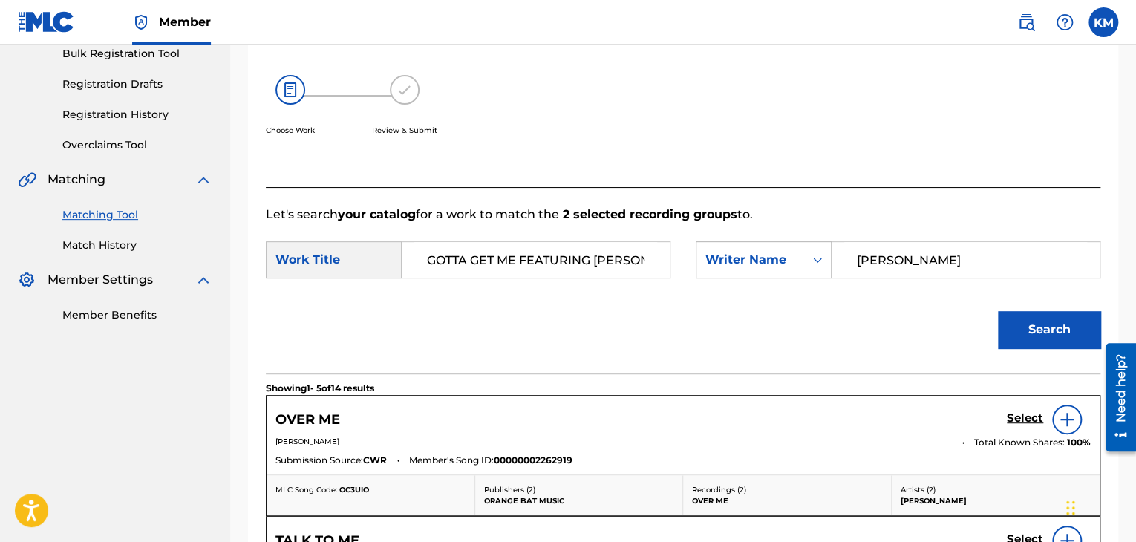
click at [818, 262] on icon "Search Form" at bounding box center [817, 259] width 15 height 15
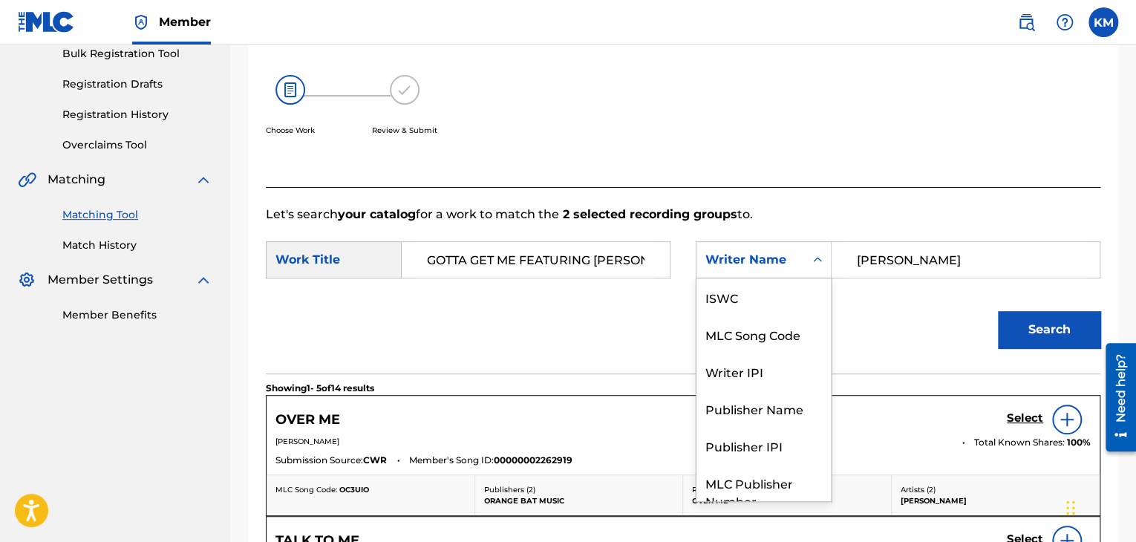
scroll to position [55, 0]
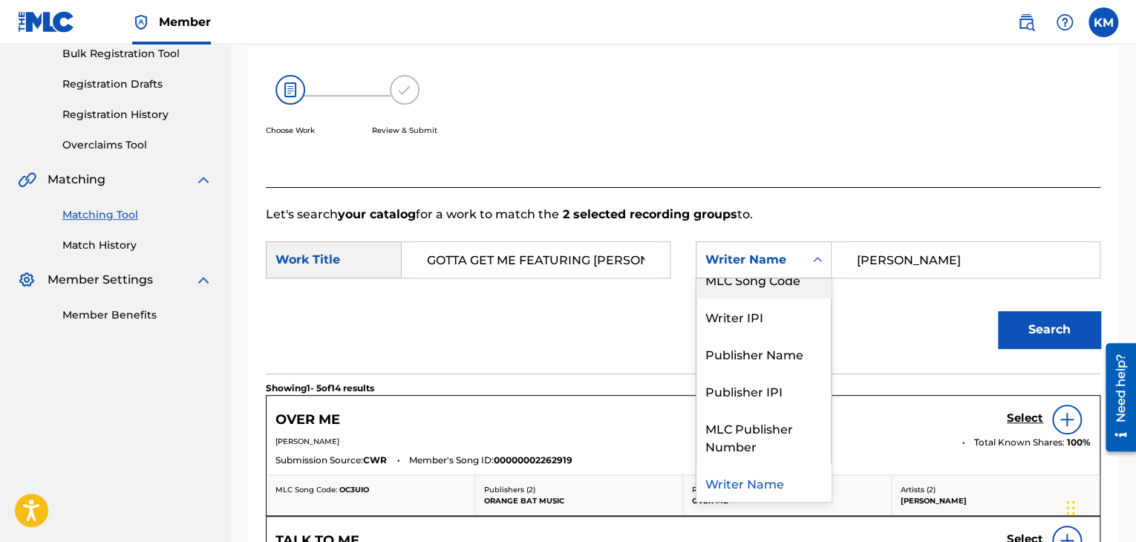
click at [792, 280] on div "MLC Song Code" at bounding box center [763, 279] width 134 height 37
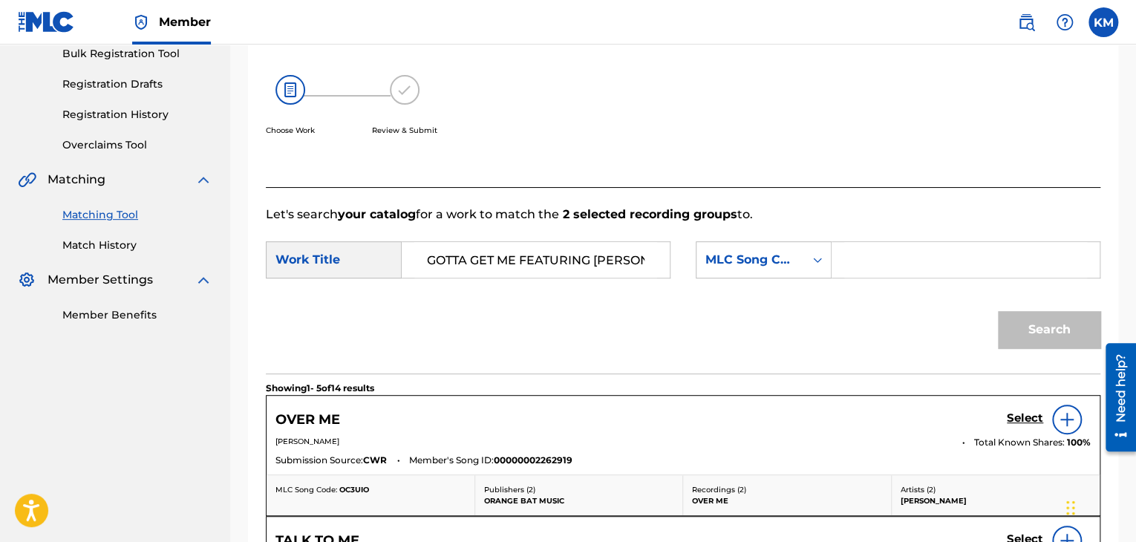
paste input "G29344"
type input "G29344"
click at [1053, 323] on button "Search" at bounding box center [1049, 329] width 102 height 37
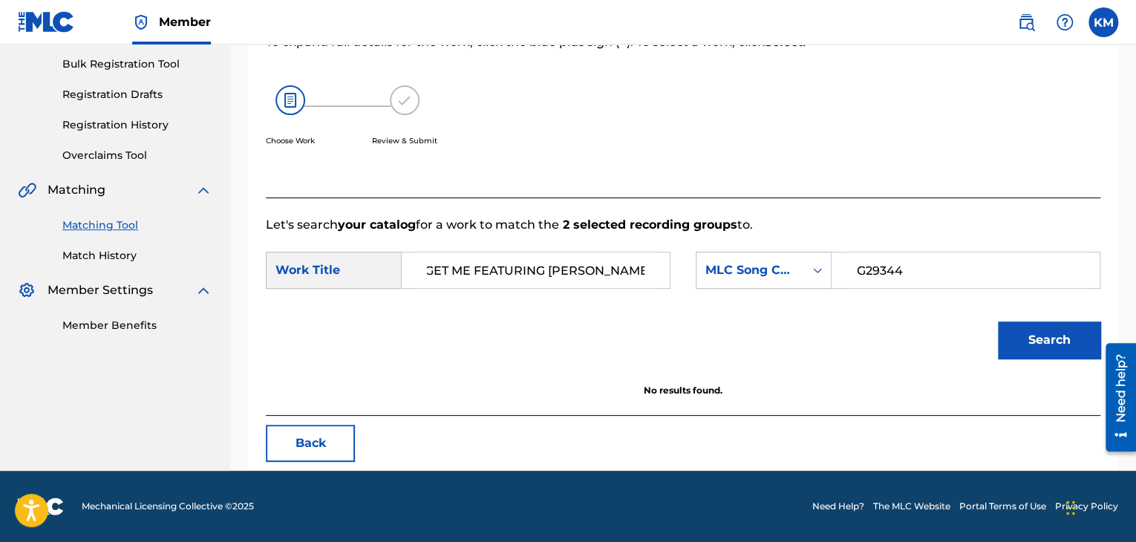
scroll to position [0, 98]
drag, startPoint x: 578, startPoint y: 268, endPoint x: 650, endPoint y: 268, distance: 72.0
click at [650, 268] on input "GOTTA GET ME FEATURING STATIC MAJOR (EDITED)" at bounding box center [535, 270] width 243 height 36
type input "gotta get mean"
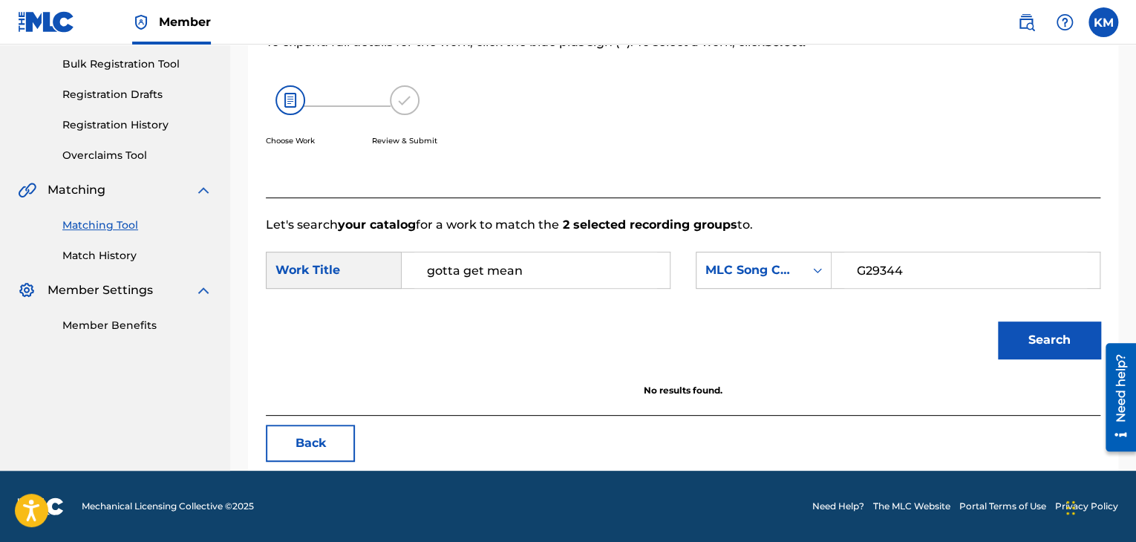
click at [1033, 331] on button "Search" at bounding box center [1049, 339] width 102 height 37
click at [115, 255] on link "Match History" at bounding box center [137, 256] width 150 height 16
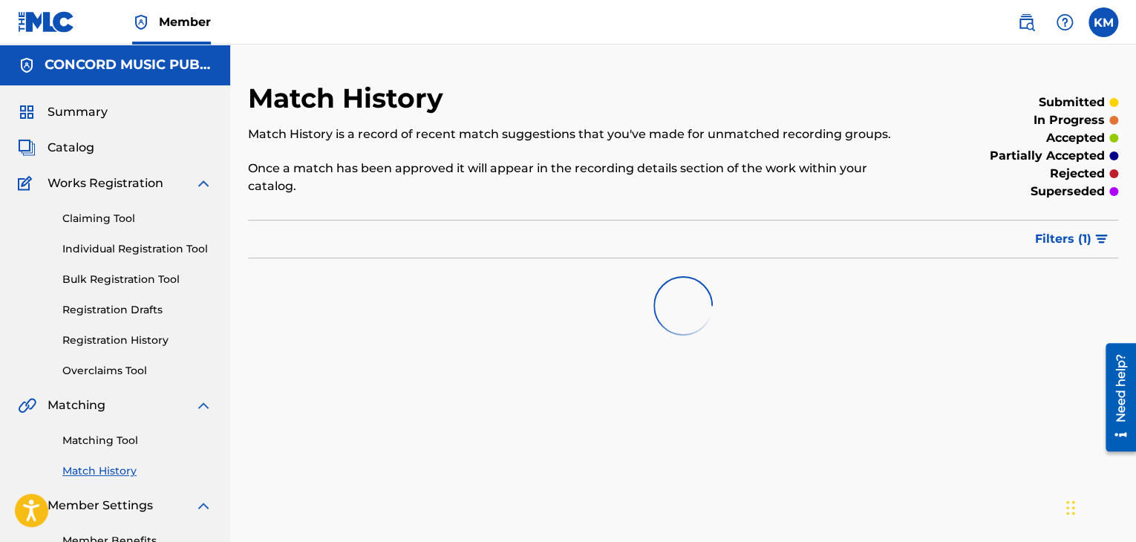
click at [122, 445] on link "Matching Tool" at bounding box center [137, 441] width 150 height 16
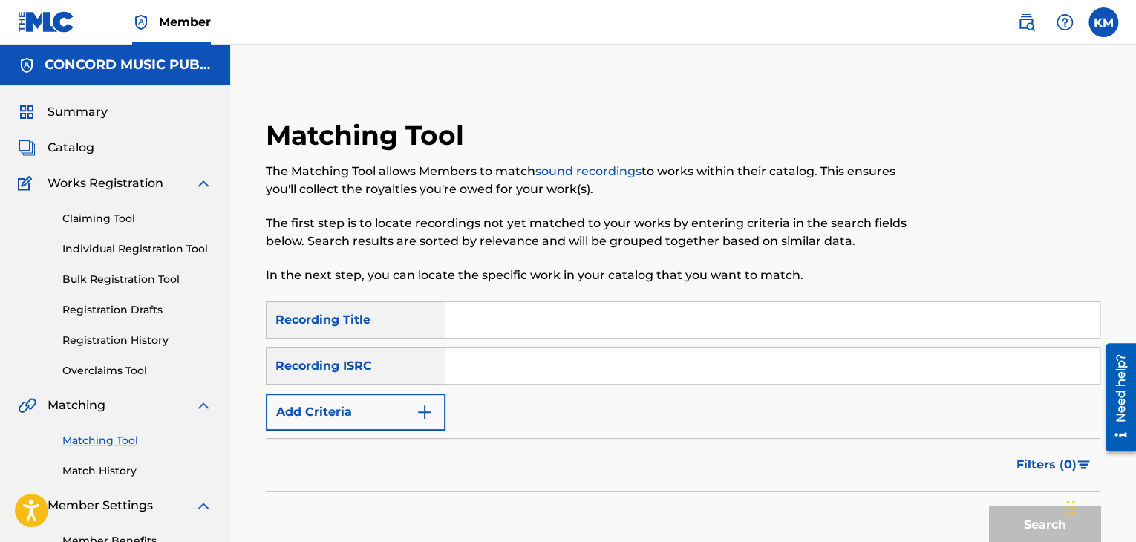
click at [506, 381] on input "Search Form" at bounding box center [772, 366] width 654 height 36
paste input "DEF058402813"
type input "DEF058402813"
click at [997, 514] on button "Search" at bounding box center [1044, 524] width 111 height 37
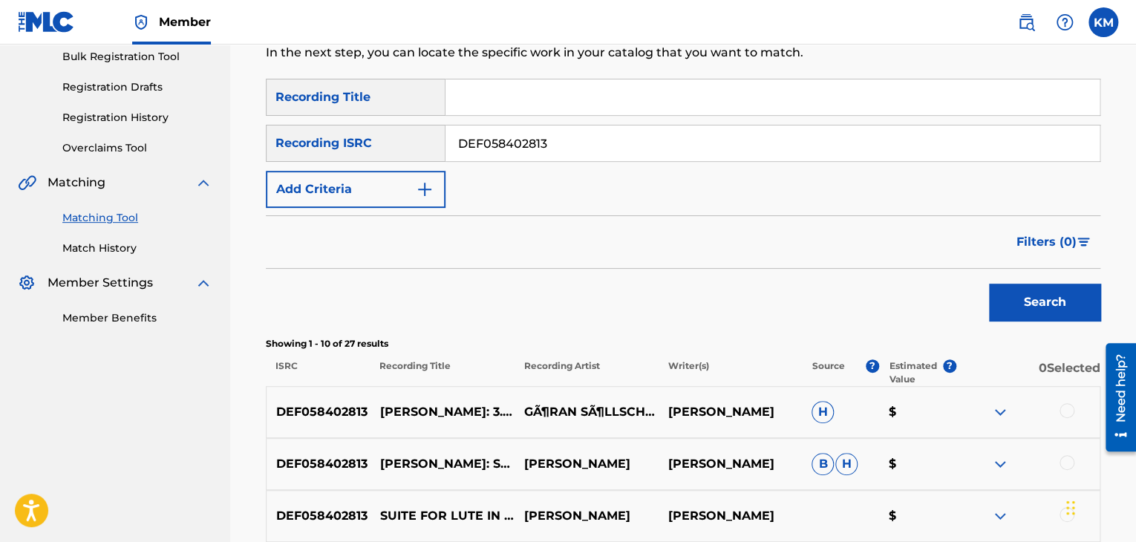
click at [111, 243] on link "Match History" at bounding box center [137, 249] width 150 height 16
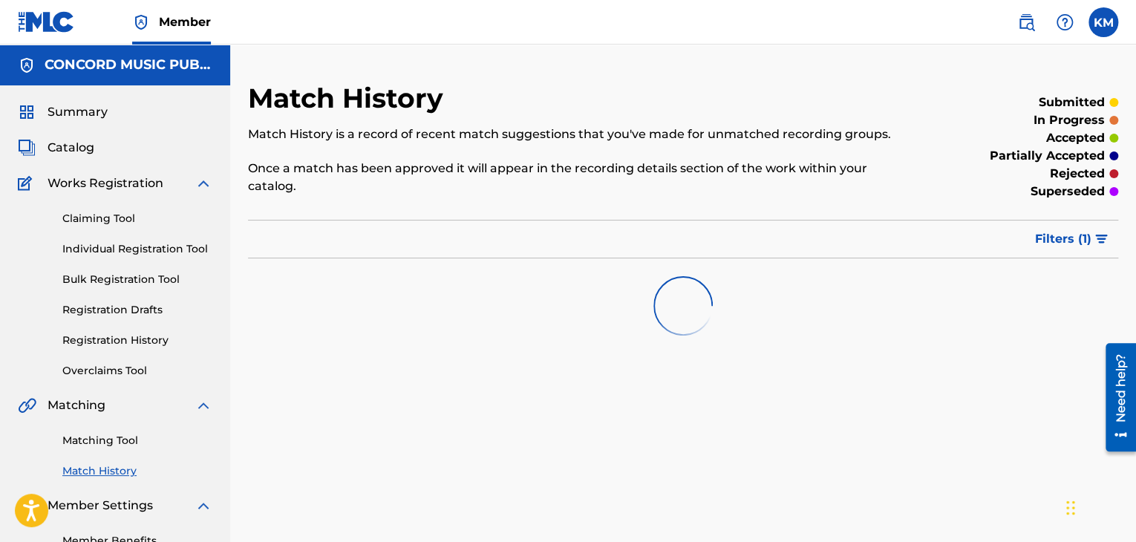
click at [126, 443] on link "Matching Tool" at bounding box center [137, 441] width 150 height 16
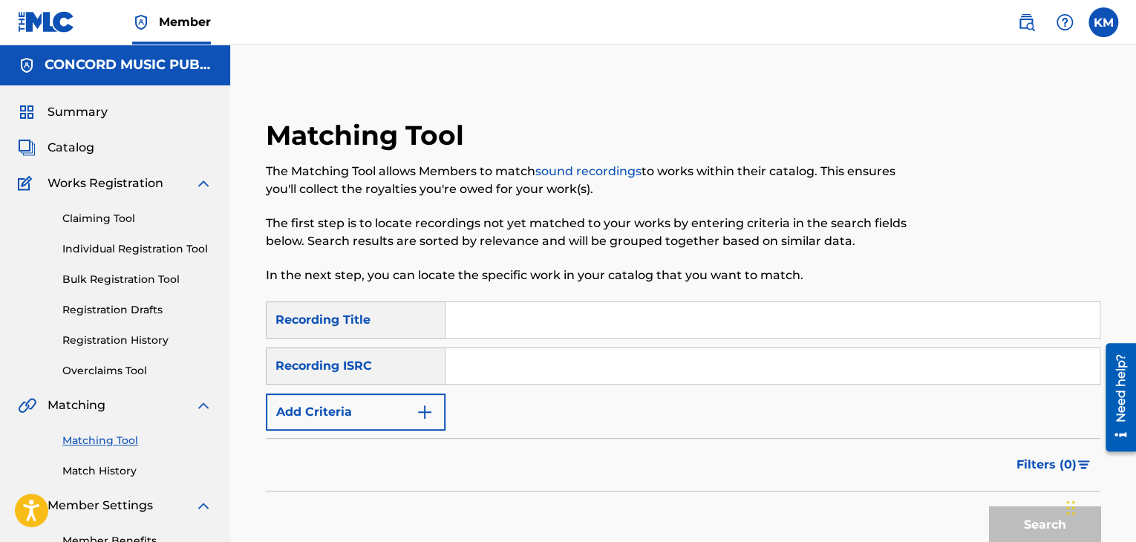
click at [475, 369] on input "Search Form" at bounding box center [772, 366] width 654 height 36
paste input "QM43A1800531"
type input "QM43A1800531"
click at [1021, 525] on button "Search" at bounding box center [1044, 524] width 111 height 37
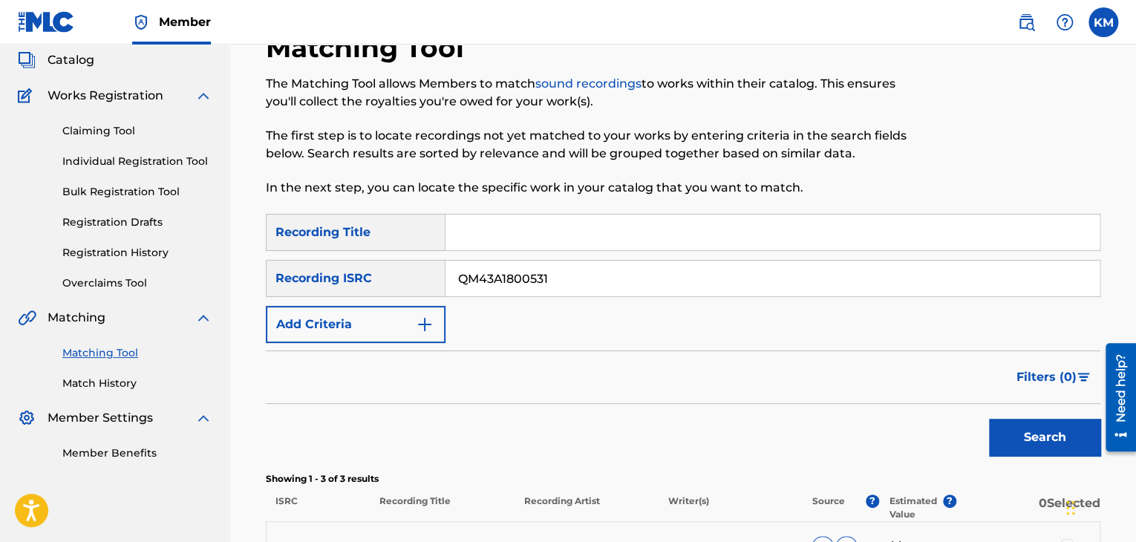
scroll to position [297, 0]
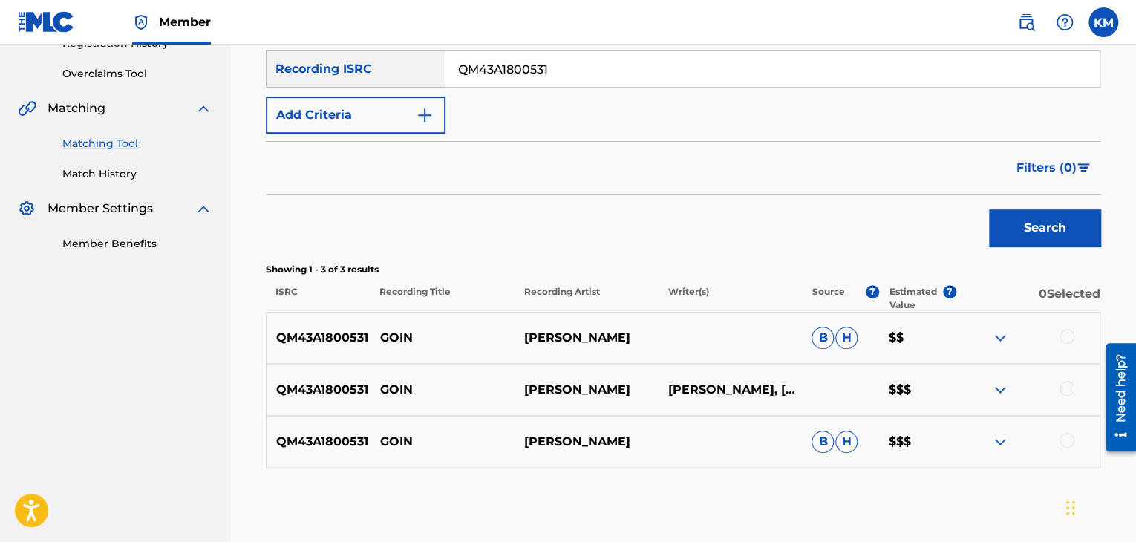
drag, startPoint x: 383, startPoint y: 332, endPoint x: 659, endPoint y: 321, distance: 276.3
click at [659, 321] on div "QM43A1800531 GOIN SHAWN STOCKMAN B H $$" at bounding box center [683, 338] width 834 height 52
copy div "GOIN SHAWN STOCKMAN"
click at [1065, 332] on div at bounding box center [1066, 336] width 15 height 15
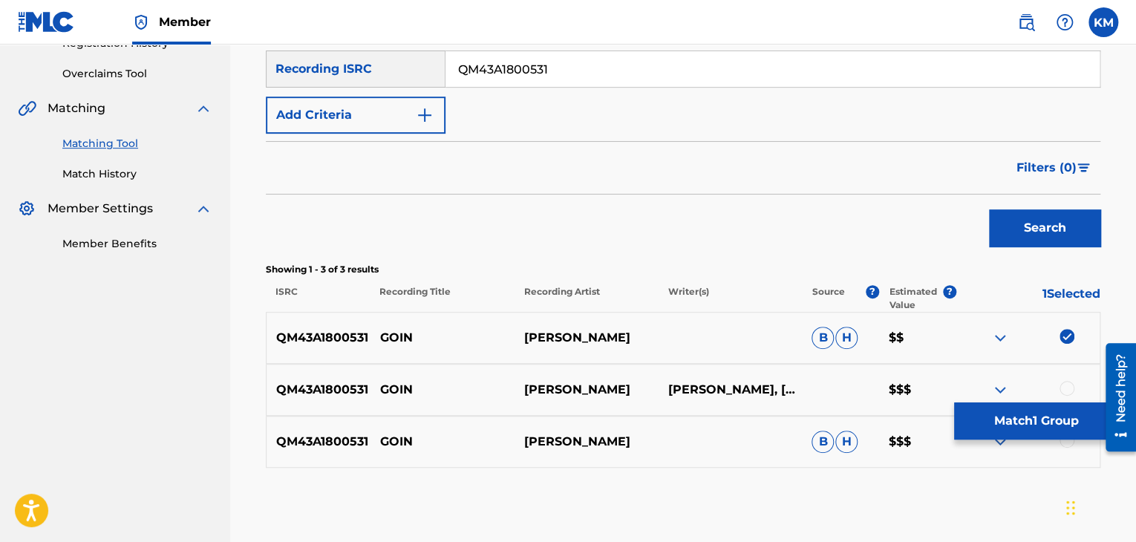
click at [1069, 384] on div at bounding box center [1066, 388] width 15 height 15
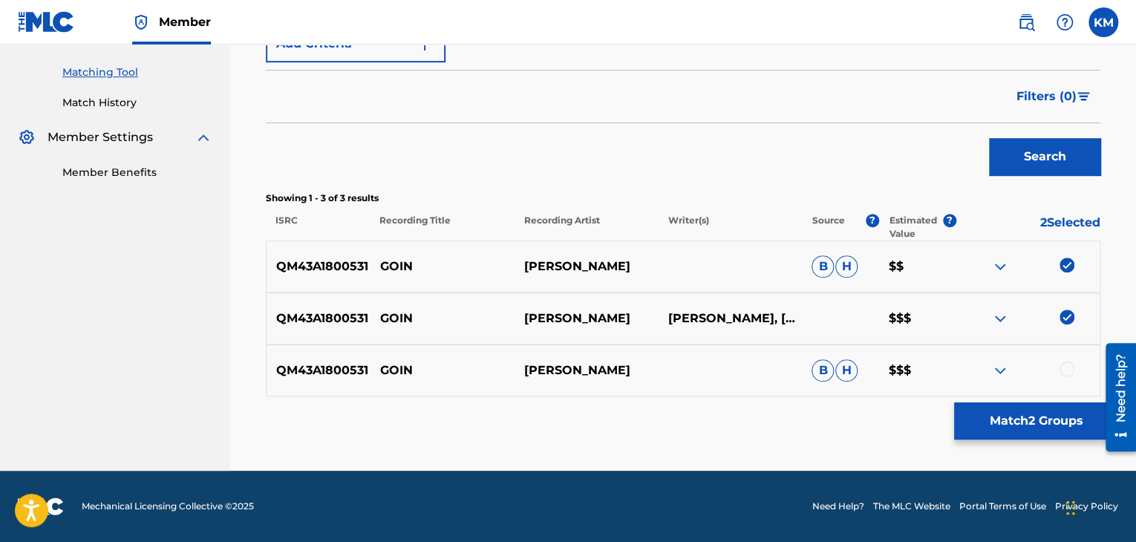
click at [1067, 370] on div at bounding box center [1066, 369] width 15 height 15
click at [1042, 423] on button "Match 3 Groups" at bounding box center [1036, 420] width 164 height 37
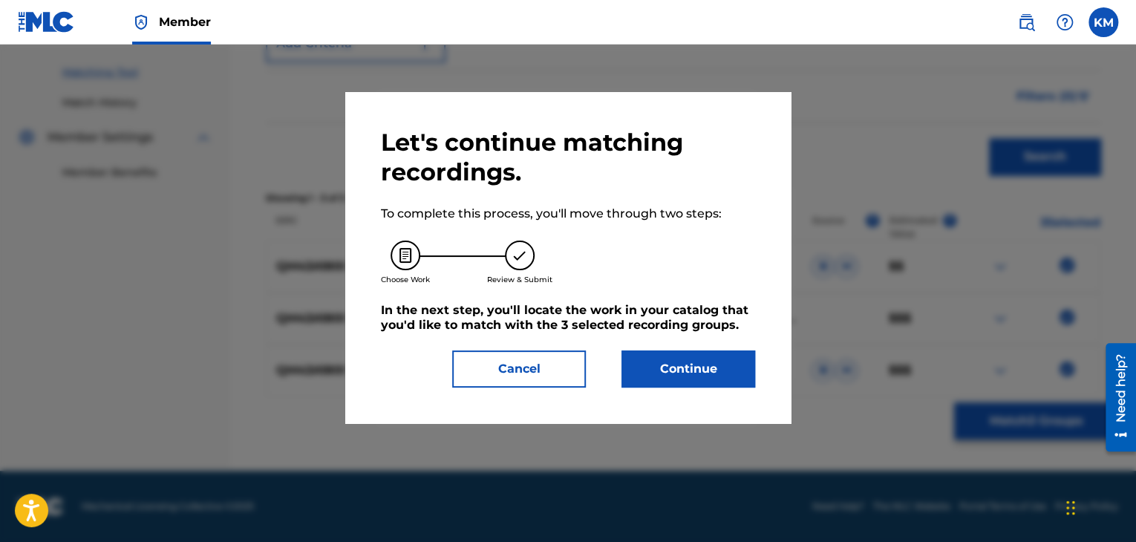
click at [615, 346] on div "Let's continue matching recordings. To complete this process, you'll move throu…" at bounding box center [568, 258] width 374 height 260
click at [650, 373] on button "Continue" at bounding box center [688, 368] width 134 height 37
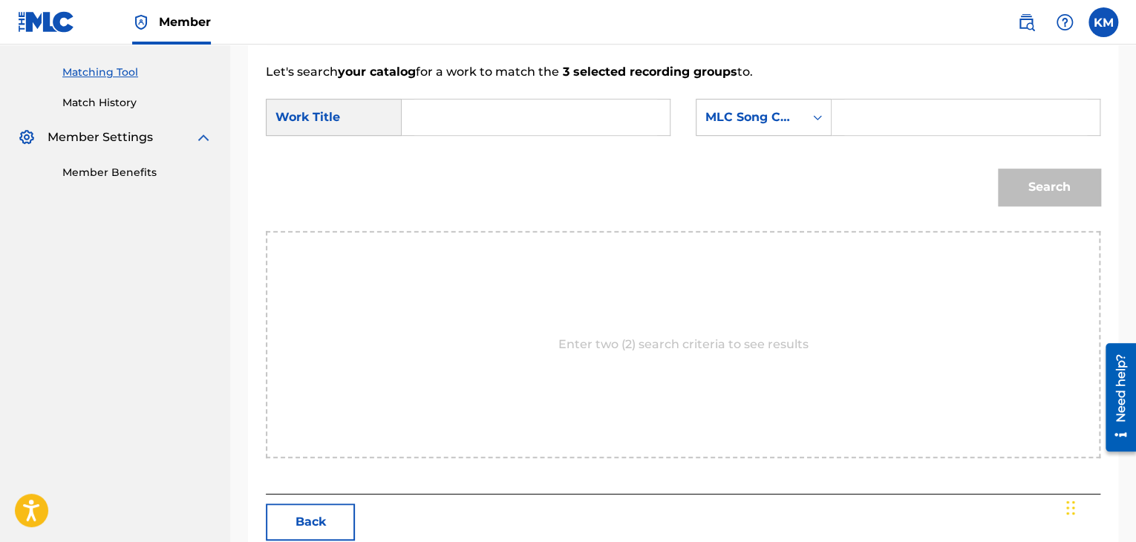
click at [449, 120] on input "Search Form" at bounding box center [535, 117] width 243 height 36
paste input "Goin"
type input "Goin"
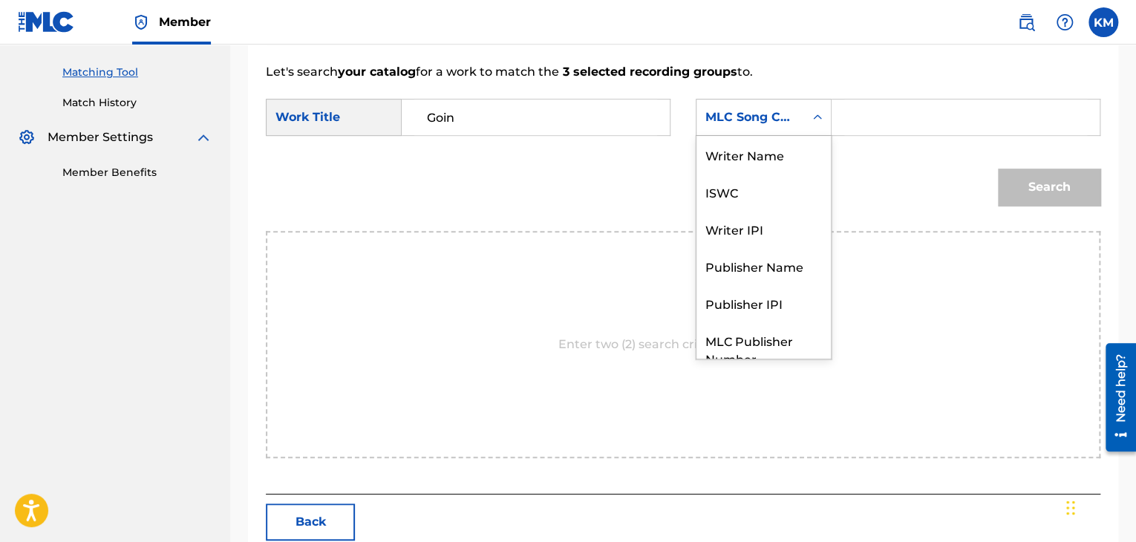
click at [820, 117] on icon "Search Form" at bounding box center [817, 116] width 9 height 5
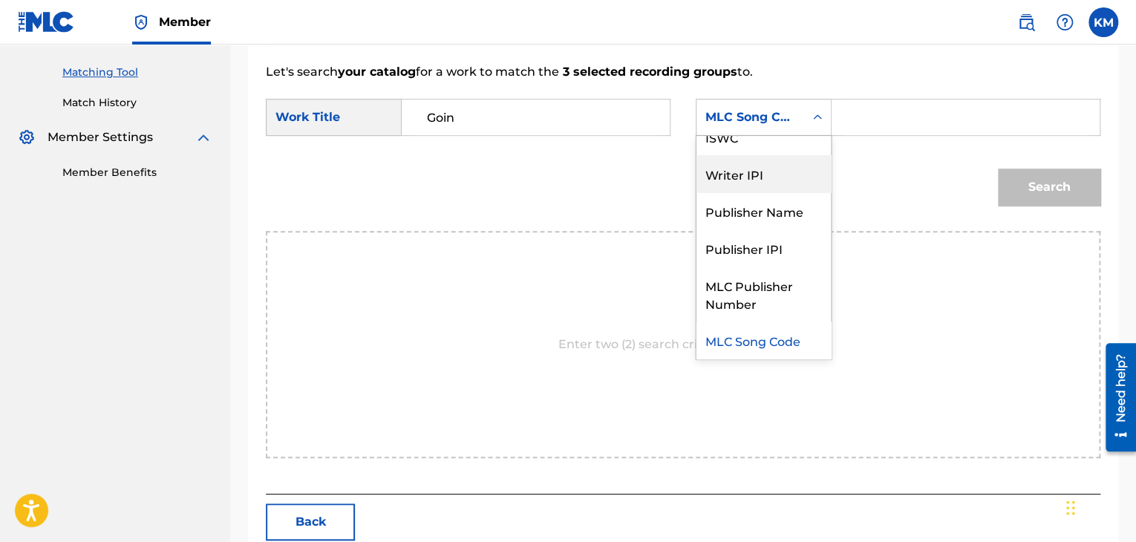
scroll to position [0, 0]
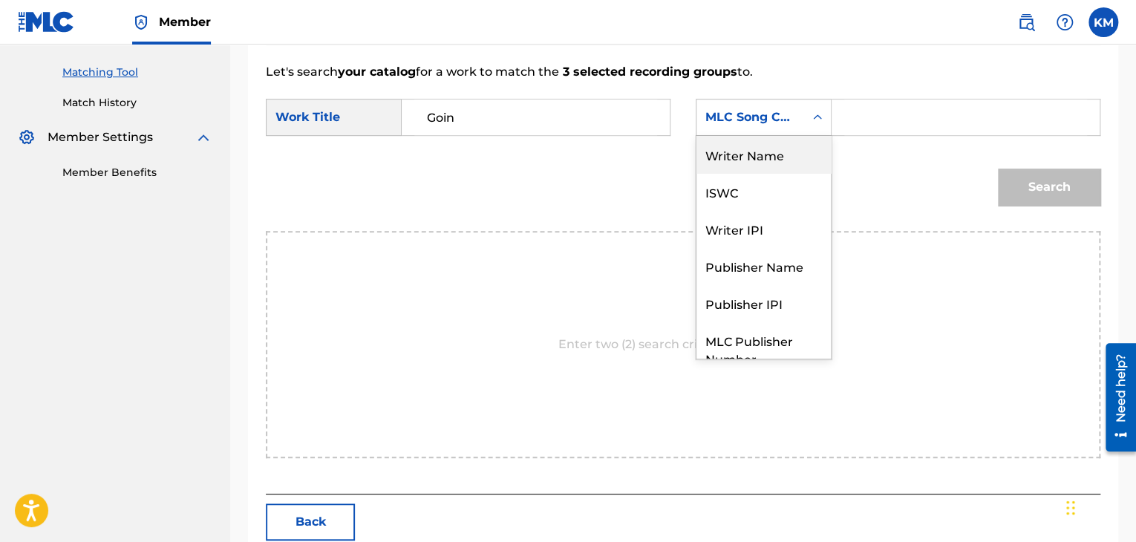
click at [798, 155] on div "Writer Name" at bounding box center [763, 154] width 134 height 37
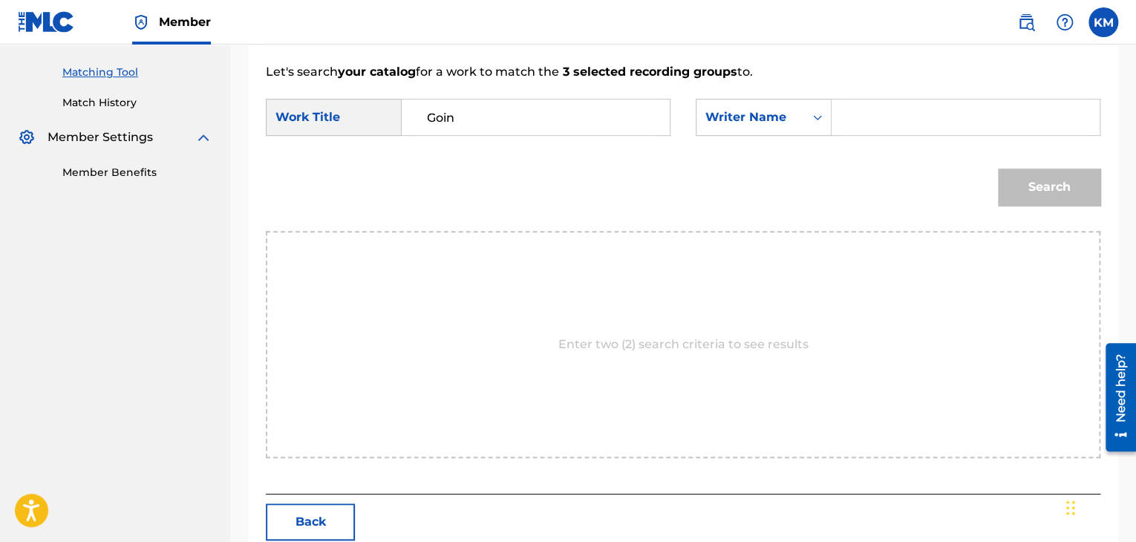
click at [883, 120] on input "Search Form" at bounding box center [965, 117] width 243 height 36
paste input "Stockman"
type input "Stockman"
click at [1042, 174] on button "Search" at bounding box center [1049, 187] width 102 height 37
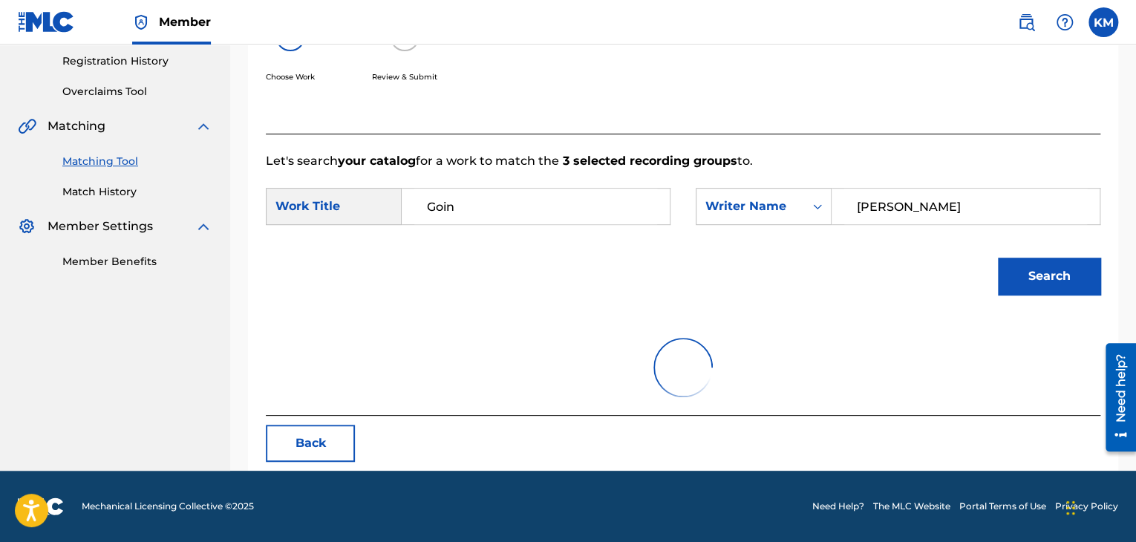
scroll to position [215, 0]
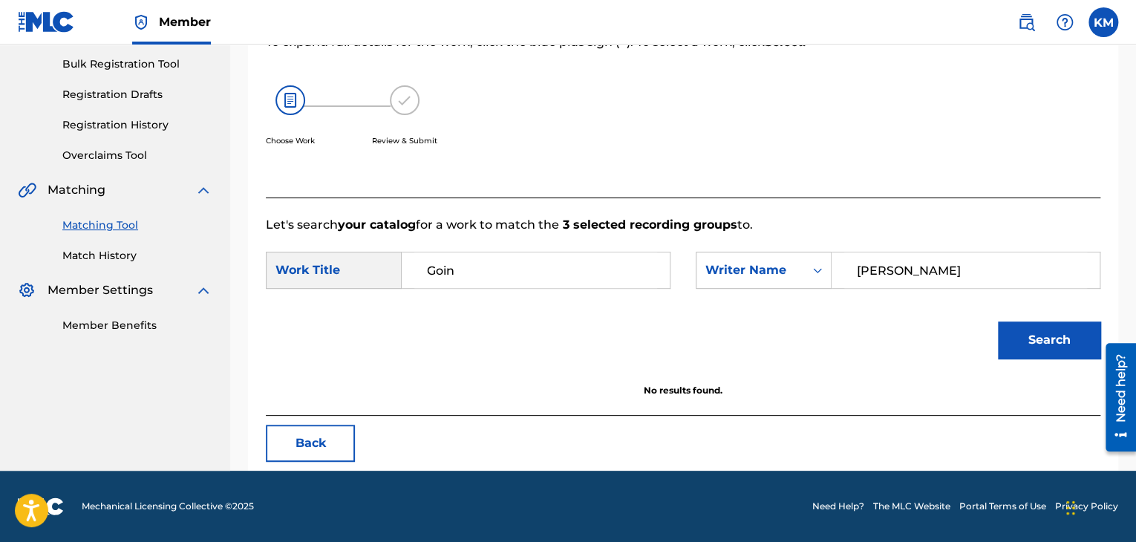
click at [118, 259] on link "Match History" at bounding box center [137, 256] width 150 height 16
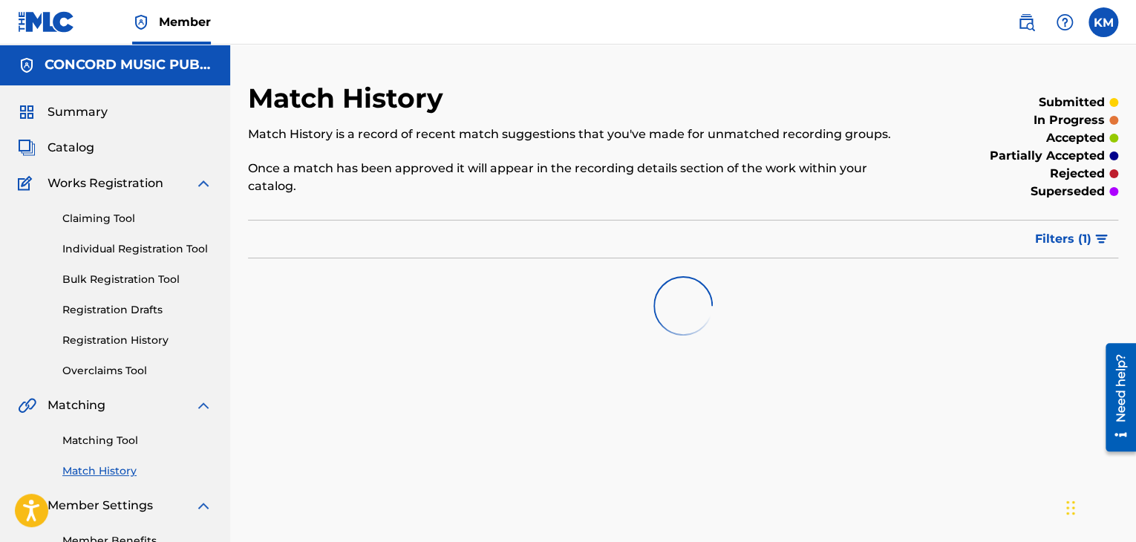
click at [125, 440] on link "Matching Tool" at bounding box center [137, 441] width 150 height 16
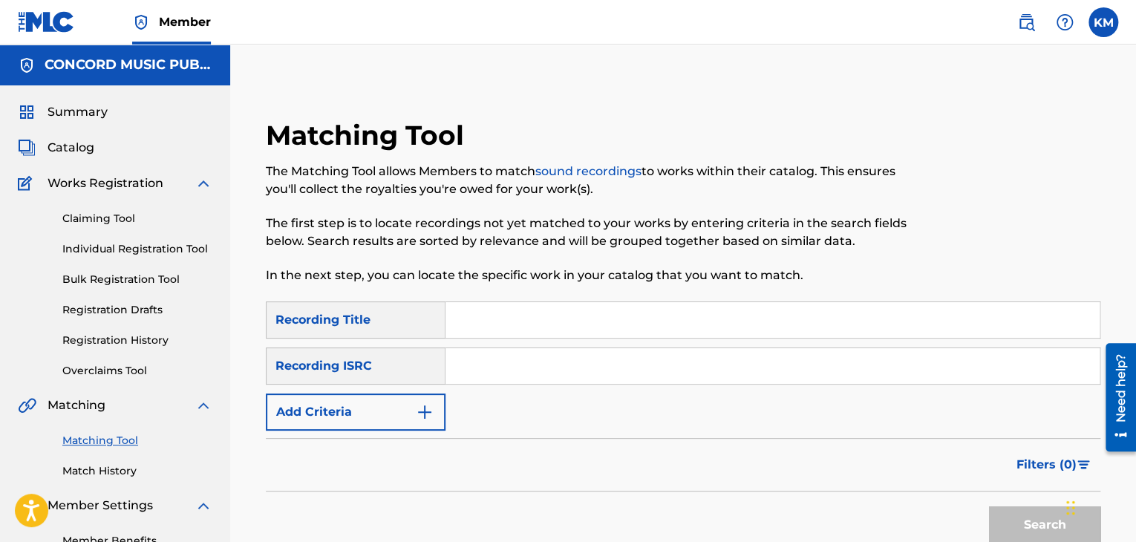
paste input "QM4DW1853067"
type input "QM4DW1853067"
click at [1007, 526] on button "Search" at bounding box center [1044, 524] width 111 height 37
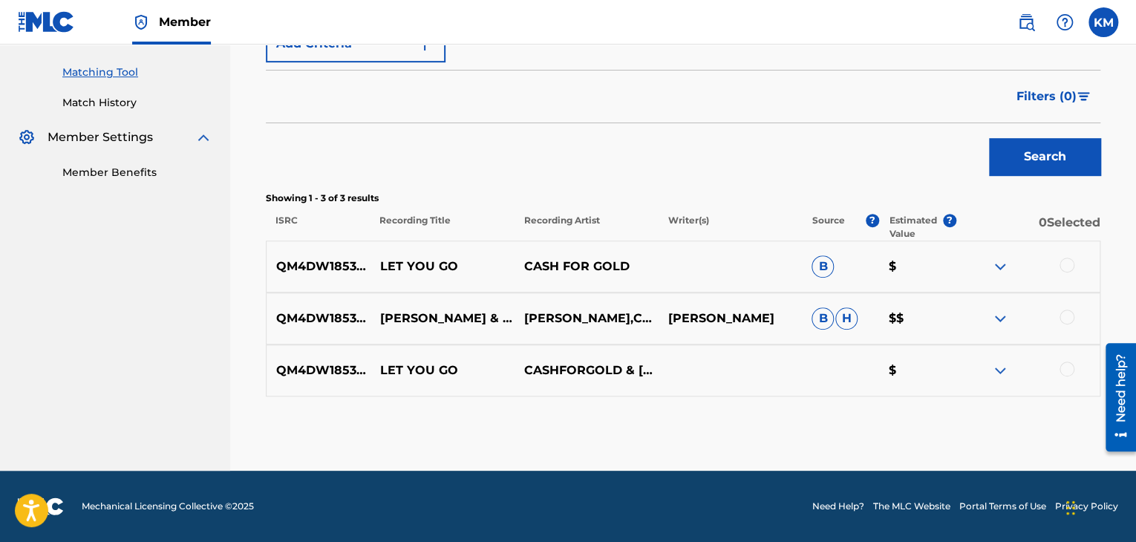
click at [1063, 369] on div at bounding box center [1066, 369] width 15 height 15
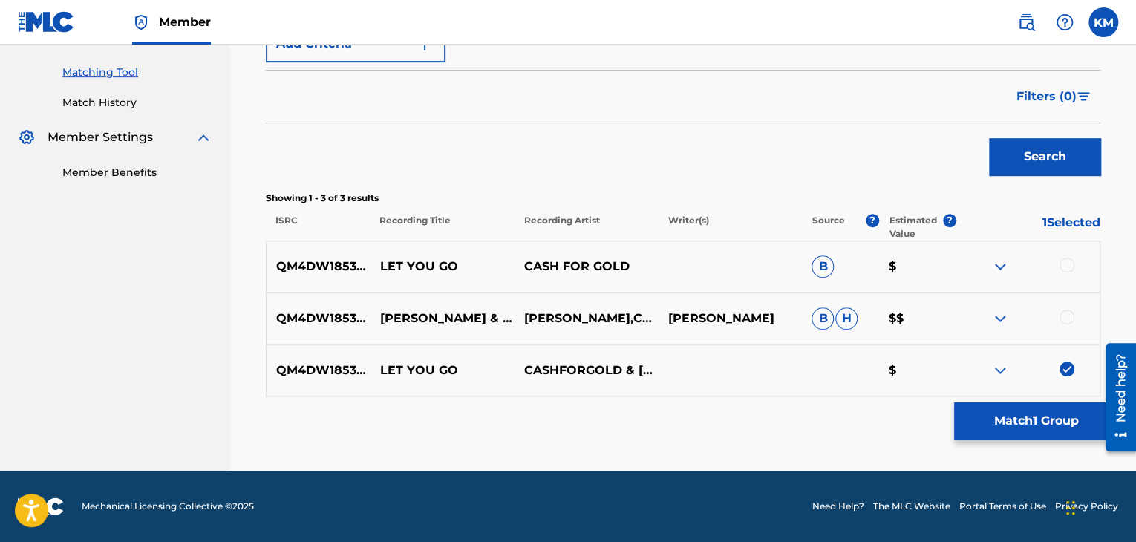
click at [1066, 320] on div at bounding box center [1066, 317] width 15 height 15
click at [1066, 256] on div "QM4DW1853067 LET YOU GO CASH FOR GOLD B $" at bounding box center [683, 267] width 834 height 52
click at [1067, 265] on div at bounding box center [1066, 265] width 15 height 15
click at [1037, 413] on button "Match 3 Groups" at bounding box center [1036, 420] width 164 height 37
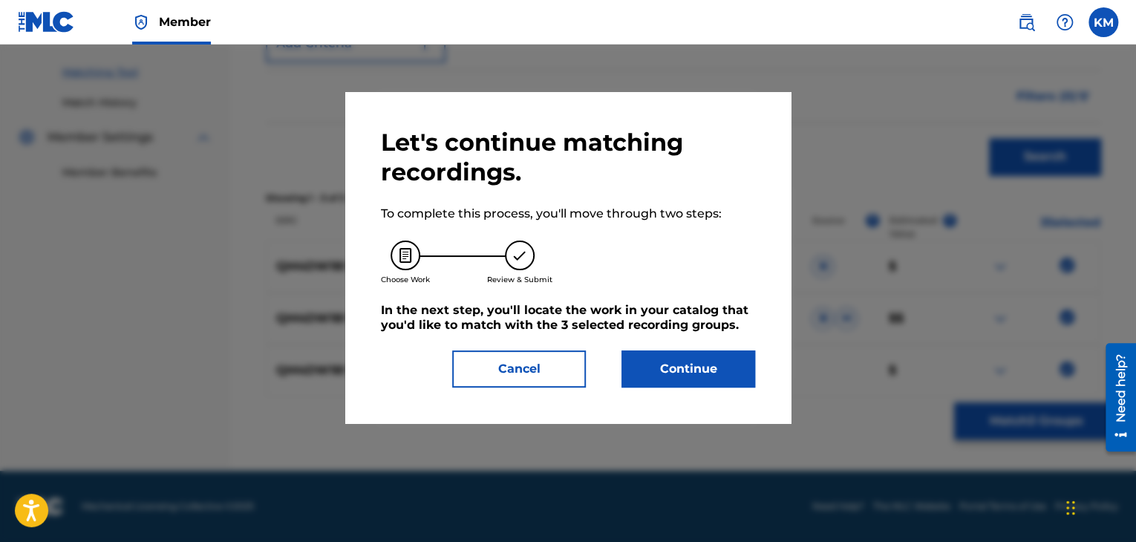
click at [625, 376] on button "Continue" at bounding box center [688, 368] width 134 height 37
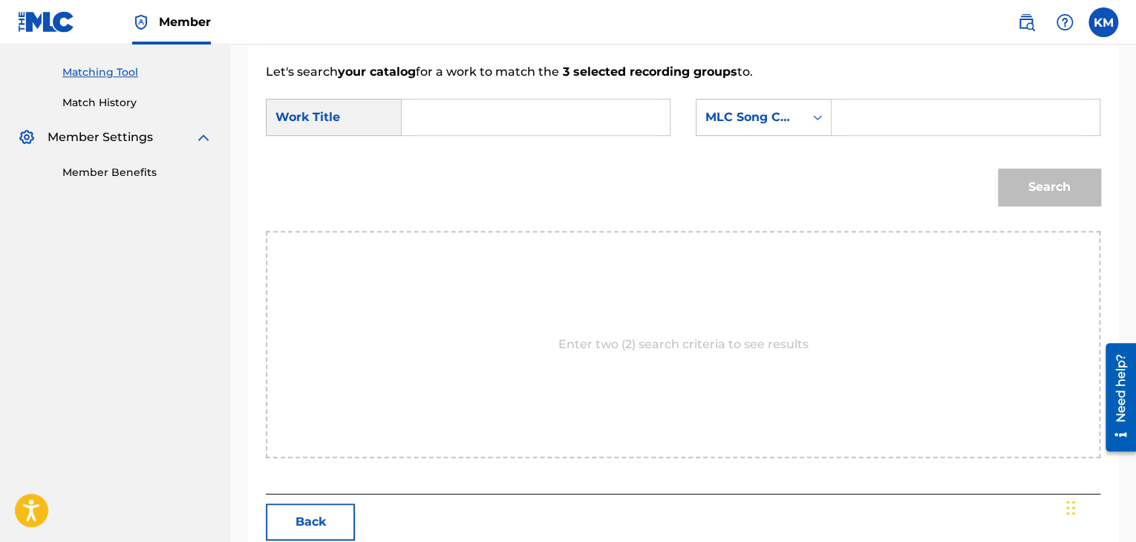
click at [495, 117] on input "Search Form" at bounding box center [535, 117] width 243 height 36
paste input "Let You Go"
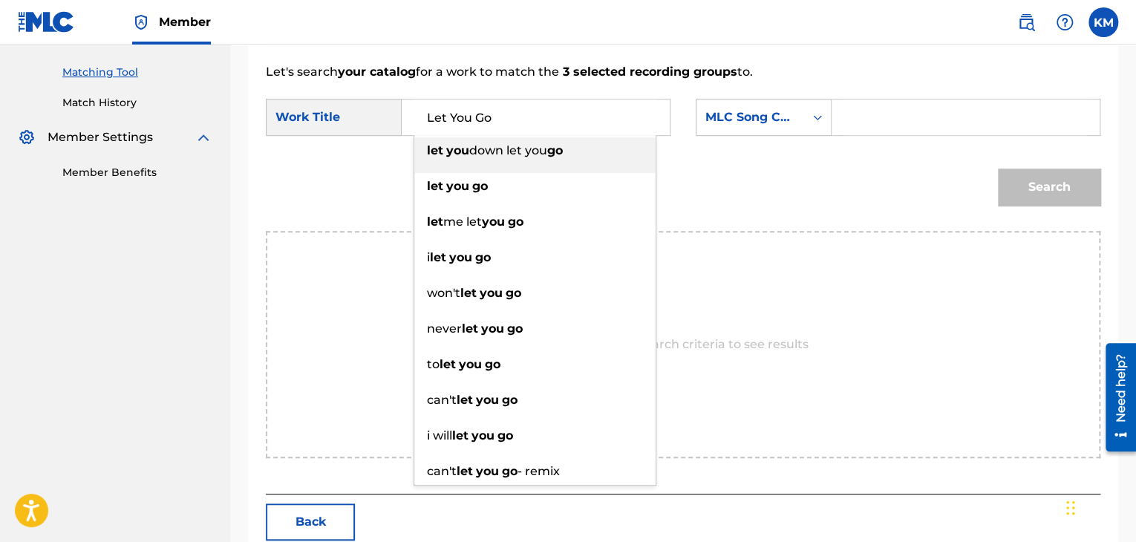
type input "Let You Go"
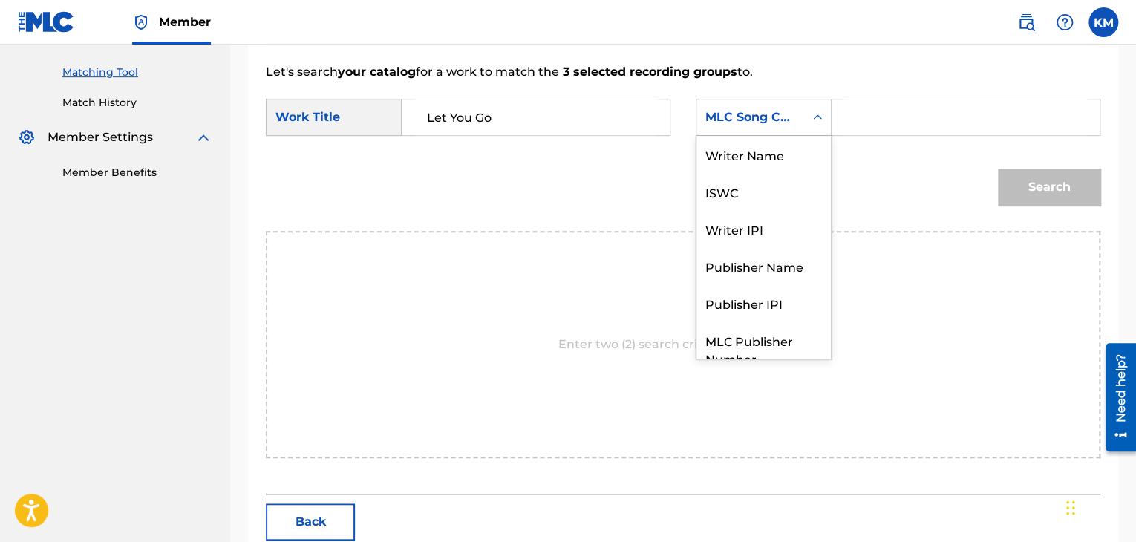
click at [820, 120] on icon "Search Form" at bounding box center [817, 117] width 15 height 15
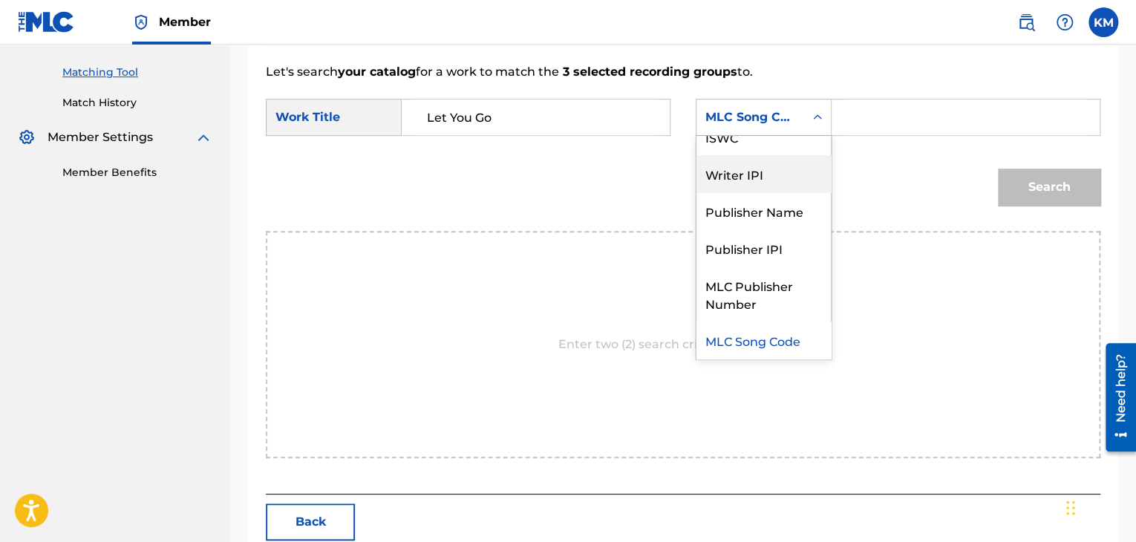
scroll to position [0, 0]
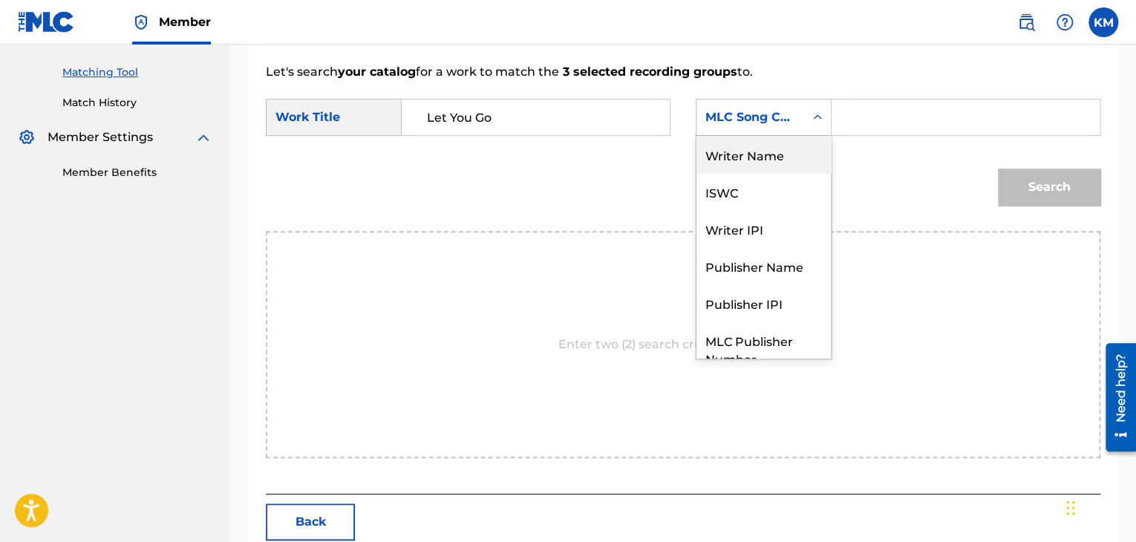
click at [791, 170] on div "Writer Name" at bounding box center [763, 154] width 134 height 37
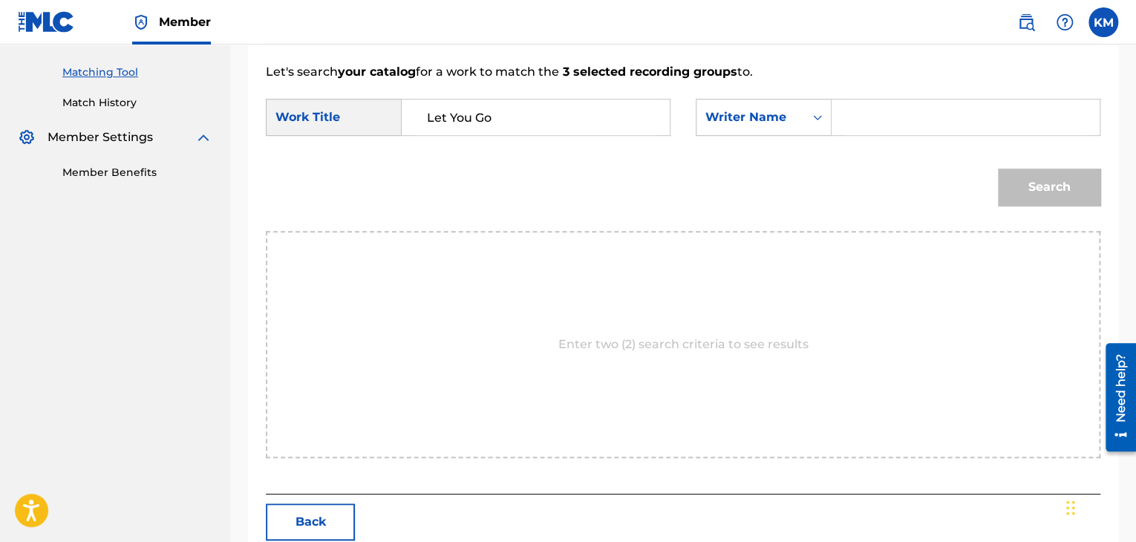
click at [851, 115] on input "Search Form" at bounding box center [965, 117] width 243 height 36
paste input "Schaufert"
type input "Schaufert"
click at [1039, 176] on button "Search" at bounding box center [1049, 187] width 102 height 37
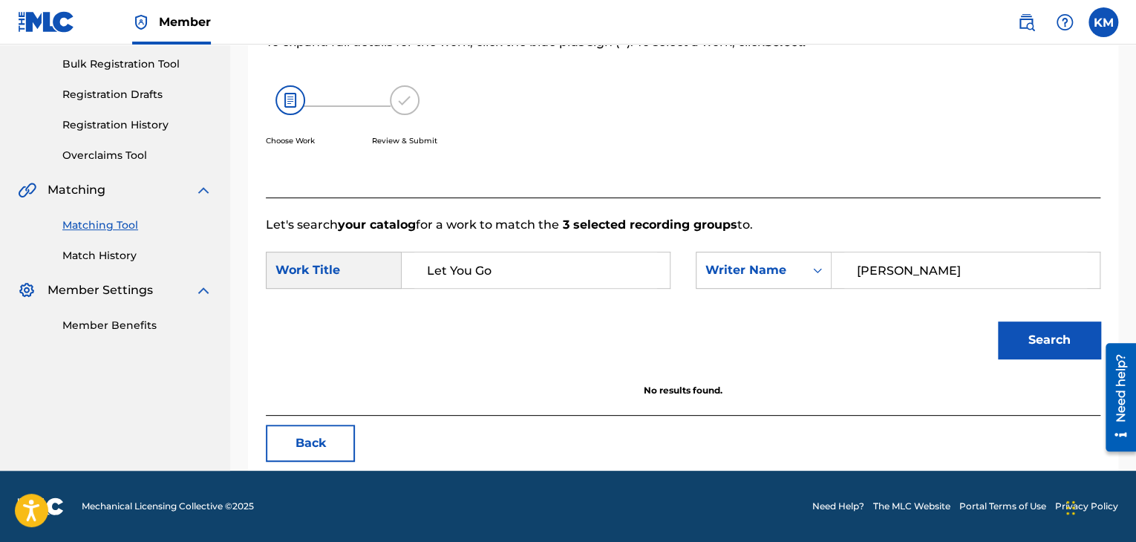
scroll to position [215, 0]
click at [1050, 340] on button "Search" at bounding box center [1049, 339] width 102 height 37
click at [111, 249] on link "Match History" at bounding box center [137, 256] width 150 height 16
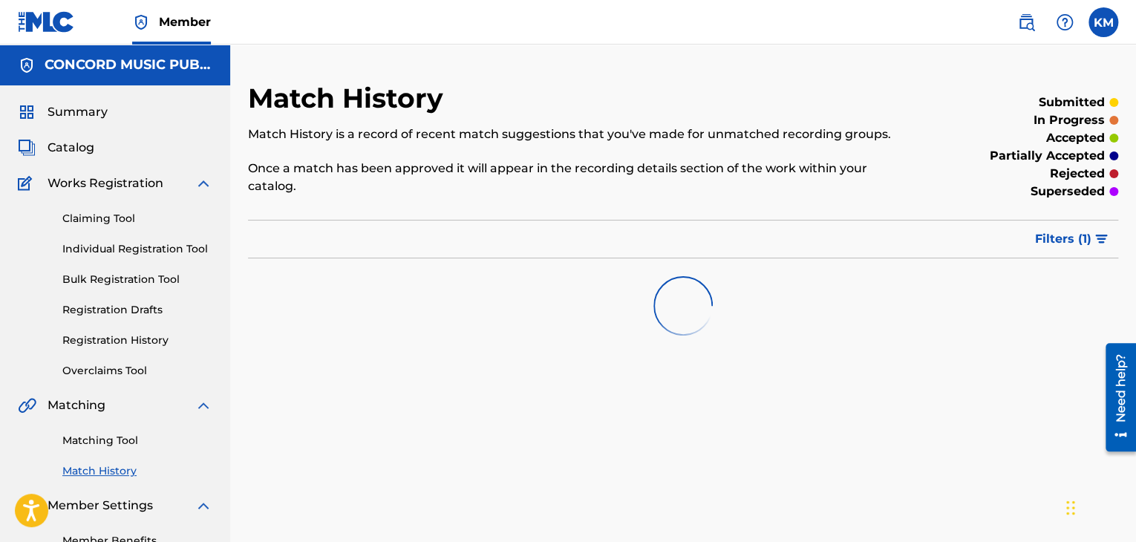
click at [107, 433] on link "Matching Tool" at bounding box center [137, 441] width 150 height 16
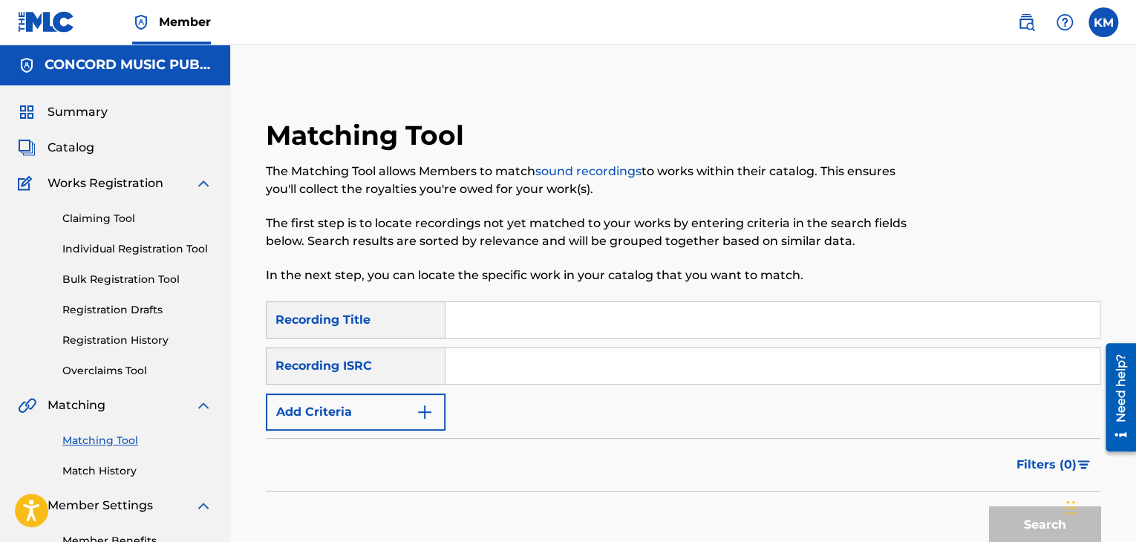
paste input "USZ4V1500013"
type input "USZ4V1500013"
click at [1026, 522] on button "Search" at bounding box center [1044, 524] width 111 height 37
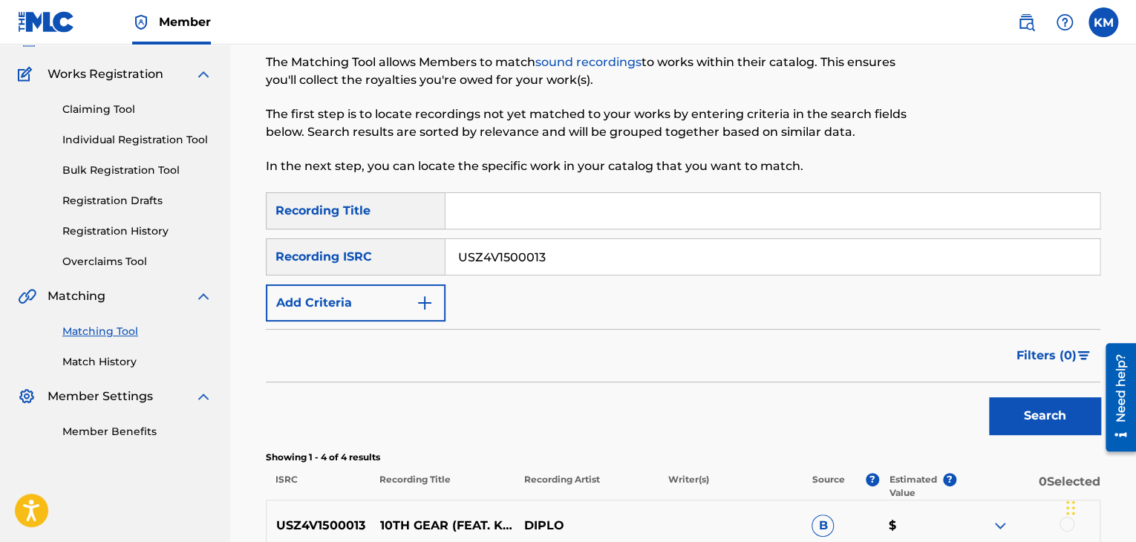
scroll to position [371, 0]
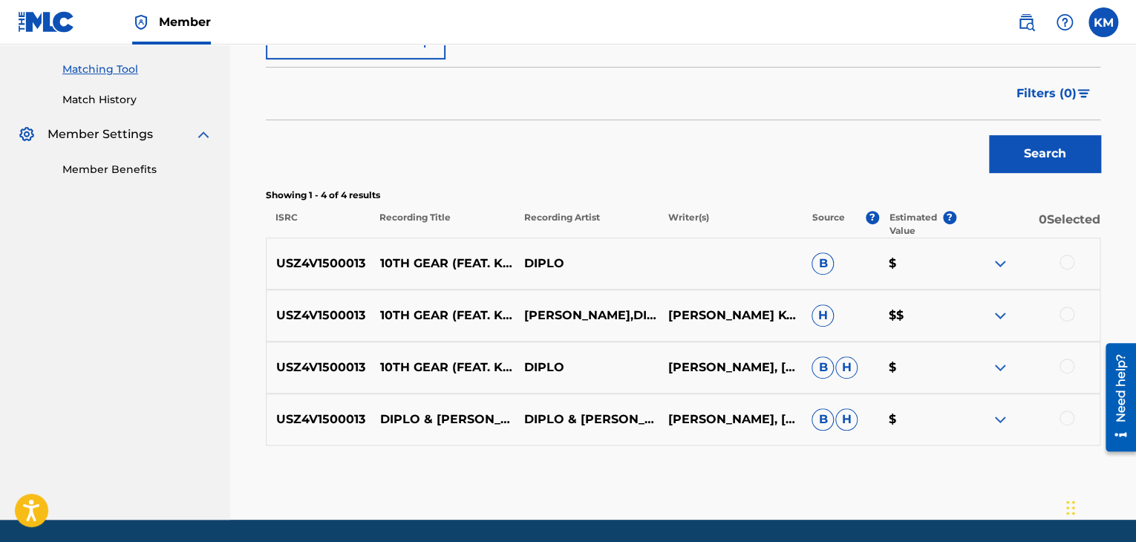
click at [1072, 414] on div at bounding box center [1066, 418] width 15 height 15
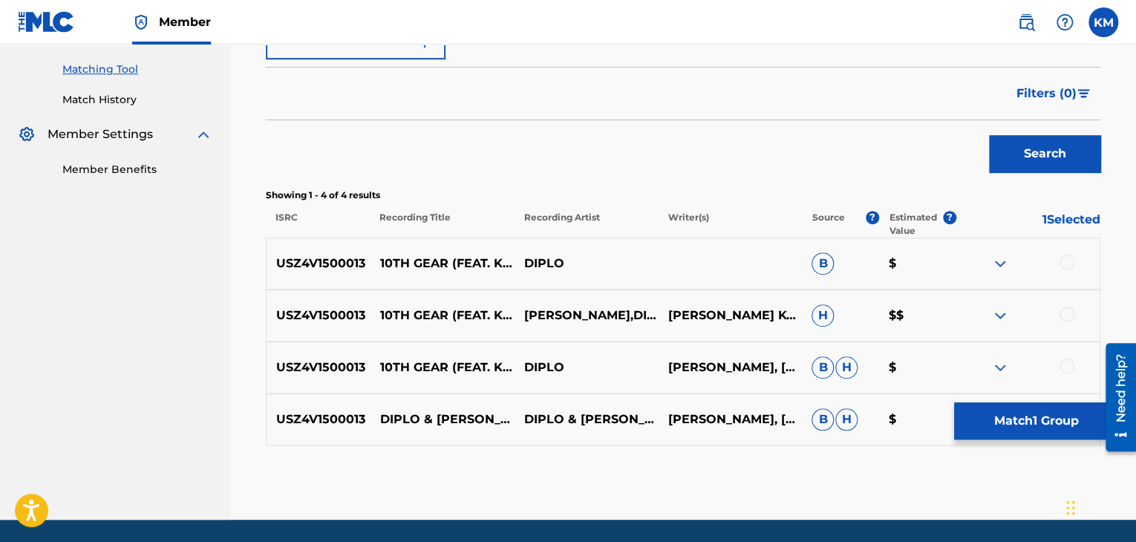
click at [1070, 364] on div at bounding box center [1066, 366] width 15 height 15
click at [1062, 312] on div at bounding box center [1066, 314] width 15 height 15
click at [1063, 260] on div at bounding box center [1066, 262] width 15 height 15
click at [1046, 416] on button "Match 4 Groups" at bounding box center [1036, 420] width 164 height 37
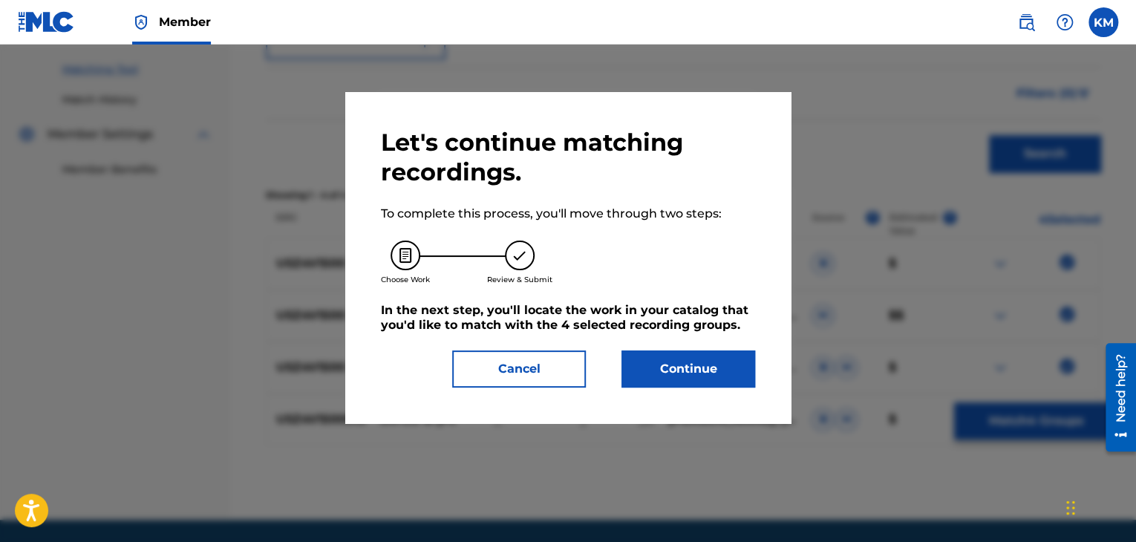
click at [689, 371] on button "Continue" at bounding box center [688, 368] width 134 height 37
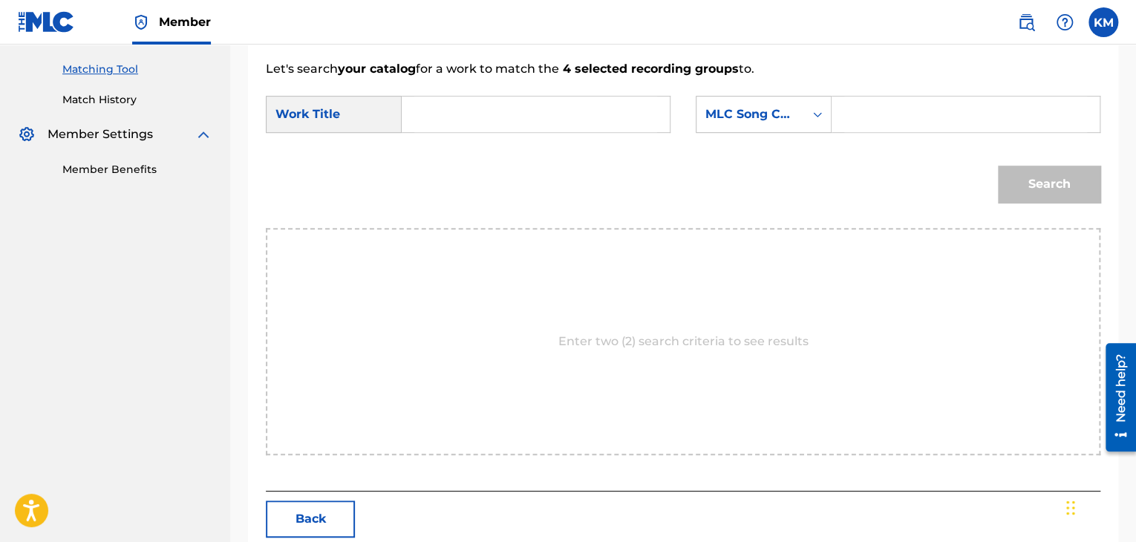
click at [442, 100] on input "Search Form" at bounding box center [535, 115] width 243 height 36
paste input "6th Gear (Obscene & Big Syphe Remix) [feat. Kstylis]"
type input "6th Gear (Obscene & Big Syphe Remix) [feat. Kstylis]"
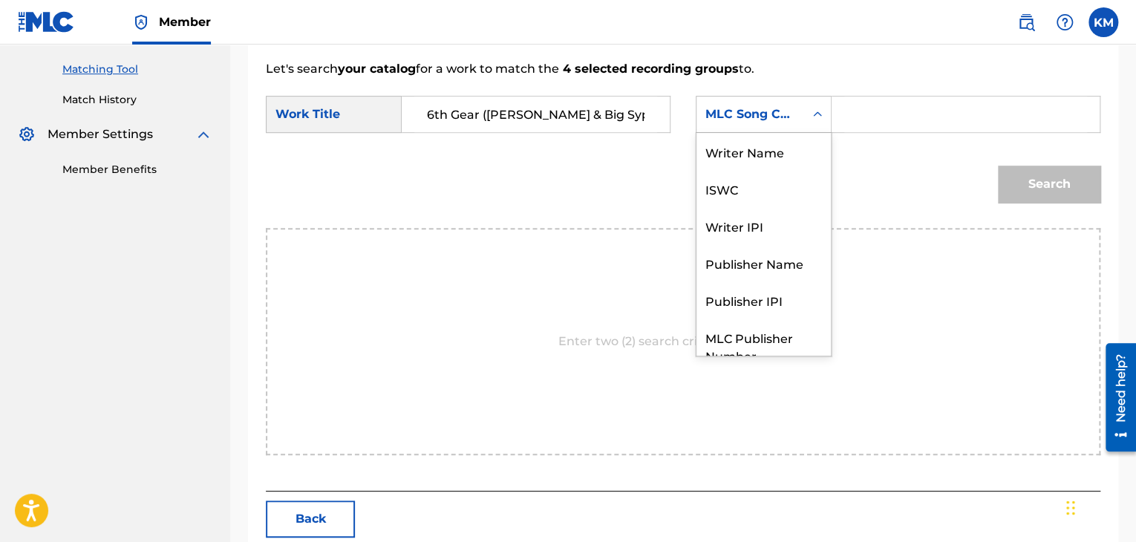
click at [811, 111] on icon "Search Form" at bounding box center [817, 114] width 15 height 15
click at [785, 135] on div "Writer Name" at bounding box center [763, 151] width 134 height 37
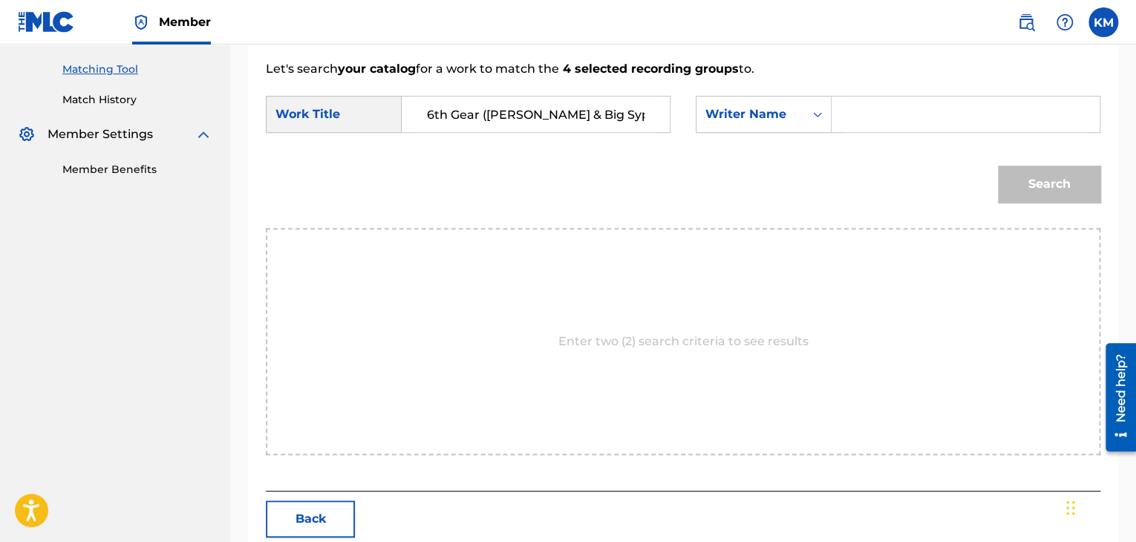
click at [892, 115] on input "Search Form" at bounding box center [965, 115] width 243 height 36
paste input "Pentz"
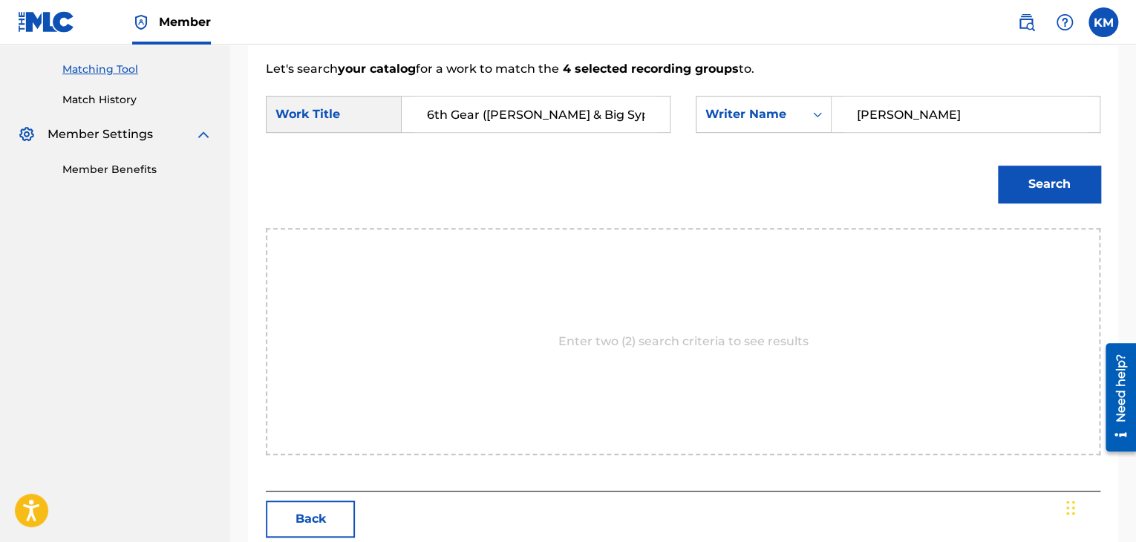
type input "Pentz"
click at [1059, 186] on button "Search" at bounding box center [1049, 184] width 102 height 37
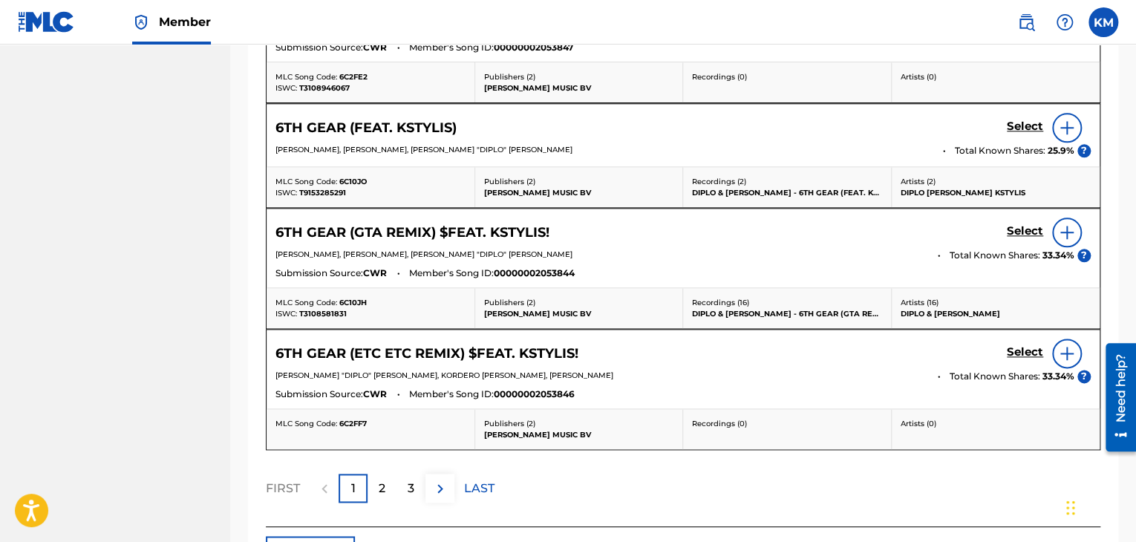
scroll to position [852, 0]
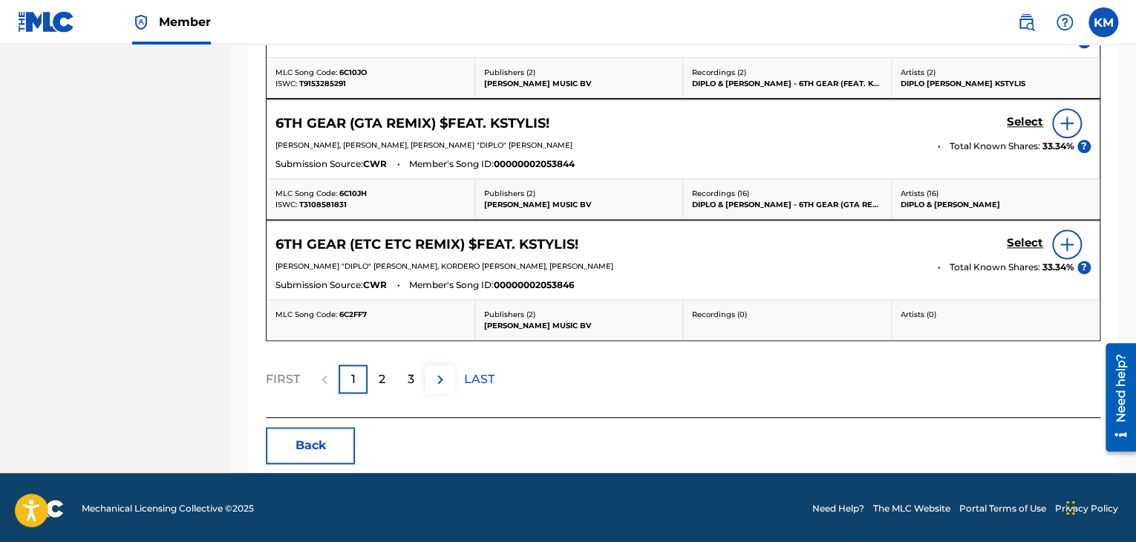
click at [385, 374] on div "2" at bounding box center [381, 378] width 29 height 29
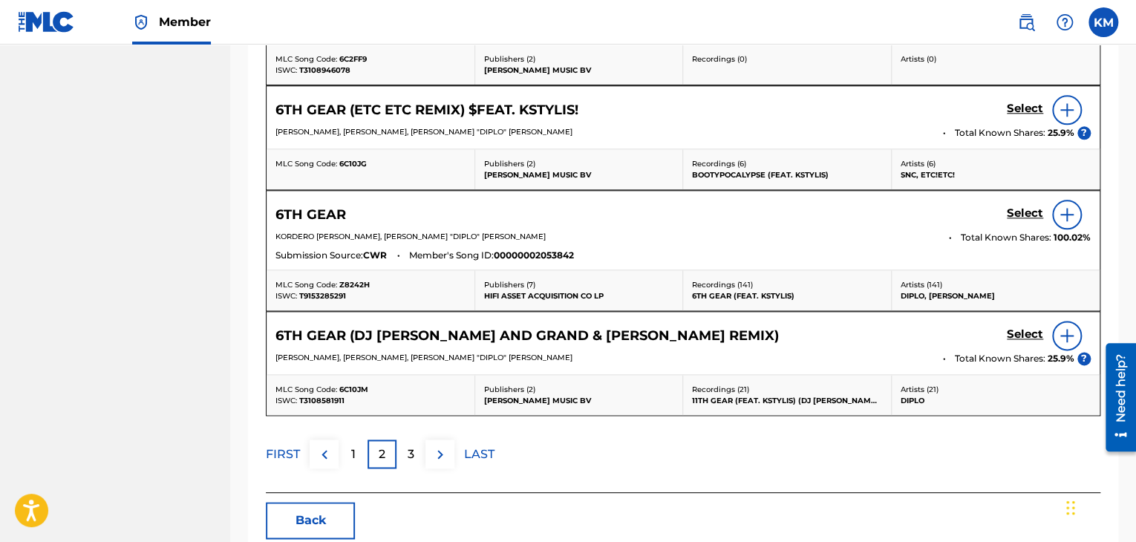
scroll to position [835, 0]
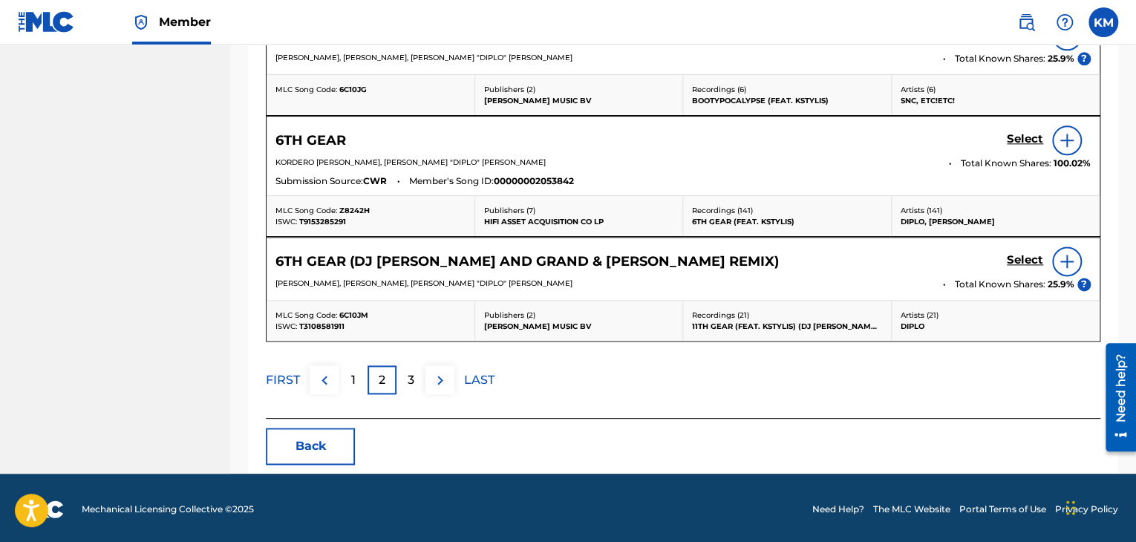
click at [408, 371] on p "3" at bounding box center [411, 380] width 7 height 18
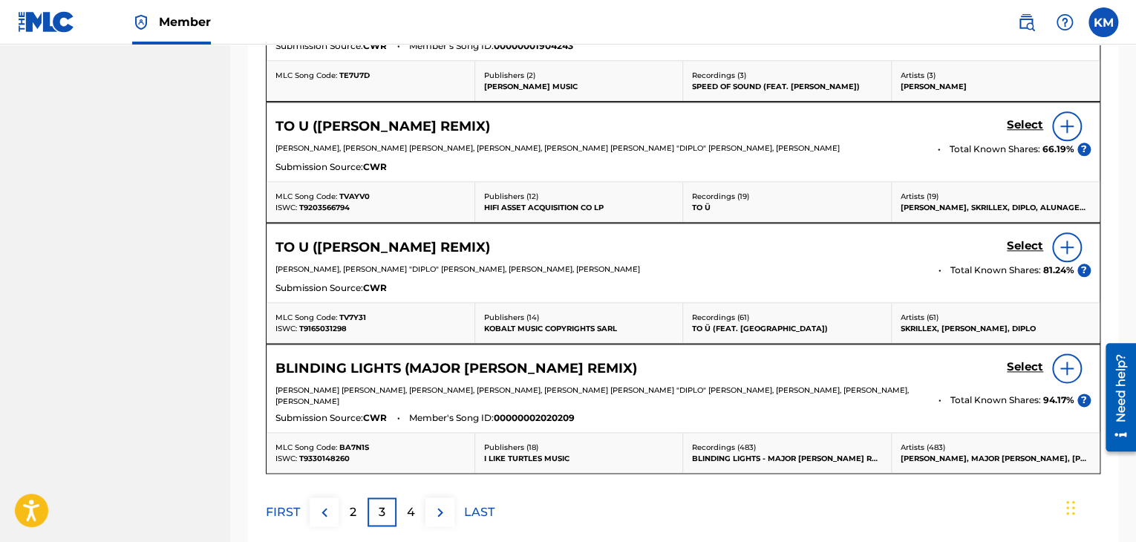
scroll to position [241, 0]
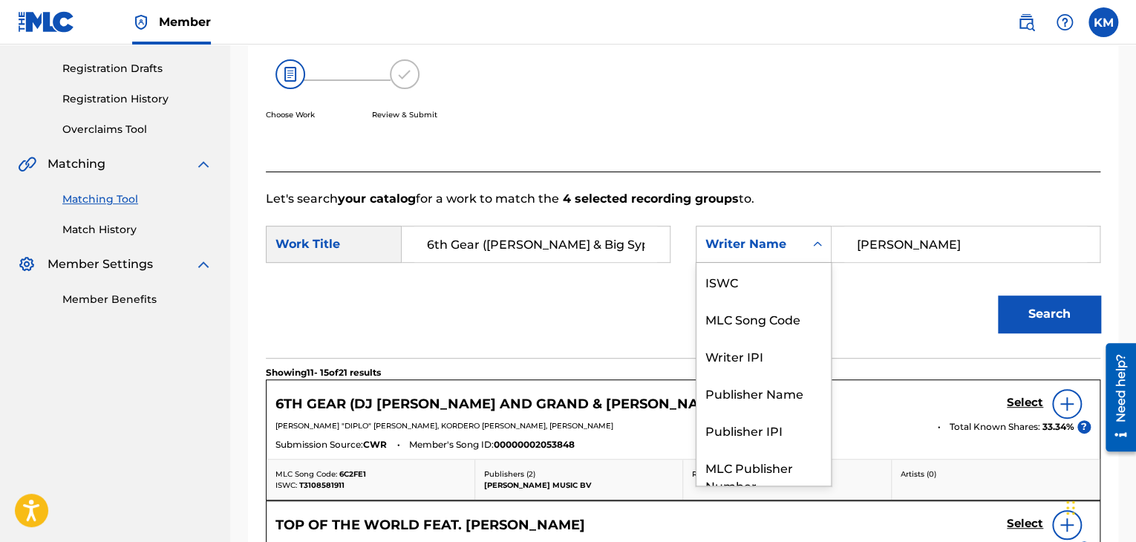
click at [817, 240] on icon "Search Form" at bounding box center [817, 244] width 15 height 15
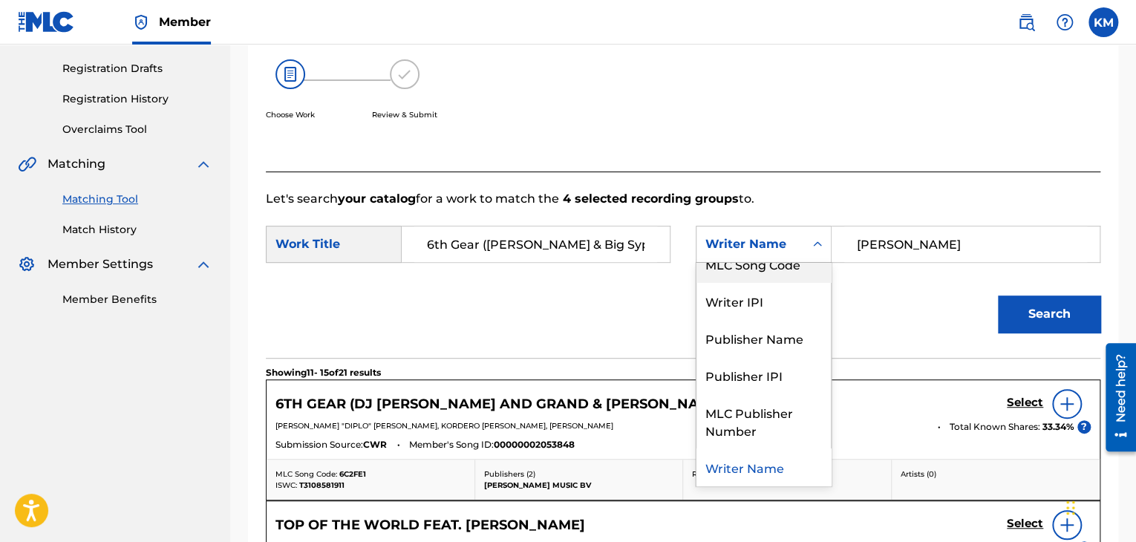
click at [802, 269] on div "MLC Song Code" at bounding box center [763, 263] width 134 height 37
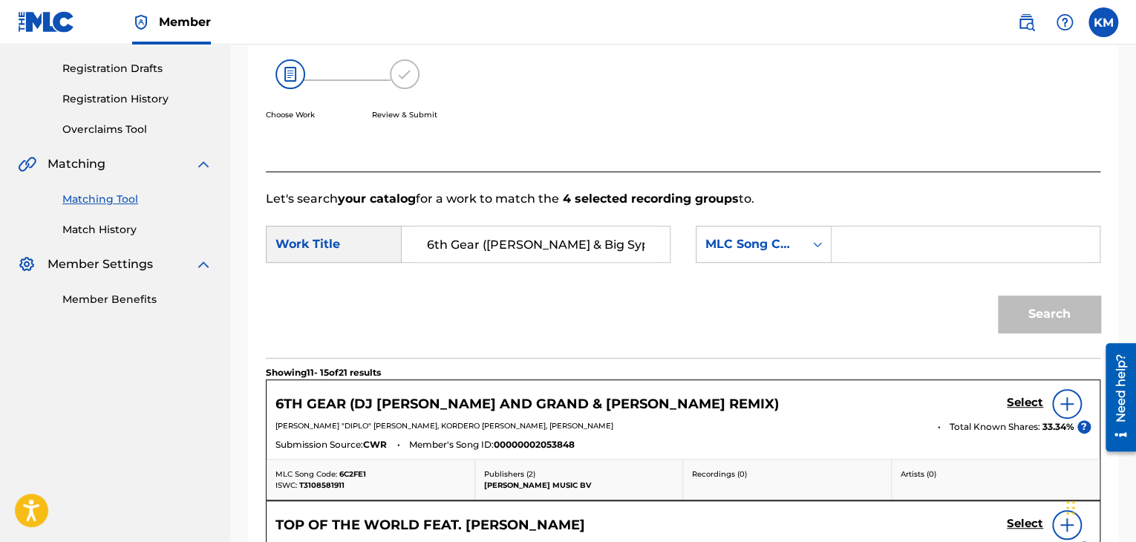
click at [854, 243] on input "Search Form" at bounding box center [965, 244] width 243 height 36
paste input "Z8242H"
type input "Z8242H"
click at [1053, 327] on button "Search" at bounding box center [1049, 313] width 102 height 37
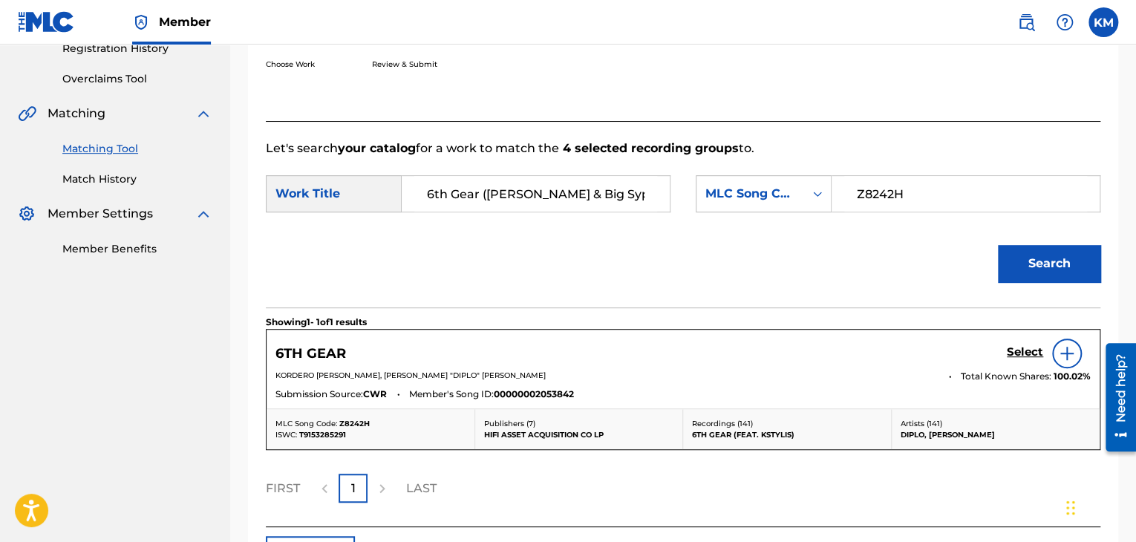
scroll to position [315, 0]
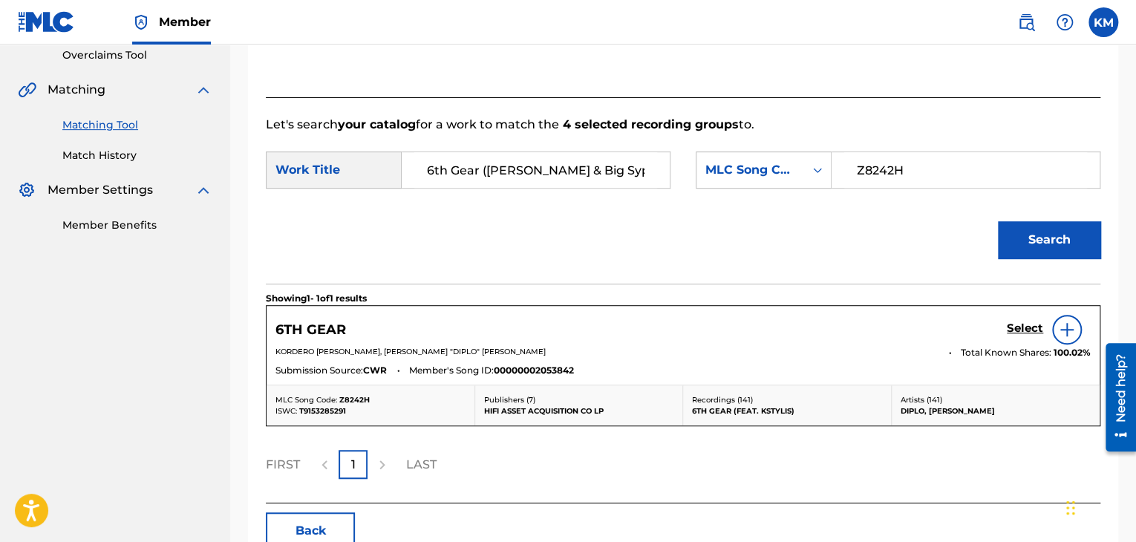
click at [1021, 324] on h5 "Select" at bounding box center [1025, 328] width 36 height 14
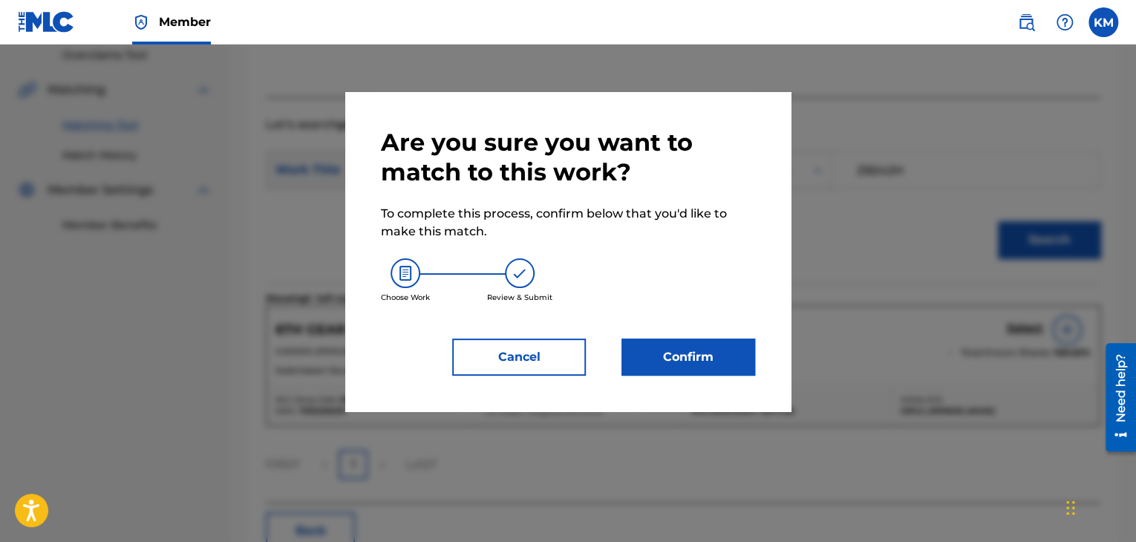
click at [693, 357] on button "Confirm" at bounding box center [688, 357] width 134 height 37
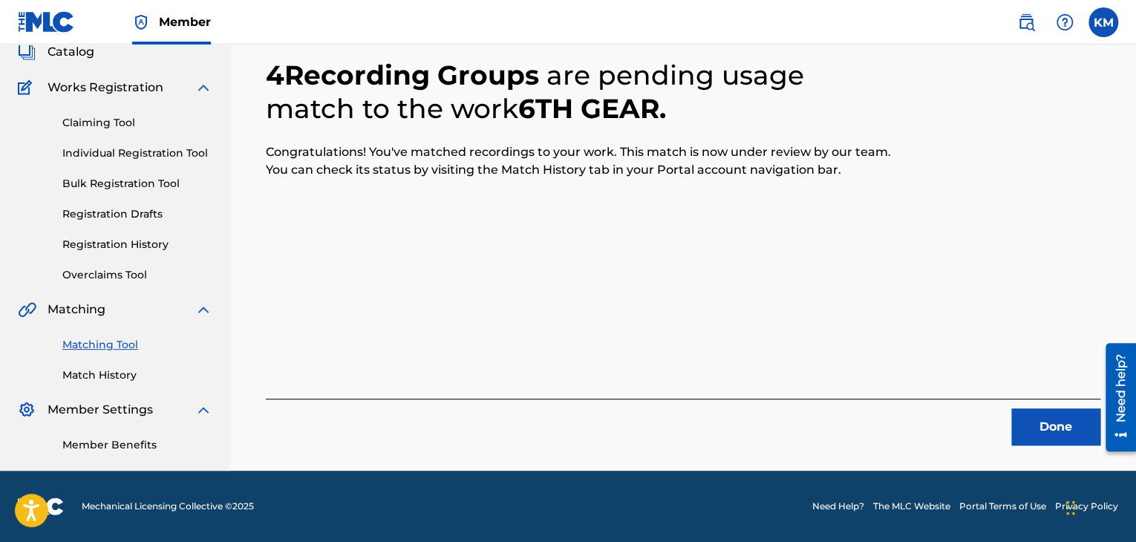
scroll to position [96, 0]
click at [1064, 429] on button "Done" at bounding box center [1055, 426] width 89 height 37
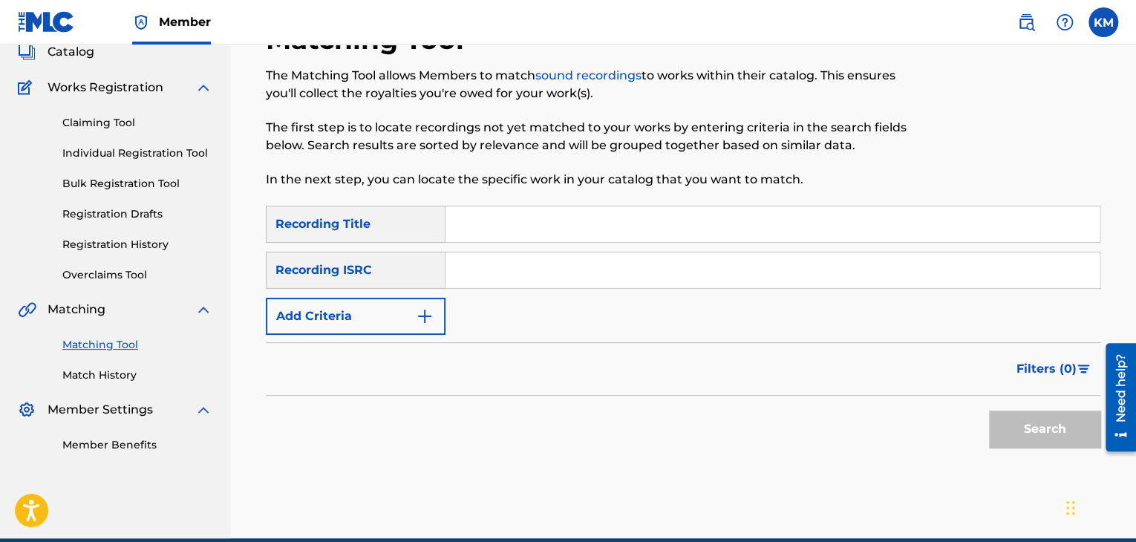
click at [529, 278] on input "Search Form" at bounding box center [772, 270] width 654 height 36
paste input "USAGX0501857"
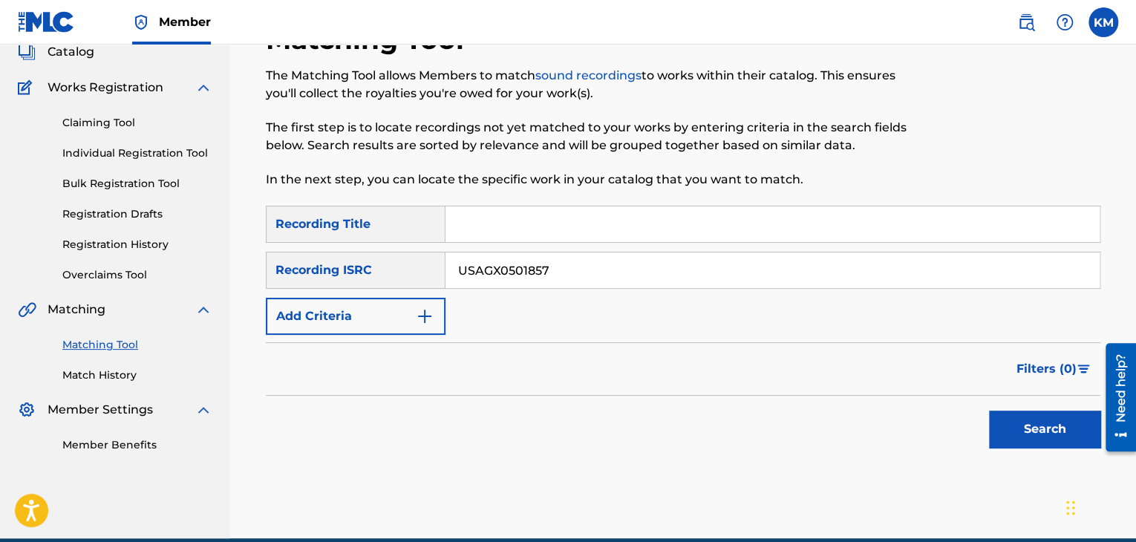
type input "USAGX0501857"
click at [1020, 417] on button "Search" at bounding box center [1044, 429] width 111 height 37
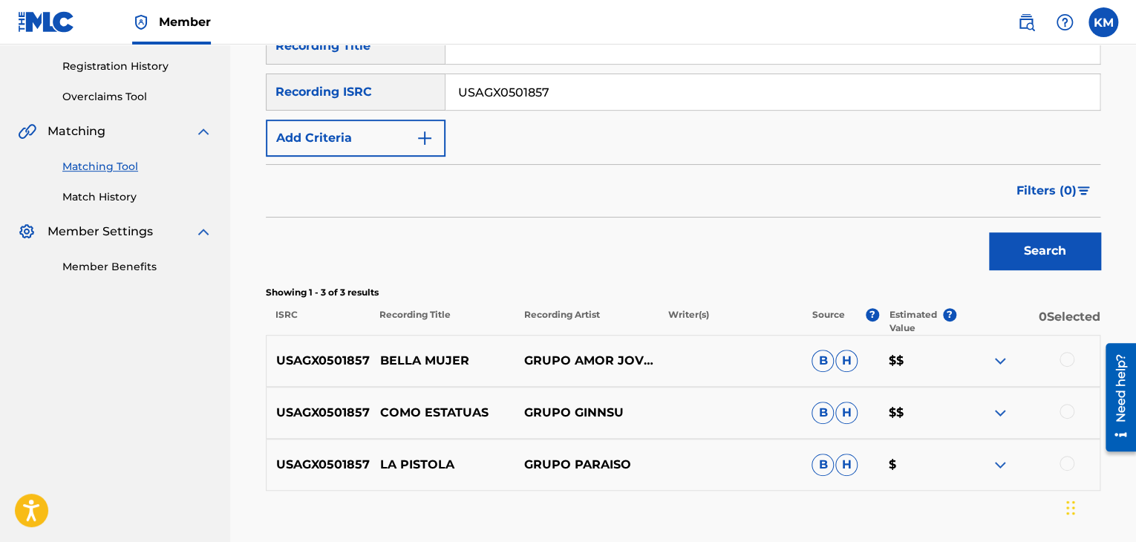
scroll to position [368, 0]
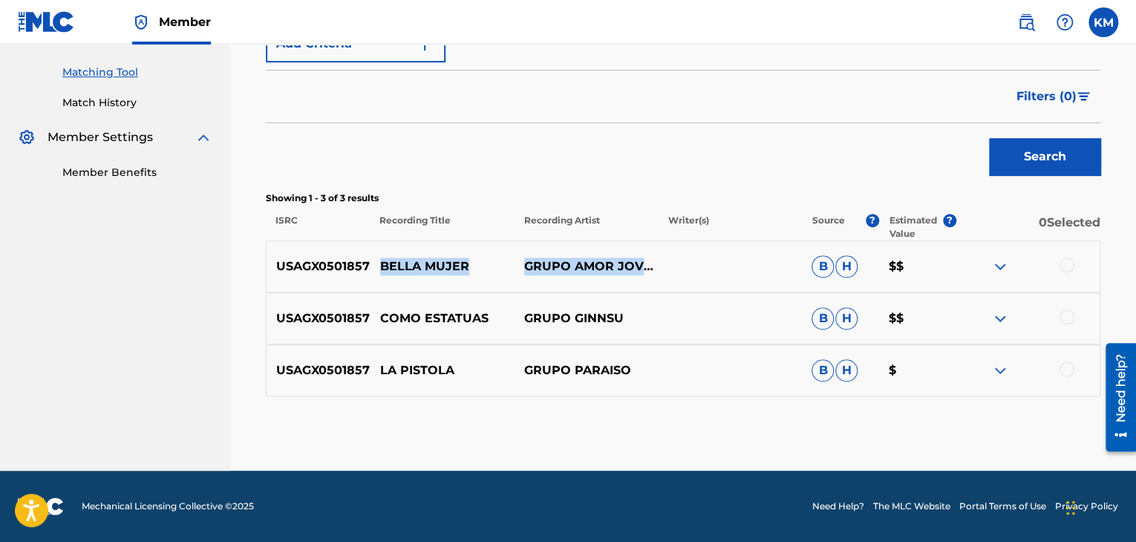
drag, startPoint x: 382, startPoint y: 263, endPoint x: 602, endPoint y: 271, distance: 219.9
click at [602, 271] on div "USAGX0501857 BELLA MUJER GRUPO AMOR JOVEN B H $$" at bounding box center [683, 267] width 834 height 52
copy div "BELLA MUJER GRUPO AMOR JOVEN"
click at [1069, 262] on div at bounding box center [1066, 265] width 15 height 15
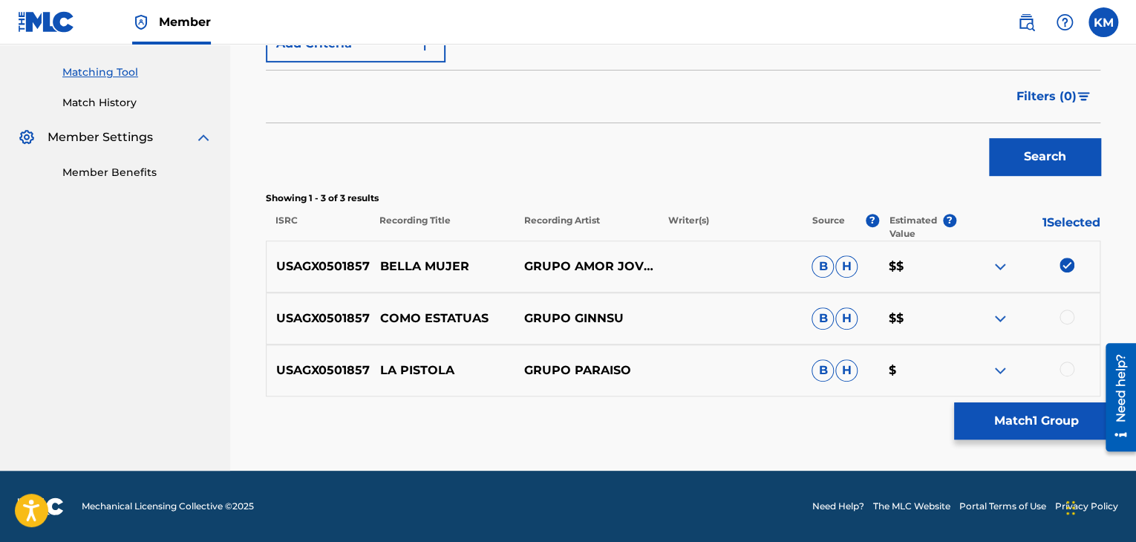
click at [1004, 412] on button "Match 1 Group" at bounding box center [1036, 420] width 164 height 37
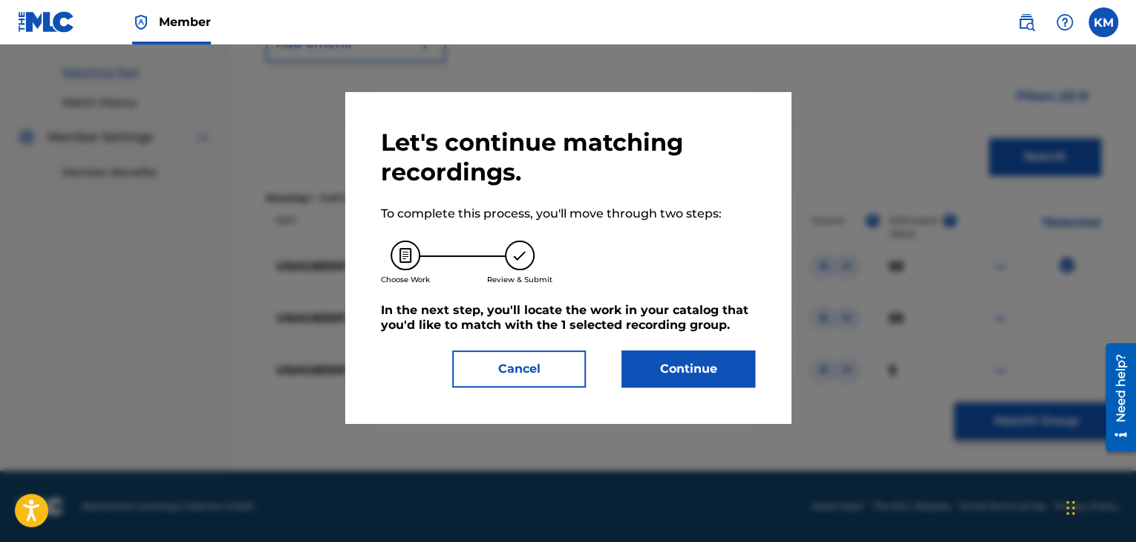
click at [678, 372] on button "Continue" at bounding box center [688, 368] width 134 height 37
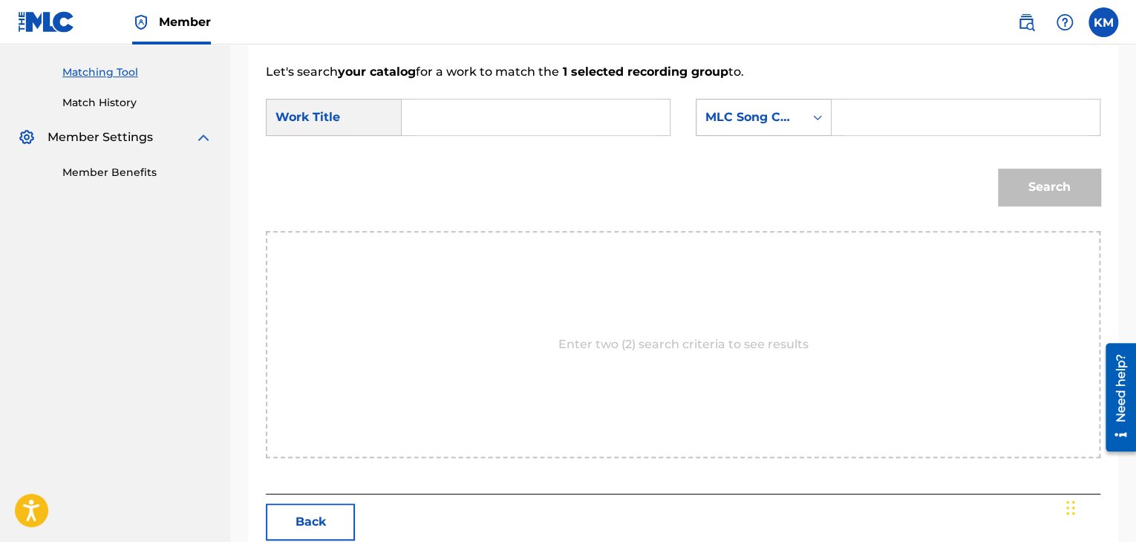
click at [817, 122] on icon "Search Form" at bounding box center [817, 117] width 15 height 15
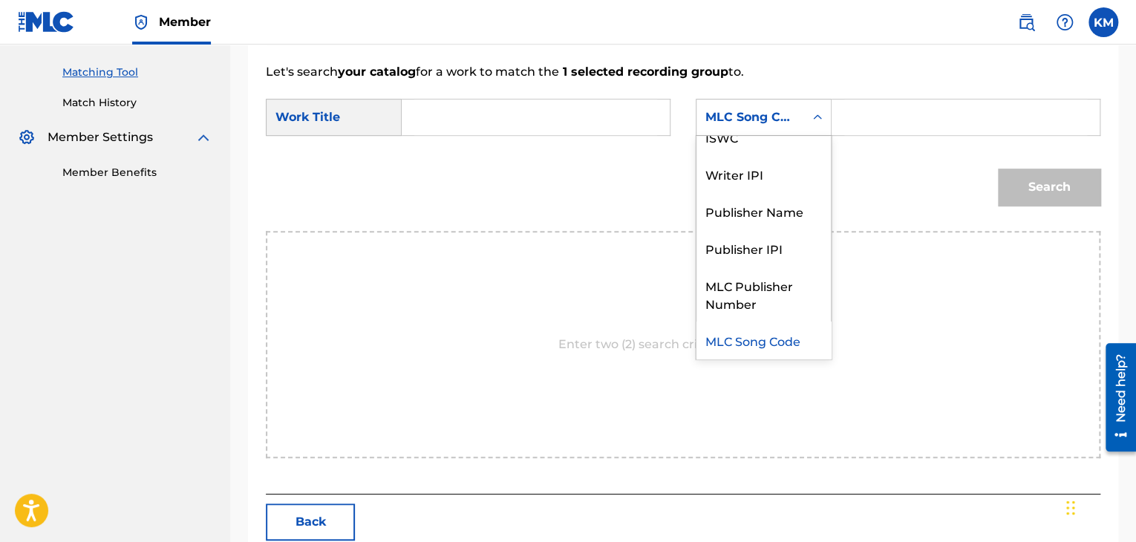
scroll to position [0, 0]
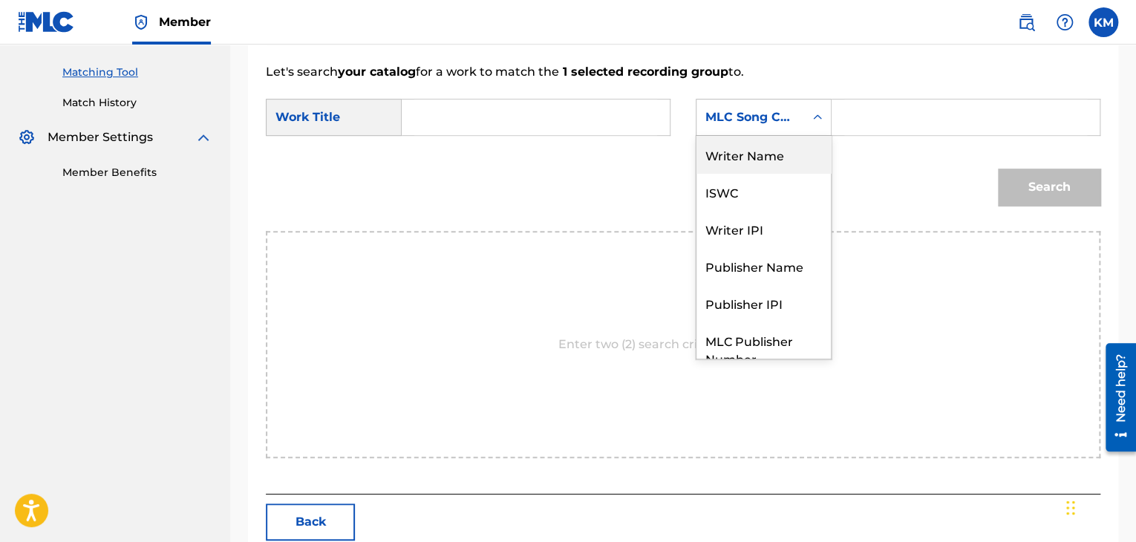
click at [805, 153] on div "Writer Name" at bounding box center [763, 154] width 134 height 37
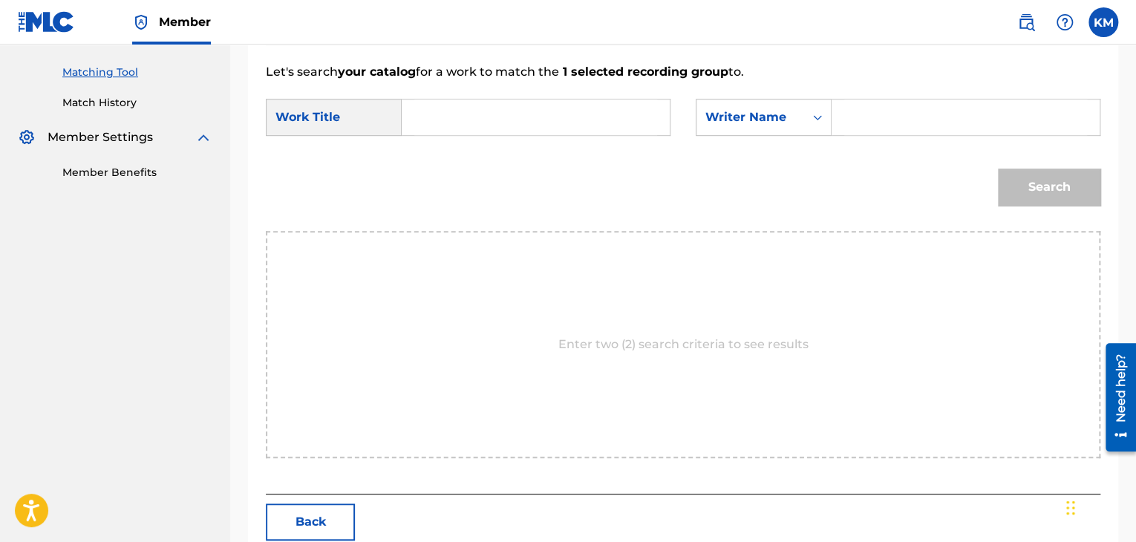
click at [851, 122] on input "Search Form" at bounding box center [965, 117] width 243 height 36
paste input "Medina"
type input "Medina"
click at [502, 119] on input "Search Form" at bounding box center [535, 117] width 243 height 36
paste
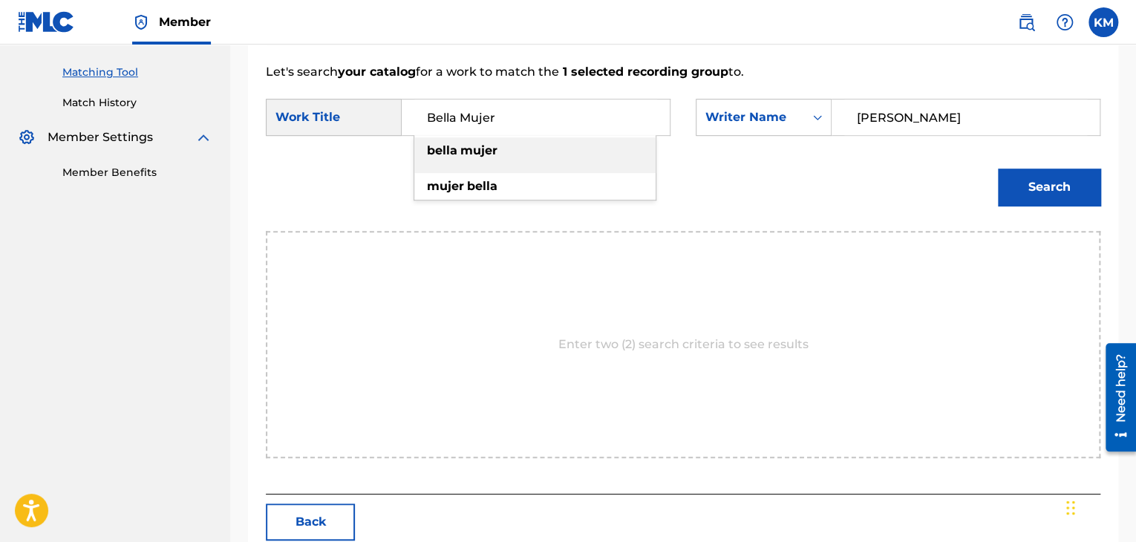
type input "Bella Mujer"
drag, startPoint x: 1053, startPoint y: 185, endPoint x: 946, endPoint y: 185, distance: 106.9
click at [1053, 185] on button "Search" at bounding box center [1049, 187] width 102 height 37
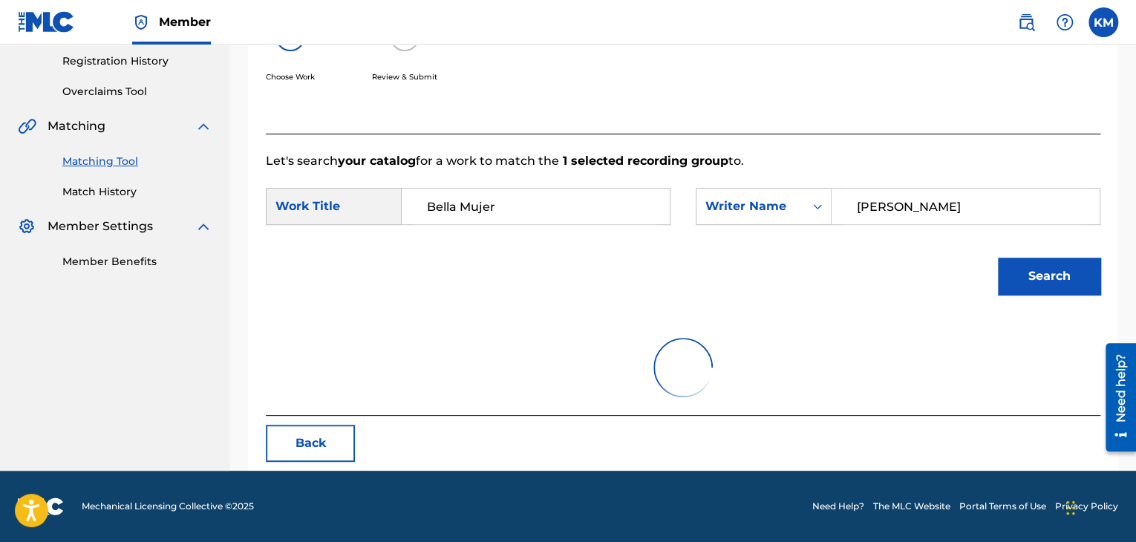
scroll to position [368, 0]
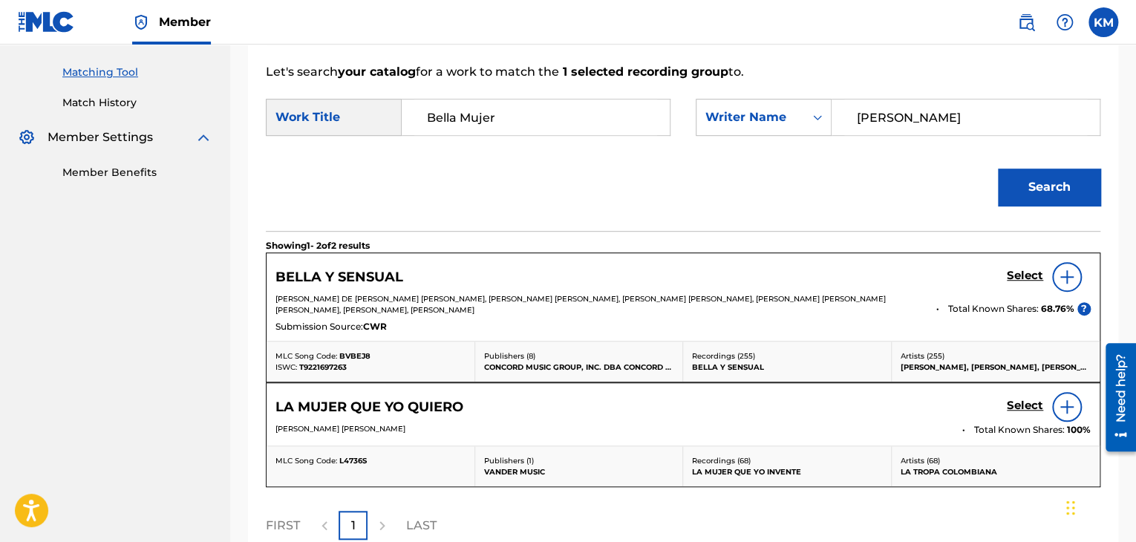
click at [128, 106] on link "Match History" at bounding box center [137, 103] width 150 height 16
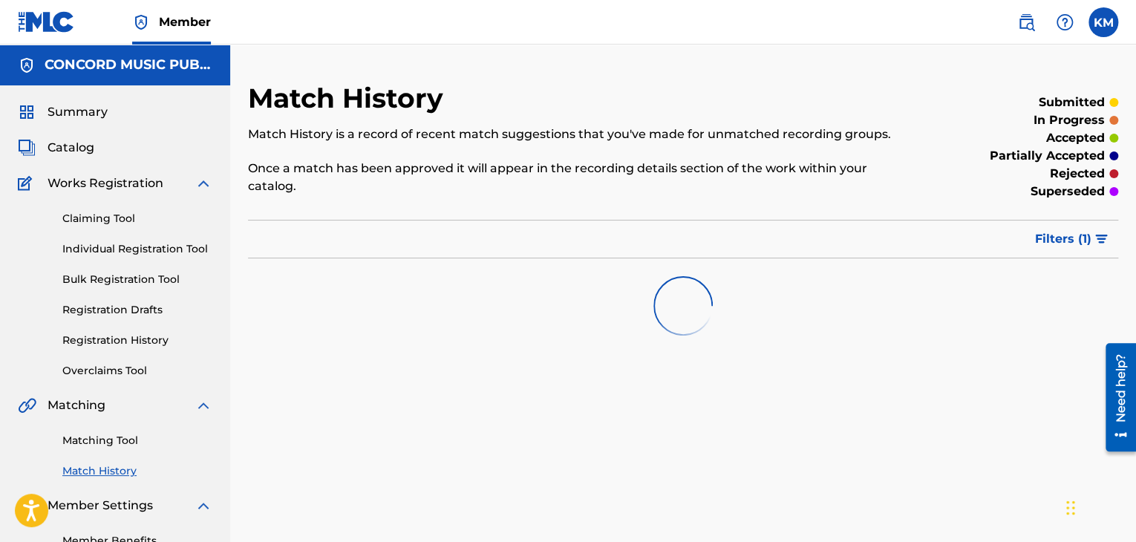
click at [111, 437] on link "Matching Tool" at bounding box center [137, 441] width 150 height 16
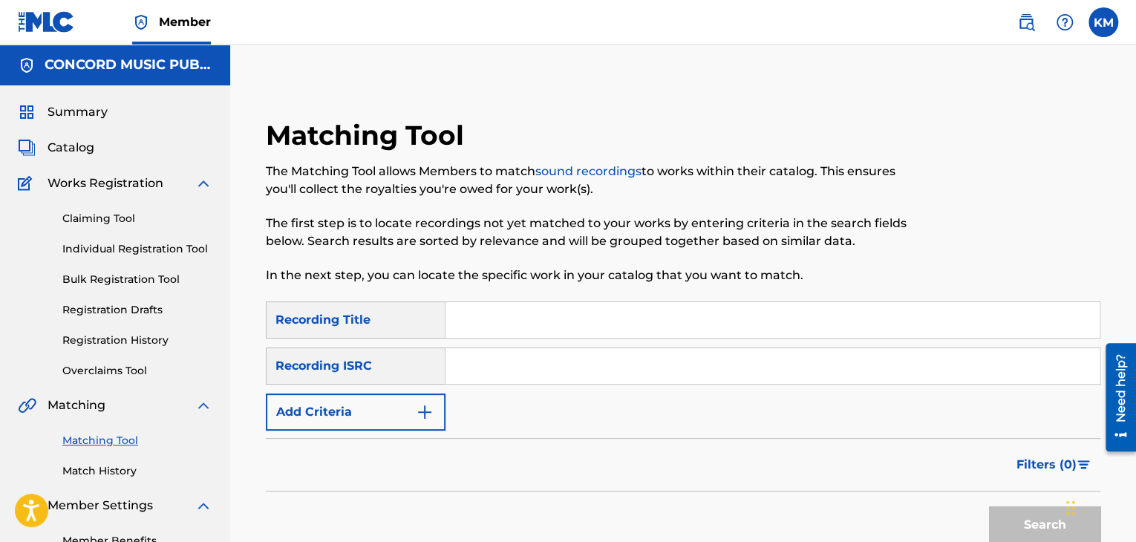
click at [483, 362] on input "Search Form" at bounding box center [772, 366] width 654 height 36
type input "USBN20600166"
click at [1019, 529] on button "Search" at bounding box center [1044, 524] width 111 height 37
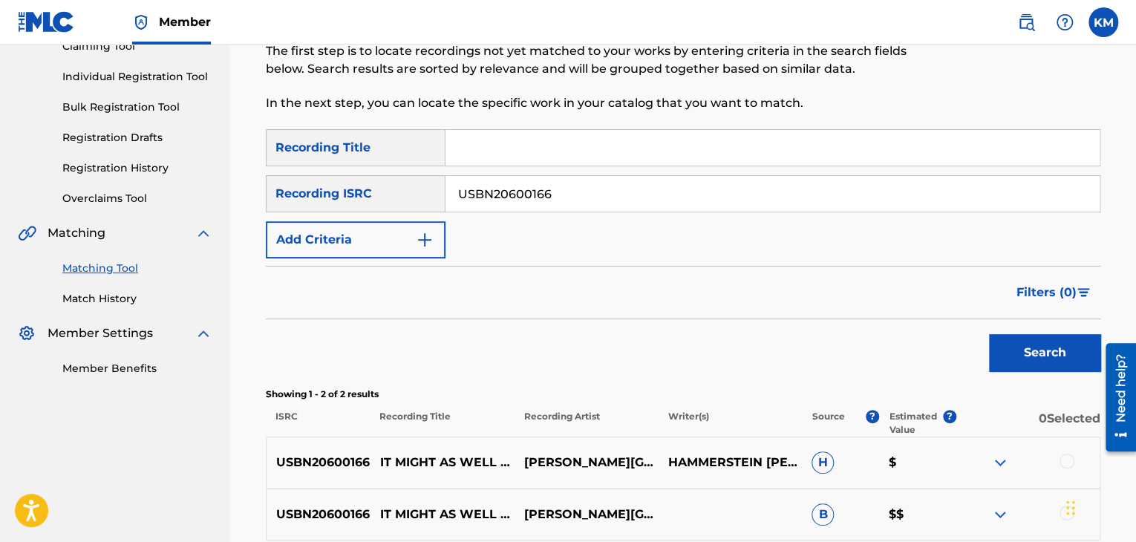
scroll to position [297, 0]
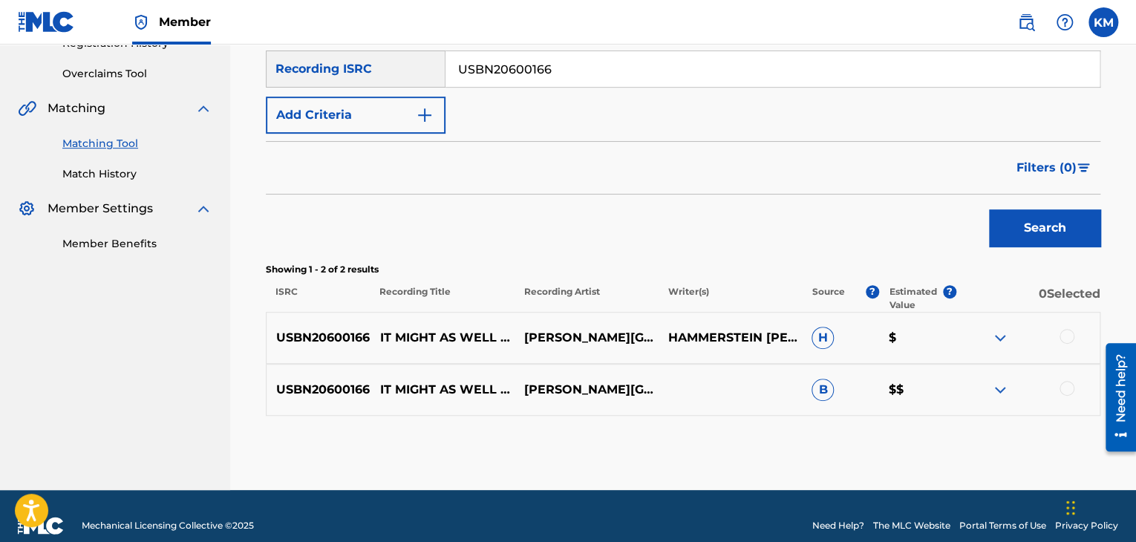
click at [1065, 387] on div at bounding box center [1066, 388] width 15 height 15
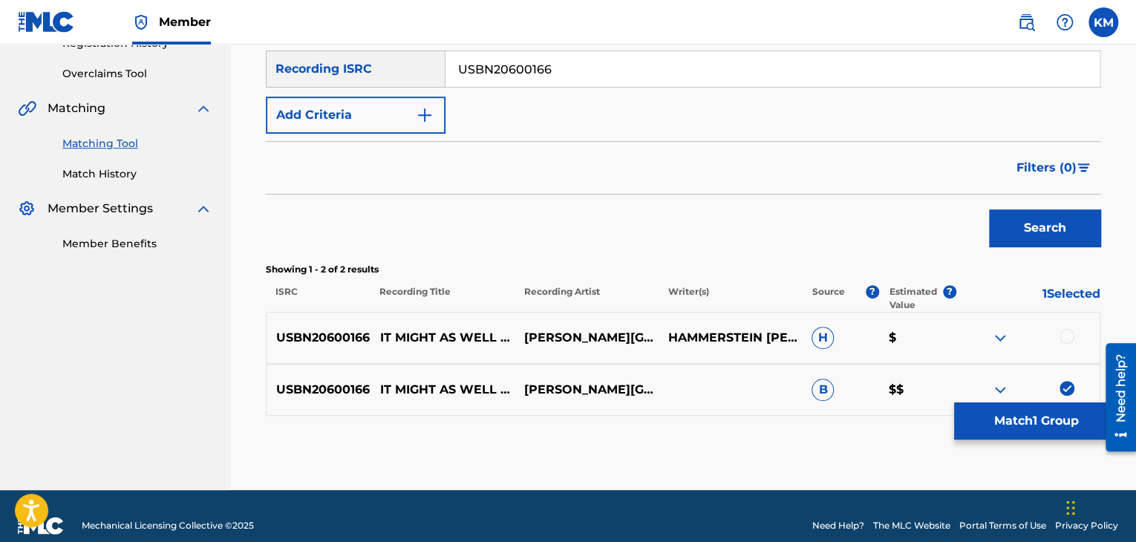
click at [1071, 333] on div at bounding box center [1066, 336] width 15 height 15
click at [1018, 420] on button "Match 2 Groups" at bounding box center [1036, 420] width 164 height 37
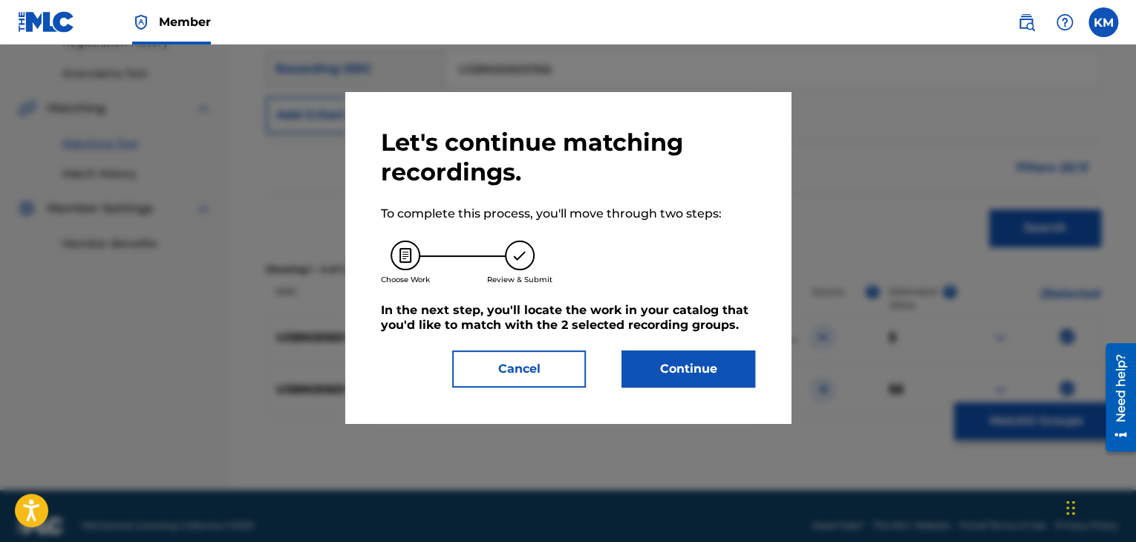
click at [630, 358] on button "Continue" at bounding box center [688, 368] width 134 height 37
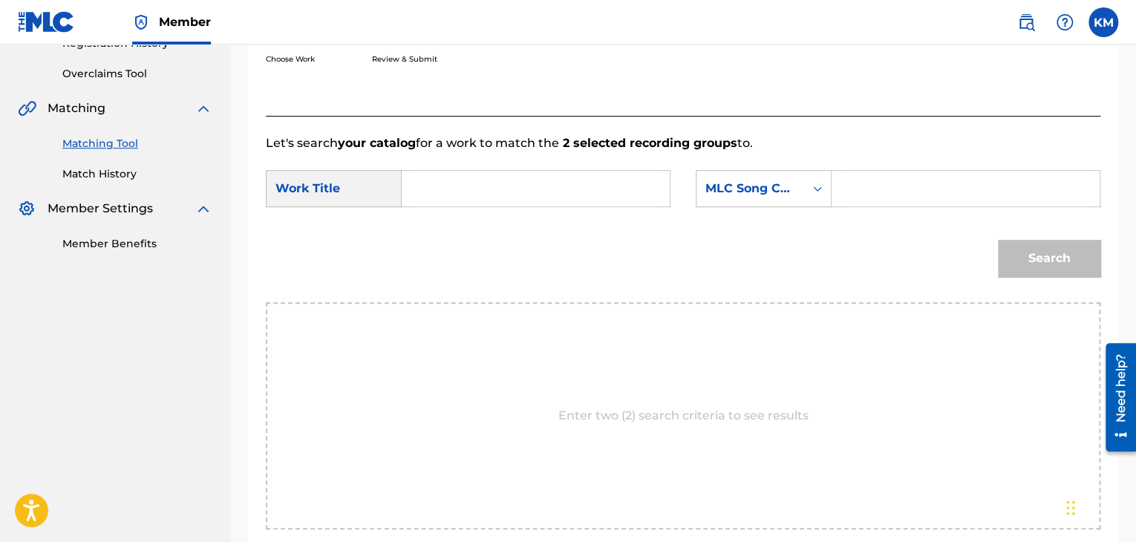
click at [487, 197] on input "Search Form" at bounding box center [535, 189] width 243 height 36
type input "It Might As Well Be Spring - Rudy Van Gelder Edition/2006 Digital Remaster"
click at [819, 194] on icon "Search Form" at bounding box center [817, 188] width 15 height 15
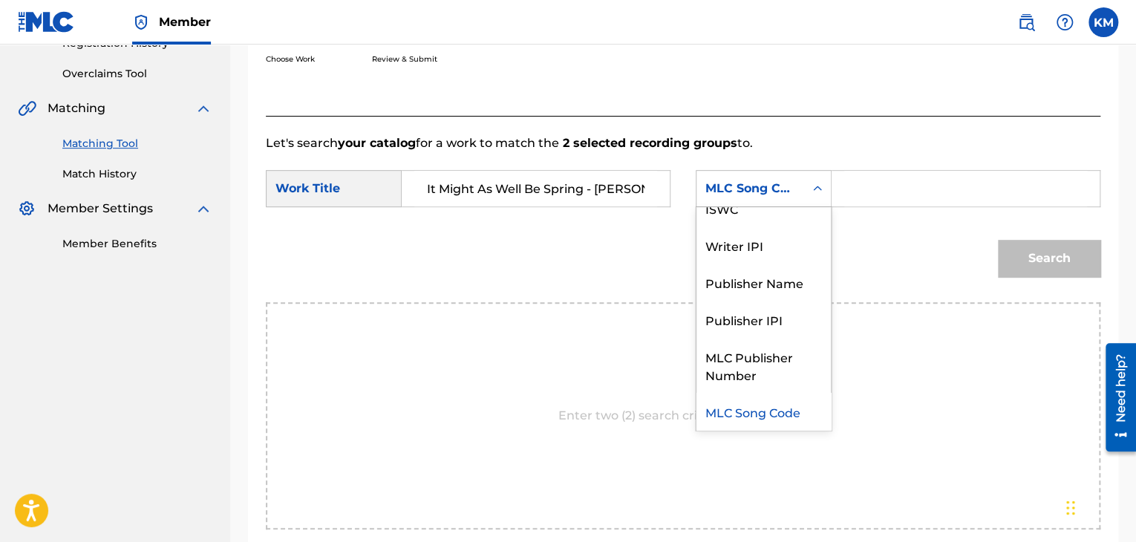
scroll to position [0, 0]
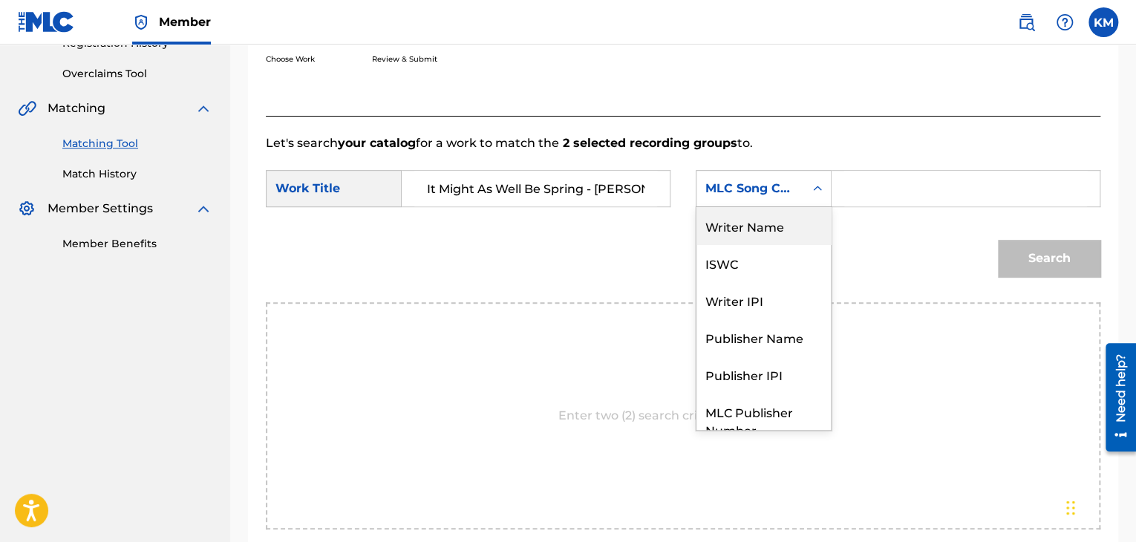
click at [802, 225] on div "Writer Name" at bounding box center [763, 225] width 134 height 37
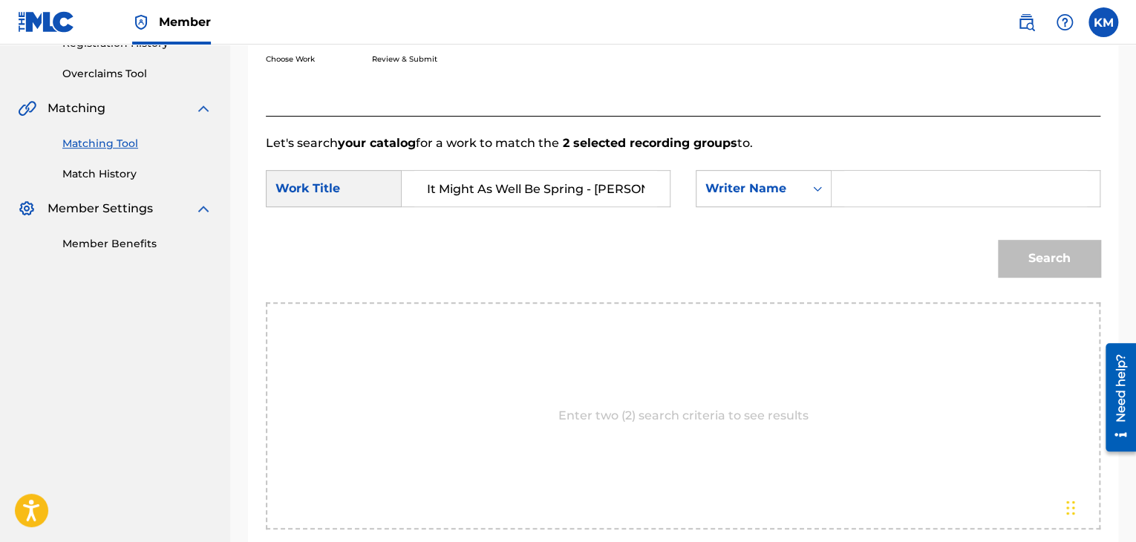
click at [855, 194] on input "Search Form" at bounding box center [965, 189] width 243 height 36
type input "Rodgers"
click at [1016, 248] on button "Search" at bounding box center [1049, 258] width 102 height 37
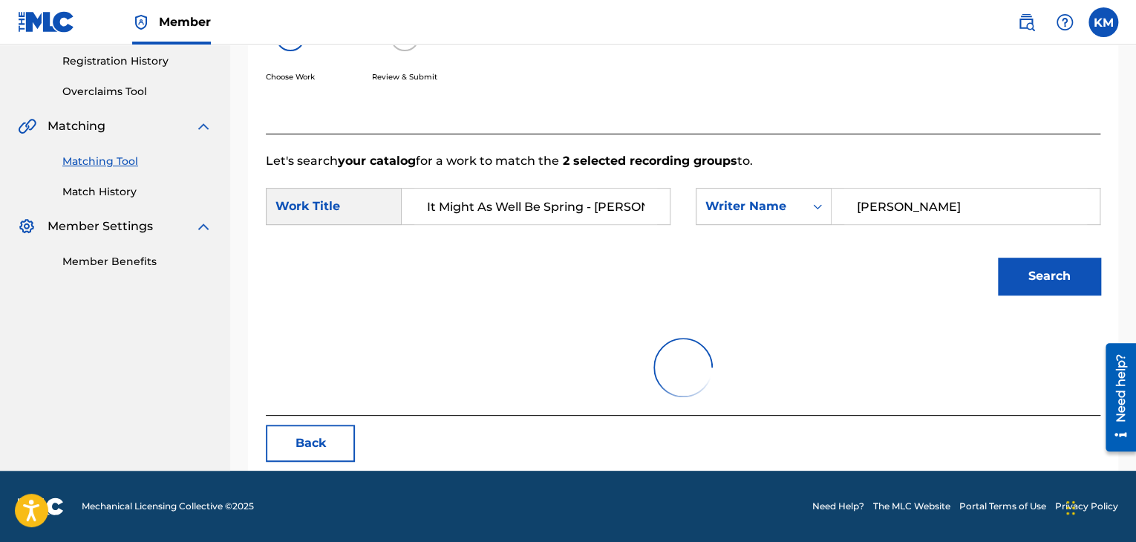
scroll to position [297, 0]
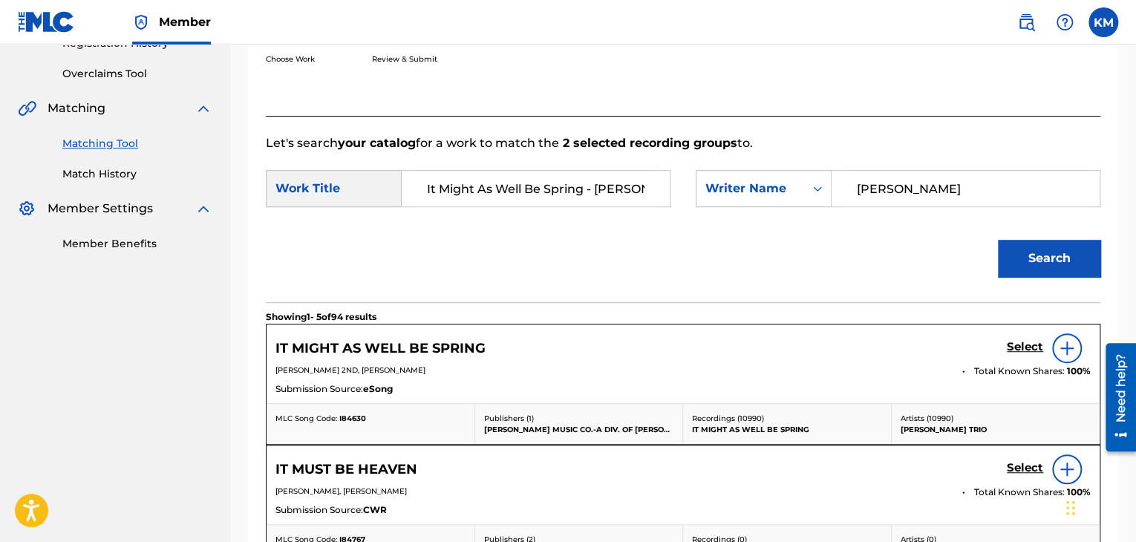
click at [1024, 343] on h5 "Select" at bounding box center [1025, 347] width 36 height 14
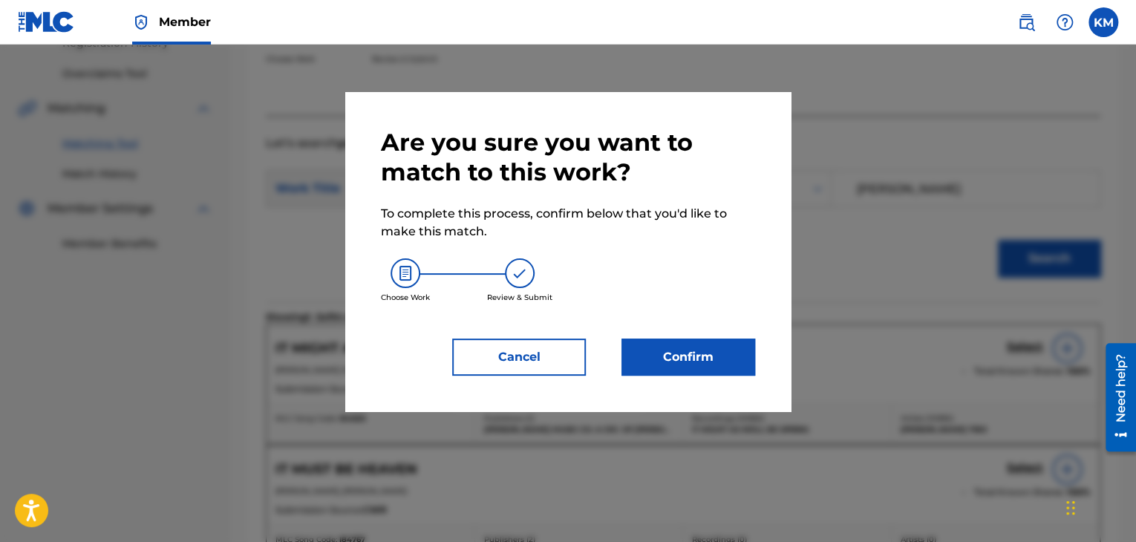
click at [662, 342] on button "Confirm" at bounding box center [688, 357] width 134 height 37
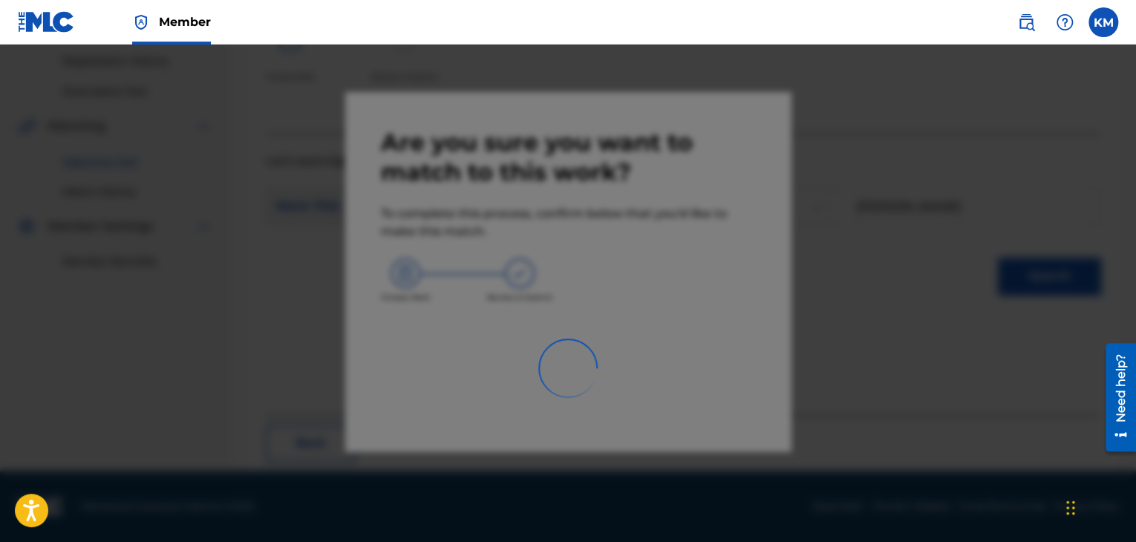
scroll to position [96, 0]
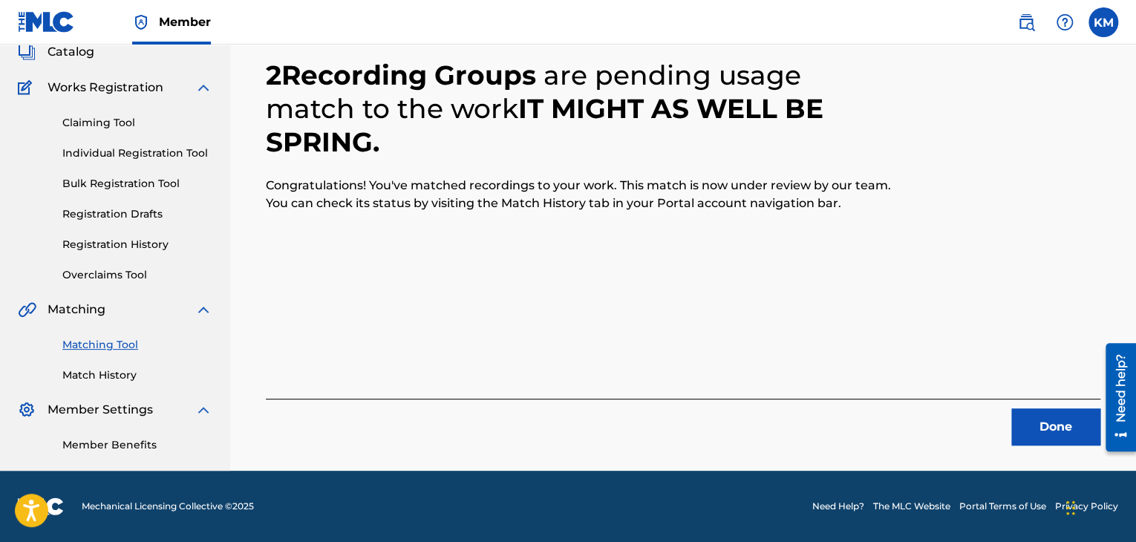
click at [1081, 425] on button "Done" at bounding box center [1055, 426] width 89 height 37
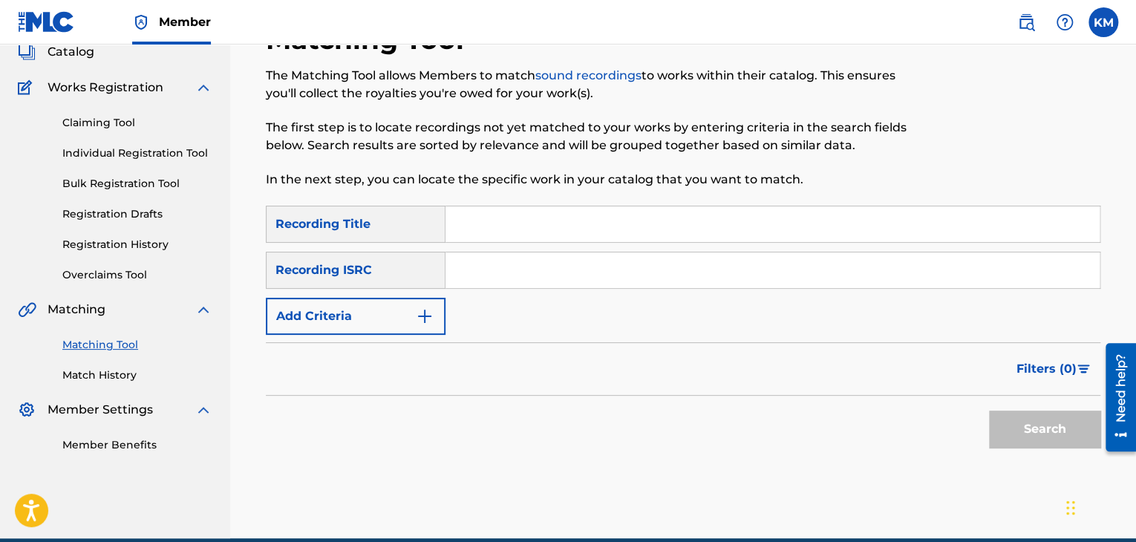
click at [494, 275] on input "Search Form" at bounding box center [772, 270] width 654 height 36
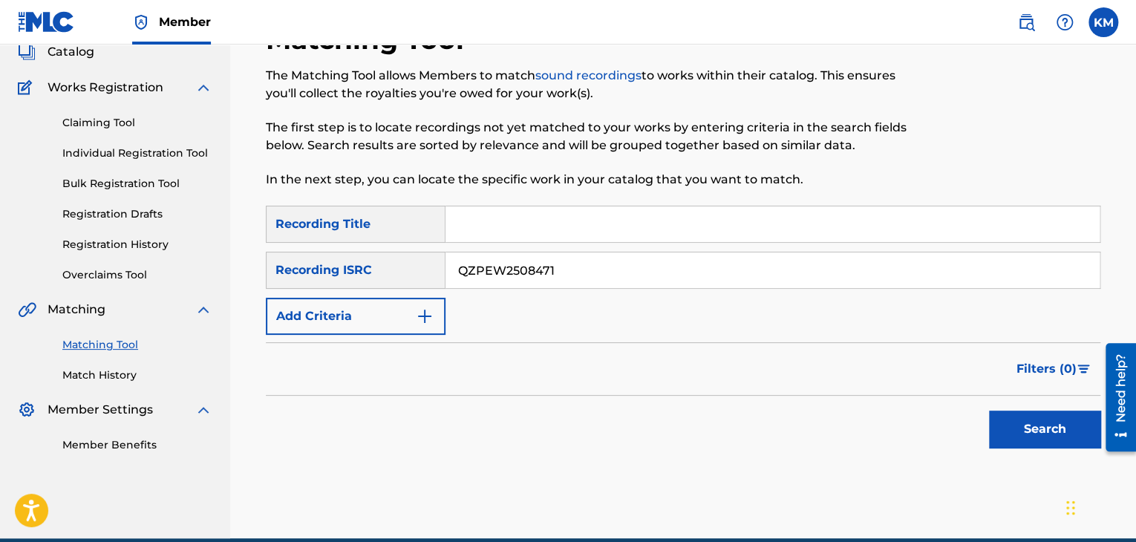
type input "QZPEW2508471"
click at [1007, 425] on button "Search" at bounding box center [1044, 429] width 111 height 37
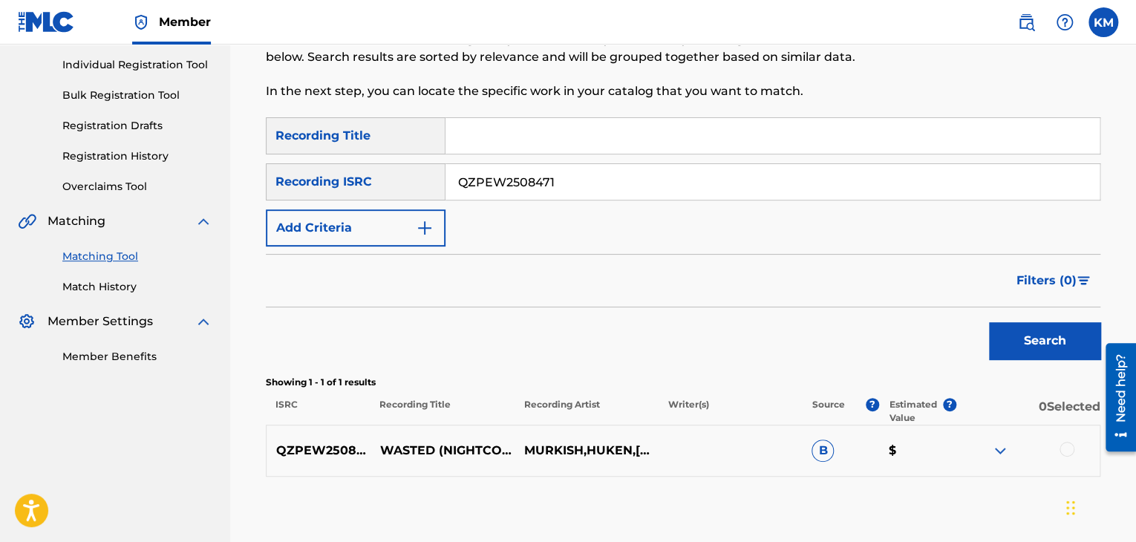
scroll to position [264, 0]
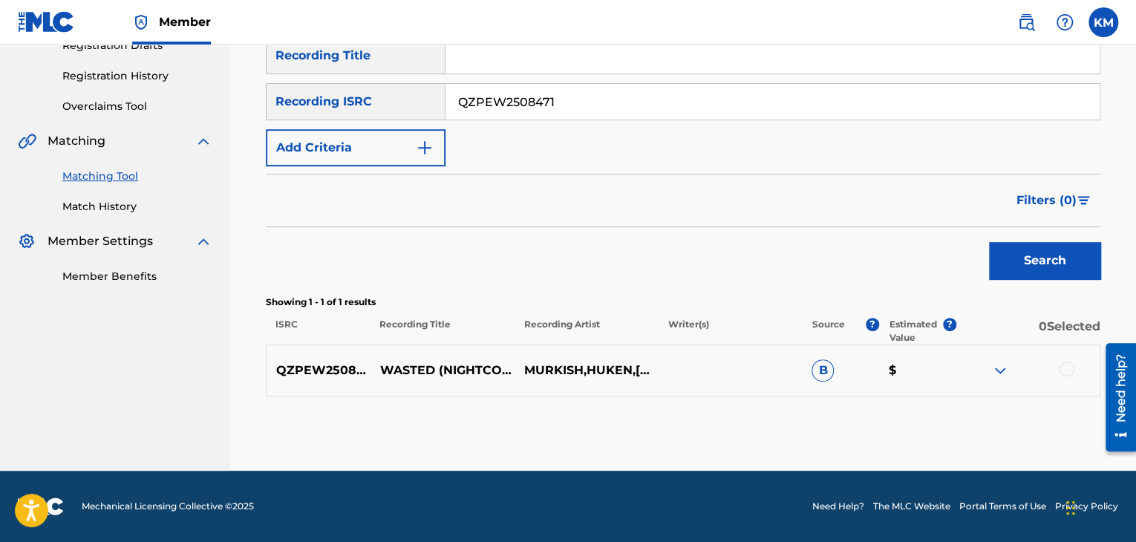
click at [1067, 369] on div at bounding box center [1066, 369] width 15 height 15
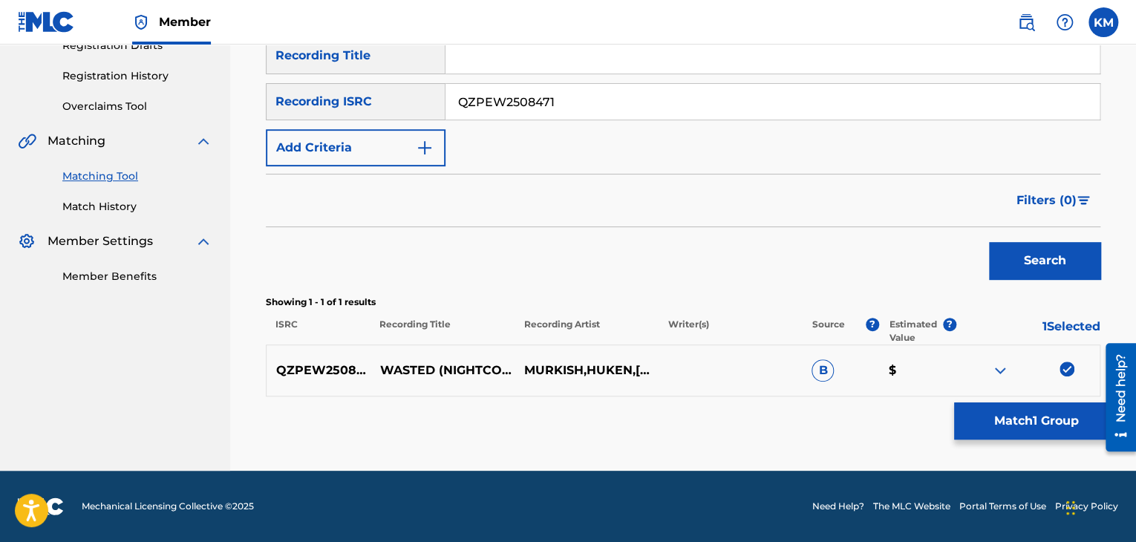
click at [1059, 409] on button "Match 1 Group" at bounding box center [1036, 420] width 164 height 37
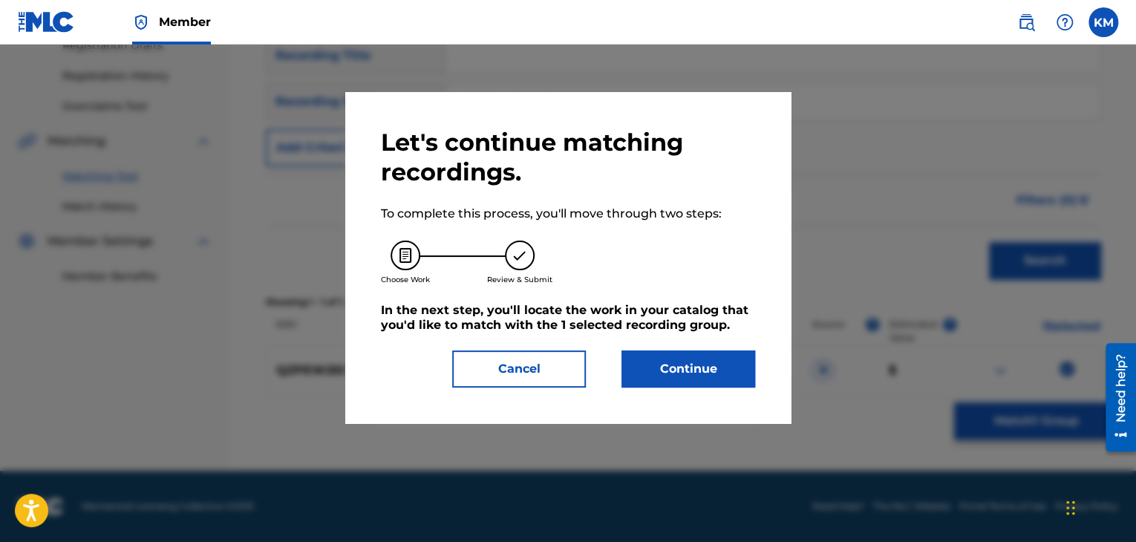
click at [707, 372] on button "Continue" at bounding box center [688, 368] width 134 height 37
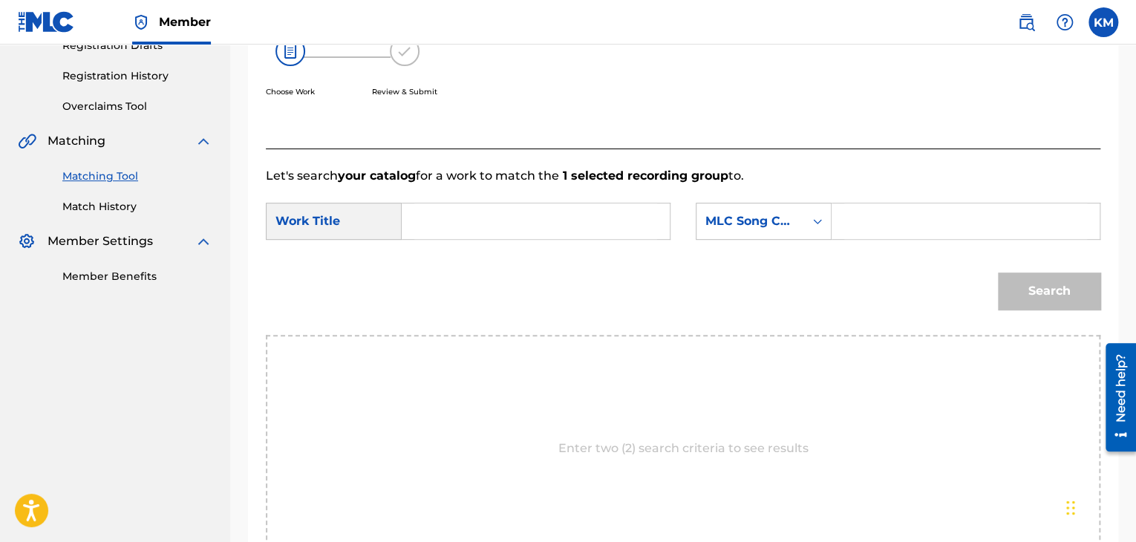
click at [484, 227] on input "Search Form" at bounding box center [535, 221] width 243 height 36
type input "Wasted - Nightcore"
click at [817, 229] on div "Search Form" at bounding box center [817, 221] width 27 height 27
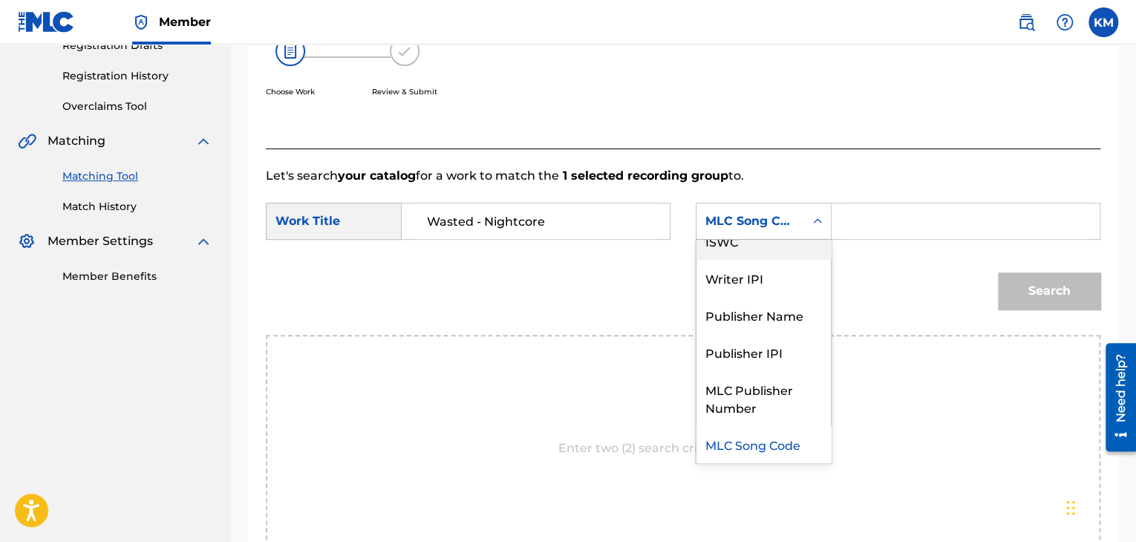
scroll to position [0, 0]
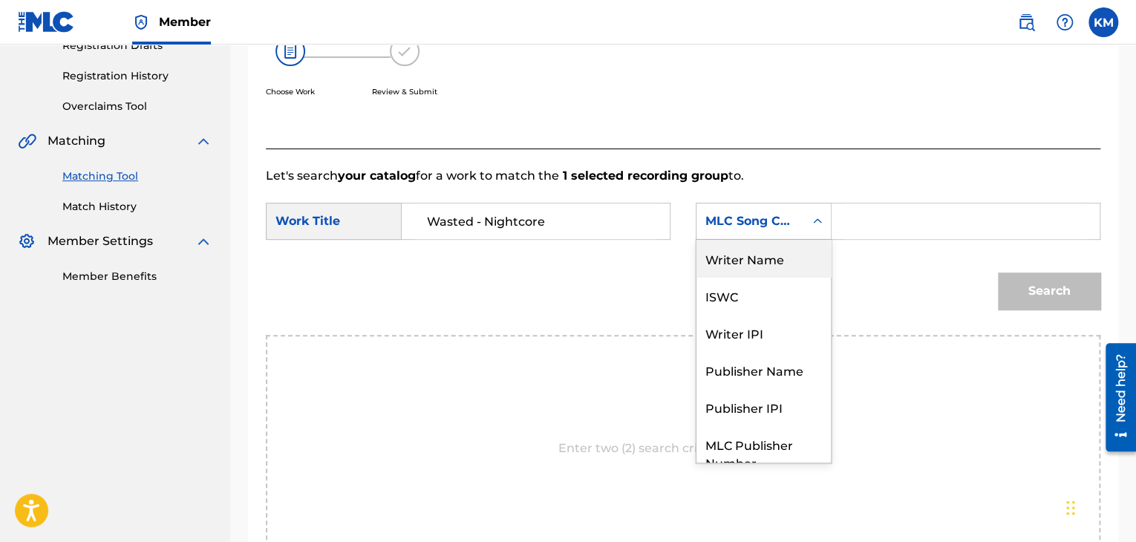
click at [796, 253] on div "Writer Name" at bounding box center [763, 258] width 134 height 37
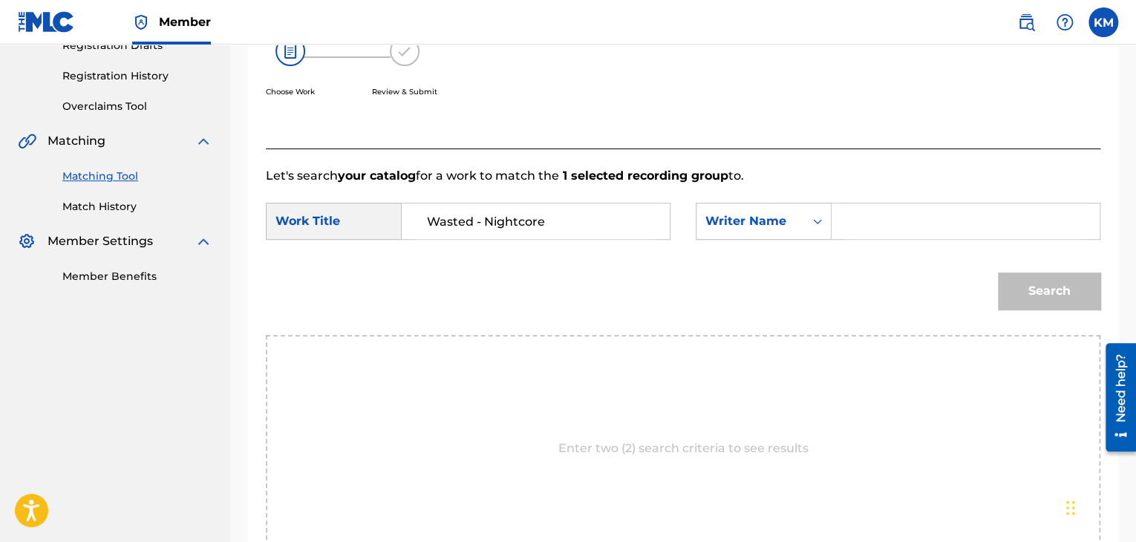
click at [869, 222] on input "Search Form" at bounding box center [965, 221] width 243 height 36
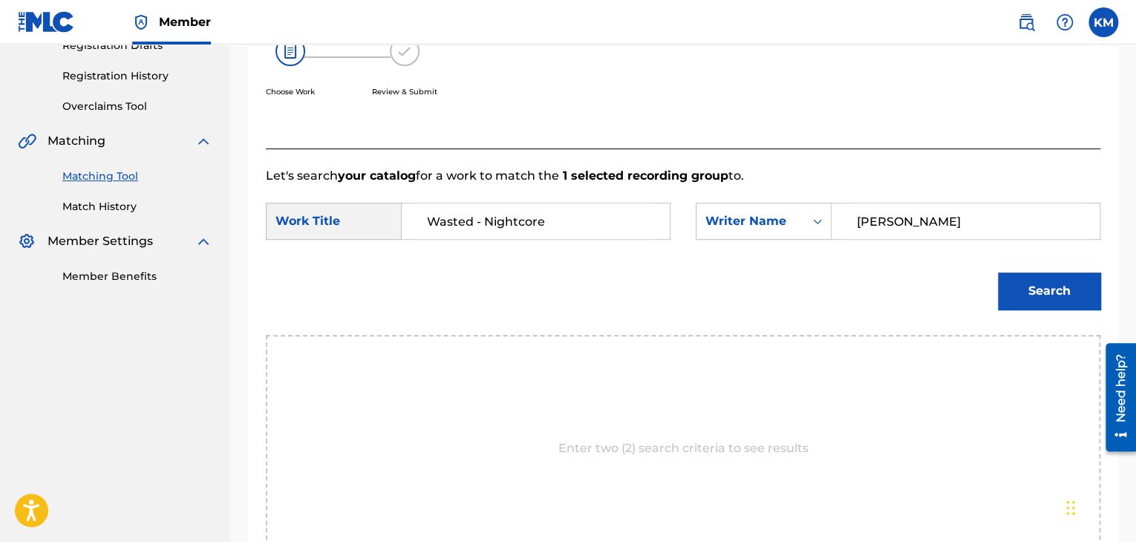
click at [1057, 289] on button "Search" at bounding box center [1049, 290] width 102 height 37
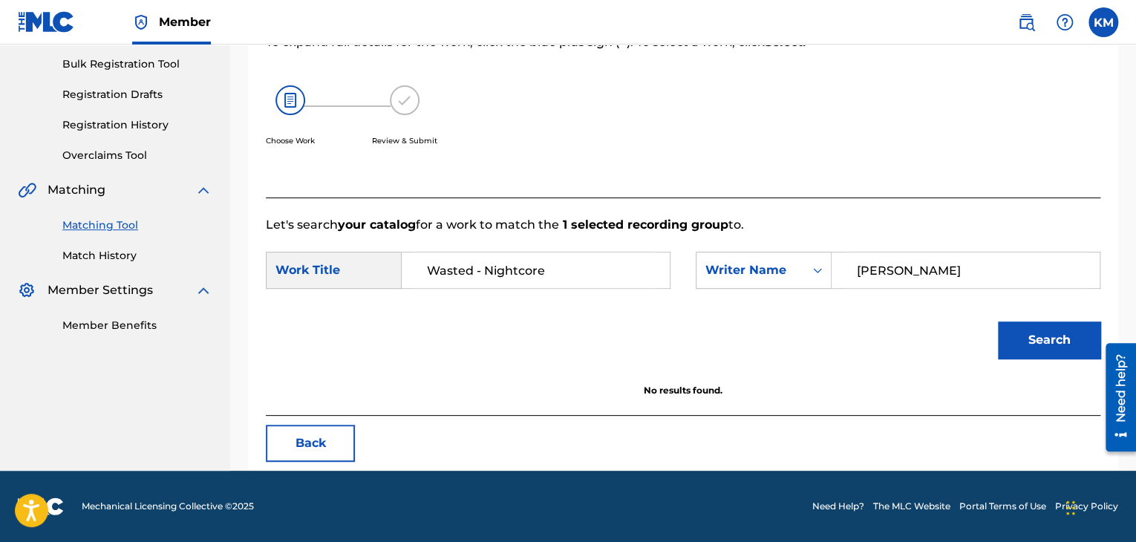
scroll to position [215, 0]
drag, startPoint x: 938, startPoint y: 259, endPoint x: 684, endPoint y: 262, distance: 253.9
click at [684, 262] on div "SearchWithCriteria85e4dee7-589a-4da0-a0eb-5b914fd84f72 Work Title Wasted - Nigh…" at bounding box center [683, 275] width 834 height 46
click at [1031, 332] on button "Search" at bounding box center [1049, 339] width 102 height 37
drag, startPoint x: 906, startPoint y: 274, endPoint x: 653, endPoint y: 318, distance: 256.2
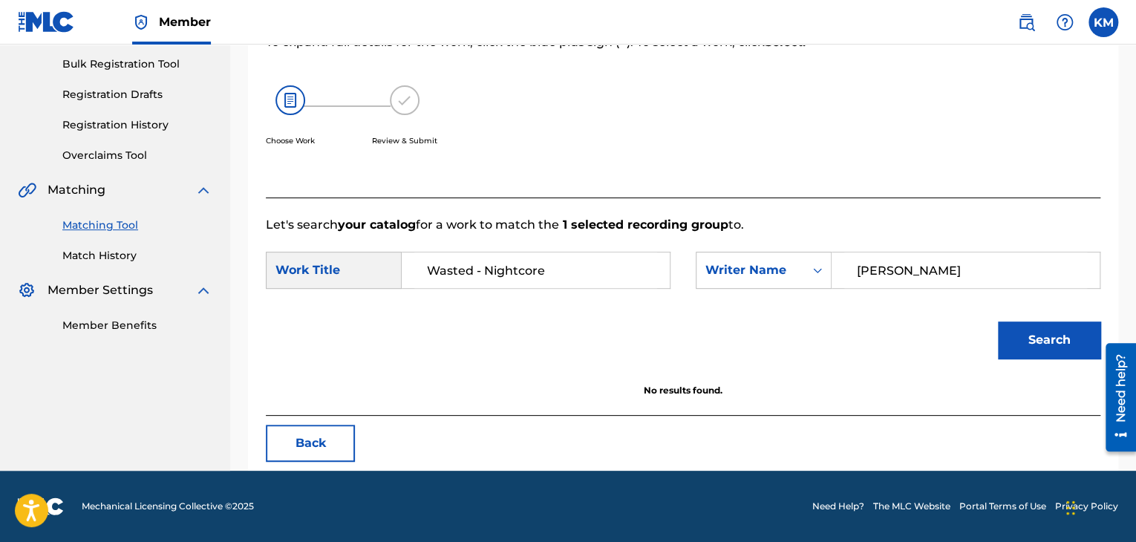
click at [653, 318] on form "SearchWithCriteria85e4dee7-589a-4da0-a0eb-5b914fd84f72 Work Title Wasted - Nigh…" at bounding box center [683, 309] width 834 height 150
click at [998, 321] on button "Search" at bounding box center [1049, 339] width 102 height 37
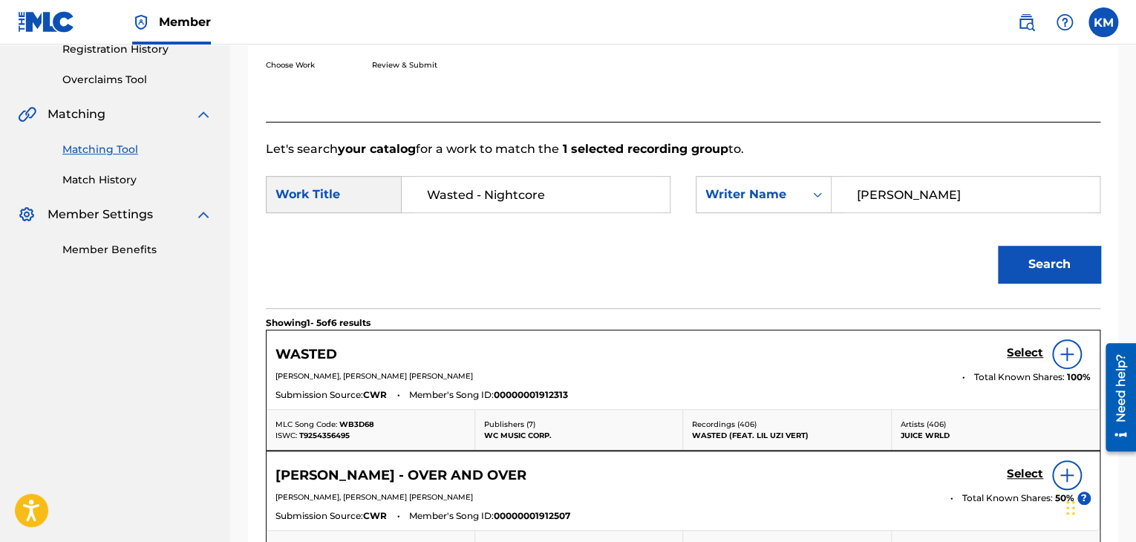
scroll to position [290, 0]
drag, startPoint x: 858, startPoint y: 198, endPoint x: 739, endPoint y: 206, distance: 119.7
click at [751, 205] on div "SearchWithCriteriae17ded96-fb64-4963-b242-40128c41bdbf Writer Name BARNETT" at bounding box center [898, 195] width 405 height 37
click at [1029, 256] on button "Search" at bounding box center [1049, 265] width 102 height 37
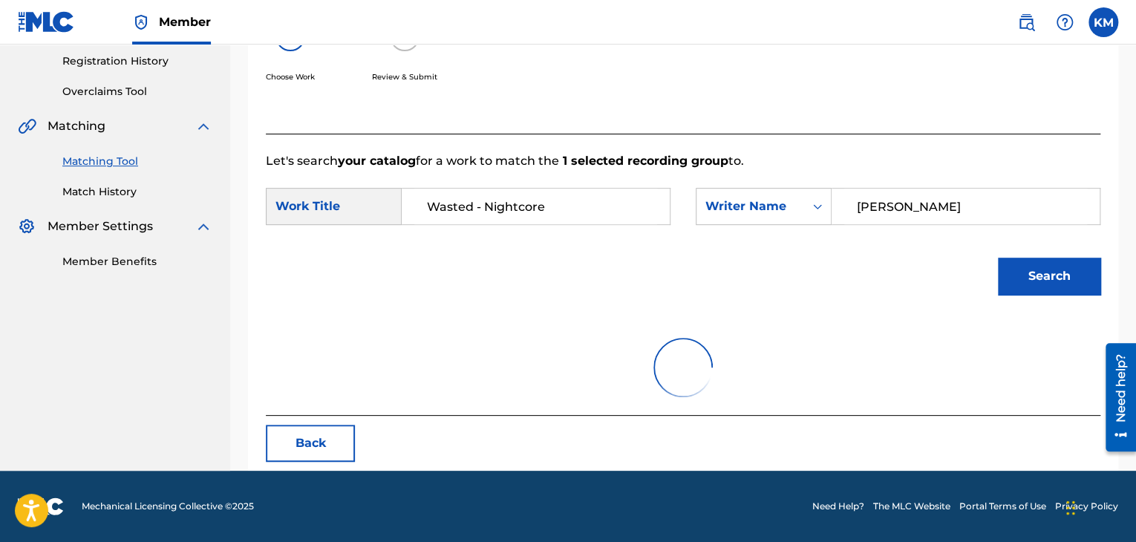
scroll to position [215, 0]
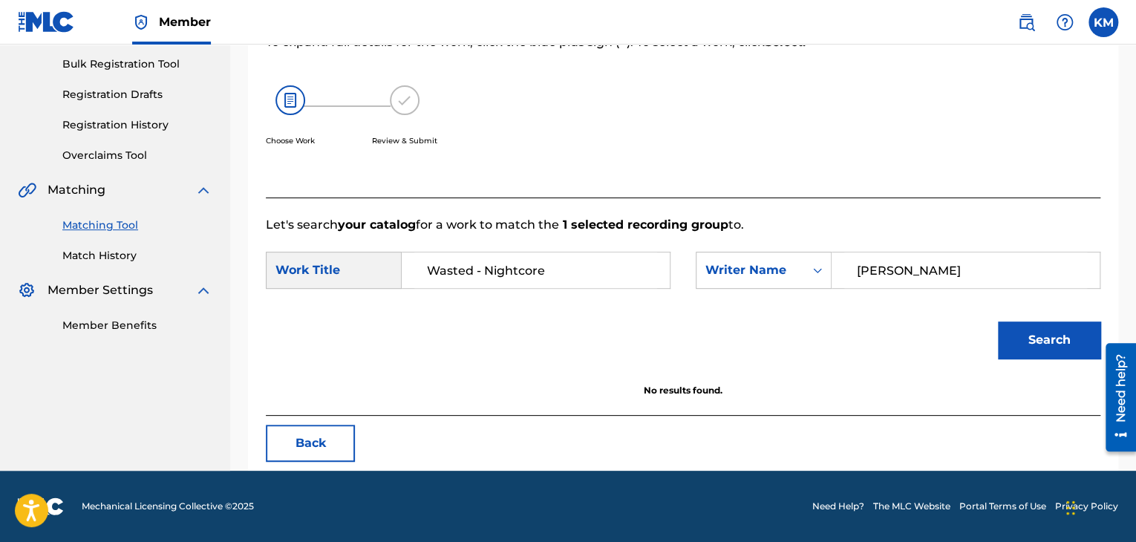
drag, startPoint x: 915, startPoint y: 265, endPoint x: 546, endPoint y: 319, distance: 372.9
click at [546, 319] on form "SearchWithCriteria85e4dee7-589a-4da0-a0eb-5b914fd84f72 Work Title Wasted - Nigh…" at bounding box center [683, 309] width 834 height 150
type input "BARNETT"
click at [1038, 345] on button "Search" at bounding box center [1049, 339] width 102 height 37
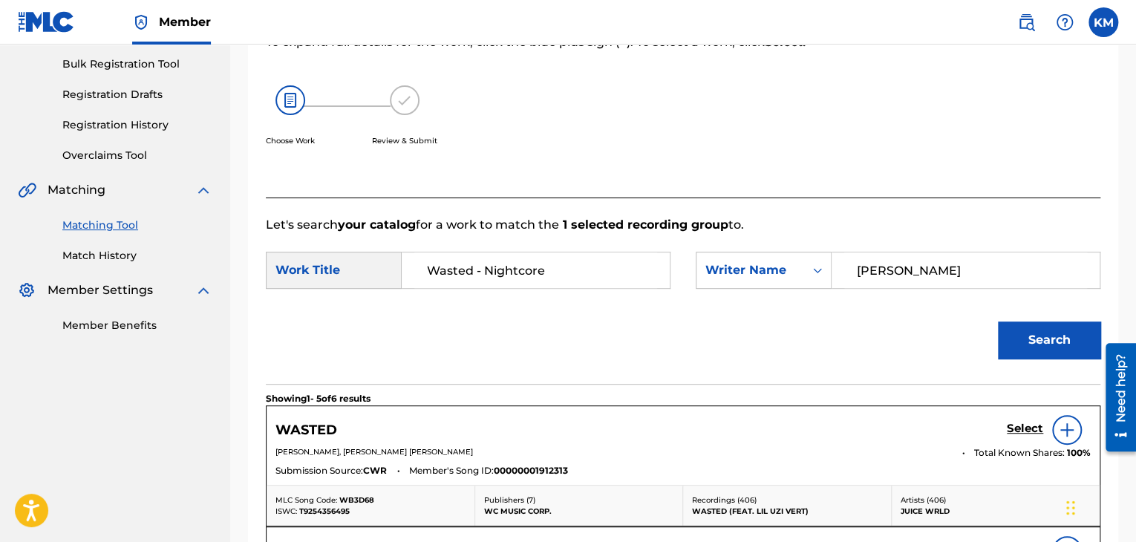
click at [109, 258] on link "Match History" at bounding box center [137, 256] width 150 height 16
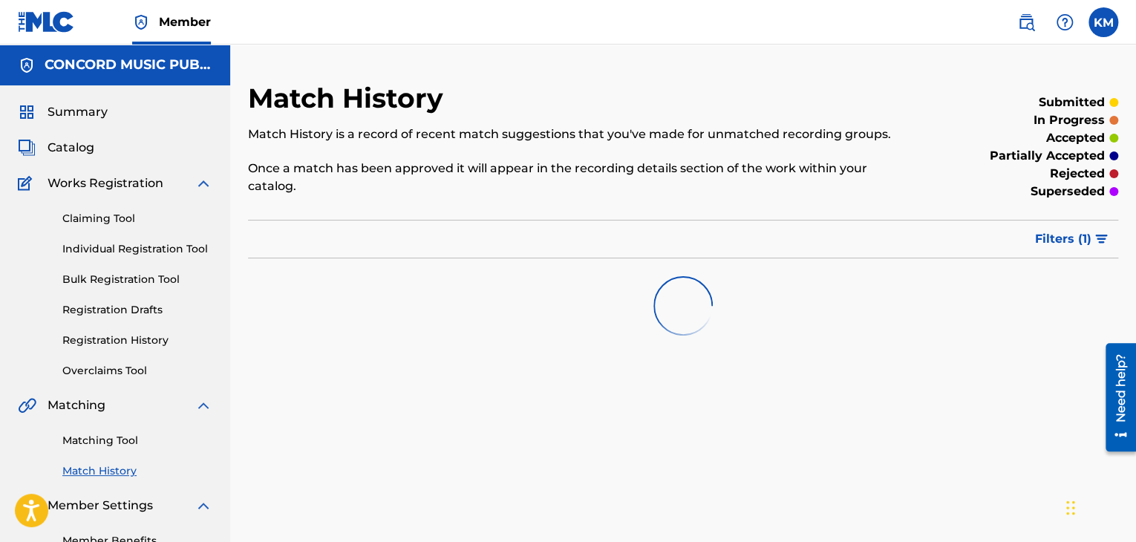
click at [126, 436] on link "Matching Tool" at bounding box center [137, 441] width 150 height 16
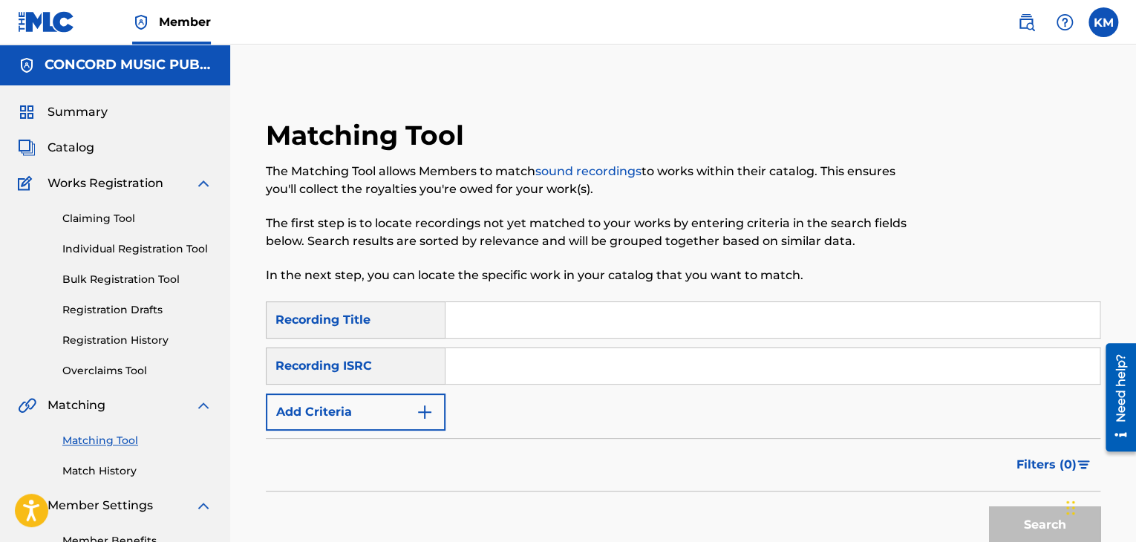
click at [523, 363] on input "Search Form" at bounding box center [772, 366] width 654 height 36
type input "DEB330746601"
click at [1024, 517] on button "Search" at bounding box center [1044, 524] width 111 height 37
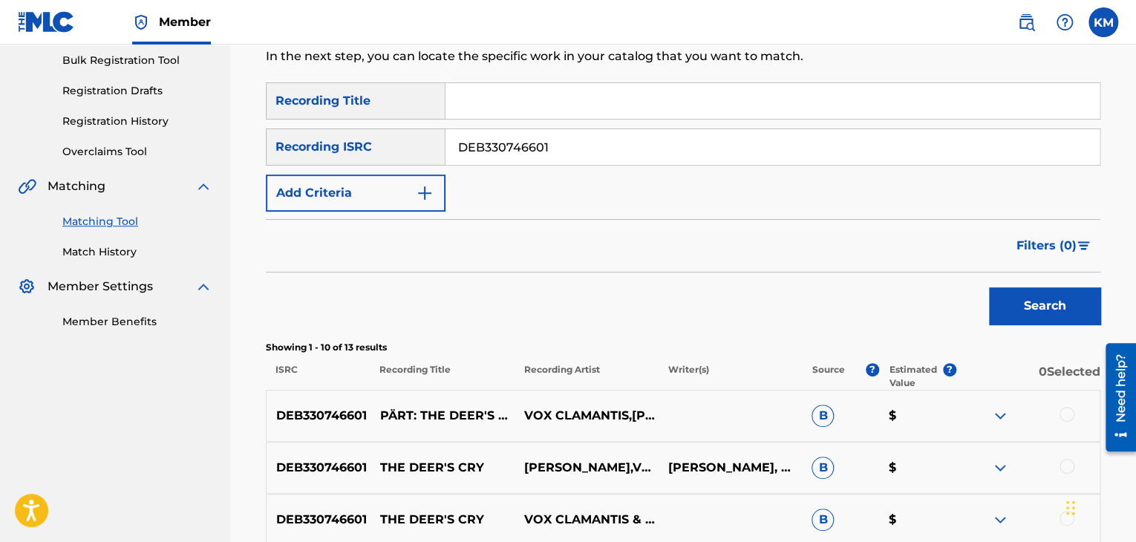
scroll to position [371, 0]
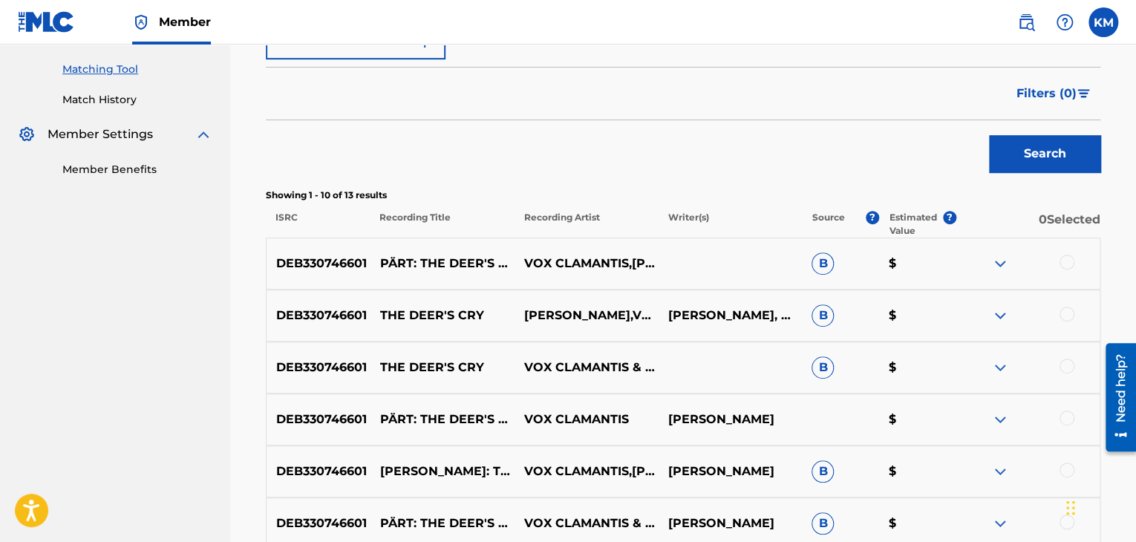
click at [1071, 256] on div at bounding box center [1066, 262] width 15 height 15
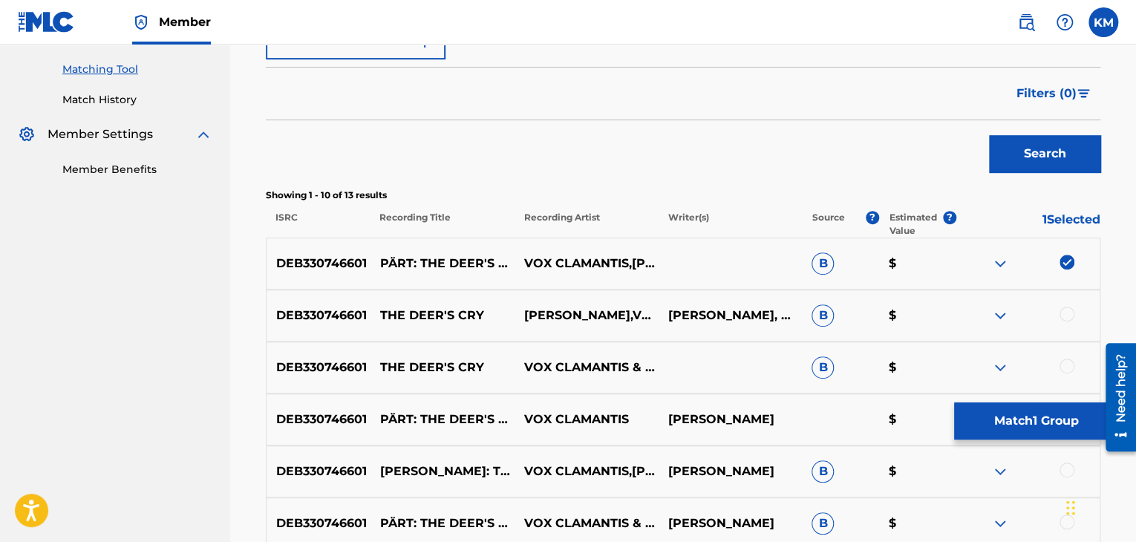
click at [1061, 264] on img at bounding box center [1066, 262] width 15 height 15
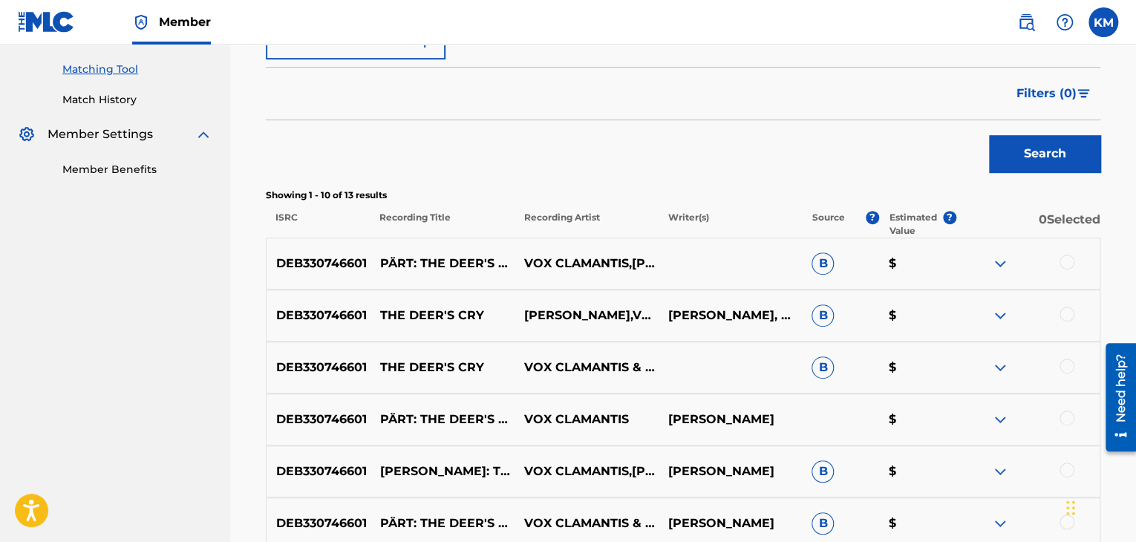
click at [109, 97] on link "Match History" at bounding box center [137, 100] width 150 height 16
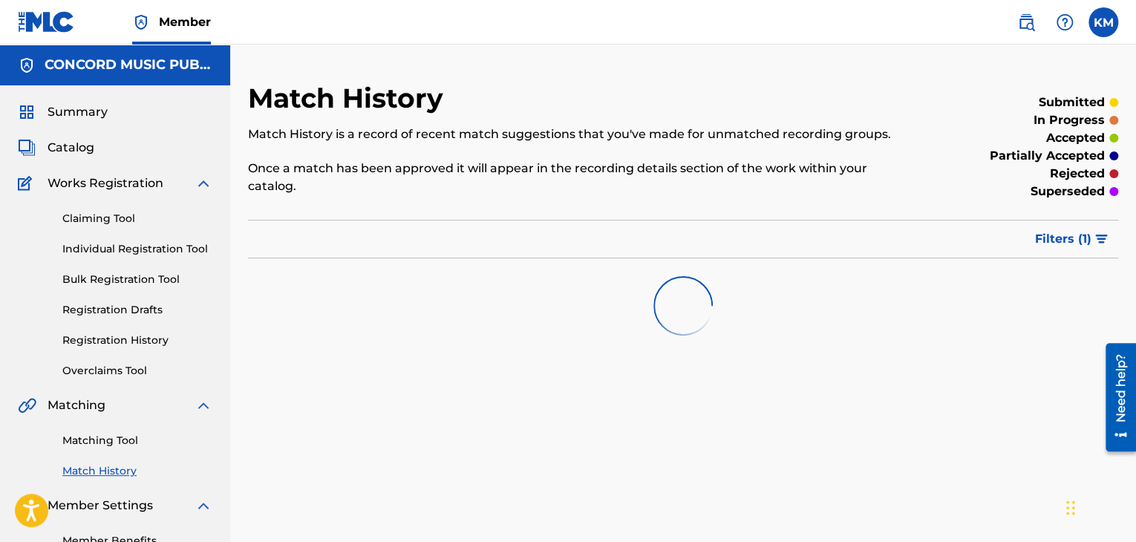
click at [124, 442] on link "Matching Tool" at bounding box center [137, 441] width 150 height 16
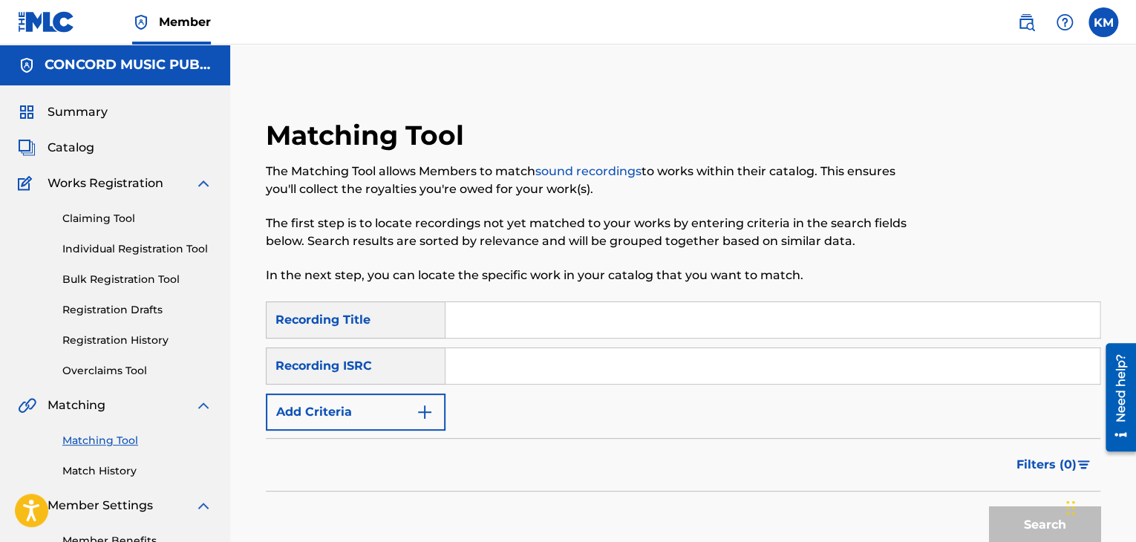
click at [572, 359] on input "Search Form" at bounding box center [772, 366] width 654 height 36
type input "USPR35809928"
drag, startPoint x: 1016, startPoint y: 509, endPoint x: 991, endPoint y: 494, distance: 29.0
click at [1016, 509] on button "Search" at bounding box center [1044, 524] width 111 height 37
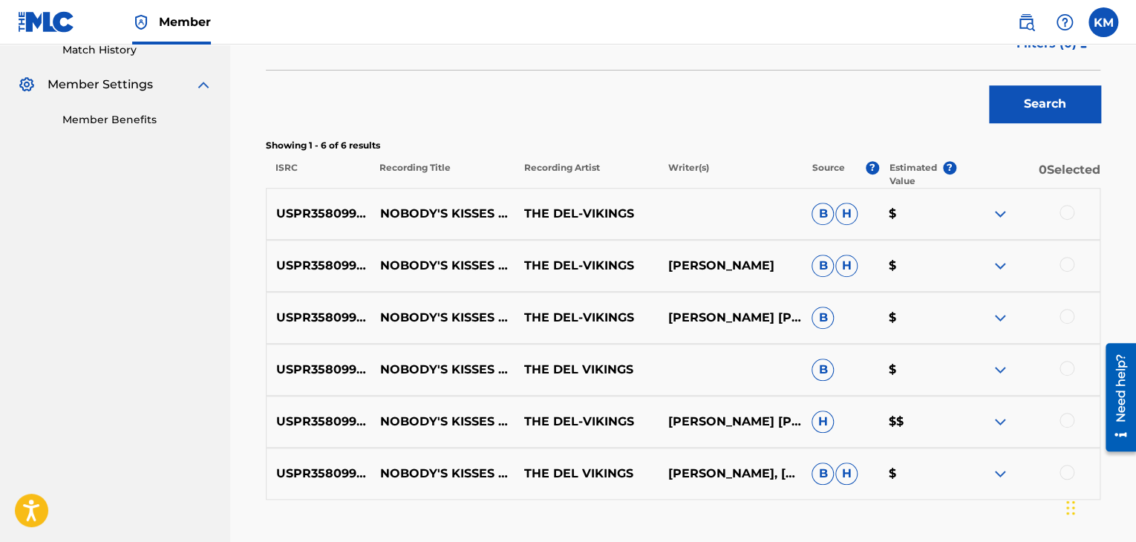
scroll to position [445, 0]
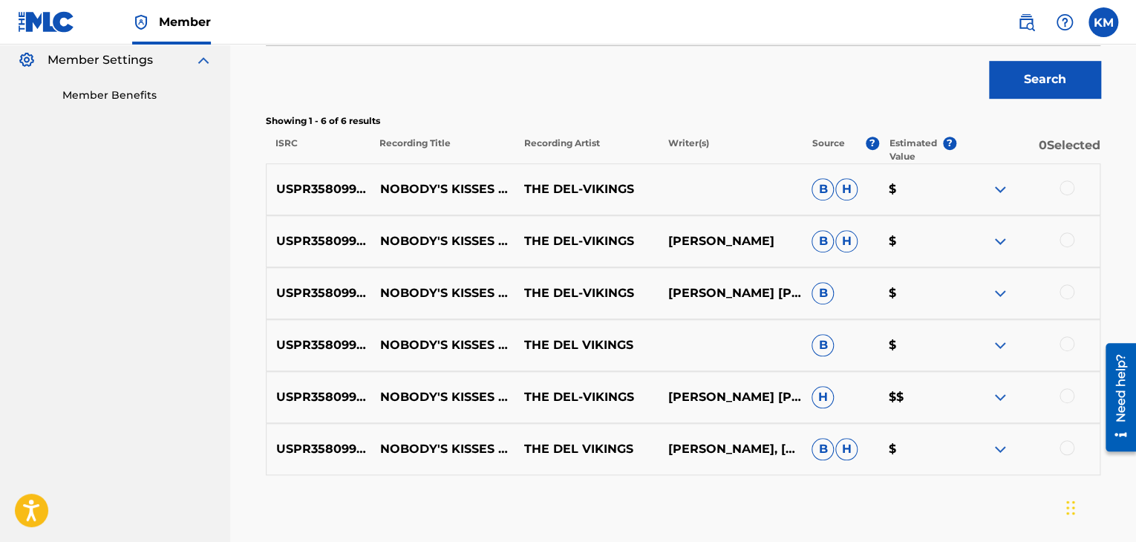
click at [1065, 447] on div at bounding box center [1066, 447] width 15 height 15
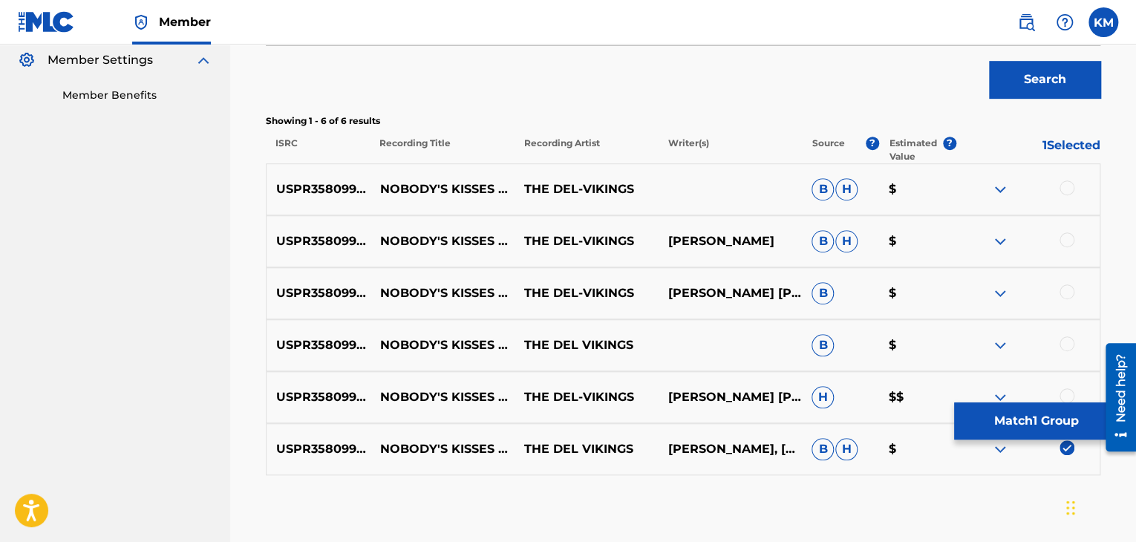
click at [1066, 387] on div "USPR35809928 NOBODY'S KISSES BUT YOURS THE DEL-VIKINGS DORIAN BURTON EUGENE RAN…" at bounding box center [683, 397] width 834 height 52
click at [1063, 390] on div at bounding box center [1066, 395] width 15 height 15
click at [1066, 339] on div at bounding box center [1066, 343] width 15 height 15
click at [1062, 281] on div "USPR35809928 NOBODY'S KISSES BUT YOURS THE DEL-VIKINGS DORIAN BURTONEUGENE RAND…" at bounding box center [683, 293] width 834 height 52
click at [1064, 295] on div at bounding box center [1066, 291] width 15 height 15
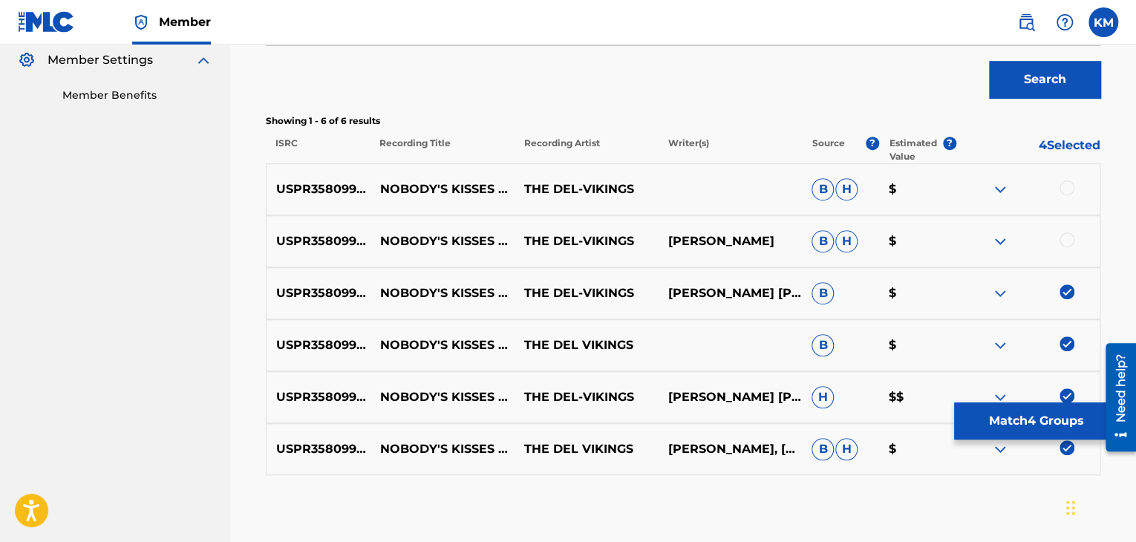
click at [1063, 235] on div at bounding box center [1066, 239] width 15 height 15
click at [1066, 181] on div at bounding box center [1066, 187] width 15 height 15
click at [1020, 414] on button "Match 6 Groups" at bounding box center [1036, 420] width 164 height 37
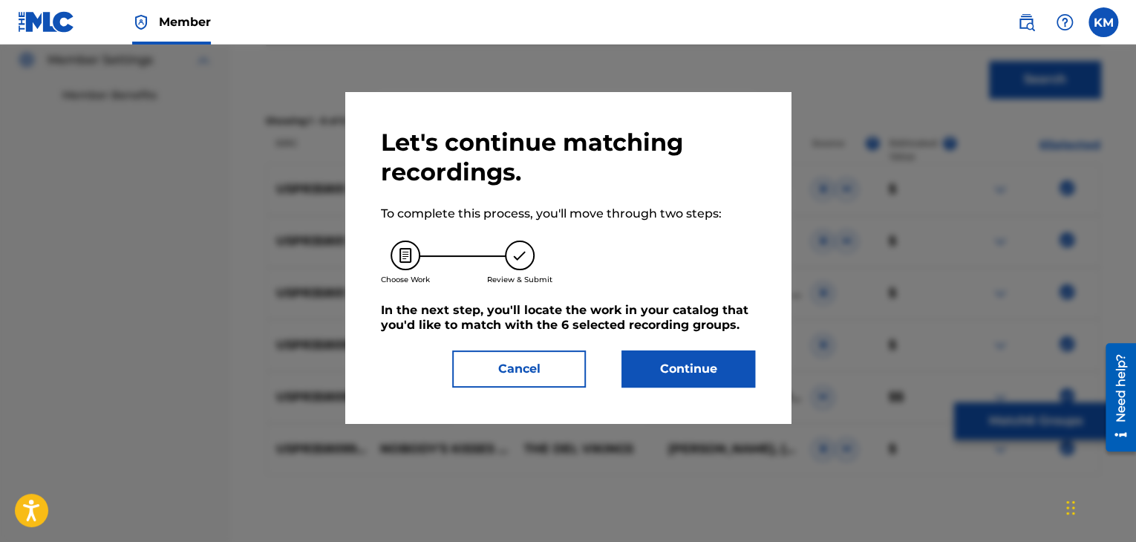
click at [706, 370] on button "Continue" at bounding box center [688, 368] width 134 height 37
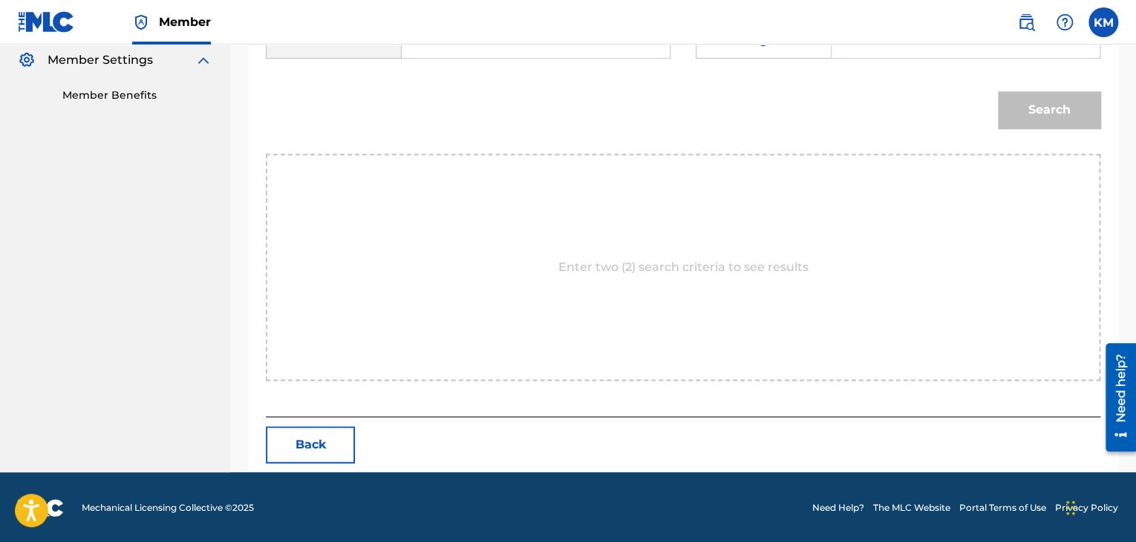
scroll to position [223, 0]
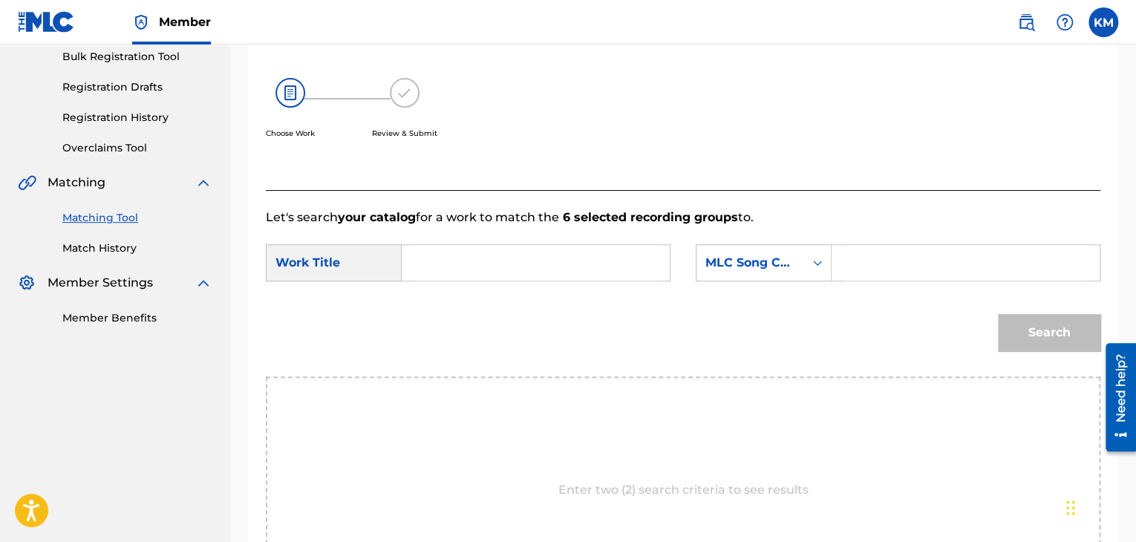
click at [445, 269] on input "Search Form" at bounding box center [535, 263] width 243 height 36
type input "Nobody's Kisses But Yours"
click at [818, 268] on icon "Search Form" at bounding box center [817, 262] width 15 height 15
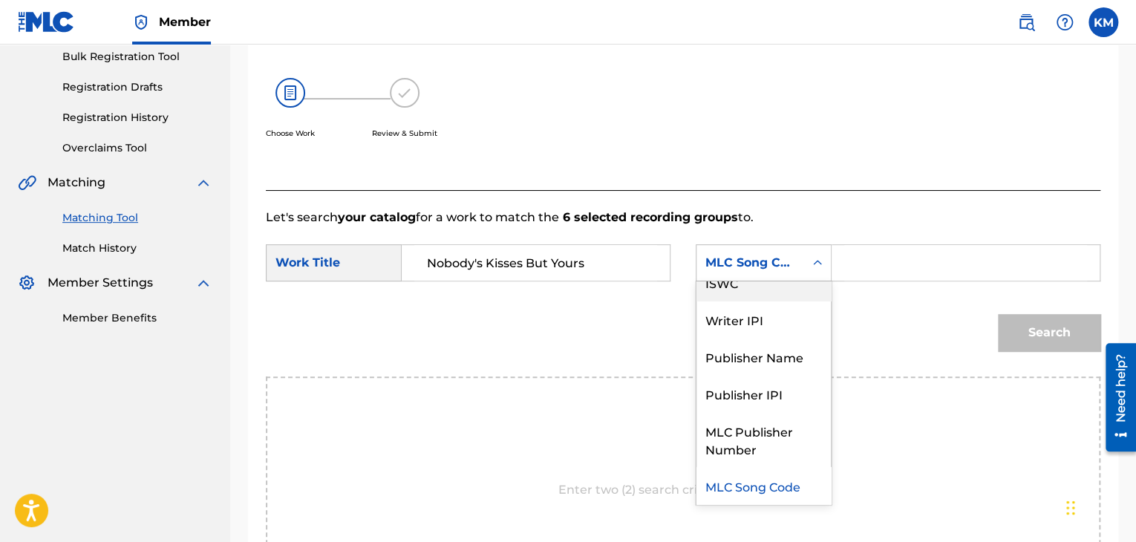
scroll to position [0, 0]
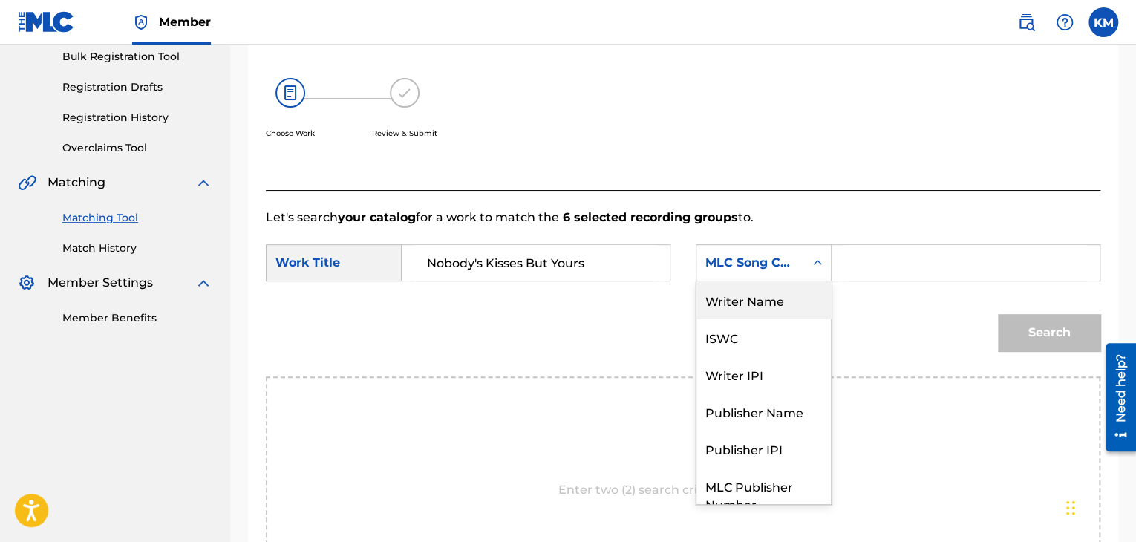
click at [814, 292] on div "Writer Name" at bounding box center [763, 299] width 134 height 37
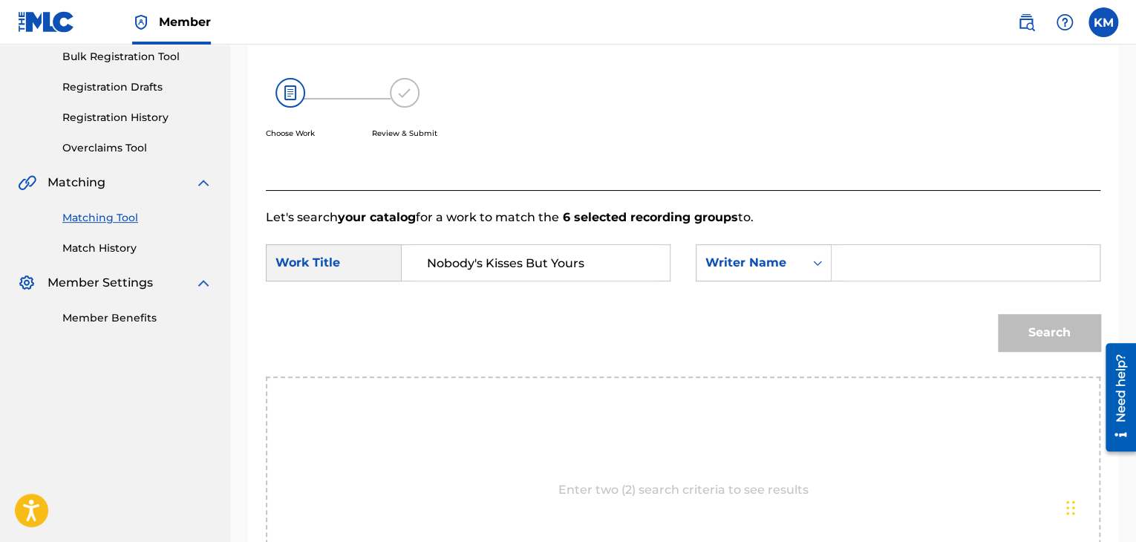
click at [844, 271] on input "Search Form" at bounding box center [965, 263] width 243 height 36
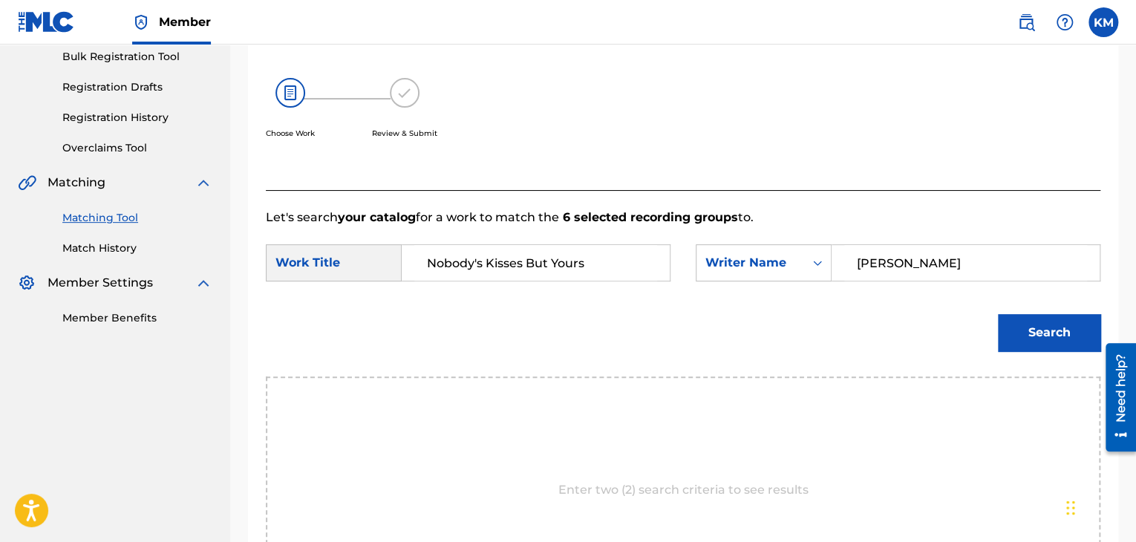
click at [1082, 330] on button "Search" at bounding box center [1049, 332] width 102 height 37
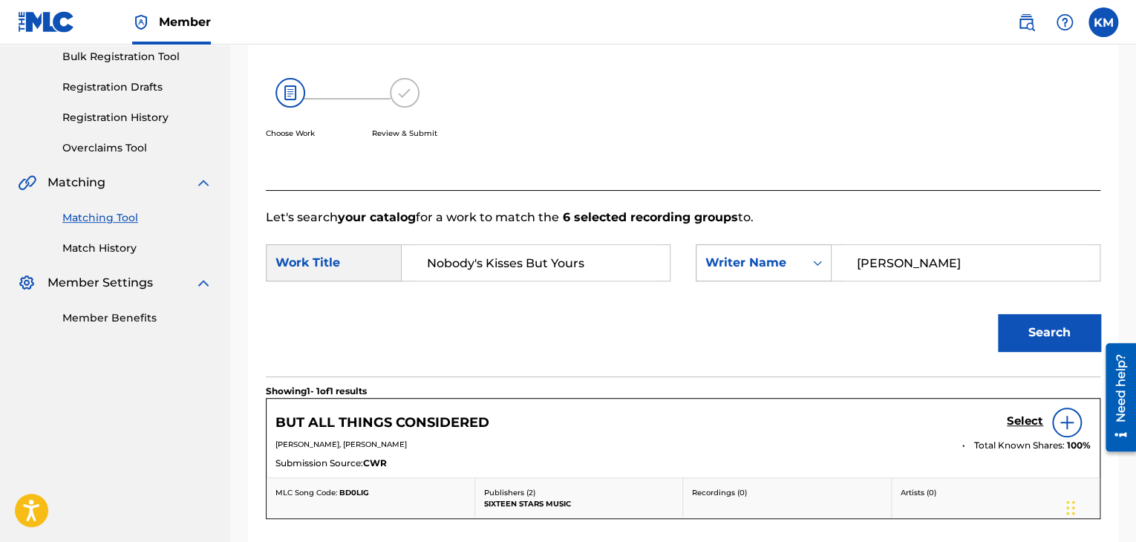
drag, startPoint x: 909, startPoint y: 266, endPoint x: 750, endPoint y: 264, distance: 158.9
click at [752, 264] on div "SearchWithCriteriafd9e254b-779c-49e6-954a-2ba18f37d2f0 Writer Name Randolph" at bounding box center [898, 262] width 405 height 37
click at [1024, 339] on button "Search" at bounding box center [1049, 332] width 102 height 37
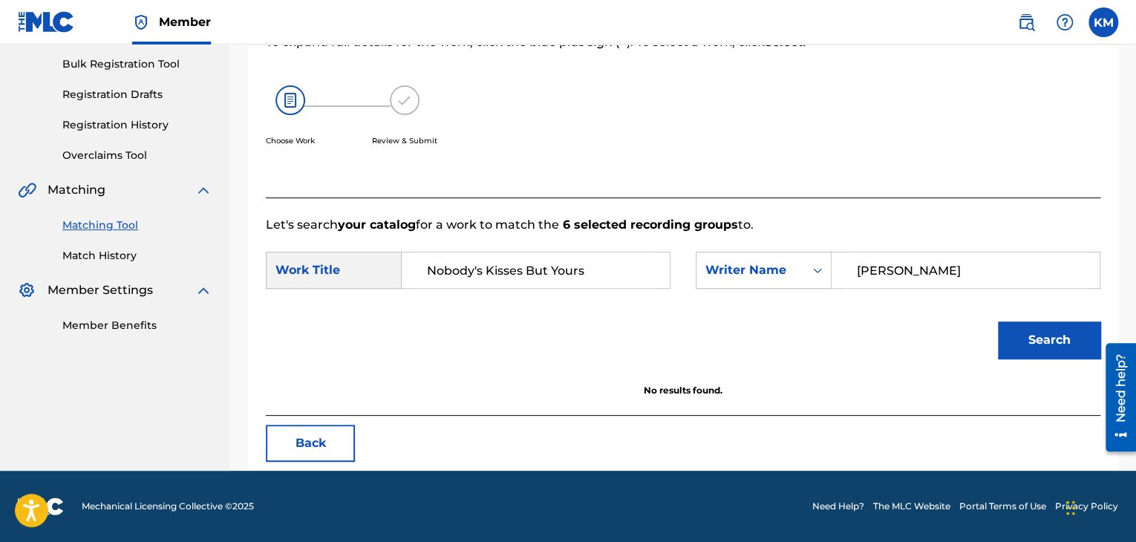
scroll to position [215, 0]
drag, startPoint x: 918, startPoint y: 266, endPoint x: 745, endPoint y: 293, distance: 174.4
click at [746, 293] on div "SearchWithCriteria85e4dee7-589a-4da0-a0eb-5b914fd84f72 Work Title Nobody's Kiss…" at bounding box center [683, 275] width 834 height 46
type input "Pincus"
click at [1012, 333] on button "Search" at bounding box center [1049, 339] width 102 height 37
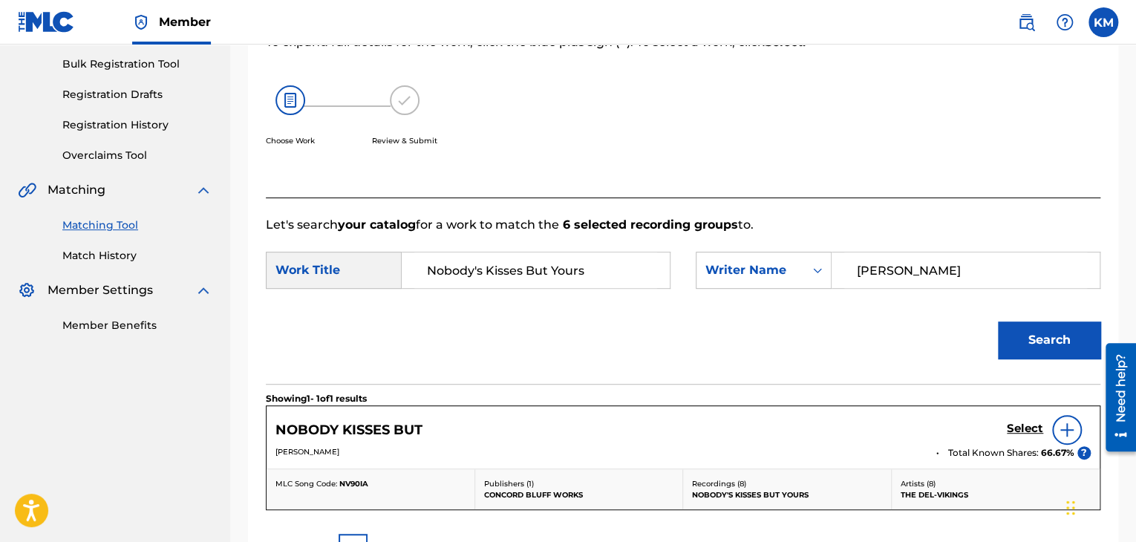
scroll to position [290, 0]
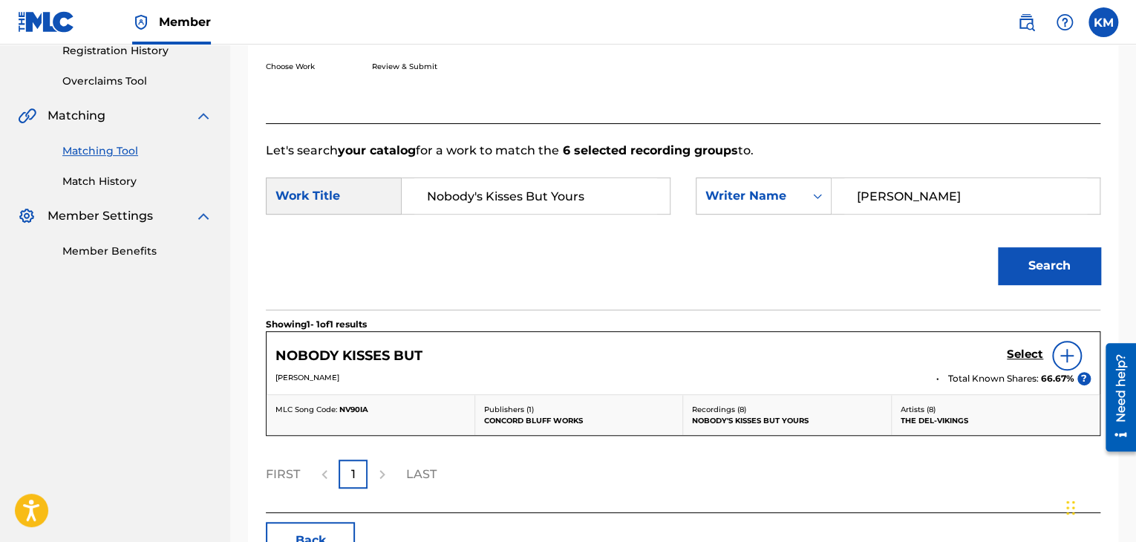
click at [1021, 351] on h5 "Select" at bounding box center [1025, 354] width 36 height 14
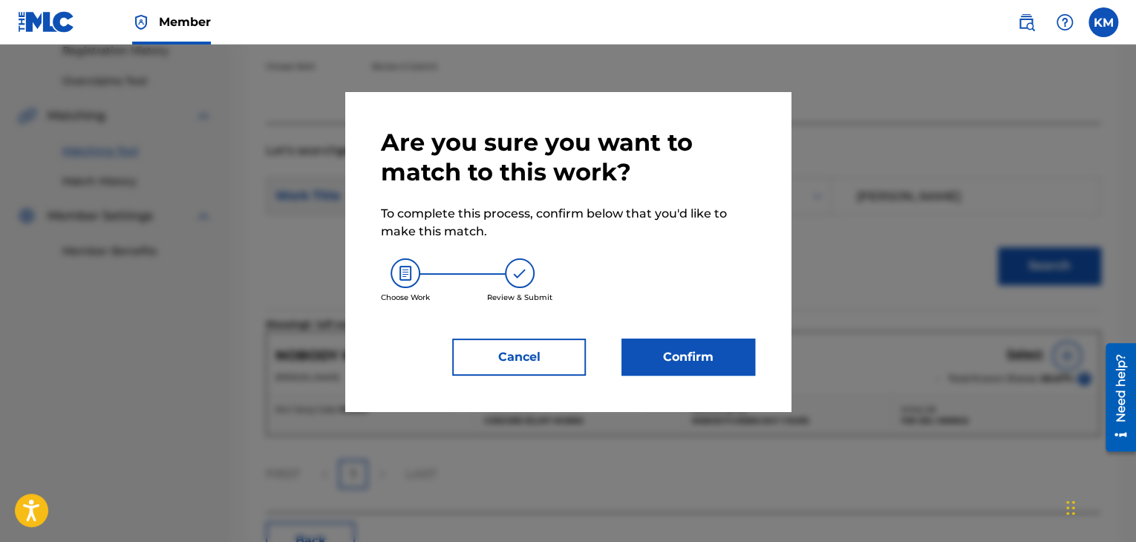
click at [696, 359] on button "Confirm" at bounding box center [688, 357] width 134 height 37
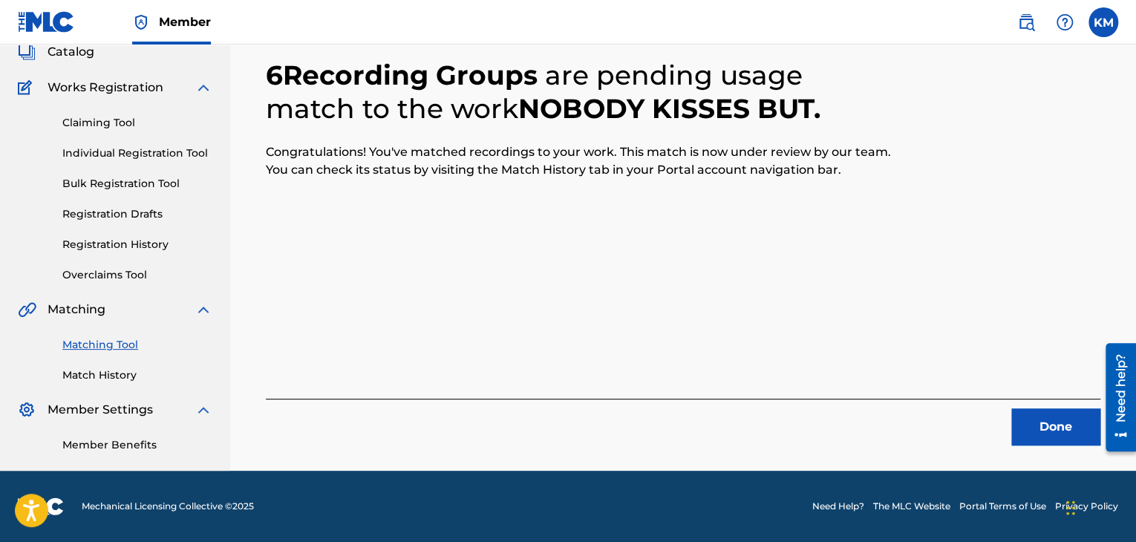
scroll to position [96, 0]
click at [1042, 420] on button "Done" at bounding box center [1055, 426] width 89 height 37
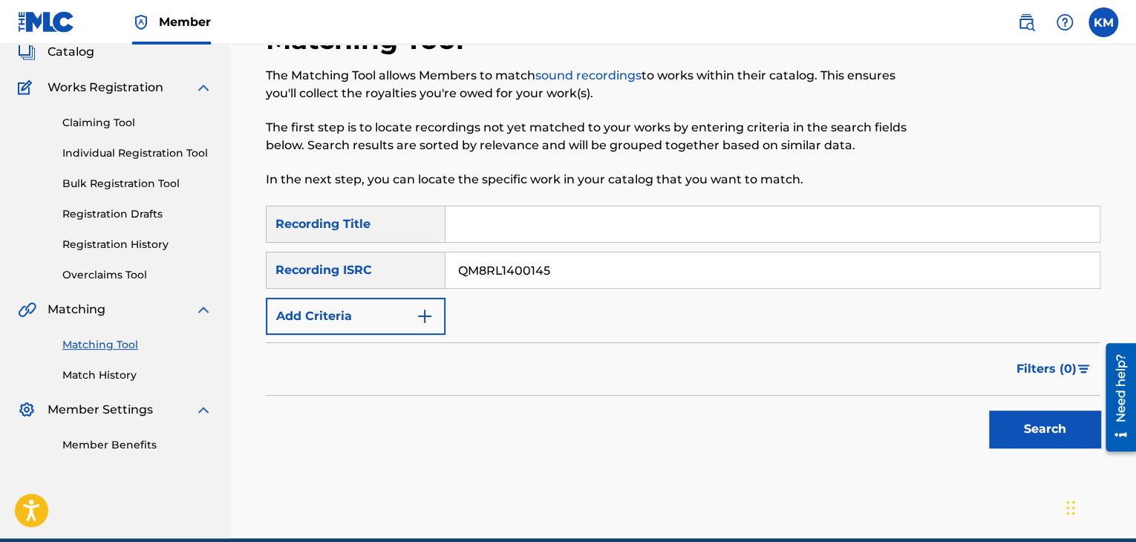
type input "QM8RL1400145"
click at [1027, 420] on button "Search" at bounding box center [1044, 429] width 111 height 37
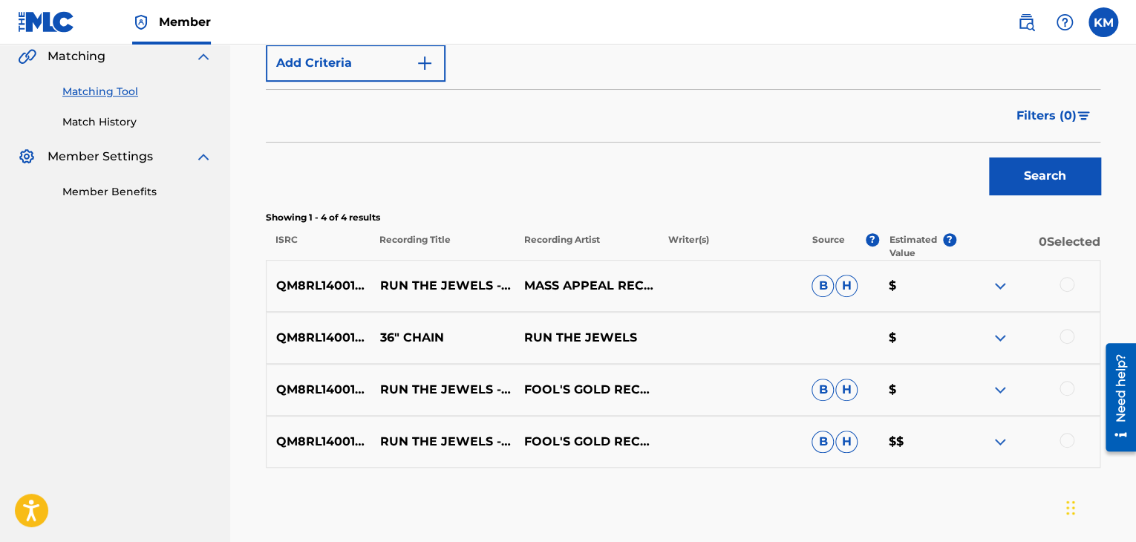
scroll to position [393, 0]
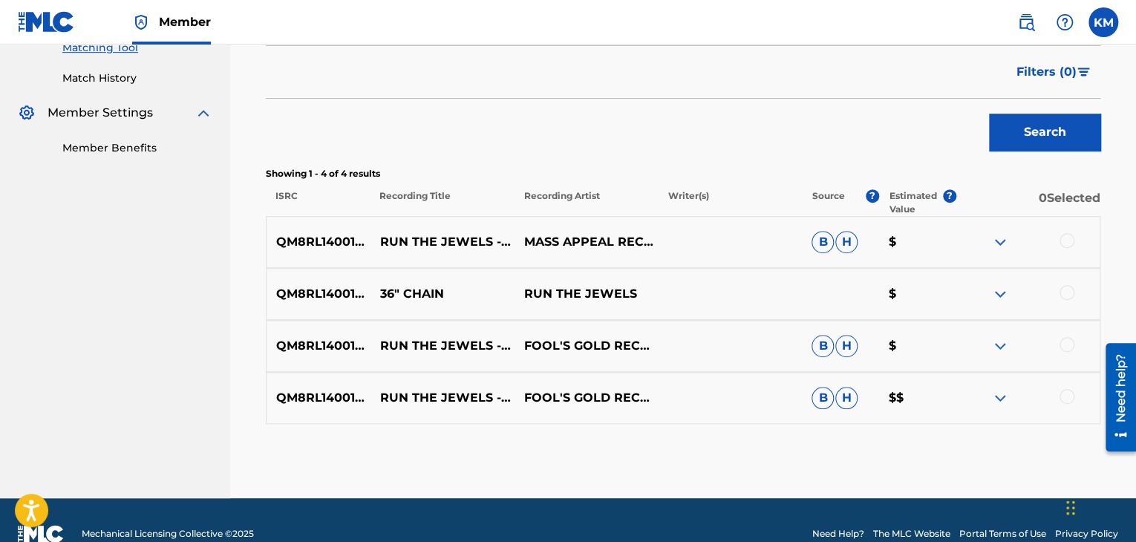
click at [1063, 398] on div at bounding box center [1066, 396] width 15 height 15
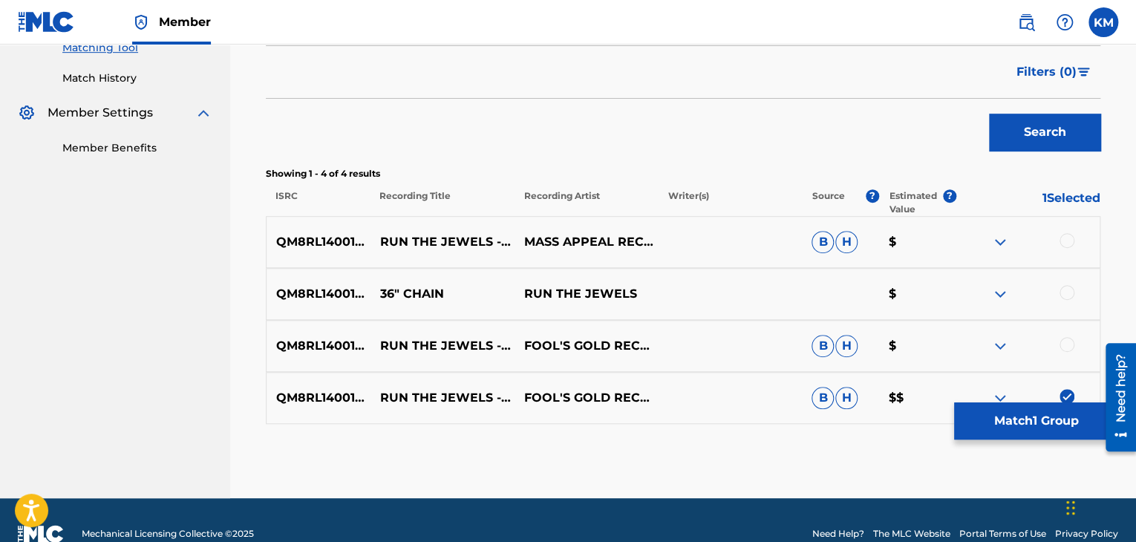
click at [1064, 346] on div at bounding box center [1066, 344] width 15 height 15
click at [1069, 291] on div at bounding box center [1066, 292] width 15 height 15
click at [1068, 237] on div at bounding box center [1066, 240] width 15 height 15
click at [1007, 408] on button "Match 4 Groups" at bounding box center [1036, 420] width 164 height 37
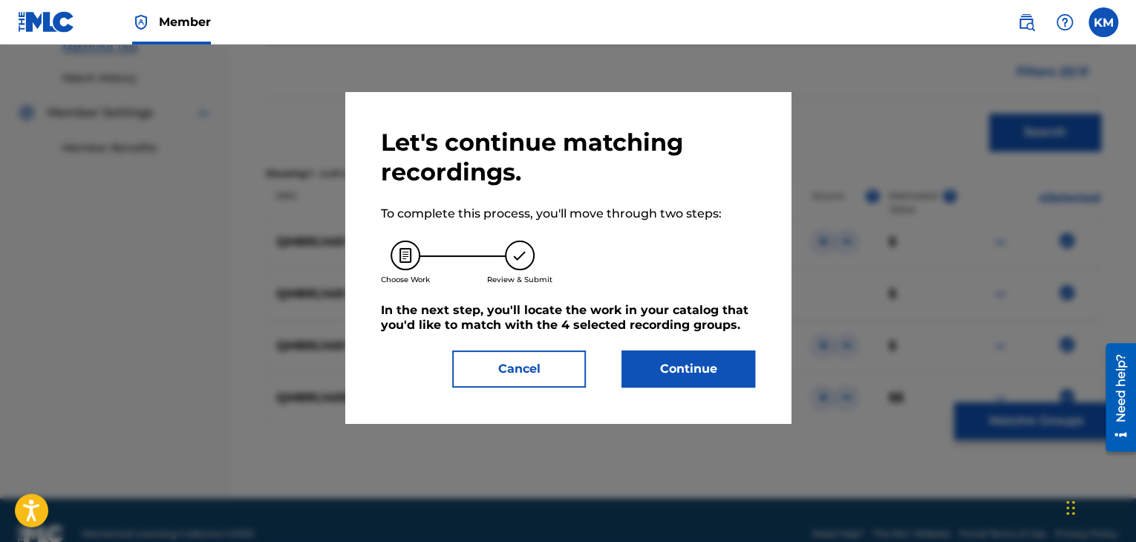
click at [719, 373] on button "Continue" at bounding box center [688, 368] width 134 height 37
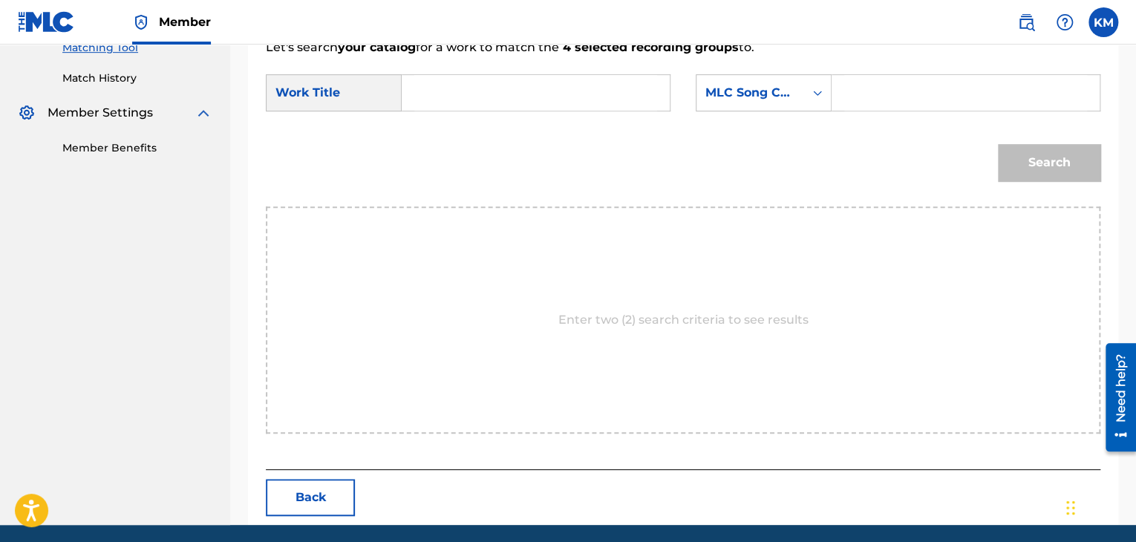
click at [442, 96] on input "Search Form" at bounding box center [535, 93] width 243 height 36
click at [491, 104] on input "36" Chain" at bounding box center [535, 93] width 243 height 36
type input "36" Chain"
click at [811, 91] on icon "Search Form" at bounding box center [817, 92] width 15 height 15
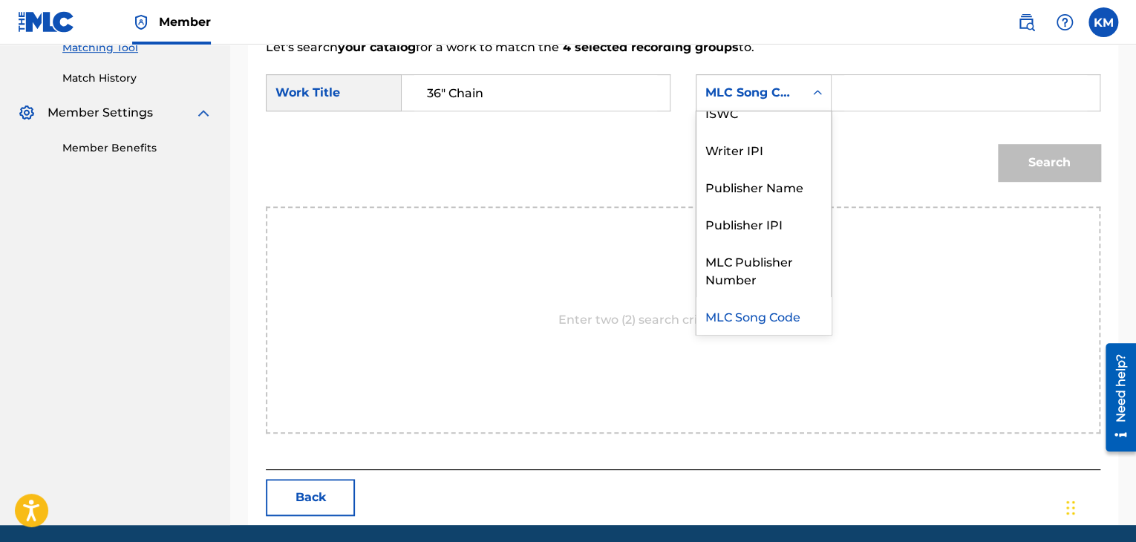
scroll to position [0, 0]
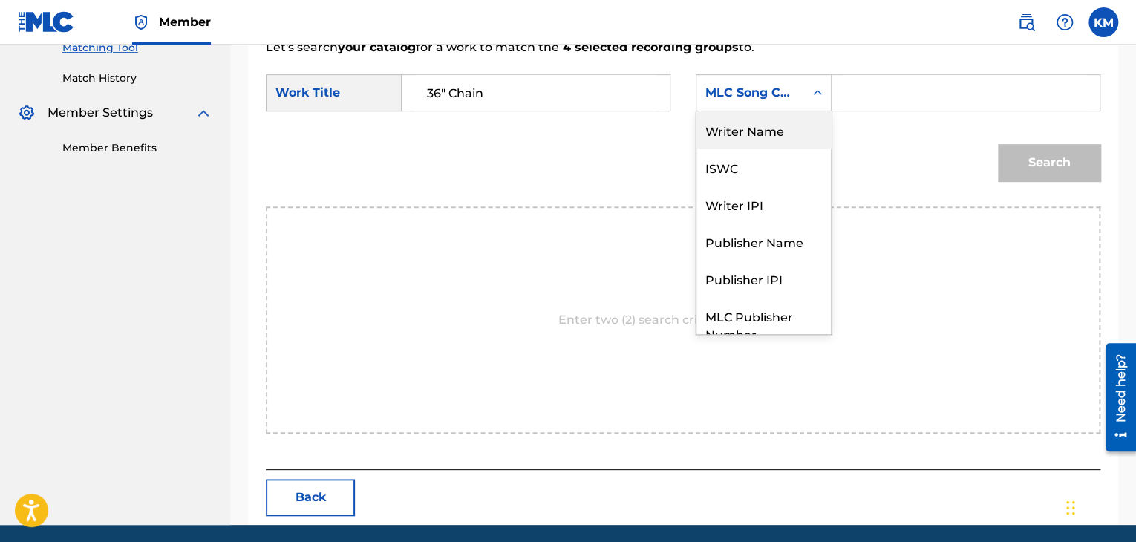
click at [745, 137] on div "Writer Name" at bounding box center [763, 129] width 134 height 37
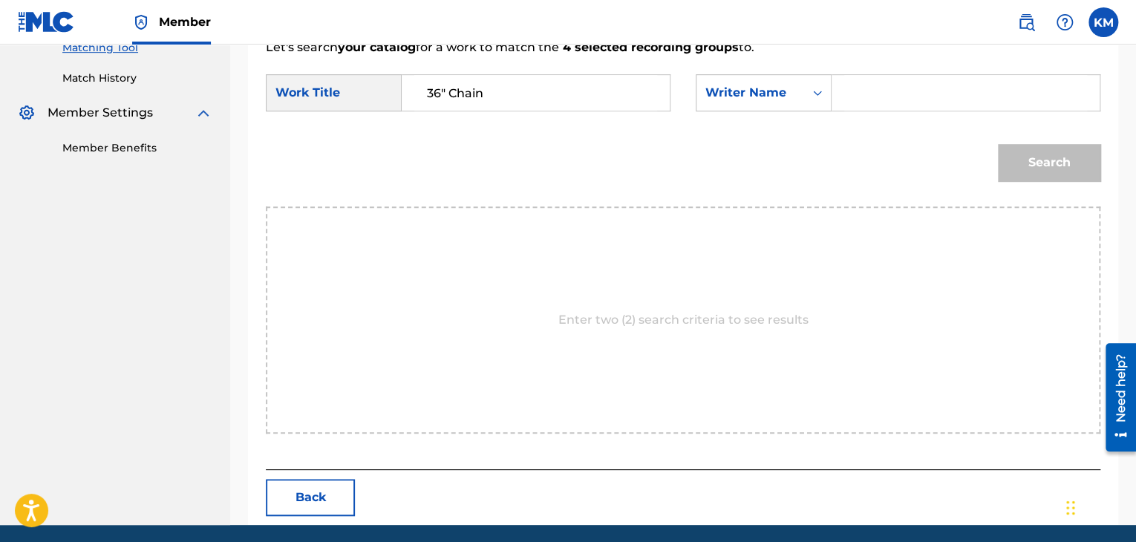
click at [849, 100] on input "Search Form" at bounding box center [965, 93] width 243 height 36
type input "Meline"
click at [1067, 174] on button "Search" at bounding box center [1049, 162] width 102 height 37
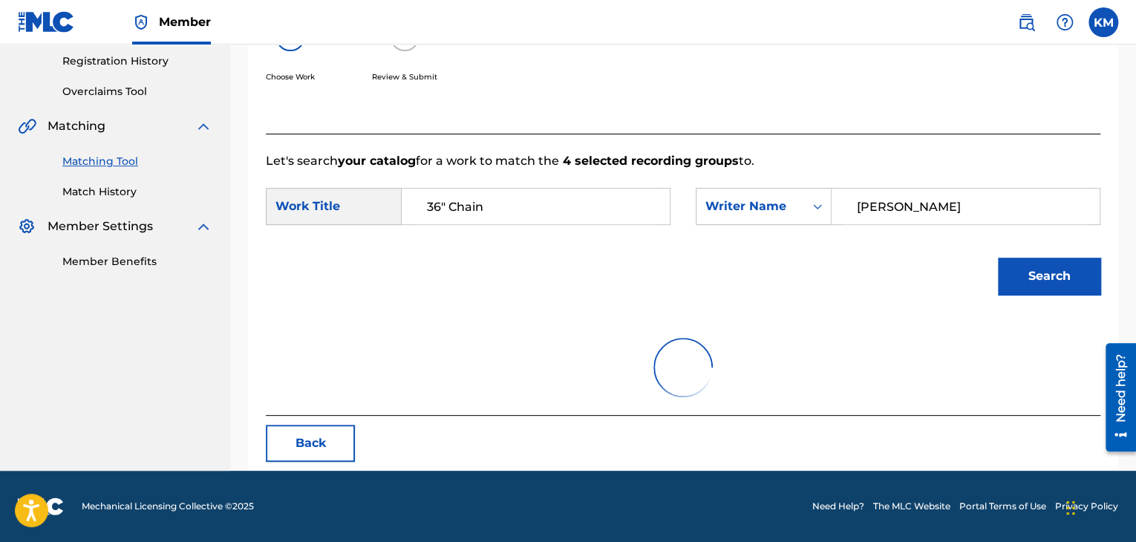
scroll to position [393, 0]
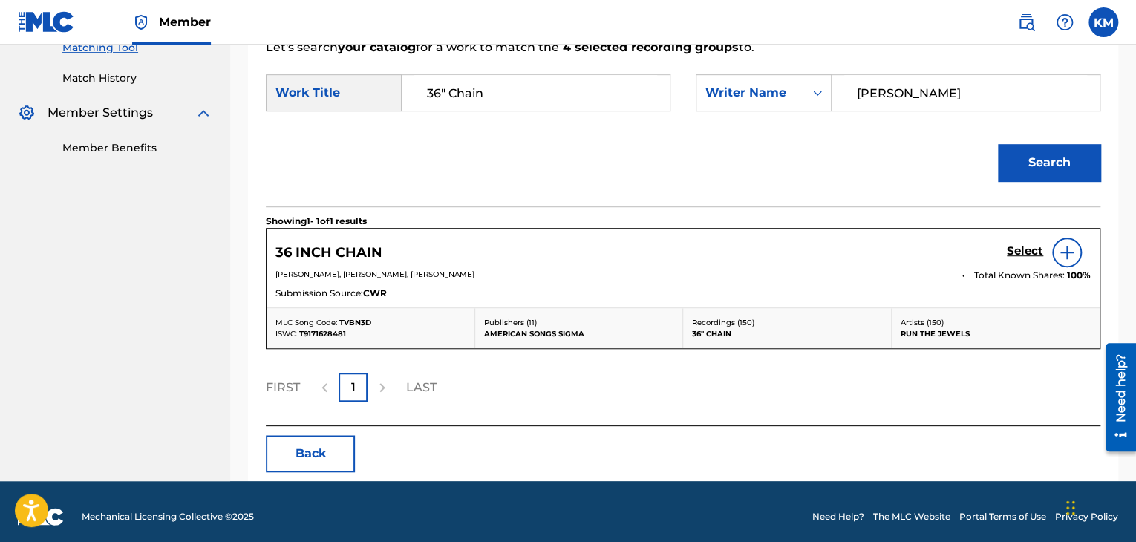
click at [1033, 251] on h5 "Select" at bounding box center [1025, 251] width 36 height 14
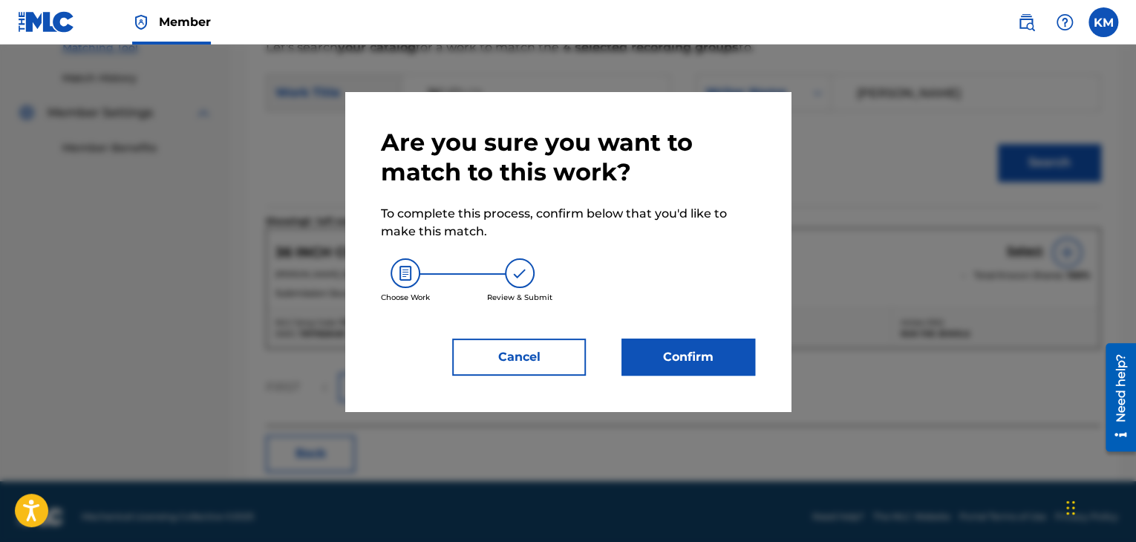
click at [674, 339] on button "Confirm" at bounding box center [688, 357] width 134 height 37
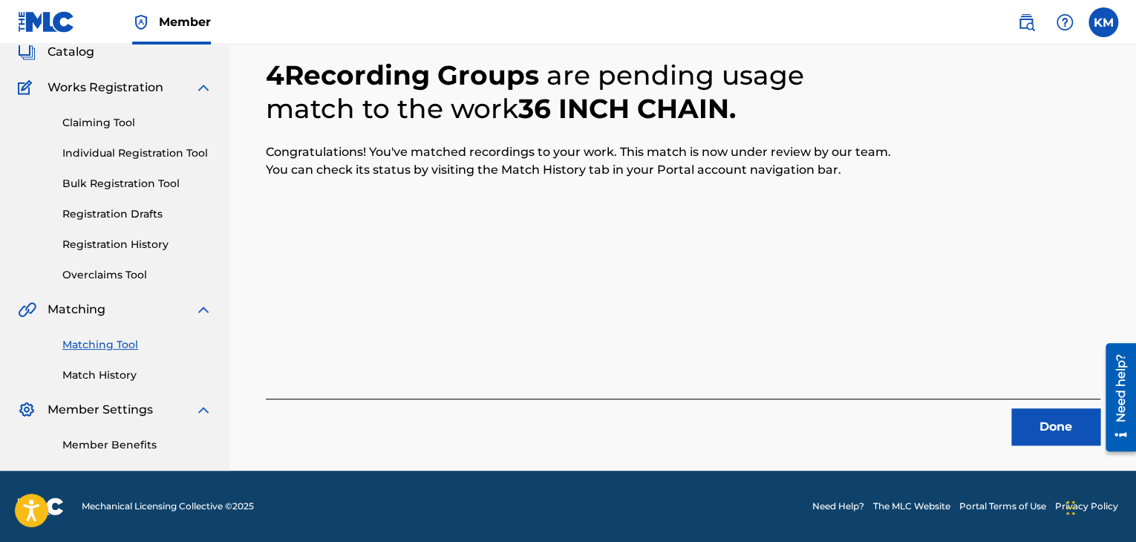
scroll to position [96, 0]
click at [1042, 403] on div "Done" at bounding box center [683, 422] width 834 height 47
click at [1042, 434] on button "Done" at bounding box center [1055, 426] width 89 height 37
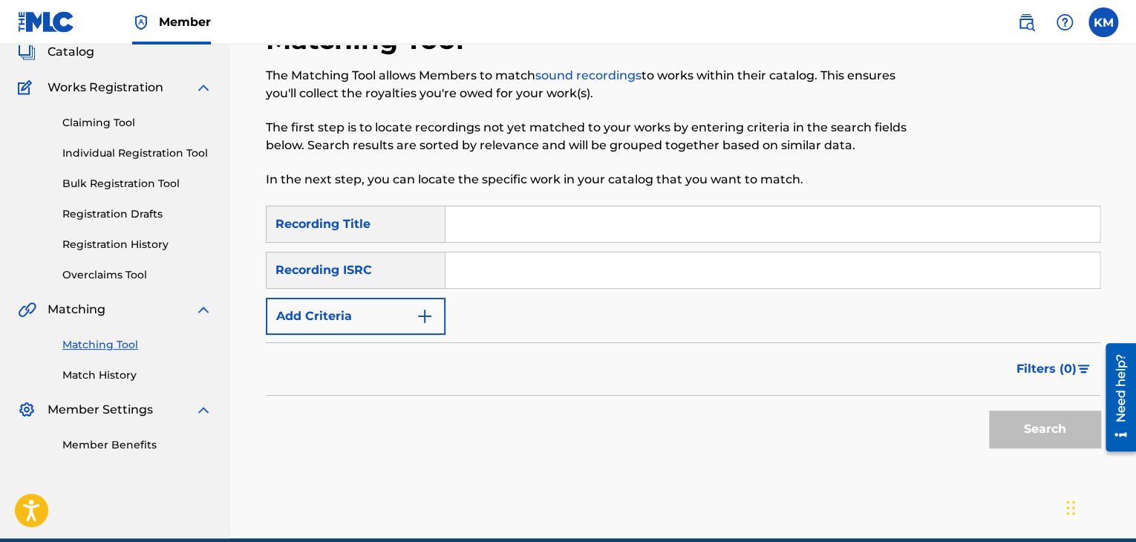
click at [565, 267] on input "Search Form" at bounding box center [772, 270] width 654 height 36
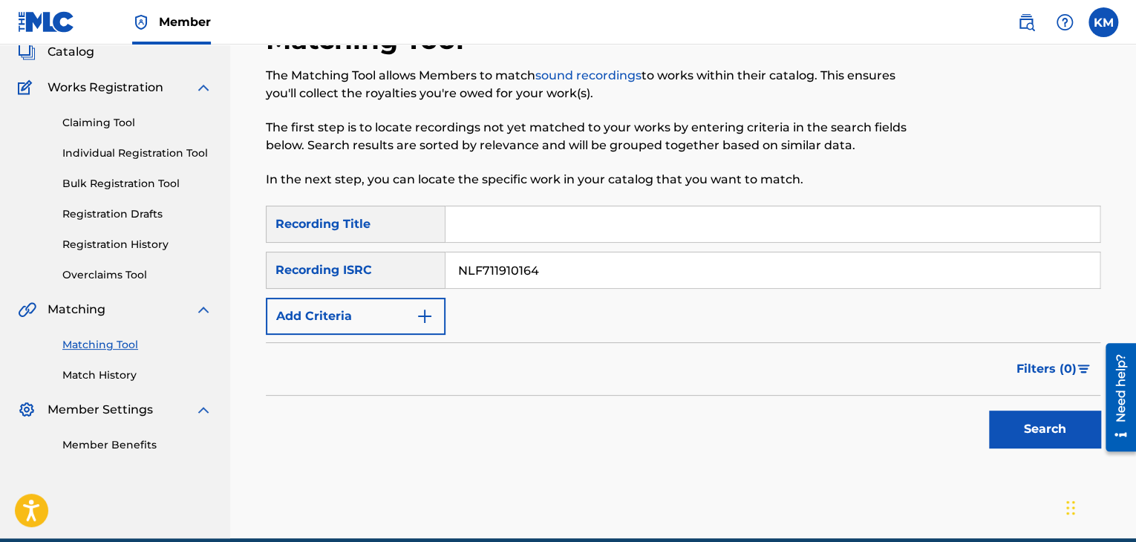
type input "NLF711910164"
click at [1019, 418] on button "Search" at bounding box center [1044, 429] width 111 height 37
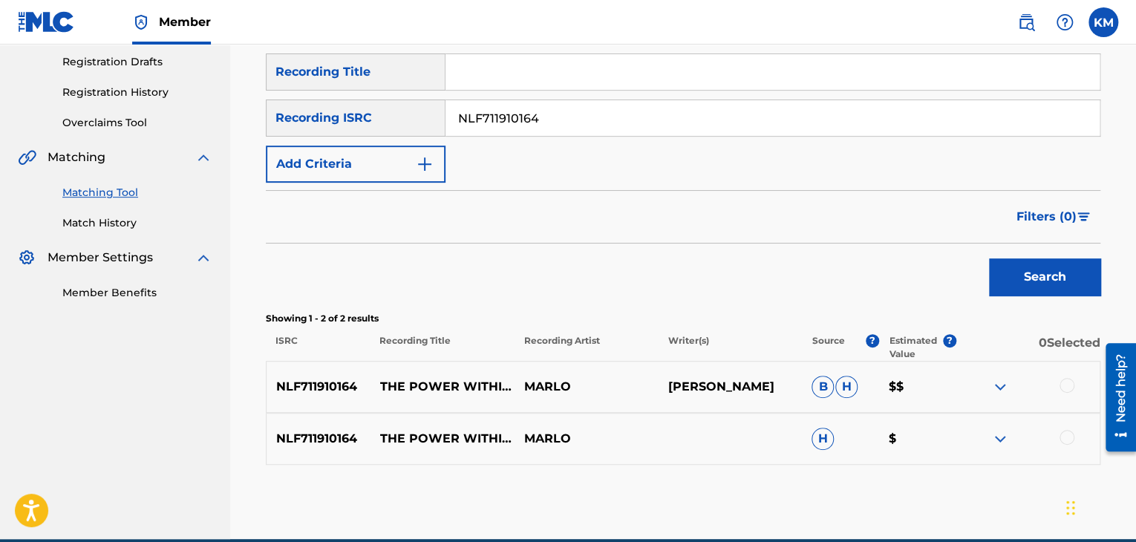
scroll to position [316, 0]
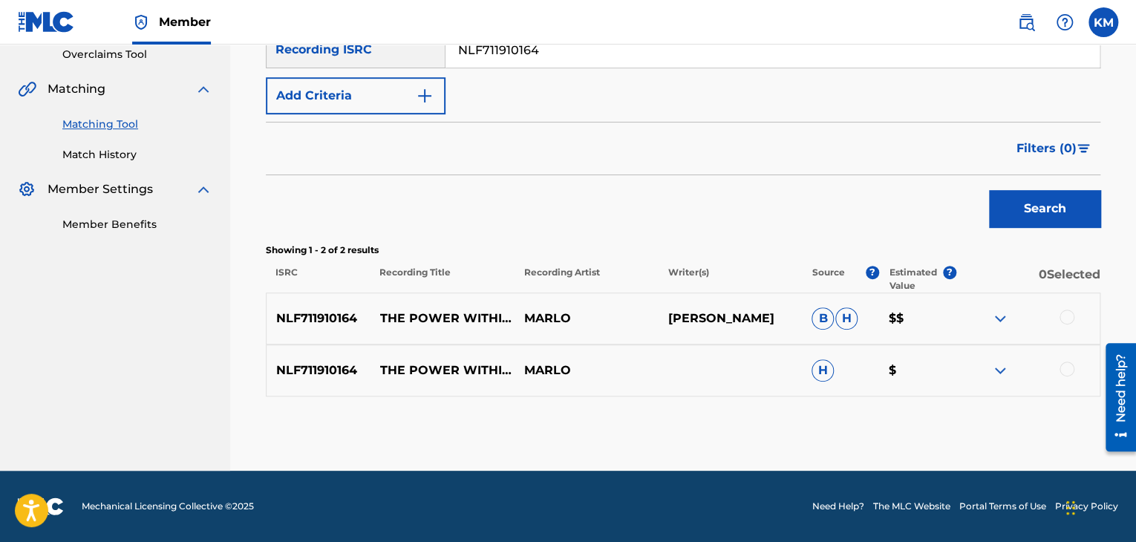
click at [1067, 370] on div at bounding box center [1066, 369] width 15 height 15
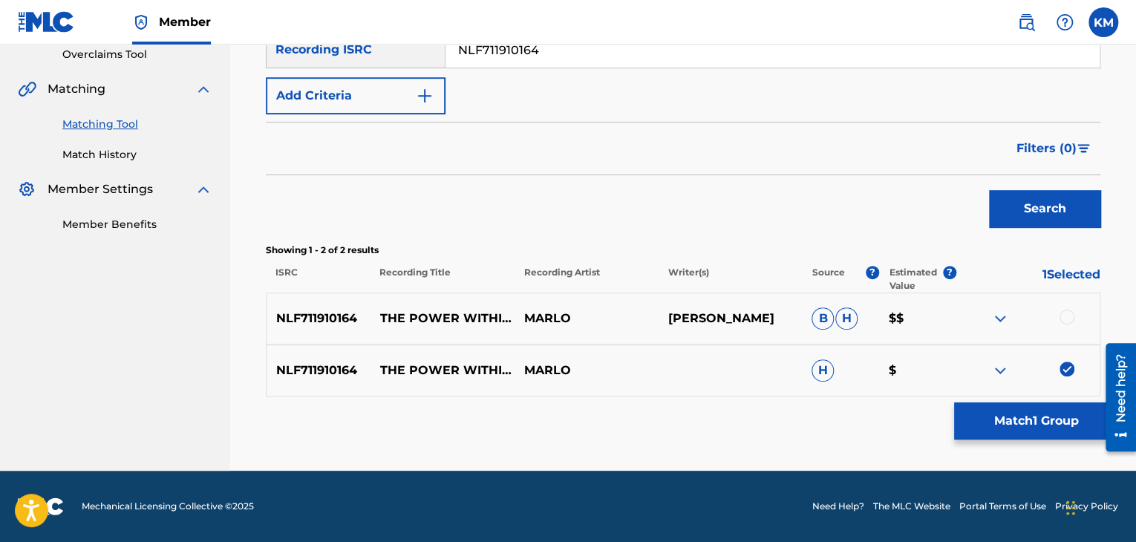
click at [1064, 315] on div at bounding box center [1066, 317] width 15 height 15
click at [1007, 415] on button "Match 2 Groups" at bounding box center [1036, 420] width 164 height 37
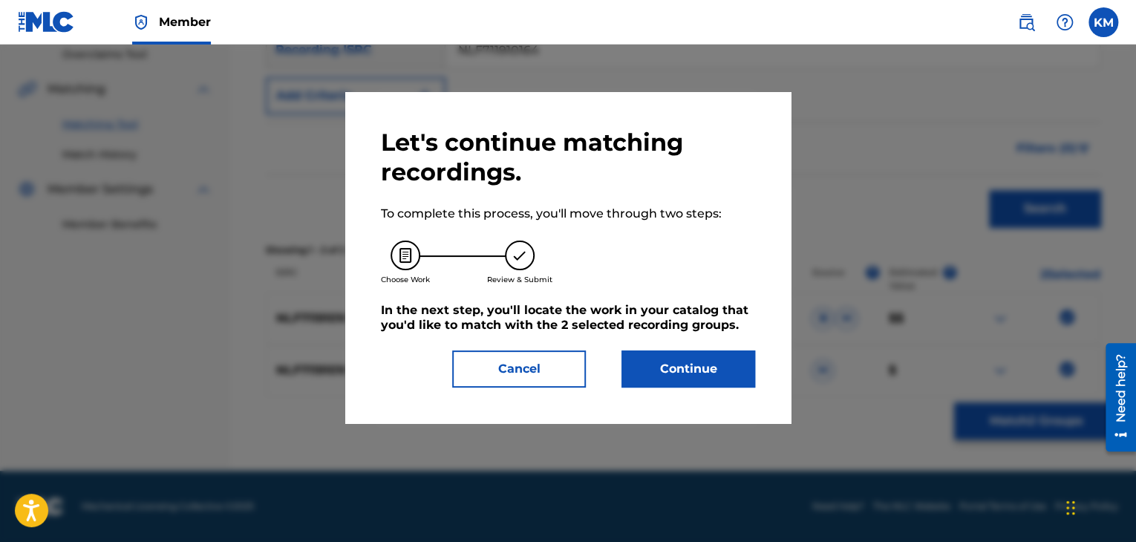
click at [732, 350] on button "Continue" at bounding box center [688, 368] width 134 height 37
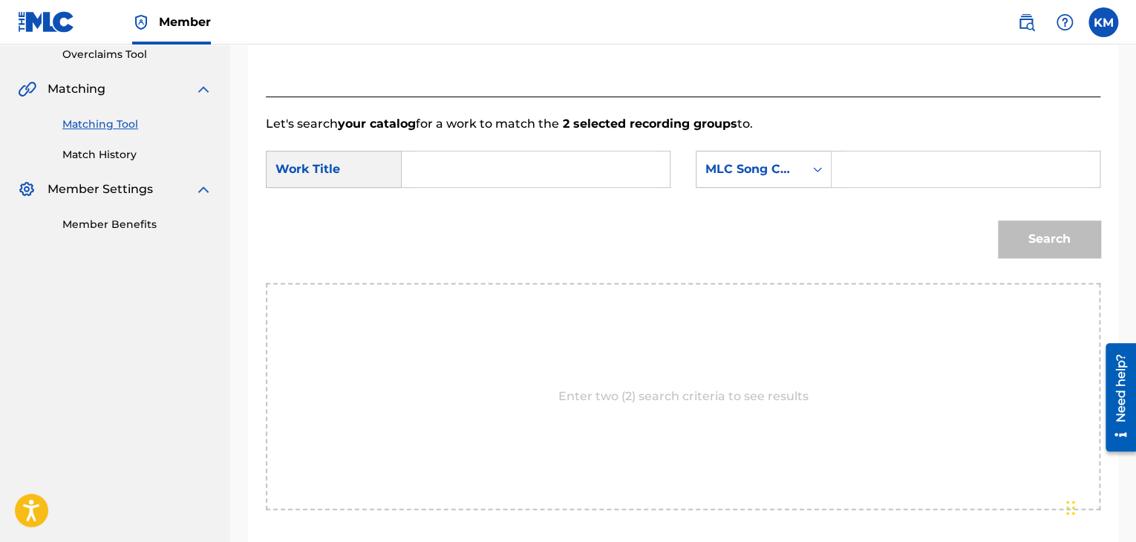
click at [428, 167] on input "Search Form" at bounding box center [535, 169] width 243 height 36
type input "The Power Within (Altitude 2019 Anthem)"
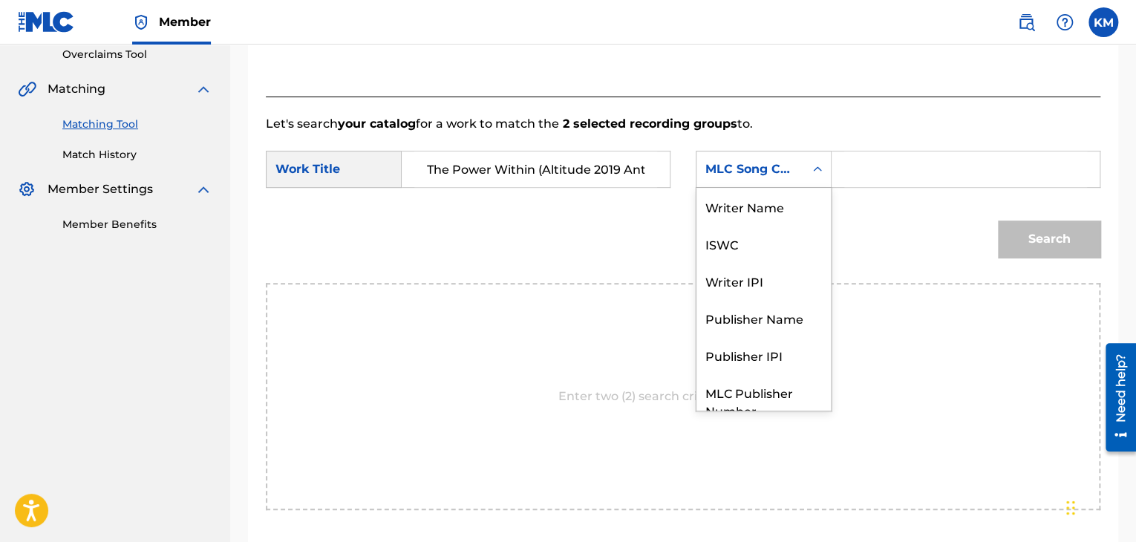
click at [819, 174] on icon "Search Form" at bounding box center [817, 169] width 15 height 15
click at [779, 215] on div "Writer Name" at bounding box center [763, 206] width 134 height 37
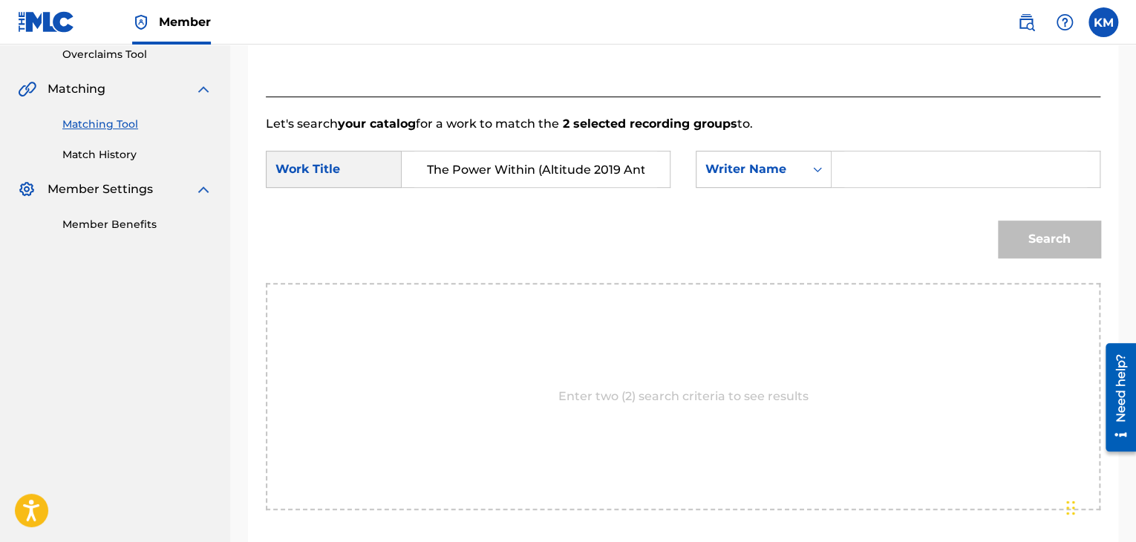
click at [877, 168] on input "Search Form" at bounding box center [965, 169] width 243 height 36
type input "Hoogstraten"
click at [1042, 232] on button "Search" at bounding box center [1049, 238] width 102 height 37
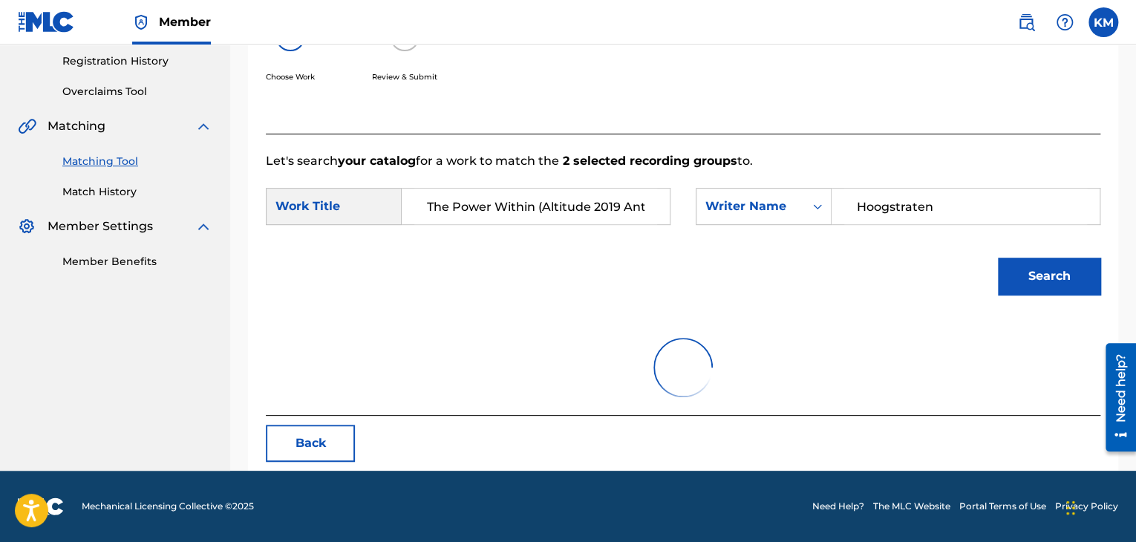
scroll to position [215, 0]
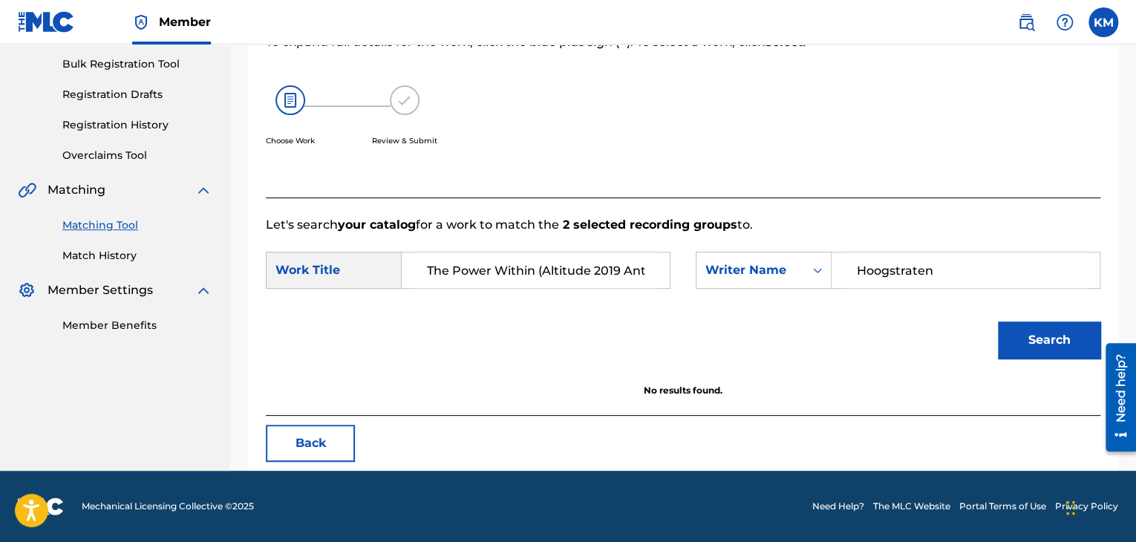
click at [704, 447] on div "Back" at bounding box center [683, 443] width 834 height 37
drag, startPoint x: 536, startPoint y: 267, endPoint x: 657, endPoint y: 268, distance: 121.0
click at [657, 268] on div "The Power Within (Altitude 2019 Anthem)" at bounding box center [536, 270] width 269 height 37
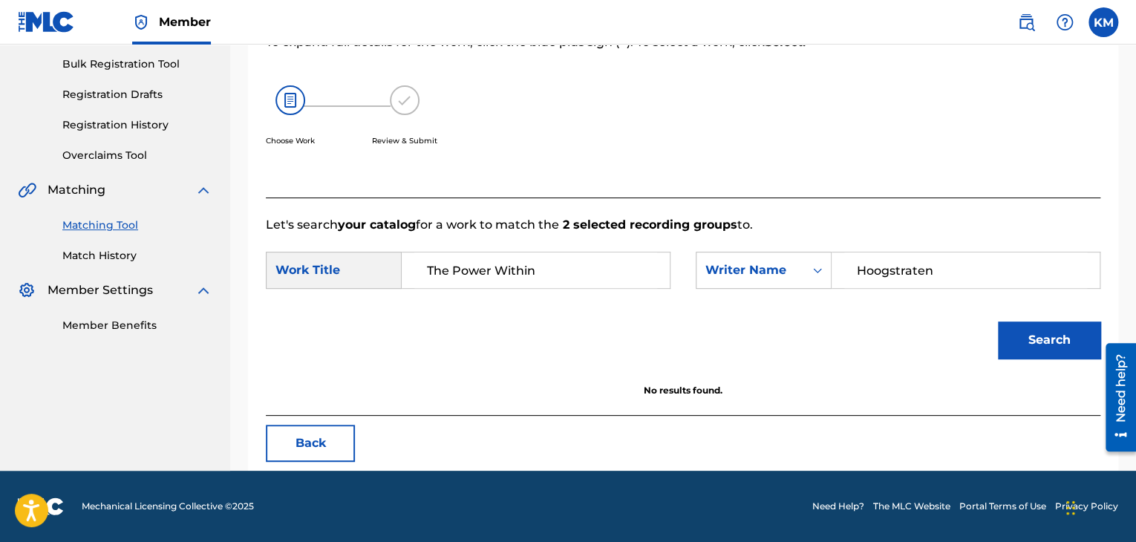
type input "The Power Within"
click at [998, 321] on button "Search" at bounding box center [1049, 339] width 102 height 37
click at [127, 264] on div "Summary Catalog Works Registration Claiming Tool Individual Registration Tool B…" at bounding box center [115, 110] width 230 height 481
click at [123, 261] on link "Match History" at bounding box center [137, 256] width 150 height 16
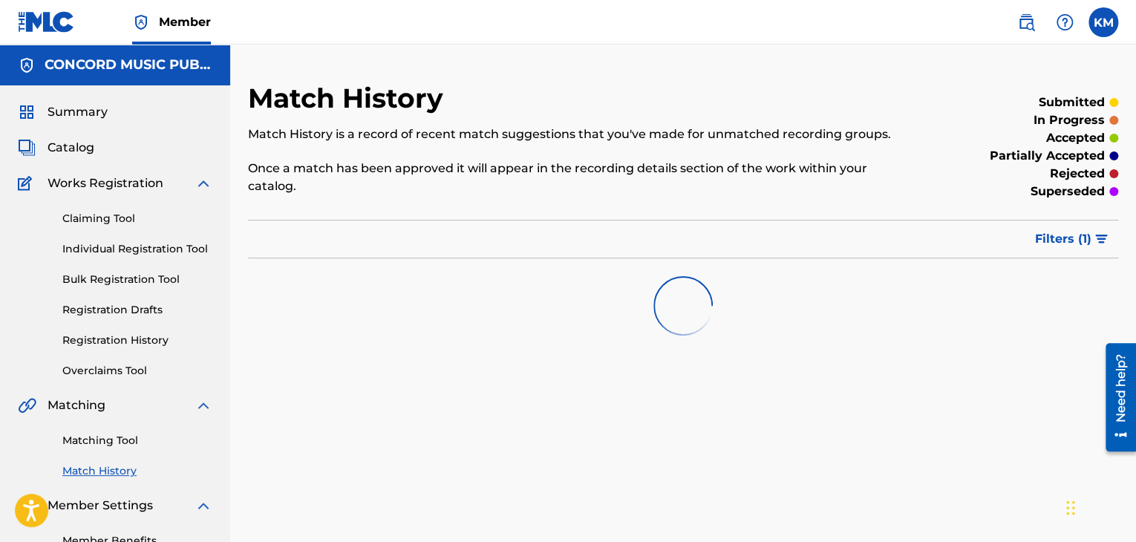
click at [111, 442] on link "Matching Tool" at bounding box center [137, 441] width 150 height 16
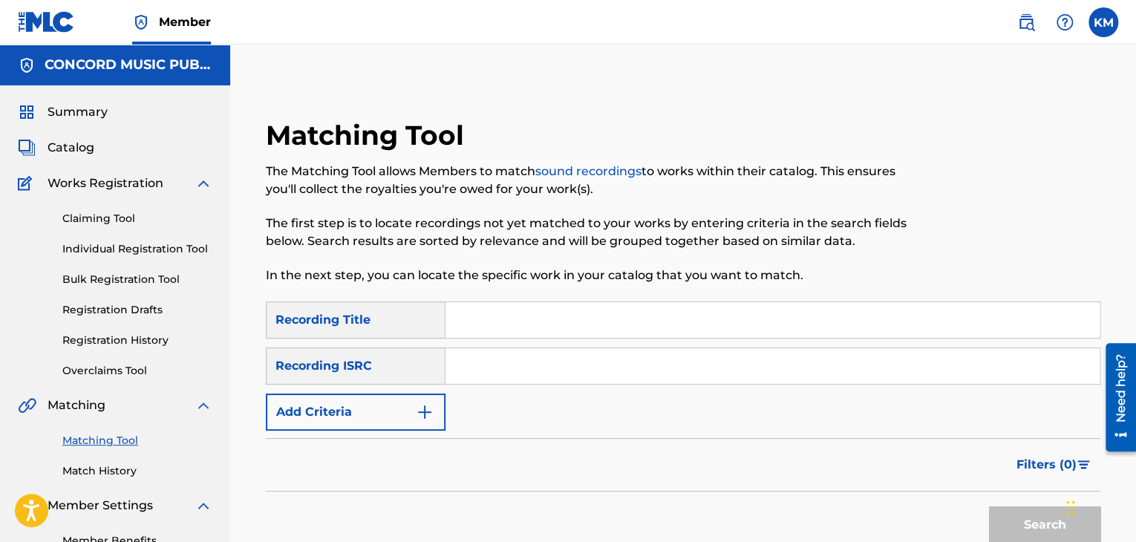
click at [523, 360] on input "Search Form" at bounding box center [772, 366] width 654 height 36
type input "TCACR1605279"
drag, startPoint x: 1011, startPoint y: 513, endPoint x: 987, endPoint y: 494, distance: 30.7
click at [1013, 513] on button "Search" at bounding box center [1044, 524] width 111 height 37
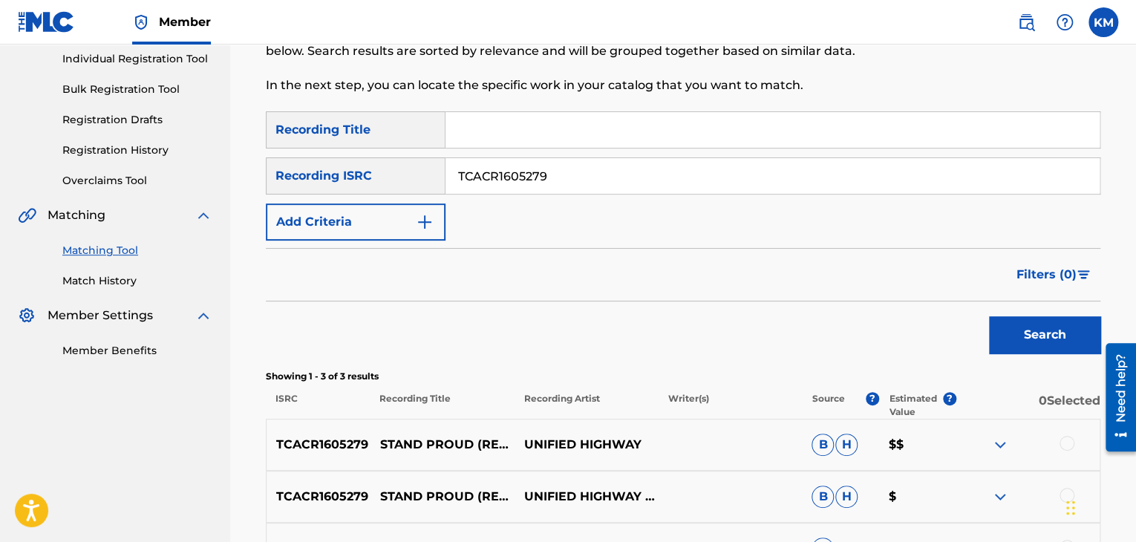
scroll to position [368, 0]
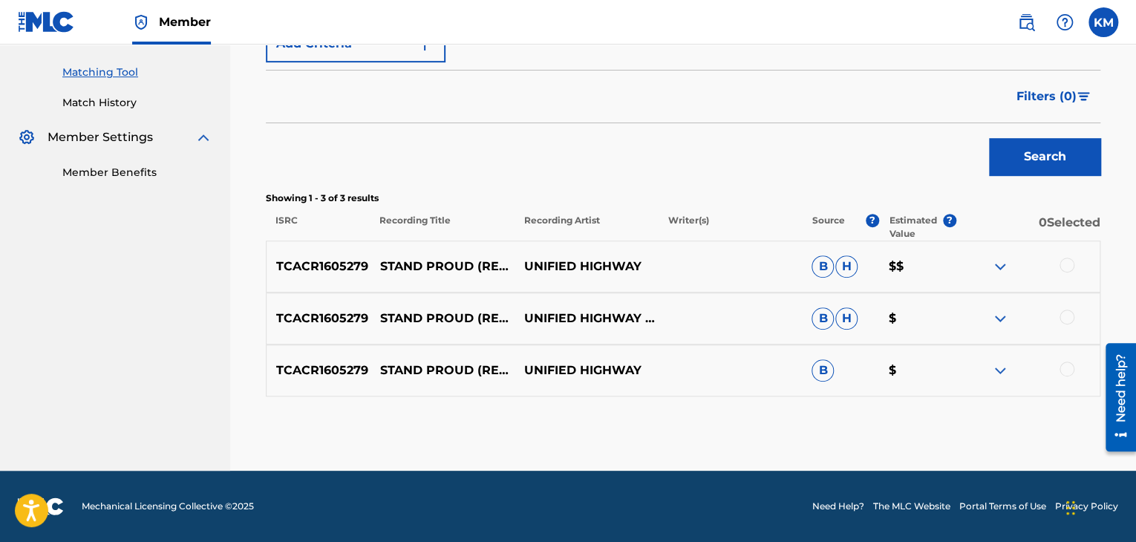
click at [1064, 373] on div at bounding box center [1066, 369] width 15 height 15
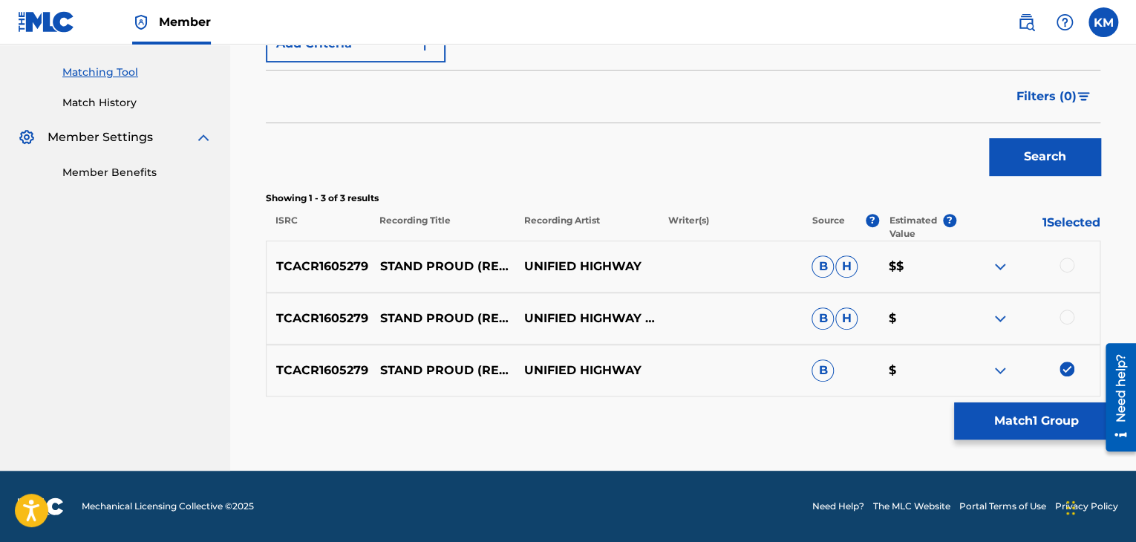
click at [1064, 321] on div at bounding box center [1066, 317] width 15 height 15
click at [1067, 252] on div "TCACR1605279 STAND PROUD (REMIX) [FEAT. DIRT MONKEY] UNIFIED HIGHWAY B H $$" at bounding box center [683, 267] width 834 height 52
click at [1067, 264] on div at bounding box center [1066, 265] width 15 height 15
click at [1036, 408] on button "Match 3 Groups" at bounding box center [1036, 420] width 164 height 37
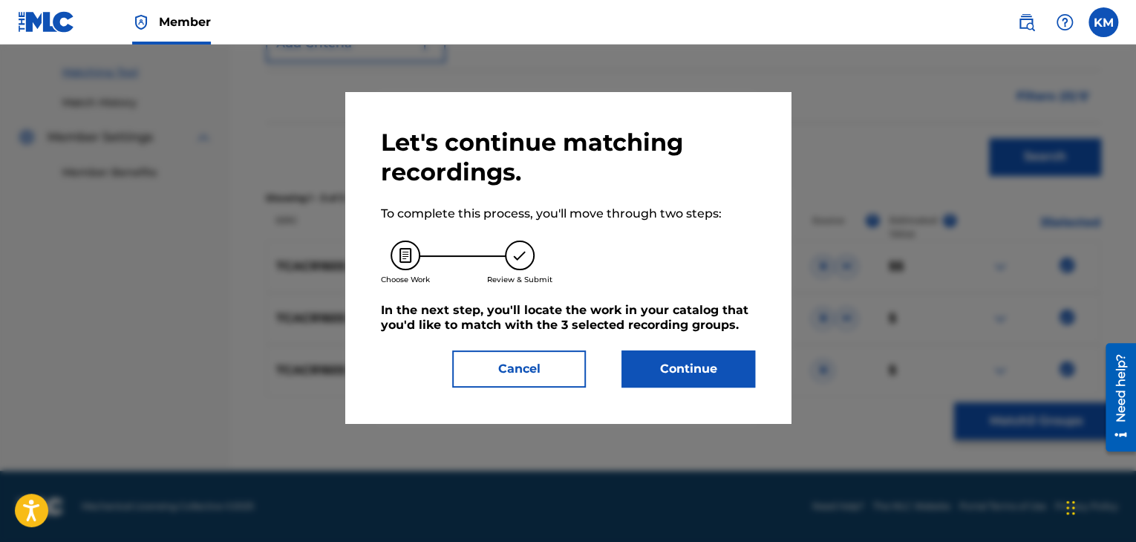
click at [716, 372] on button "Continue" at bounding box center [688, 368] width 134 height 37
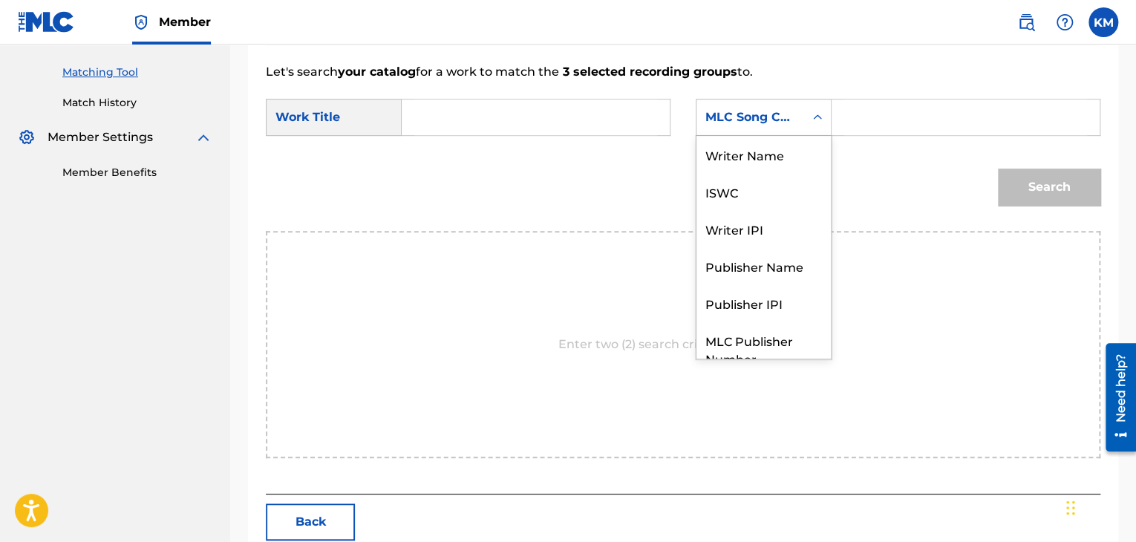
click at [813, 114] on icon "Search Form" at bounding box center [817, 117] width 15 height 15
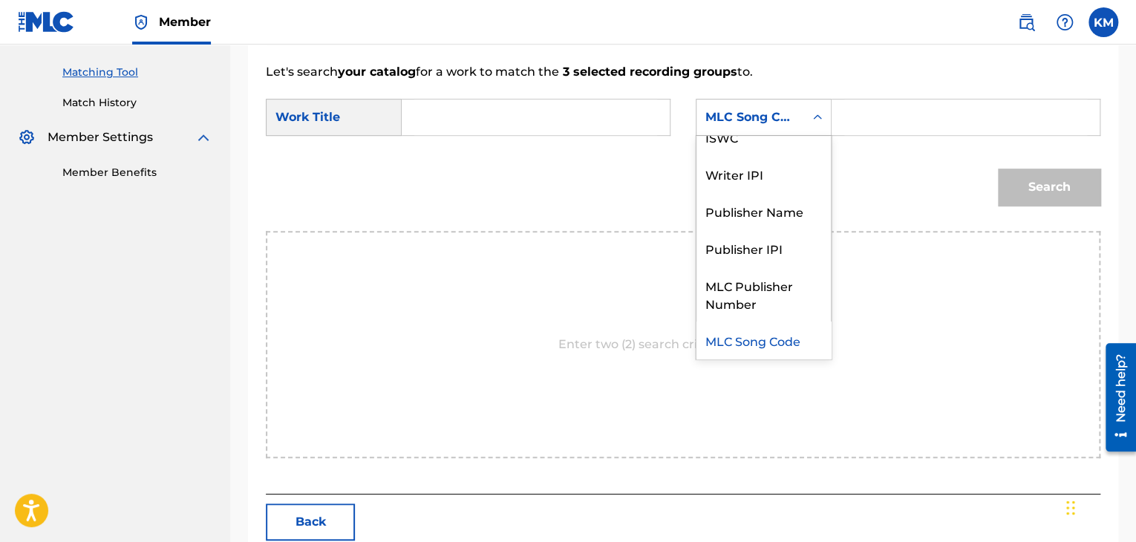
scroll to position [0, 0]
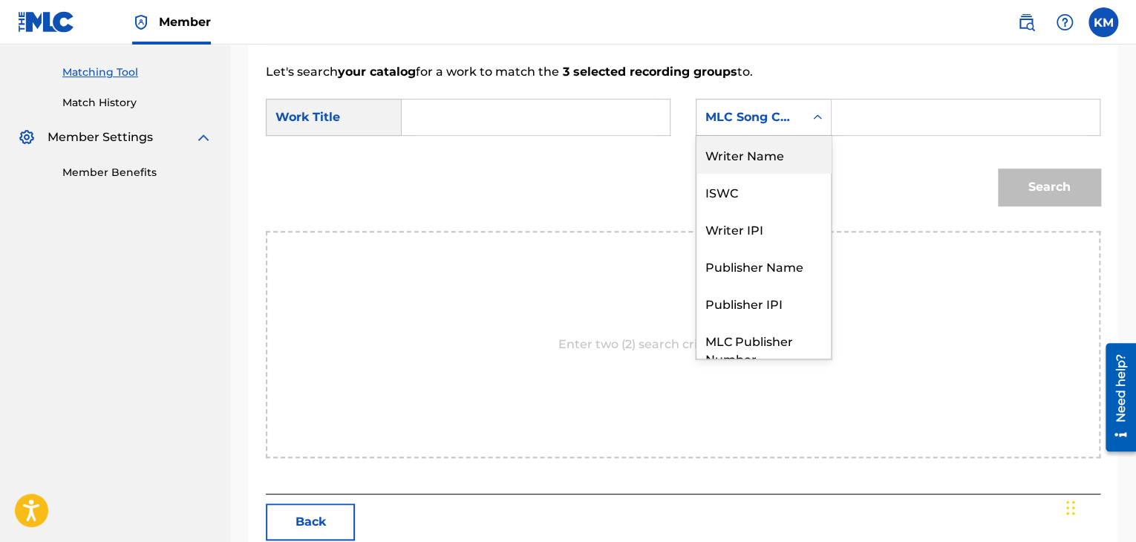
click at [785, 161] on div "Writer Name" at bounding box center [763, 154] width 134 height 37
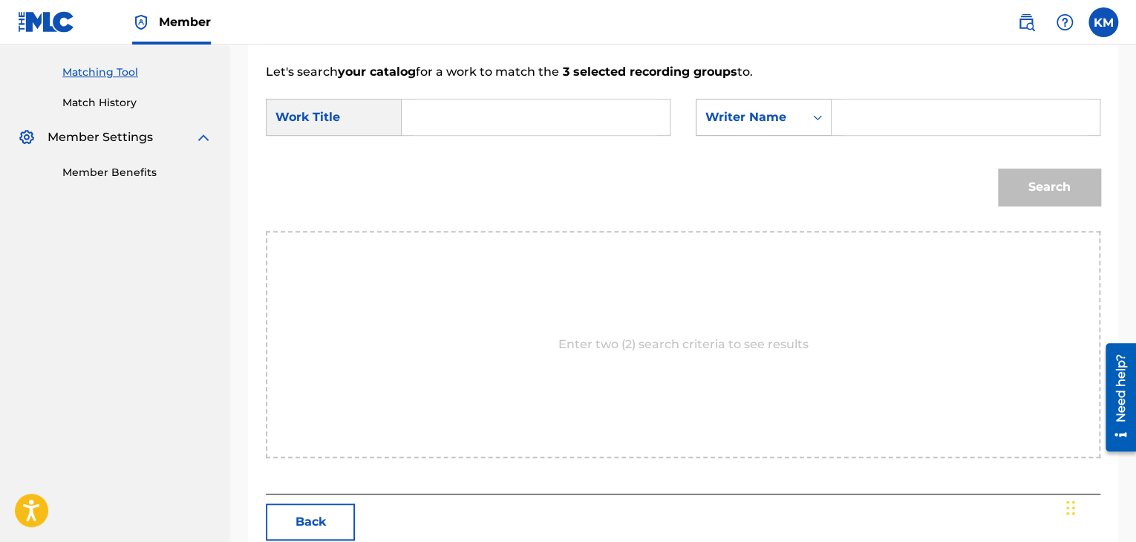
click at [817, 120] on icon "Search Form" at bounding box center [817, 117] width 15 height 15
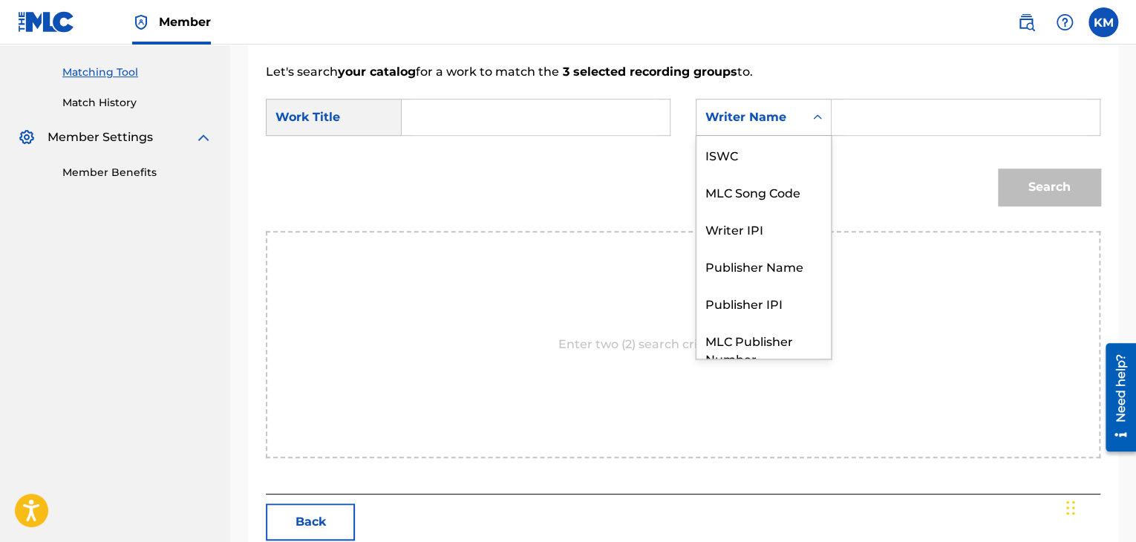
scroll to position [55, 0]
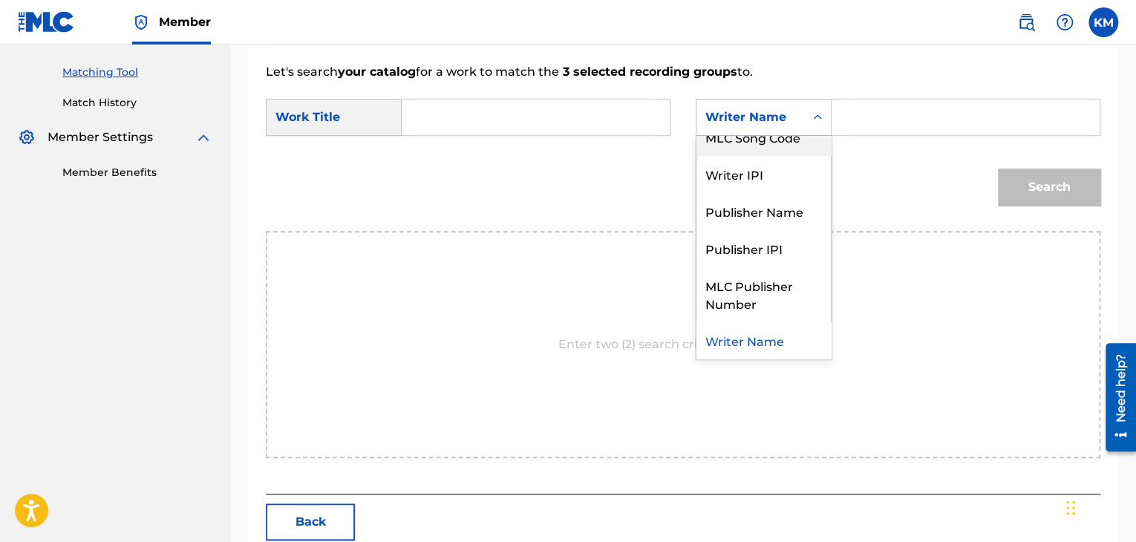
click at [804, 151] on div "MLC Song Code" at bounding box center [763, 136] width 134 height 37
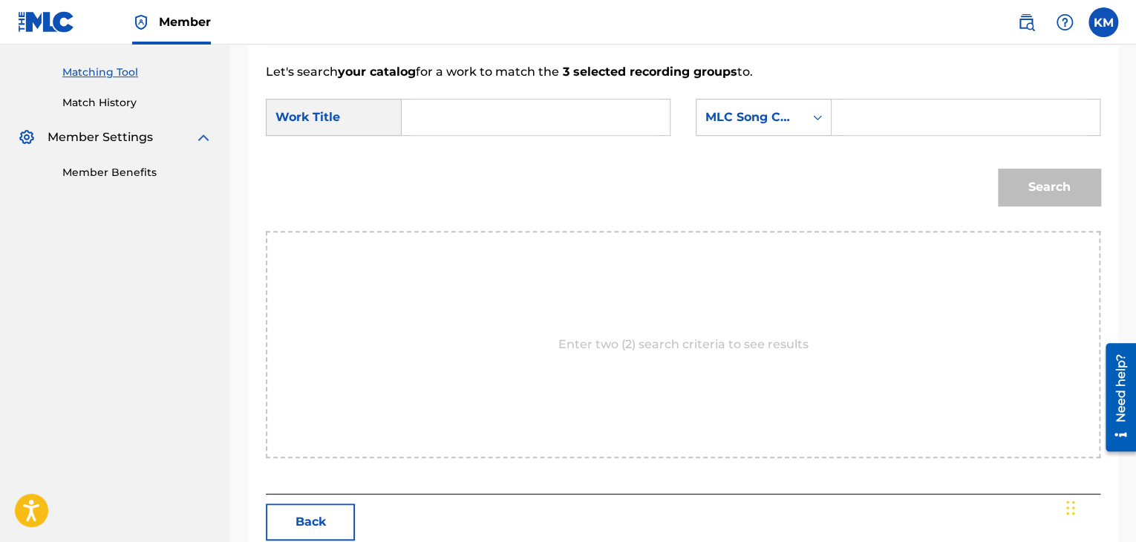
click at [845, 120] on input "Search Form" at bounding box center [965, 117] width 243 height 36
type input "SVA0BJ"
click at [442, 119] on input "Search Form" at bounding box center [535, 117] width 243 height 36
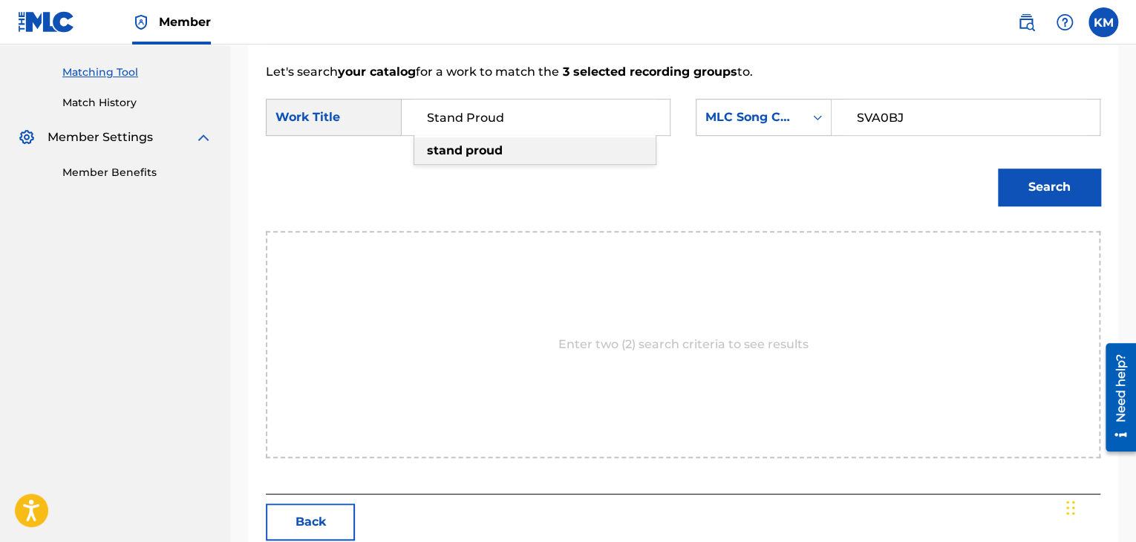
type input "Stand Proud"
click at [1054, 190] on button "Search" at bounding box center [1049, 187] width 102 height 37
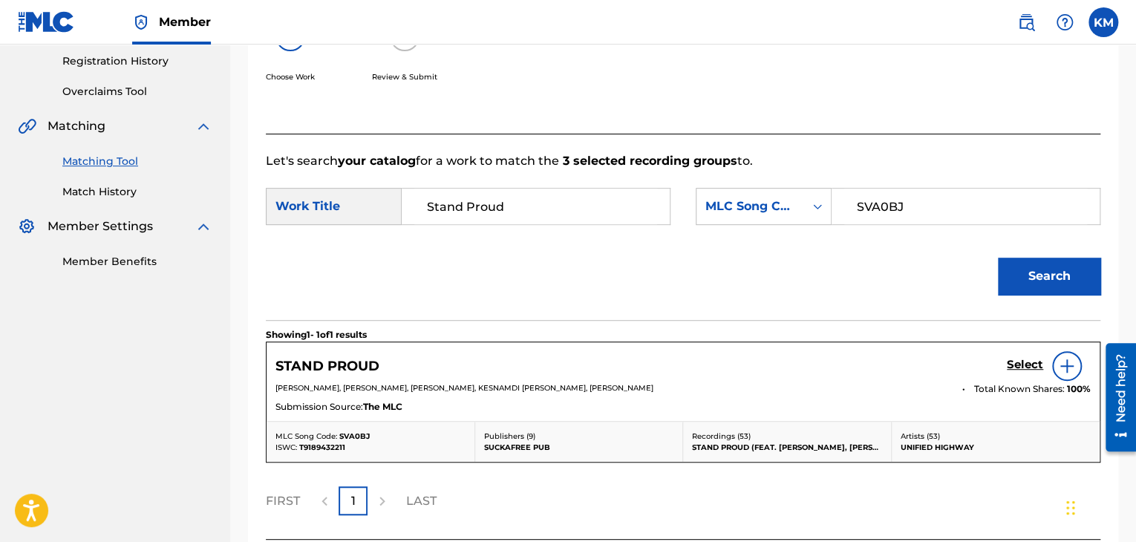
scroll to position [368, 0]
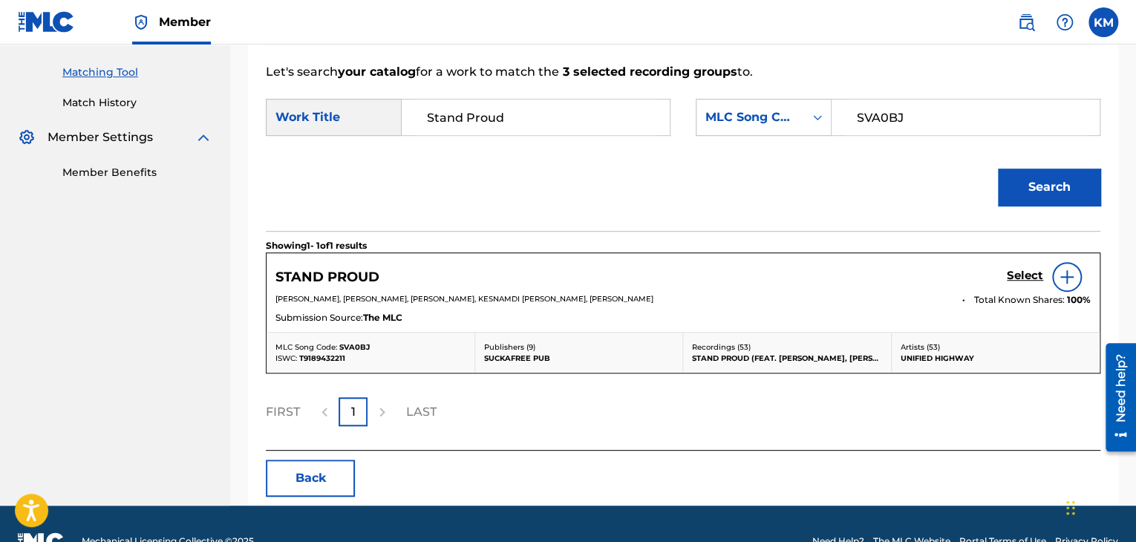
click at [1016, 277] on h5 "Select" at bounding box center [1025, 276] width 36 height 14
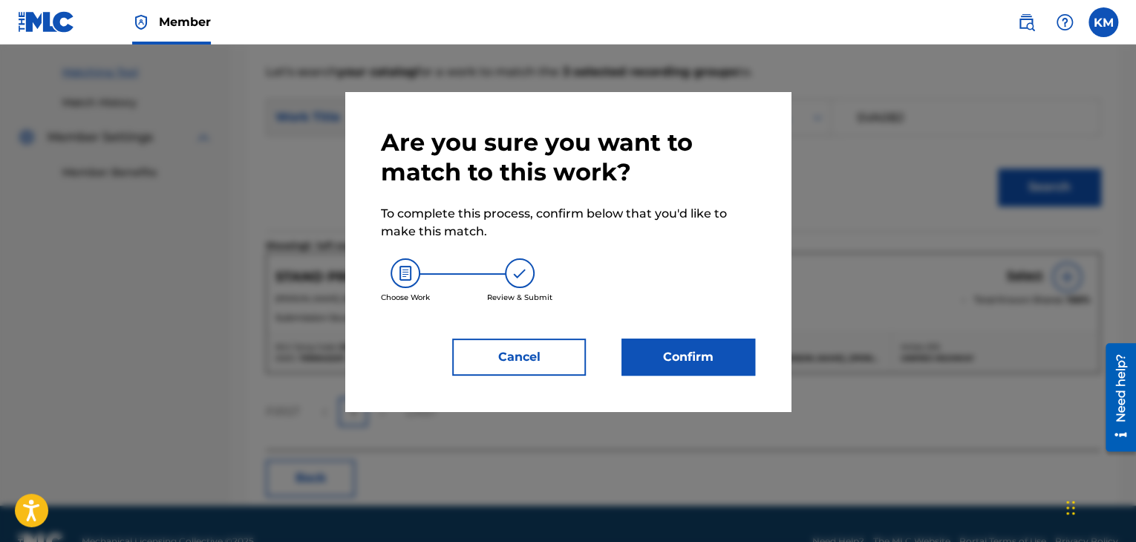
click at [704, 364] on button "Confirm" at bounding box center [688, 357] width 134 height 37
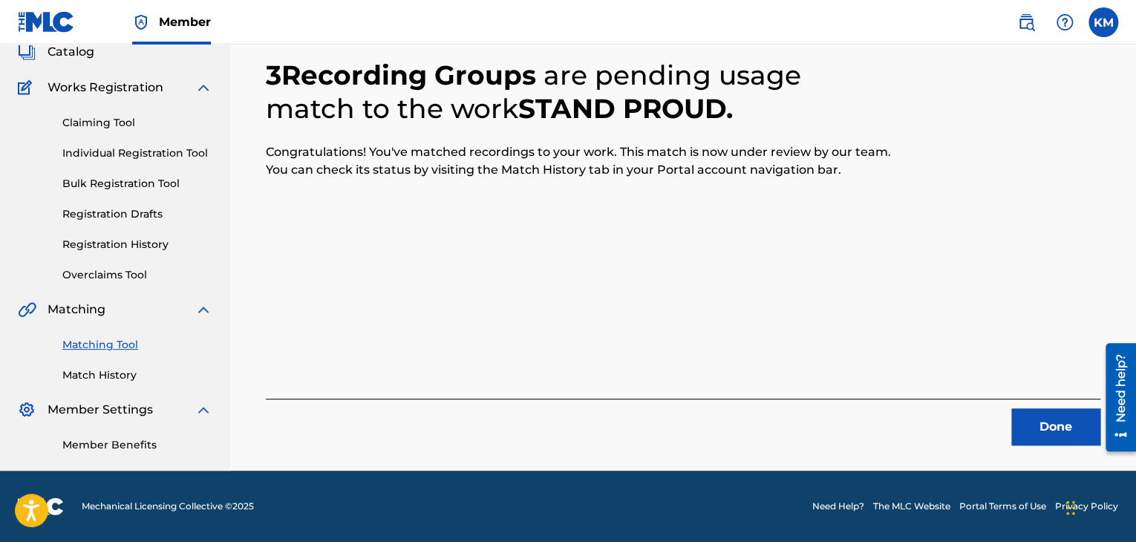
scroll to position [96, 0]
click at [1061, 411] on button "Done" at bounding box center [1055, 426] width 89 height 37
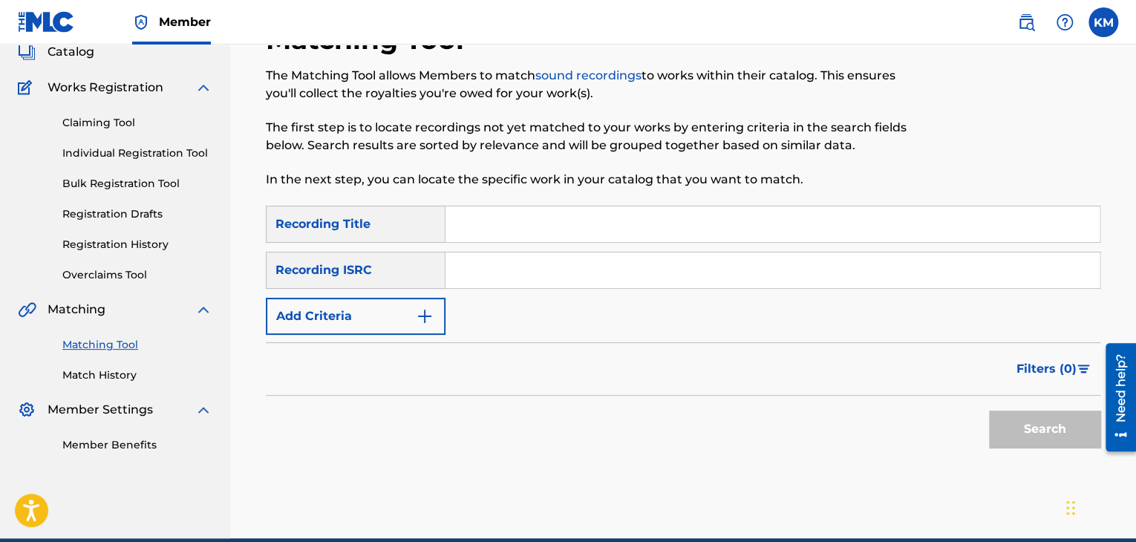
click at [566, 277] on input "Search Form" at bounding box center [772, 270] width 654 height 36
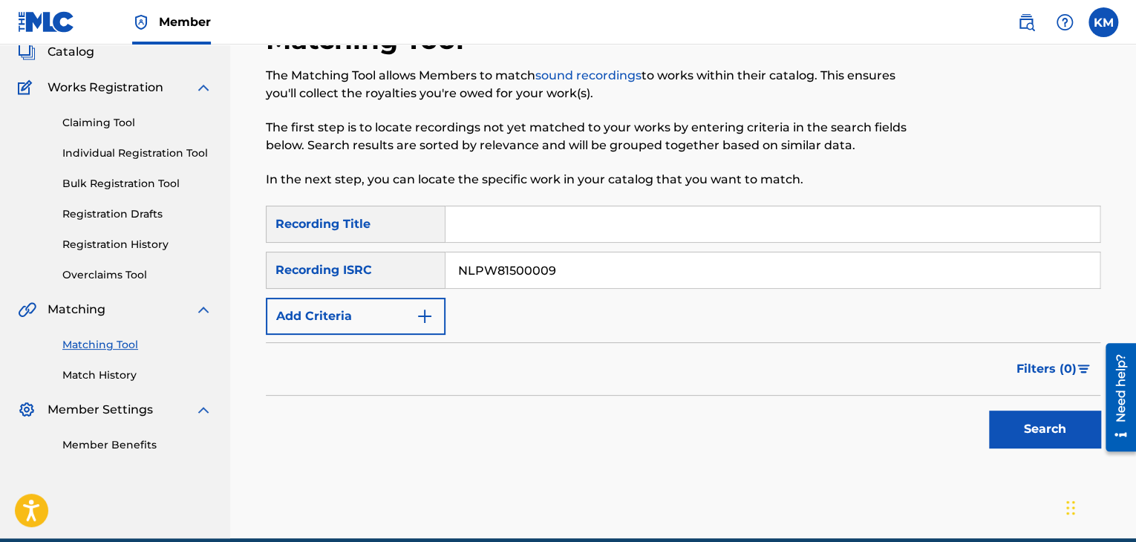
type input "NLPW81500009"
drag, startPoint x: 1042, startPoint y: 424, endPoint x: 995, endPoint y: 396, distance: 55.3
click at [1042, 424] on button "Search" at bounding box center [1044, 429] width 111 height 37
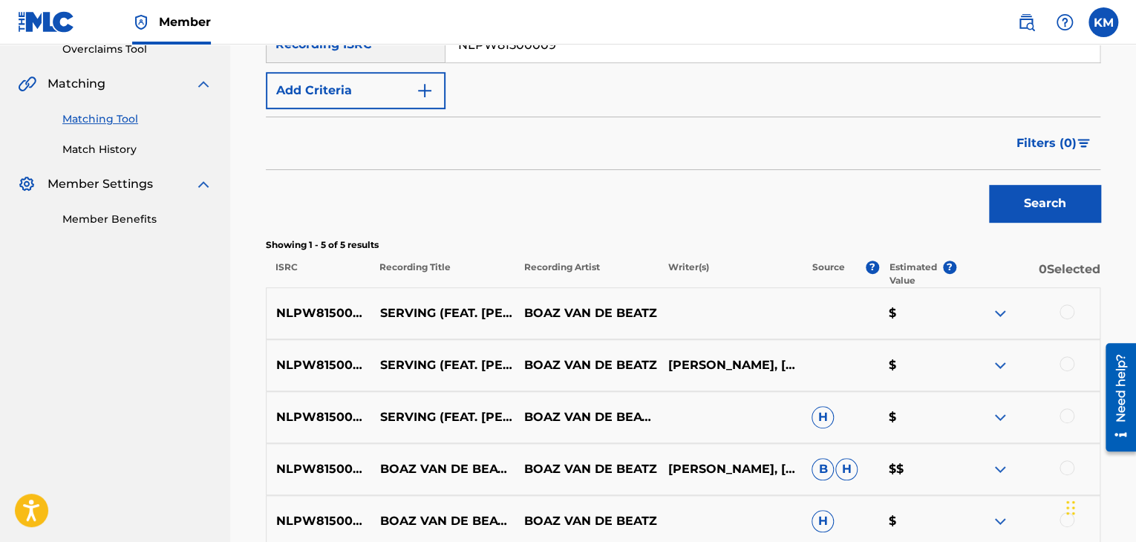
scroll to position [472, 0]
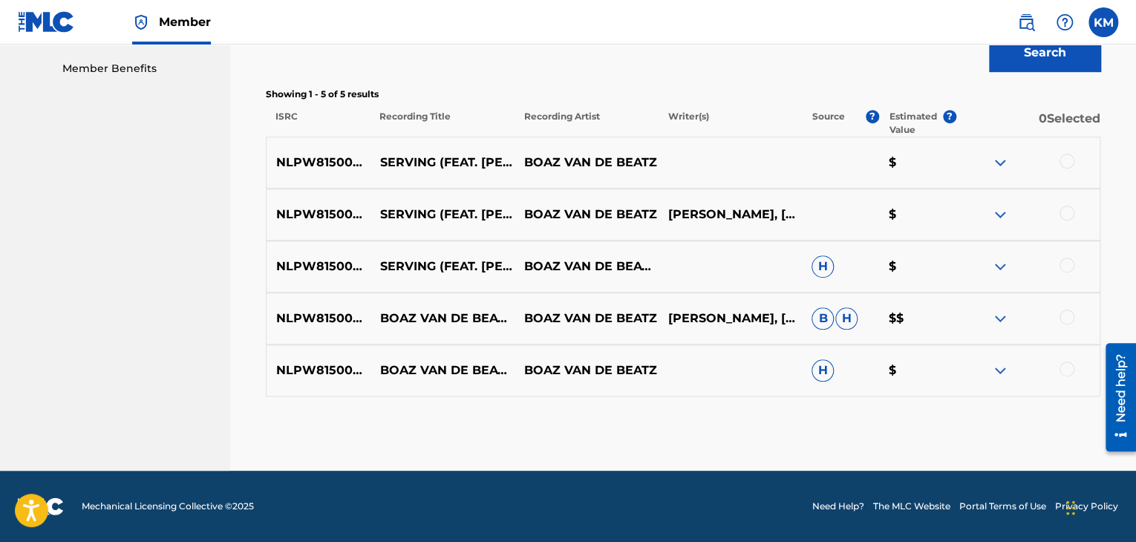
click at [1066, 366] on div at bounding box center [1066, 369] width 15 height 15
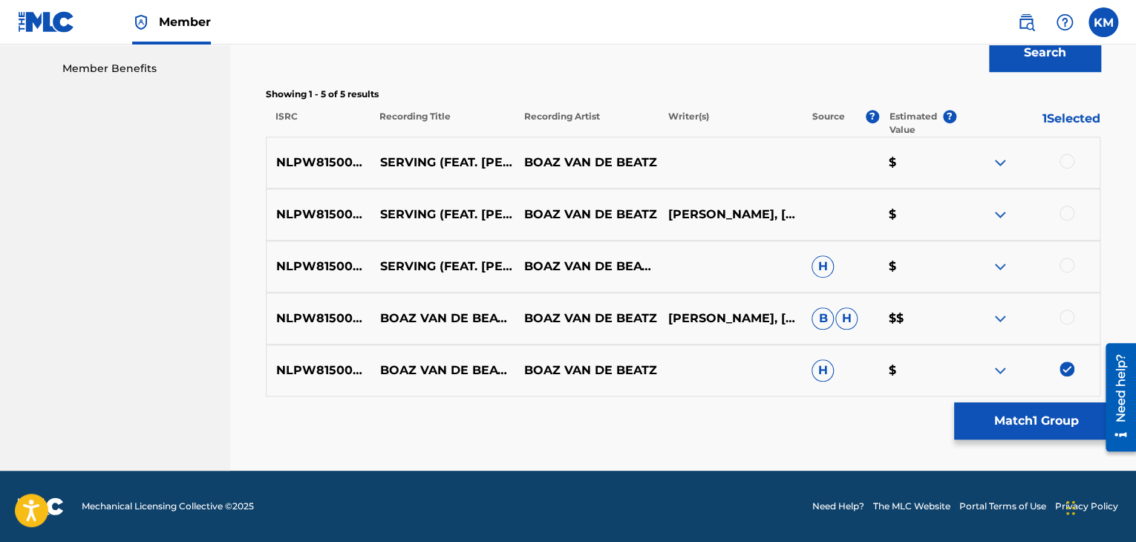
click at [1063, 312] on div at bounding box center [1066, 317] width 15 height 15
click at [1064, 265] on div at bounding box center [1066, 265] width 15 height 15
click at [1067, 207] on div at bounding box center [1066, 213] width 15 height 15
click at [1067, 155] on div at bounding box center [1066, 161] width 15 height 15
click at [1007, 416] on button "Match 5 Groups" at bounding box center [1036, 420] width 164 height 37
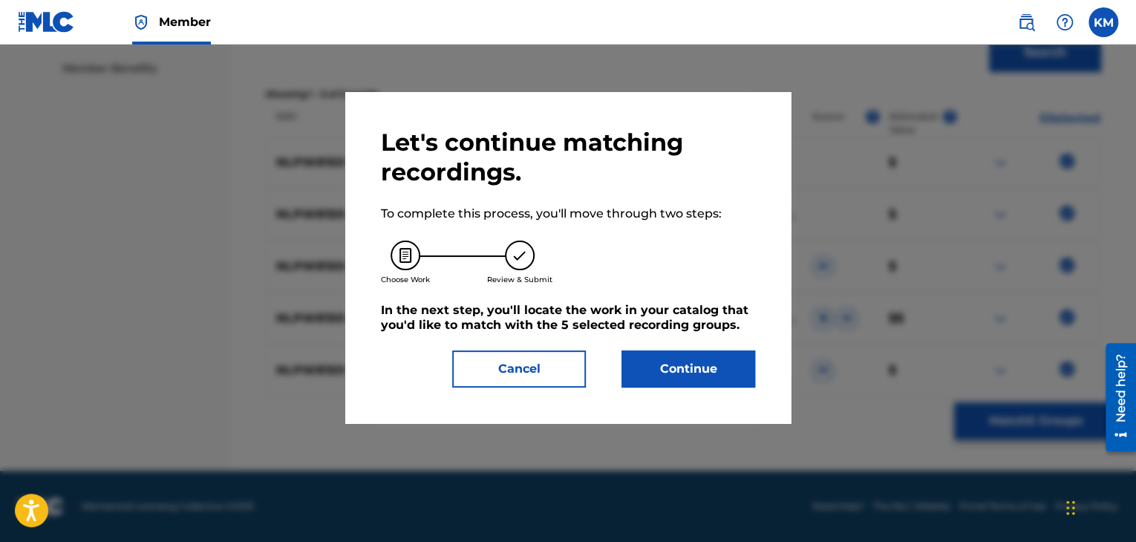
click at [665, 382] on button "Continue" at bounding box center [688, 368] width 134 height 37
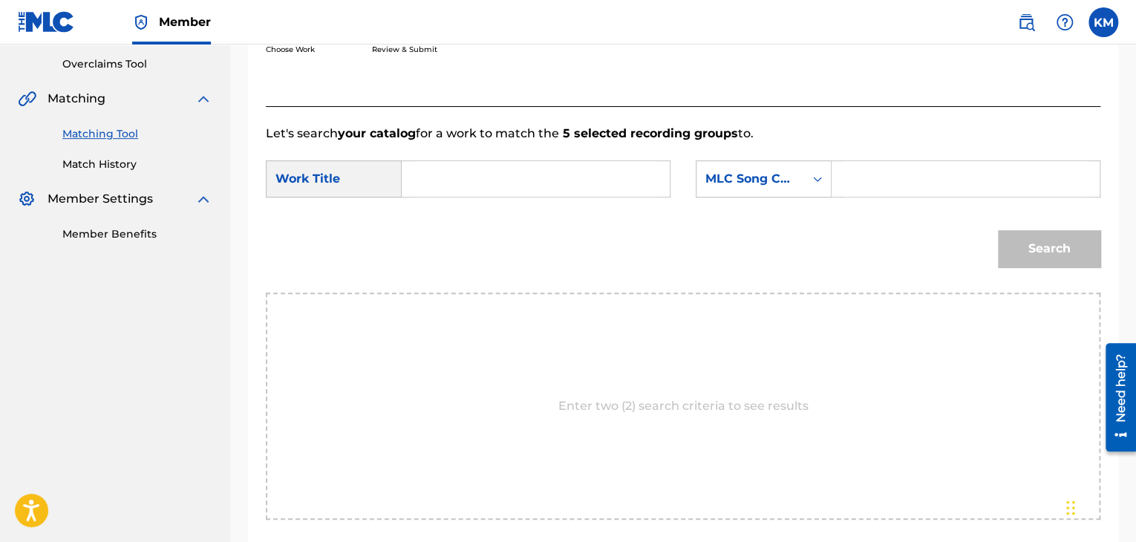
scroll to position [298, 0]
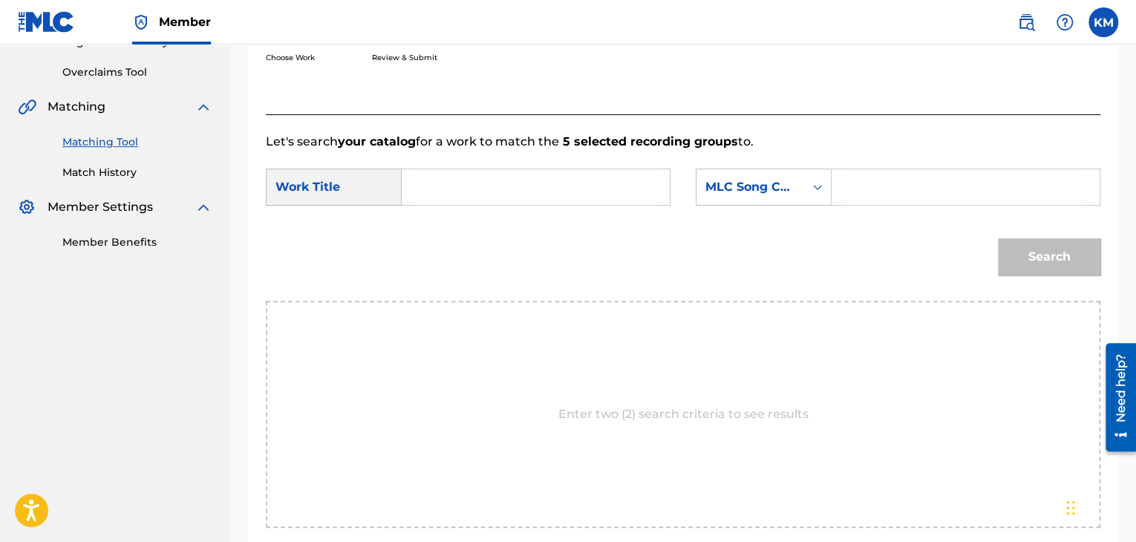
click at [440, 189] on input "Search Form" at bounding box center [535, 187] width 243 height 36
type input "Serving (feat. Ronnie Flex)"
click at [813, 186] on icon "Search Form" at bounding box center [817, 187] width 15 height 15
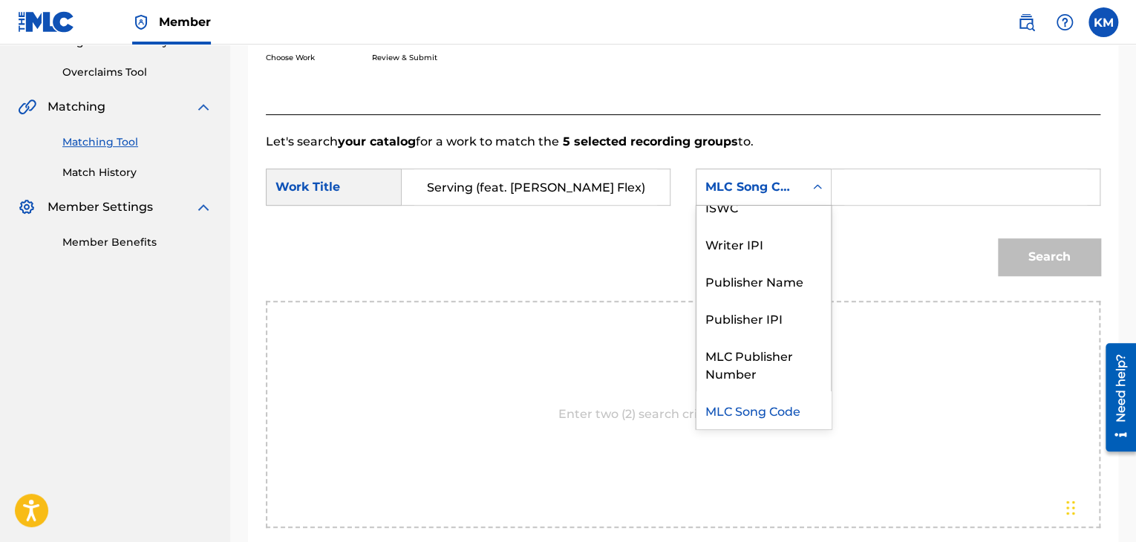
scroll to position [0, 0]
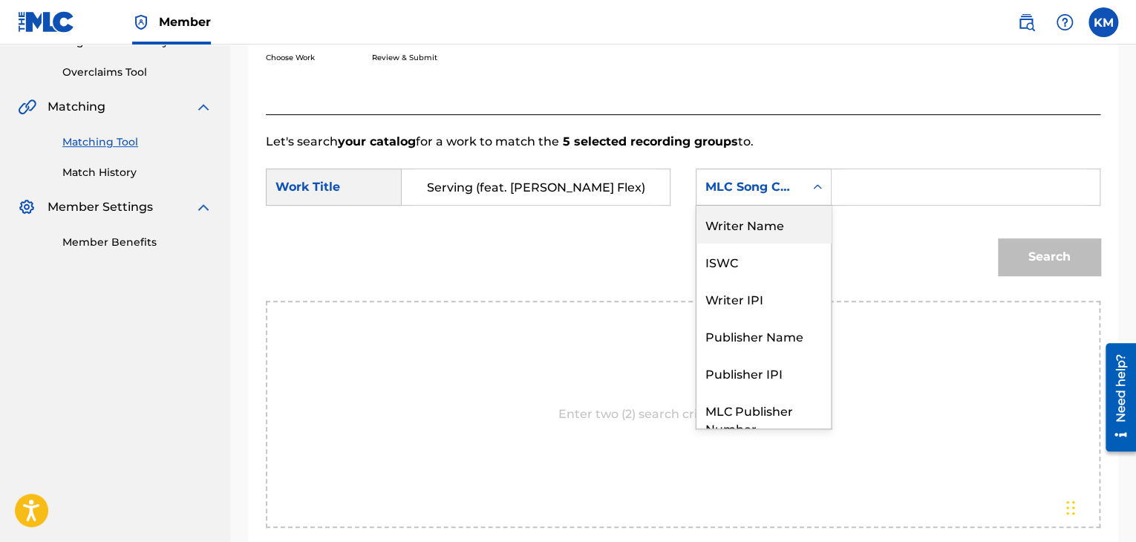
click at [811, 209] on div "Writer Name" at bounding box center [763, 224] width 134 height 37
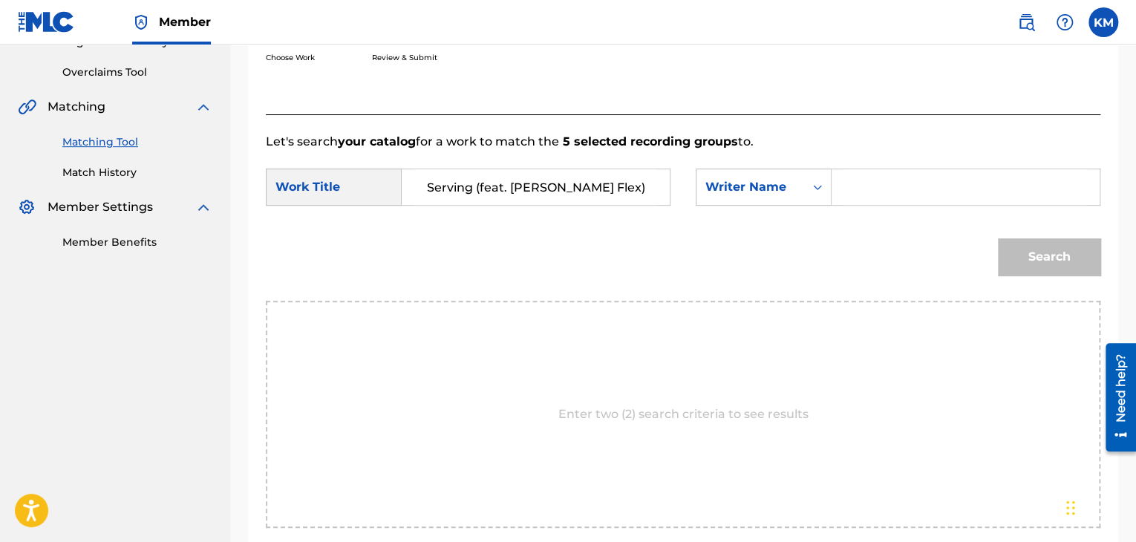
click at [877, 185] on input "Search Form" at bounding box center [965, 187] width 243 height 36
type input "Plasschaert"
click at [1057, 256] on button "Search" at bounding box center [1049, 256] width 102 height 37
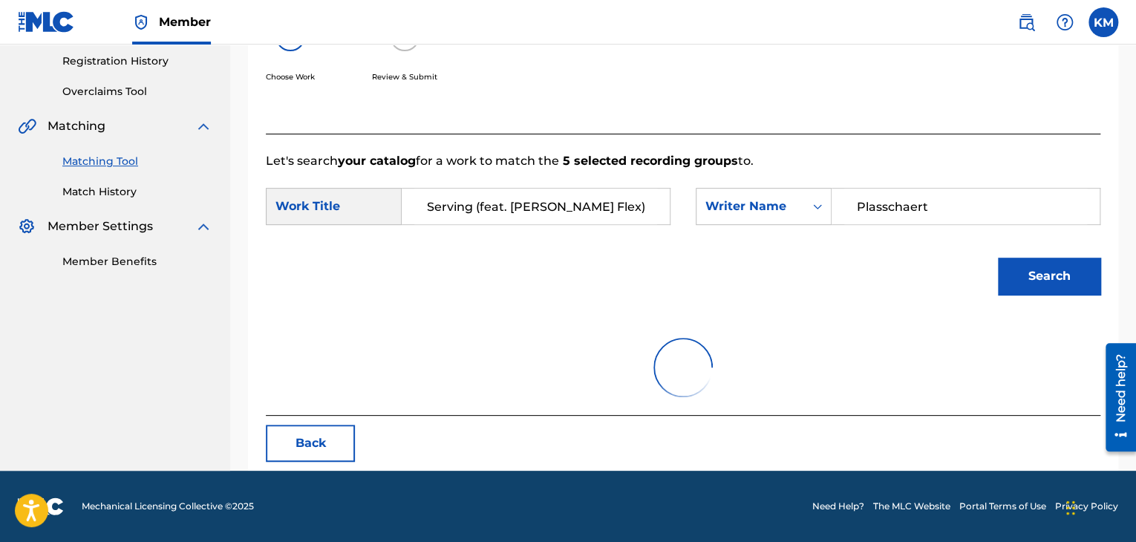
scroll to position [298, 0]
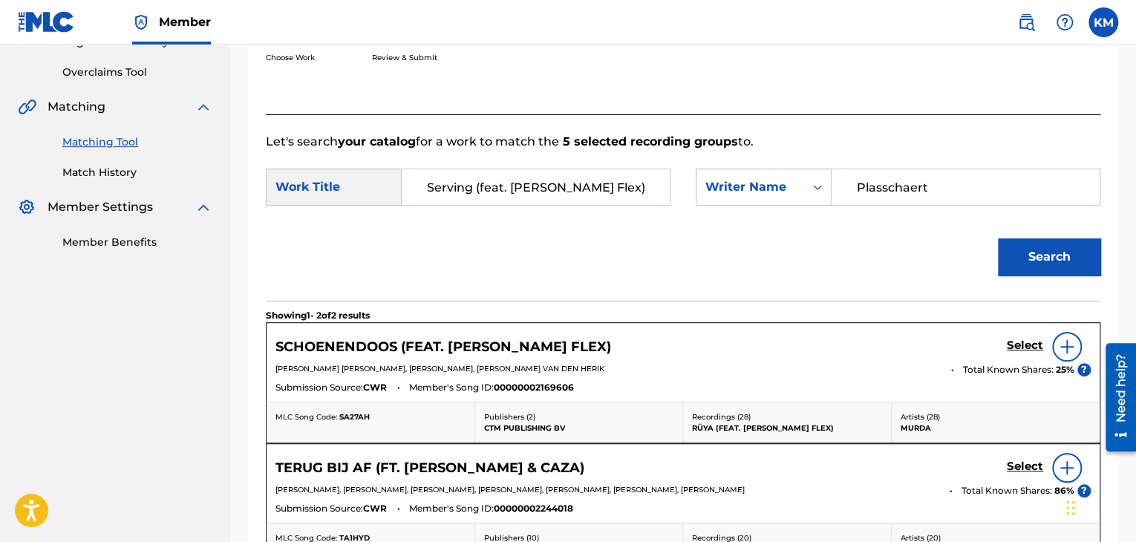
drag, startPoint x: 468, startPoint y: 182, endPoint x: 609, endPoint y: 180, distance: 141.1
click at [609, 180] on input "Serving (feat. Ronnie Flex)" at bounding box center [535, 187] width 243 height 36
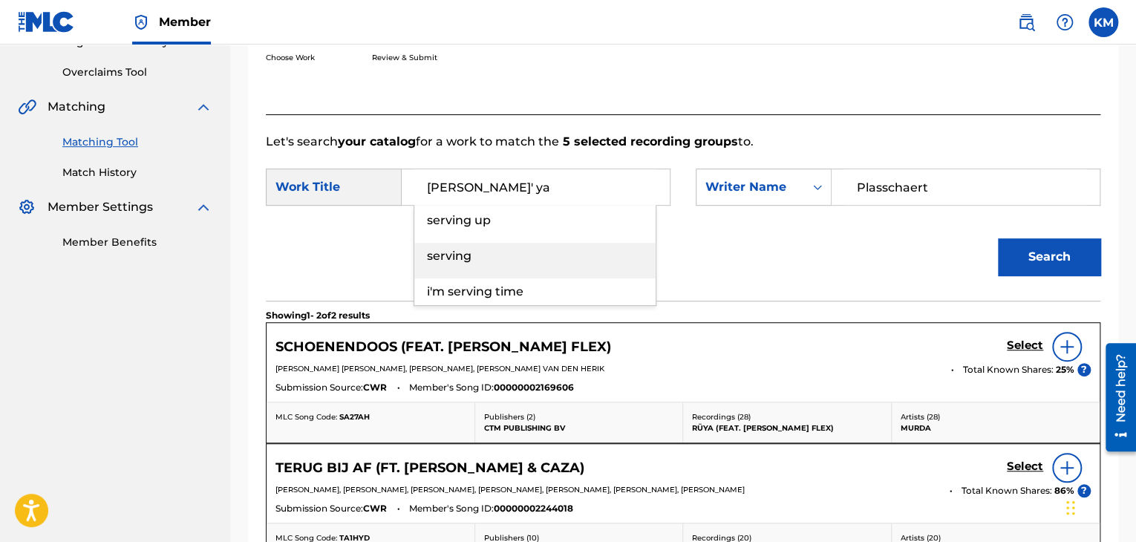
click at [510, 256] on div "serving" at bounding box center [534, 256] width 241 height 27
type input "serving"
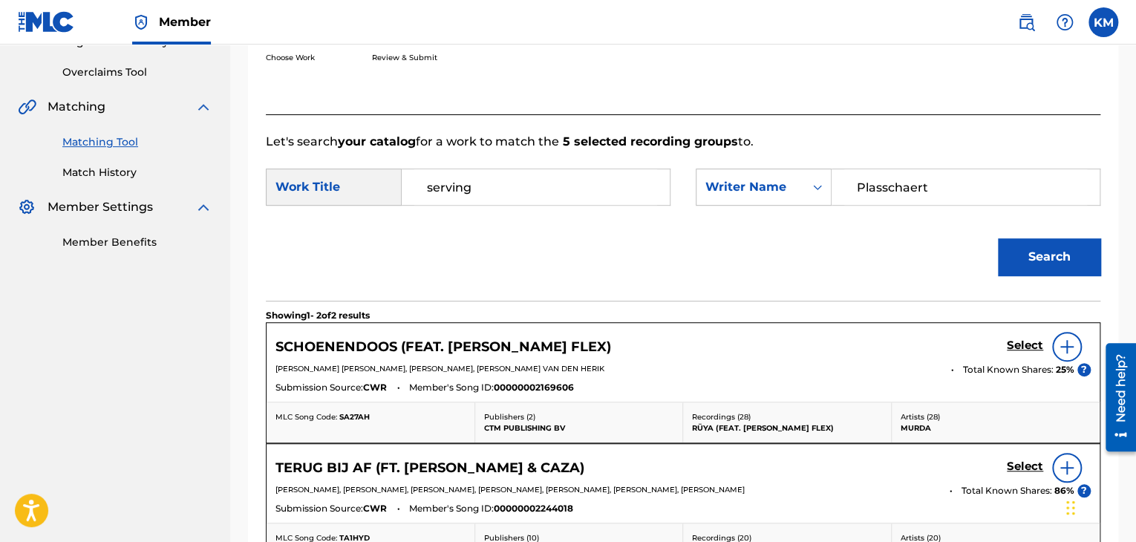
click at [1068, 243] on button "Search" at bounding box center [1049, 256] width 102 height 37
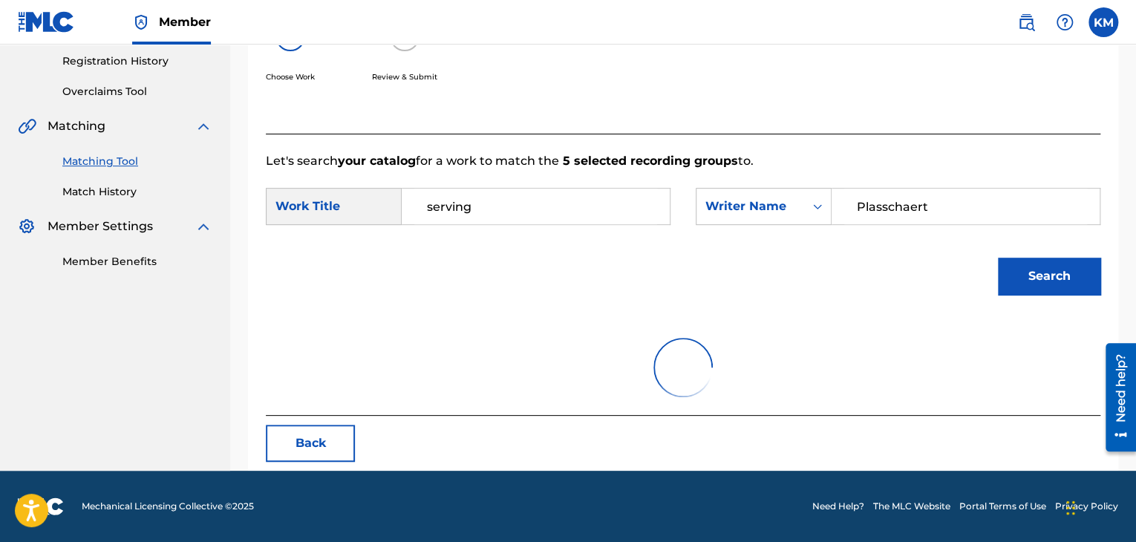
scroll to position [215, 0]
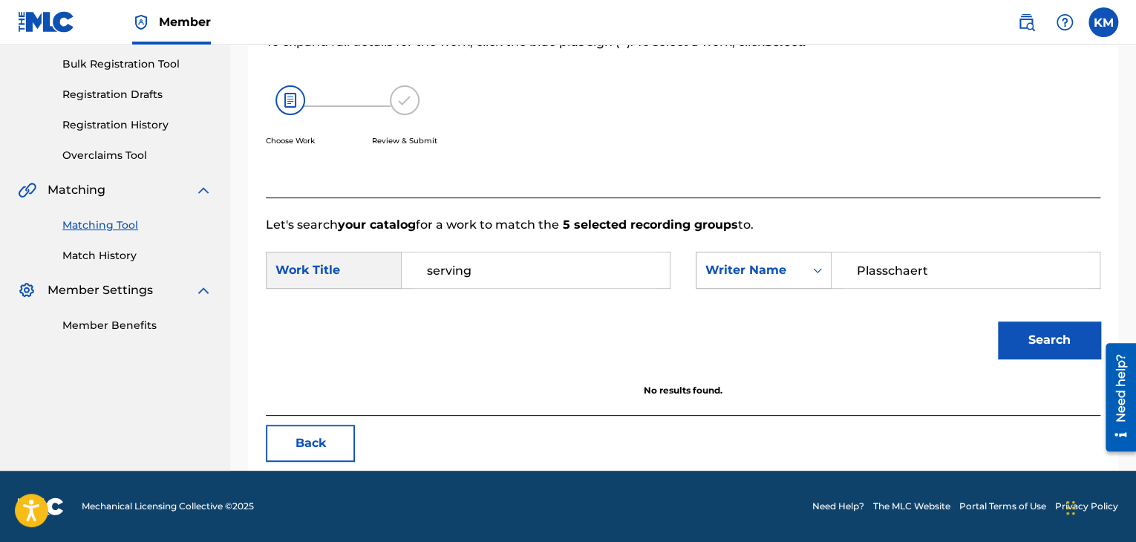
drag, startPoint x: 929, startPoint y: 271, endPoint x: 794, endPoint y: 280, distance: 136.1
click at [794, 280] on div "SearchWithCriteriab863e5e9-0659-49a3-af9f-550660ac38c6 Writer Name Plasschaert" at bounding box center [898, 270] width 405 height 37
click at [998, 321] on button "Search" at bounding box center [1049, 339] width 102 height 37
drag, startPoint x: 699, startPoint y: 247, endPoint x: 641, endPoint y: 249, distance: 57.9
click at [641, 249] on form "SearchWithCriteria85e4dee7-589a-4da0-a0eb-5b914fd84f72 Work Title serving Searc…" at bounding box center [683, 309] width 834 height 150
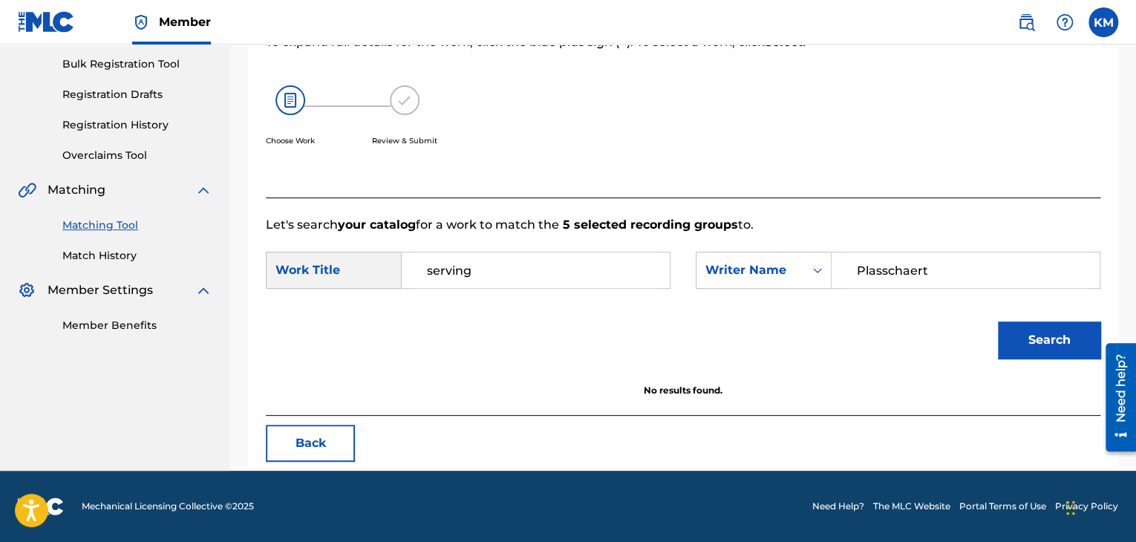
type input "Plasschaert"
click at [1029, 344] on button "Search" at bounding box center [1049, 339] width 102 height 37
click at [825, 267] on div "Search Form" at bounding box center [817, 270] width 27 height 27
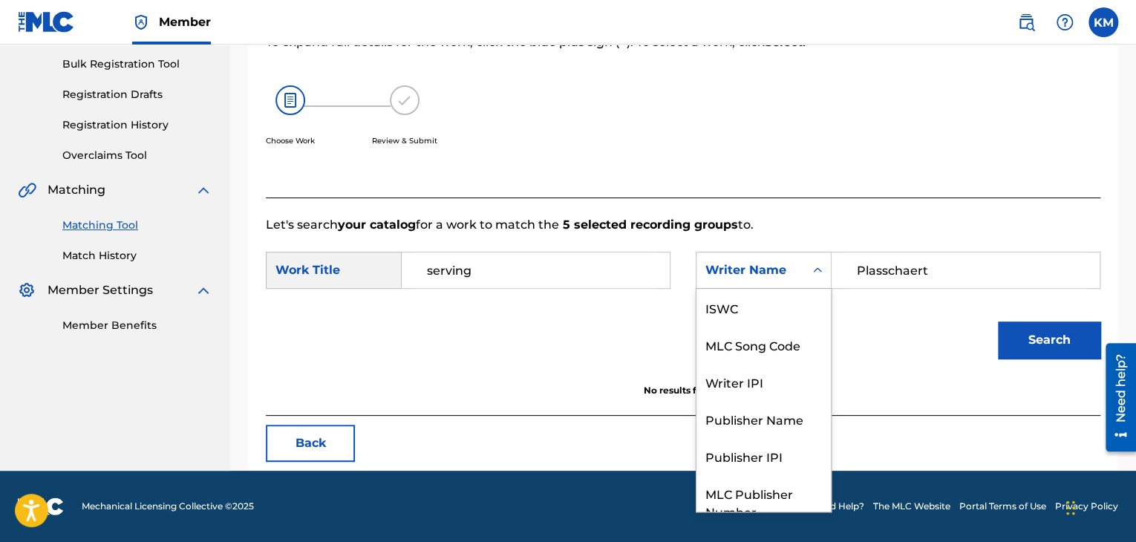
scroll to position [55, 0]
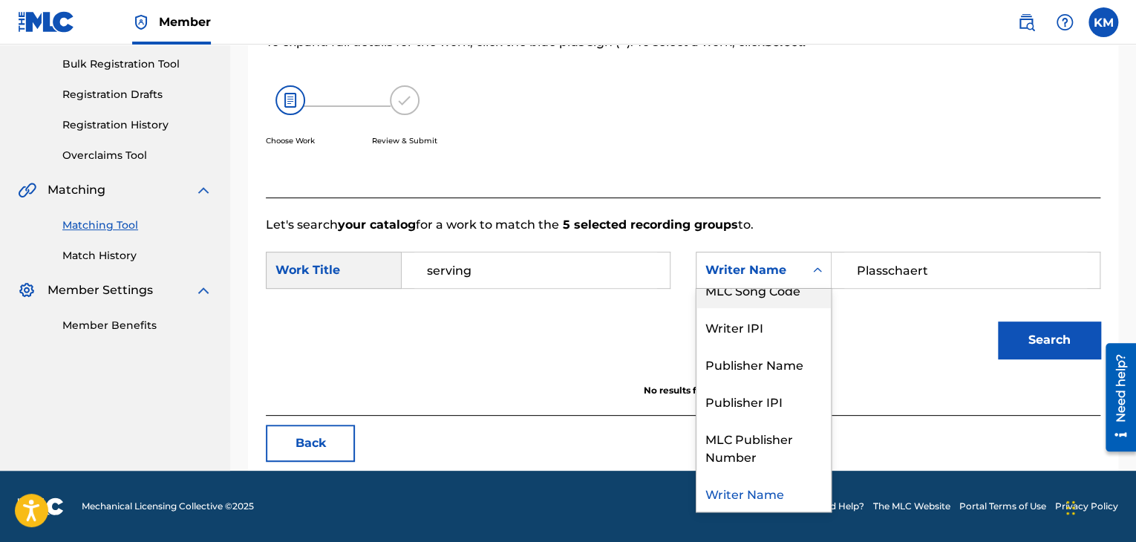
click at [798, 302] on div "MLC Song Code" at bounding box center [763, 289] width 134 height 37
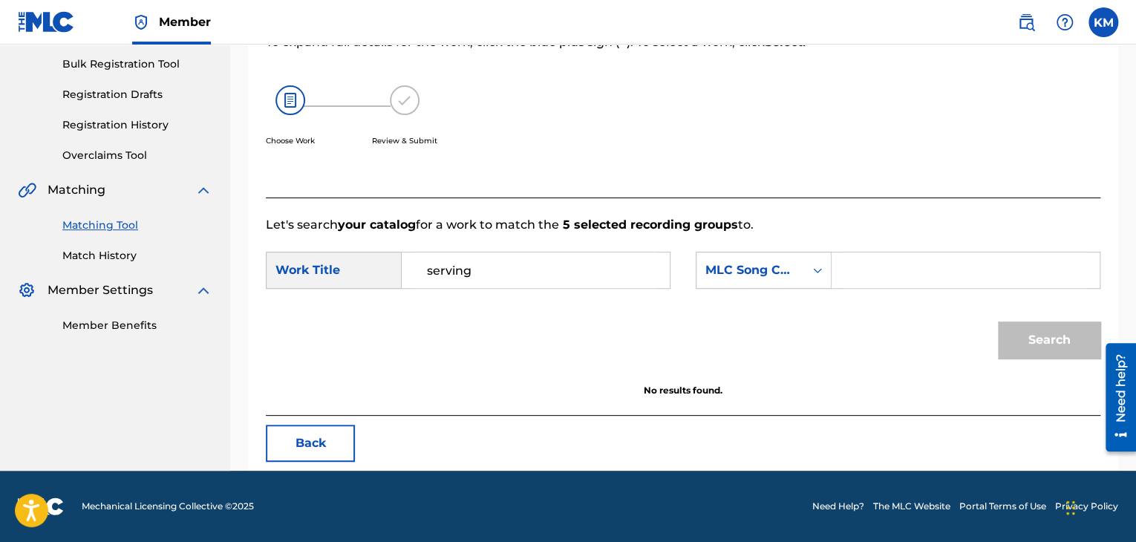
click at [860, 285] on input "Search Form" at bounding box center [965, 270] width 243 height 36
type input "SA27AH"
click at [1027, 339] on button "Search" at bounding box center [1049, 339] width 102 height 37
click at [122, 254] on link "Match History" at bounding box center [137, 256] width 150 height 16
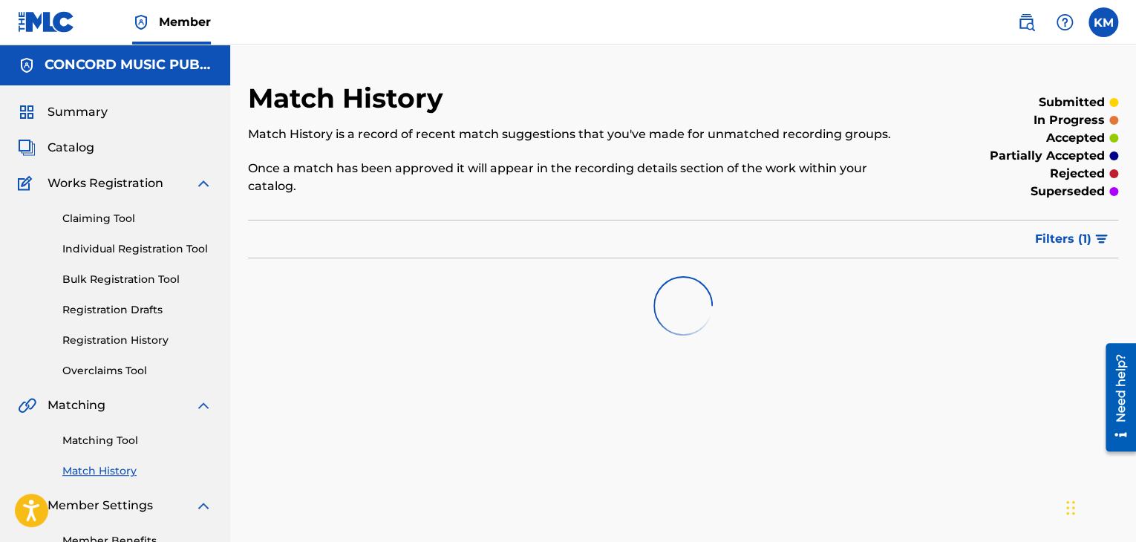
click at [118, 439] on link "Matching Tool" at bounding box center [137, 441] width 150 height 16
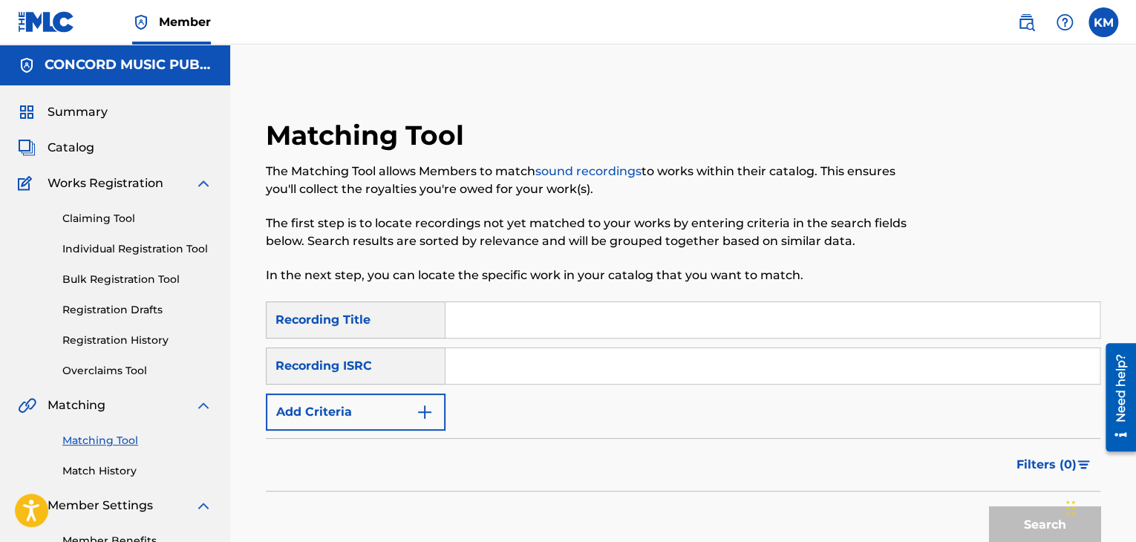
click at [511, 367] on input "Search Form" at bounding box center [772, 366] width 654 height 36
type input "USUM72406201"
click at [1007, 512] on button "Search" at bounding box center [1044, 524] width 111 height 37
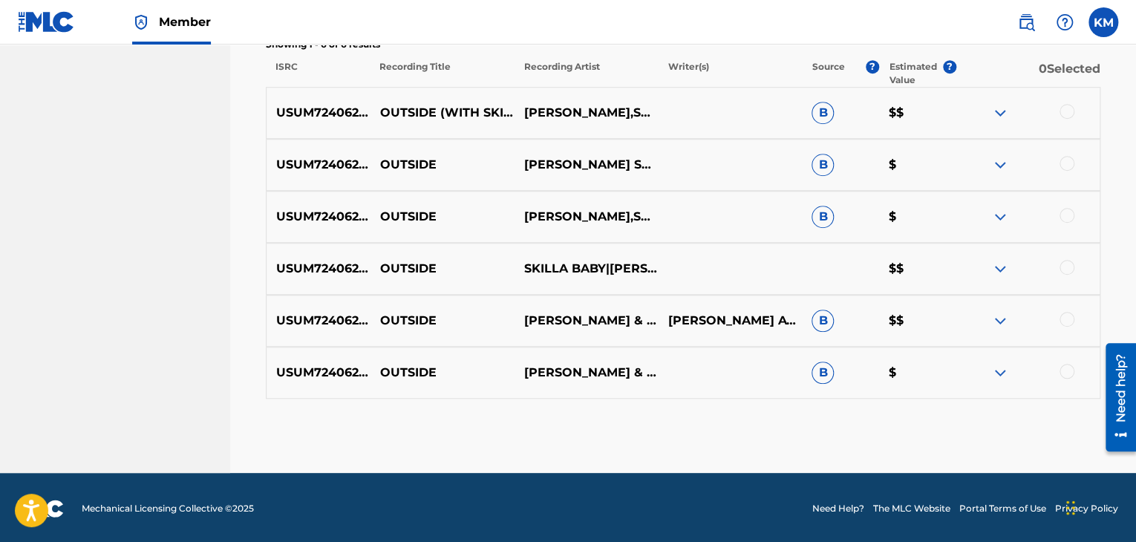
scroll to position [524, 0]
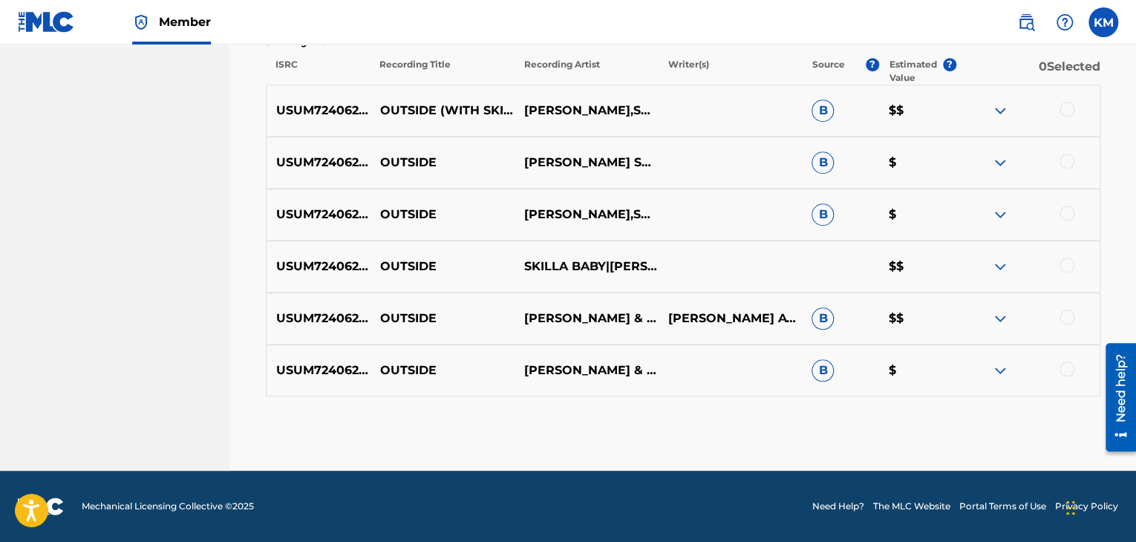
click at [1070, 368] on div at bounding box center [1066, 369] width 15 height 15
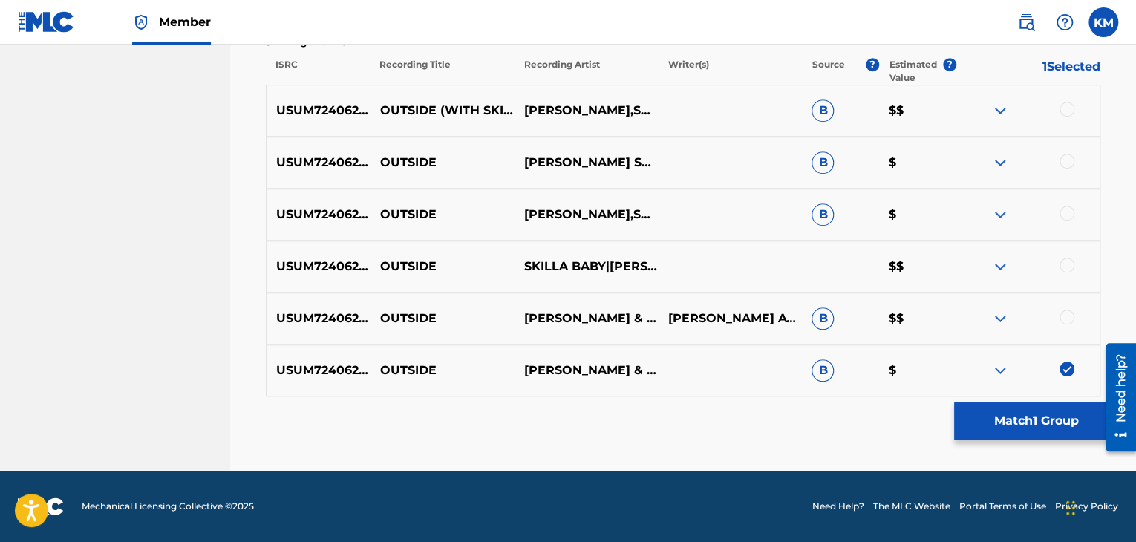
click at [1061, 318] on div at bounding box center [1066, 317] width 15 height 15
click at [1070, 261] on div at bounding box center [1066, 265] width 15 height 15
click at [1070, 204] on div "USUM72406201 OUTSIDE LEBRA JOLIE,SKILLA BABY B $" at bounding box center [683, 215] width 834 height 52
click at [1063, 215] on div at bounding box center [1066, 213] width 15 height 15
click at [1063, 164] on div at bounding box center [1066, 161] width 15 height 15
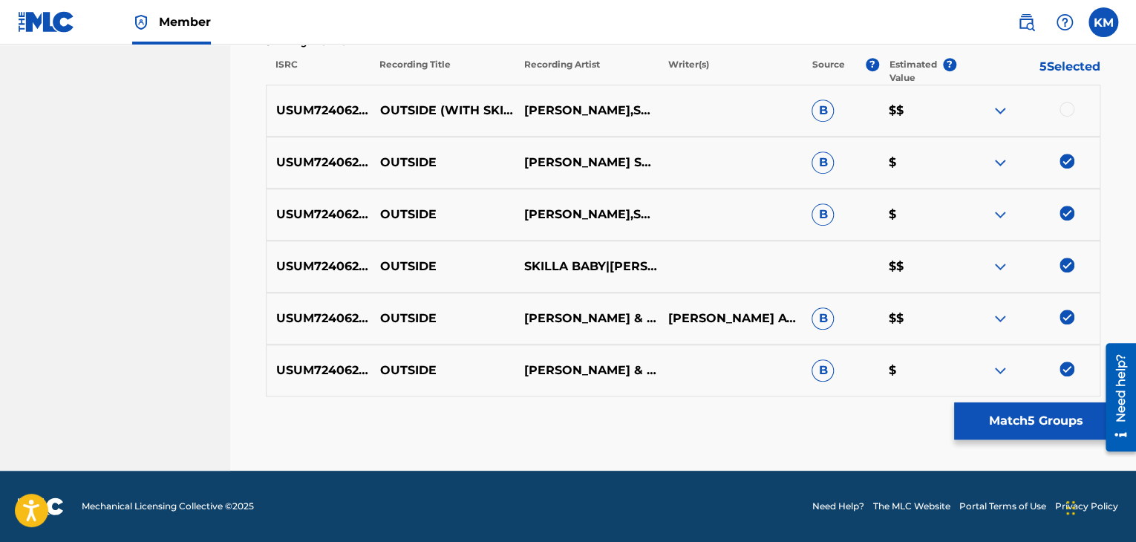
click at [1057, 107] on div at bounding box center [1027, 111] width 144 height 18
click at [1068, 108] on div at bounding box center [1066, 109] width 15 height 15
click at [1024, 416] on button "Match 6 Groups" at bounding box center [1036, 420] width 164 height 37
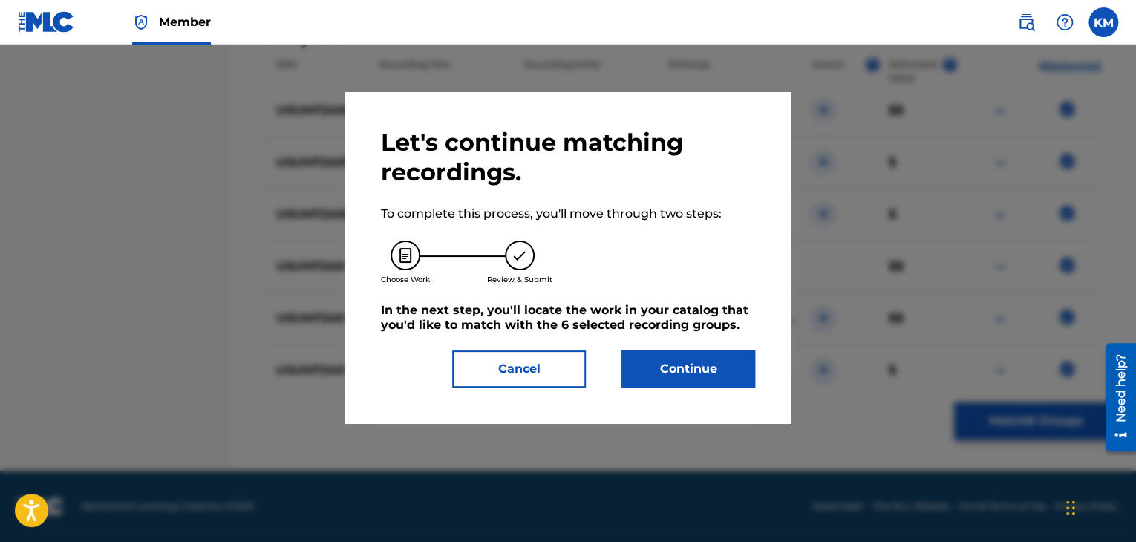
click at [727, 365] on button "Continue" at bounding box center [688, 368] width 134 height 37
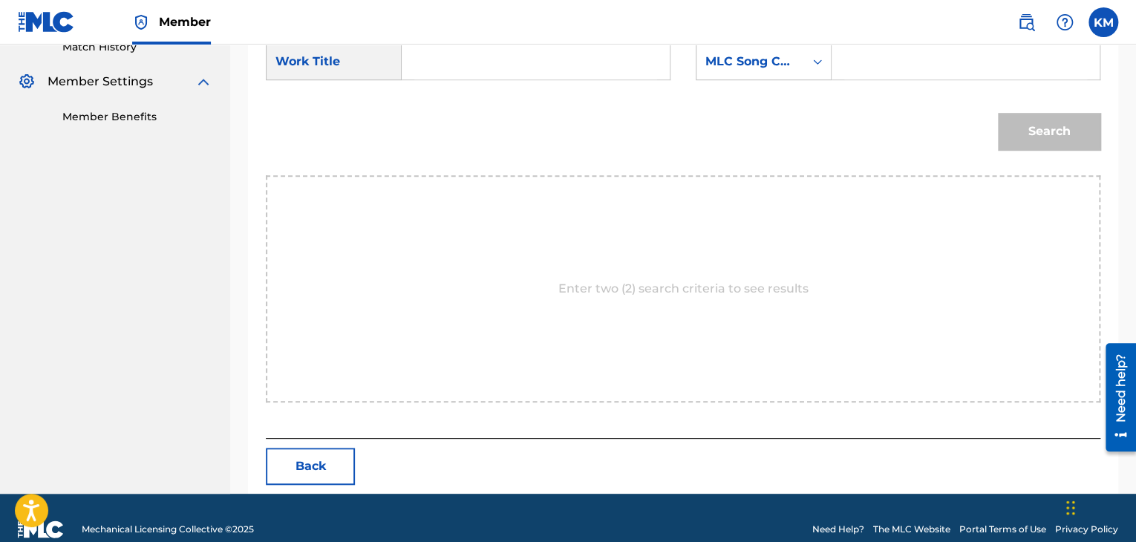
scroll to position [224, 0]
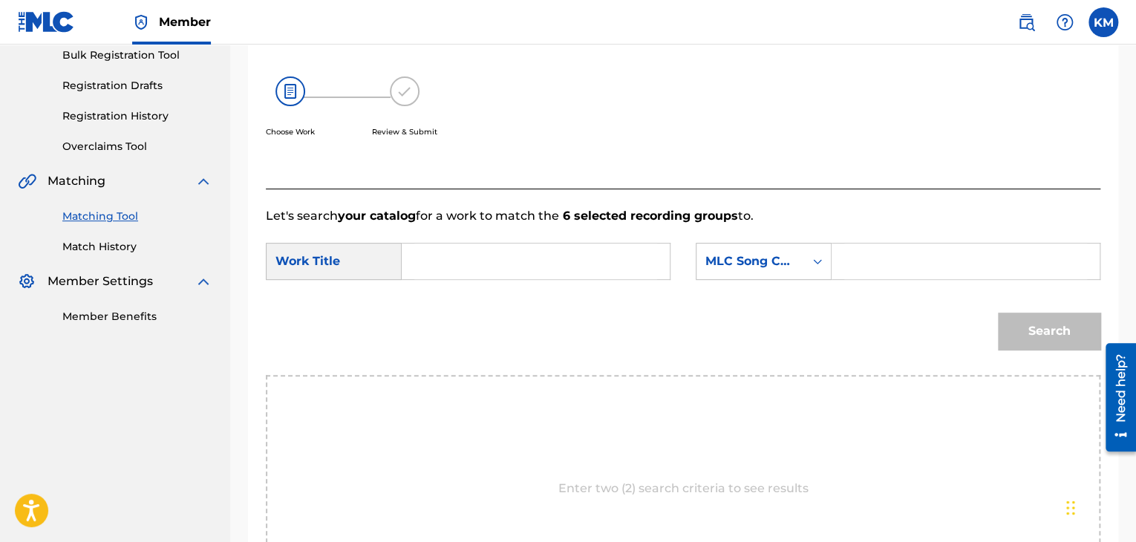
click at [474, 256] on input "Search Form" at bounding box center [535, 261] width 243 height 36
type input "Outside (with Skilla Baby)"
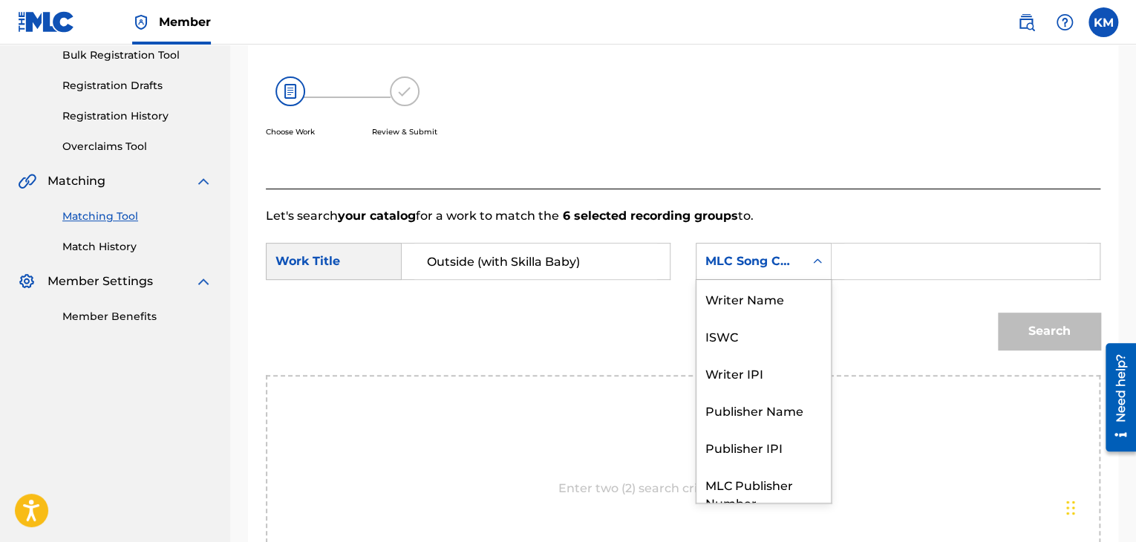
click at [826, 252] on div "Search Form" at bounding box center [817, 261] width 27 height 27
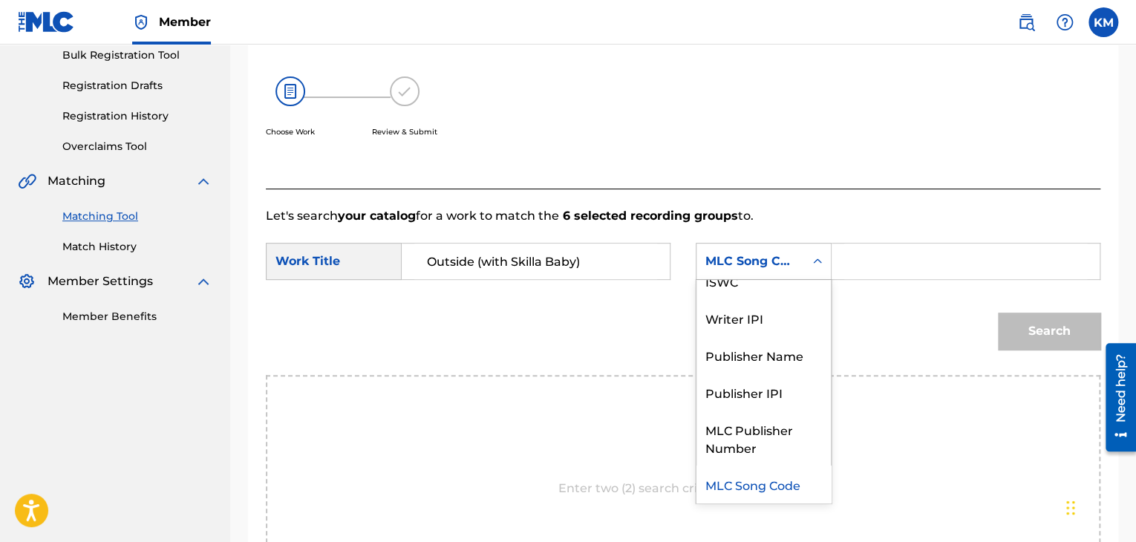
scroll to position [0, 0]
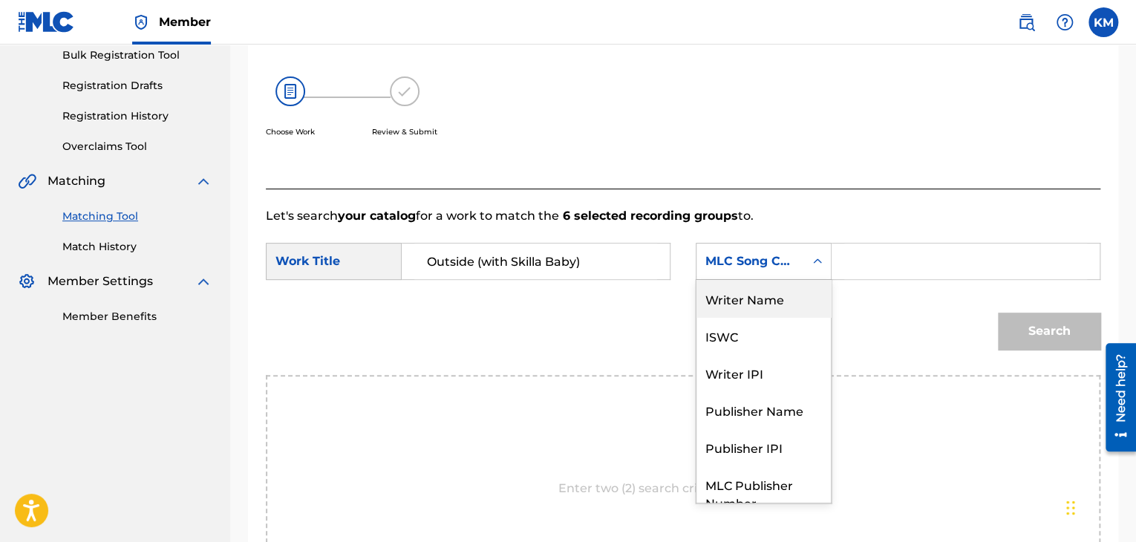
click at [790, 290] on div "Writer Name" at bounding box center [763, 298] width 134 height 37
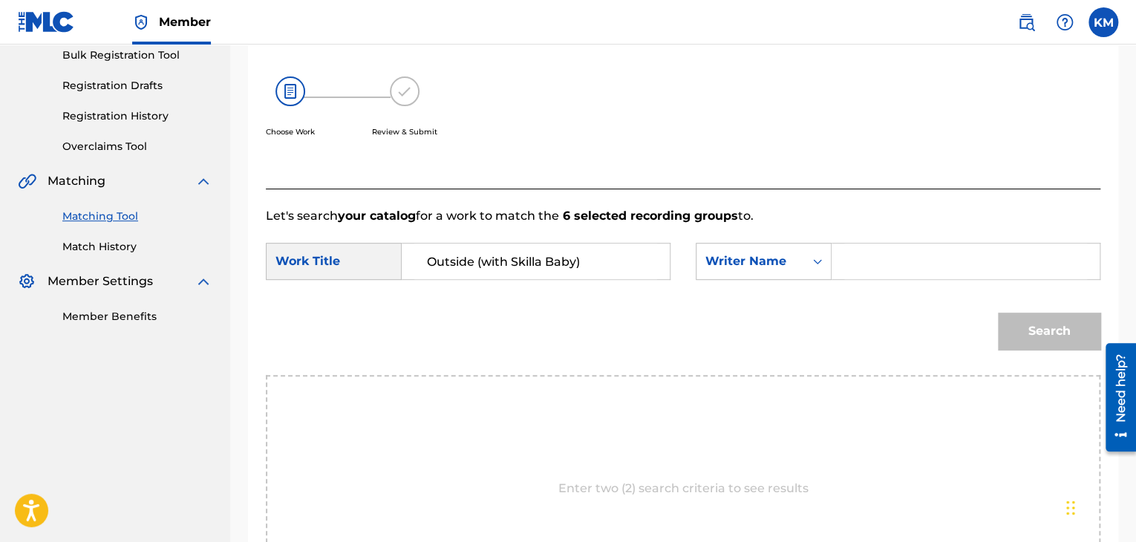
click at [839, 266] on div "Search Form" at bounding box center [965, 261] width 269 height 37
click at [849, 261] on input "Search Form" at bounding box center [965, 261] width 243 height 36
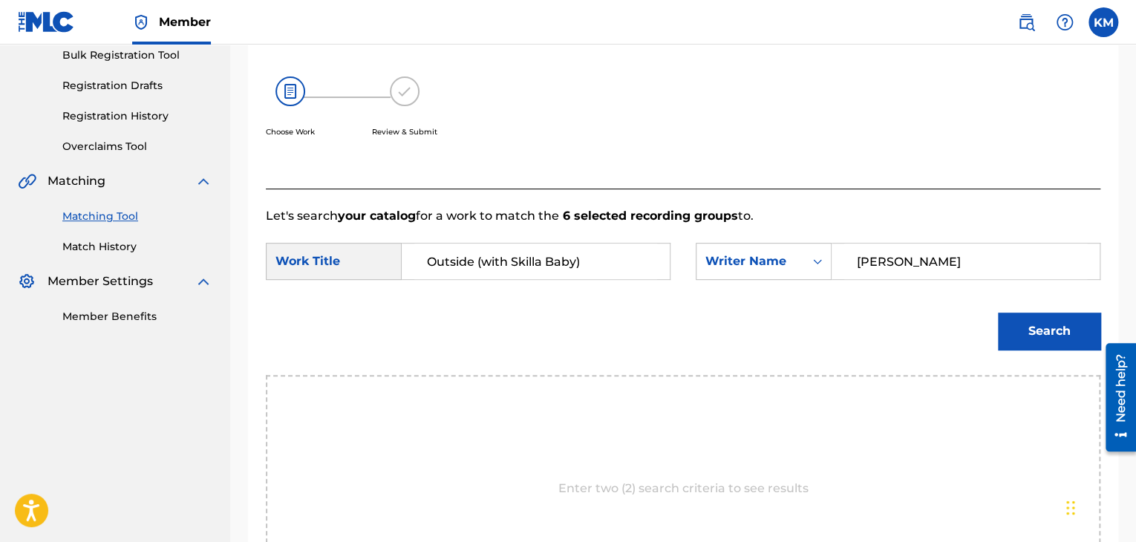
type input "Gardner"
click at [1051, 334] on button "Search" at bounding box center [1049, 331] width 102 height 37
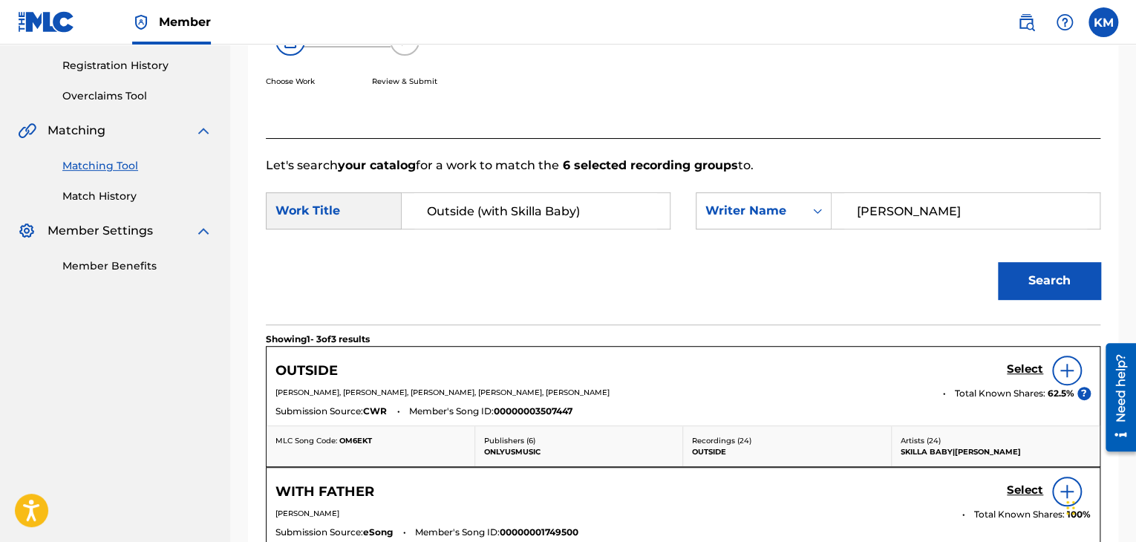
scroll to position [298, 0]
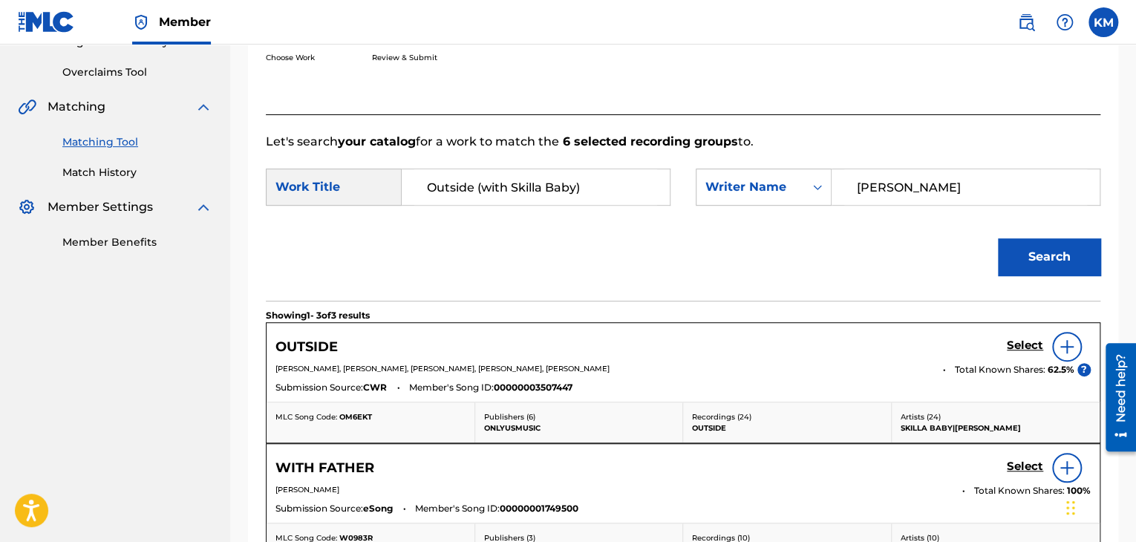
click at [1011, 345] on h5 "Select" at bounding box center [1025, 346] width 36 height 14
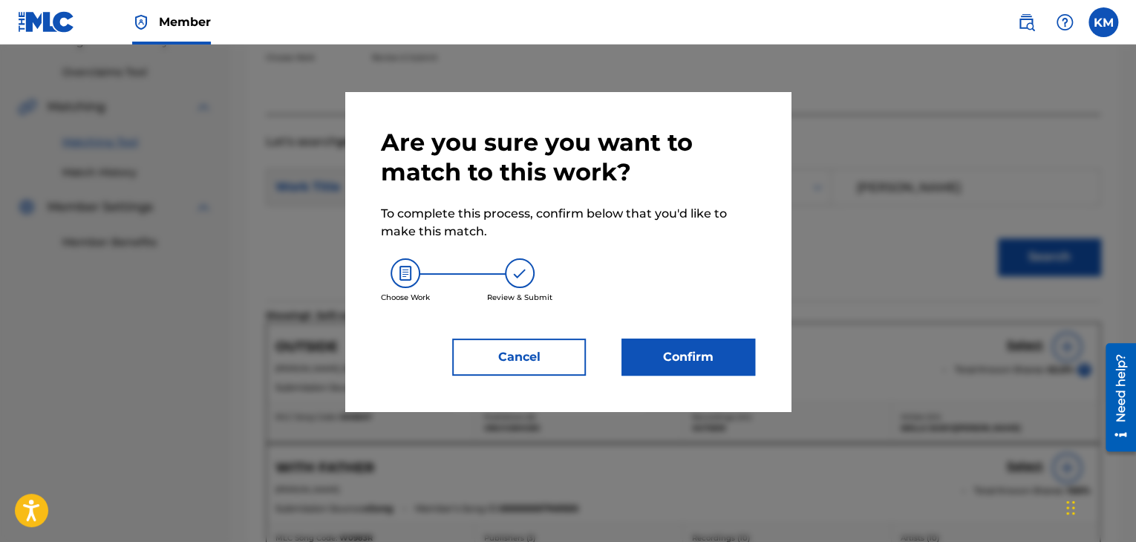
click at [642, 362] on button "Confirm" at bounding box center [688, 357] width 134 height 37
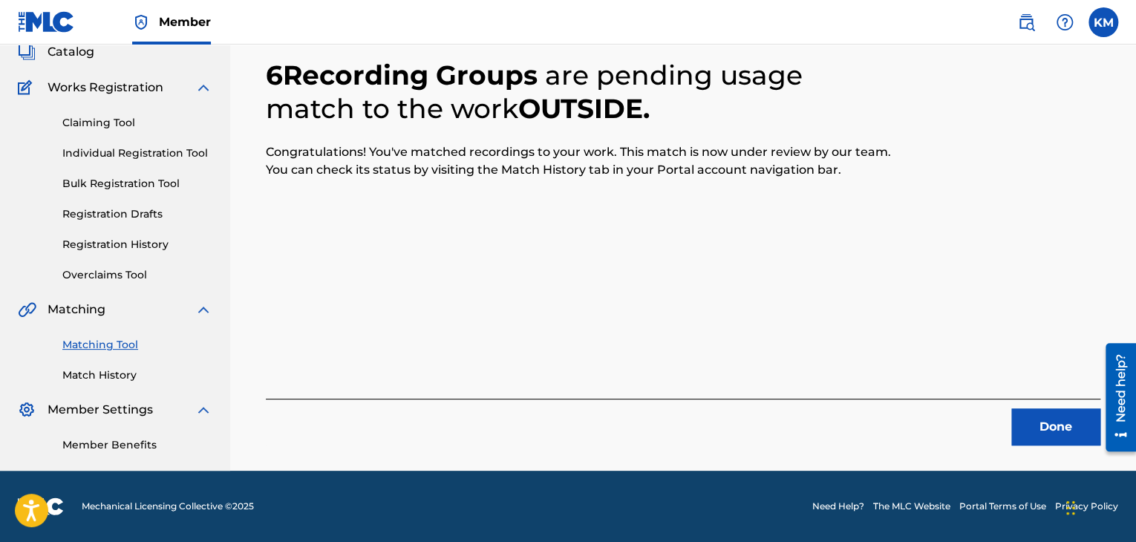
scroll to position [96, 0]
click at [1036, 425] on button "Done" at bounding box center [1055, 426] width 89 height 37
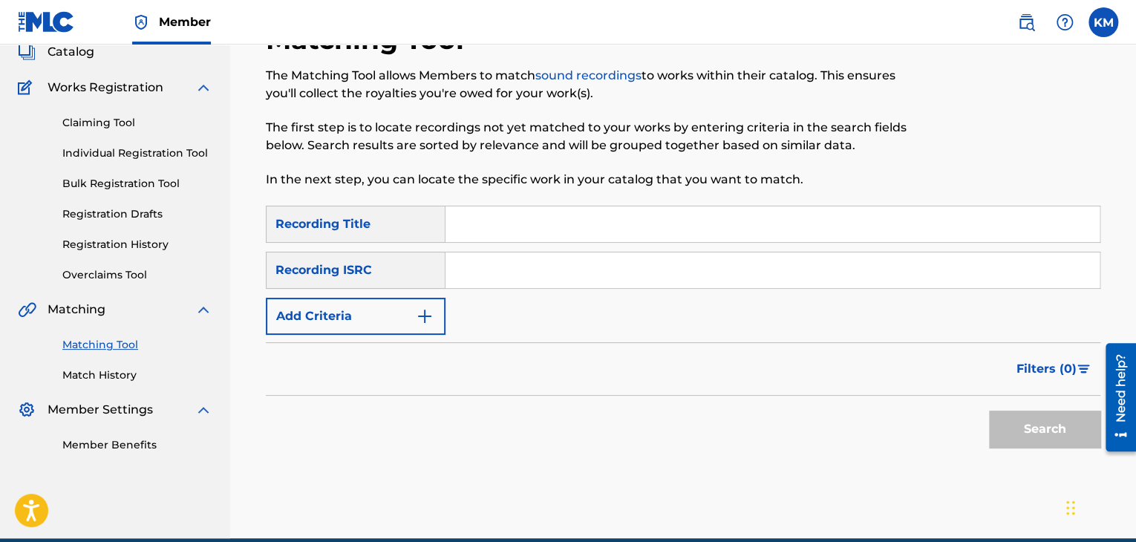
click at [532, 258] on input "Search Form" at bounding box center [772, 270] width 654 height 36
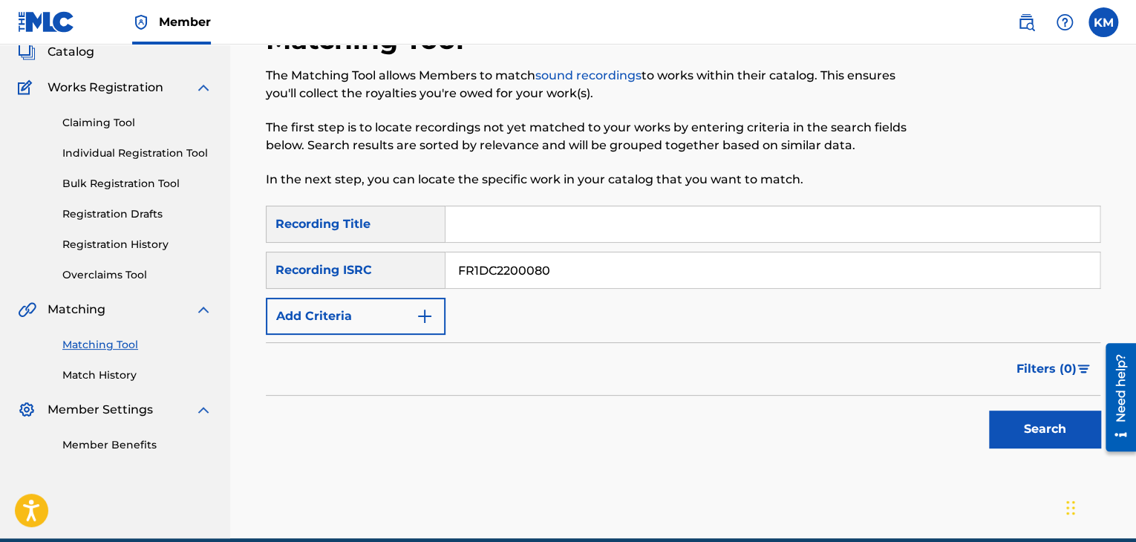
type input "FR1DC2200080"
click at [1003, 421] on button "Search" at bounding box center [1044, 429] width 111 height 37
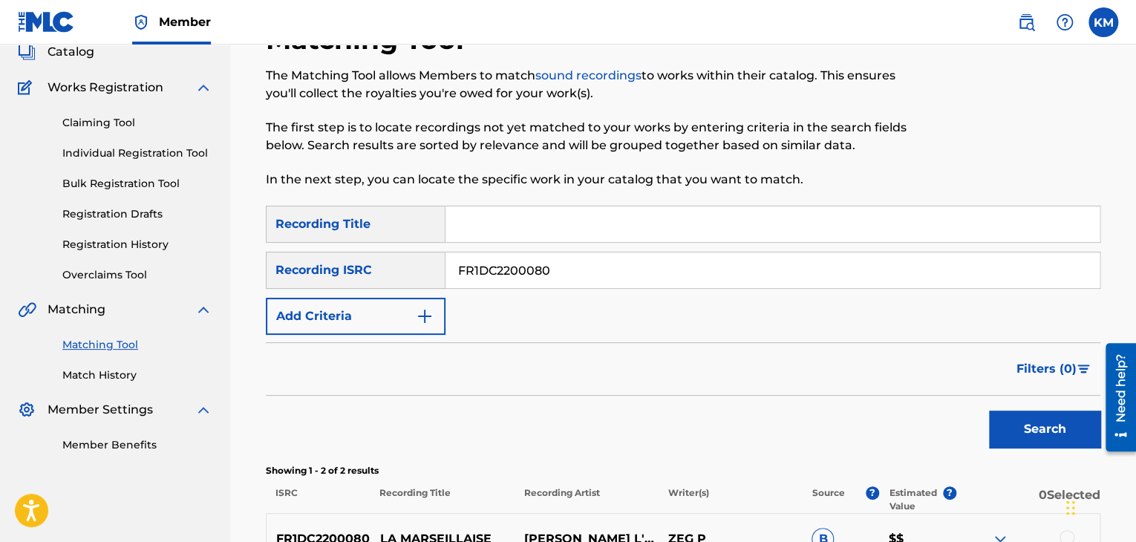
scroll to position [316, 0]
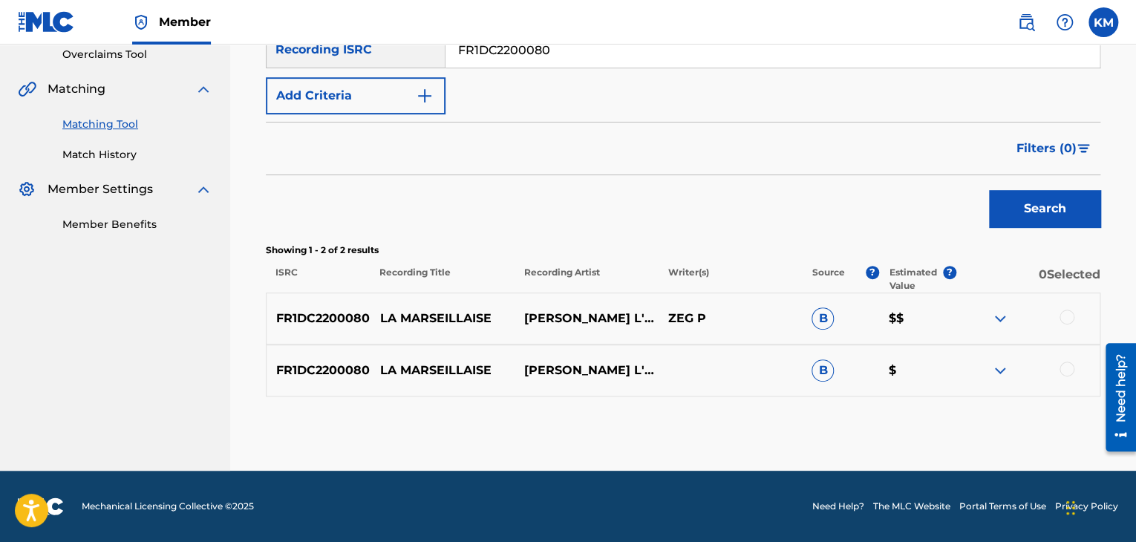
click at [1060, 317] on div at bounding box center [1066, 317] width 15 height 15
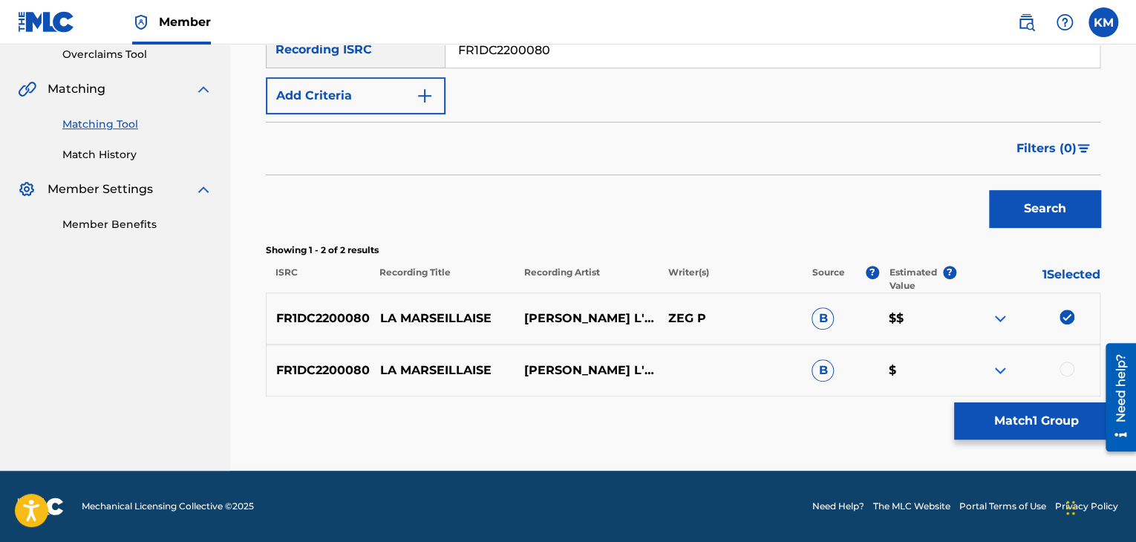
click at [1067, 366] on div at bounding box center [1066, 369] width 15 height 15
click at [1050, 411] on button "Match 2 Groups" at bounding box center [1036, 420] width 164 height 37
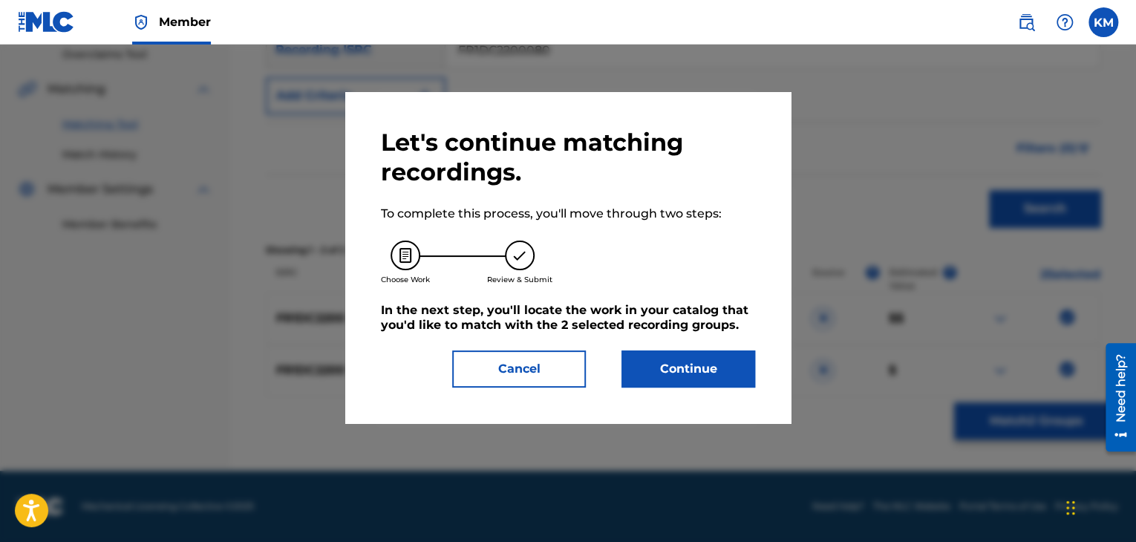
click at [692, 366] on button "Continue" at bounding box center [688, 368] width 134 height 37
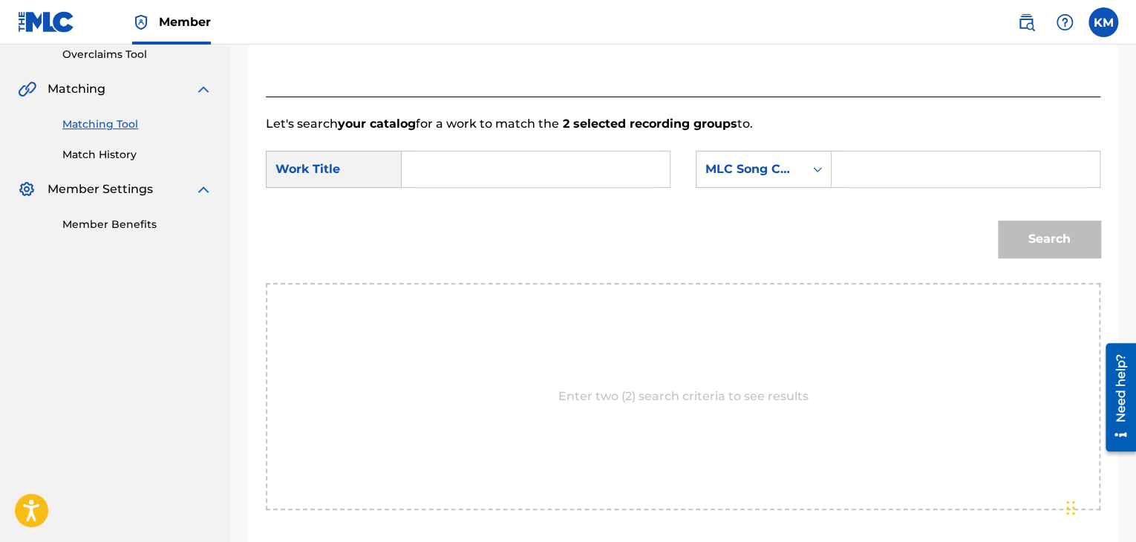
click at [463, 163] on input "Search Form" at bounding box center [535, 169] width 243 height 36
type input "La Marseillaise"
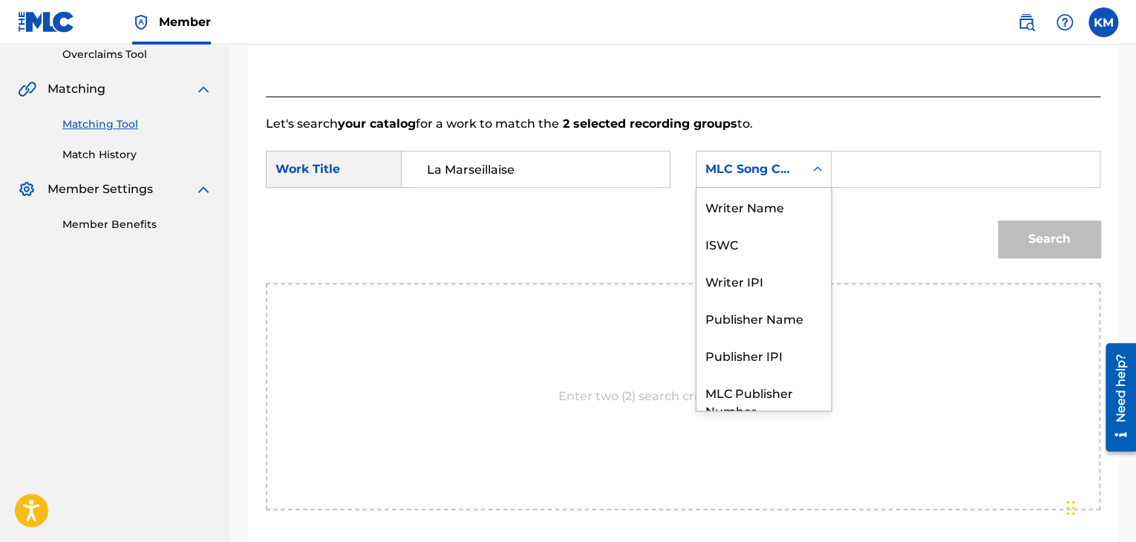
click at [820, 170] on icon "Search Form" at bounding box center [817, 168] width 9 height 5
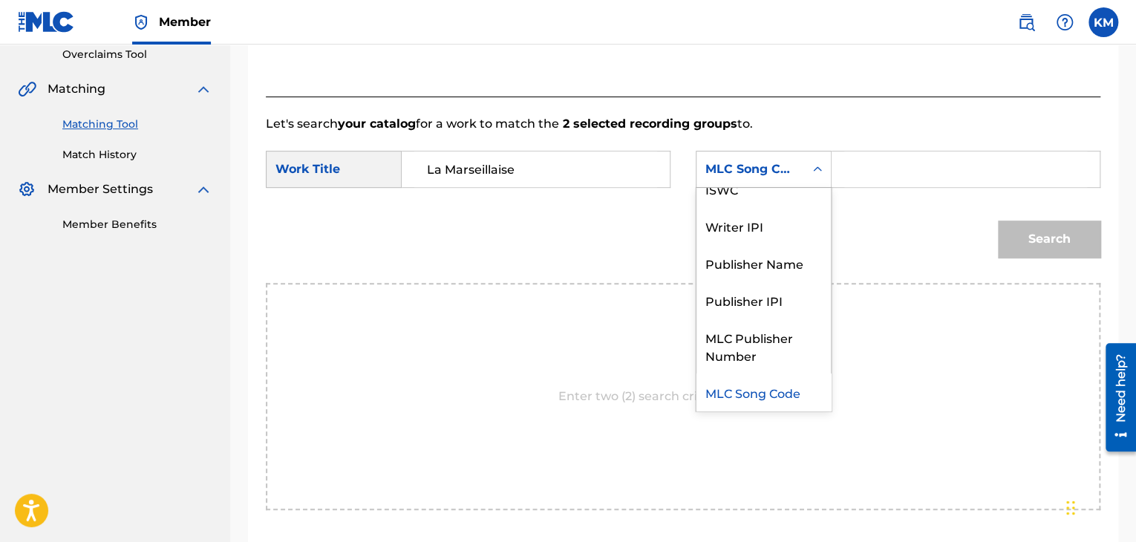
scroll to position [0, 0]
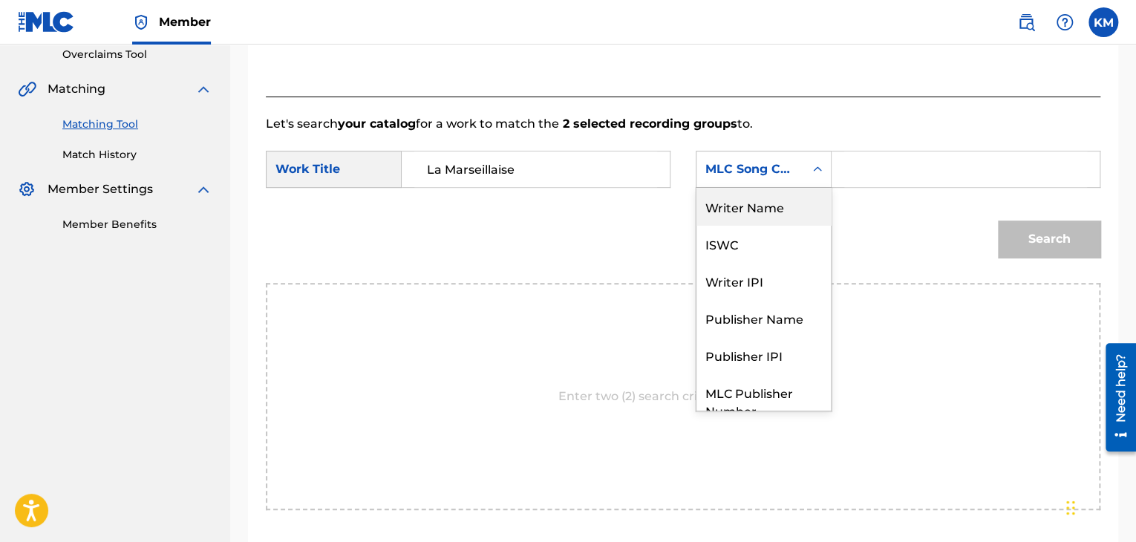
click at [794, 220] on div "Writer Name" at bounding box center [763, 206] width 134 height 37
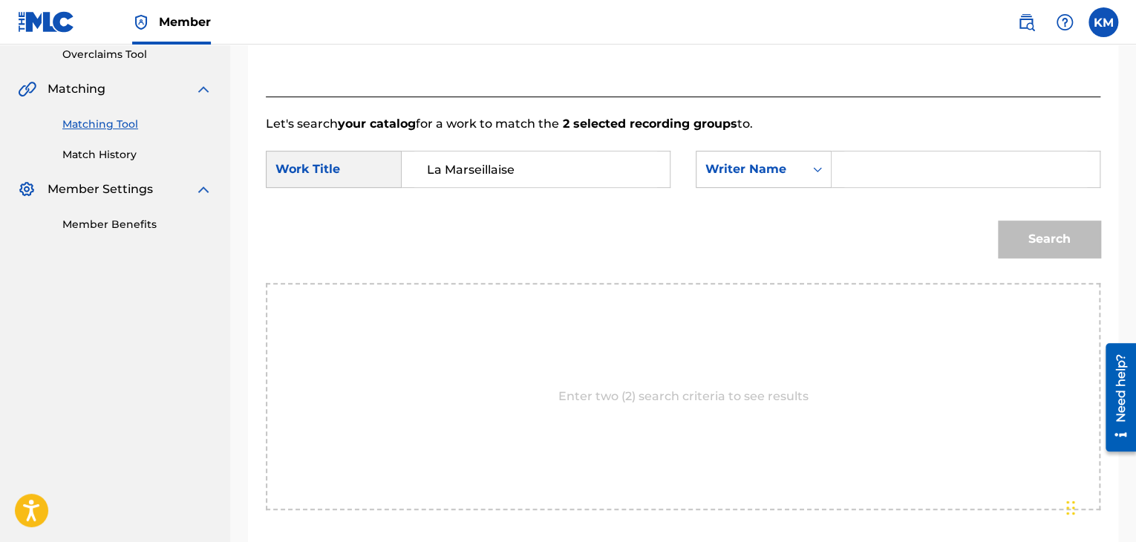
click at [869, 155] on input "Search Form" at bounding box center [965, 169] width 243 height 36
type input "Djeriou"
click at [1050, 226] on button "Search" at bounding box center [1049, 238] width 102 height 37
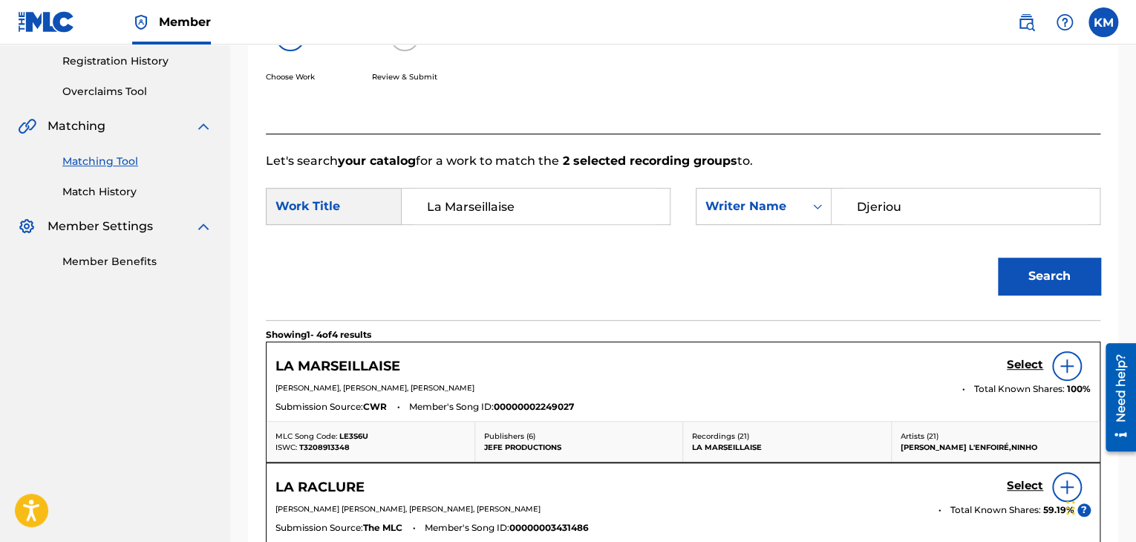
scroll to position [316, 0]
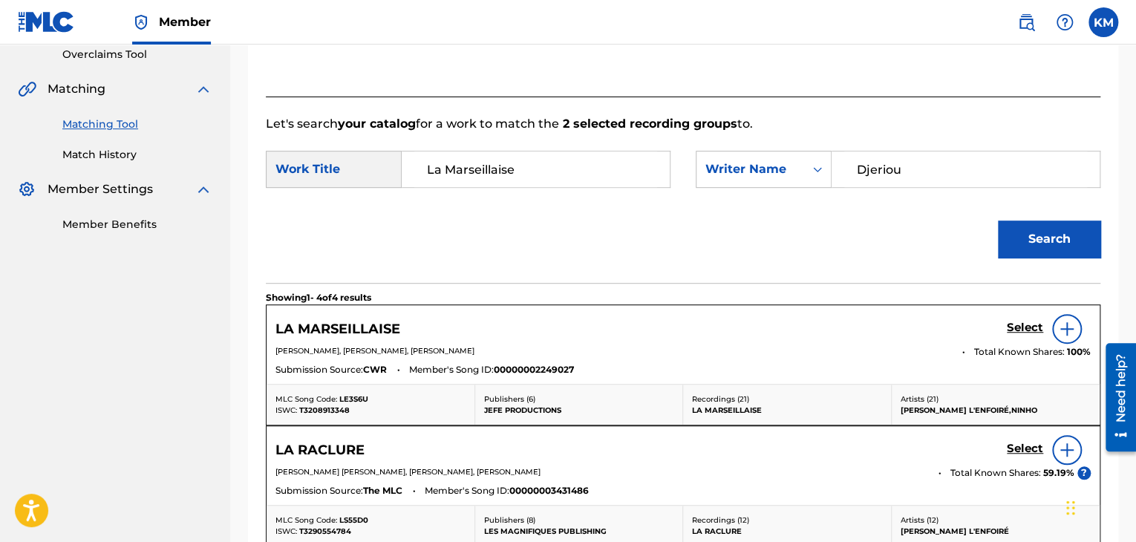
click at [1015, 321] on h5 "Select" at bounding box center [1025, 328] width 36 height 14
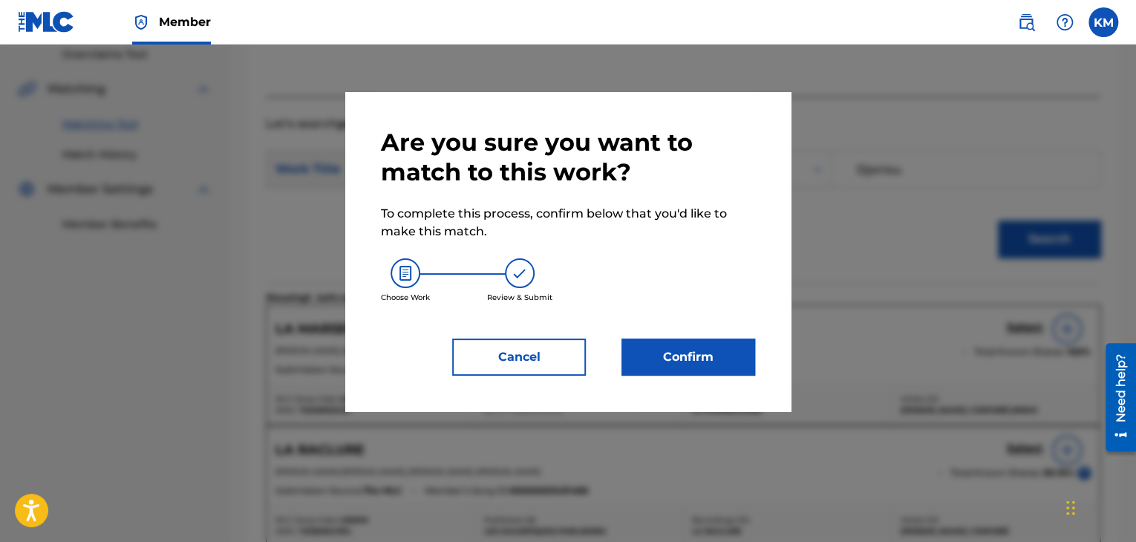
click at [675, 354] on button "Confirm" at bounding box center [688, 357] width 134 height 37
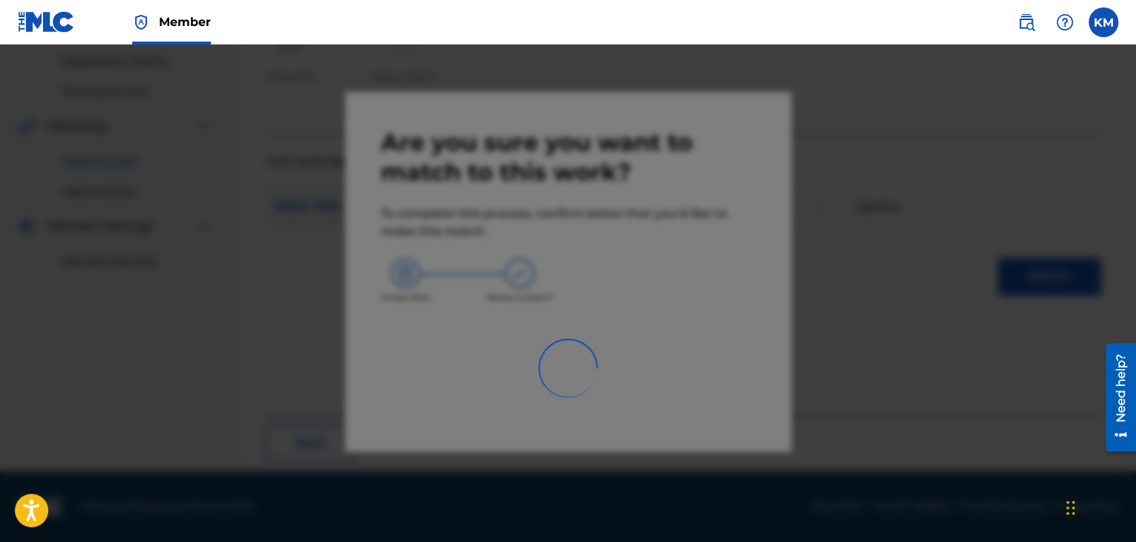
scroll to position [96, 0]
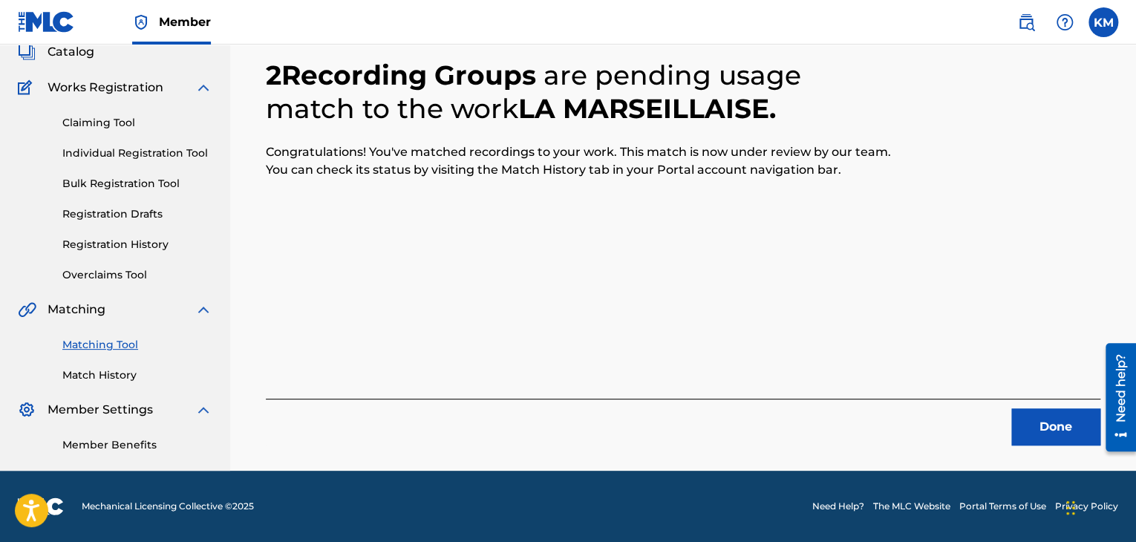
click at [1055, 439] on button "Done" at bounding box center [1055, 426] width 89 height 37
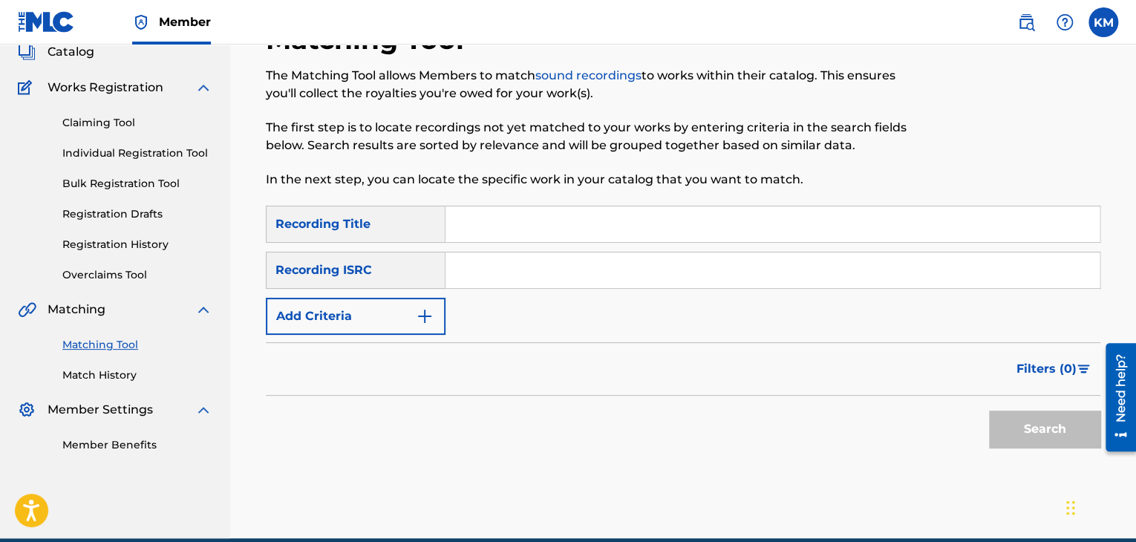
click at [517, 271] on input "Search Form" at bounding box center [772, 270] width 654 height 36
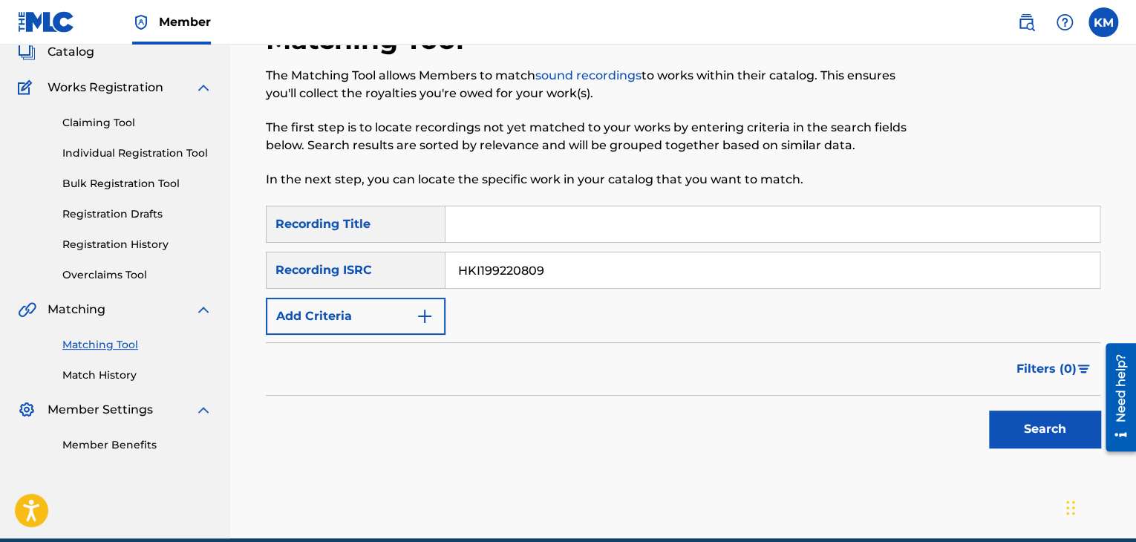
type input "HKI199220809"
click at [1039, 443] on button "Search" at bounding box center [1044, 429] width 111 height 37
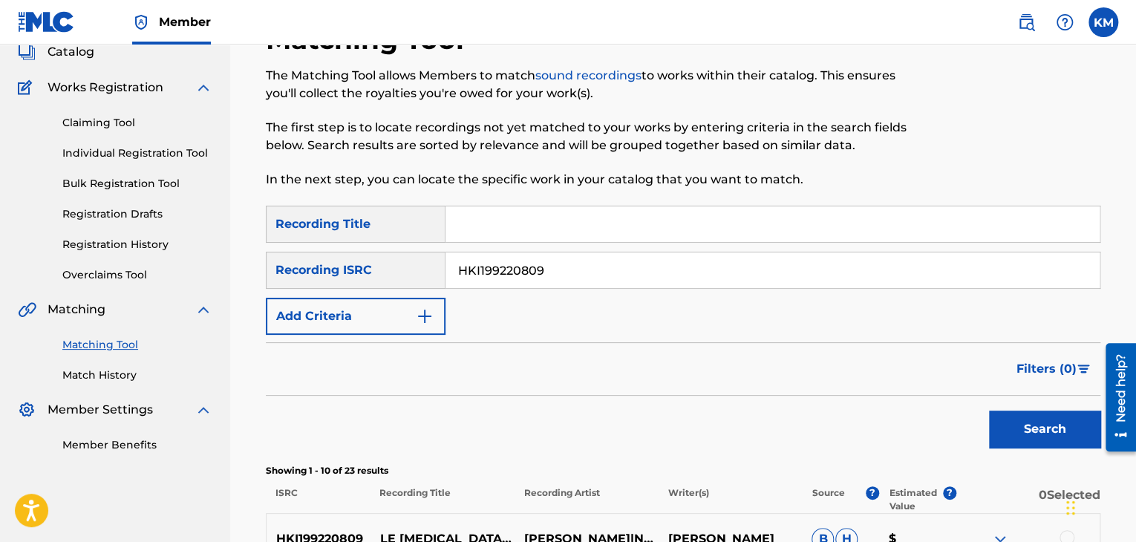
click at [120, 377] on link "Match History" at bounding box center [137, 375] width 150 height 16
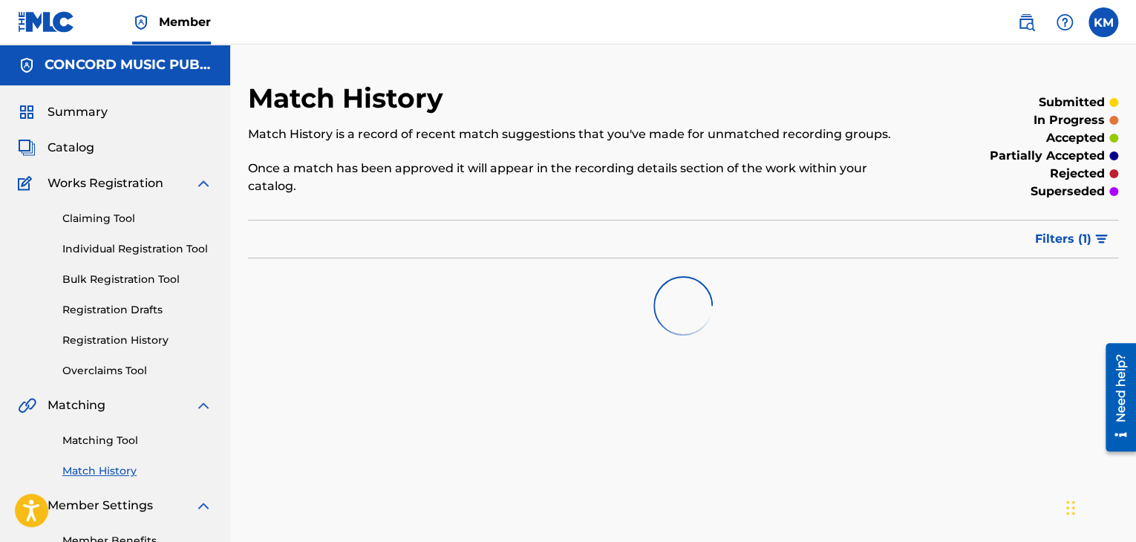
click at [126, 436] on link "Matching Tool" at bounding box center [137, 441] width 150 height 16
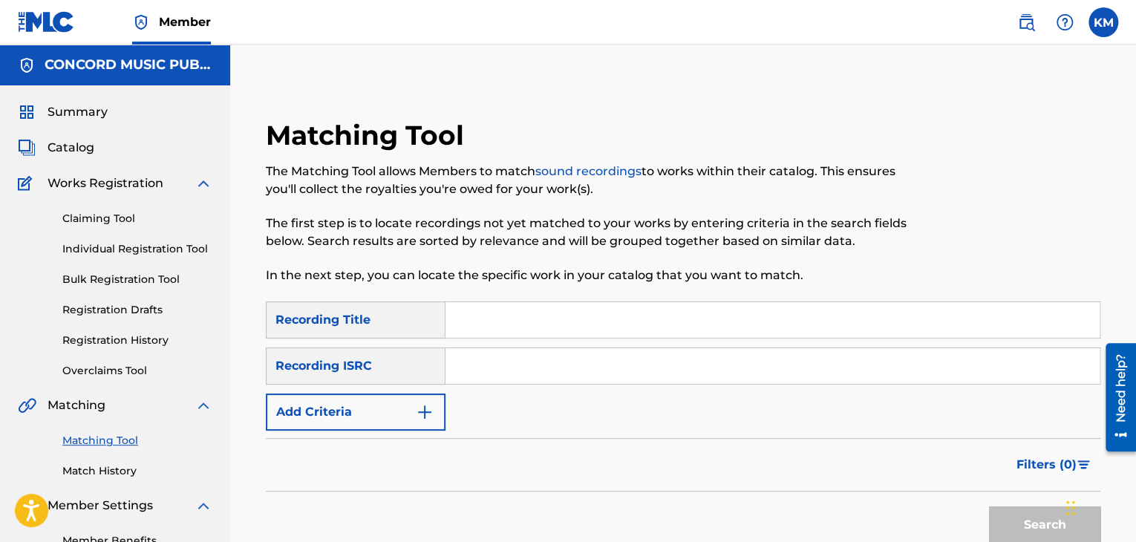
click at [479, 364] on input "Search Form" at bounding box center [772, 366] width 654 height 36
type input "USUYG1223204"
click at [1007, 510] on button "Search" at bounding box center [1044, 524] width 111 height 37
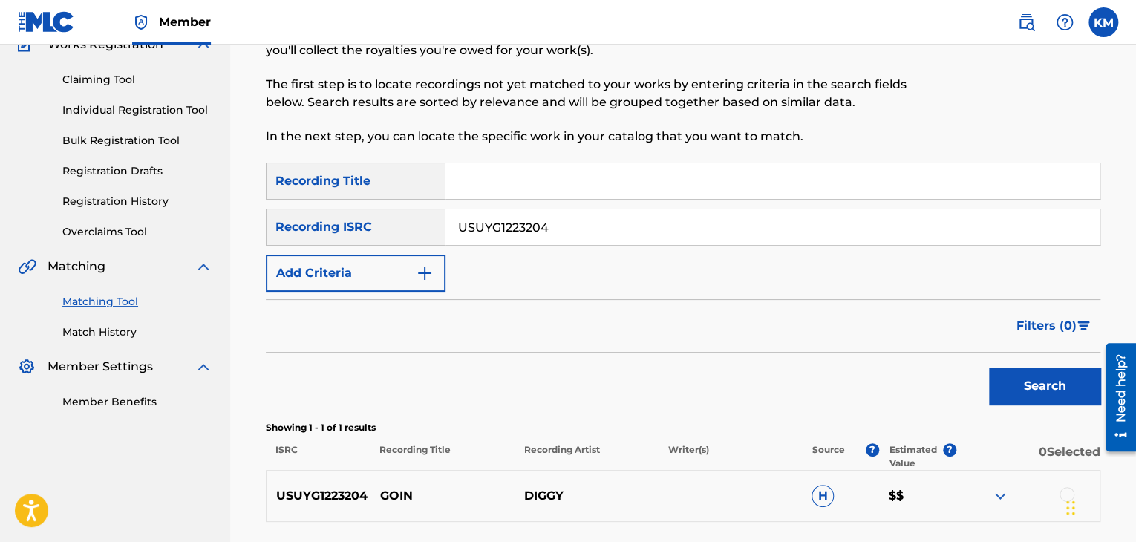
scroll to position [148, 0]
